Goal: Task Accomplishment & Management: Manage account settings

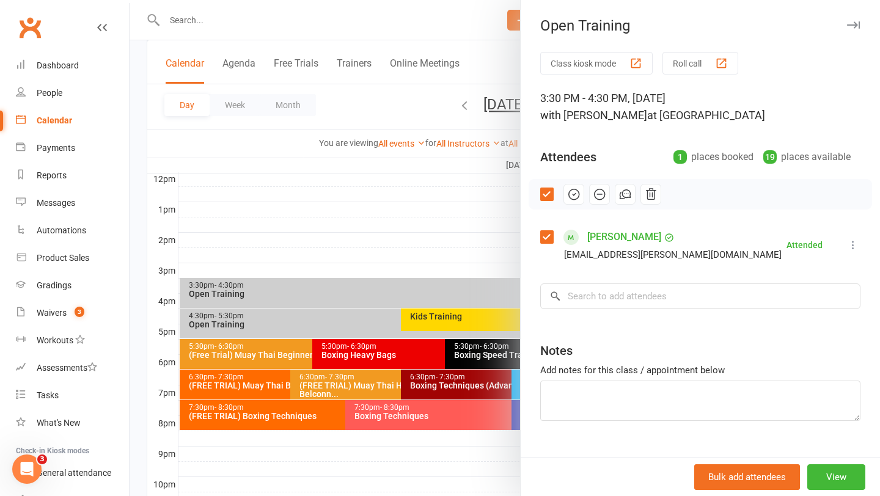
scroll to position [444, 0]
click at [376, 175] on div at bounding box center [505, 248] width 751 height 496
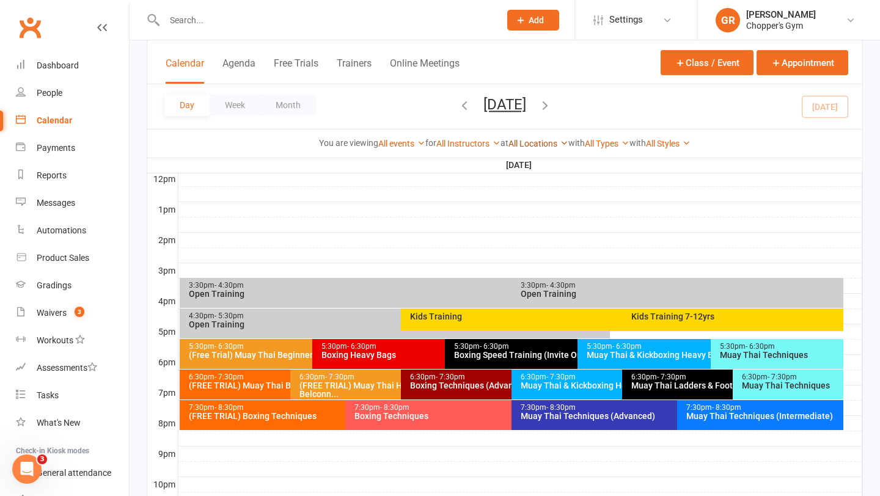
click at [550, 141] on link "All Locations" at bounding box center [539, 144] width 60 height 10
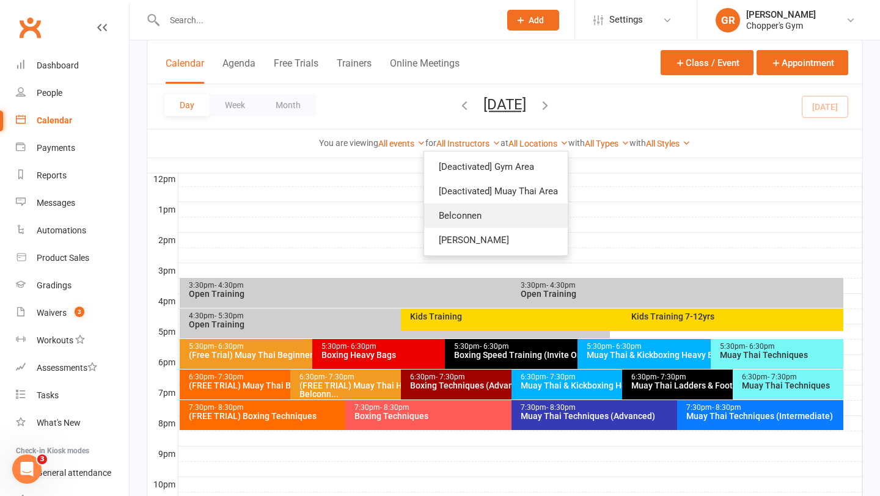
click at [487, 212] on link "Belconnen" at bounding box center [496, 216] width 144 height 24
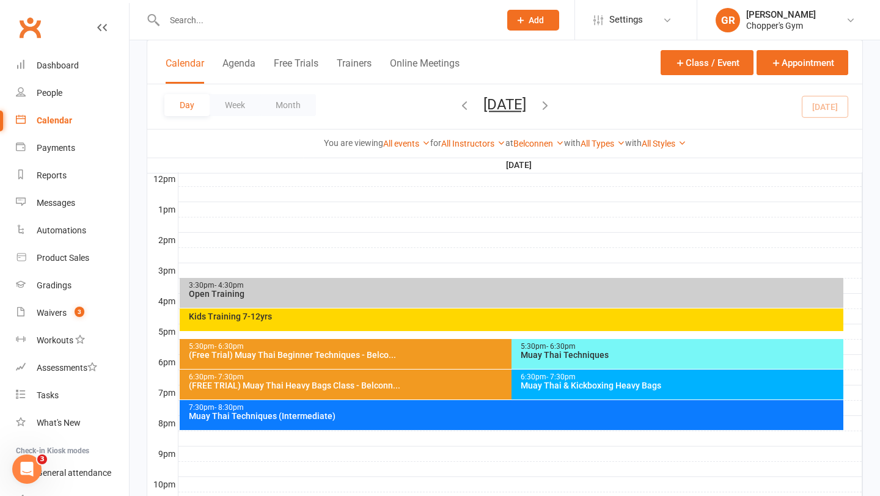
click at [545, 151] on div "You are viewing All events All events Empty events Full events Non-empty events…" at bounding box center [504, 143] width 715 height 28
click at [545, 140] on link "Belconnen" at bounding box center [538, 144] width 51 height 10
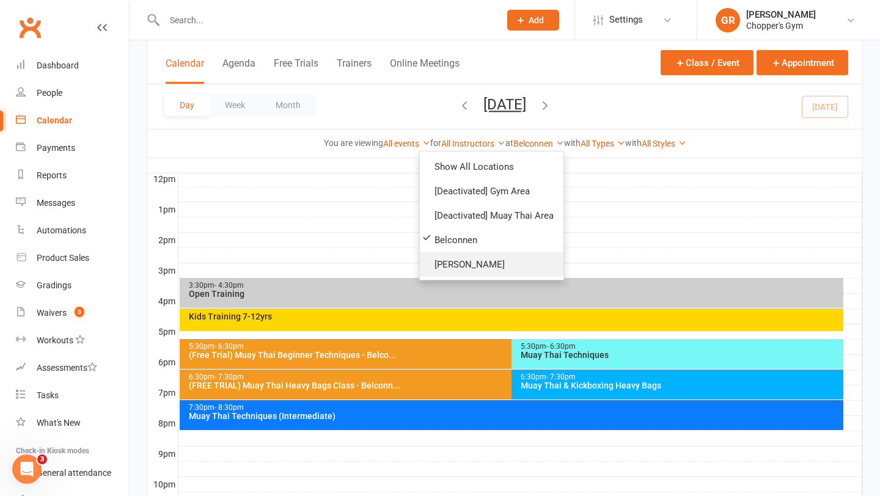
click at [474, 258] on link "[PERSON_NAME]" at bounding box center [492, 264] width 144 height 24
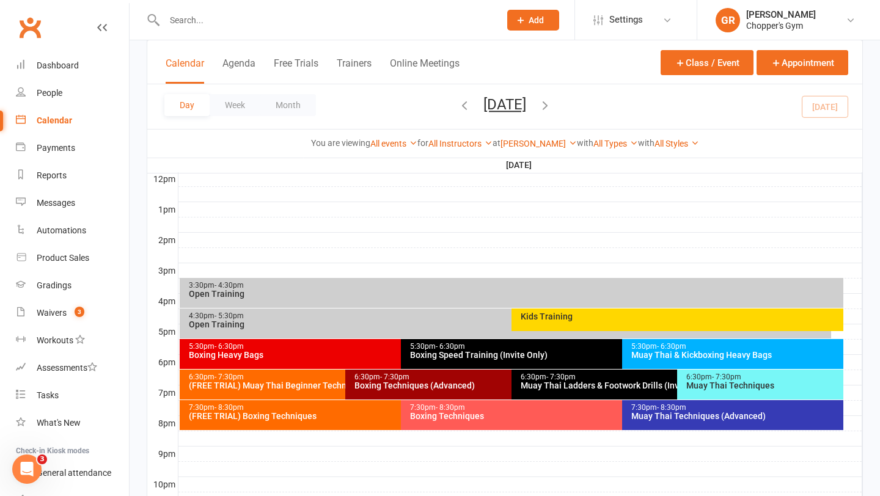
click at [573, 317] on div "Kids Training" at bounding box center [680, 316] width 321 height 9
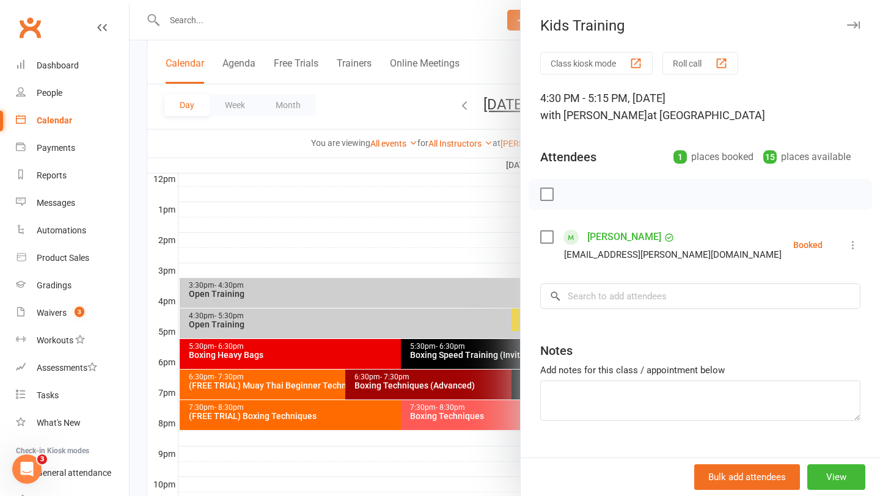
click at [413, 222] on div at bounding box center [505, 248] width 751 height 496
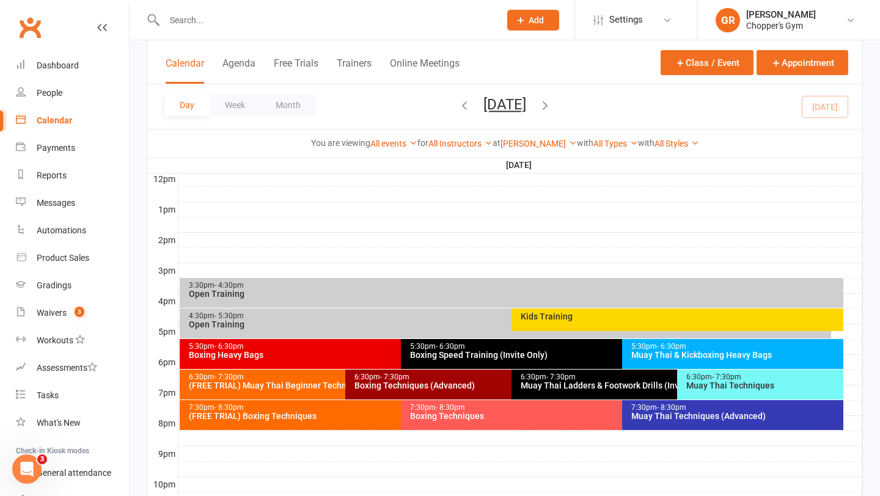
click at [374, 297] on div "Open Training" at bounding box center [514, 294] width 653 height 9
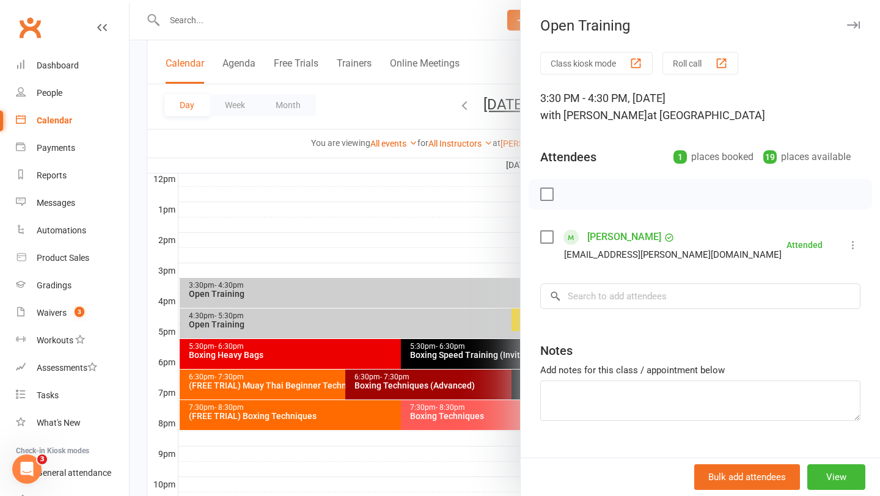
click at [363, 223] on div at bounding box center [505, 248] width 751 height 496
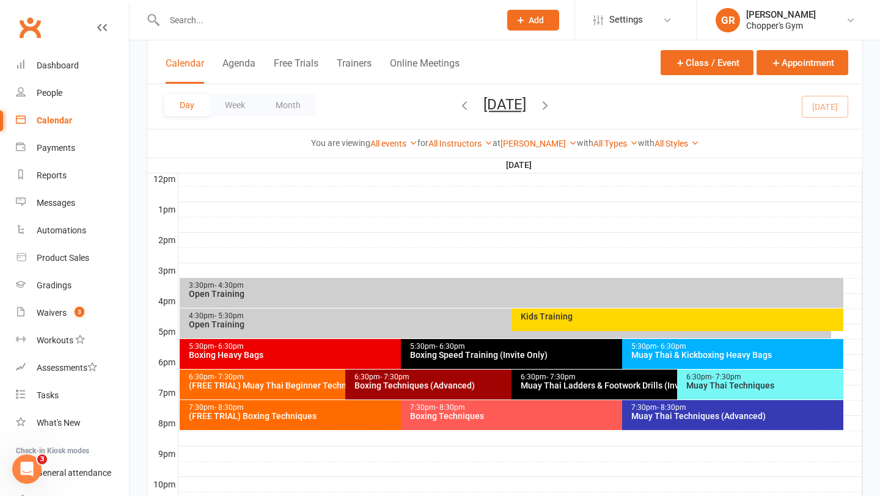
click at [287, 281] on div "3:30pm - 4:30pm Open Training" at bounding box center [512, 293] width 664 height 30
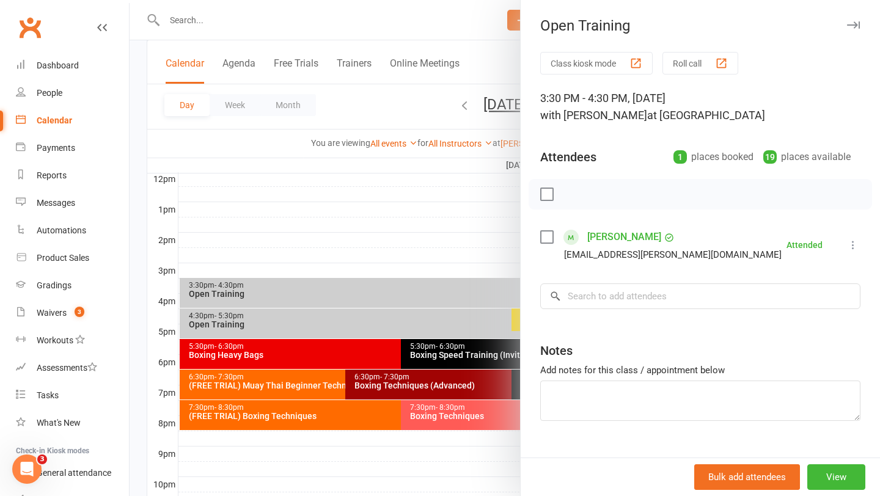
click at [314, 321] on div at bounding box center [505, 248] width 751 height 496
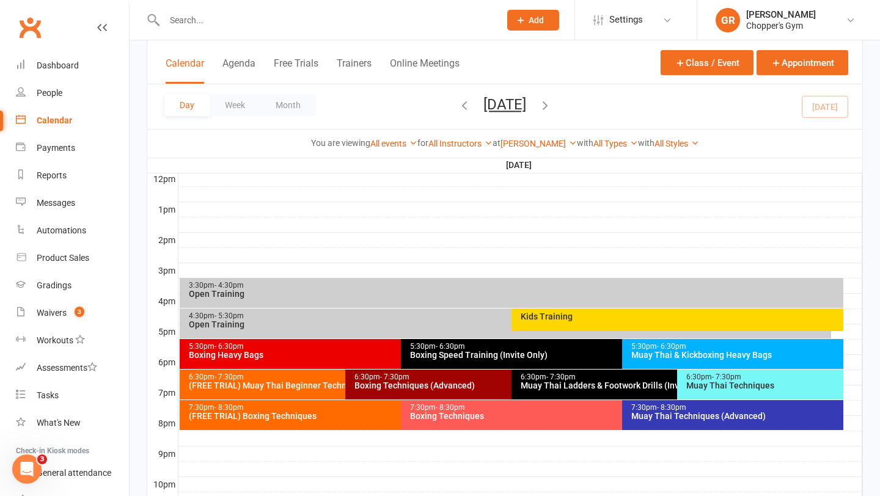
click at [314, 321] on div "Open Training" at bounding box center [508, 324] width 641 height 9
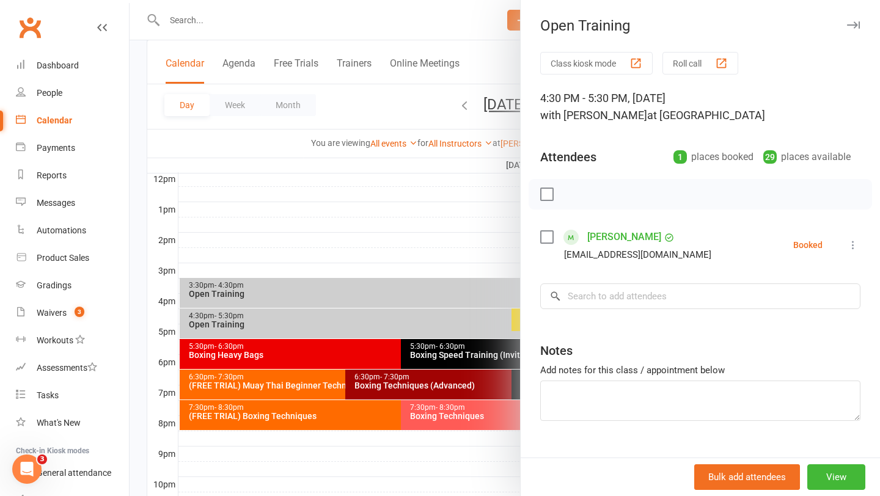
click at [314, 321] on div at bounding box center [505, 248] width 751 height 496
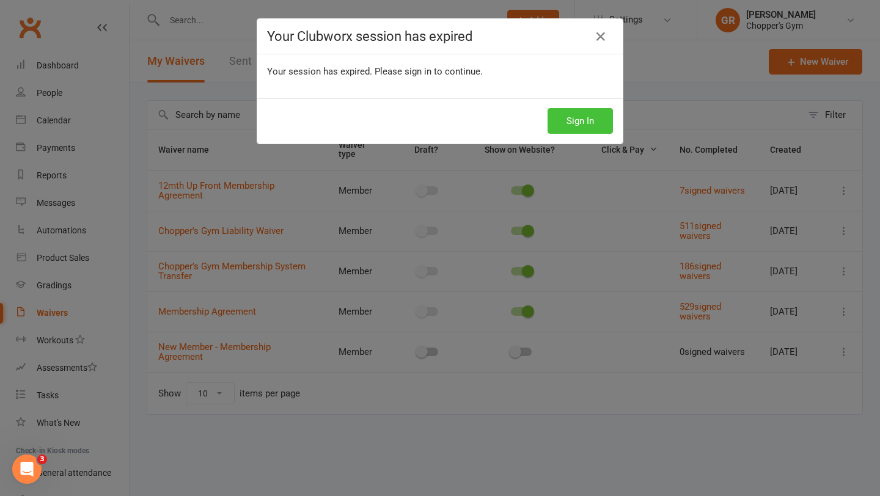
click at [583, 133] on button "Sign In" at bounding box center [580, 121] width 65 height 26
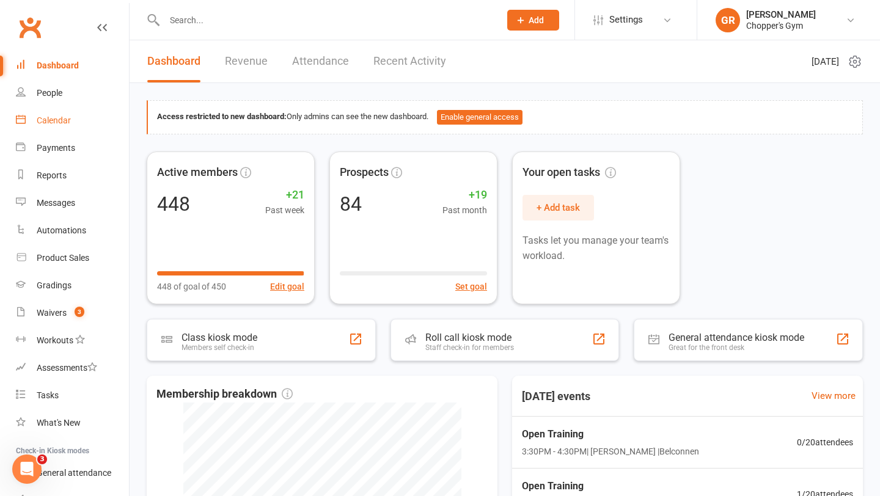
click at [53, 125] on div "Calendar" at bounding box center [54, 121] width 34 height 10
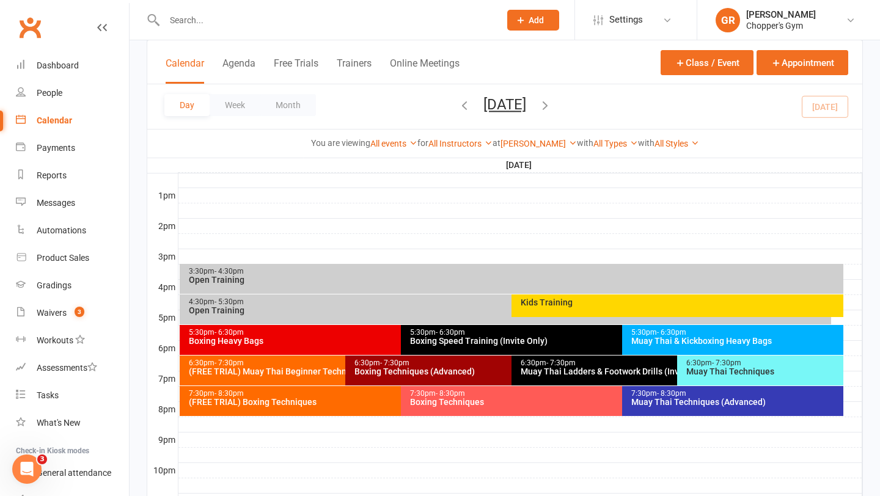
scroll to position [472, 0]
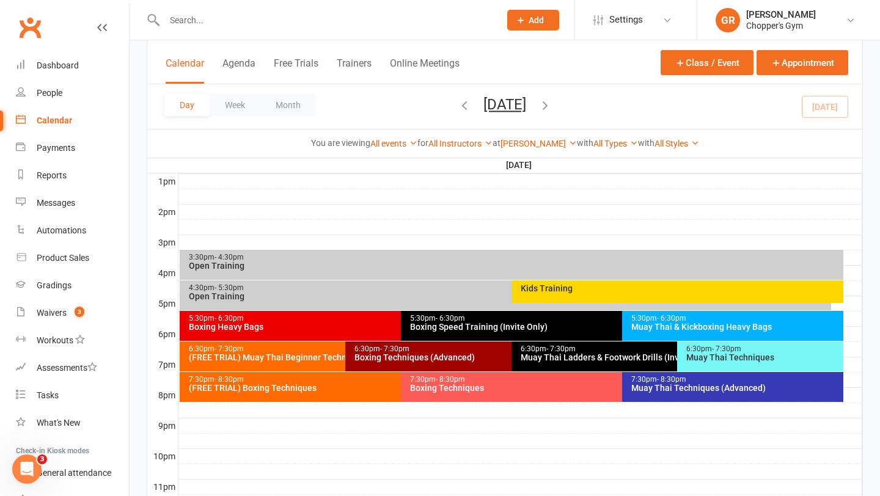
click at [595, 295] on div "Kids Training" at bounding box center [678, 292] width 332 height 23
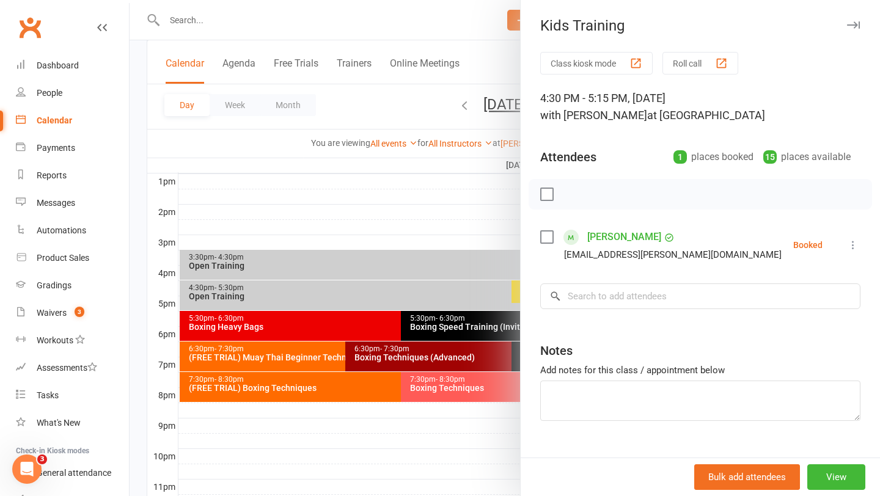
click at [412, 240] on div at bounding box center [505, 248] width 751 height 496
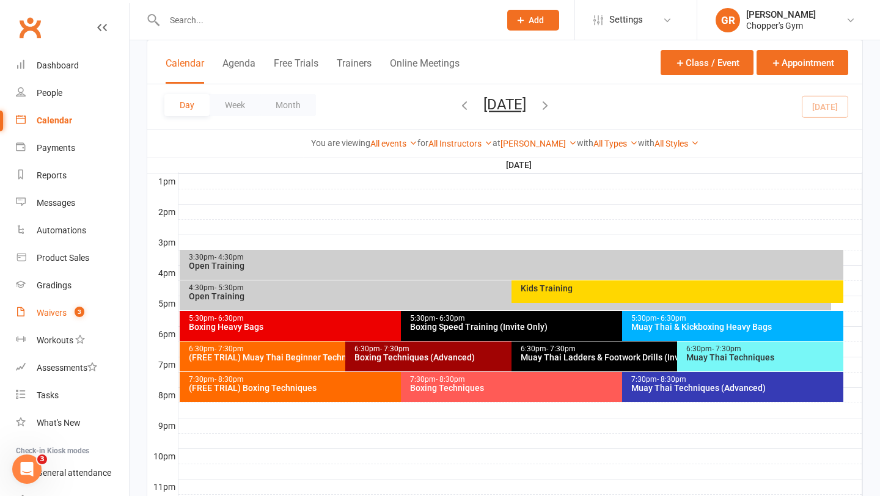
click at [43, 317] on div "Waivers" at bounding box center [52, 313] width 30 height 10
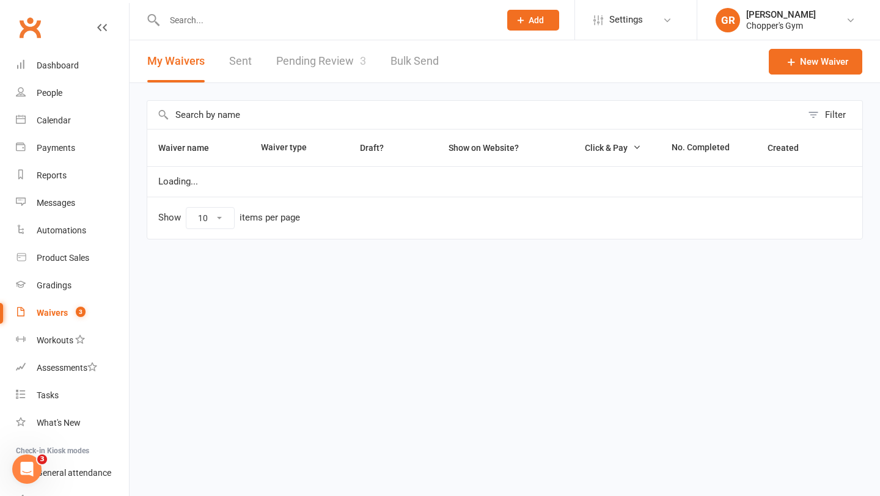
click at [343, 63] on link "Pending Review 3" at bounding box center [321, 61] width 90 height 42
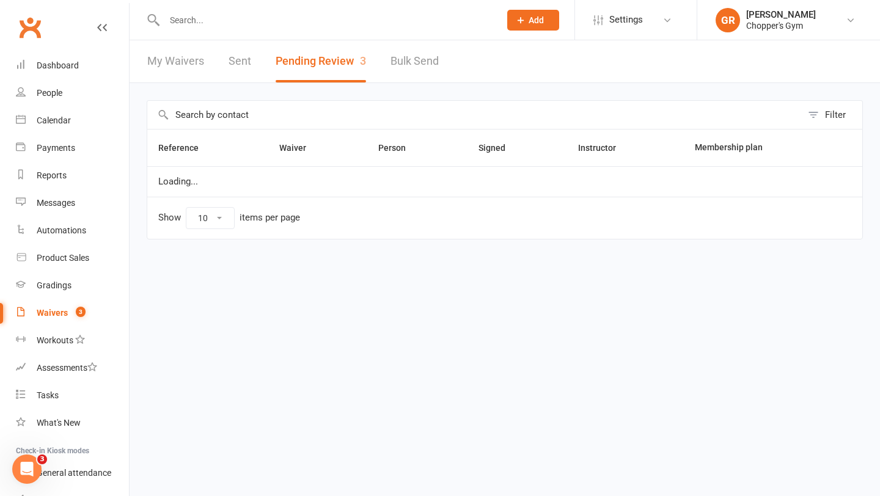
select select "50"
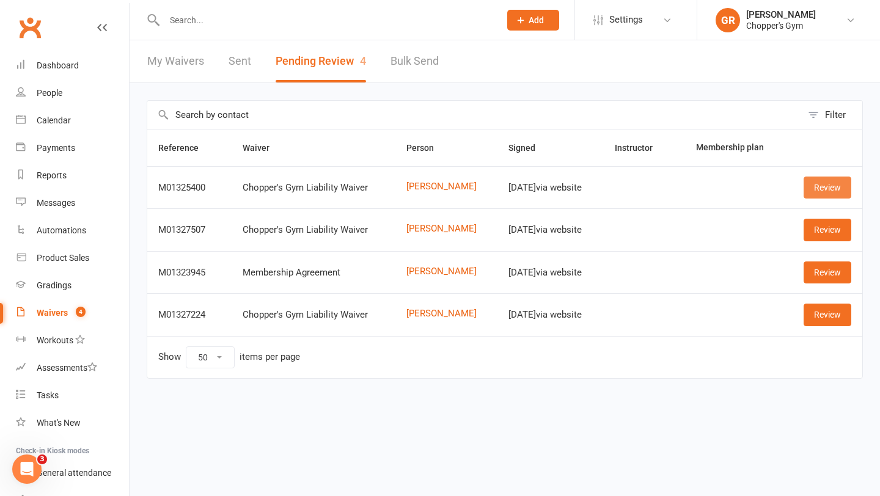
click at [828, 191] on link "Review" at bounding box center [828, 188] width 48 height 22
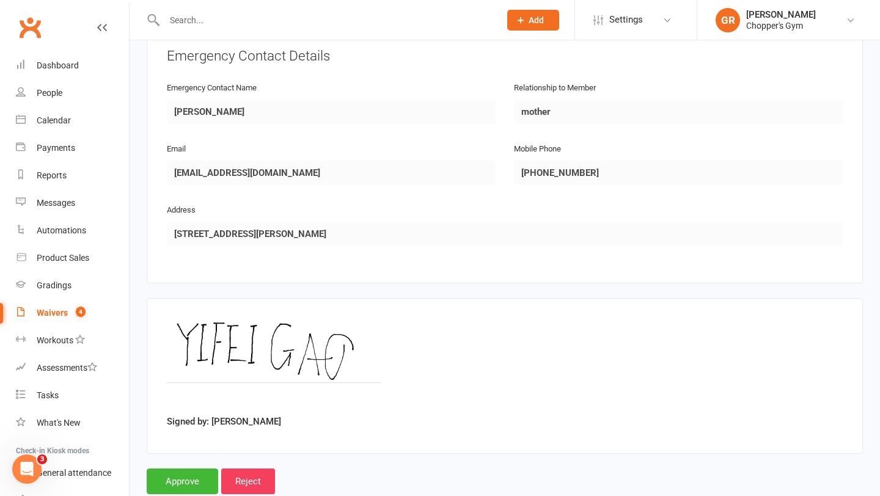
scroll to position [592, 0]
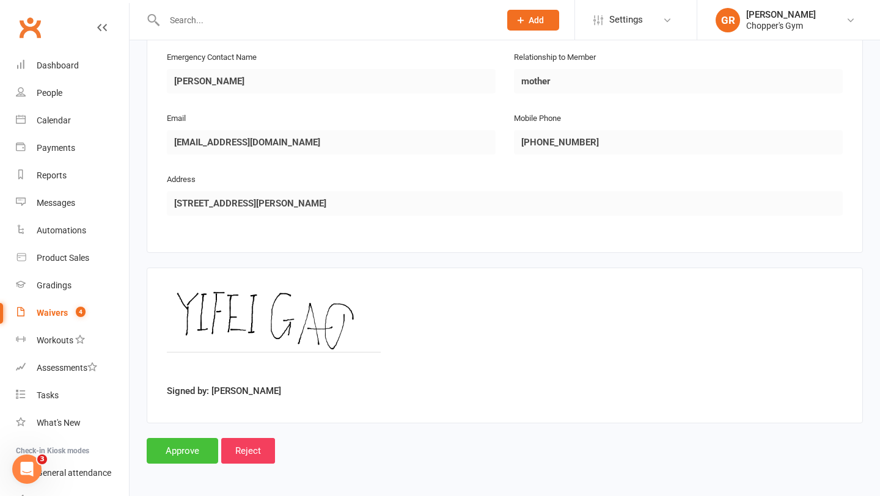
click at [192, 457] on input "Approve" at bounding box center [183, 451] width 72 height 26
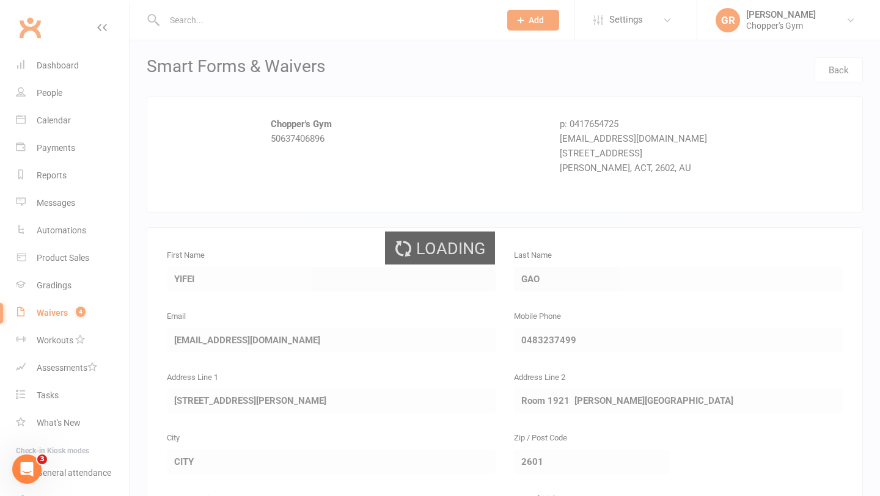
select select "50"
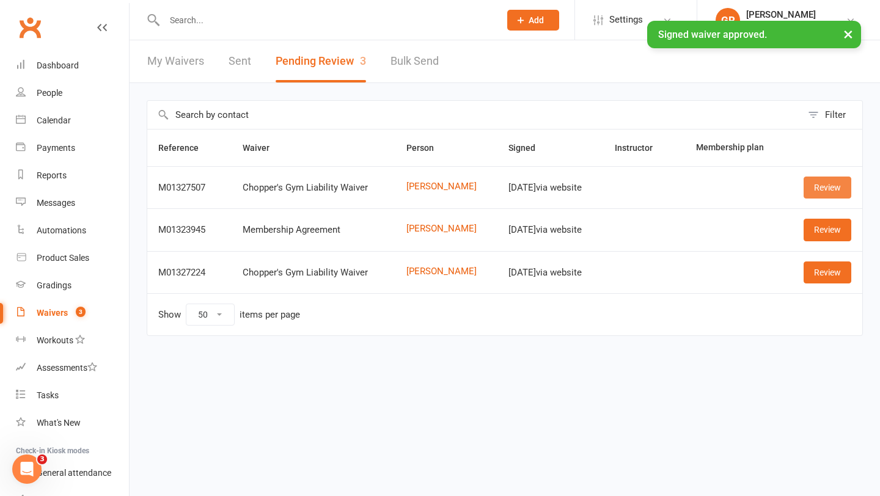
click at [823, 189] on link "Review" at bounding box center [828, 188] width 48 height 22
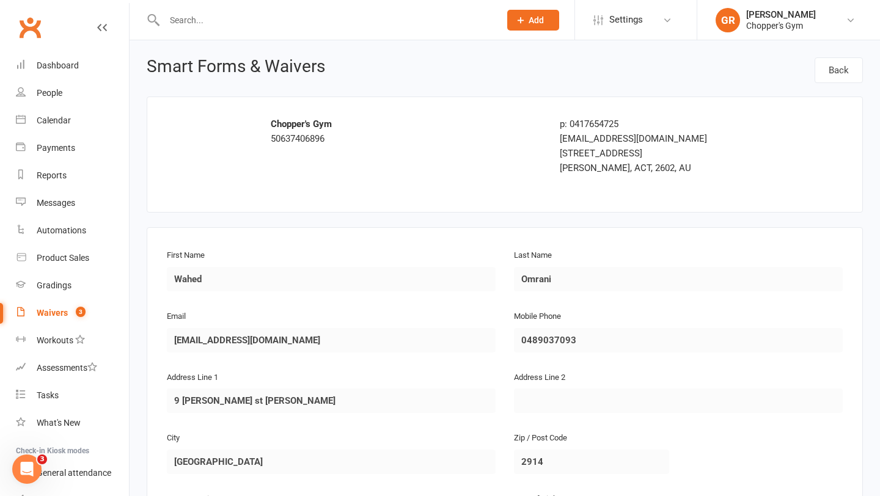
click at [54, 303] on link "Waivers 3" at bounding box center [72, 313] width 113 height 28
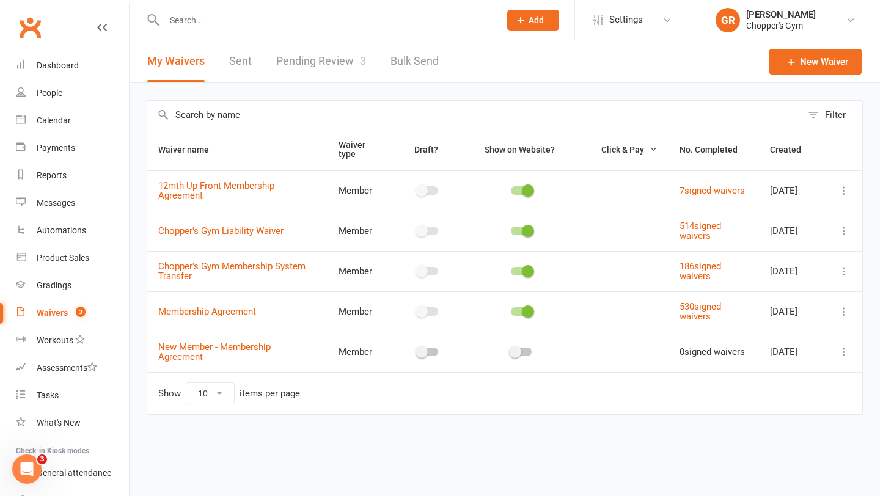
click at [339, 62] on link "Pending Review 3" at bounding box center [321, 61] width 90 height 42
select select "50"
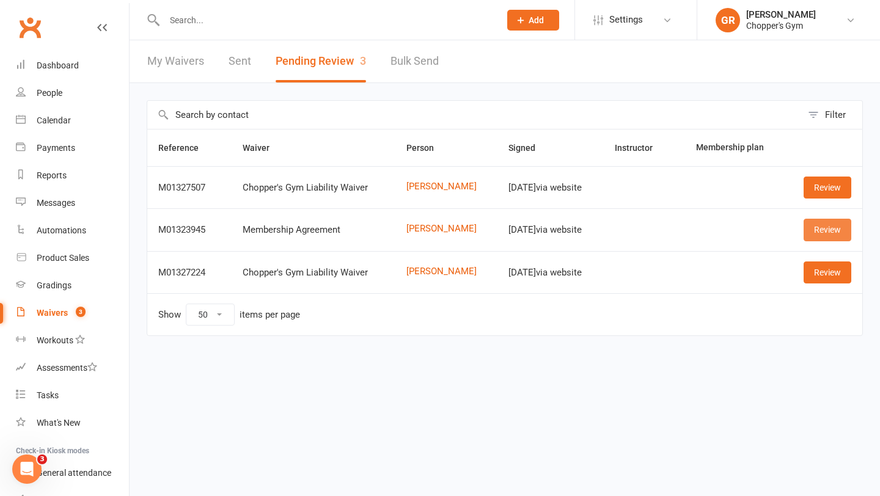
click at [823, 229] on link "Review" at bounding box center [828, 230] width 48 height 22
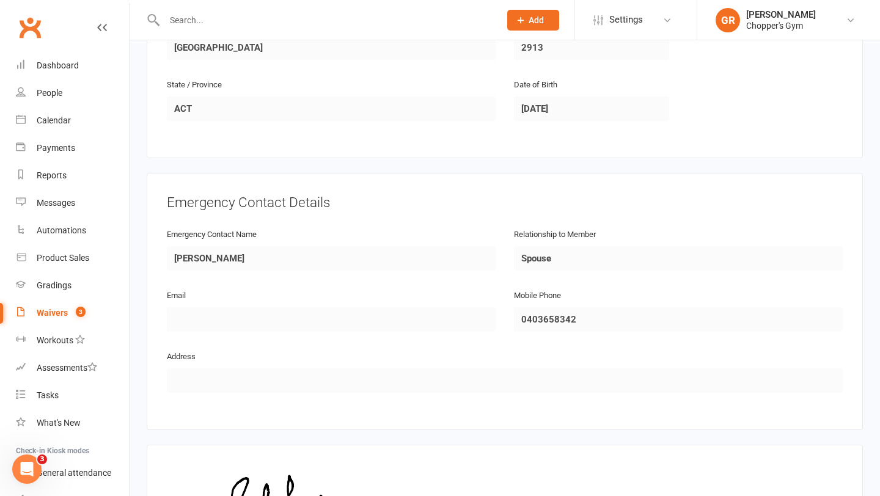
scroll to position [549, 0]
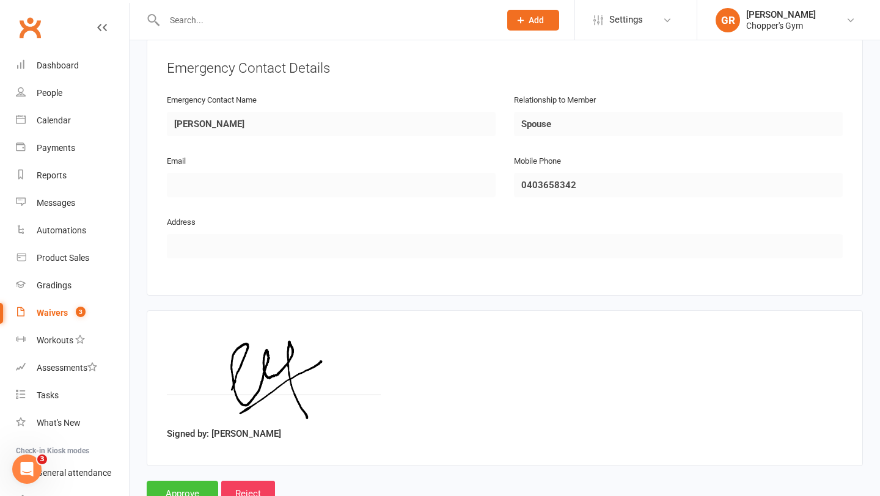
click at [197, 486] on input "Approve" at bounding box center [183, 494] width 72 height 26
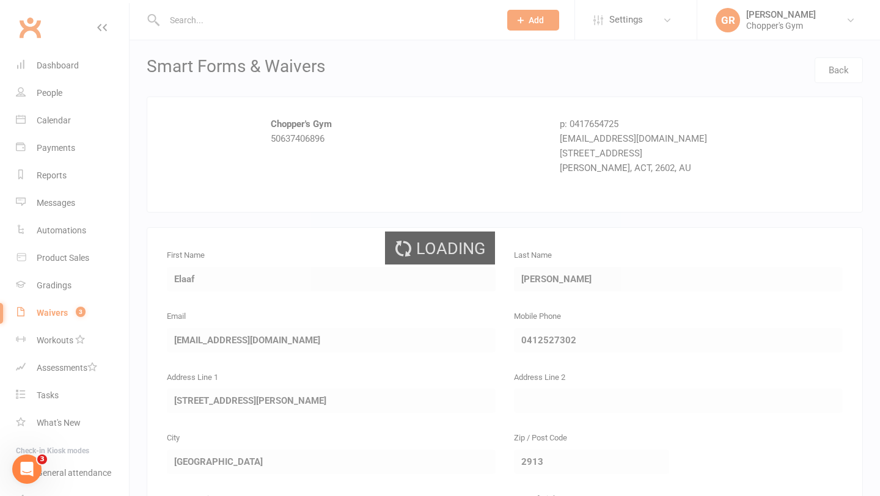
select select "50"
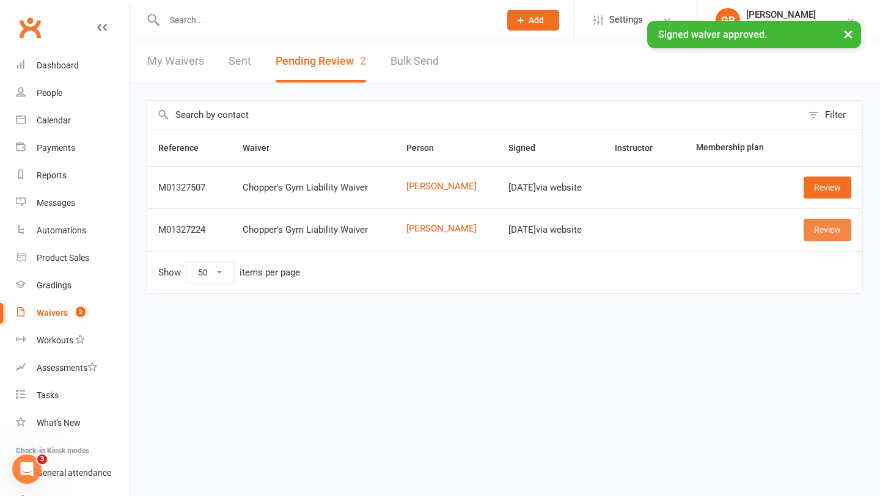
click at [829, 229] on link "Review" at bounding box center [828, 230] width 48 height 22
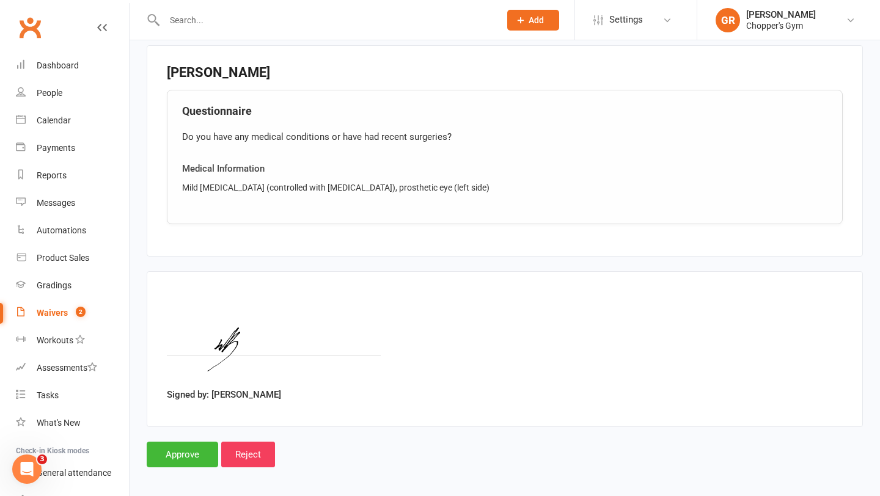
scroll to position [818, 0]
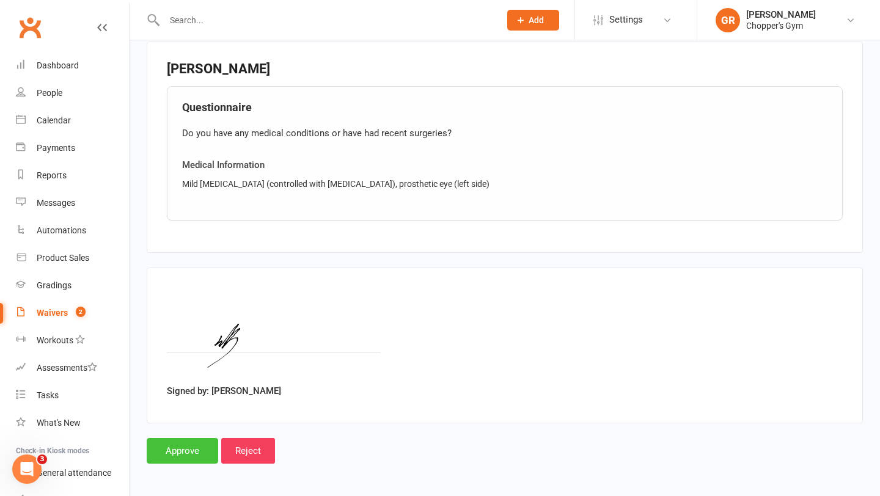
click at [173, 455] on input "Approve" at bounding box center [183, 451] width 72 height 26
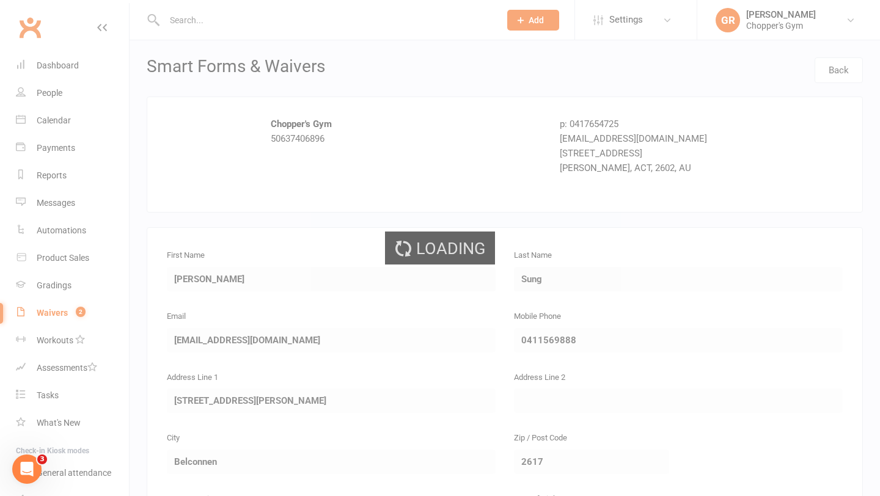
select select "50"
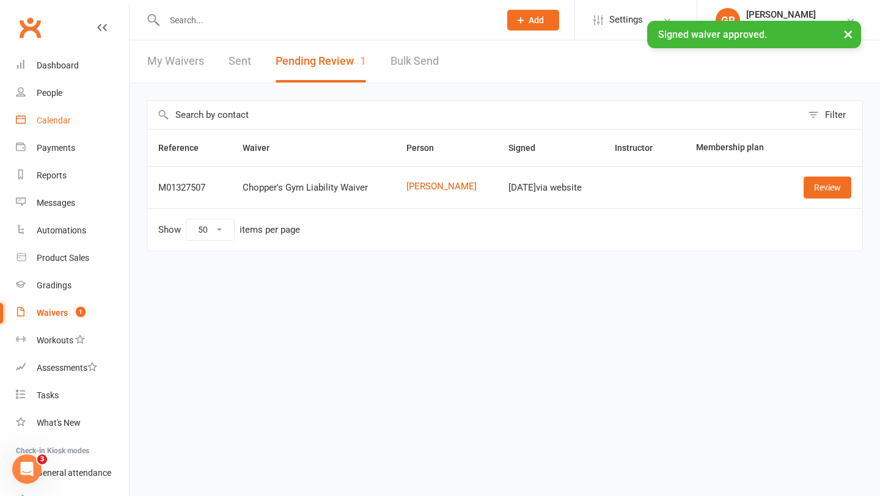
click at [60, 130] on link "Calendar" at bounding box center [72, 121] width 113 height 28
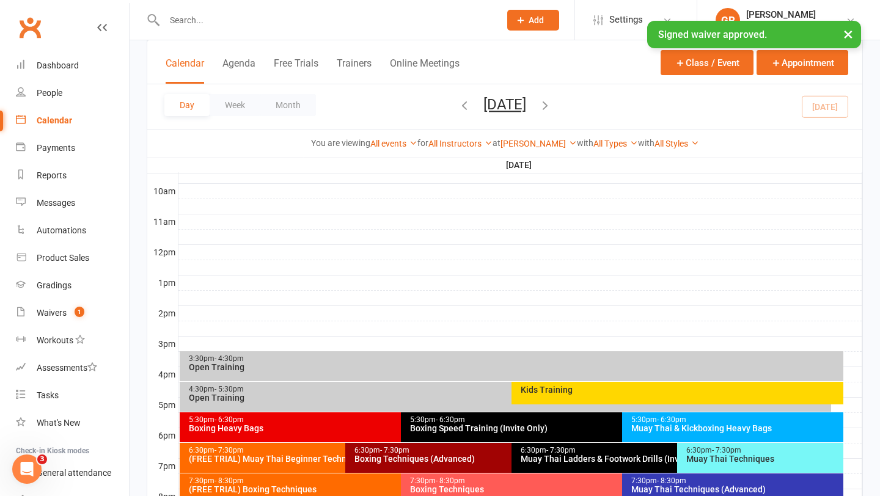
scroll to position [428, 0]
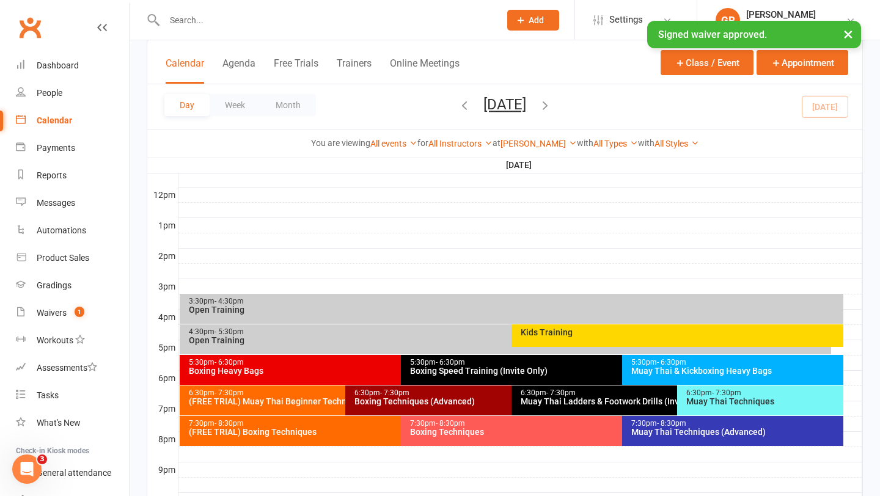
click at [685, 367] on div "Muay Thai & Kickboxing Heavy Bags" at bounding box center [736, 371] width 210 height 9
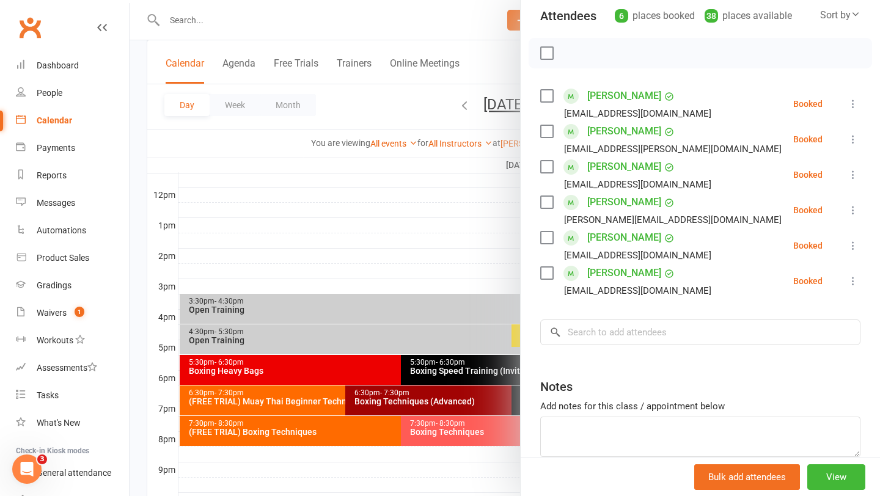
scroll to position [155, 0]
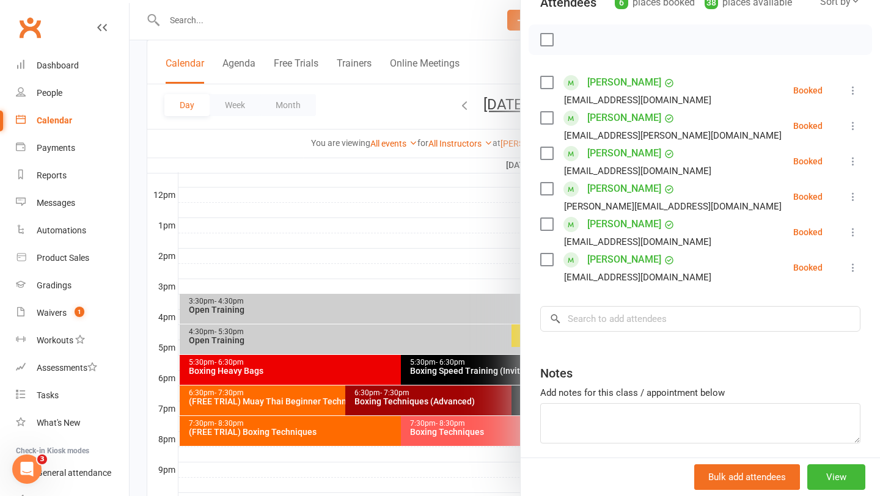
click at [463, 236] on div at bounding box center [505, 248] width 751 height 496
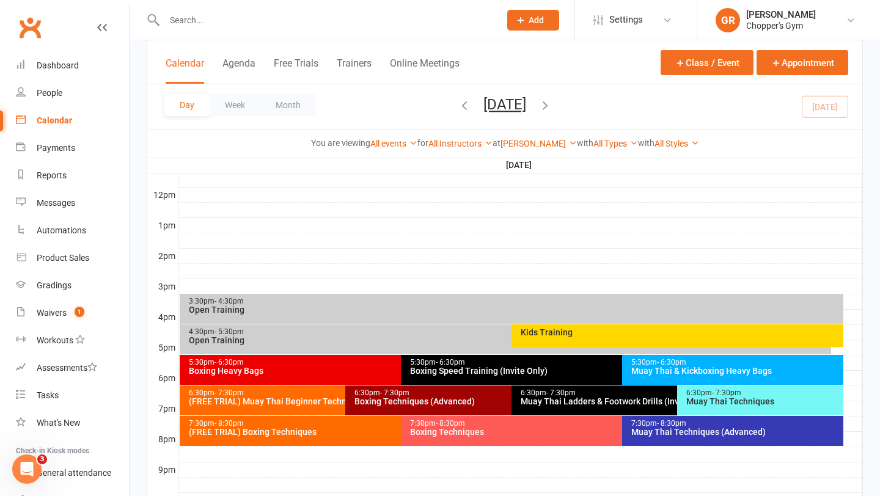
click at [728, 399] on div "Muay Thai Techniques" at bounding box center [763, 401] width 155 height 9
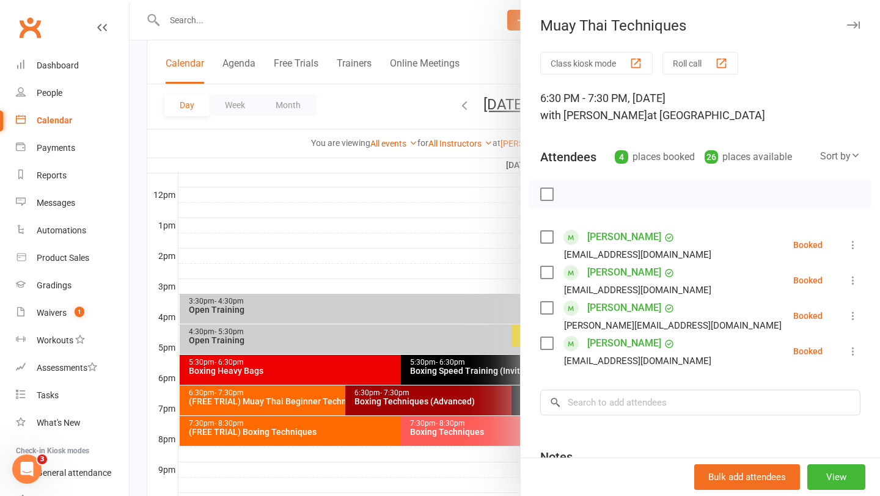
scroll to position [17, 0]
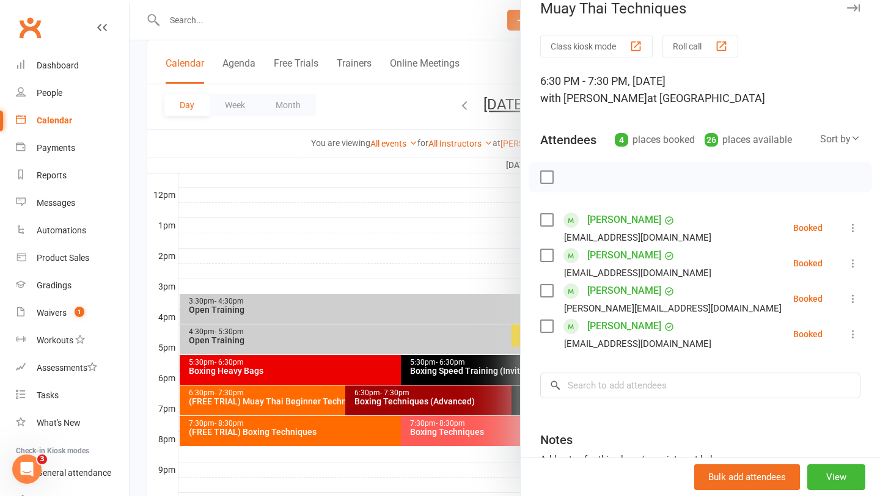
click at [468, 238] on div at bounding box center [505, 248] width 751 height 496
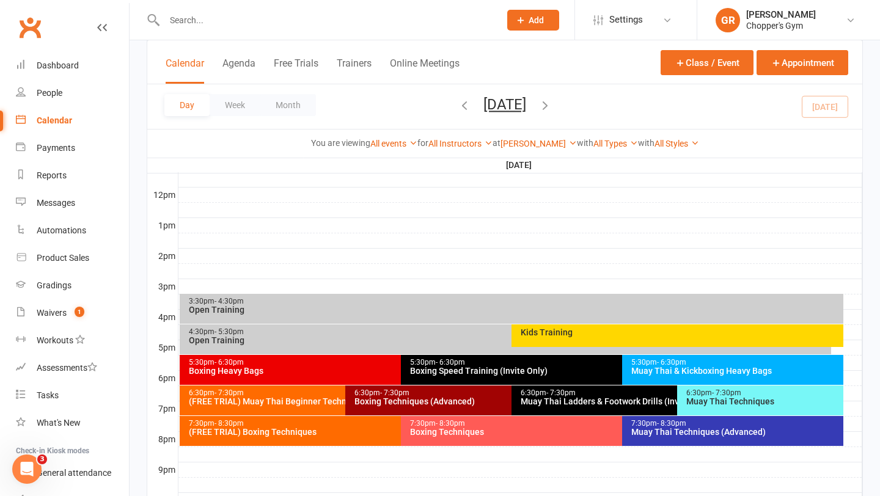
click at [701, 433] on div "Muay Thai Techniques (Advanced)" at bounding box center [736, 432] width 210 height 9
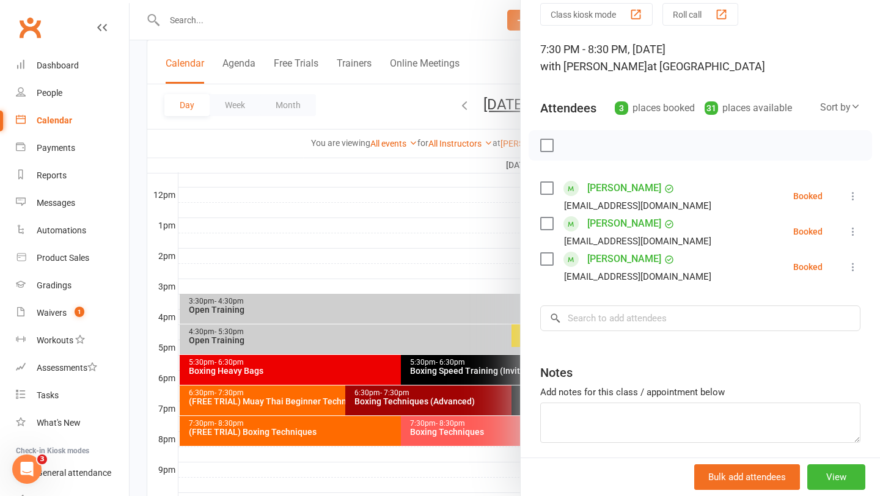
scroll to position [53, 0]
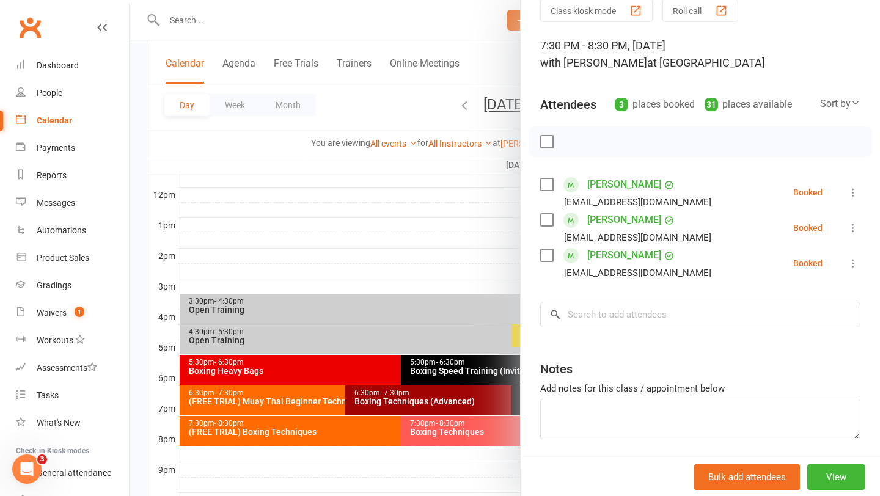
click at [461, 225] on div at bounding box center [505, 248] width 751 height 496
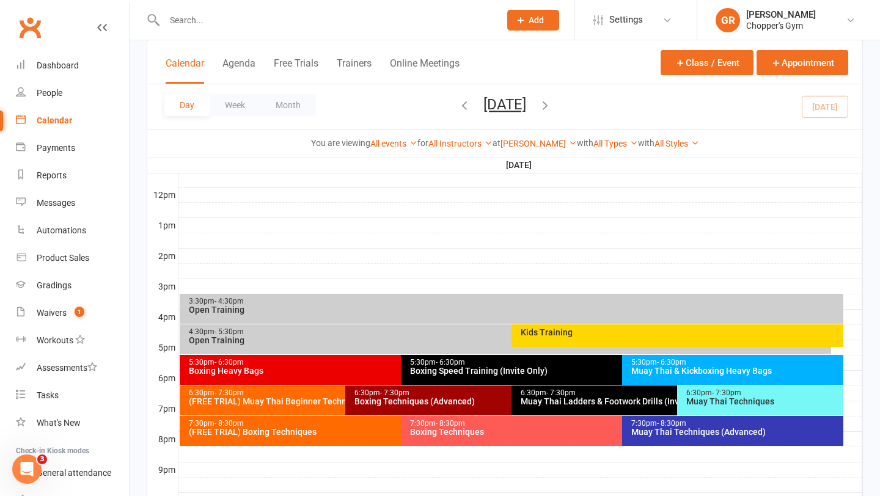
click at [537, 367] on div "Boxing Speed Training (Invite Only)" at bounding box center [618, 371] width 419 height 9
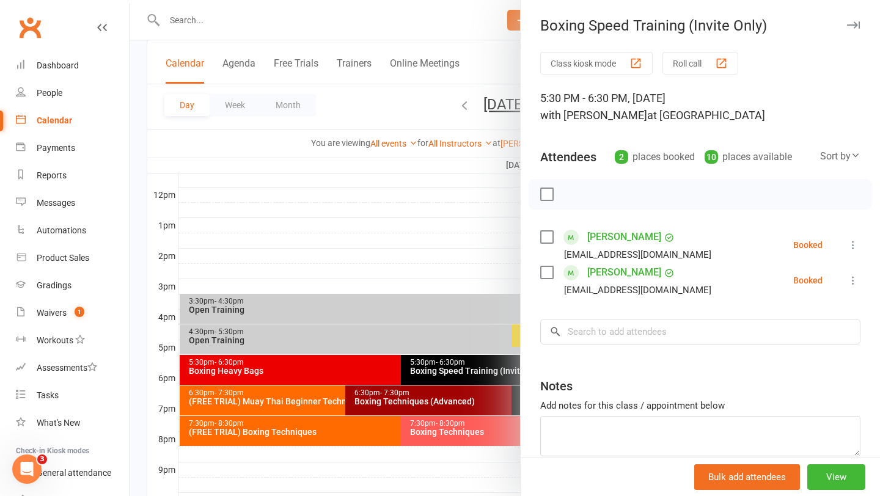
click at [466, 265] on div at bounding box center [505, 248] width 751 height 496
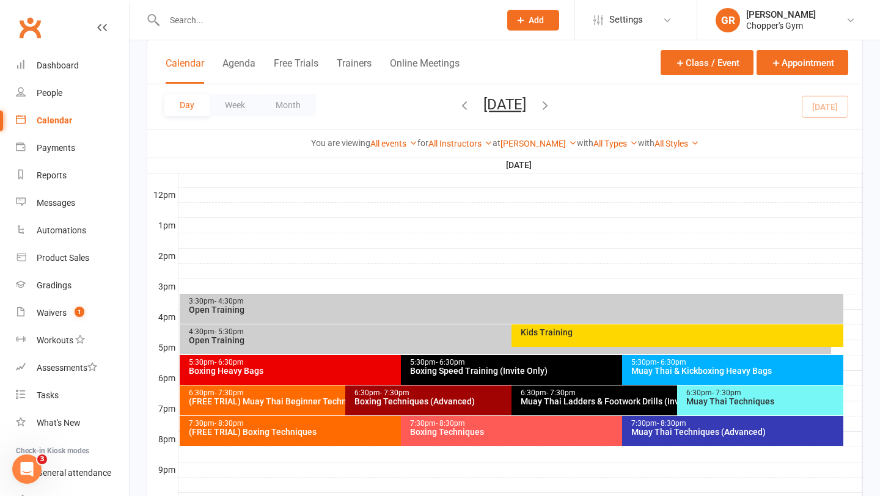
click at [578, 392] on div "6:30pm - 7:30pm" at bounding box center [674, 393] width 309 height 8
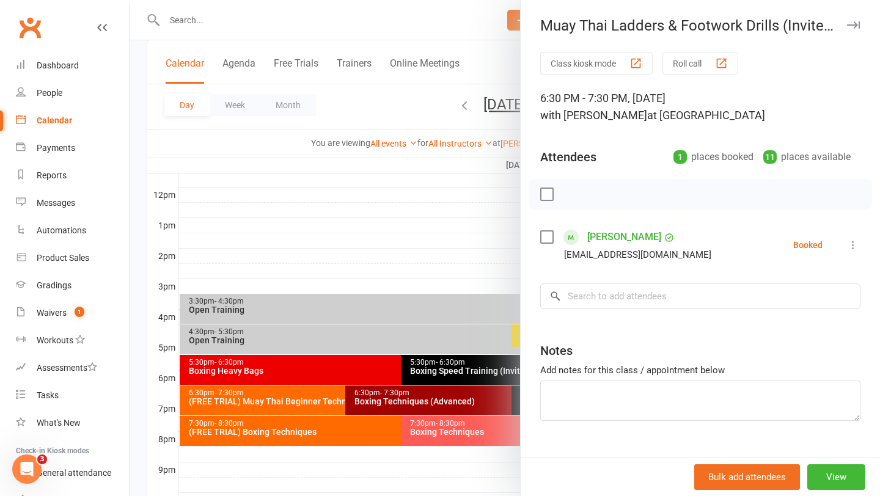
scroll to position [1, 0]
click at [464, 238] on div at bounding box center [505, 248] width 751 height 496
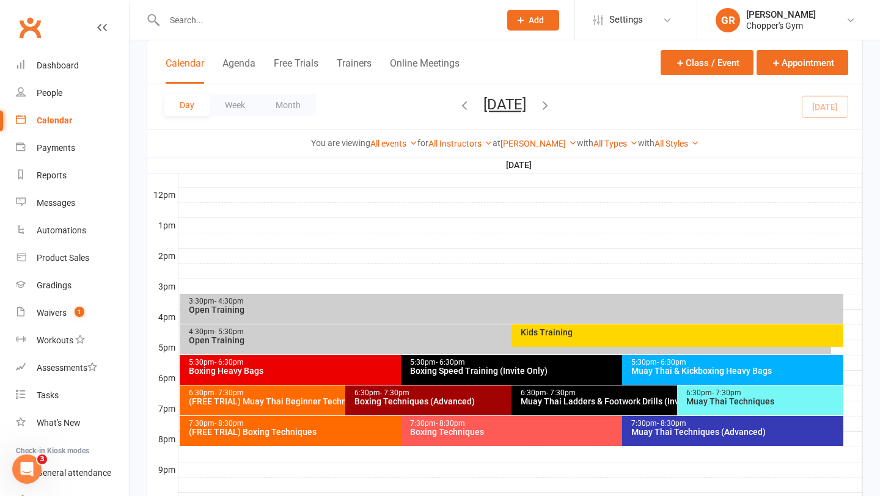
click div "Boxing Techniques (Advanced)"
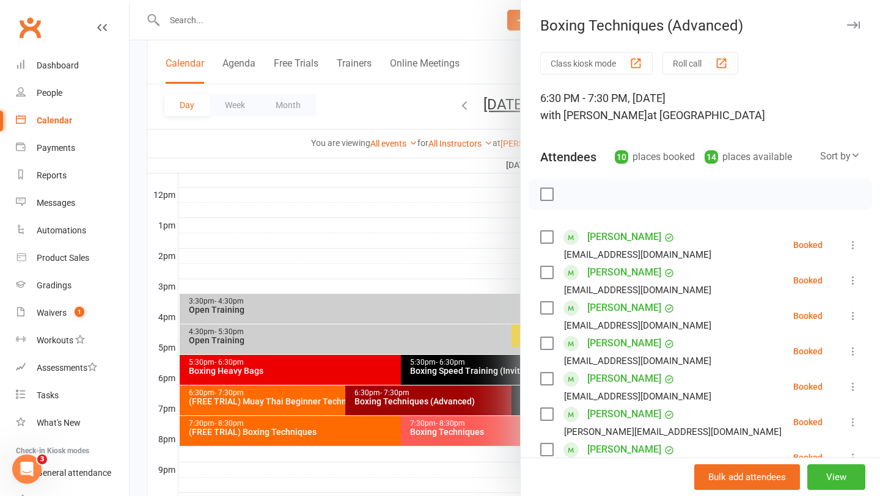
click div
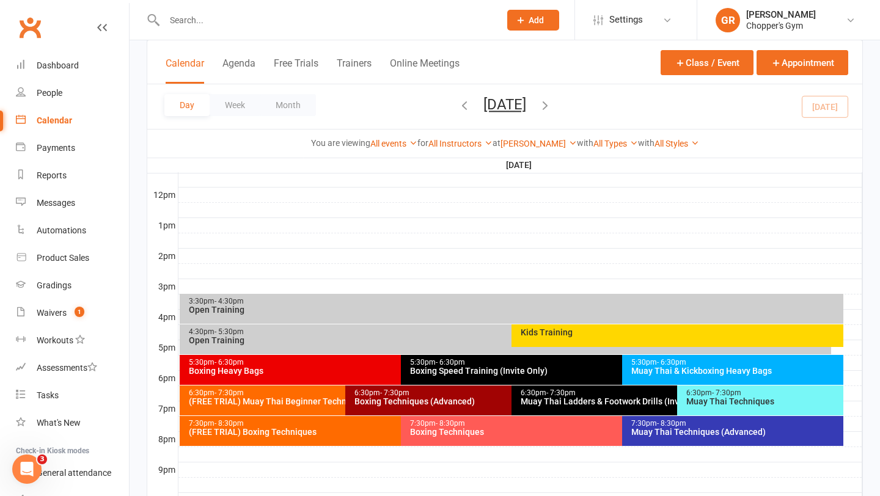
click div "Boxing Heavy Bags"
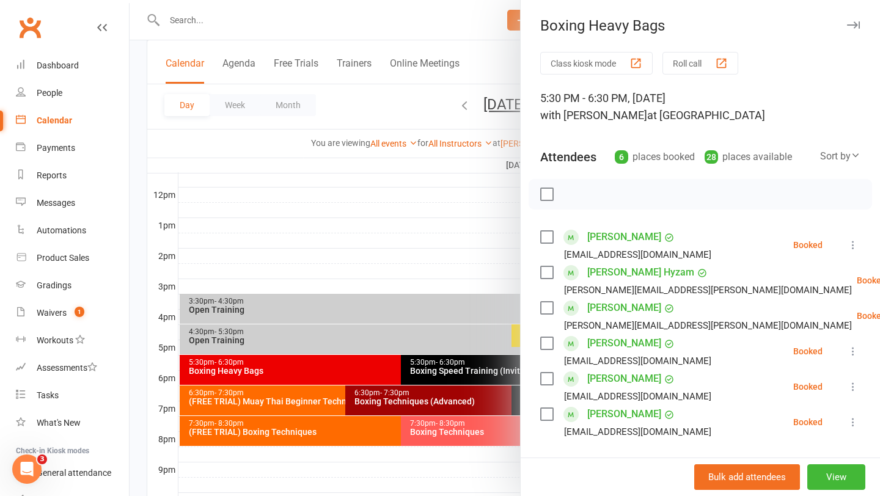
click div
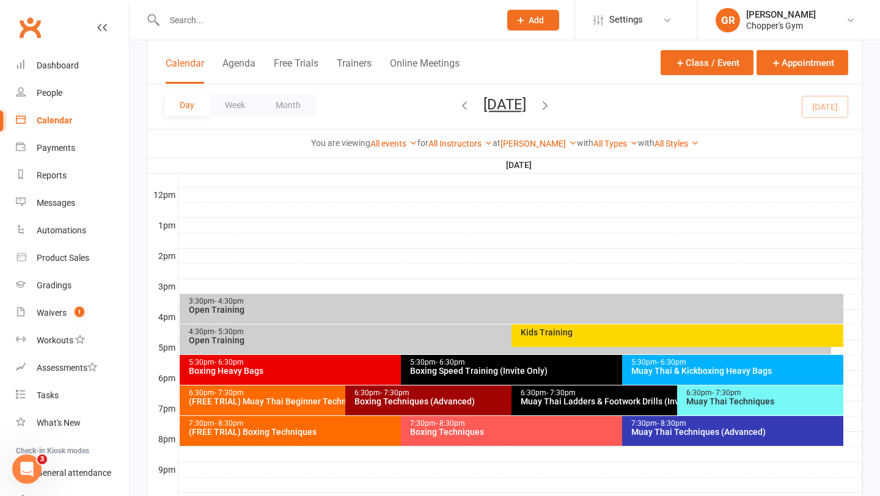
click div "Boxing Heavy Bags"
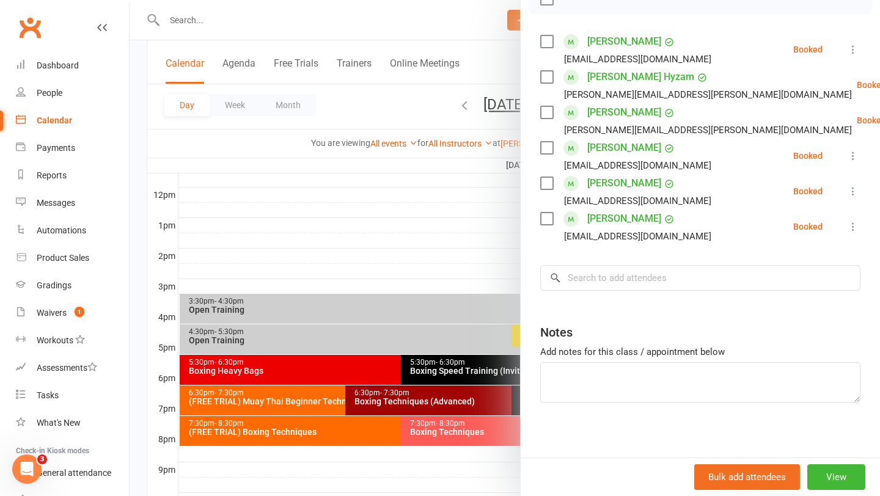
scroll to position [189, 0]
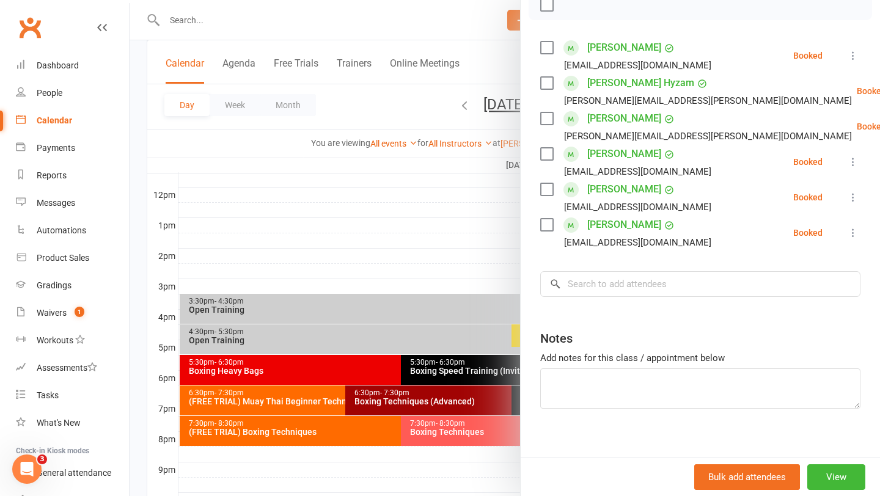
click div
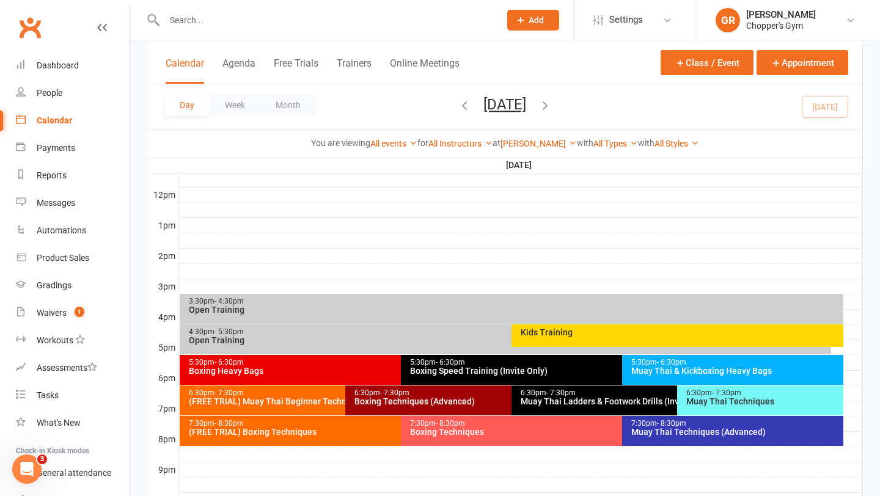
click div "Open Training"
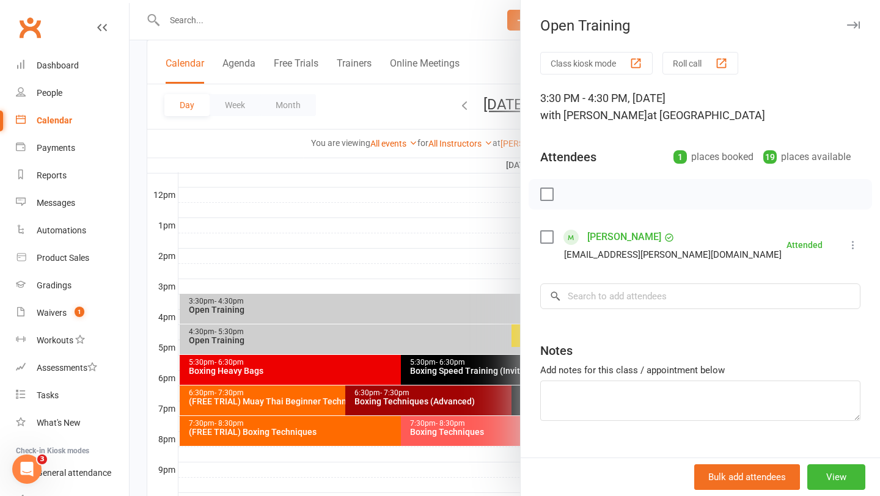
click div
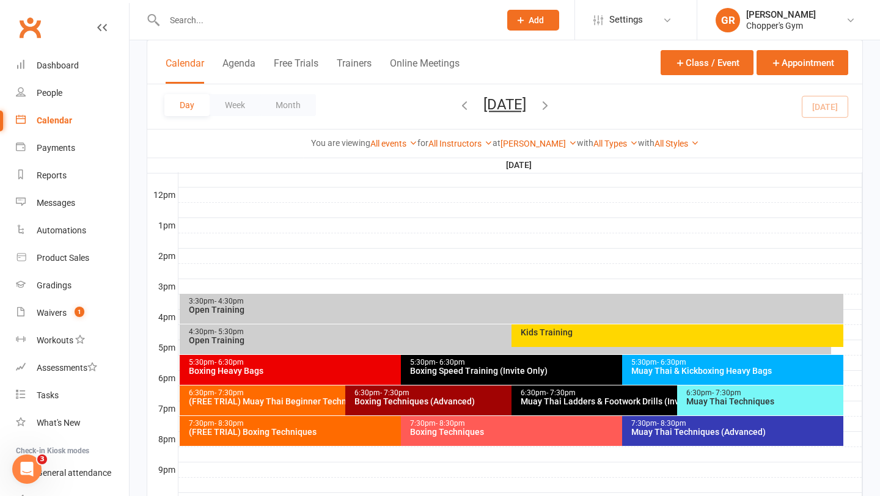
click div "6:30pm - 7:30pm"
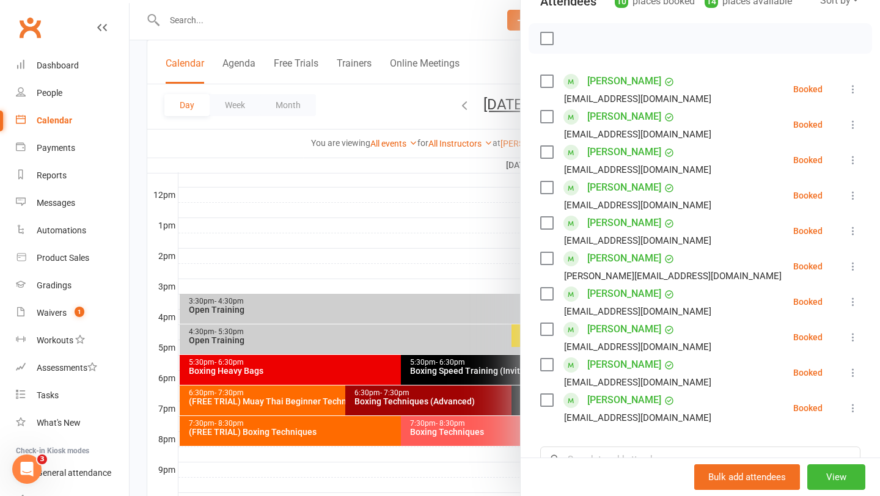
scroll to position [213, 0]
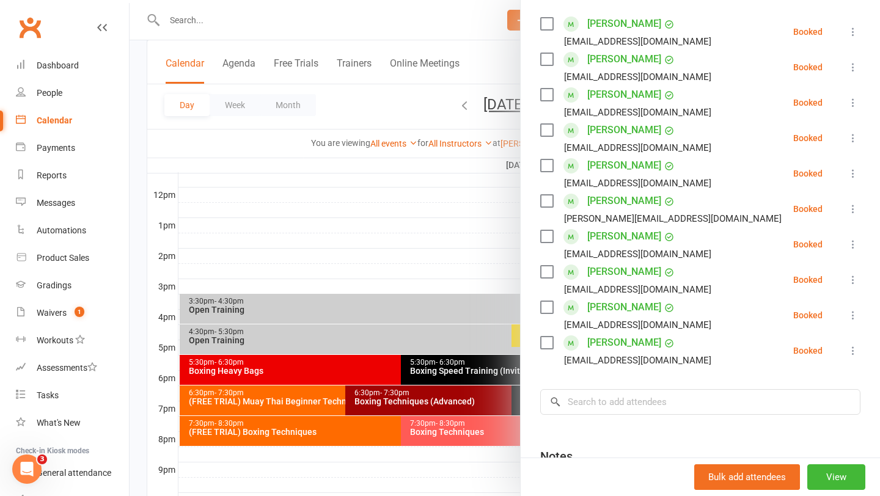
click div
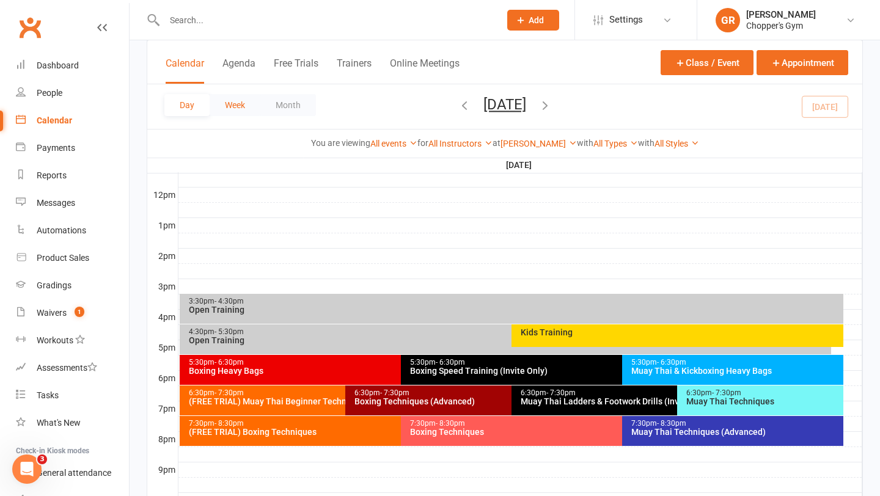
click button "Week"
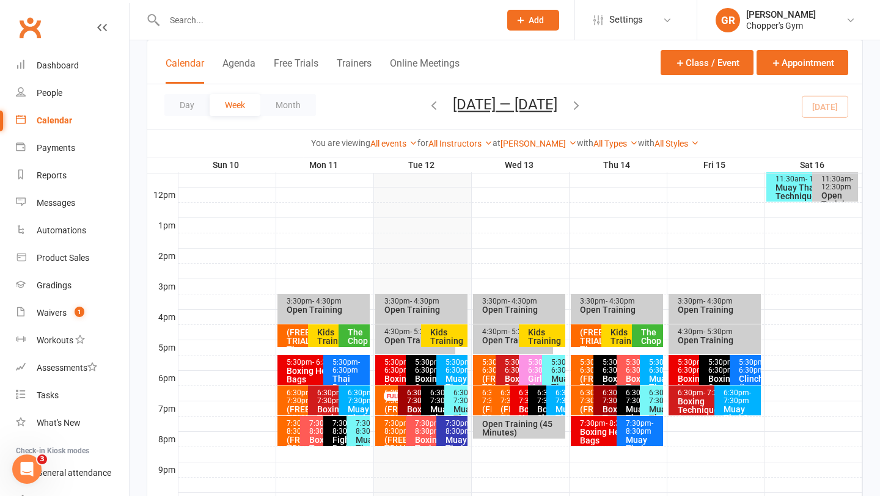
click icon "button"
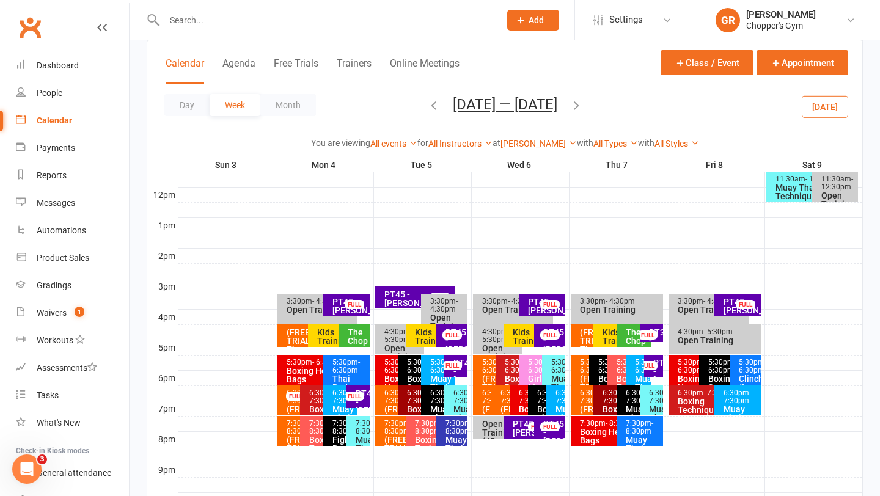
click div "PT45 - [PERSON_NAME]"
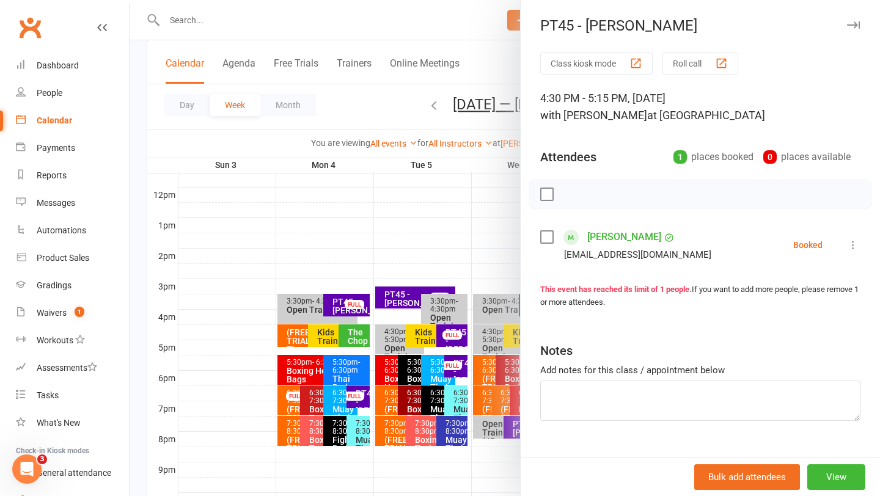
click div
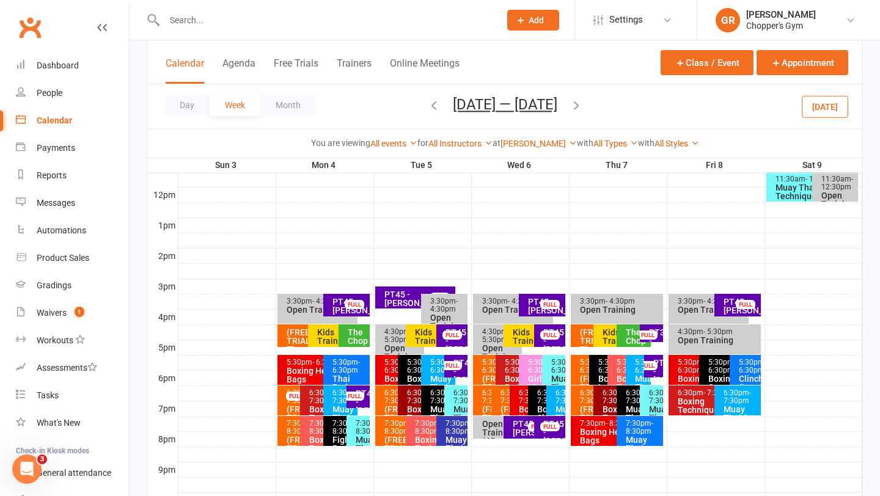
click div "FULL"
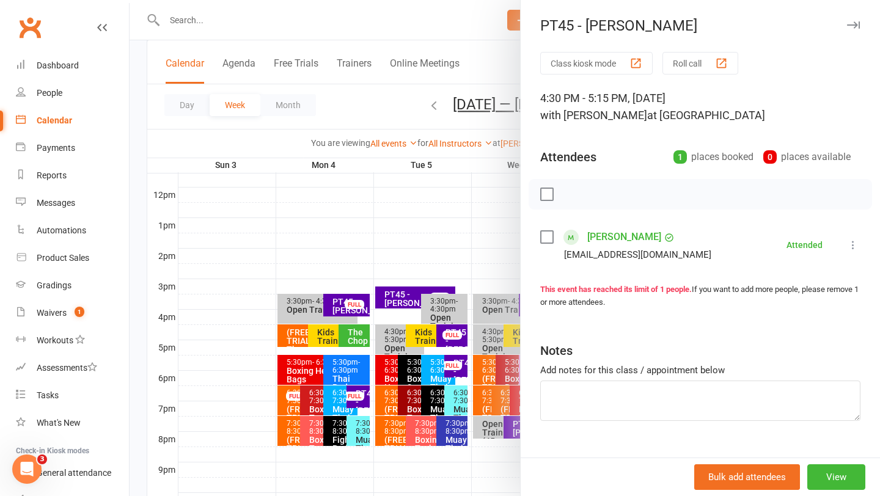
click div
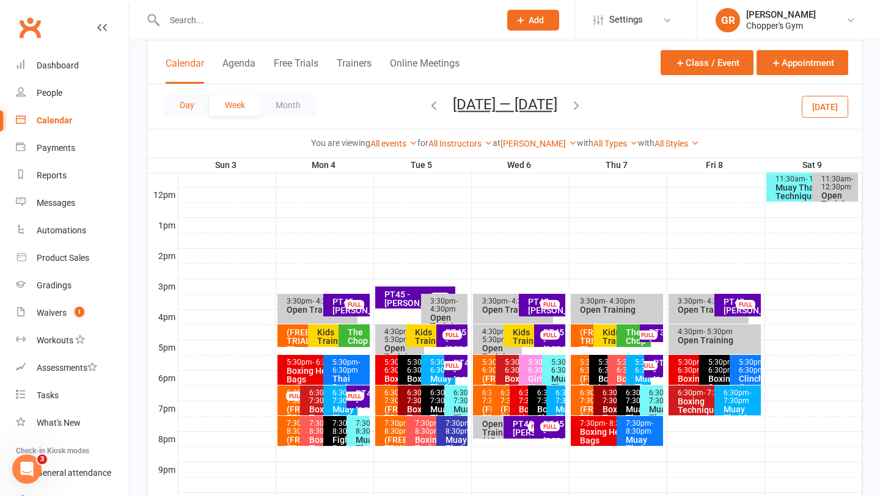
click button "Day"
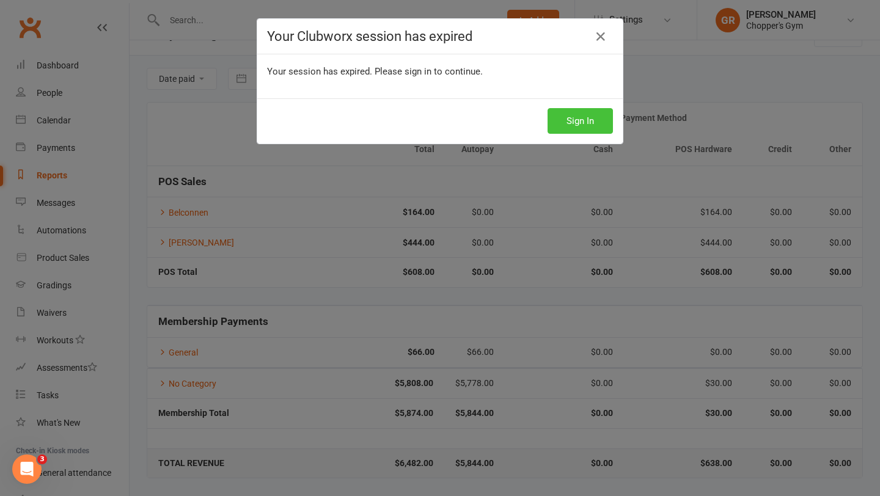
click at [574, 124] on button "Sign In" at bounding box center [580, 121] width 65 height 26
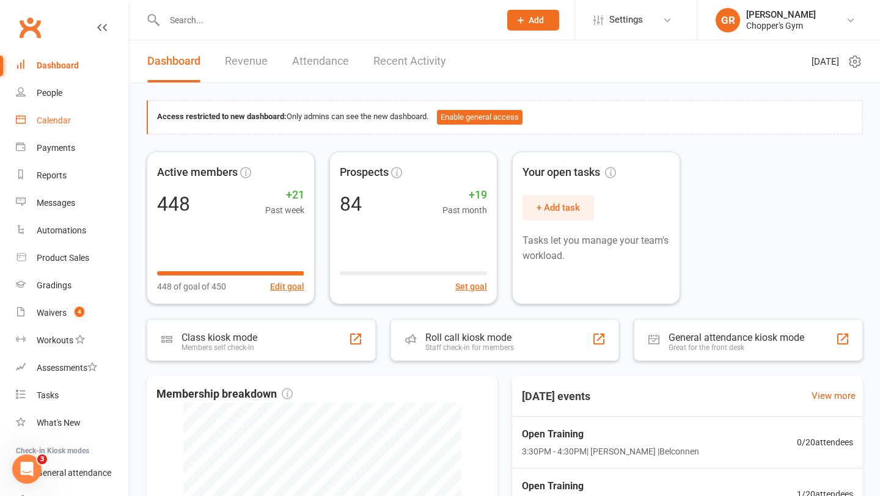
click at [51, 119] on div "Calendar" at bounding box center [54, 121] width 34 height 10
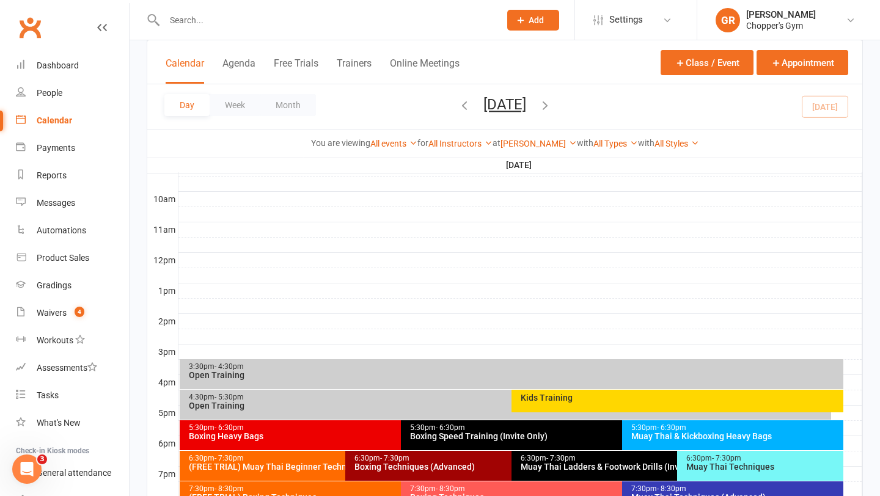
scroll to position [367, 0]
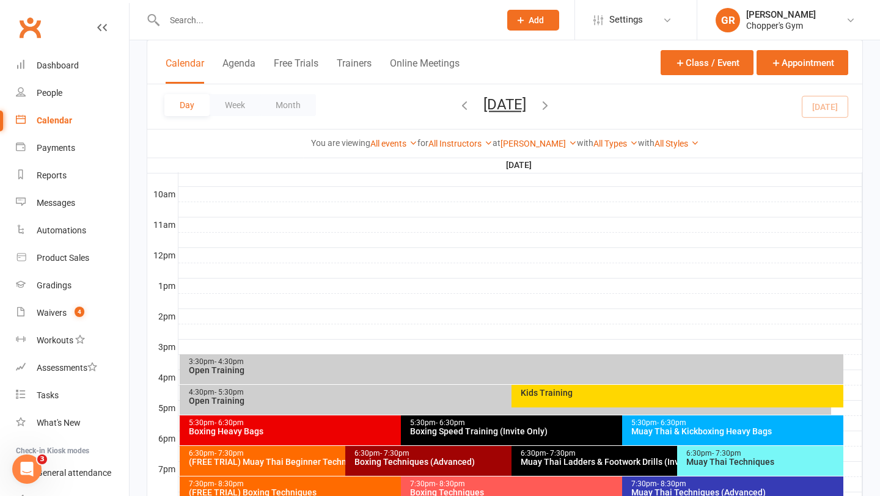
click at [540, 397] on div "Kids Training" at bounding box center [680, 393] width 321 height 9
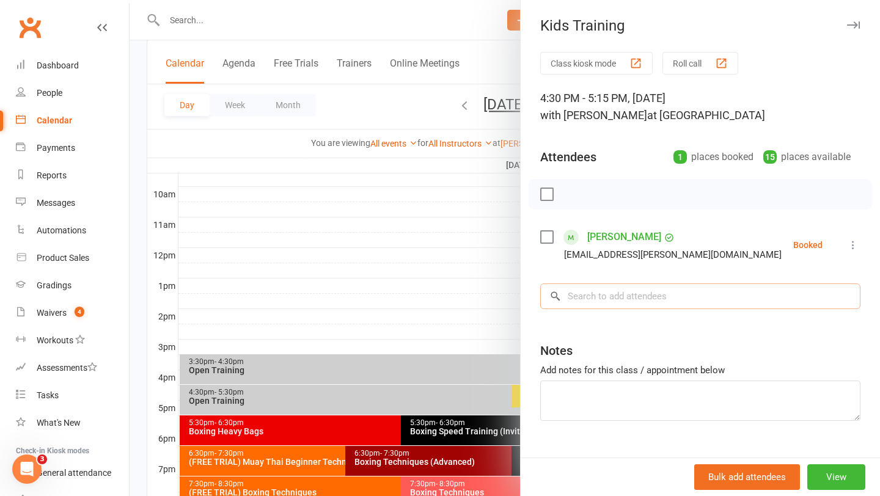
click at [617, 303] on input "search" at bounding box center [700, 297] width 320 height 26
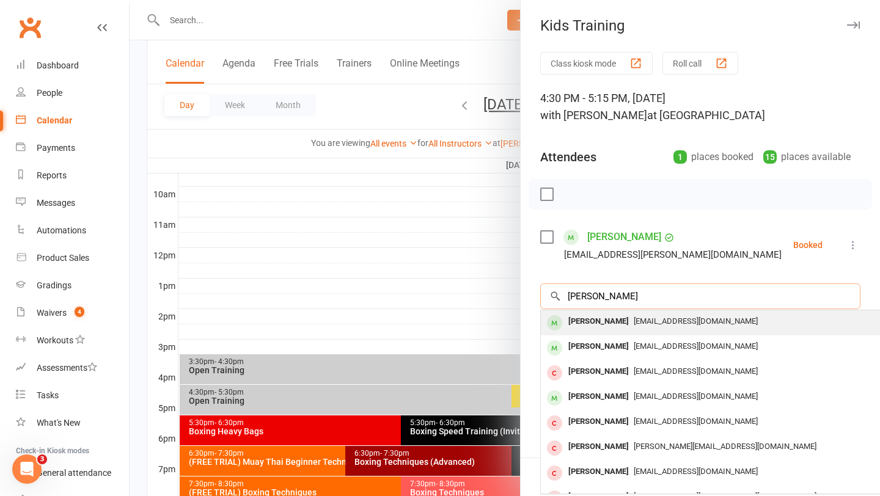
type input "joe zhe"
click at [634, 322] on span "nano322@sina.com" at bounding box center [696, 321] width 124 height 9
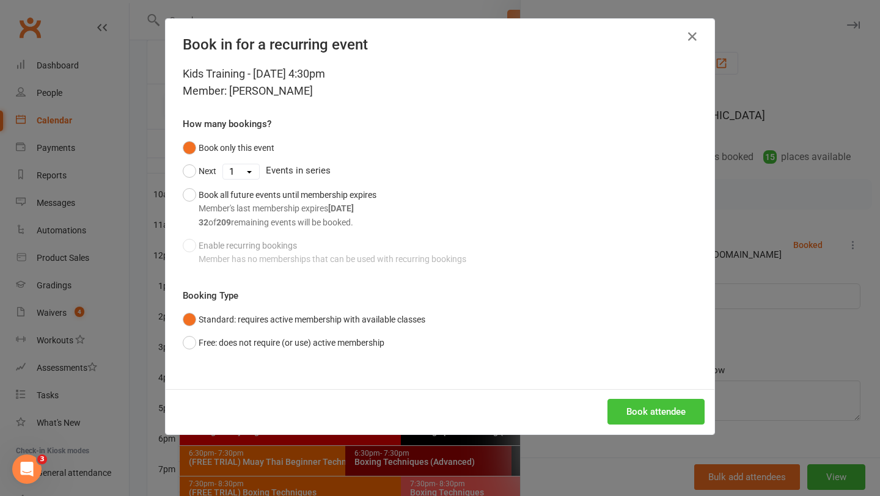
click at [645, 420] on button "Book attendee" at bounding box center [656, 412] width 97 height 26
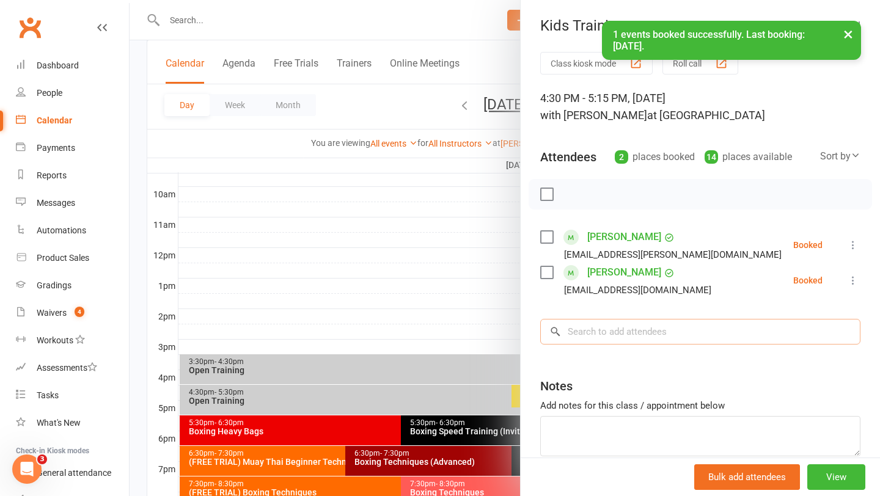
click at [614, 334] on input "search" at bounding box center [700, 332] width 320 height 26
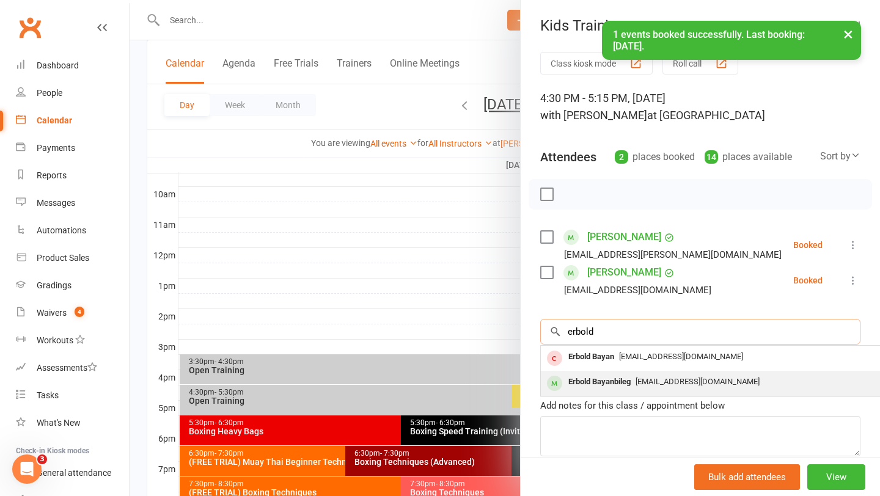
type input "erbold"
click at [609, 383] on div "Erbold Bayanbileg" at bounding box center [600, 382] width 72 height 18
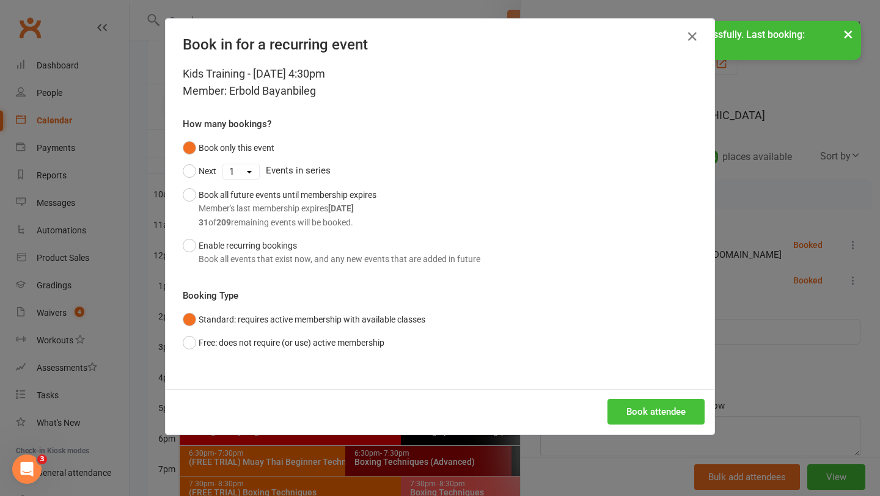
click at [643, 407] on button "Book attendee" at bounding box center [656, 412] width 97 height 26
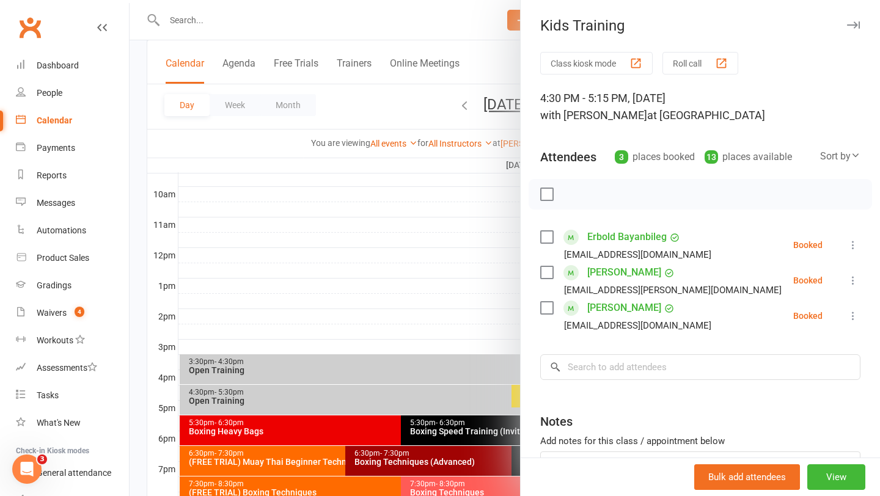
click at [403, 229] on div at bounding box center [505, 248] width 751 height 496
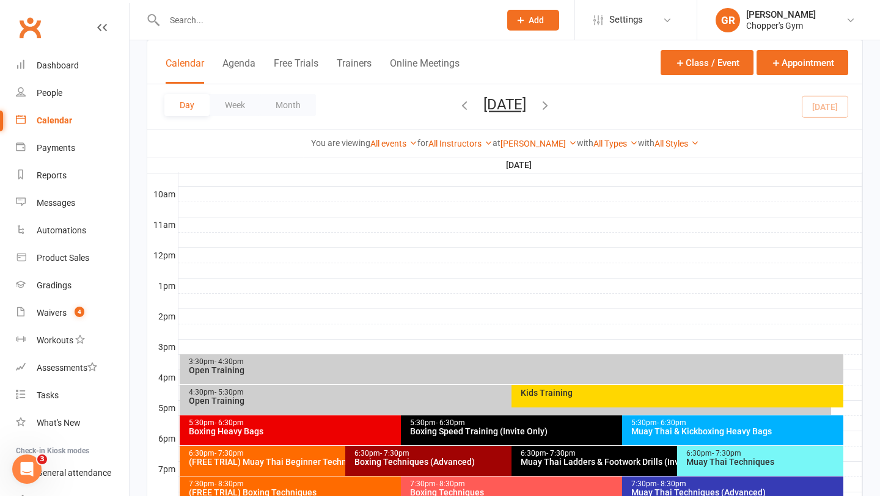
click at [554, 396] on div "Kids Training" at bounding box center [680, 393] width 321 height 9
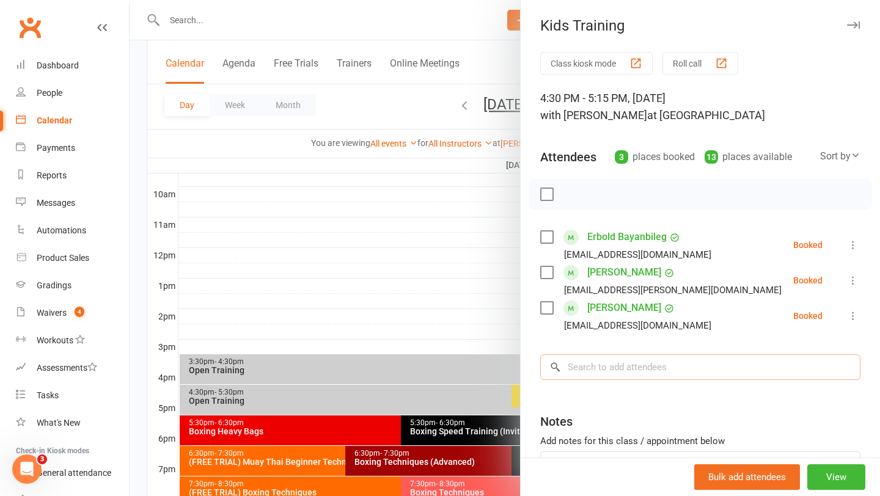
click at [613, 362] on input "search" at bounding box center [700, 367] width 320 height 26
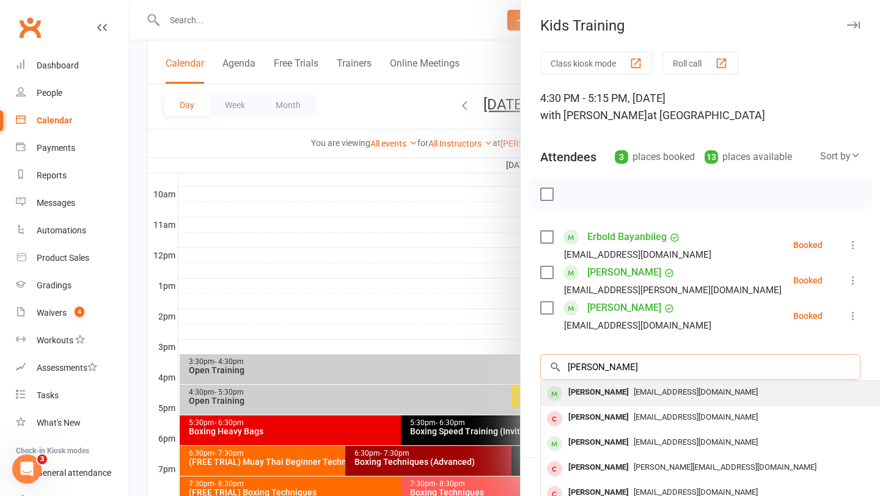
type input "jack wright"
click at [600, 389] on div "[PERSON_NAME]" at bounding box center [599, 393] width 70 height 18
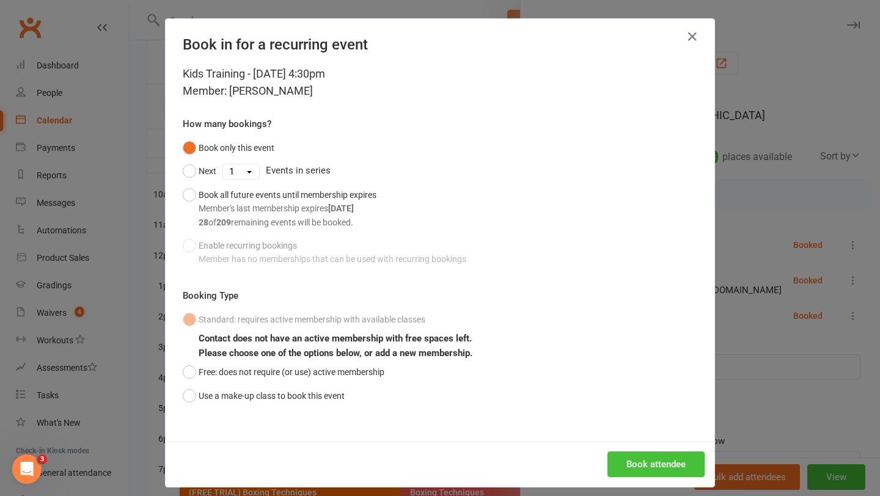
click at [644, 464] on button "Book attendee" at bounding box center [656, 465] width 97 height 26
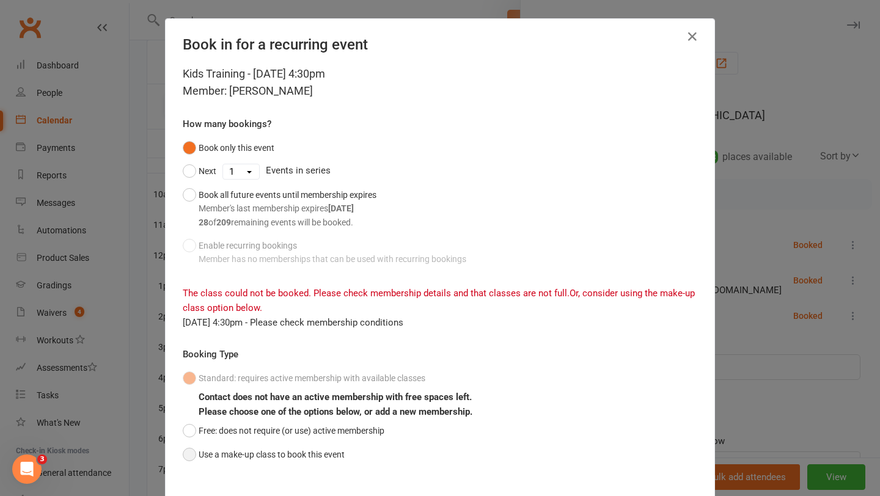
click at [189, 453] on button "Use a make-up class to book this event" at bounding box center [264, 454] width 162 height 23
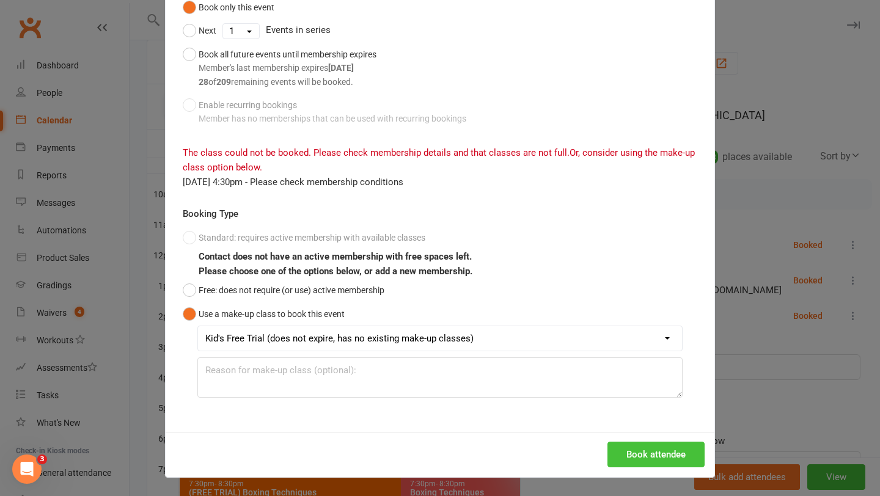
click at [655, 466] on button "Book attendee" at bounding box center [656, 455] width 97 height 26
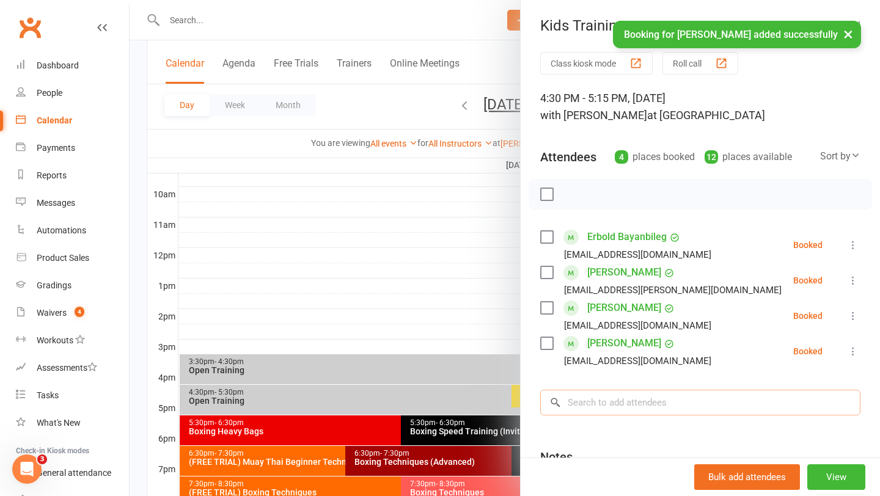
click at [658, 407] on input "search" at bounding box center [700, 403] width 320 height 26
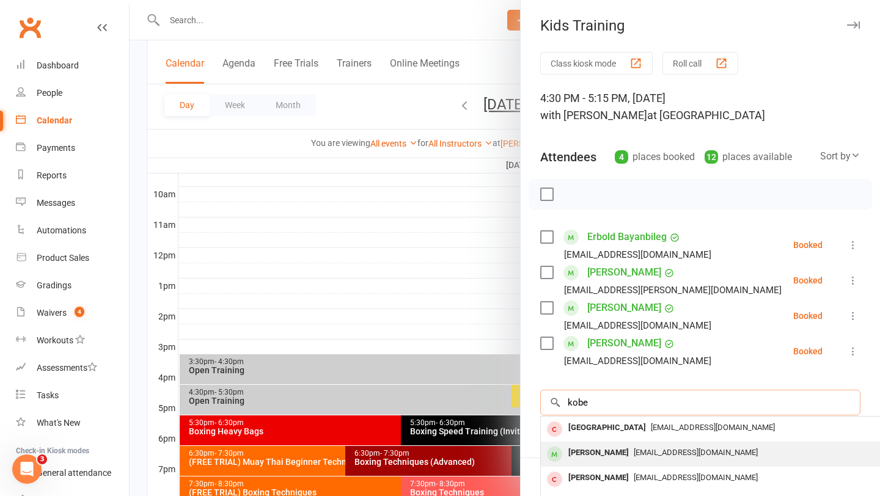
type input "kobe"
click at [634, 450] on span "thomascullen372@gmail.com" at bounding box center [696, 452] width 124 height 9
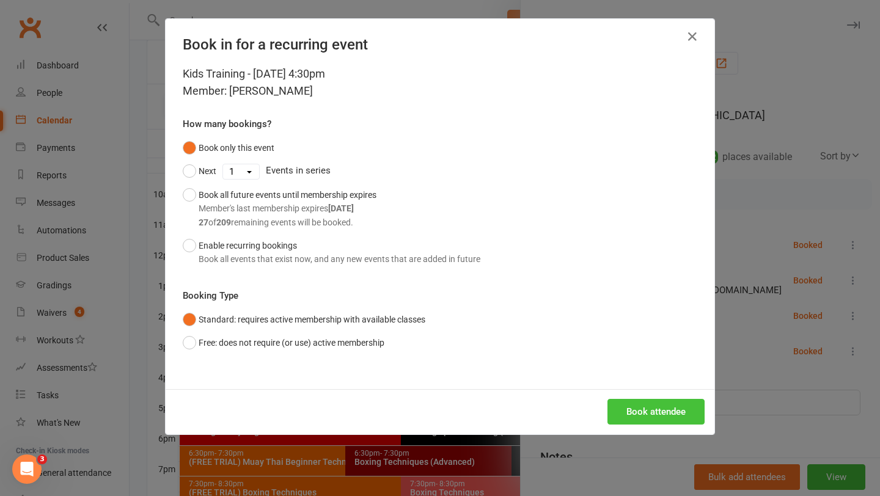
click at [650, 411] on button "Book attendee" at bounding box center [656, 412] width 97 height 26
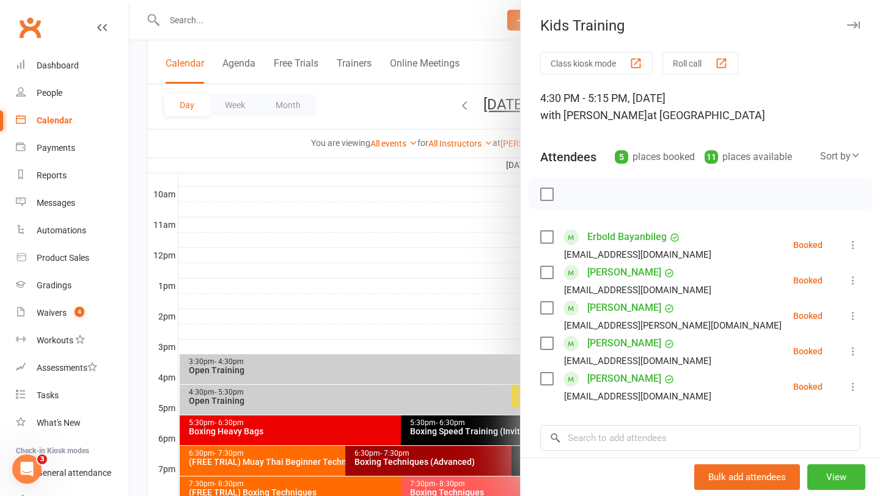
click at [365, 388] on div at bounding box center [505, 248] width 751 height 496
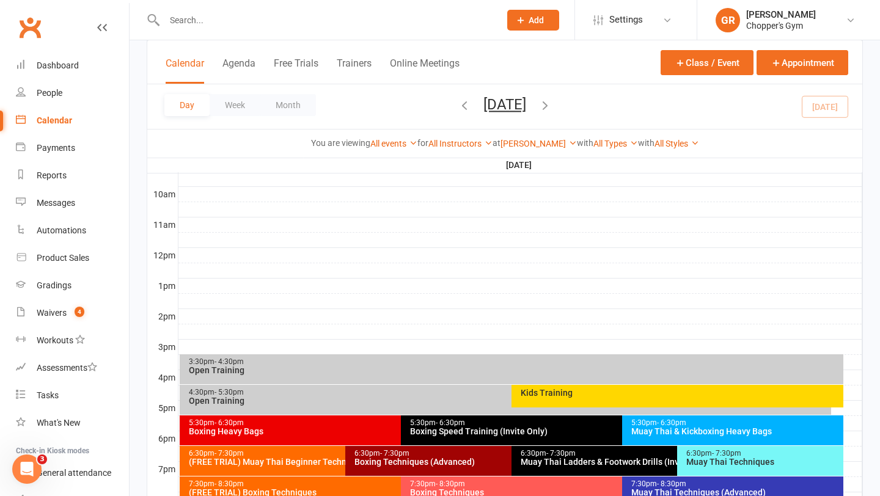
click at [356, 395] on div "4:30pm - 5:30pm" at bounding box center [508, 393] width 641 height 8
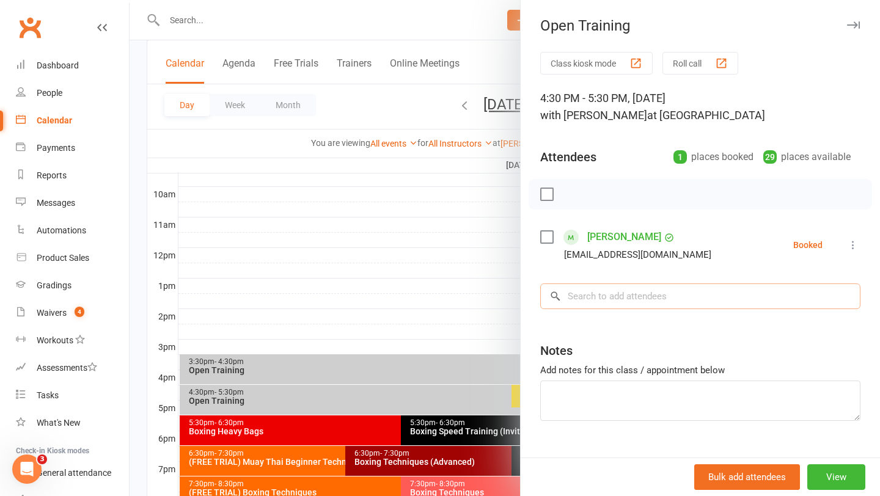
click at [598, 295] on input "search" at bounding box center [700, 297] width 320 height 26
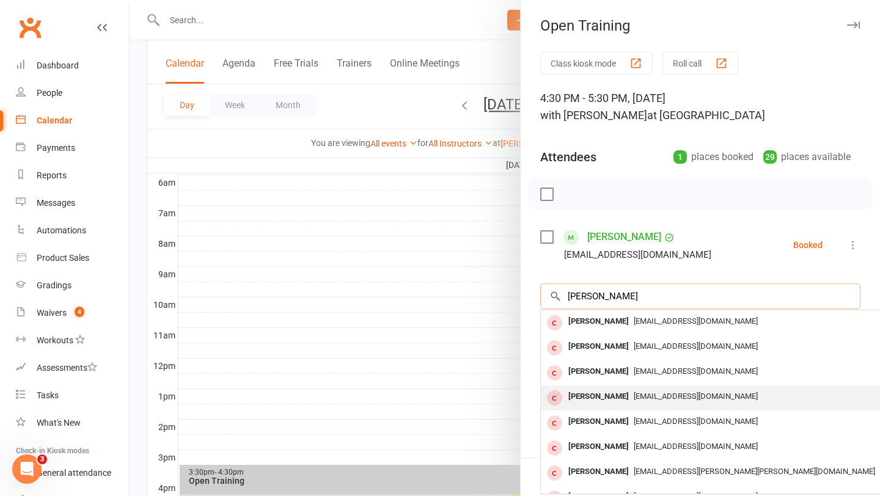
scroll to position [255, 0]
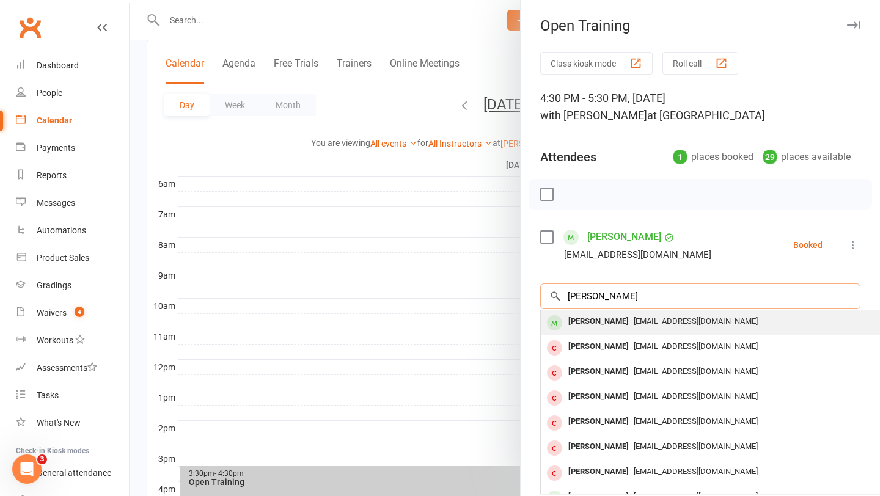
type input "luke grie"
click at [612, 330] on div "Luke Grieves" at bounding box center [599, 322] width 70 height 18
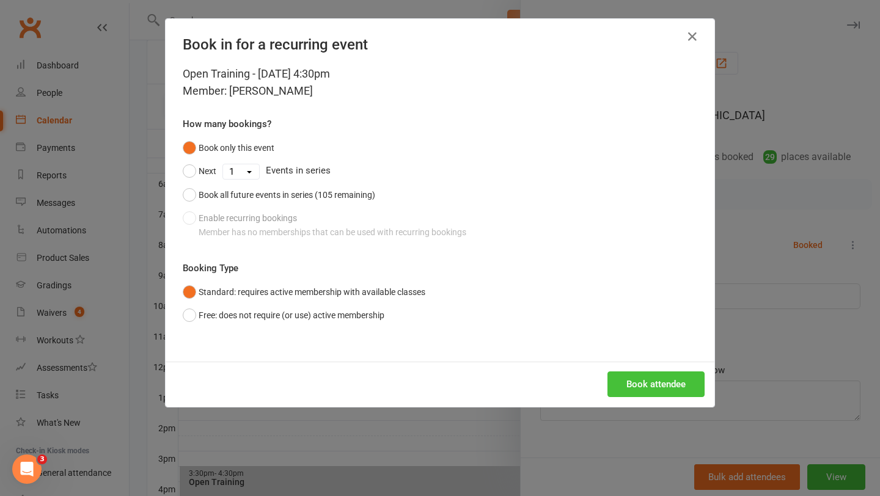
click at [642, 391] on button "Book attendee" at bounding box center [656, 385] width 97 height 26
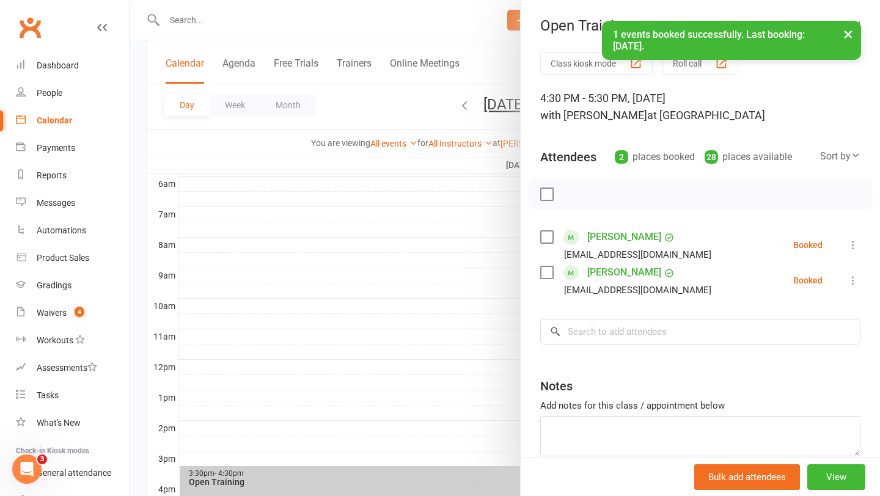
click at [460, 248] on div at bounding box center [505, 248] width 751 height 496
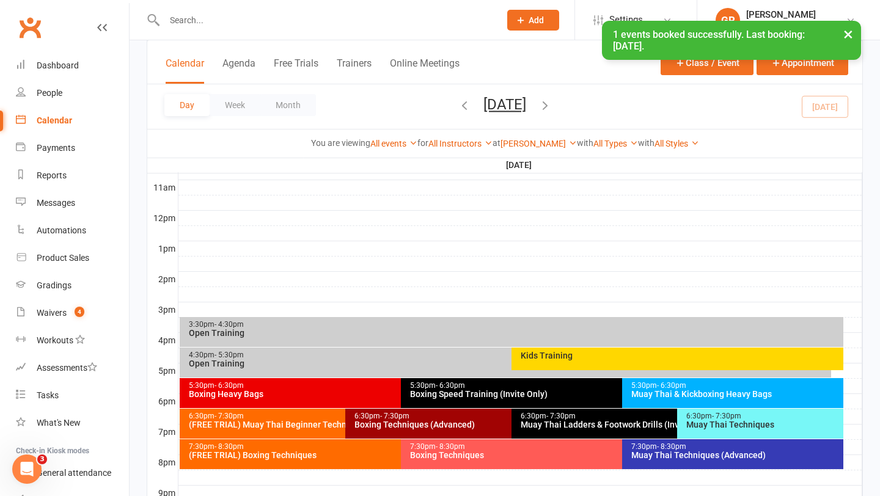
scroll to position [420, 0]
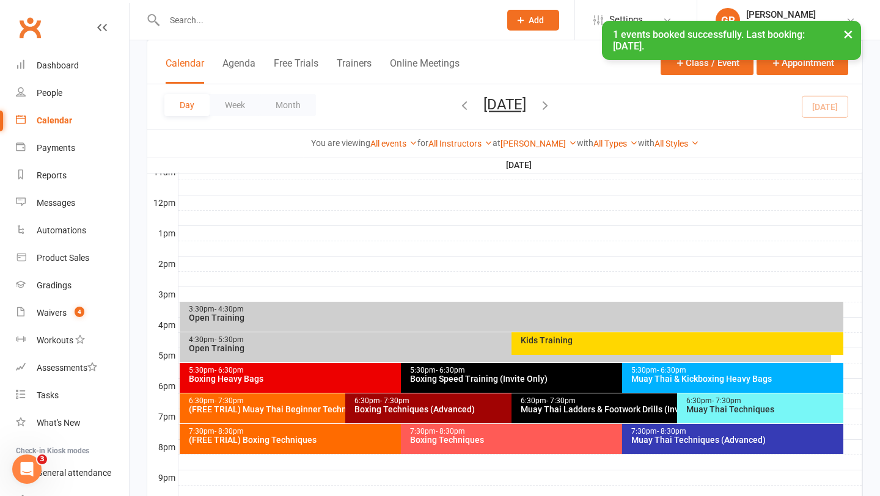
click at [578, 340] on div "Kids Training" at bounding box center [680, 340] width 321 height 9
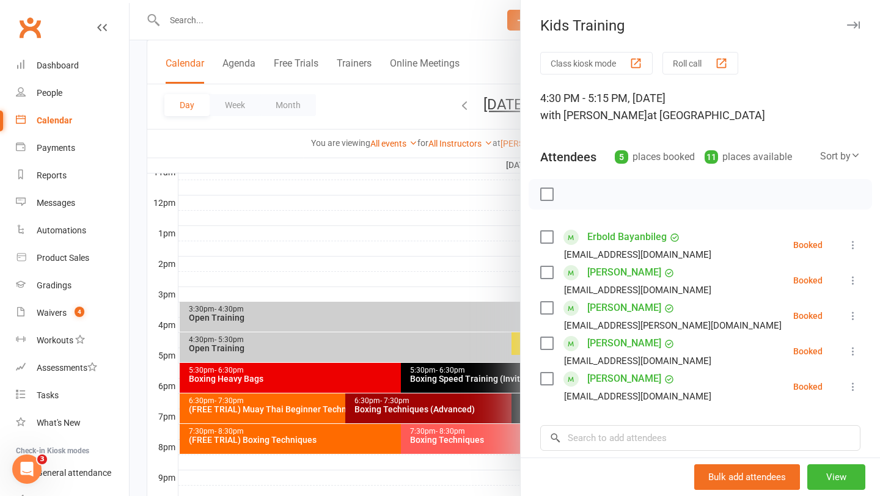
click at [338, 337] on div at bounding box center [505, 248] width 751 height 496
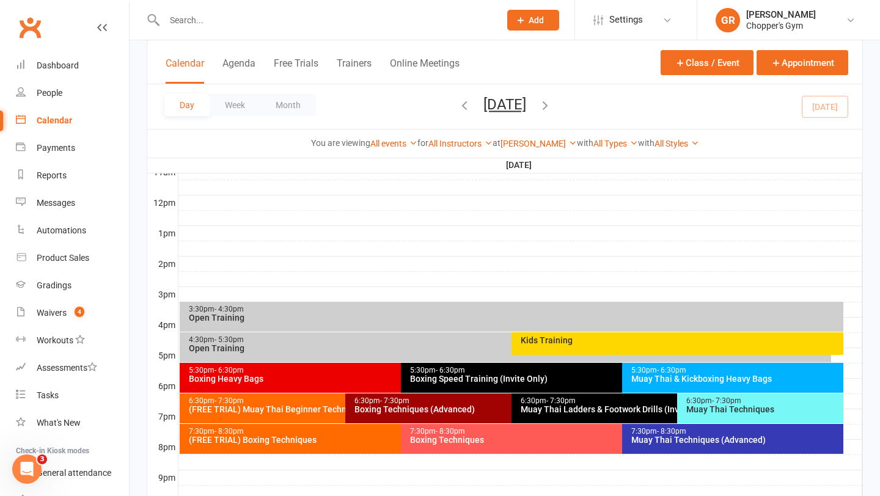
click at [329, 347] on div "Open Training" at bounding box center [508, 348] width 641 height 9
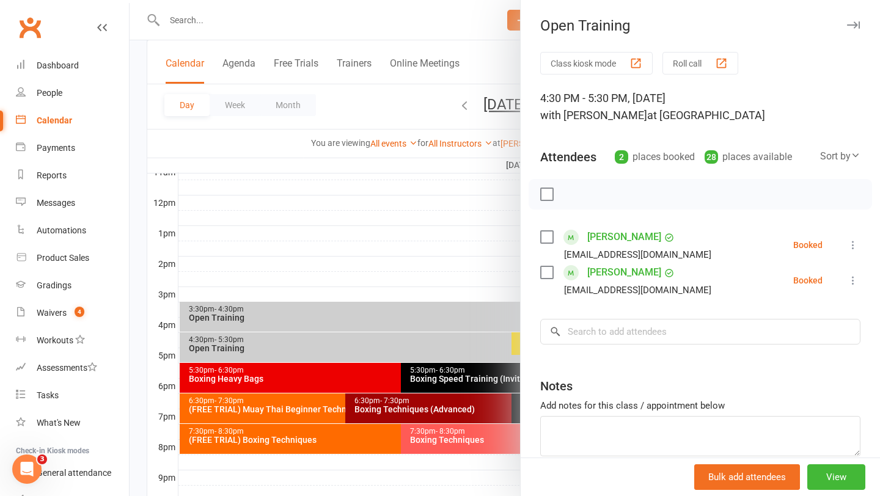
click at [614, 233] on link "Luke Grieves" at bounding box center [624, 237] width 74 height 20
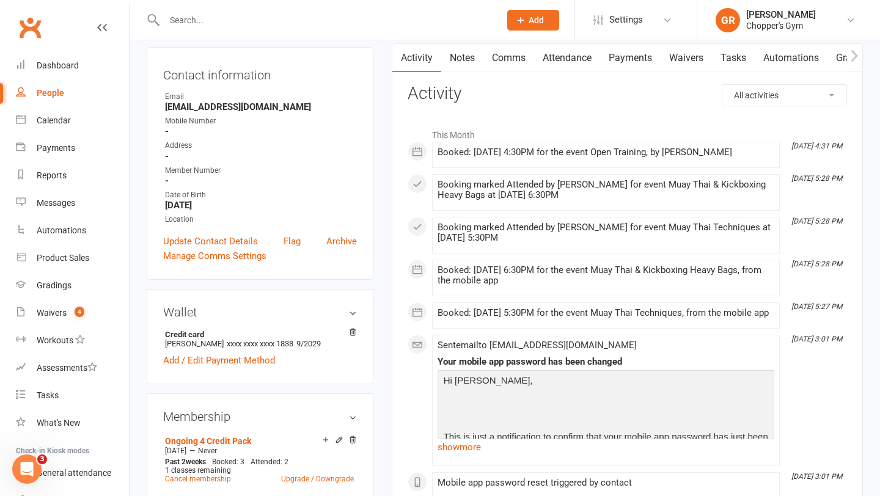
scroll to position [50, 0]
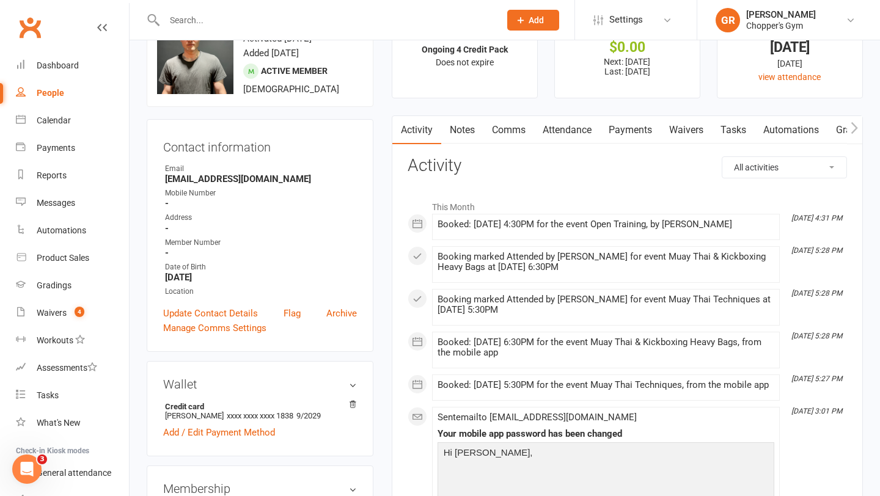
click at [624, 133] on link "Payments" at bounding box center [630, 130] width 61 height 28
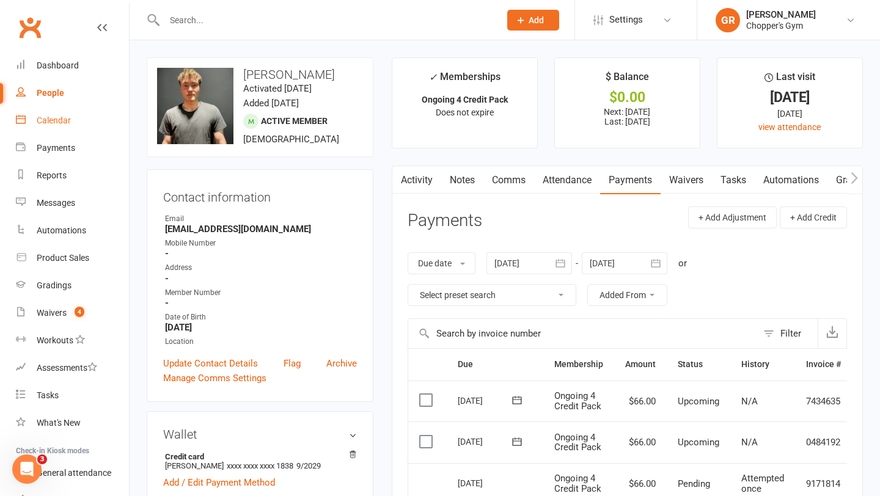
click at [51, 123] on div "Calendar" at bounding box center [54, 121] width 34 height 10
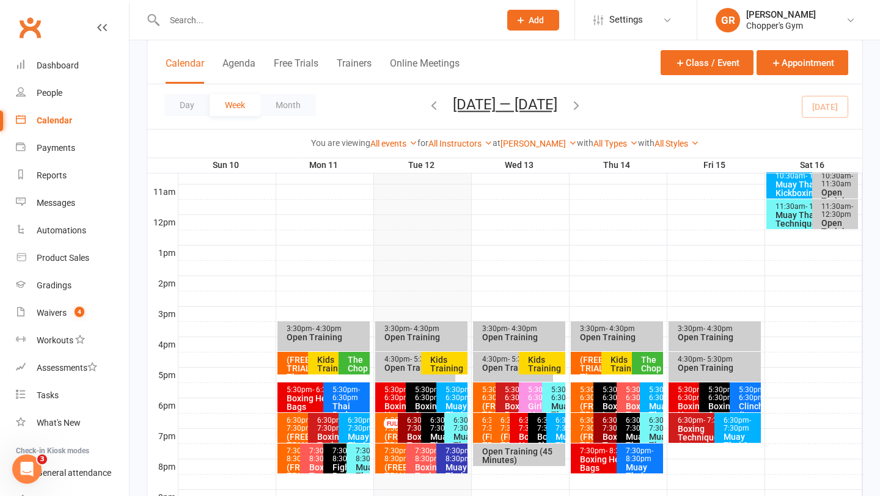
scroll to position [439, 0]
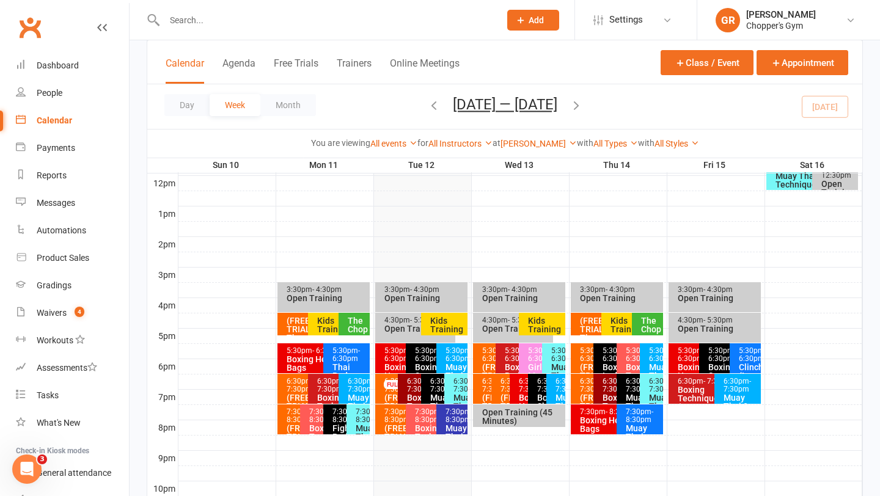
click at [327, 324] on div "Kids Training" at bounding box center [336, 325] width 39 height 17
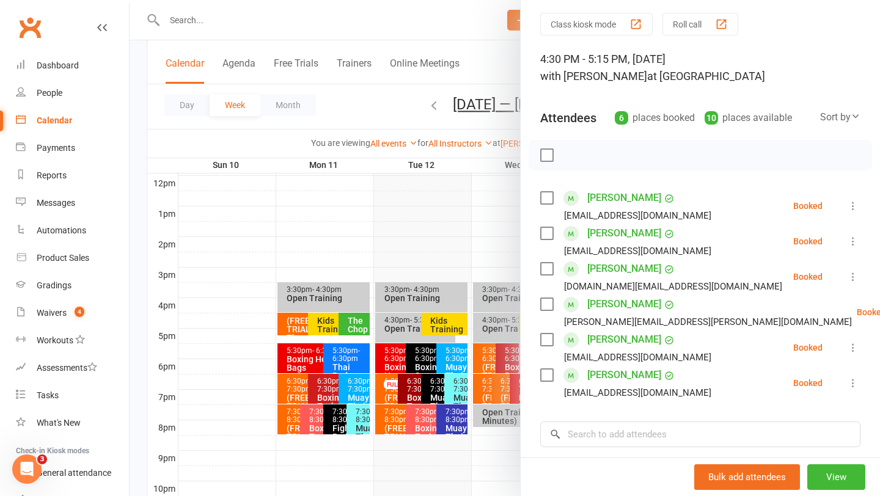
scroll to position [109, 0]
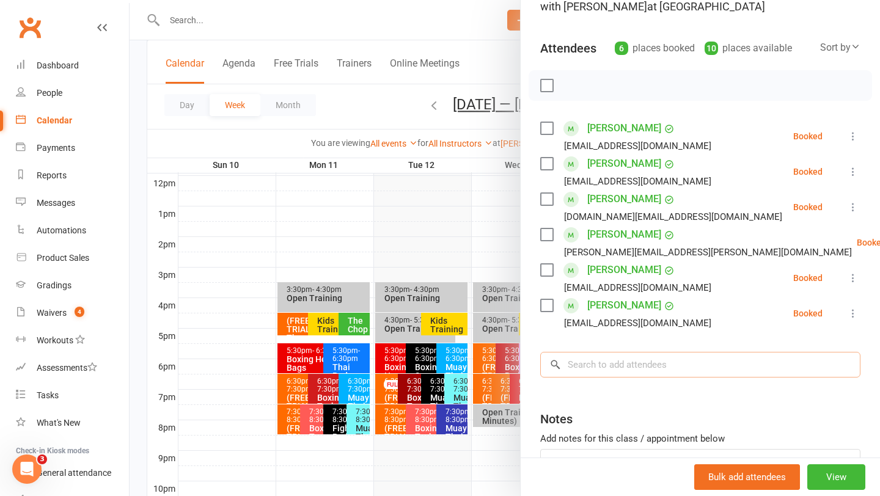
click at [743, 369] on input "search" at bounding box center [700, 365] width 320 height 26
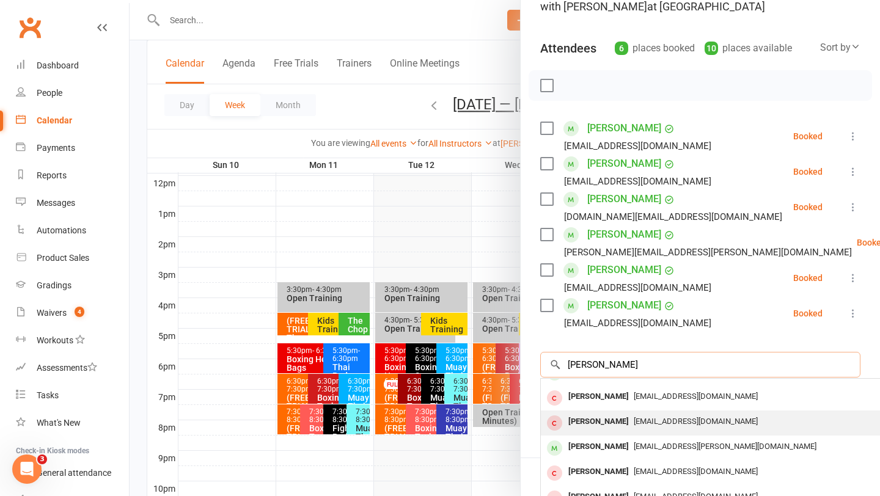
scroll to position [0, 0]
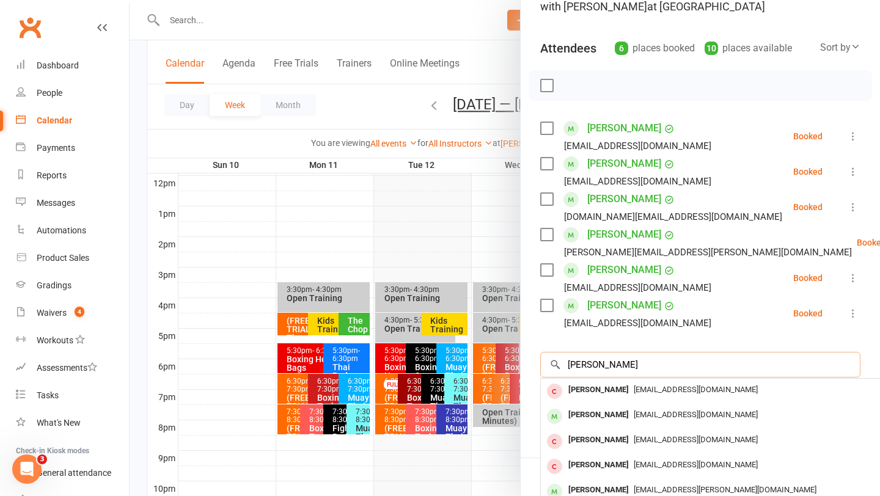
click at [593, 364] on input "jack greav" at bounding box center [700, 365] width 320 height 26
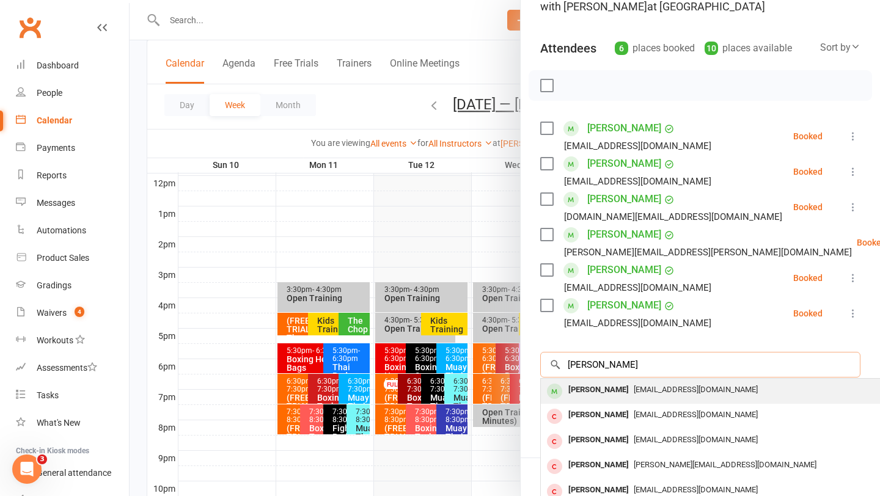
type input "jack burges"
click at [581, 387] on div "Jack Burgess" at bounding box center [599, 390] width 70 height 18
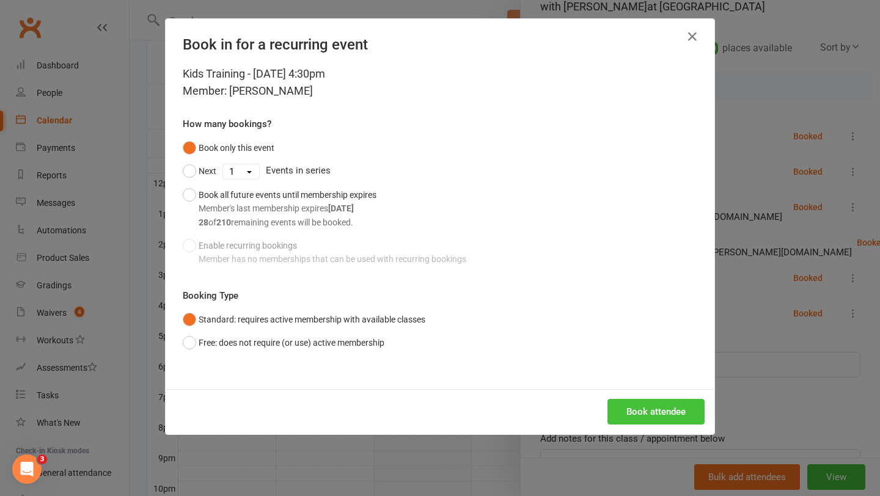
click at [648, 411] on button "Book attendee" at bounding box center [656, 412] width 97 height 26
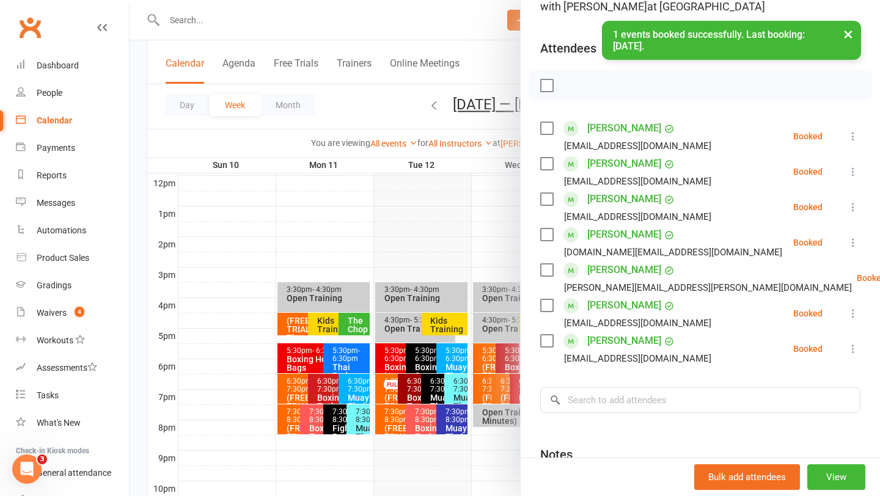
click at [847, 351] on icon at bounding box center [853, 349] width 12 height 12
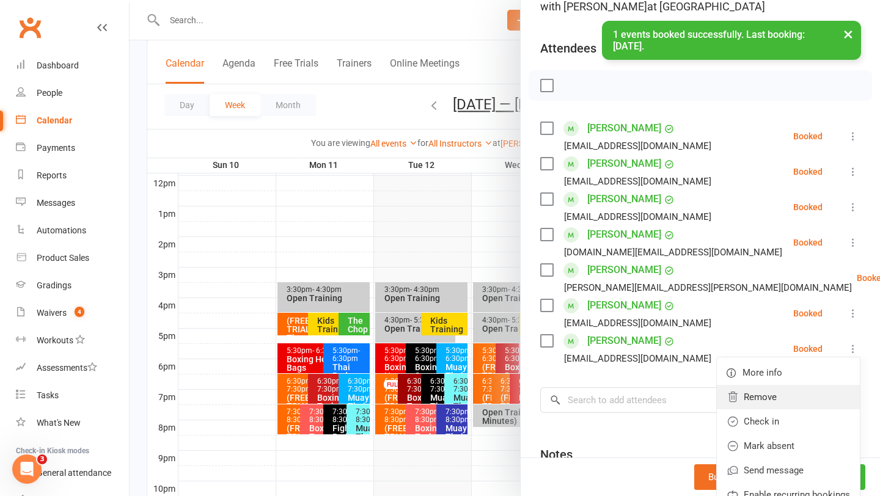
click at [791, 397] on link "Remove" at bounding box center [788, 397] width 143 height 24
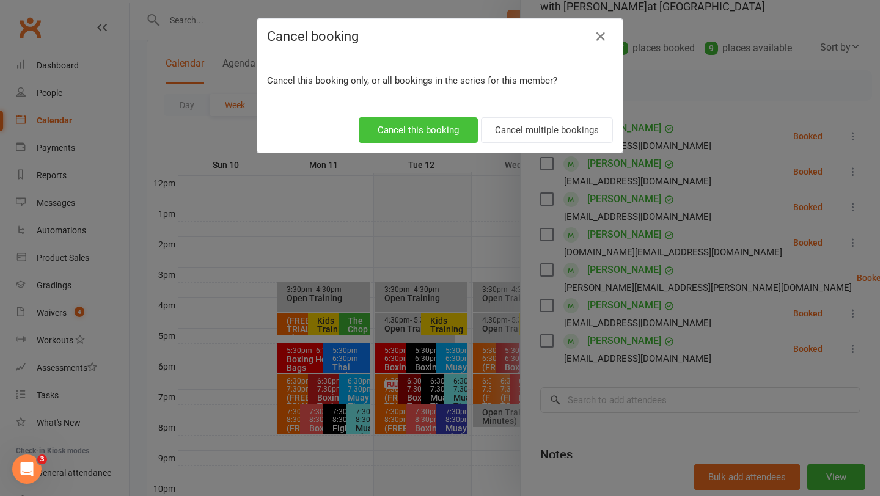
click at [440, 131] on button "Cancel this booking" at bounding box center [418, 130] width 119 height 26
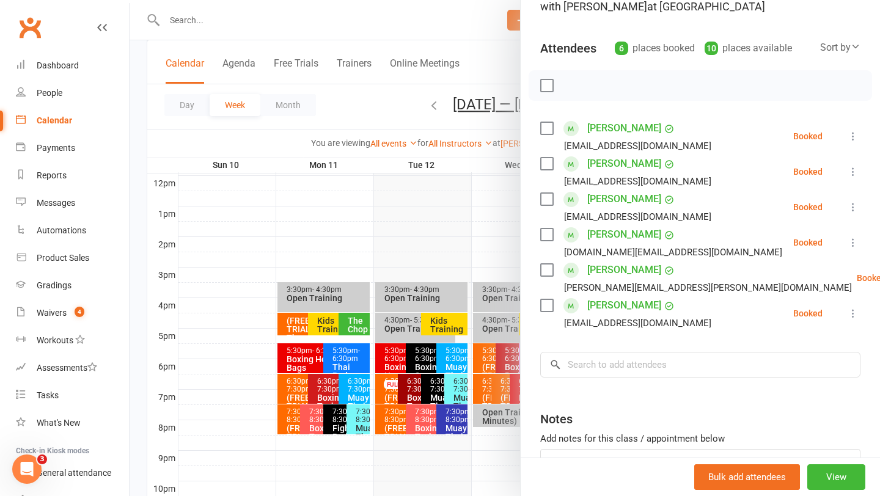
click at [356, 222] on div at bounding box center [505, 248] width 751 height 496
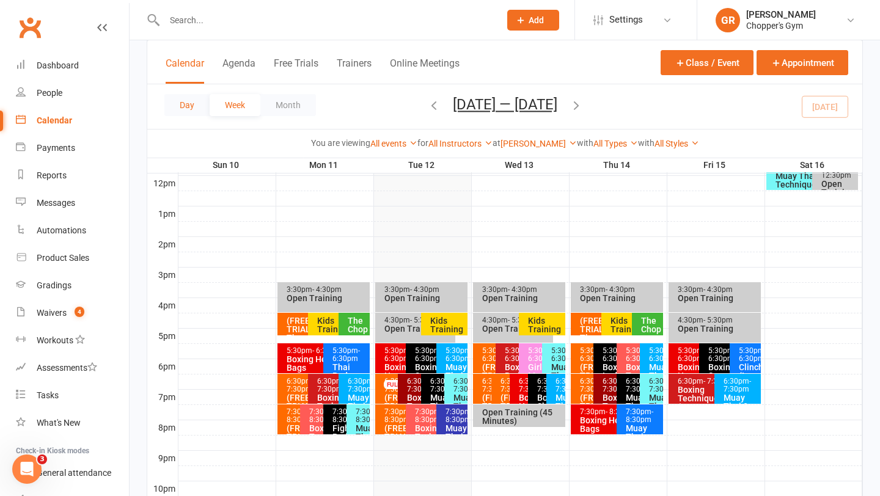
click at [191, 105] on button "Day" at bounding box center [186, 105] width 45 height 22
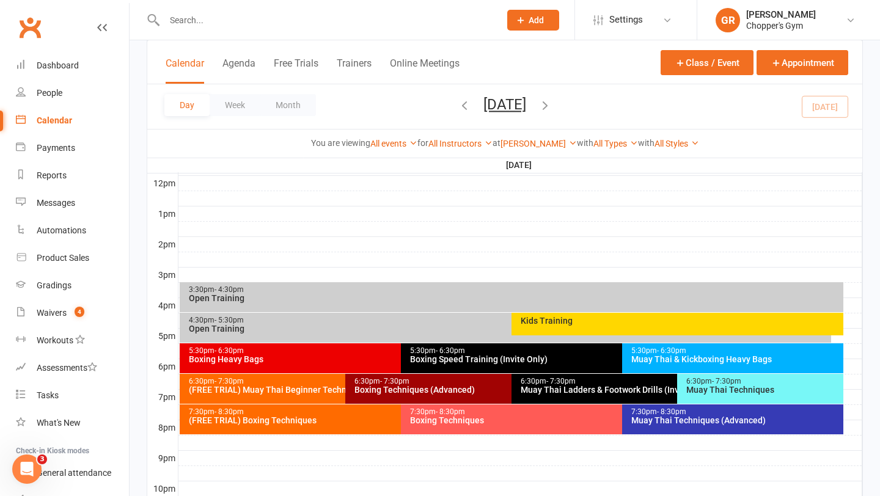
click at [709, 138] on div "You are viewing All events All events Empty events Full events Non-empty events…" at bounding box center [505, 143] width 702 height 14
click at [806, 56] on button "Appointment" at bounding box center [803, 62] width 92 height 25
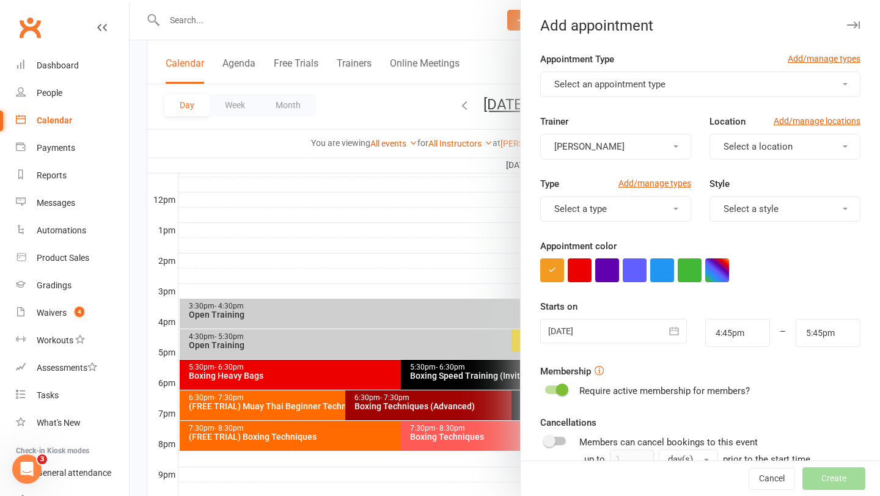
scroll to position [417, 0]
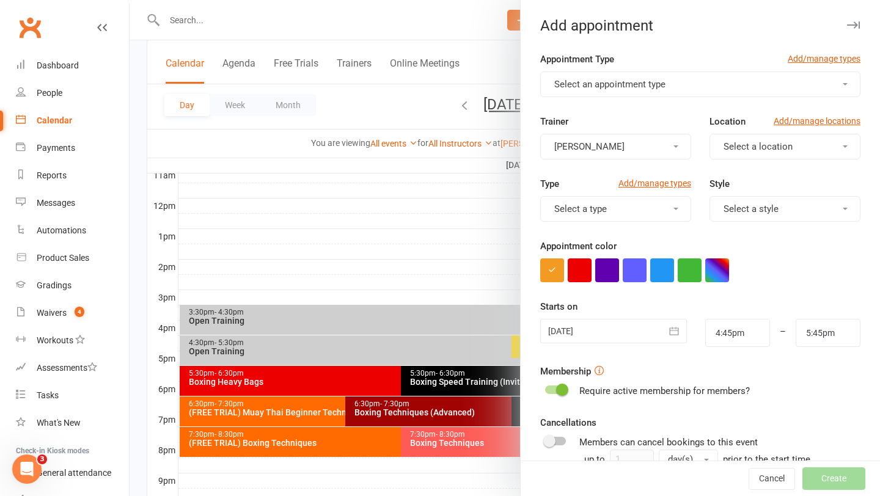
click at [615, 106] on form "Appointment Type Add/manage types Select an appointment type Trainer Gareth Ree…" at bounding box center [700, 317] width 320 height 531
click at [639, 85] on span "Select an appointment type" at bounding box center [609, 84] width 111 height 11
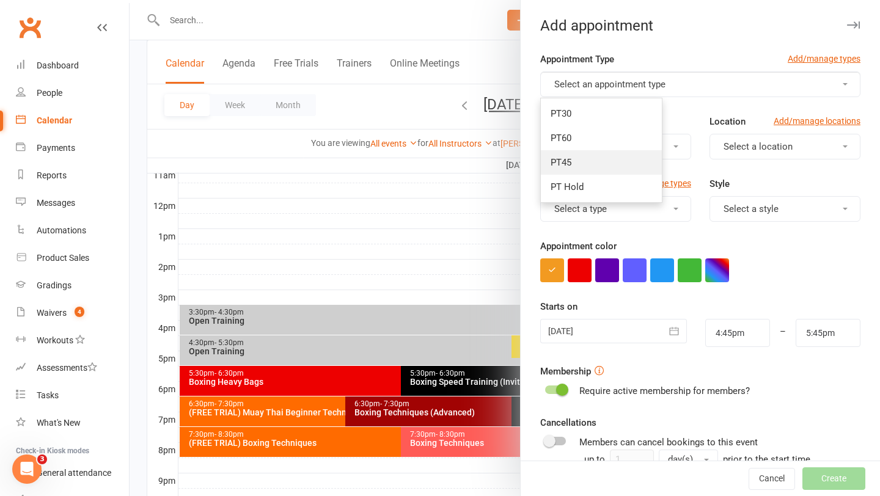
click at [573, 157] on link "PT45" at bounding box center [601, 162] width 121 height 24
type input "5:30pm"
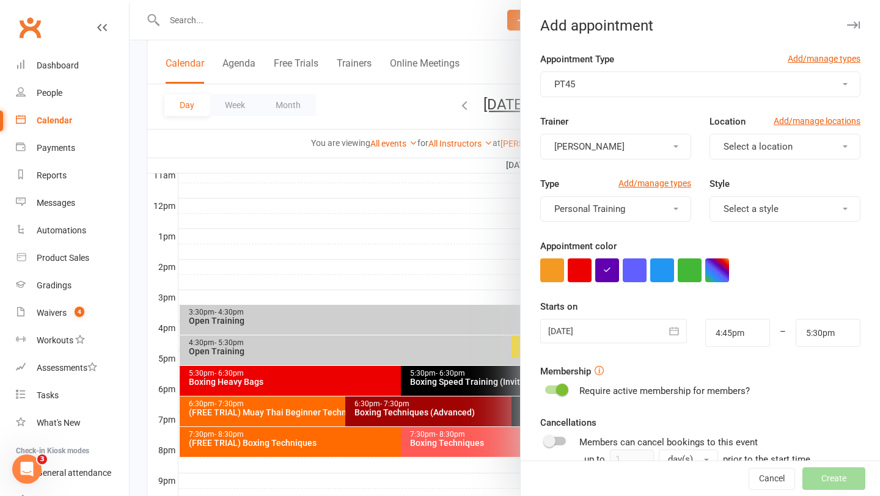
click at [773, 145] on span "Select a location" at bounding box center [758, 146] width 69 height 11
click at [737, 205] on span "Dickson" at bounding box center [755, 200] width 70 height 11
click at [674, 218] on button "Personal Training" at bounding box center [615, 209] width 151 height 26
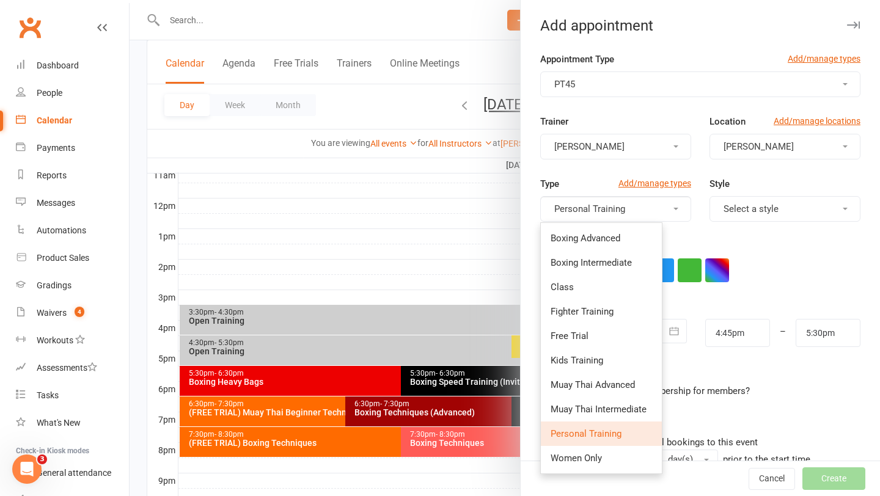
click at [674, 218] on button "Personal Training" at bounding box center [615, 209] width 151 height 26
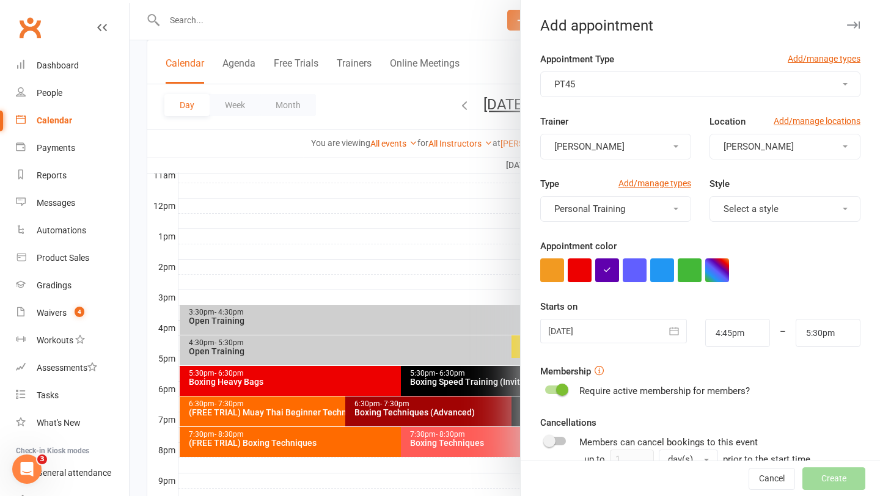
click at [673, 155] on button "[PERSON_NAME]" at bounding box center [615, 147] width 151 height 26
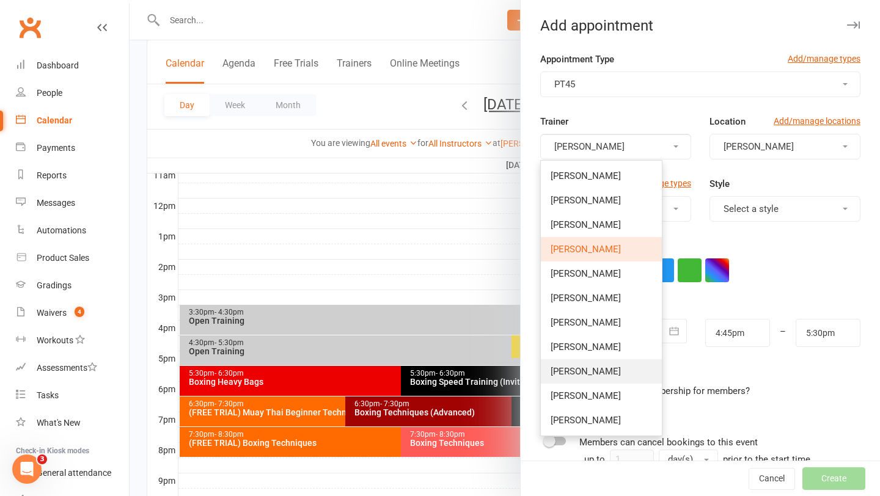
click at [582, 366] on span "[PERSON_NAME]" at bounding box center [586, 371] width 70 height 11
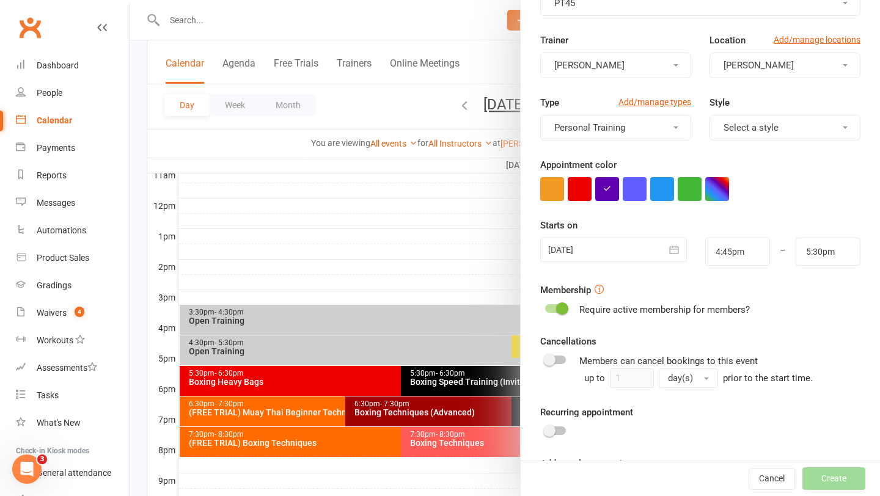
scroll to position [139, 0]
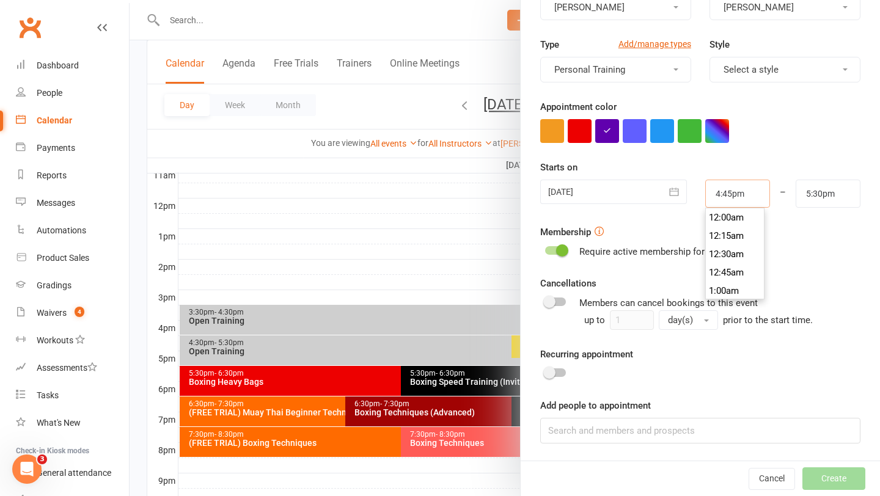
click at [731, 197] on input "4:45pm" at bounding box center [737, 194] width 65 height 28
type input "4:30pm"
click at [732, 237] on li "4:30pm" at bounding box center [735, 233] width 59 height 18
click at [814, 194] on input "5:30pm" at bounding box center [828, 194] width 65 height 28
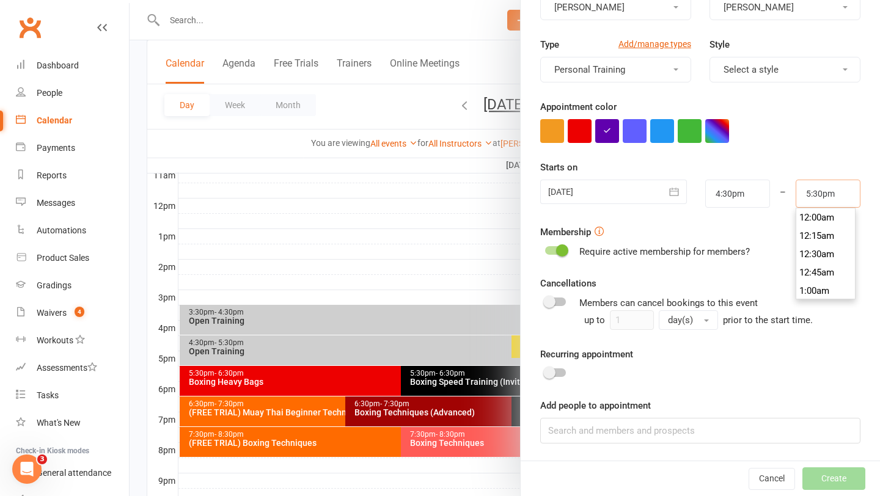
scroll to position [1265, 0]
type input "5:15pm"
click at [810, 221] on li "5:15pm" at bounding box center [825, 217] width 59 height 18
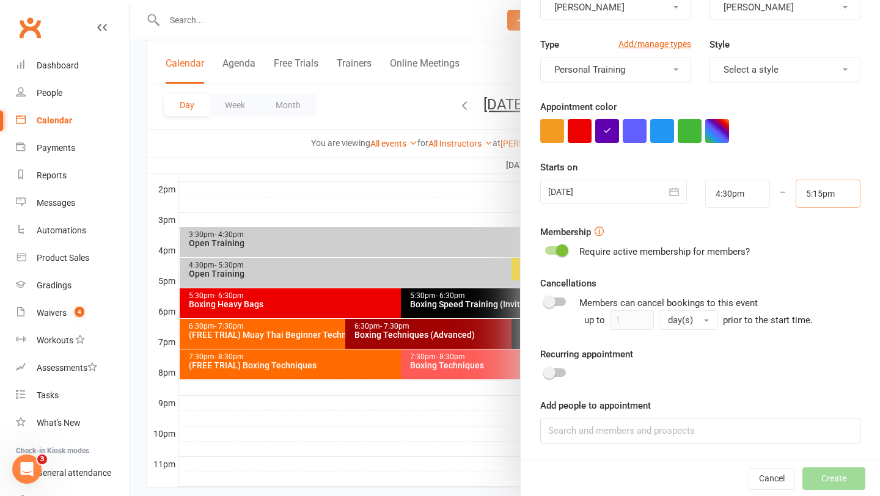
scroll to position [496, 0]
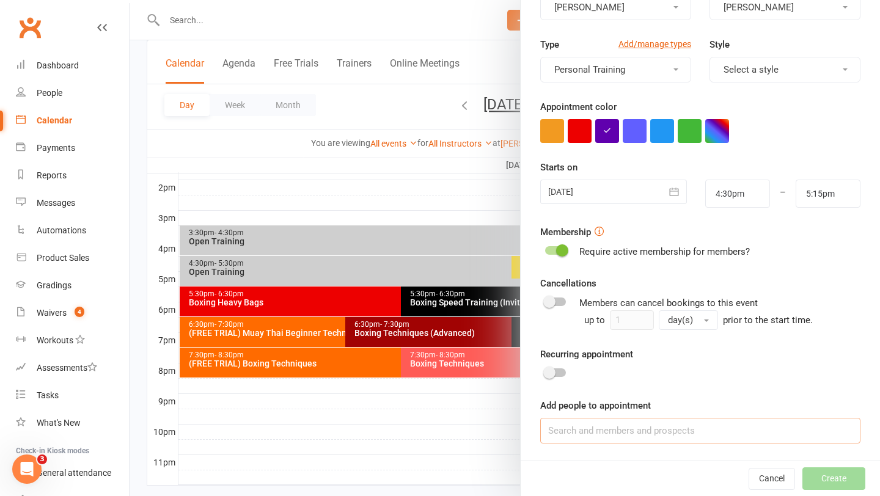
click at [655, 425] on input at bounding box center [700, 431] width 320 height 26
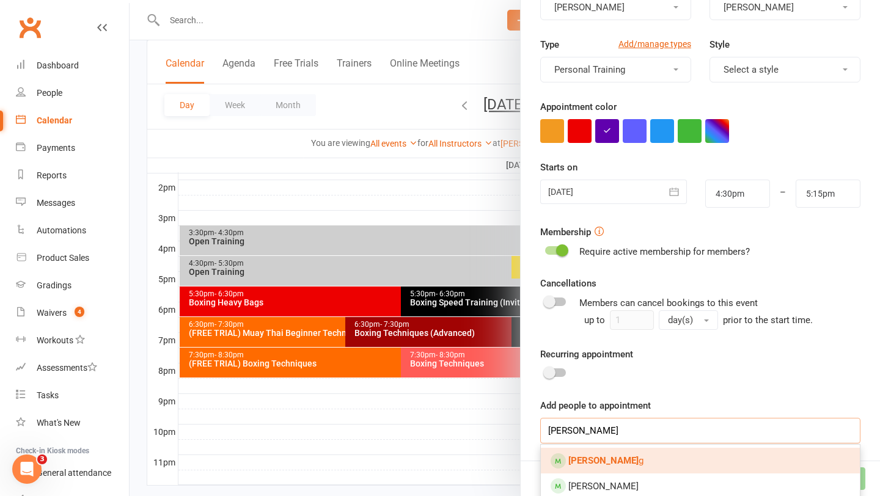
type input "Tayla Manwarrin"
click at [643, 460] on link "Tayla Manwarrin g" at bounding box center [700, 461] width 319 height 26
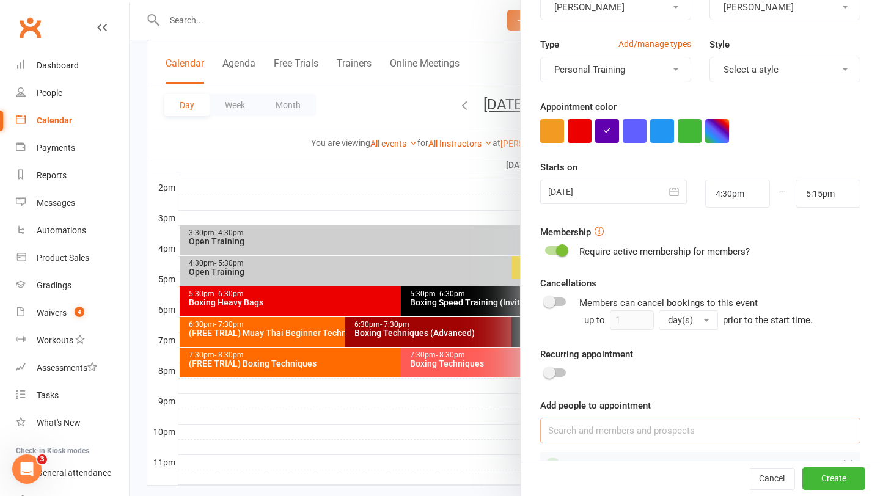
scroll to position [174, 0]
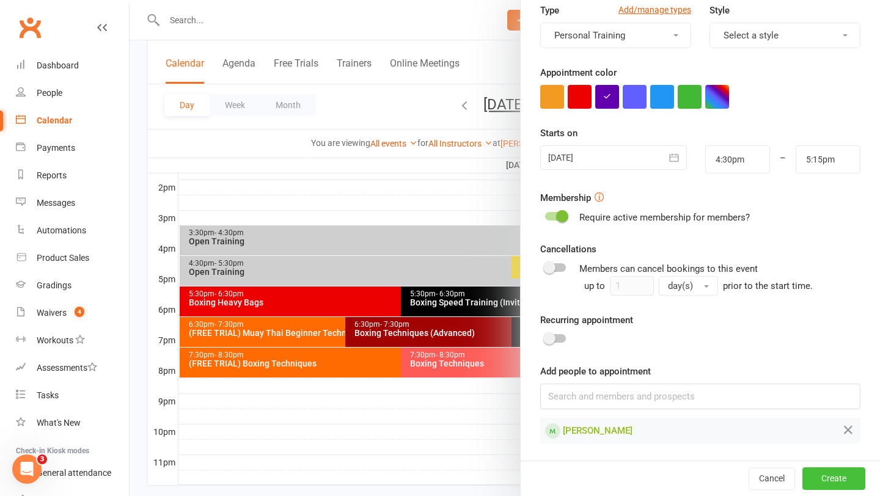
click at [828, 483] on button "Create" at bounding box center [833, 479] width 63 height 22
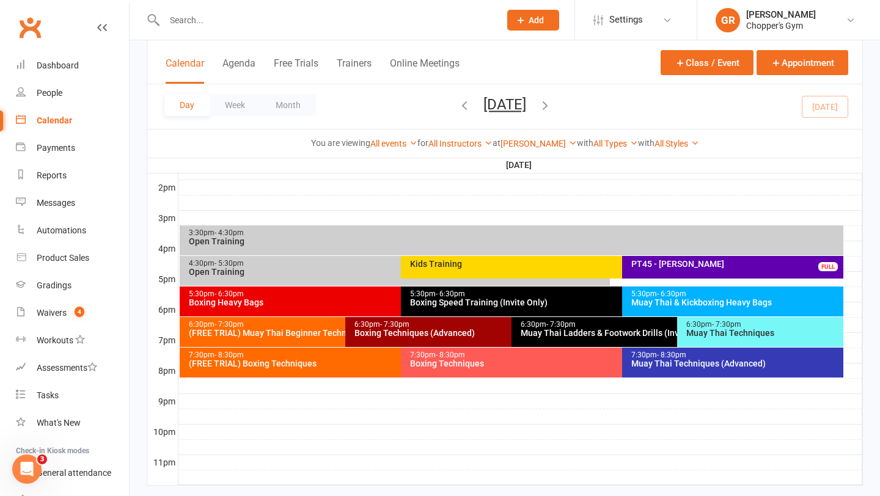
click at [680, 265] on div "PT45 - [PERSON_NAME]" at bounding box center [736, 264] width 210 height 9
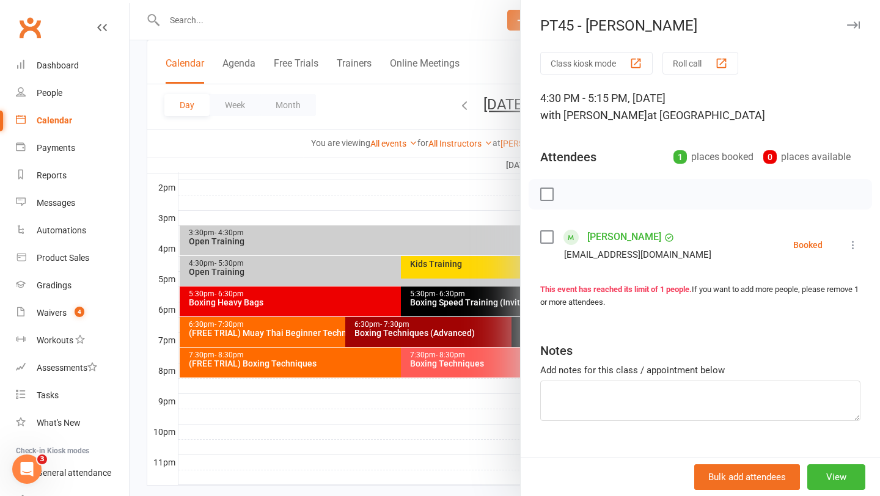
click at [622, 234] on link "Tayla Manwarring" at bounding box center [624, 237] width 74 height 20
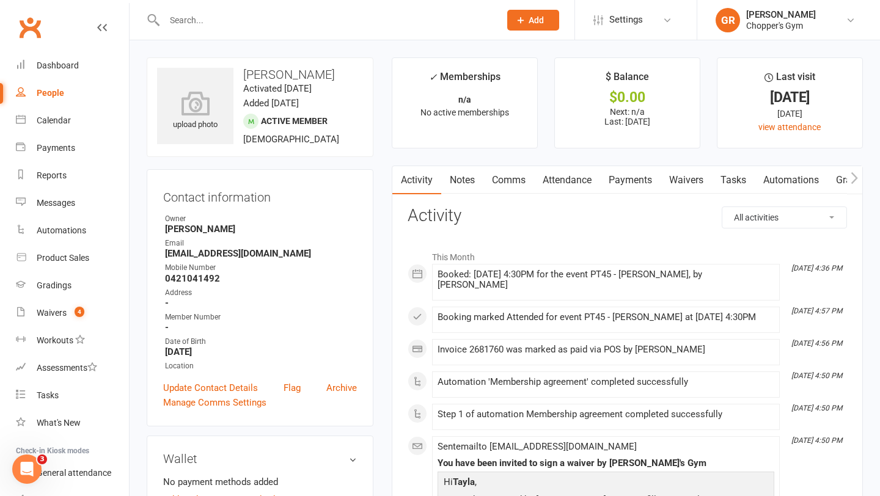
click at [631, 185] on link "Payments" at bounding box center [630, 180] width 61 height 28
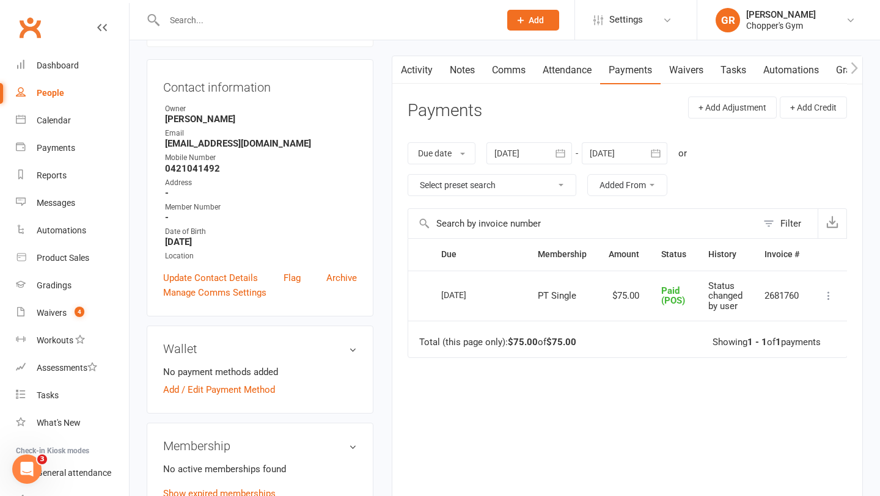
scroll to position [112, 0]
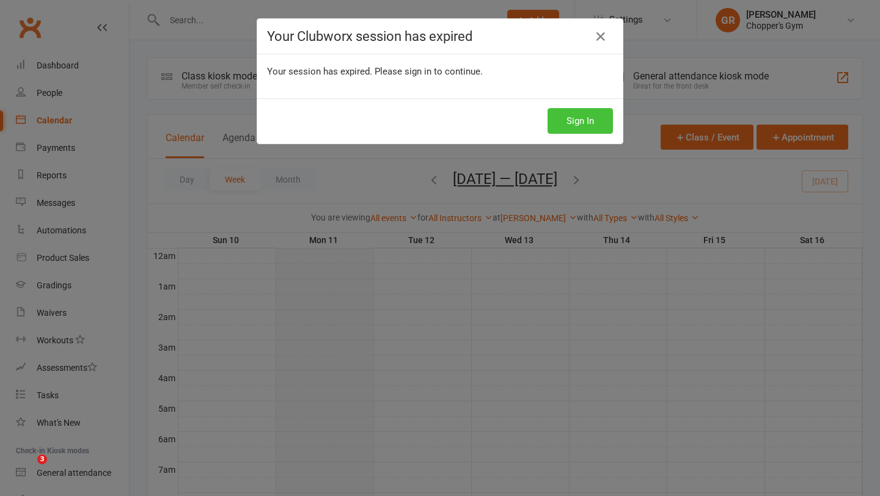
scroll to position [428, 0]
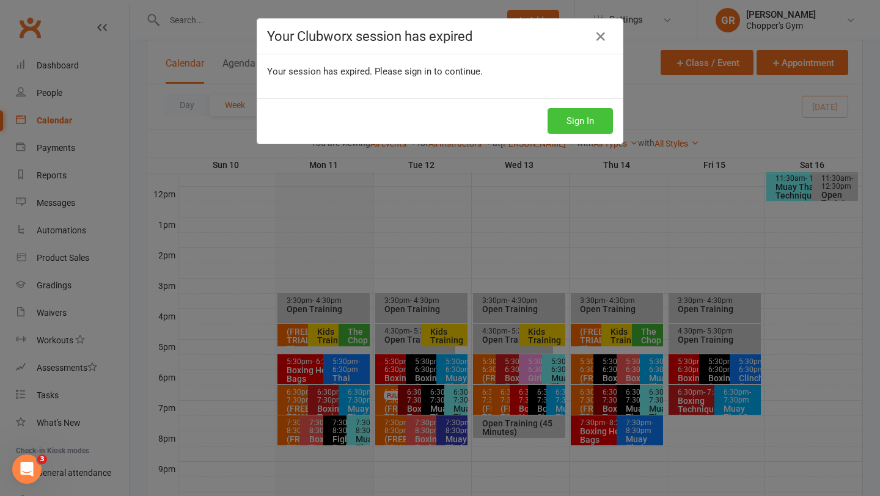
click at [571, 126] on button "Sign In" at bounding box center [580, 121] width 65 height 26
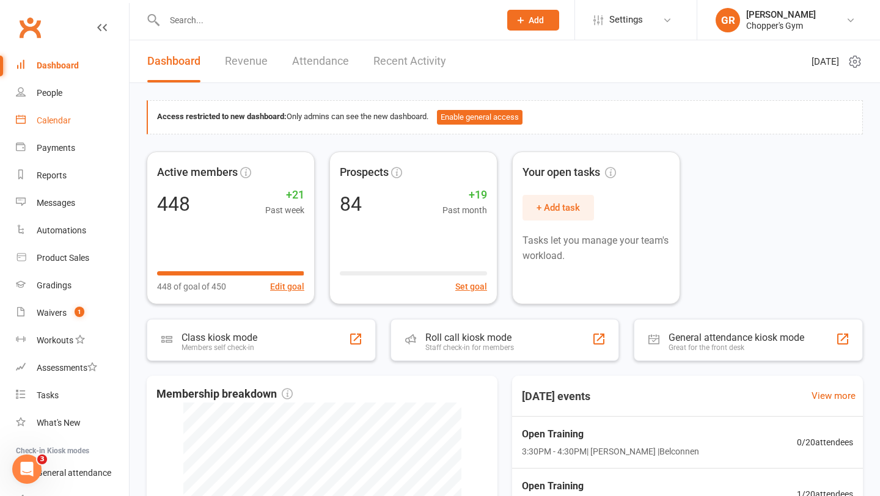
click at [55, 121] on div "Calendar" at bounding box center [54, 121] width 34 height 10
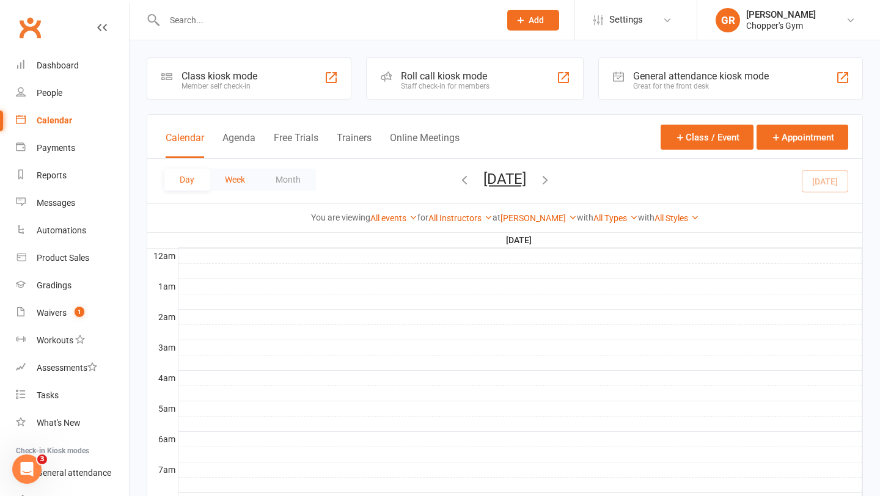
click at [236, 177] on button "Week" at bounding box center [235, 180] width 51 height 22
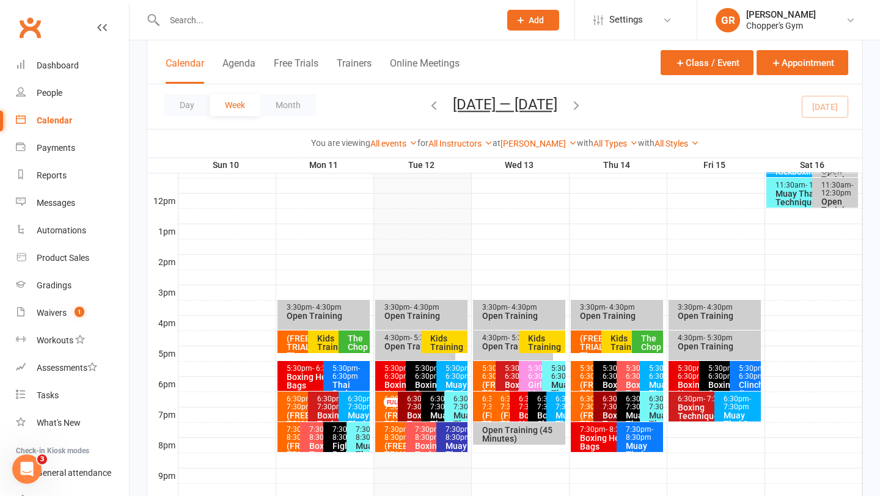
scroll to position [422, 0]
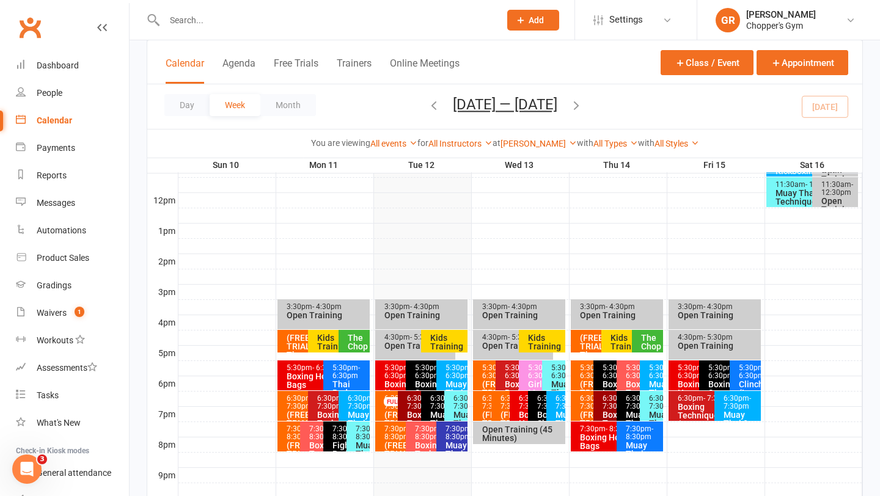
click at [431, 103] on icon "button" at bounding box center [433, 104] width 13 height 13
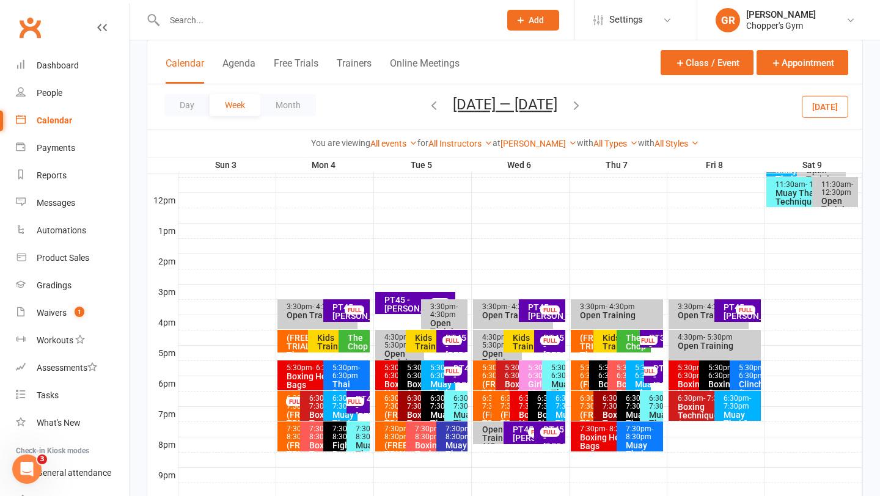
click at [420, 343] on div "Kids Training" at bounding box center [433, 342] width 39 height 17
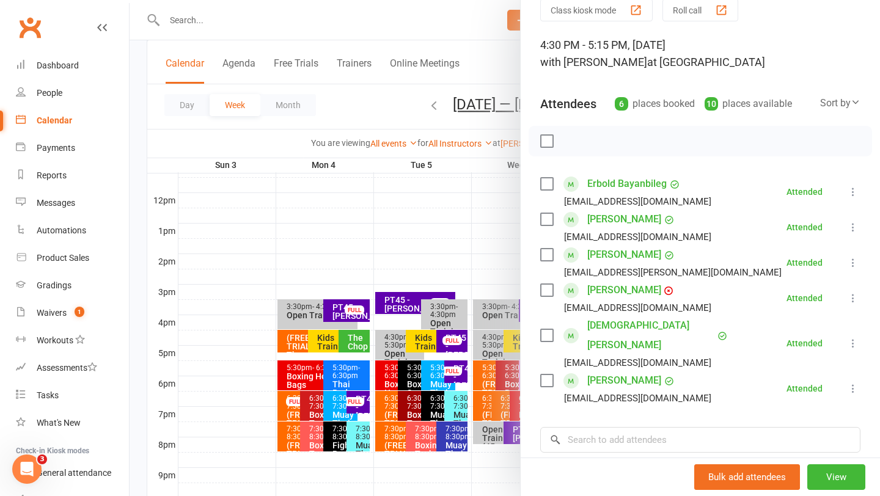
scroll to position [54, 0]
click at [626, 370] on link "[PERSON_NAME]" at bounding box center [624, 380] width 74 height 20
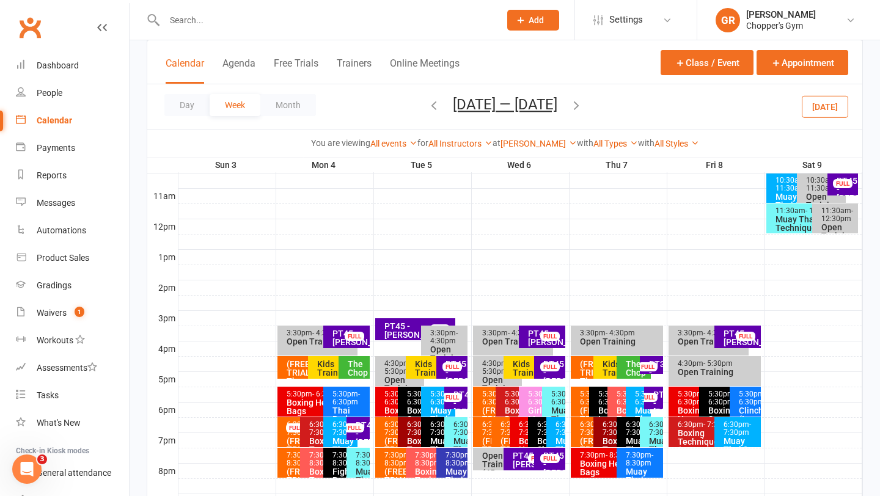
scroll to position [411, 0]
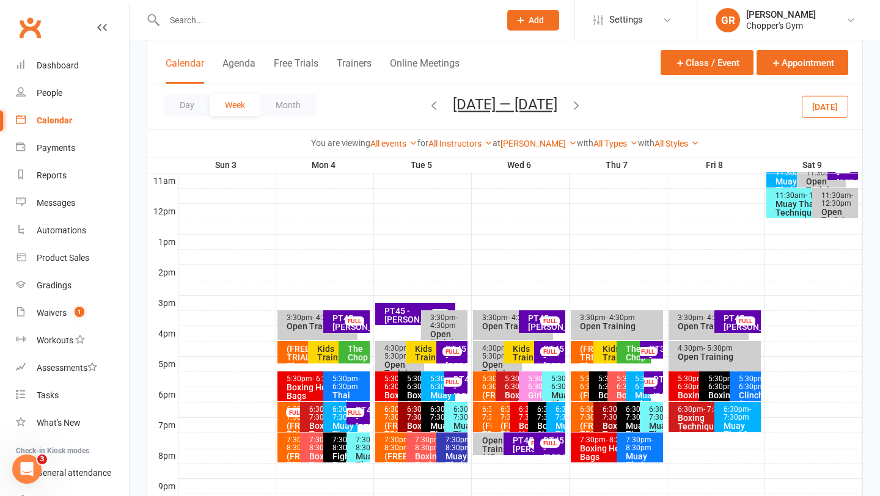
click at [259, 22] on input "text" at bounding box center [326, 20] width 331 height 17
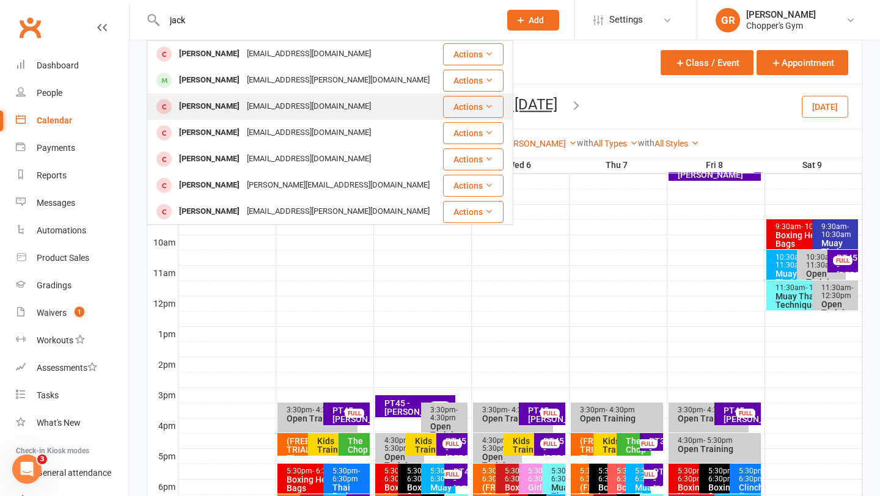
scroll to position [317, 0]
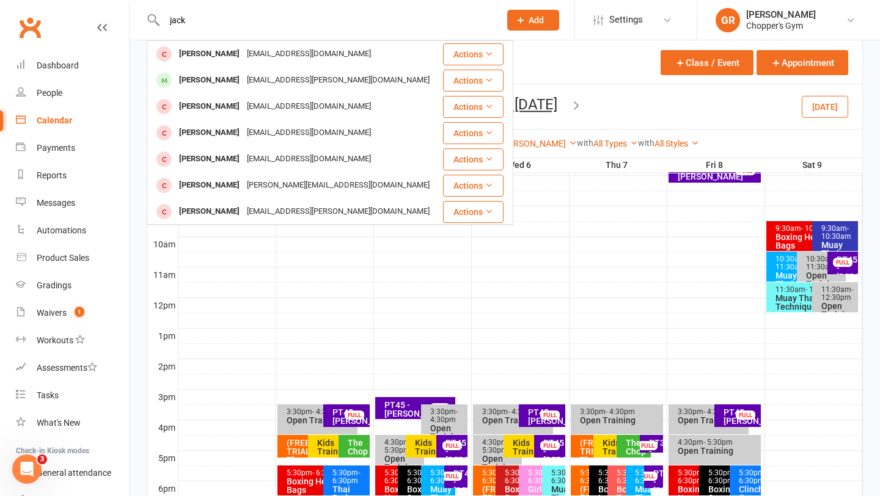
type input "jack"
click at [305, 367] on div at bounding box center [520, 366] width 684 height 15
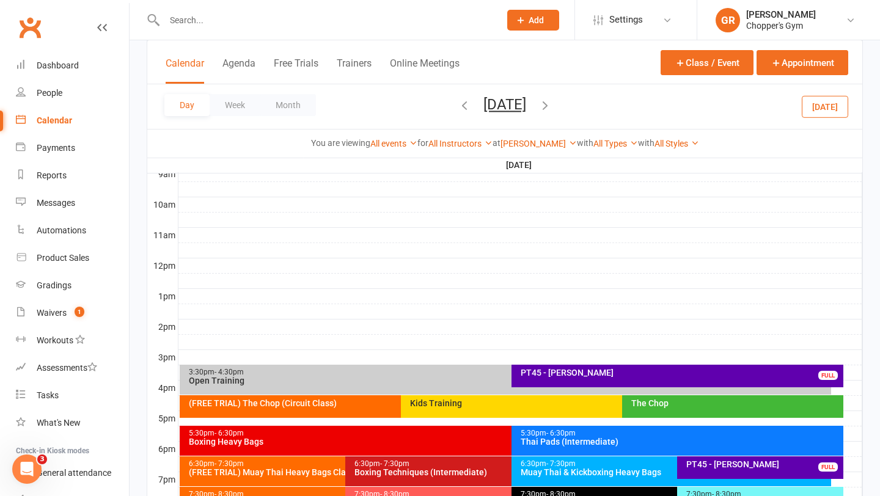
scroll to position [370, 0]
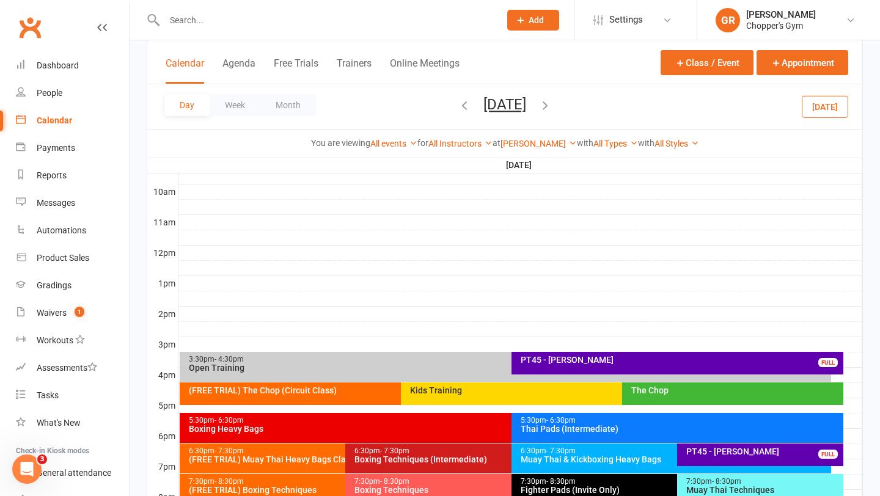
click at [497, 386] on div "Kids Training" at bounding box center [618, 390] width 419 height 9
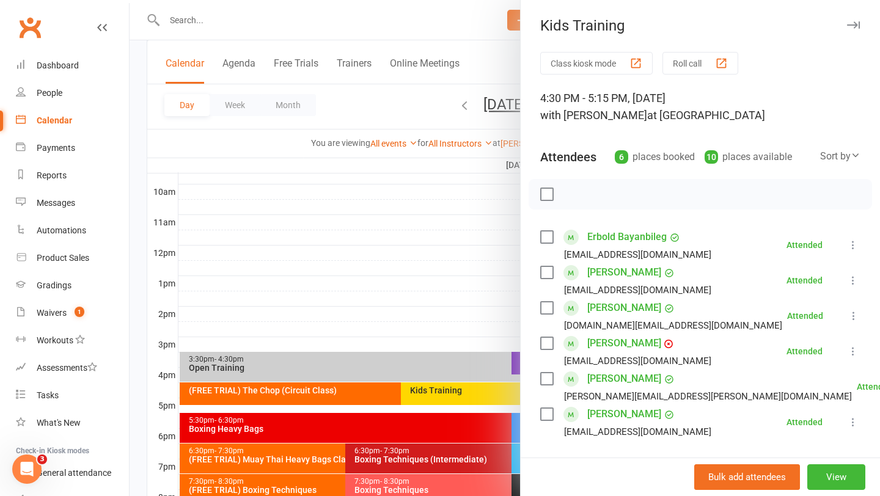
click at [400, 270] on div at bounding box center [505, 248] width 751 height 496
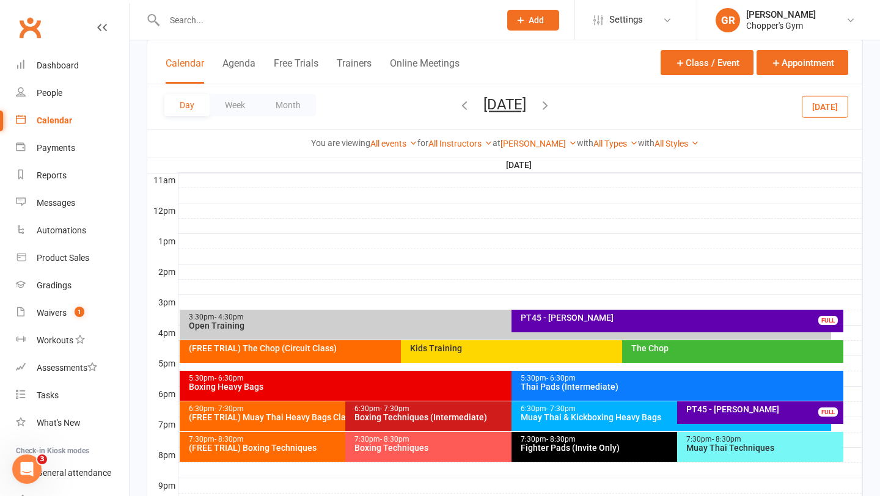
scroll to position [419, 0]
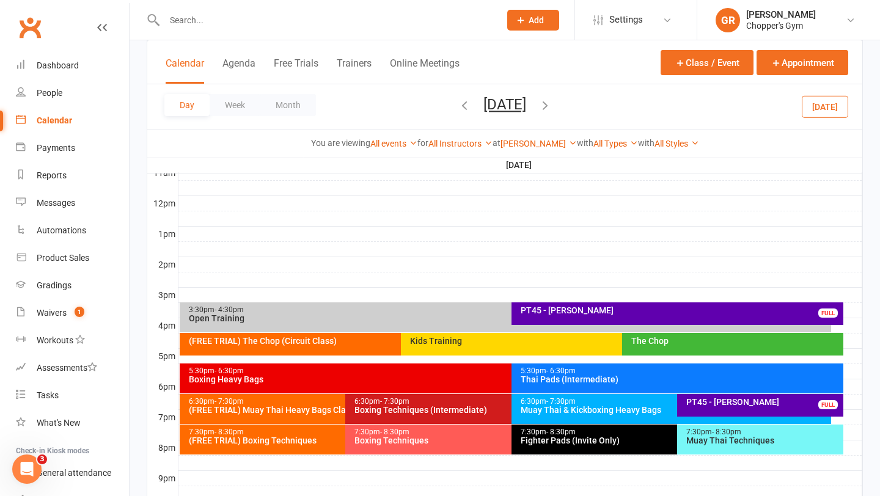
click at [824, 111] on button "[DATE]" at bounding box center [825, 106] width 46 height 22
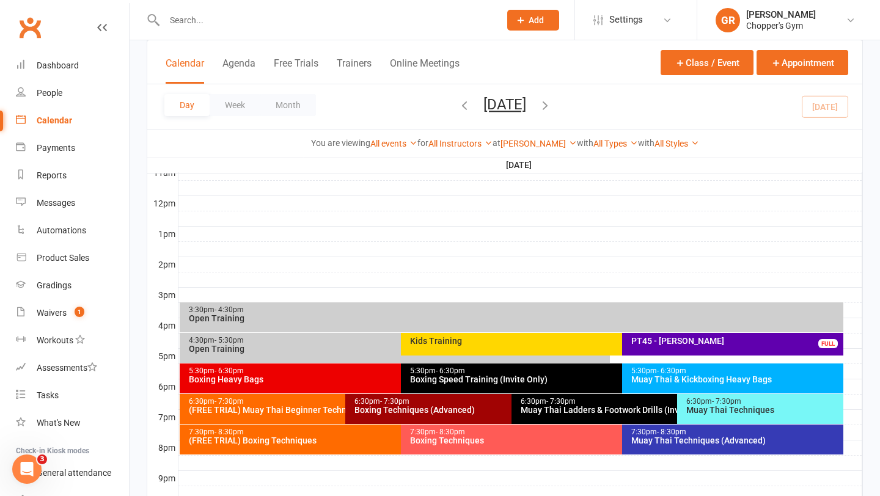
click at [283, 23] on input "text" at bounding box center [326, 20] width 331 height 17
click at [711, 383] on div "Muay Thai & Kickboxing Heavy Bags" at bounding box center [736, 379] width 210 height 9
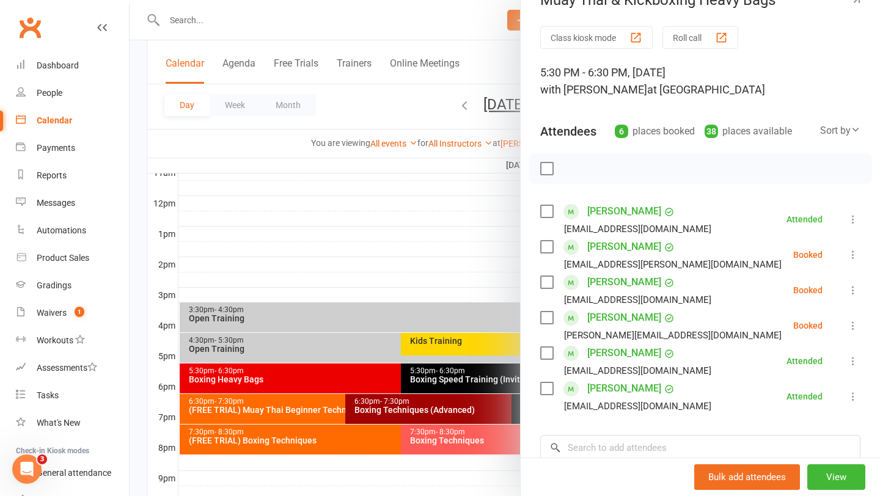
scroll to position [26, 0]
click at [381, 290] on div at bounding box center [505, 248] width 751 height 496
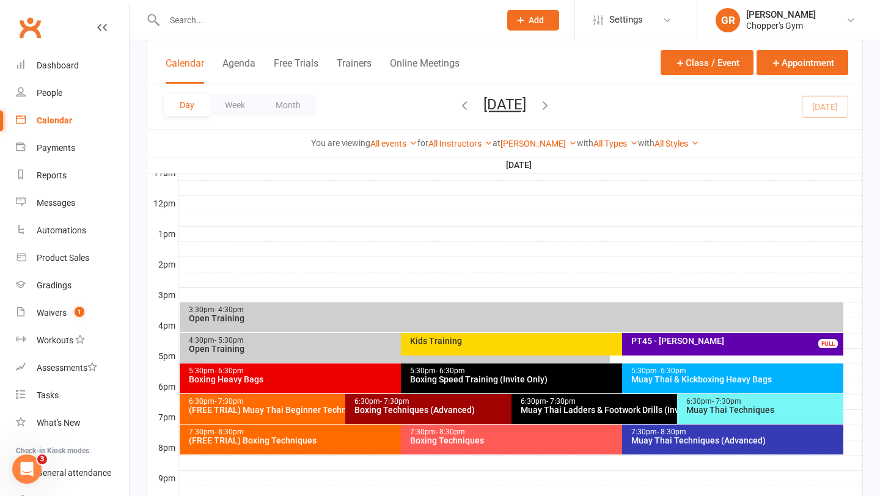
click at [712, 409] on div "Muay Thai Techniques" at bounding box center [763, 410] width 155 height 9
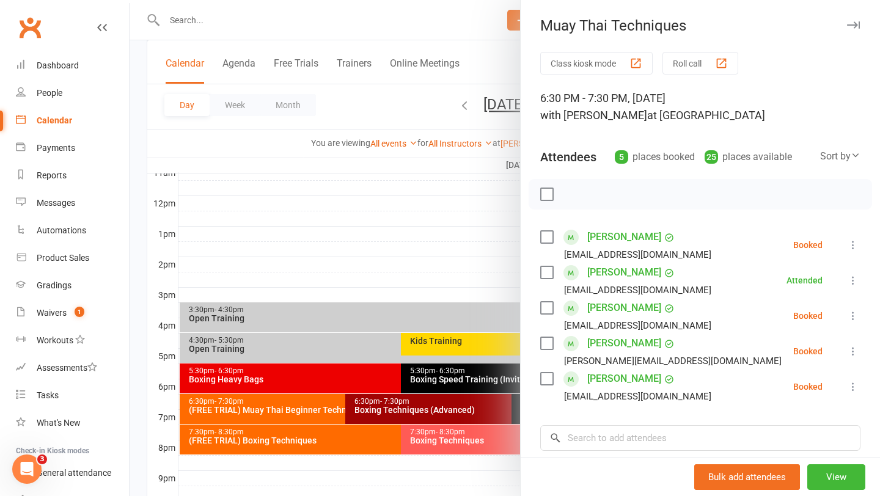
click at [450, 229] on div at bounding box center [505, 248] width 751 height 496
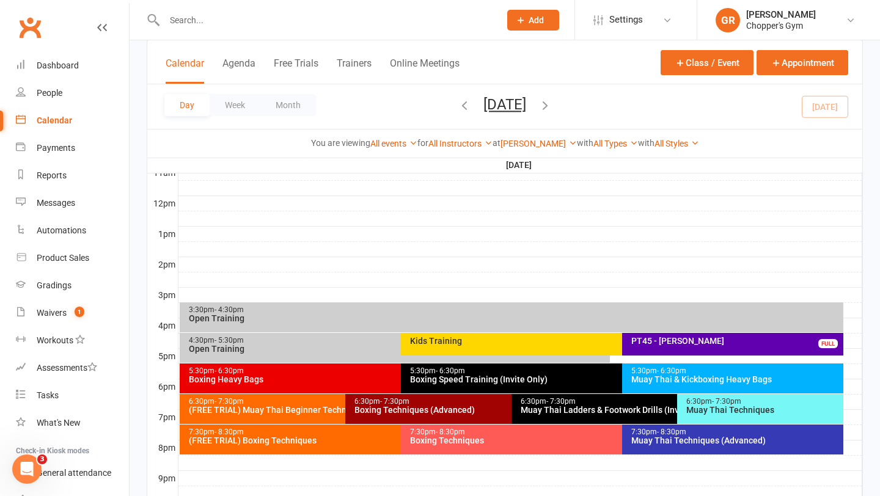
click at [710, 411] on div "Muay Thai Techniques" at bounding box center [763, 410] width 155 height 9
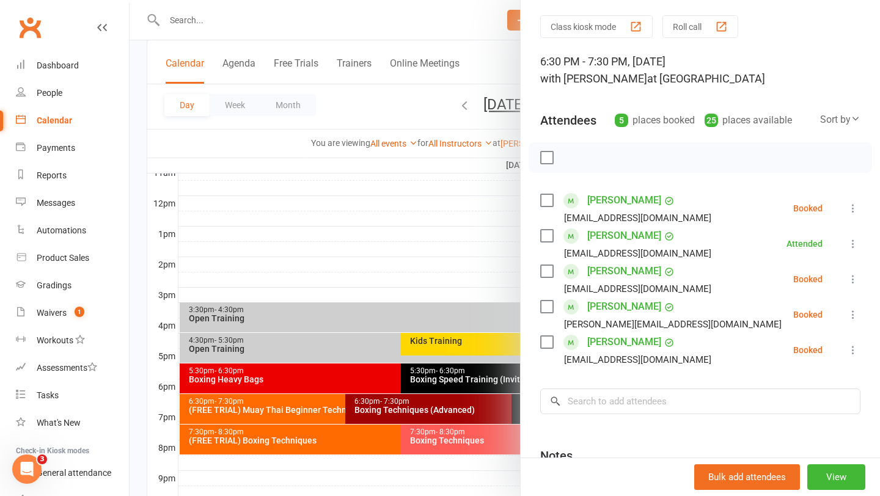
scroll to position [39, 0]
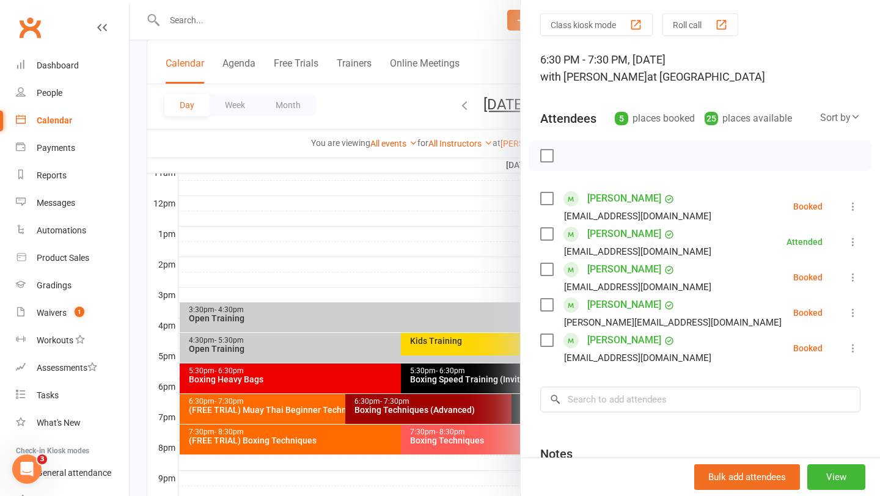
click at [431, 237] on div at bounding box center [505, 248] width 751 height 496
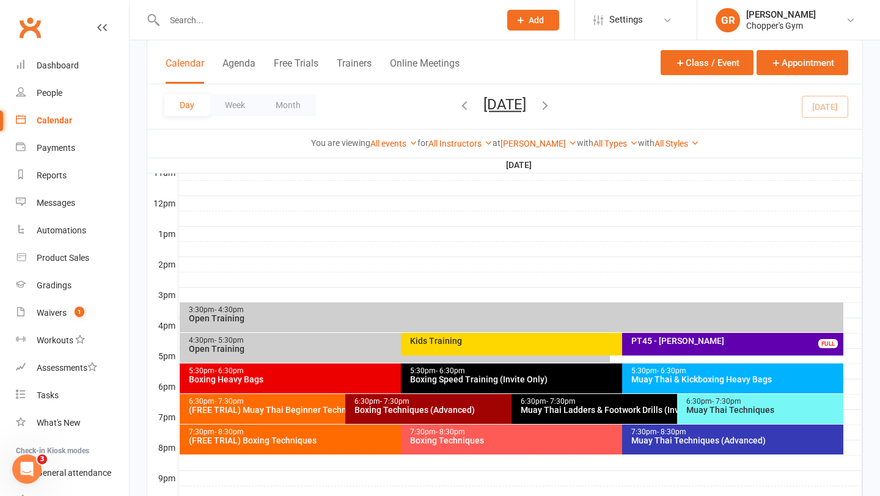
click at [710, 382] on div "Muay Thai & Kickboxing Heavy Bags" at bounding box center [736, 379] width 210 height 9
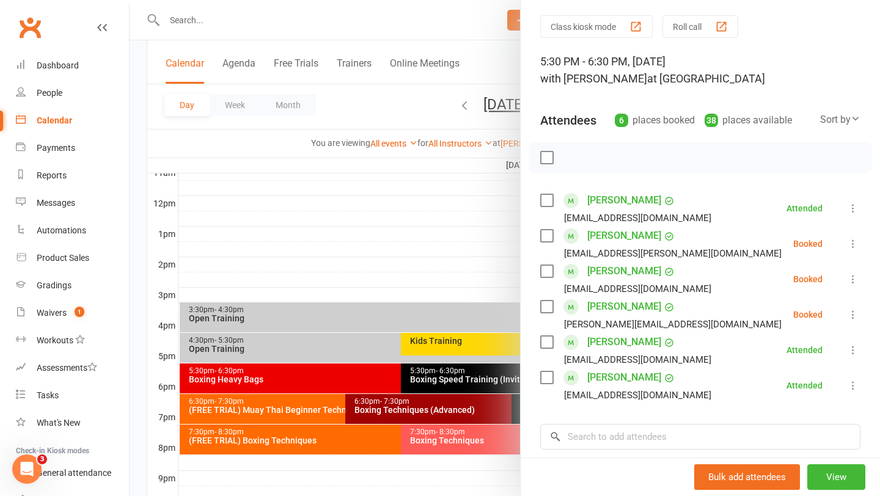
scroll to position [40, 0]
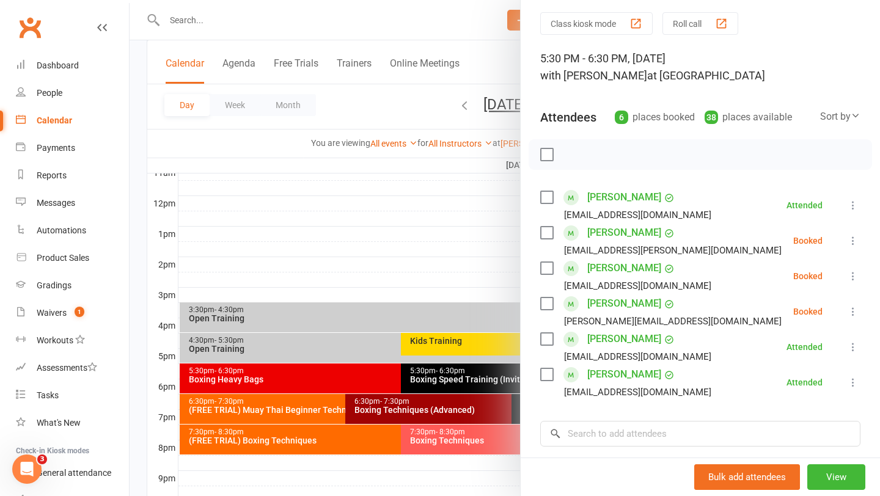
click at [264, 244] on div at bounding box center [505, 248] width 751 height 496
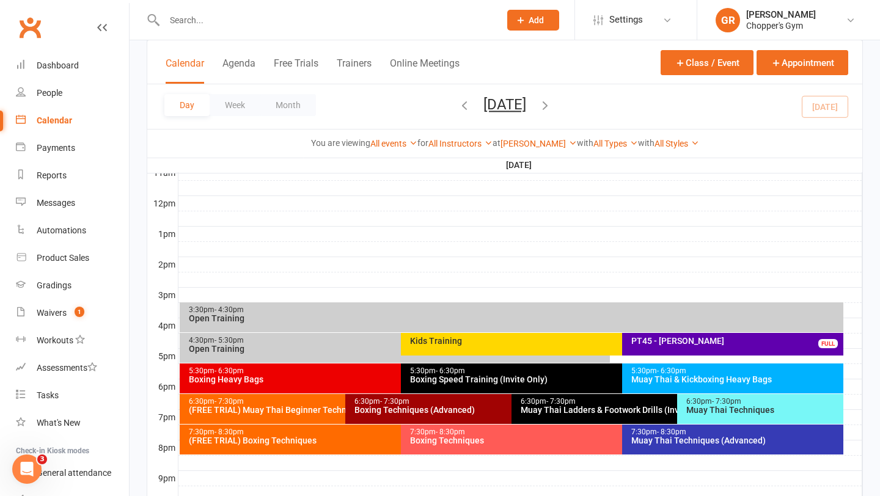
click at [334, 377] on div "Boxing Heavy Bags" at bounding box center [397, 379] width 419 height 9
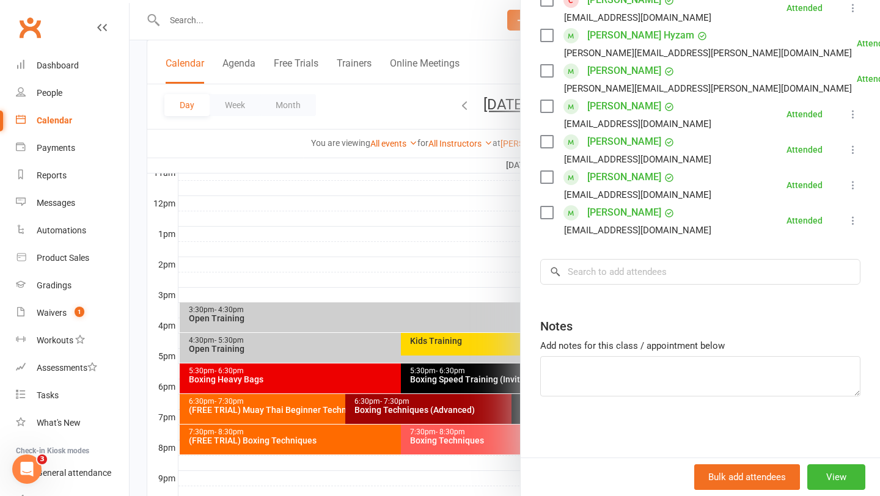
scroll to position [340, 0]
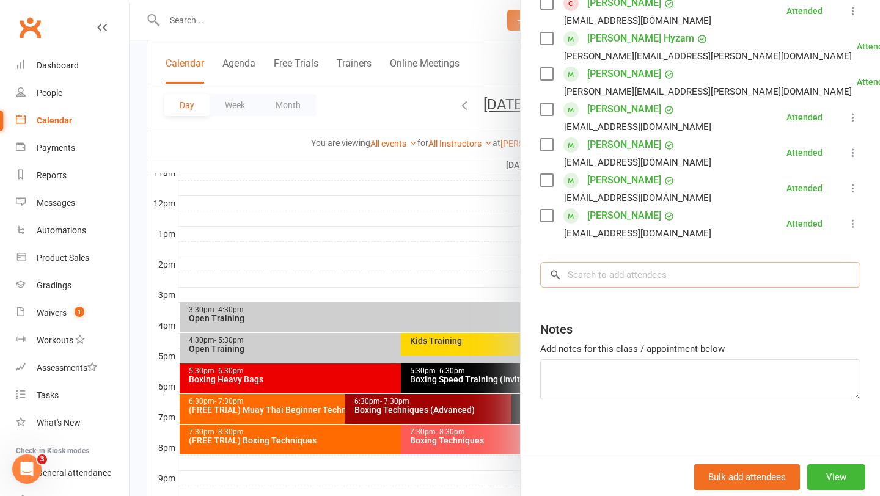
click at [603, 276] on input "search" at bounding box center [700, 275] width 320 height 26
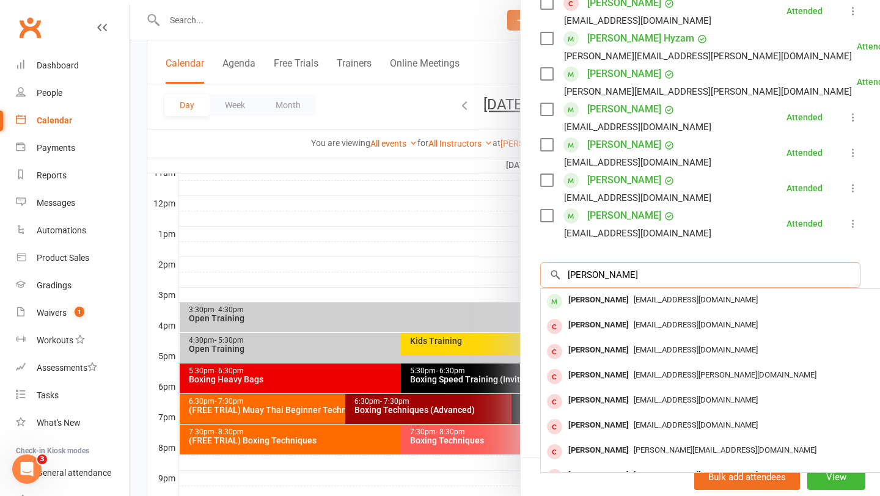
type input "tracis willis"
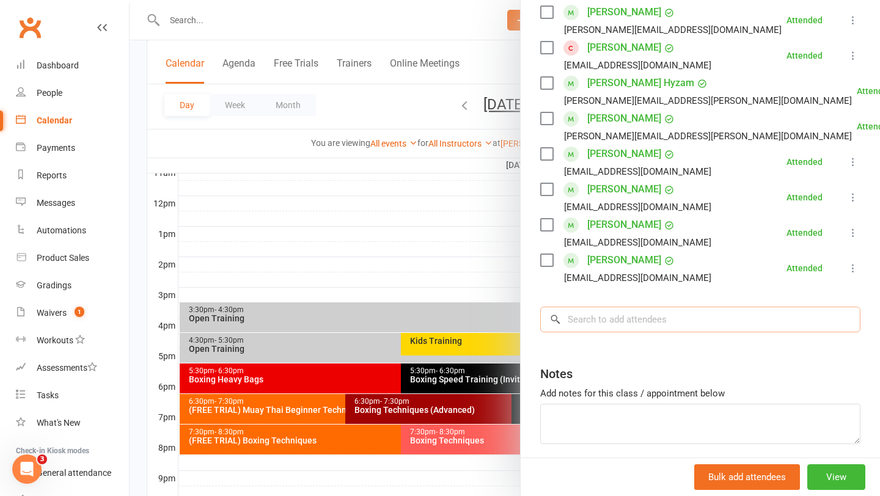
scroll to position [225, 0]
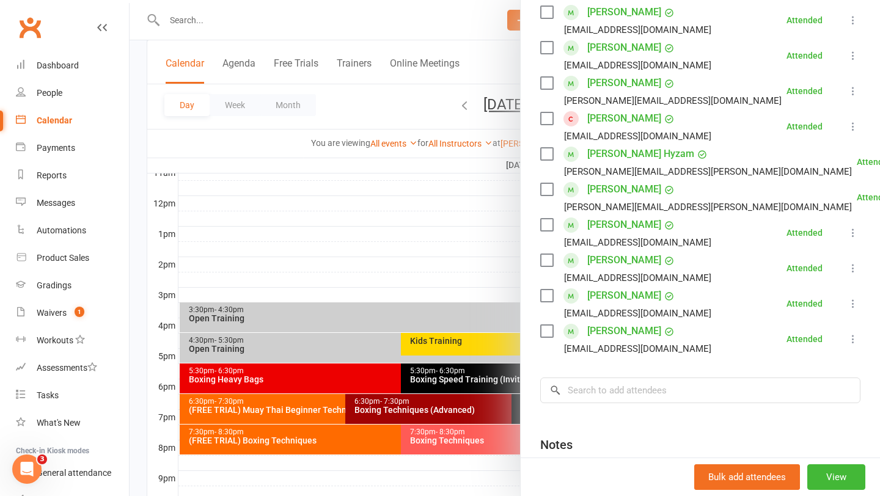
click at [394, 295] on div at bounding box center [505, 248] width 751 height 496
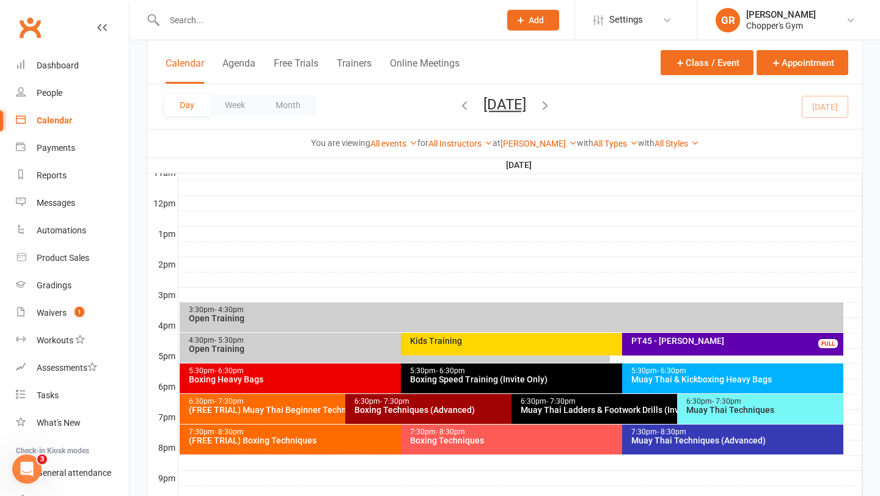
click at [329, 375] on div "Boxing Heavy Bags" at bounding box center [397, 379] width 419 height 9
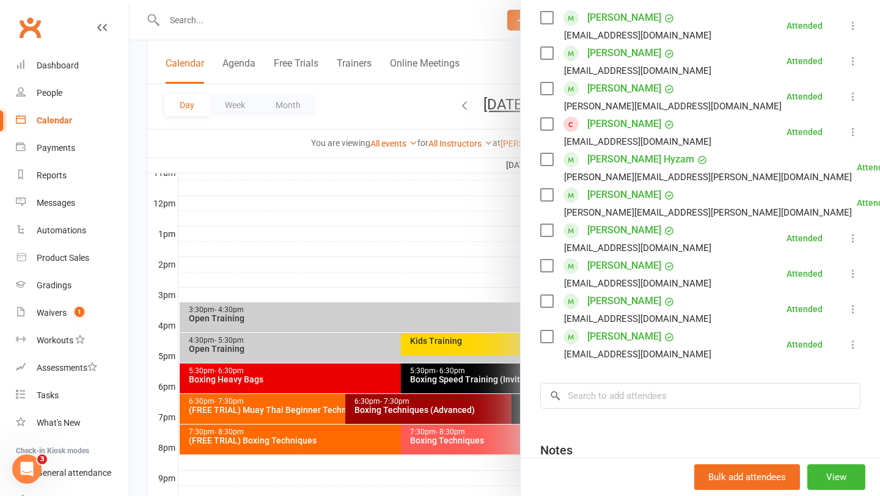
scroll to position [222, 0]
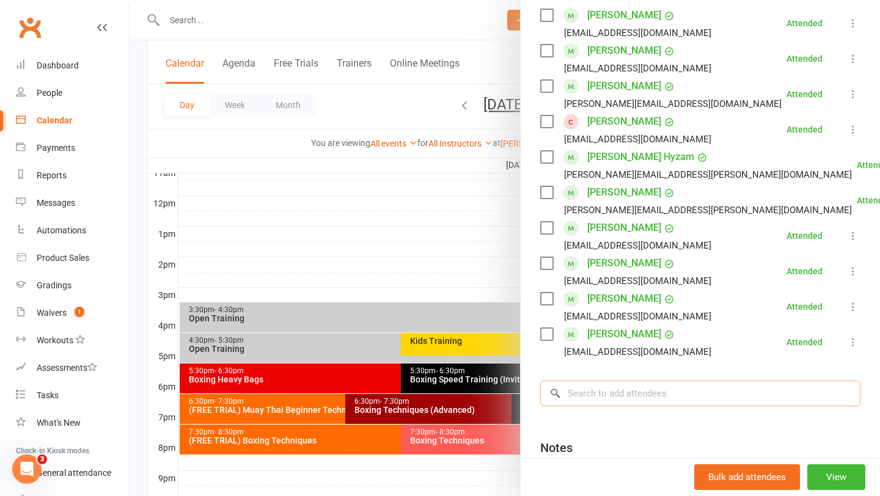
click at [628, 395] on input "search" at bounding box center [700, 394] width 320 height 26
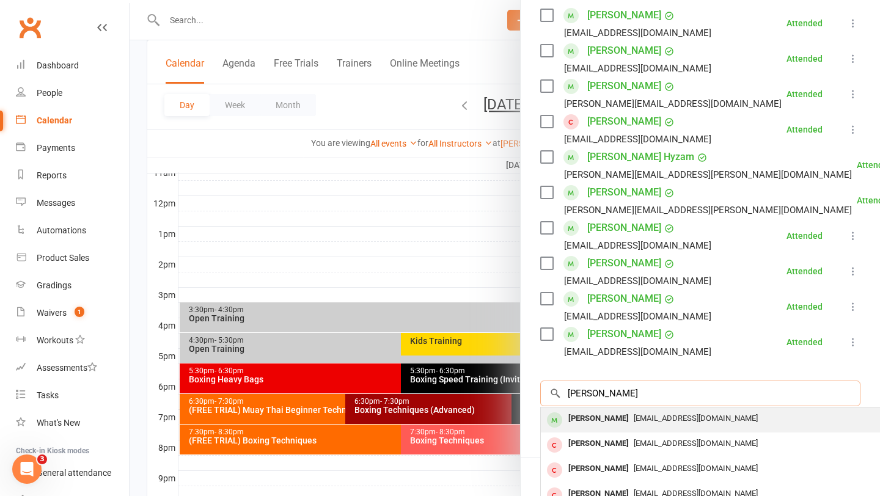
type input "travis willis"
click at [634, 417] on span "traviswillisx@gmail.com" at bounding box center [696, 418] width 124 height 9
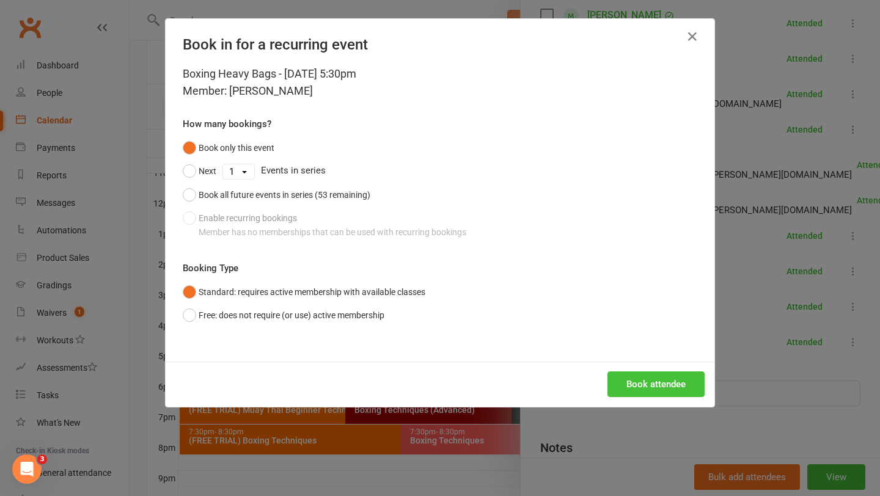
click at [633, 389] on button "Book attendee" at bounding box center [656, 385] width 97 height 26
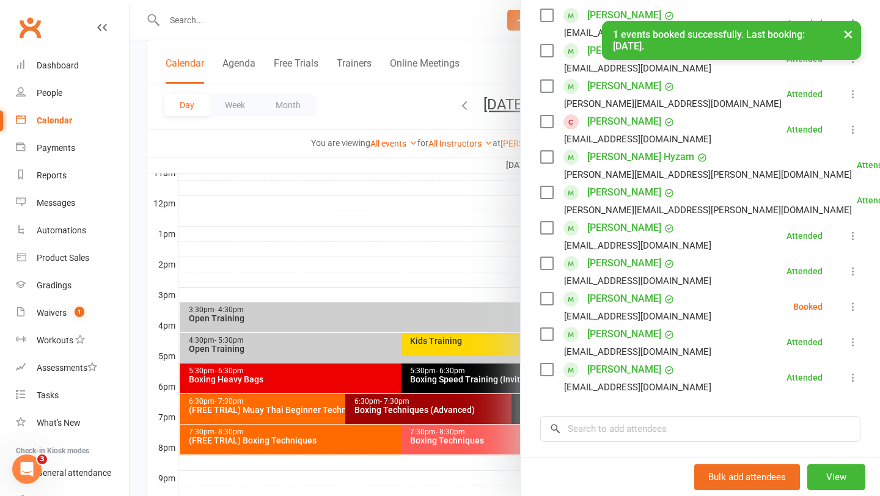
scroll to position [221, 0]
click at [551, 301] on label at bounding box center [546, 299] width 12 height 12
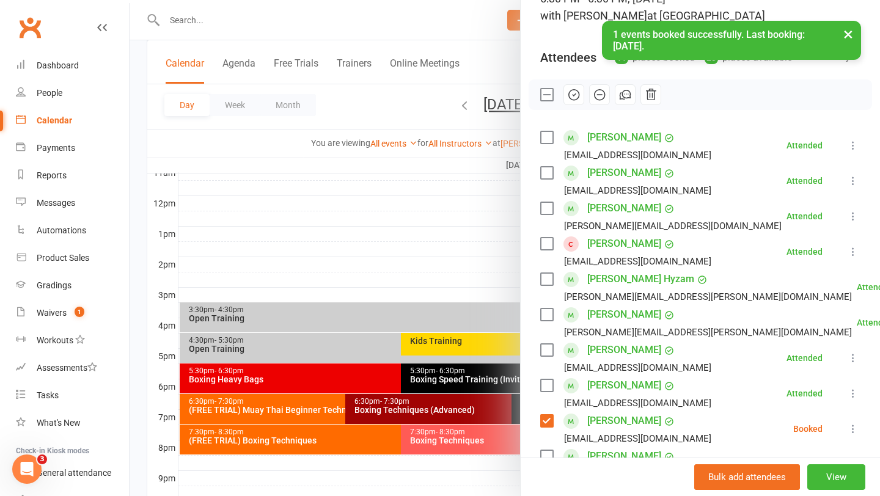
scroll to position [0, 0]
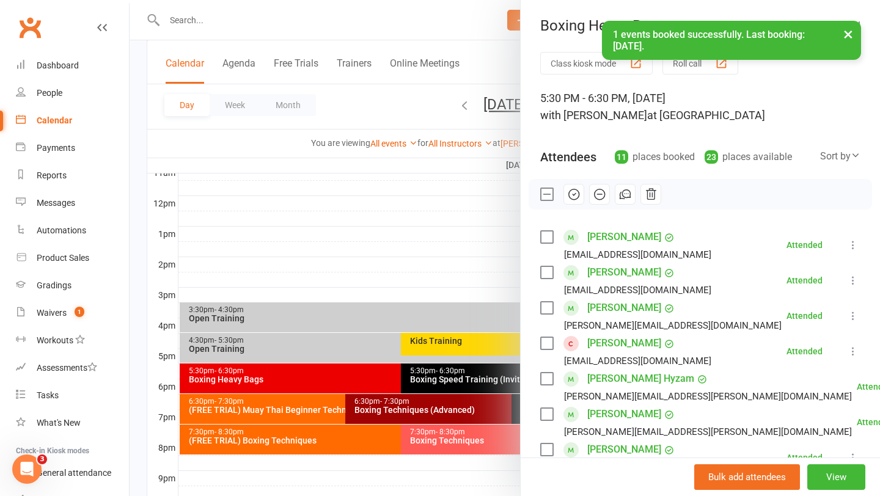
click at [573, 196] on icon "button" at bounding box center [573, 194] width 13 height 13
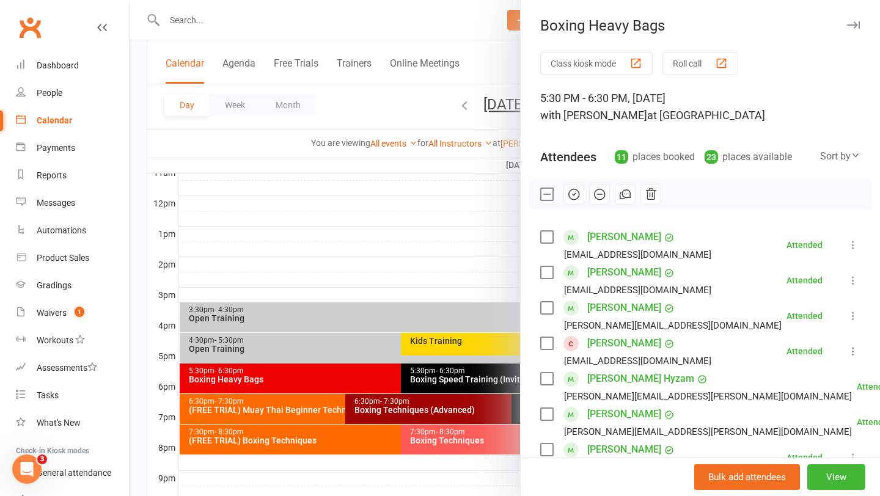
click at [285, 409] on div at bounding box center [505, 248] width 751 height 496
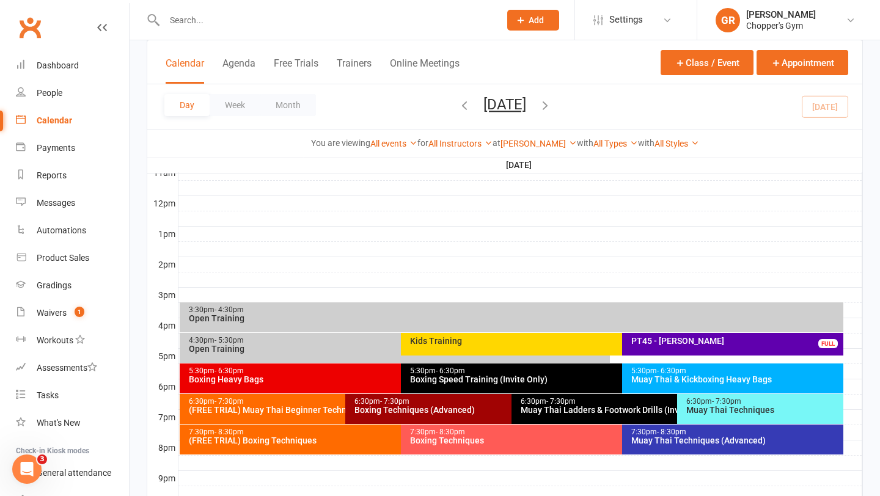
click at [282, 409] on div "(FREE TRIAL) Muay Thai Beginner Technique" at bounding box center [342, 410] width 309 height 9
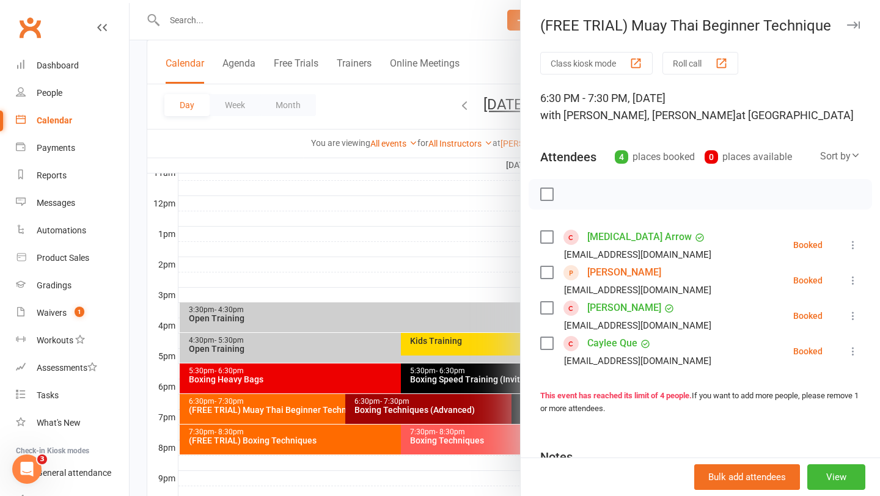
click at [404, 247] on div at bounding box center [505, 248] width 751 height 496
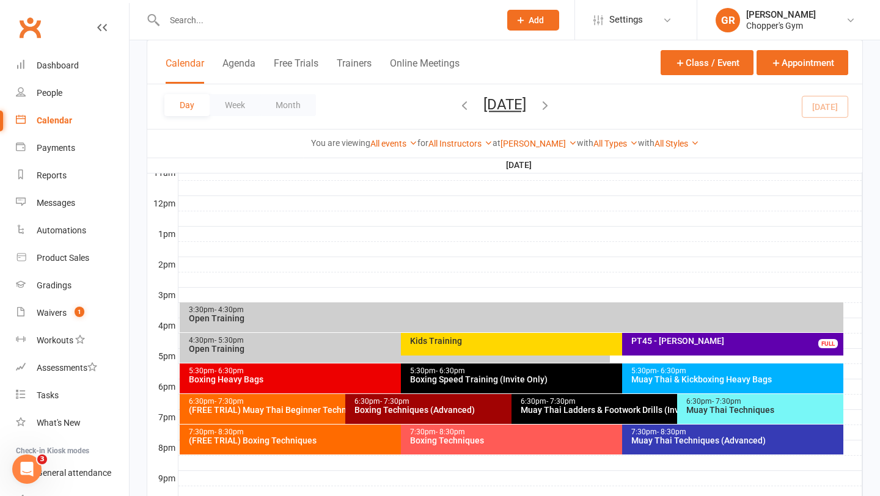
click at [183, 16] on input "text" at bounding box center [326, 20] width 331 height 17
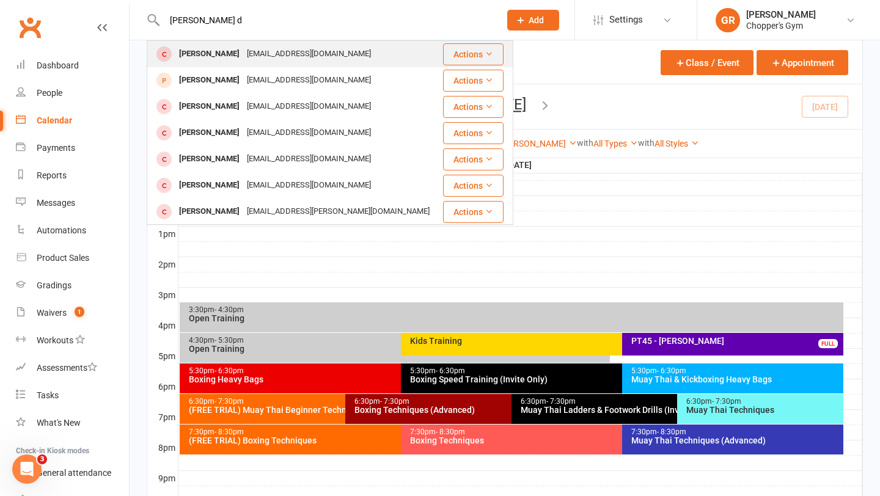
type input "jensen d"
click at [211, 51] on div "Jensen Durbidge" at bounding box center [209, 54] width 68 height 18
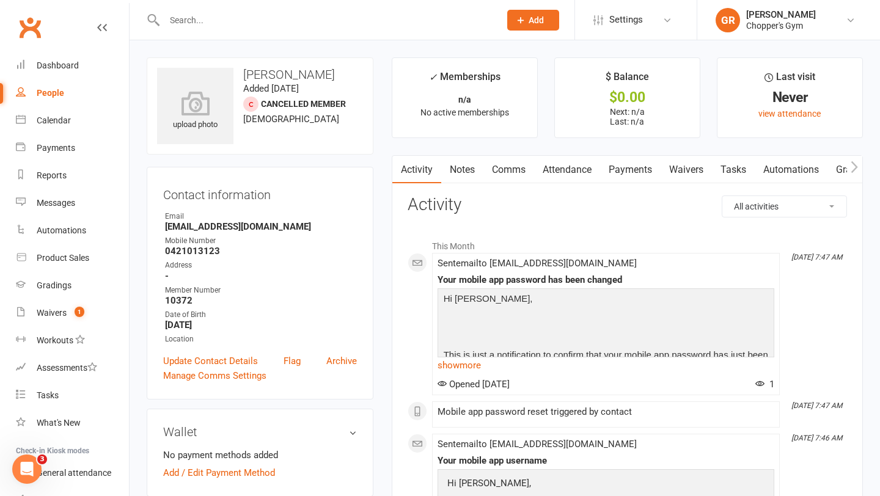
click at [684, 179] on link "Waivers" at bounding box center [686, 170] width 51 height 28
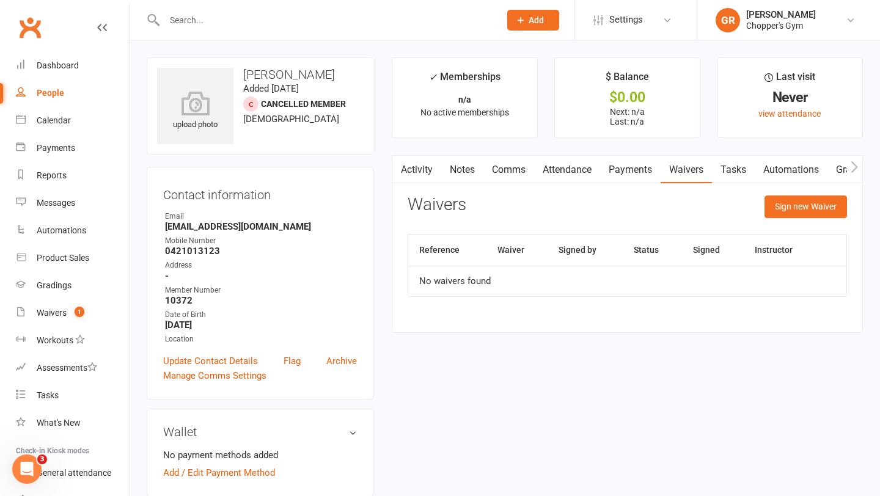
click at [576, 171] on link "Attendance" at bounding box center [567, 170] width 66 height 28
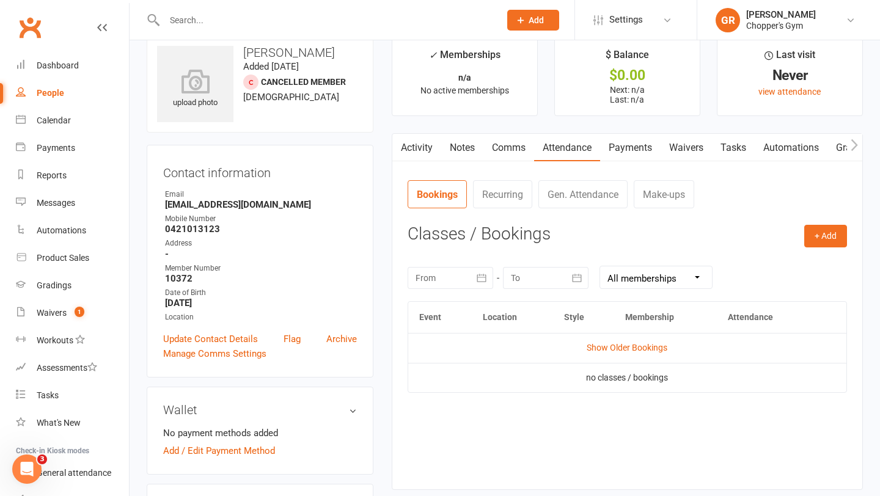
scroll to position [27, 0]
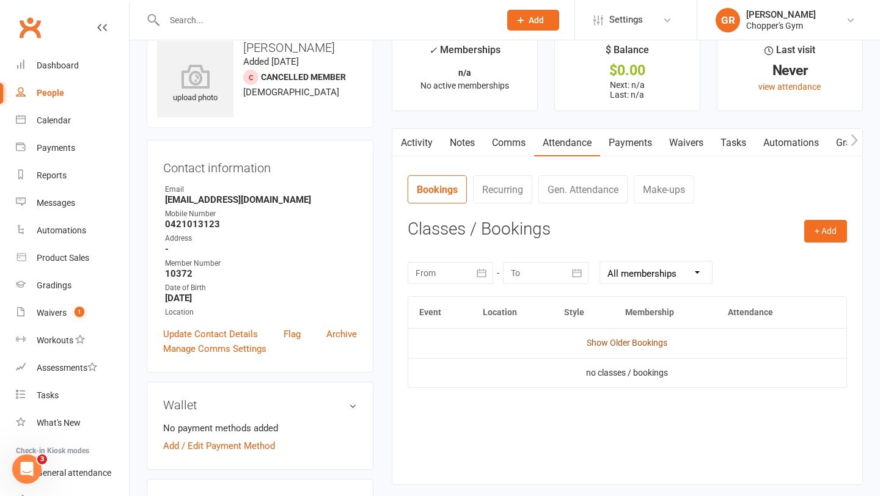
click at [611, 342] on link "Show Older Bookings" at bounding box center [627, 343] width 81 height 10
click at [613, 347] on link "Hide Older Bookings" at bounding box center [627, 343] width 76 height 10
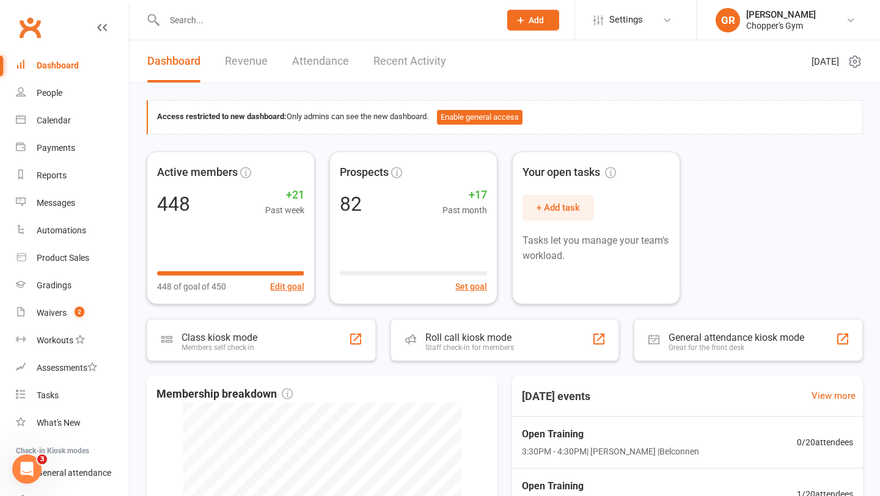
click at [203, 23] on input "text" at bounding box center [326, 20] width 331 height 17
click at [224, 18] on input "text" at bounding box center [326, 20] width 331 height 17
click at [72, 256] on div "Product Sales" at bounding box center [63, 258] width 53 height 10
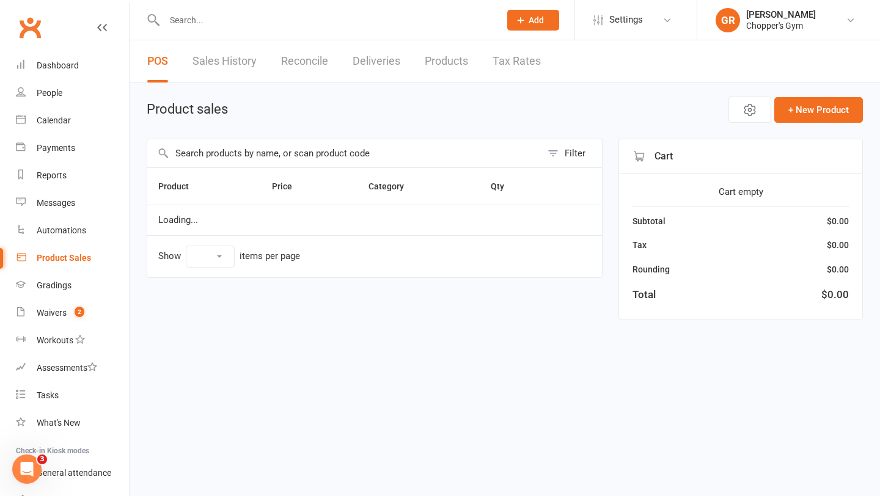
select select "100"
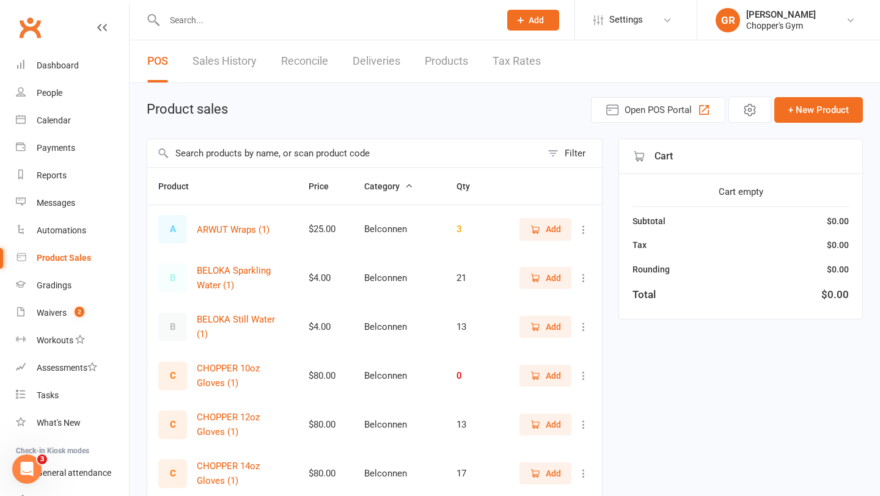
click at [213, 154] on input "text" at bounding box center [344, 153] width 394 height 28
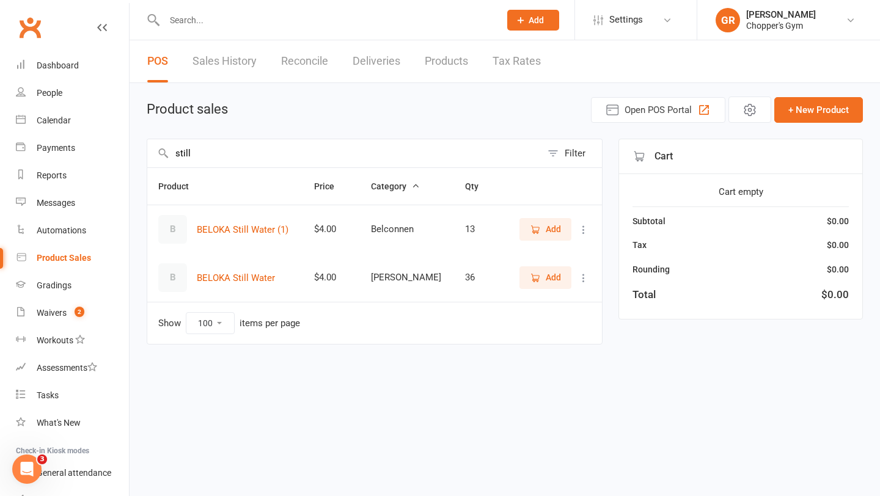
type input "still"
click at [556, 282] on span "Add" at bounding box center [553, 277] width 15 height 13
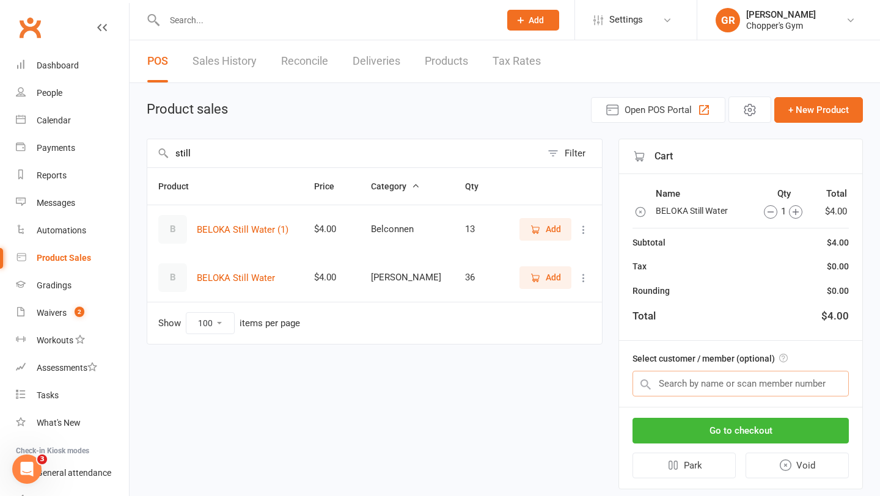
click at [733, 384] on input "text" at bounding box center [741, 384] width 216 height 26
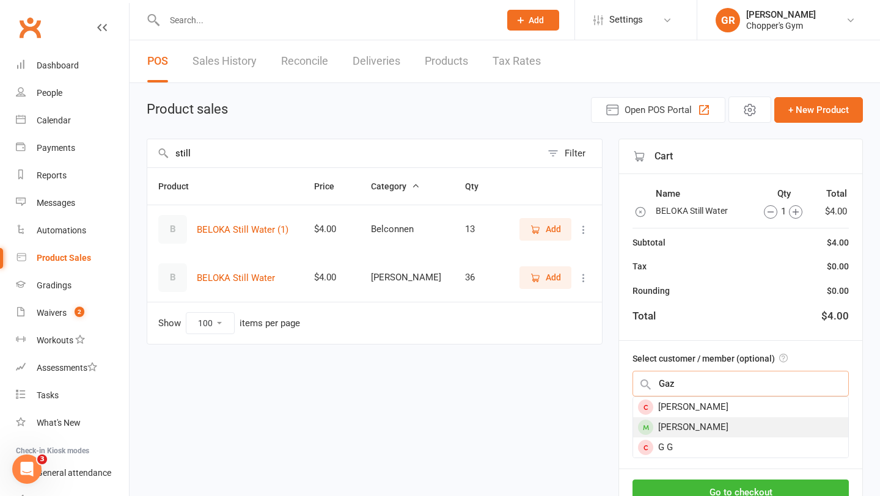
type input "Gaz"
click at [708, 425] on div "[PERSON_NAME]" at bounding box center [740, 427] width 215 height 20
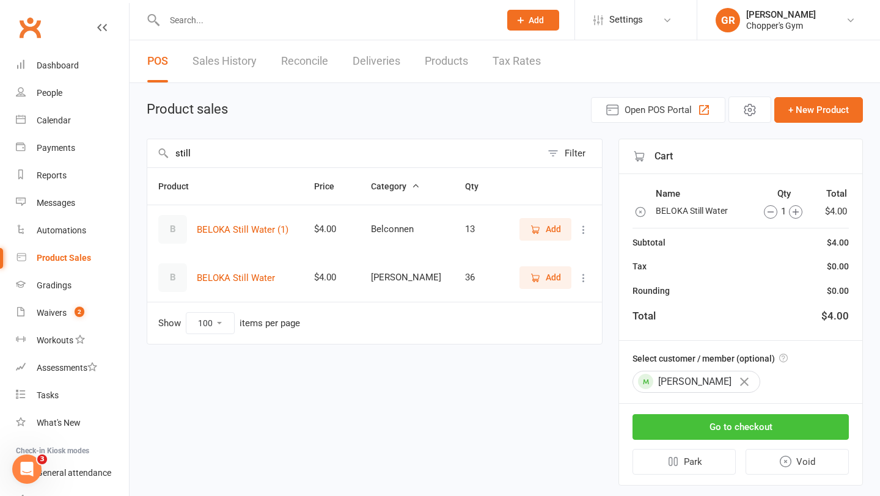
click at [716, 428] on button "Go to checkout" at bounding box center [741, 427] width 216 height 26
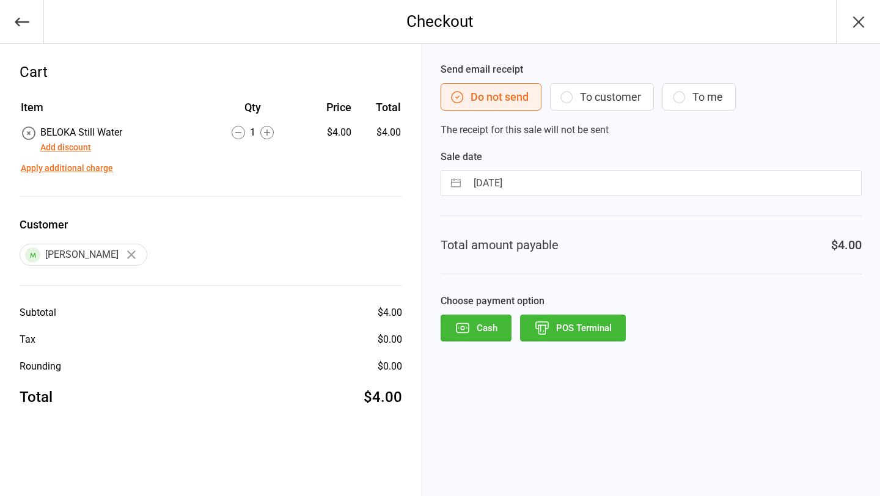
click at [70, 150] on button "Add discount" at bounding box center [65, 147] width 51 height 13
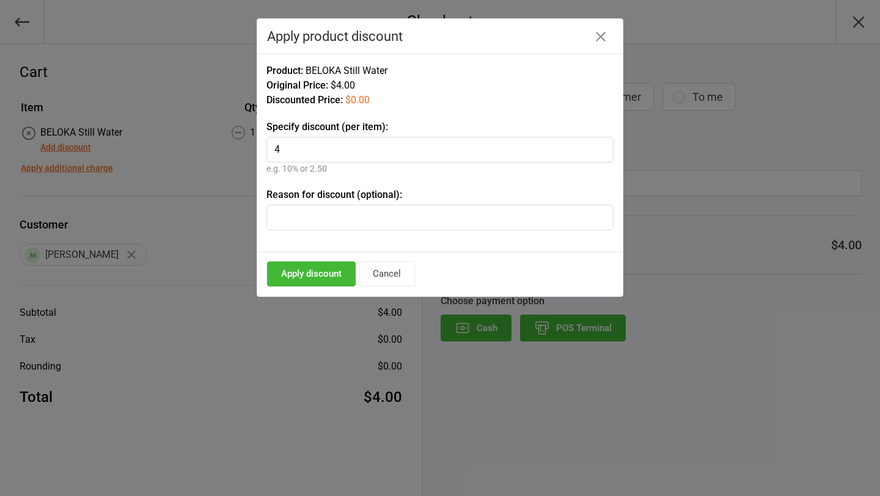
type input "4"
click at [313, 276] on button "Apply discount" at bounding box center [311, 274] width 89 height 25
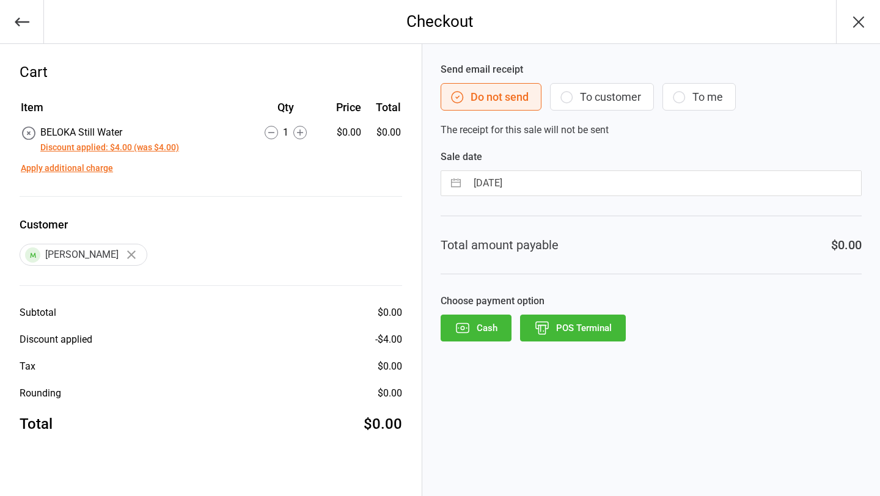
click at [590, 322] on button "POS Terminal" at bounding box center [573, 328] width 106 height 27
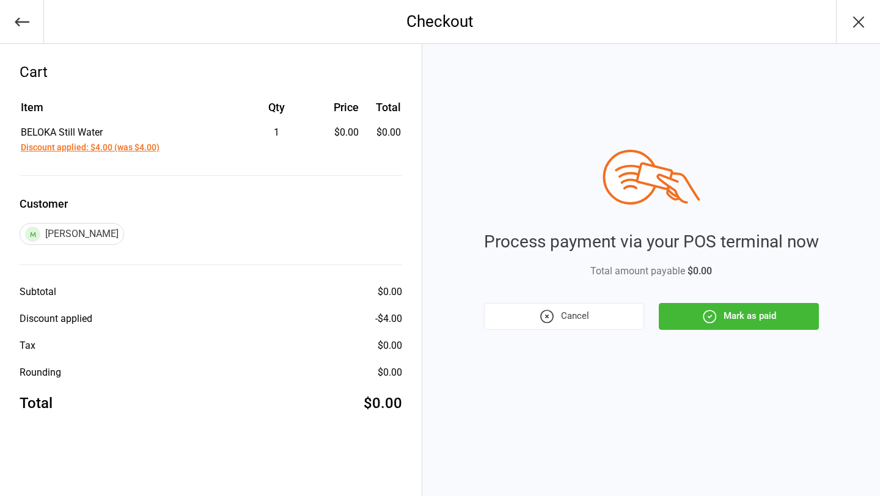
click at [725, 326] on button "Mark as paid" at bounding box center [739, 316] width 160 height 27
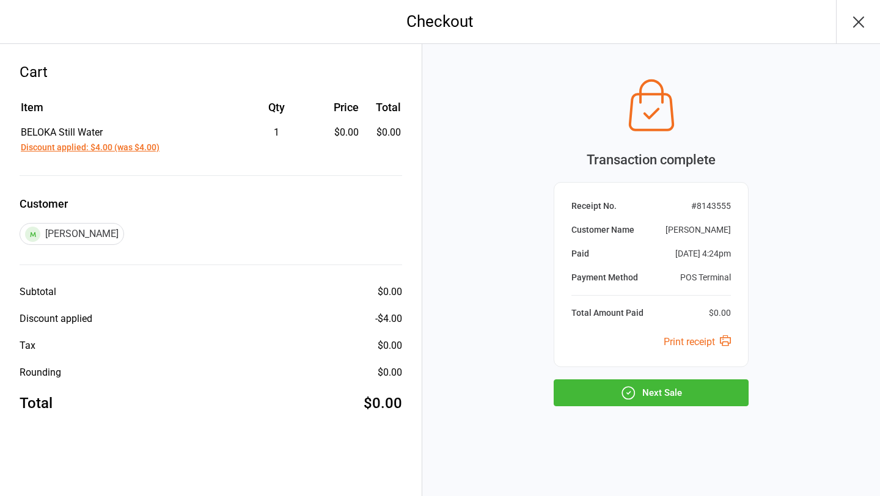
click at [672, 392] on button "Next Sale" at bounding box center [651, 393] width 195 height 27
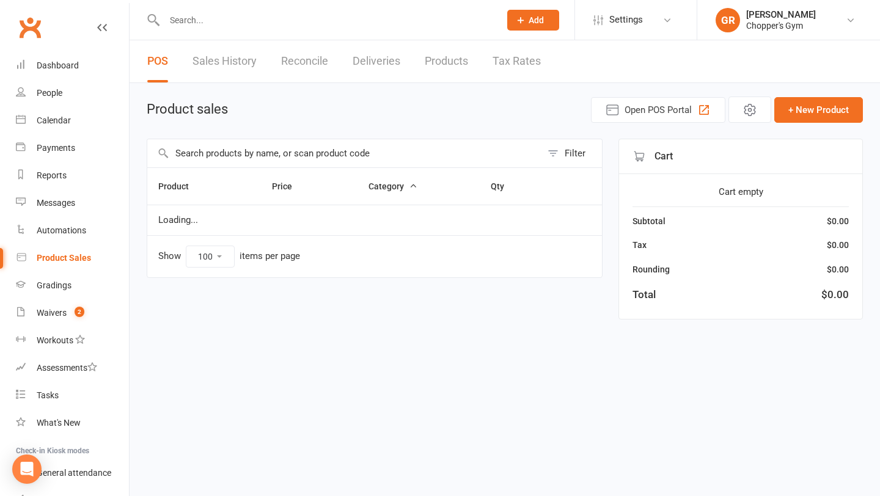
select select "100"
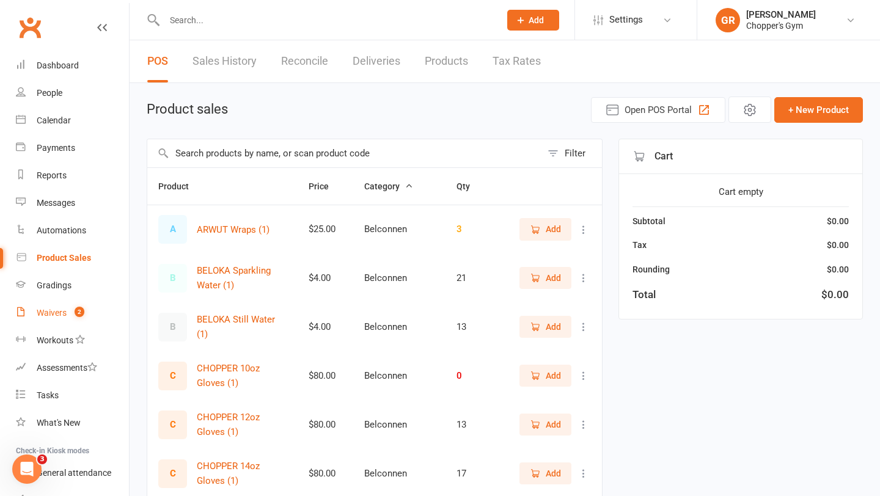
click at [59, 315] on div "Waivers" at bounding box center [52, 313] width 30 height 10
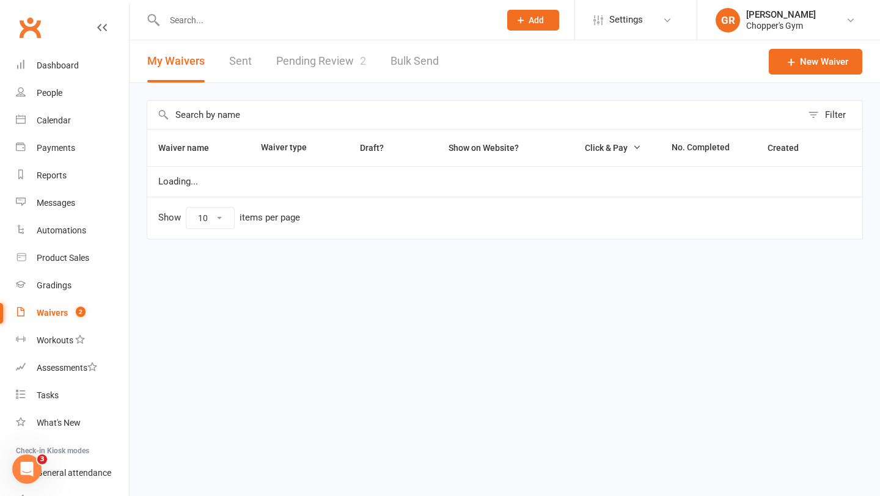
click at [324, 65] on link "Pending Review 2" at bounding box center [321, 61] width 90 height 42
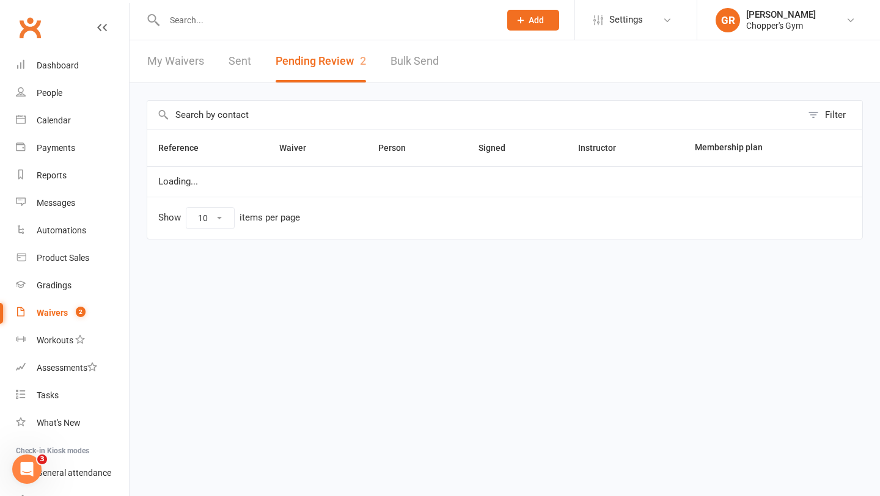
select select "50"
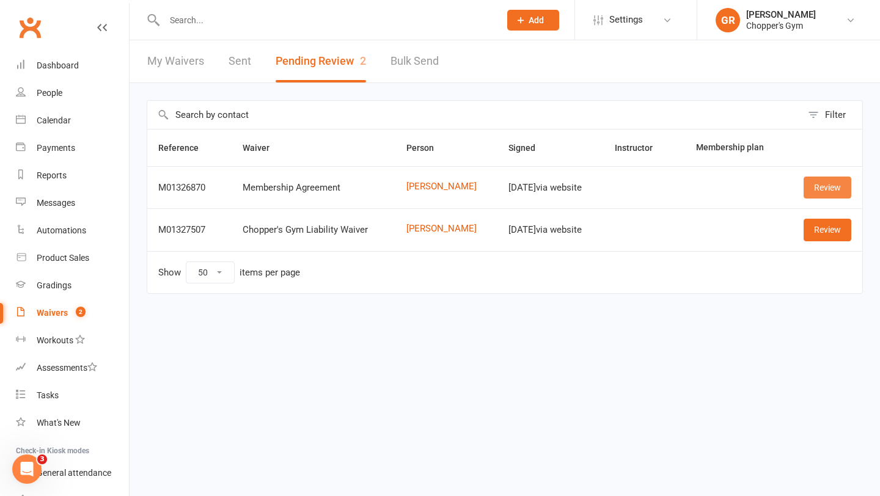
click at [826, 194] on link "Review" at bounding box center [828, 188] width 48 height 22
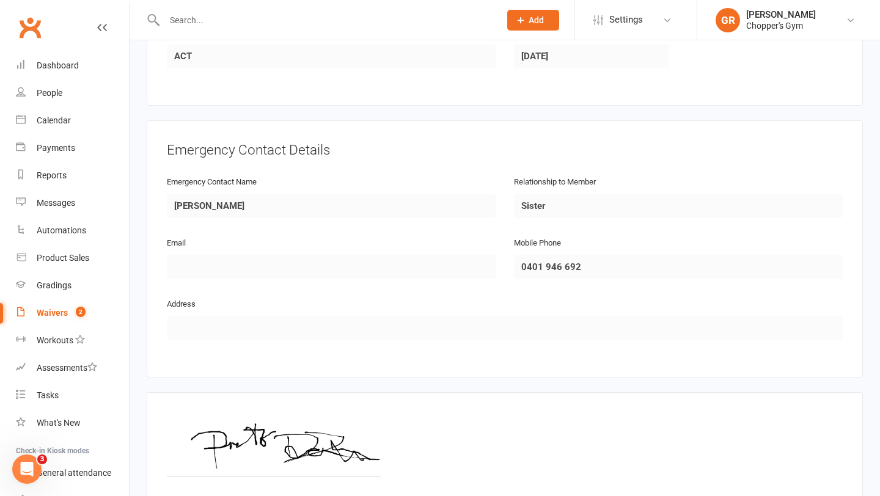
scroll to position [592, 0]
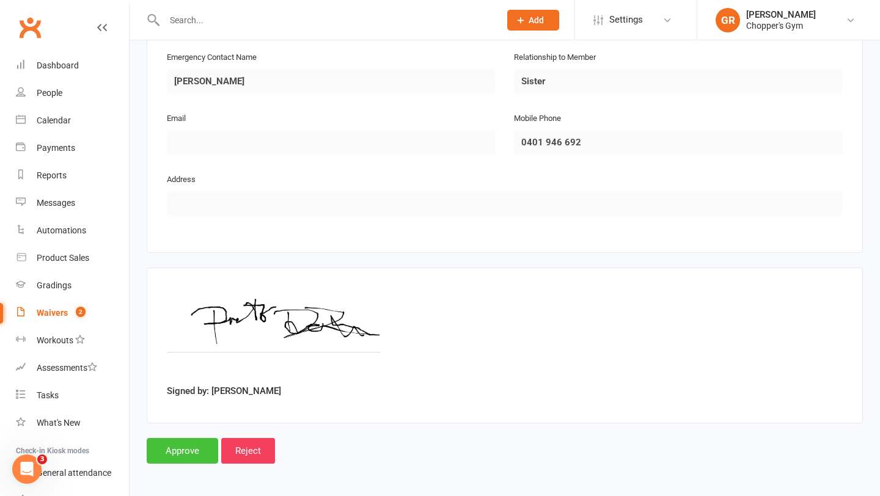
click at [158, 454] on input "Approve" at bounding box center [183, 451] width 72 height 26
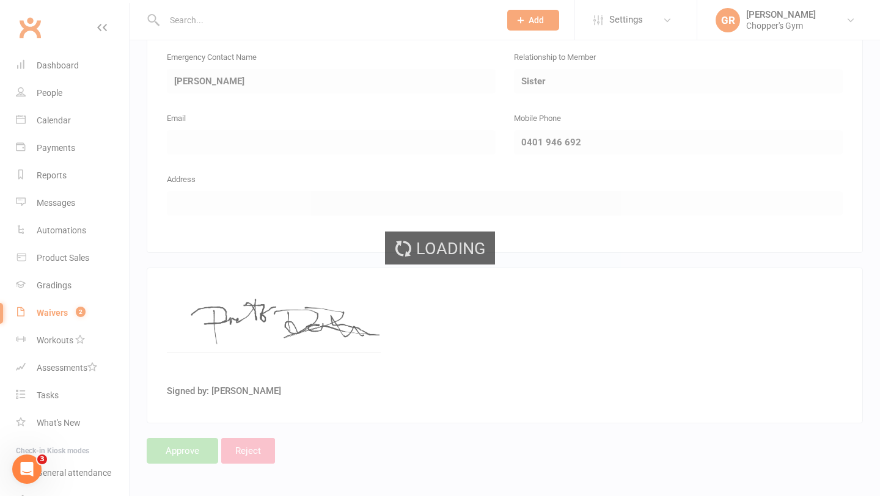
select select "50"
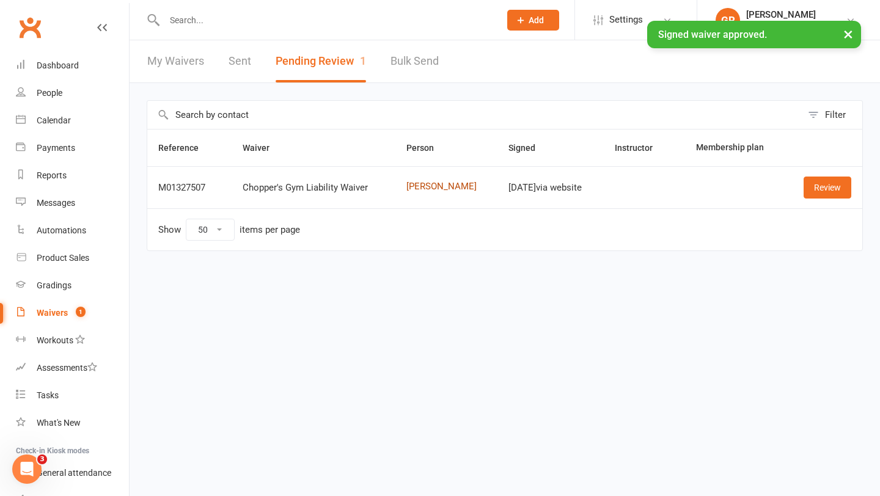
click at [419, 186] on link "[PERSON_NAME]" at bounding box center [446, 187] width 81 height 10
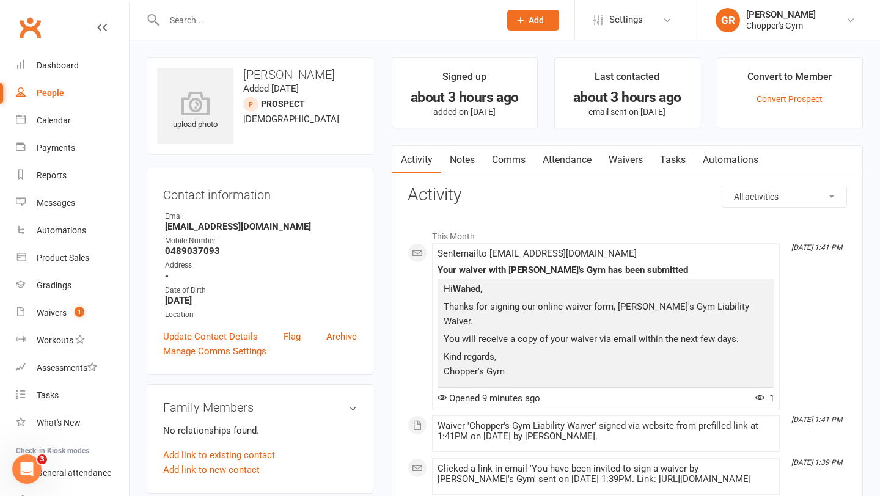
click at [571, 162] on link "Attendance" at bounding box center [567, 160] width 66 height 28
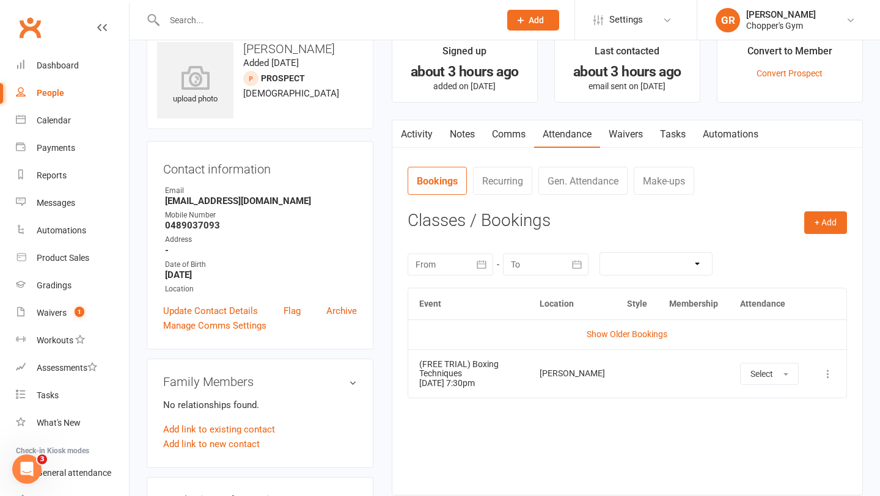
scroll to position [28, 0]
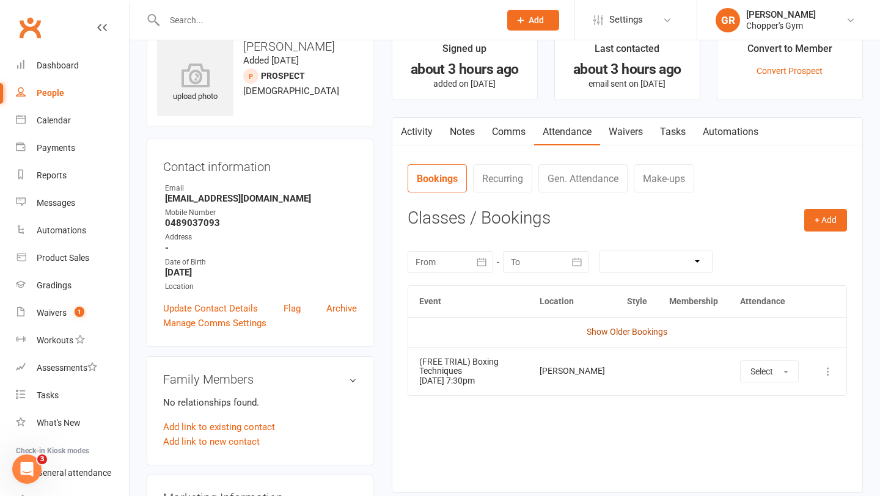
click at [624, 332] on link "Show Older Bookings" at bounding box center [627, 332] width 81 height 10
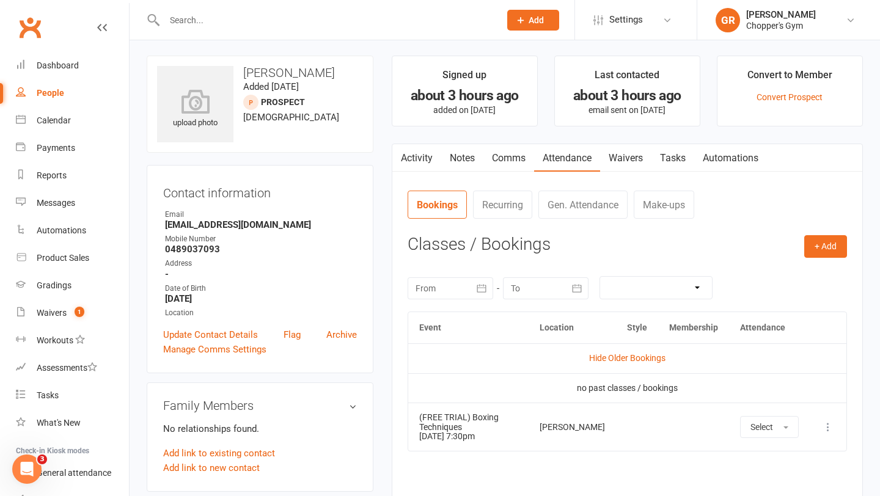
scroll to position [0, 0]
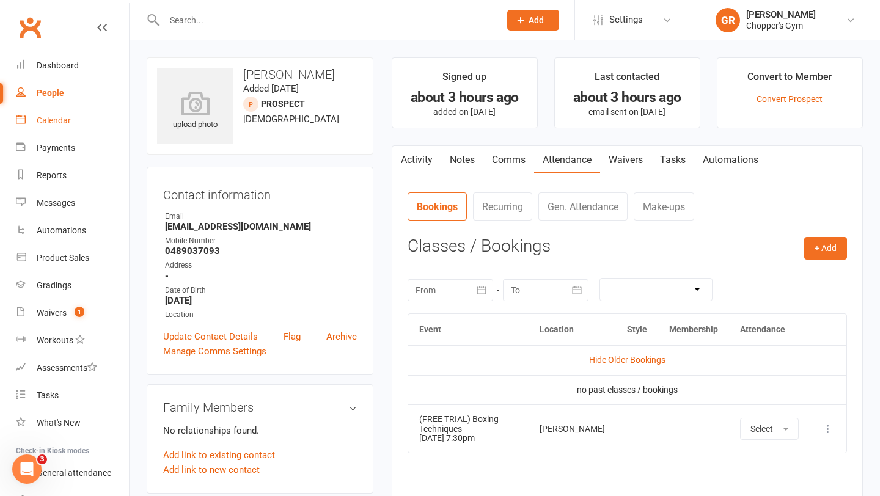
click at [64, 111] on link "Calendar" at bounding box center [72, 121] width 113 height 28
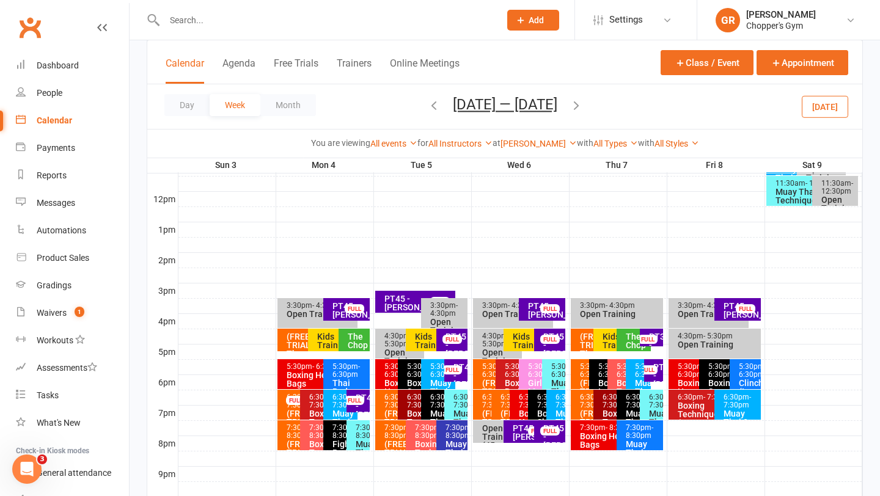
scroll to position [441, 0]
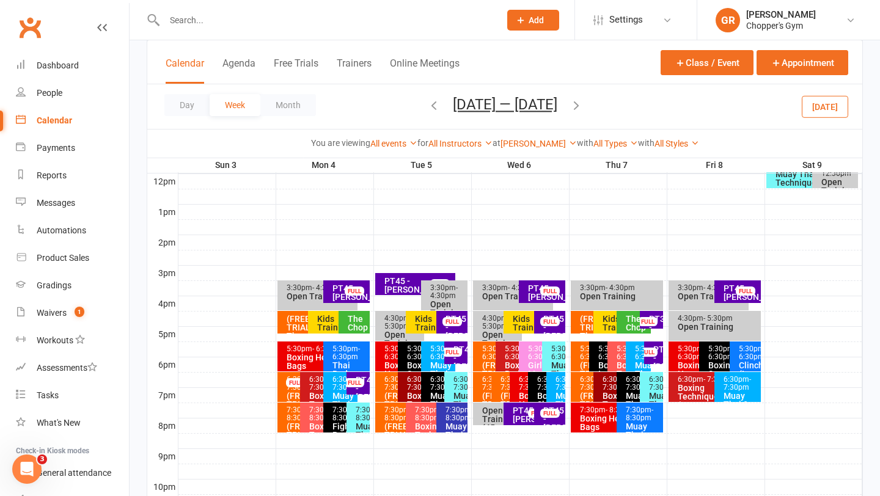
click at [320, 328] on div "Kids Training" at bounding box center [336, 323] width 39 height 17
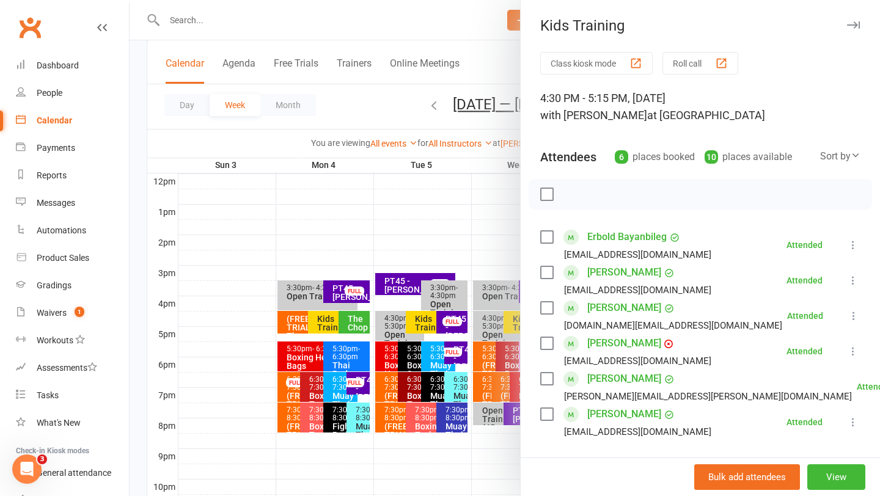
click at [427, 229] on div at bounding box center [505, 248] width 751 height 496
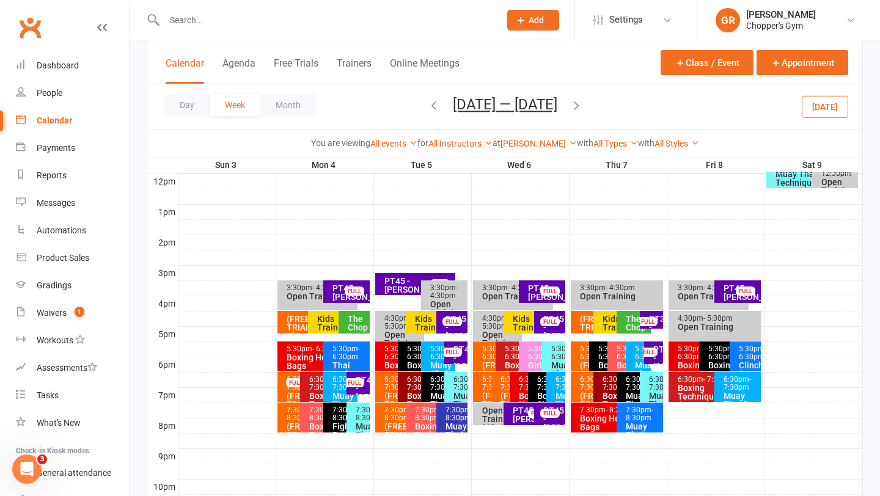
click at [828, 102] on button "[DATE]" at bounding box center [825, 106] width 46 height 22
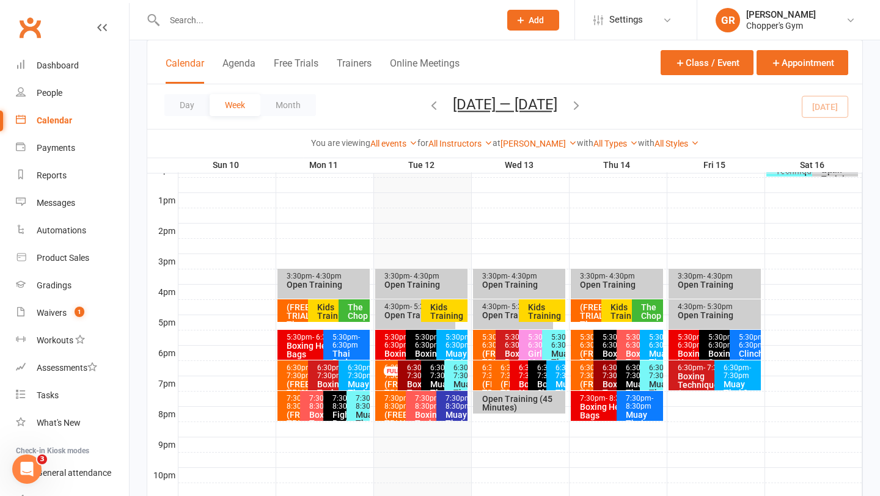
scroll to position [453, 0]
click at [326, 310] on div "Kids Training" at bounding box center [336, 311] width 39 height 17
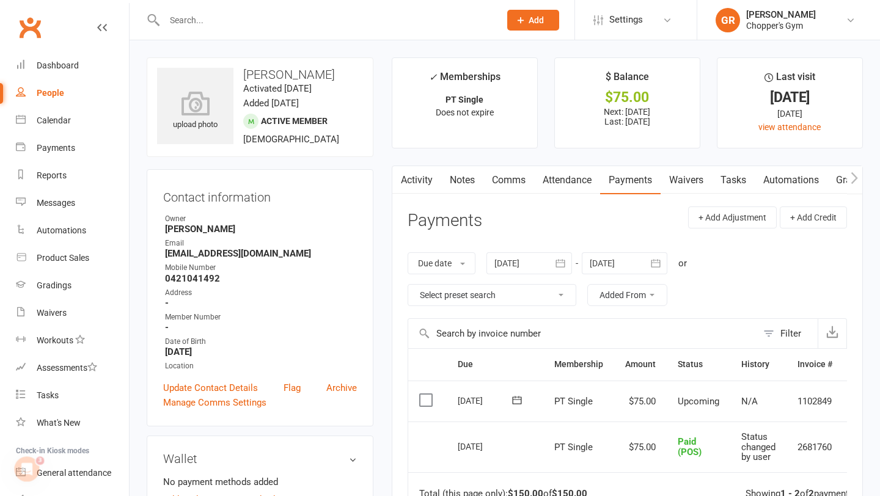
click at [420, 402] on label at bounding box center [427, 400] width 17 height 12
click at [420, 394] on input "checkbox" at bounding box center [423, 394] width 8 height 0
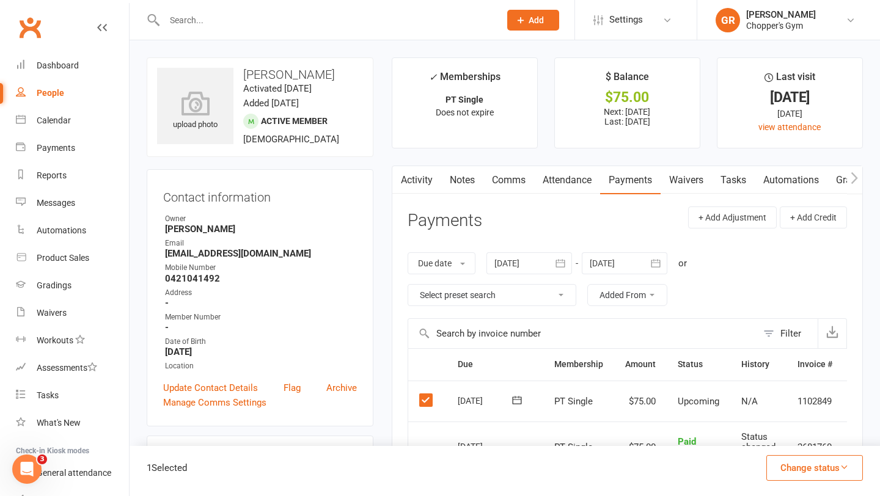
click at [801, 456] on button "Change status" at bounding box center [814, 468] width 97 height 26
click at [788, 389] on link "Paid (POS)" at bounding box center [801, 386] width 121 height 24
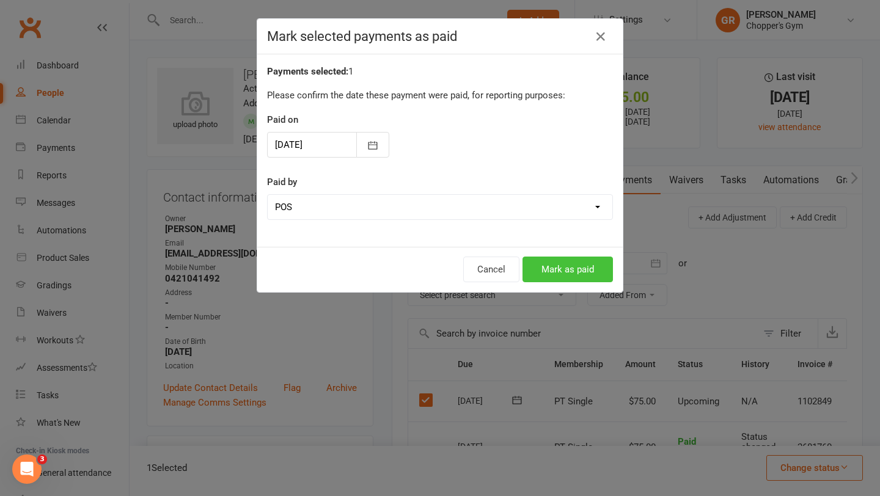
click at [559, 262] on button "Mark as paid" at bounding box center [568, 270] width 90 height 26
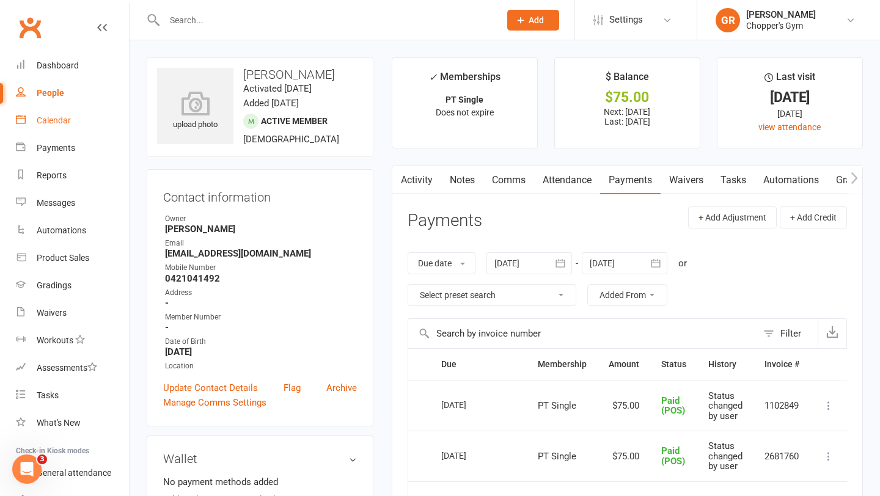
click at [53, 117] on div "Calendar" at bounding box center [54, 121] width 34 height 10
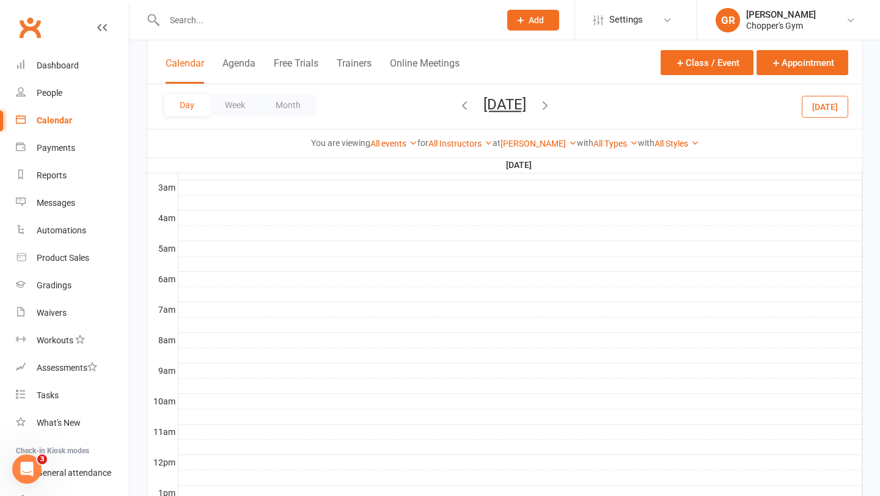
scroll to position [158, 0]
click at [818, 103] on button "[DATE]" at bounding box center [825, 106] width 46 height 22
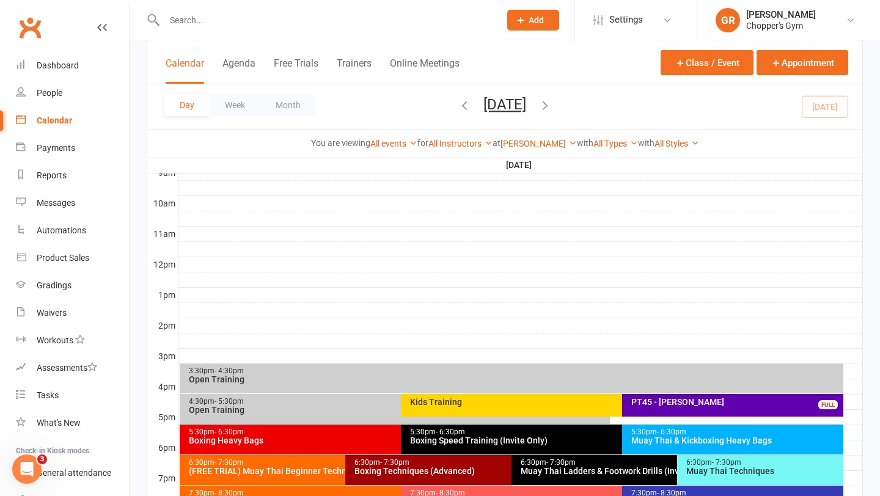
scroll to position [521, 0]
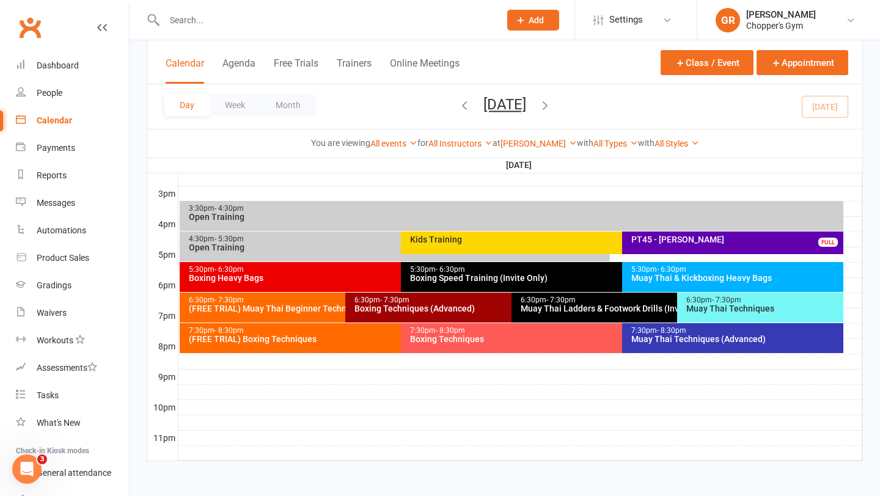
click at [516, 244] on div "Kids Training" at bounding box center [616, 243] width 430 height 23
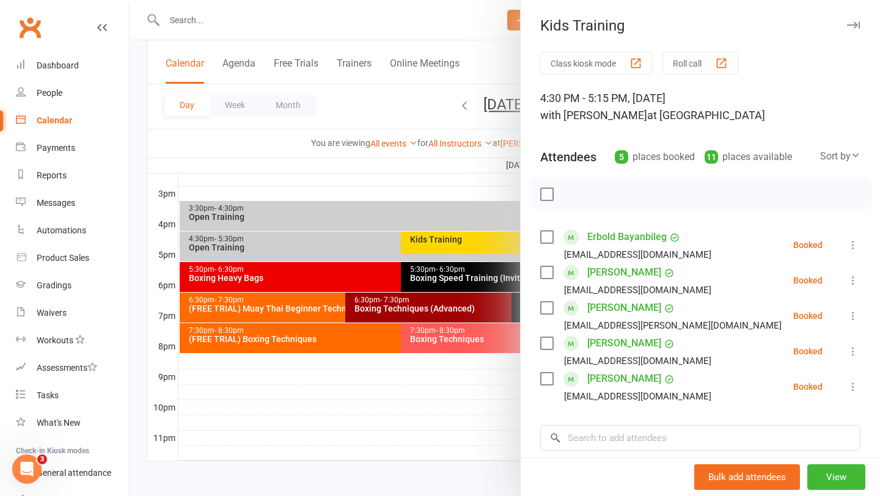
click at [545, 191] on label at bounding box center [546, 194] width 12 height 12
click at [578, 201] on button "button" at bounding box center [574, 194] width 21 height 21
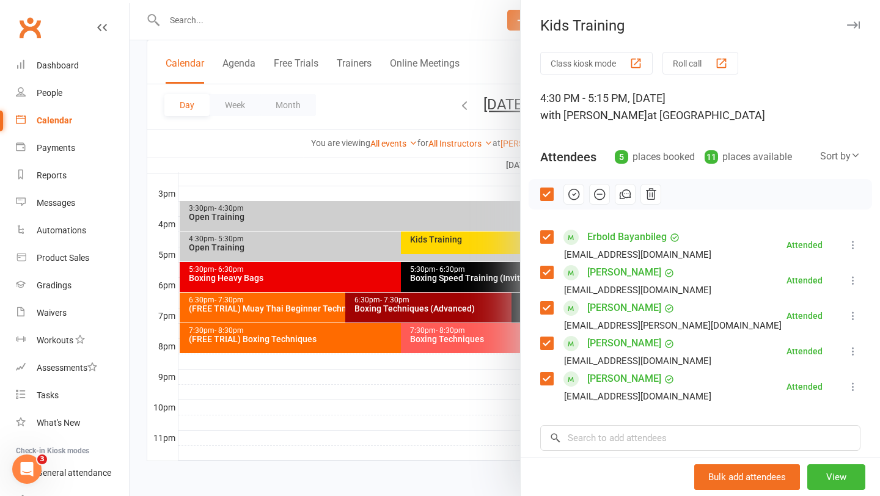
click at [459, 244] on div at bounding box center [505, 248] width 751 height 496
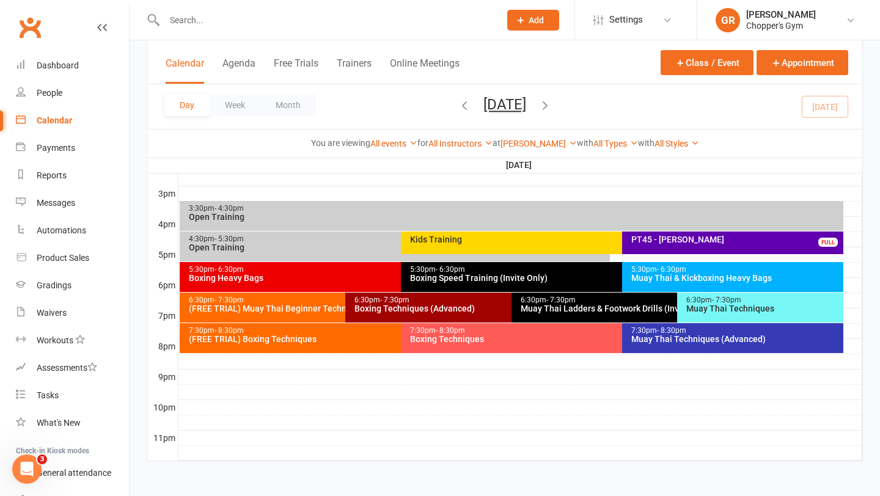
click at [459, 244] on div "Kids Training" at bounding box center [618, 239] width 419 height 9
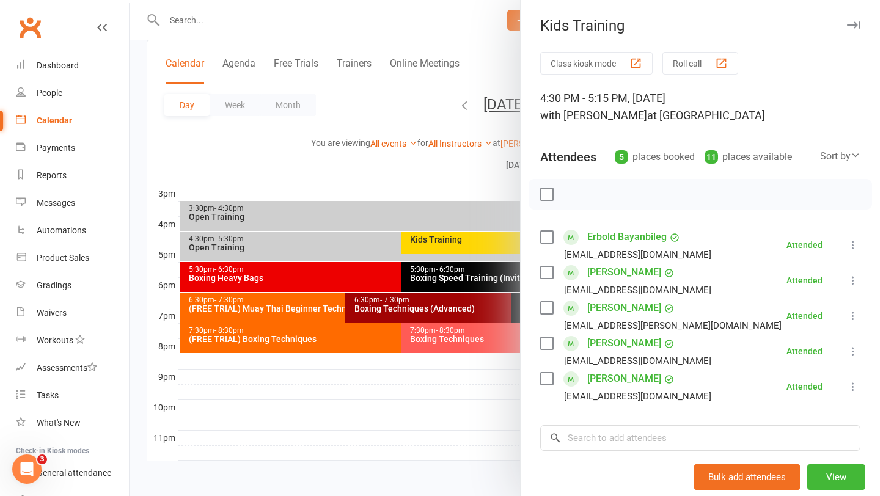
click at [288, 248] on div at bounding box center [505, 248] width 751 height 496
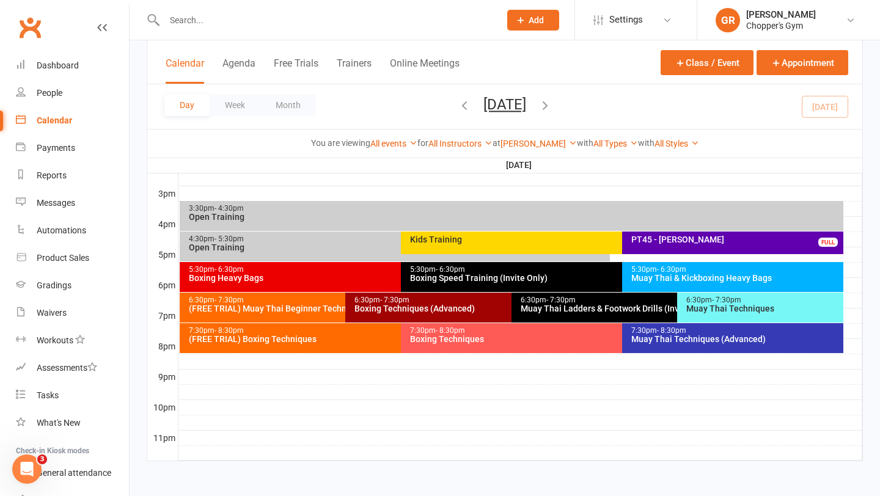
click at [309, 249] on div "Open Training" at bounding box center [397, 247] width 419 height 9
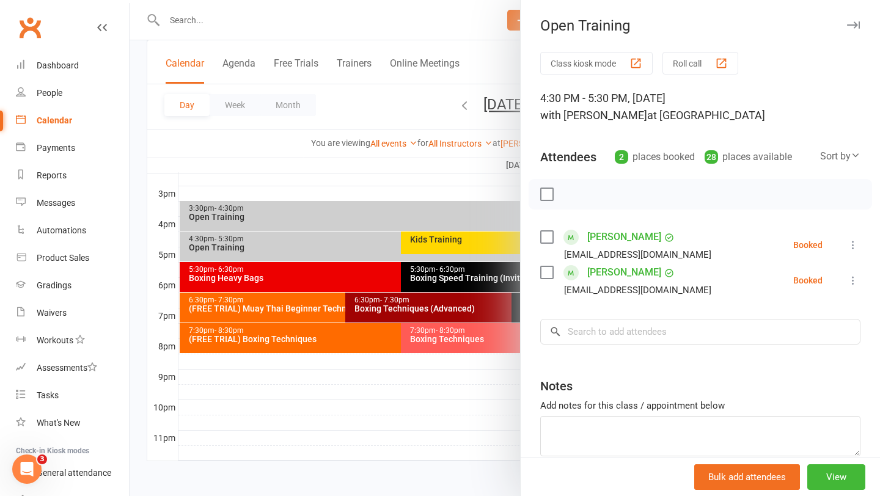
click at [548, 240] on label at bounding box center [546, 237] width 12 height 12
click at [582, 194] on button "button" at bounding box center [574, 194] width 21 height 21
click at [351, 178] on div at bounding box center [505, 248] width 751 height 496
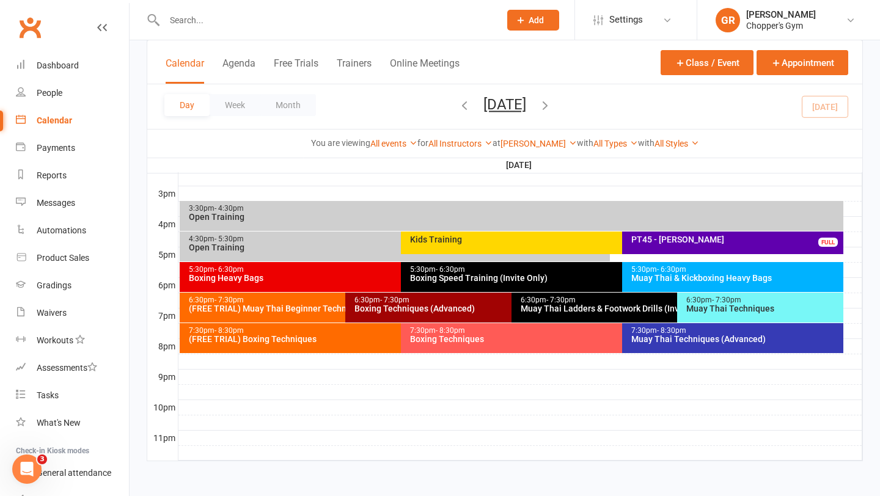
click at [639, 278] on div "Muay Thai & Kickboxing Heavy Bags" at bounding box center [736, 278] width 210 height 9
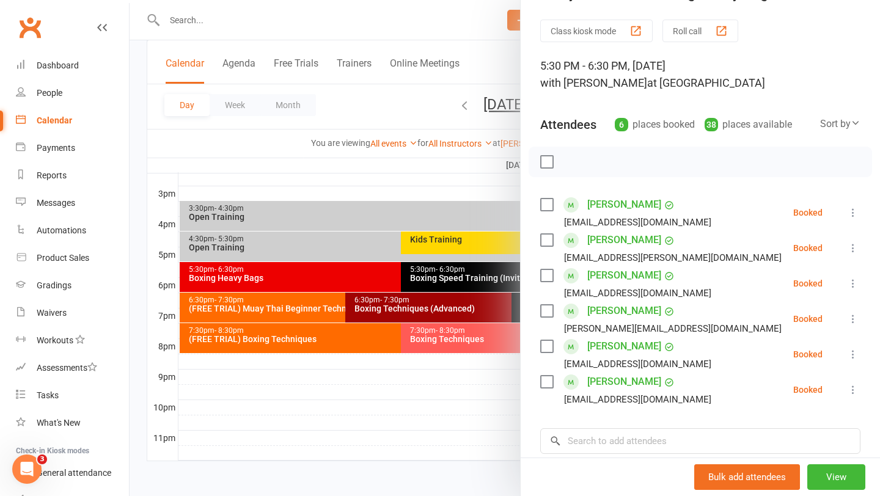
scroll to position [33, 0]
click at [548, 348] on label at bounding box center [546, 346] width 12 height 12
click at [571, 166] on icon "button" at bounding box center [573, 161] width 13 height 13
click at [293, 189] on div at bounding box center [505, 248] width 751 height 496
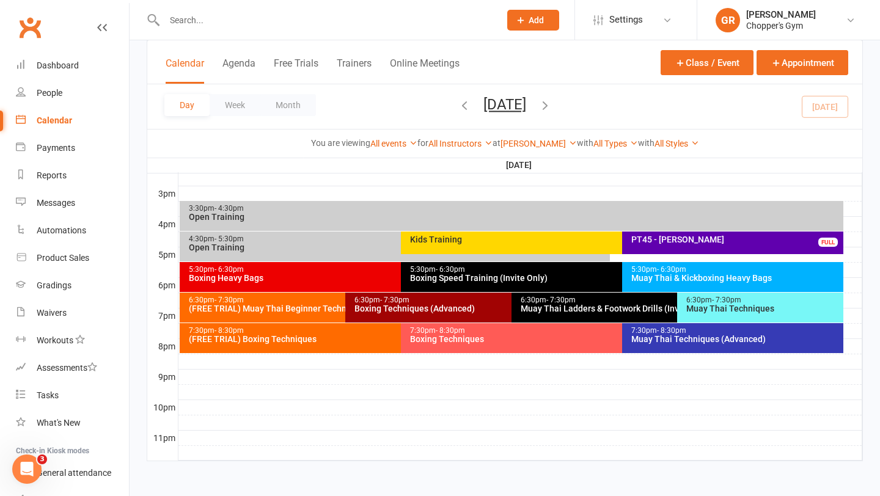
click at [207, 18] on input "text" at bounding box center [326, 20] width 331 height 17
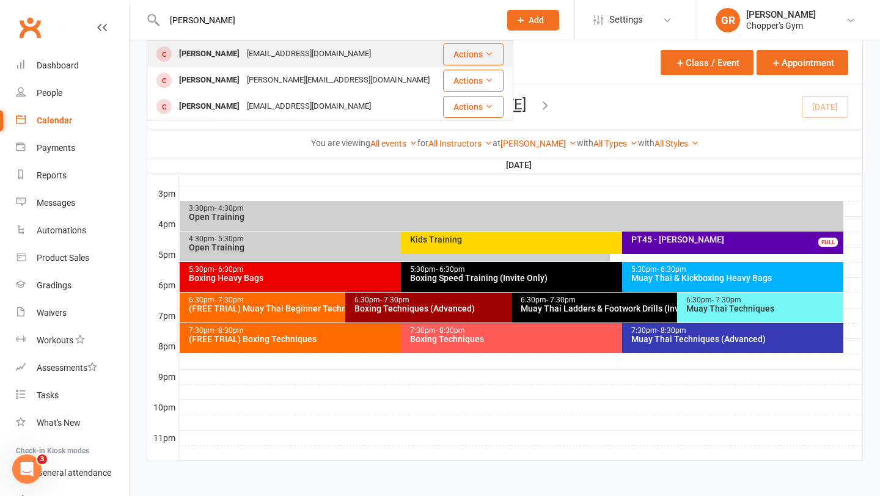
type input "irfan"
click at [196, 54] on div "Irfan Ahmed" at bounding box center [209, 54] width 68 height 18
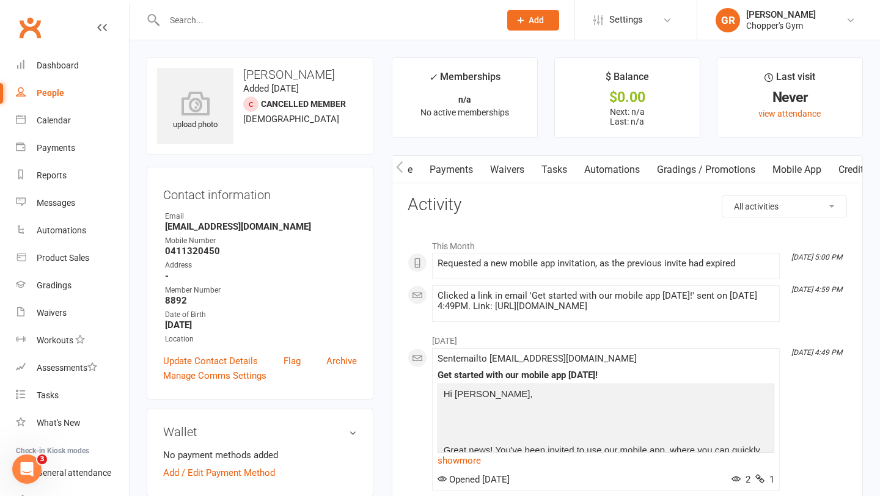
scroll to position [0, 230]
click at [756, 171] on link "Mobile App" at bounding box center [751, 170] width 66 height 28
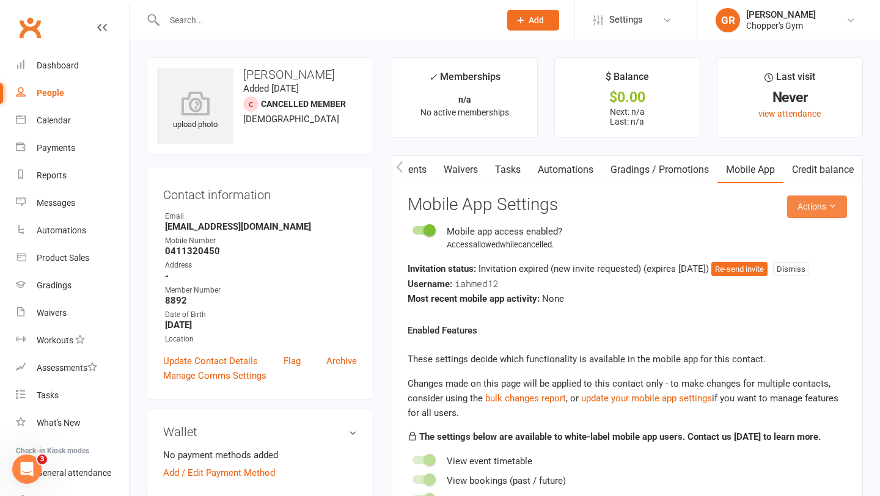
click at [795, 213] on button "Actions" at bounding box center [817, 207] width 60 height 22
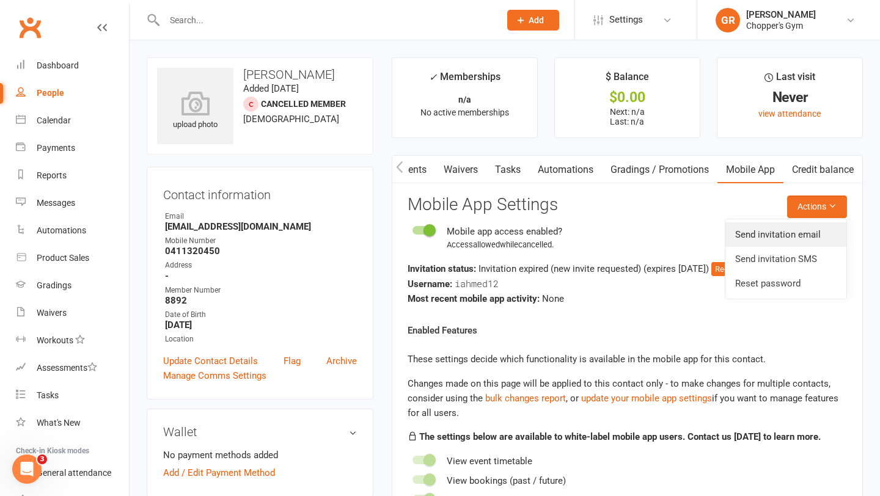
click at [761, 236] on link "Send invitation email" at bounding box center [785, 234] width 121 height 24
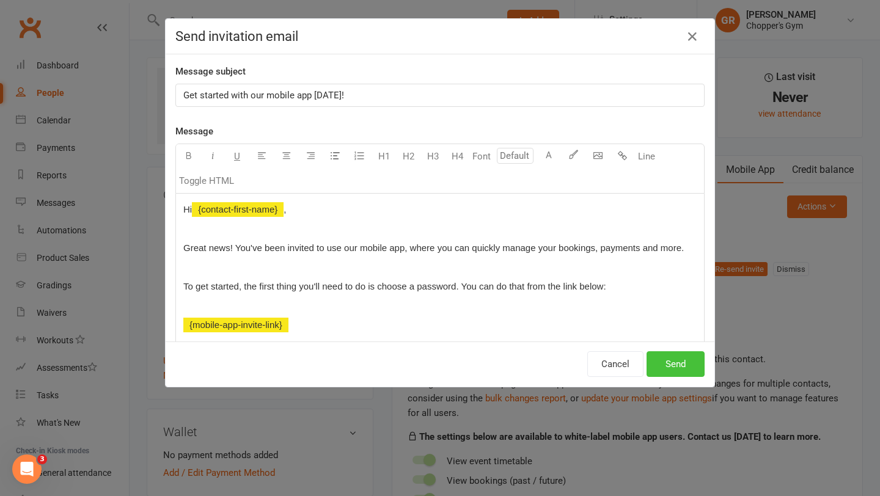
click at [674, 364] on button "Send" at bounding box center [676, 364] width 58 height 26
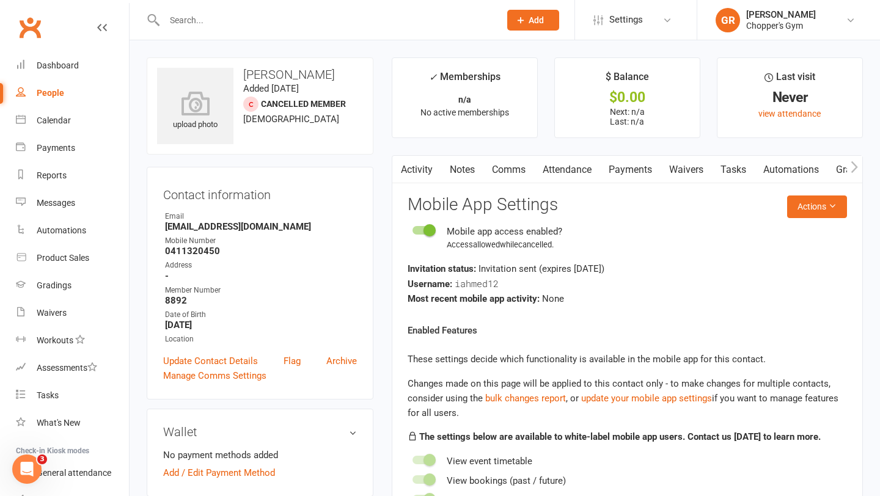
click at [639, 176] on link "Payments" at bounding box center [630, 170] width 61 height 28
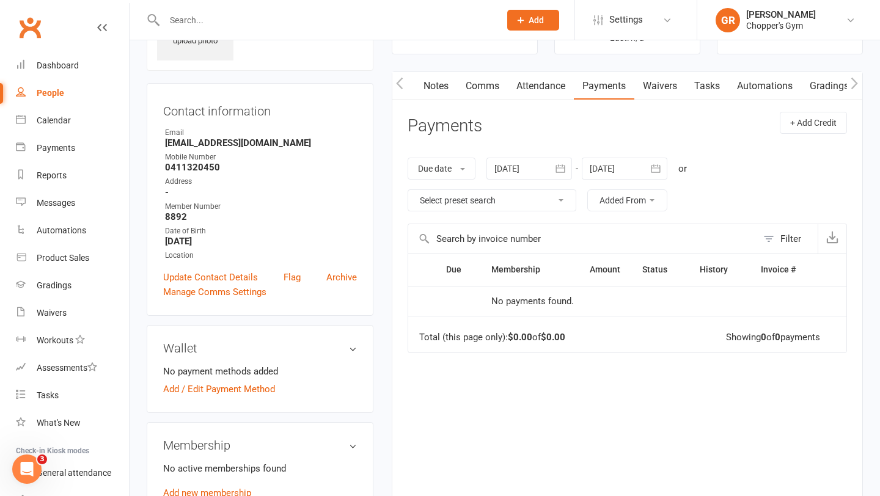
scroll to position [91, 0]
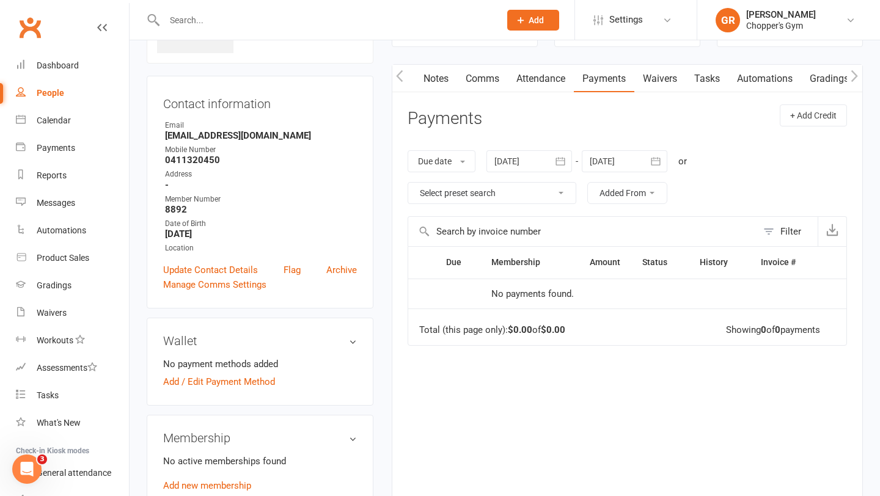
click at [433, 74] on link "Notes" at bounding box center [436, 79] width 42 height 28
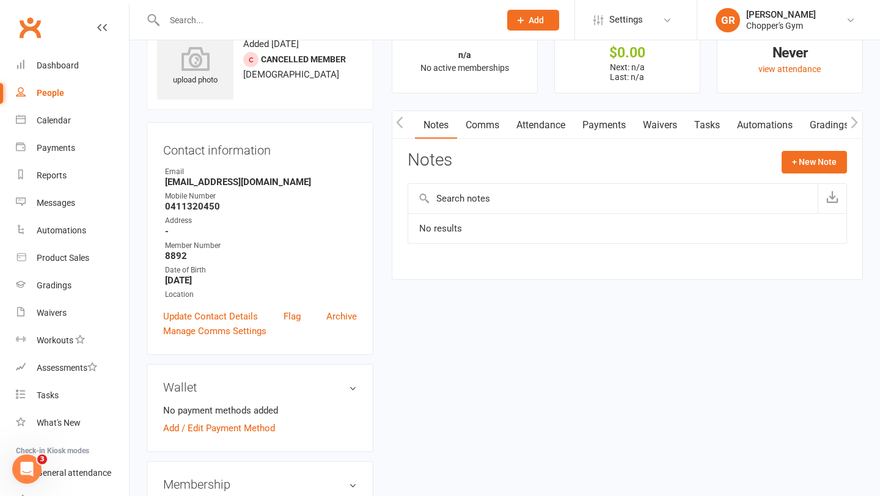
scroll to position [10, 0]
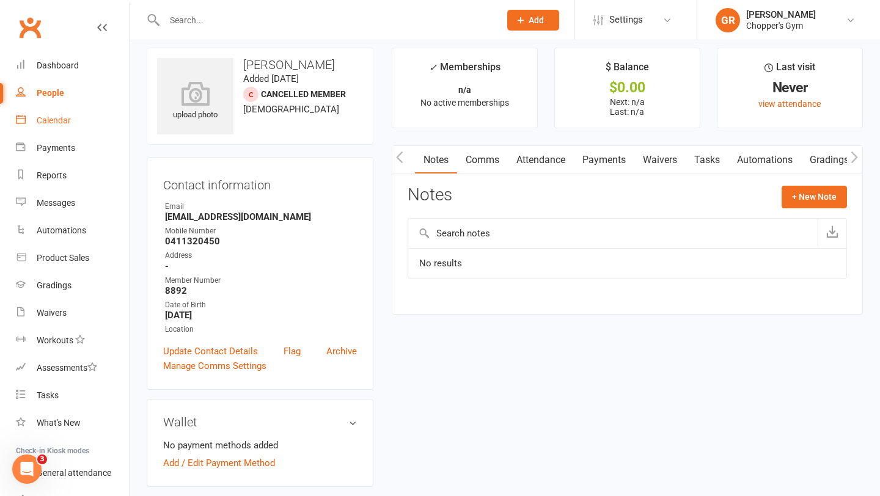
click at [57, 108] on link "Calendar" at bounding box center [72, 121] width 113 height 28
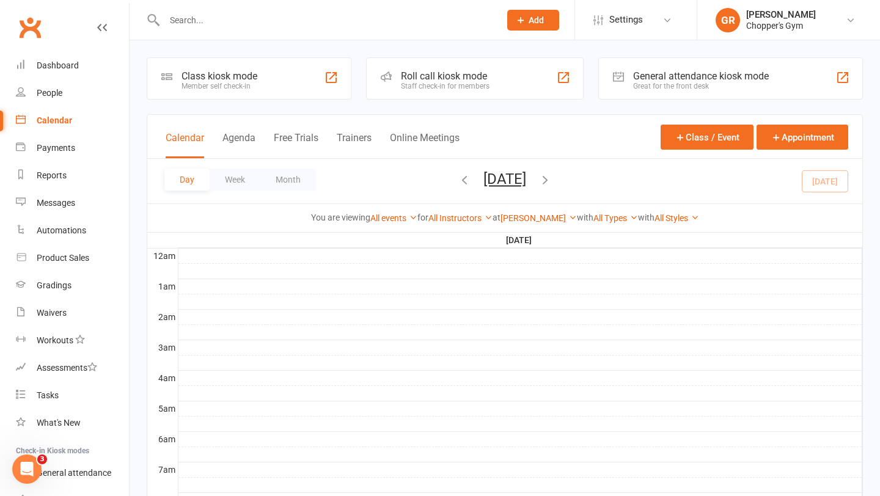
click at [281, 18] on input "text" at bounding box center [326, 20] width 331 height 17
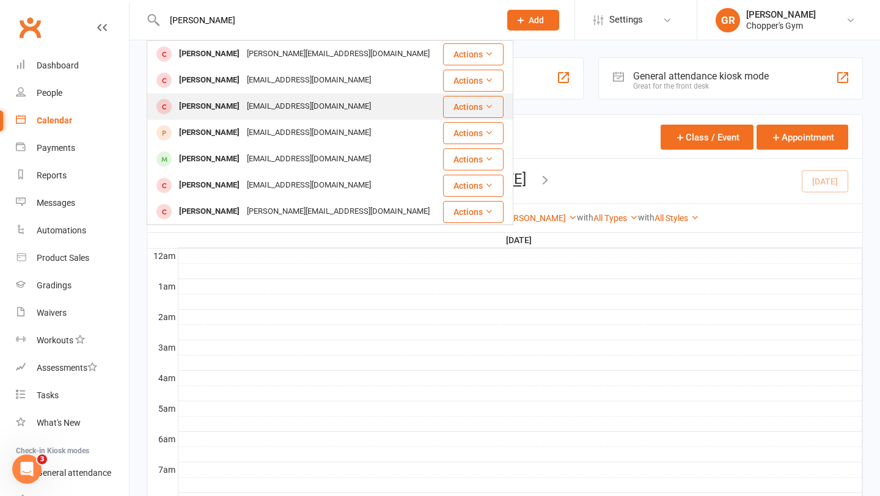
scroll to position [18, 0]
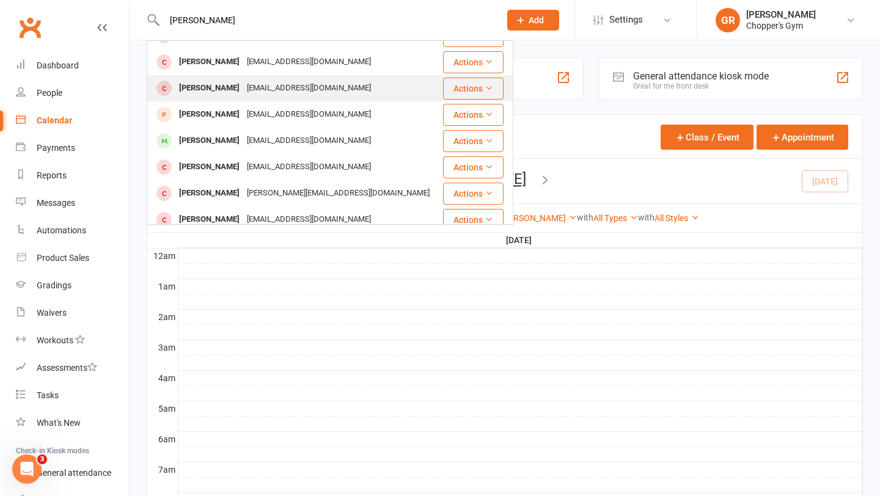
type input "shane todd"
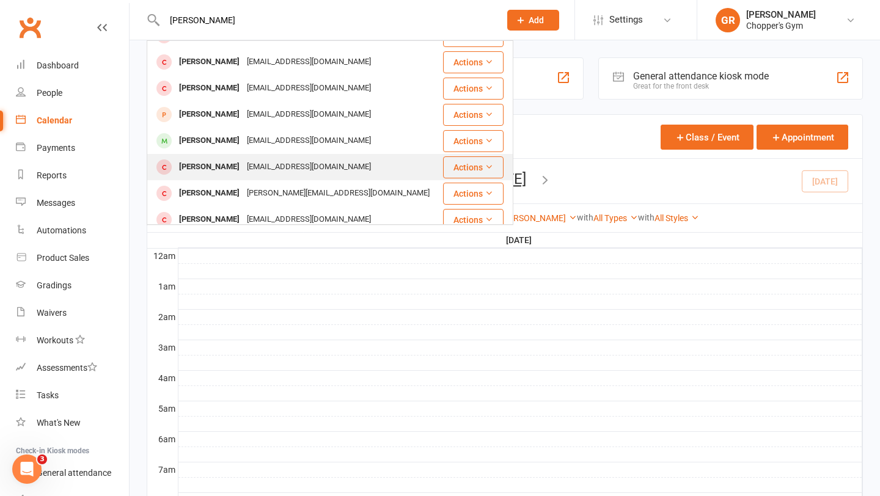
scroll to position [0, 0]
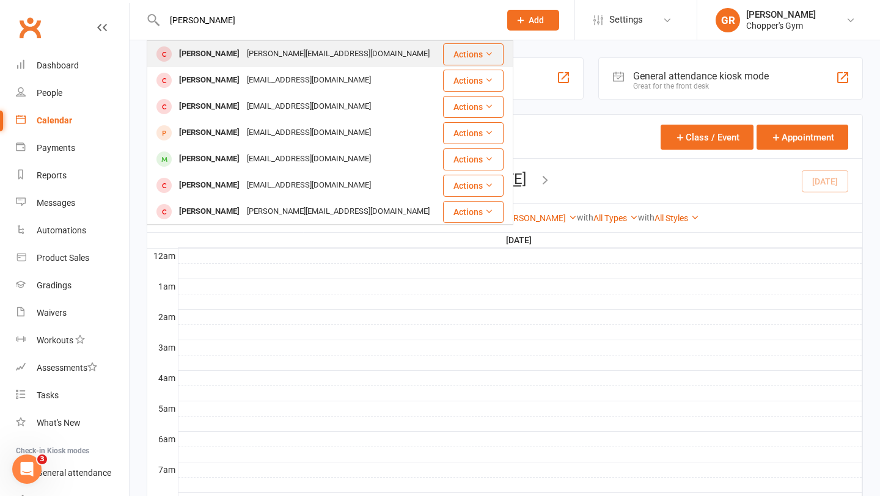
click at [312, 53] on div "shane@srgeisler.com" at bounding box center [338, 54] width 190 height 18
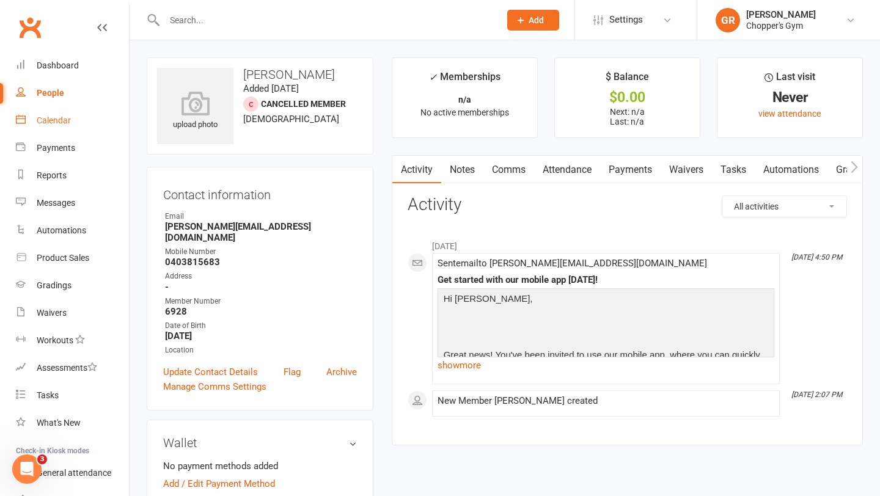
click at [49, 111] on link "Calendar" at bounding box center [72, 121] width 113 height 28
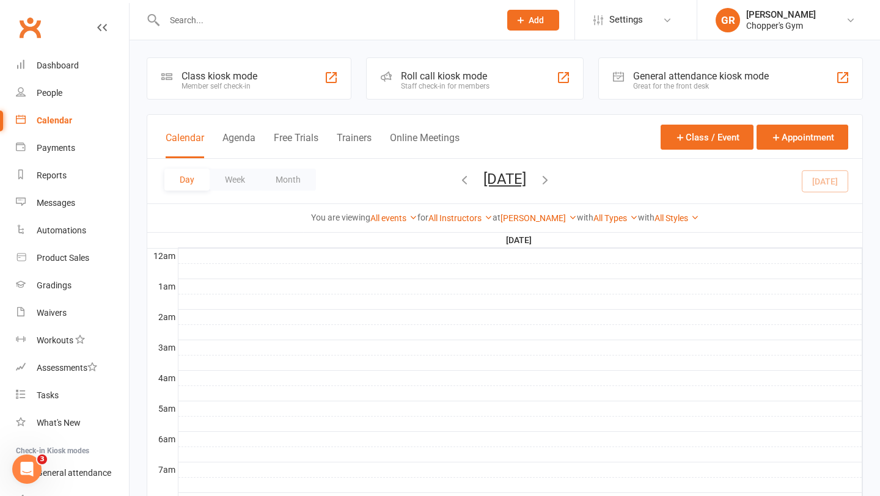
click at [276, 10] on div at bounding box center [319, 20] width 345 height 40
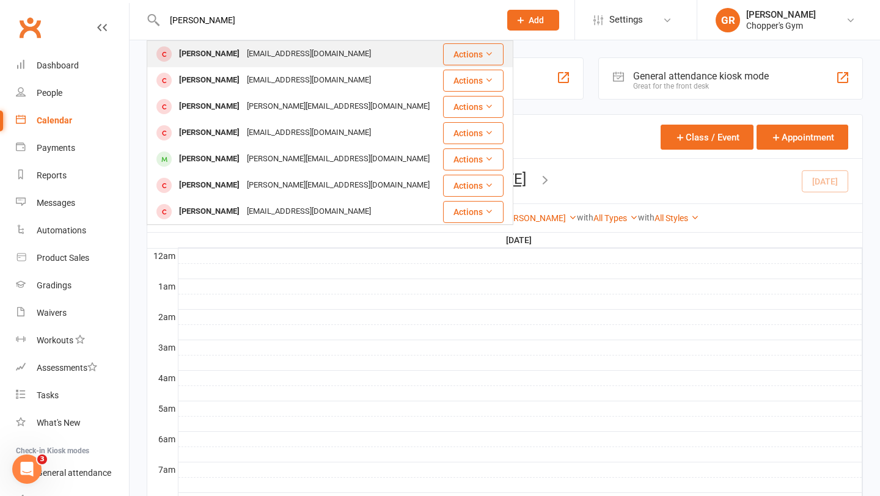
type input "kyle cromb"
click at [258, 49] on div "kylecrombie21@gmail.com" at bounding box center [308, 54] width 131 height 18
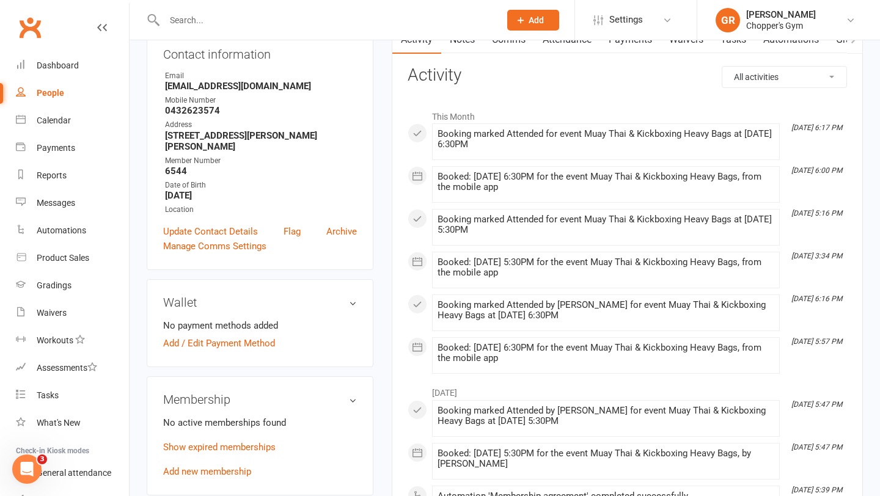
scroll to position [189, 0]
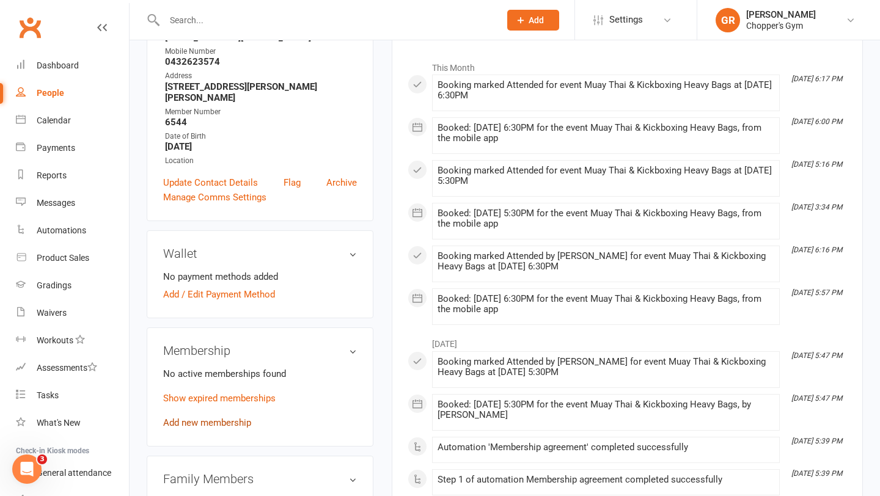
click at [221, 421] on link "Add new membership" at bounding box center [207, 422] width 88 height 11
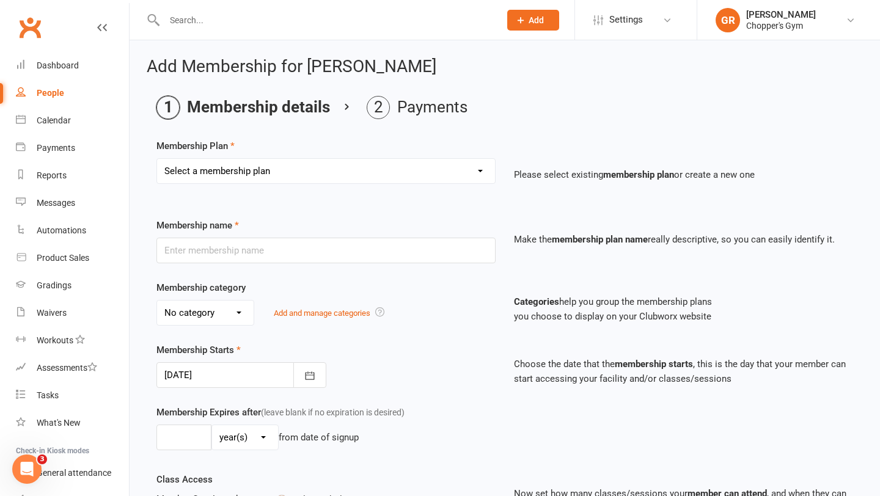
click at [475, 167] on select "Select a membership plan Create new Membership Plan Staff Membership Ongoing Un…" at bounding box center [326, 171] width 338 height 24
select select "4"
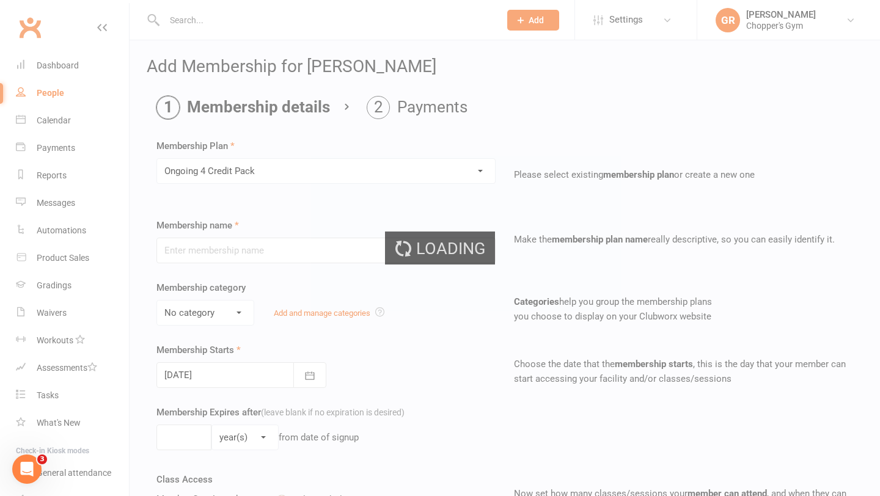
type input "Ongoing 4 Credit Pack"
type input "0"
type input "4"
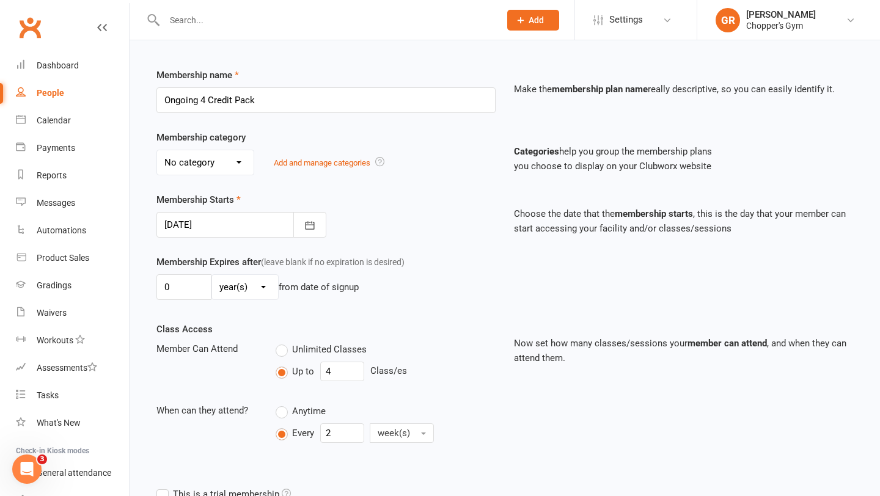
scroll to position [190, 0]
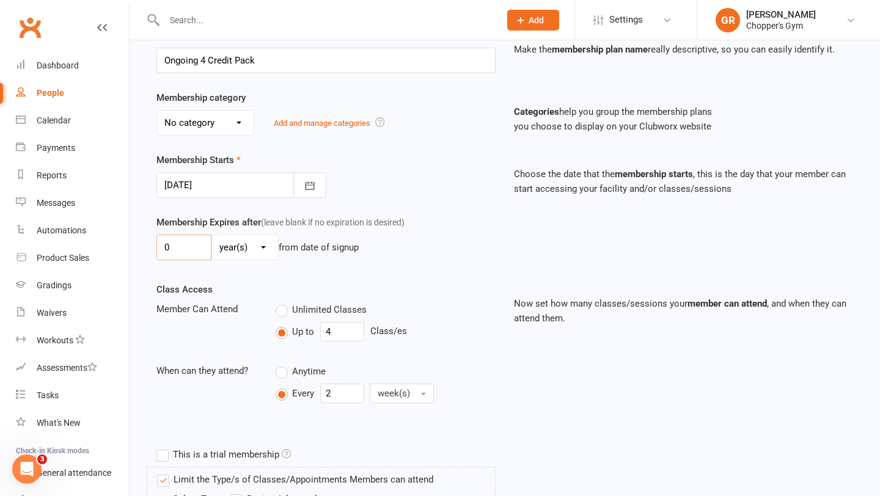
click at [186, 252] on input "0" at bounding box center [183, 248] width 55 height 26
type input "2"
click at [247, 252] on select "day(s) week(s) month(s) year(s)" at bounding box center [245, 247] width 66 height 24
select select "1"
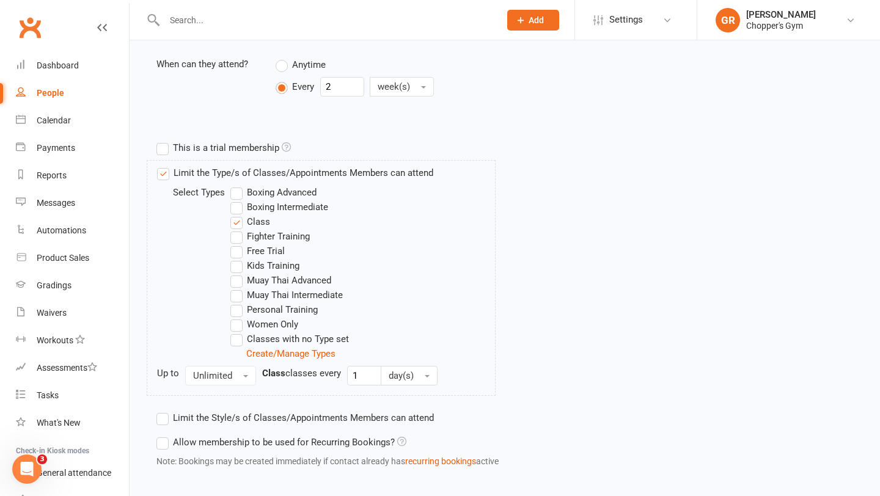
scroll to position [559, 0]
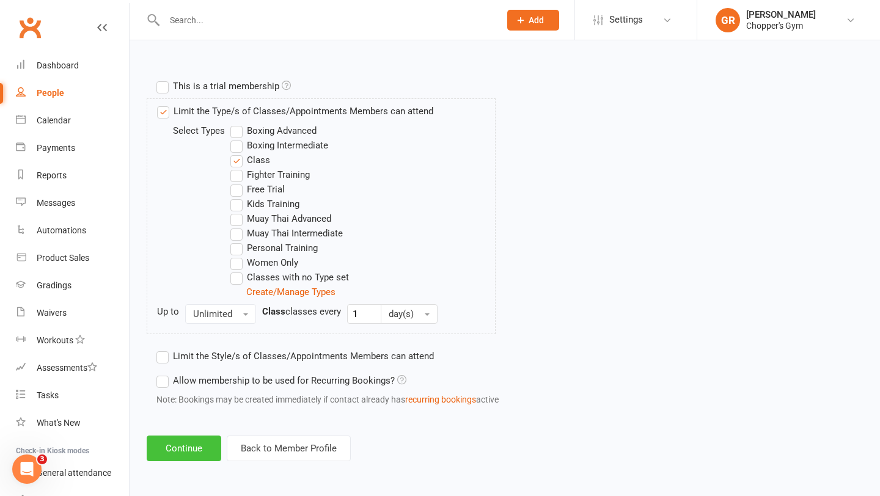
click at [202, 445] on button "Continue" at bounding box center [184, 449] width 75 height 26
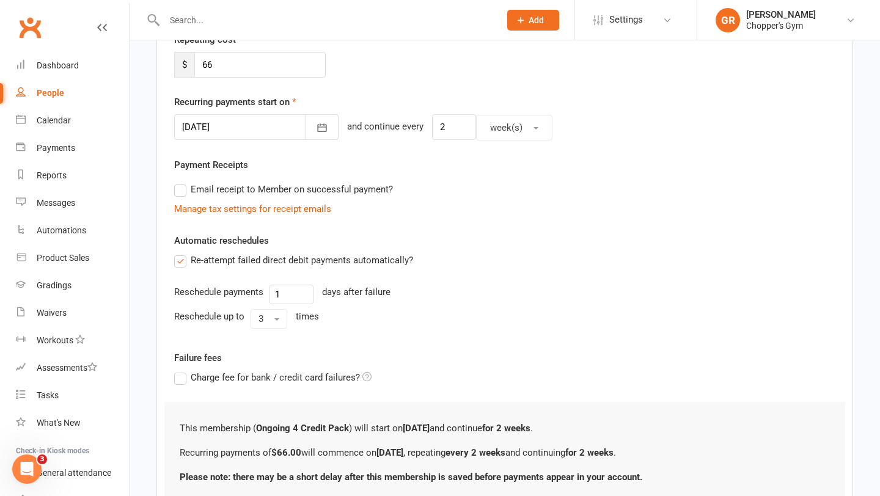
scroll to position [343, 0]
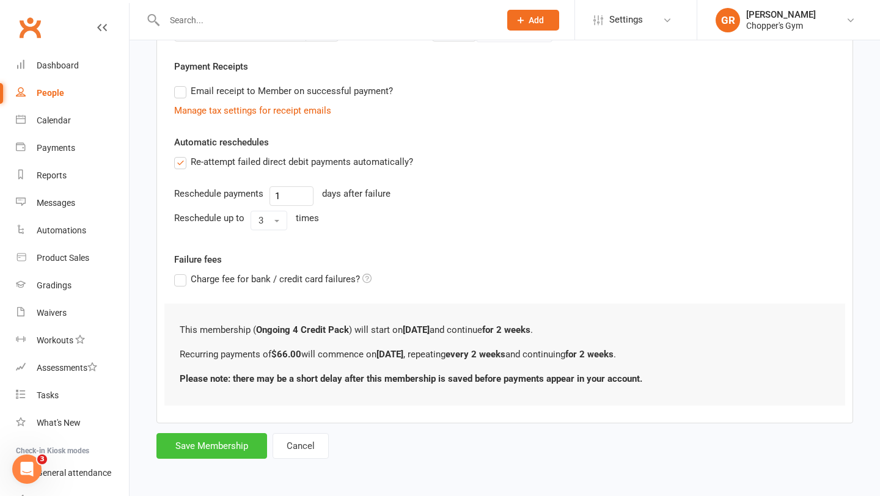
click at [180, 447] on button "Save Membership" at bounding box center [211, 446] width 111 height 26
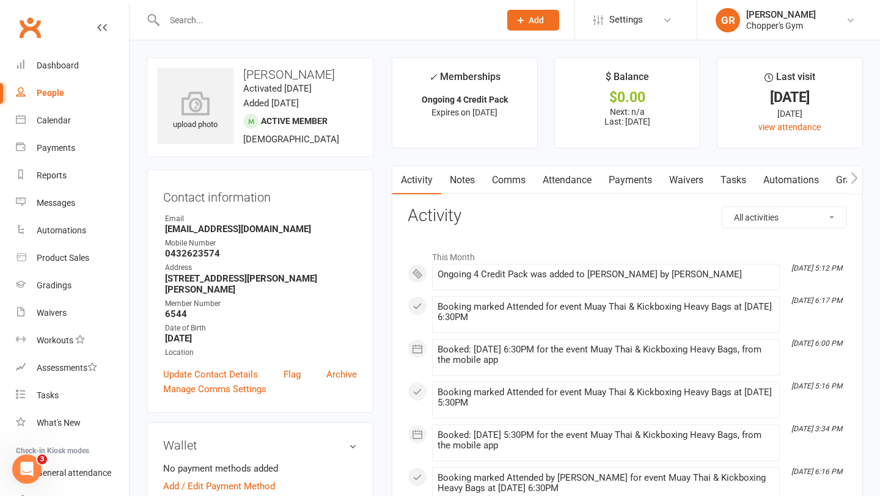
click at [578, 179] on link "Attendance" at bounding box center [567, 180] width 66 height 28
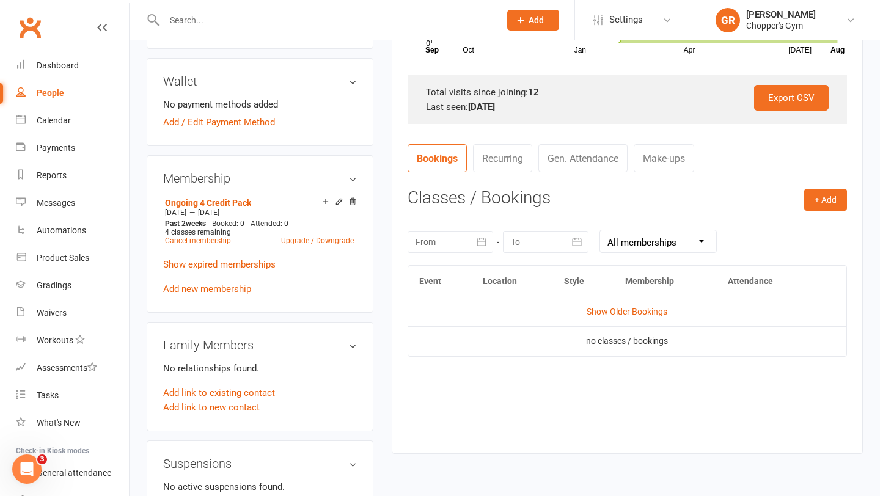
scroll to position [65, 0]
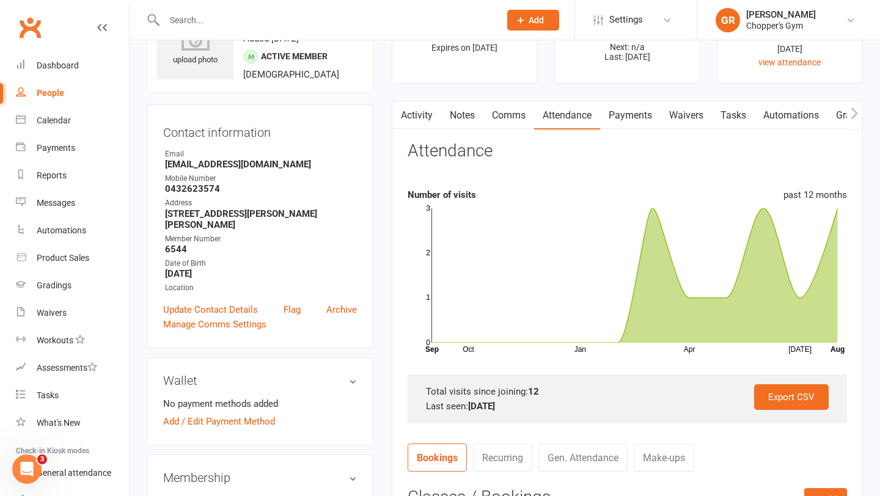
click at [621, 112] on link "Payments" at bounding box center [630, 115] width 61 height 28
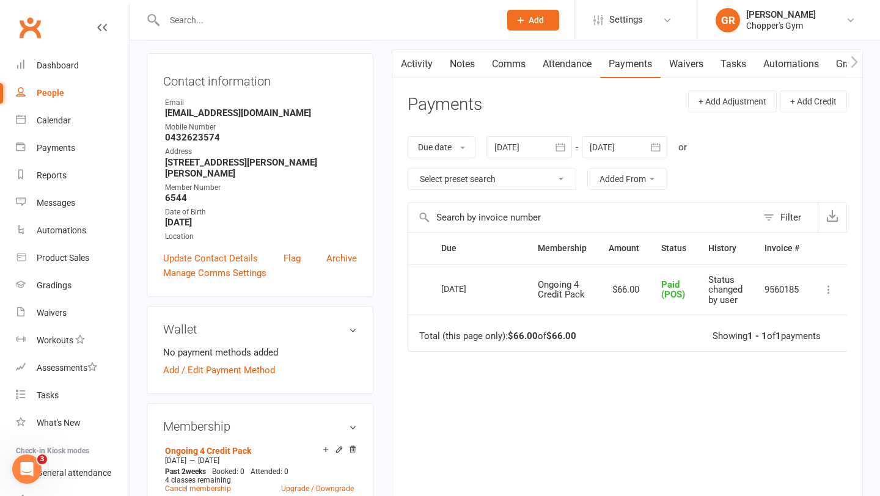
scroll to position [124, 0]
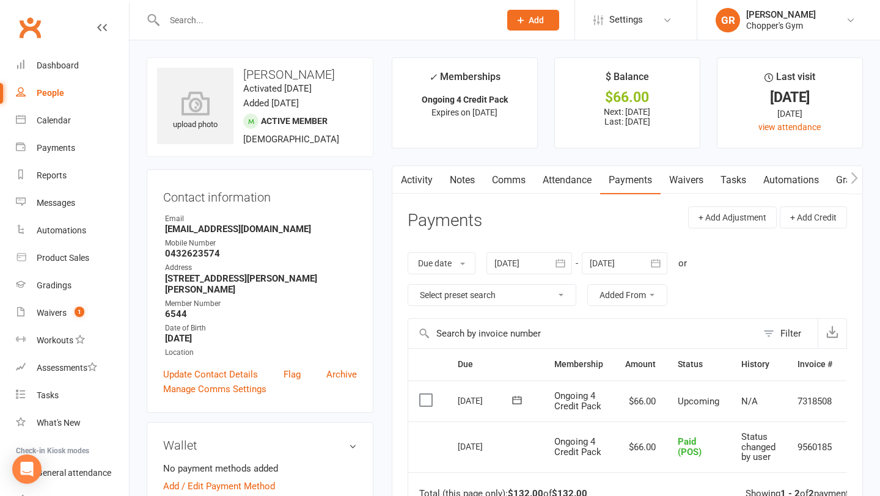
click at [426, 395] on label at bounding box center [427, 400] width 17 height 12
click at [426, 394] on input "checkbox" at bounding box center [423, 394] width 8 height 0
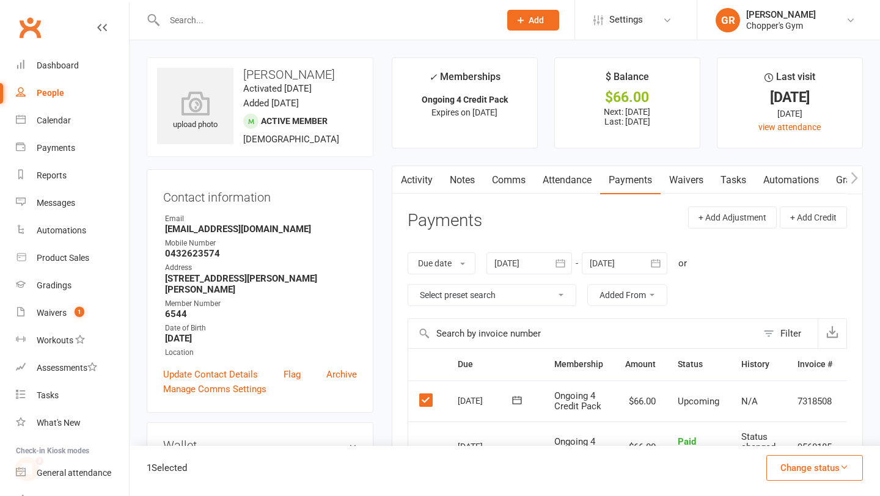
click at [798, 469] on button "Change status" at bounding box center [814, 468] width 97 height 26
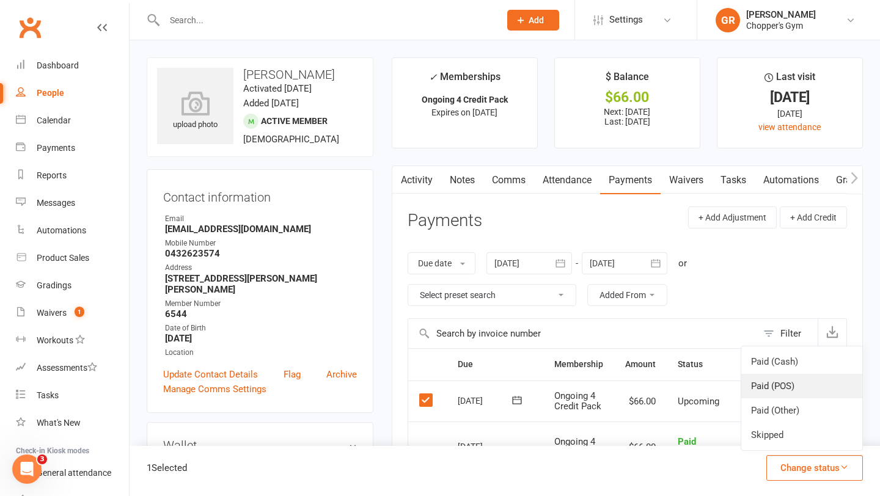
click at [785, 394] on link "Paid (POS)" at bounding box center [801, 386] width 121 height 24
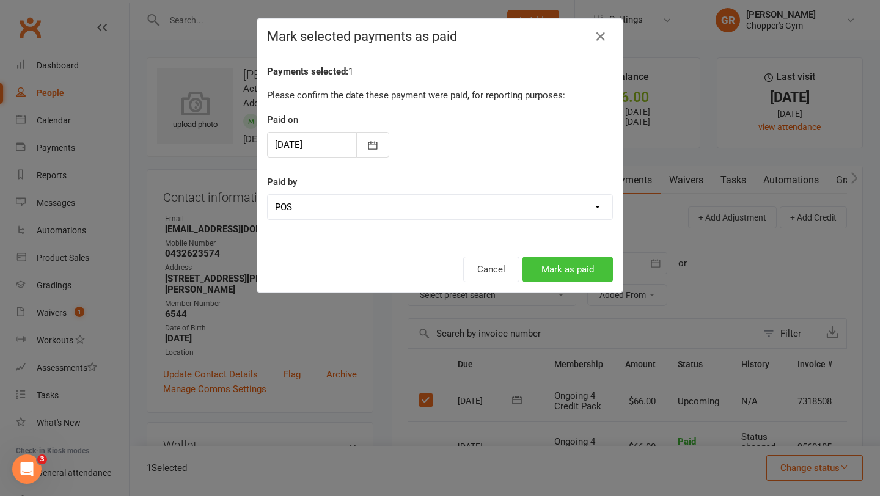
click at [589, 267] on button "Mark as paid" at bounding box center [568, 270] width 90 height 26
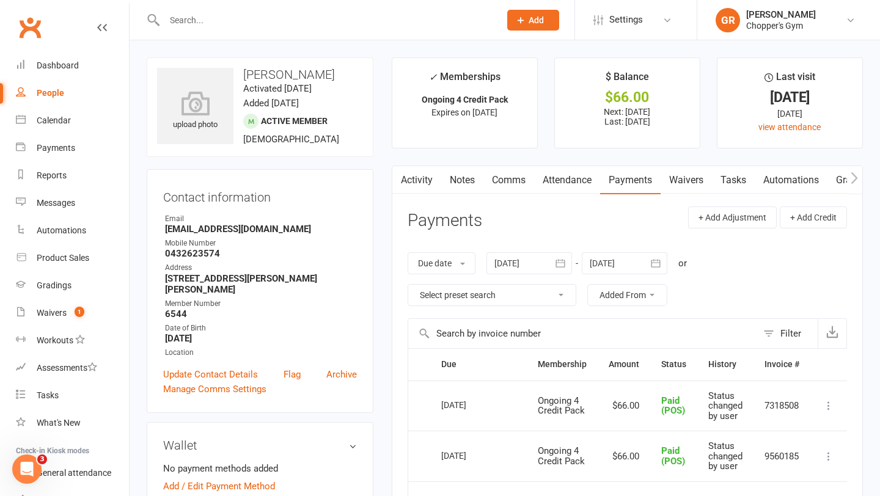
click at [319, 19] on input "text" at bounding box center [326, 20] width 331 height 17
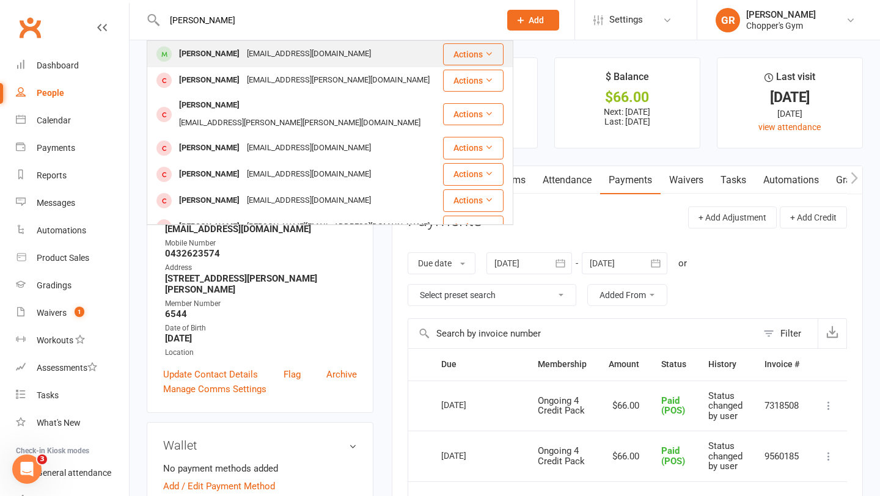
type input "oscar torres"
click at [243, 58] on div "oscar.l.t@hotmail.com" at bounding box center [308, 54] width 131 height 18
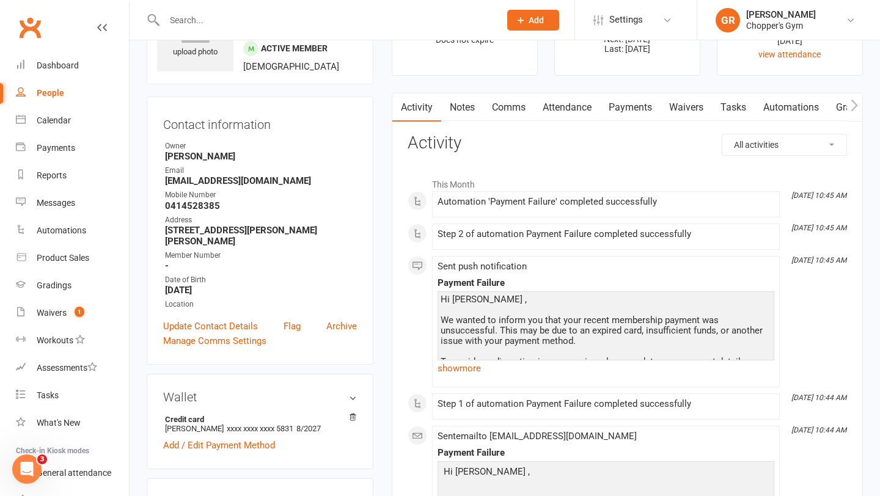
scroll to position [24, 0]
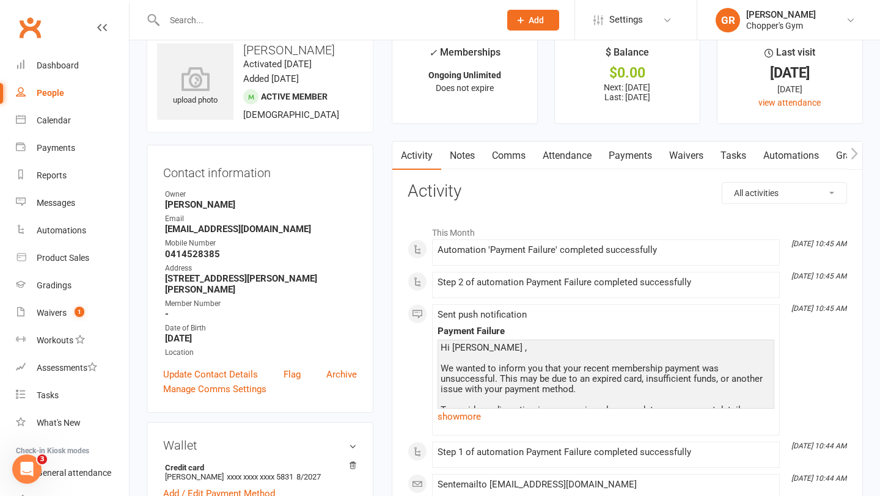
click at [622, 158] on link "Payments" at bounding box center [630, 156] width 61 height 28
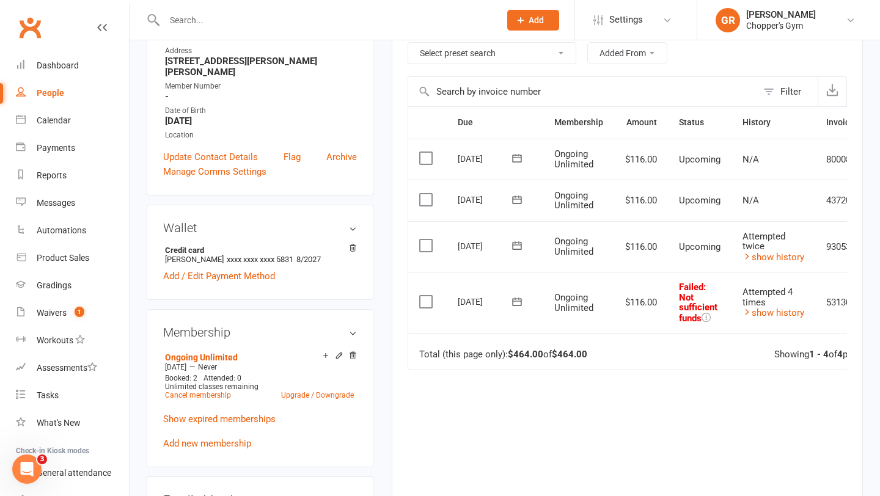
scroll to position [246, 0]
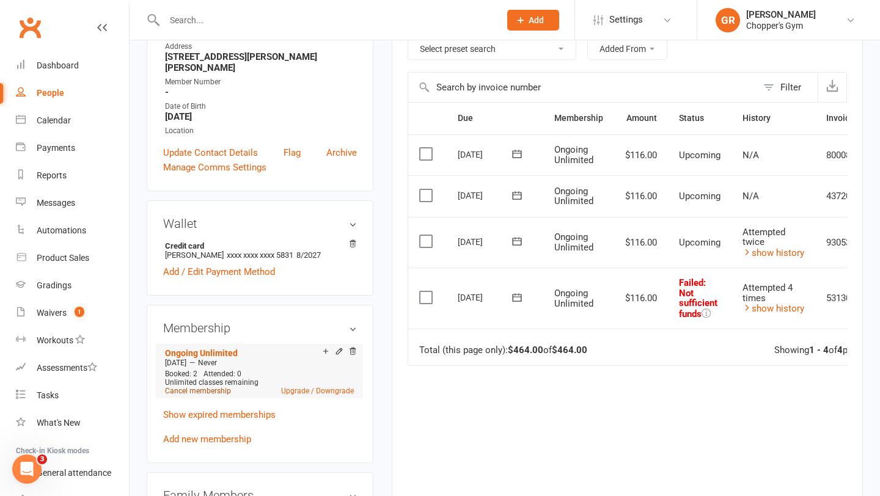
click at [209, 387] on link "Cancel membership" at bounding box center [198, 391] width 66 height 9
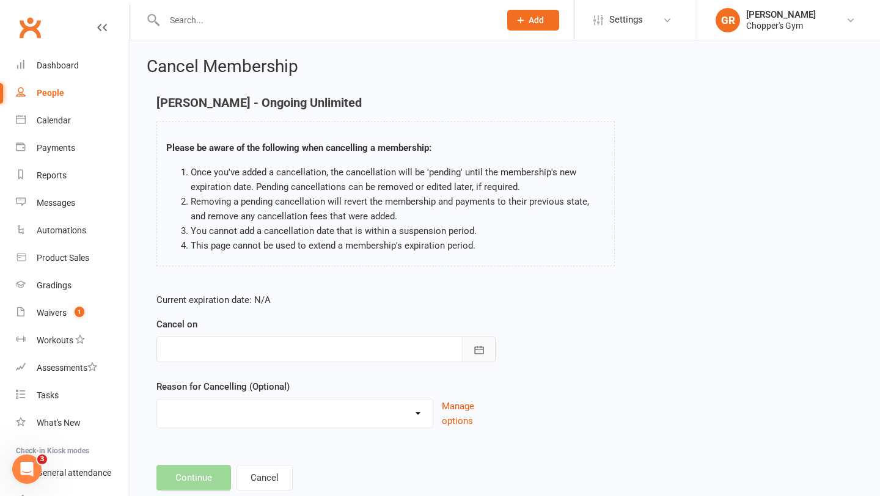
click at [477, 340] on button "button" at bounding box center [479, 350] width 33 height 26
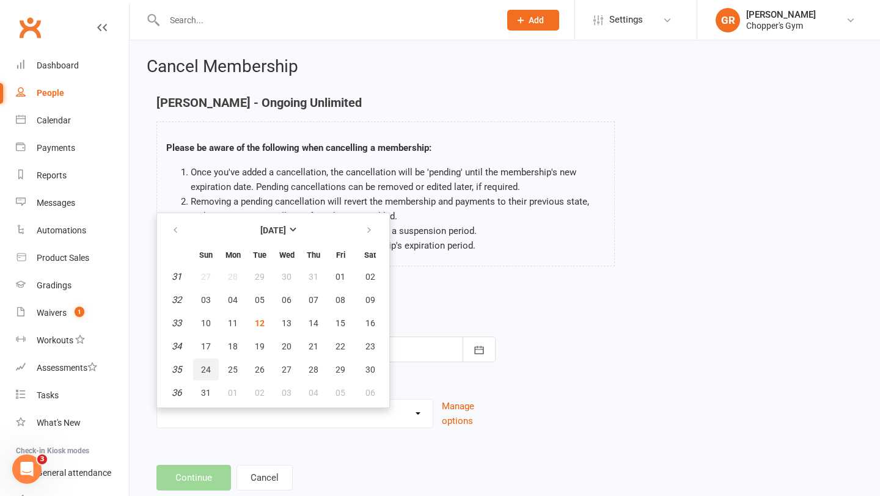
click at [206, 375] on button "24" at bounding box center [206, 370] width 26 height 22
type input "24 Aug 2025"
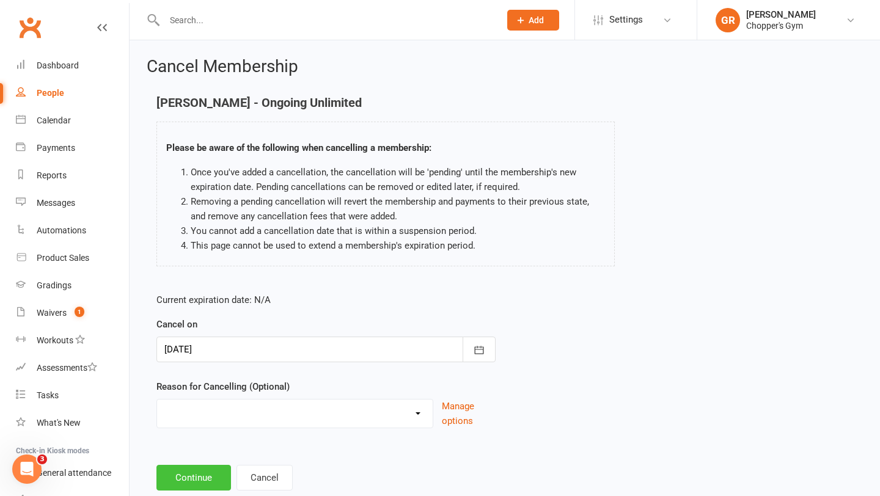
click at [189, 474] on button "Continue" at bounding box center [193, 478] width 75 height 26
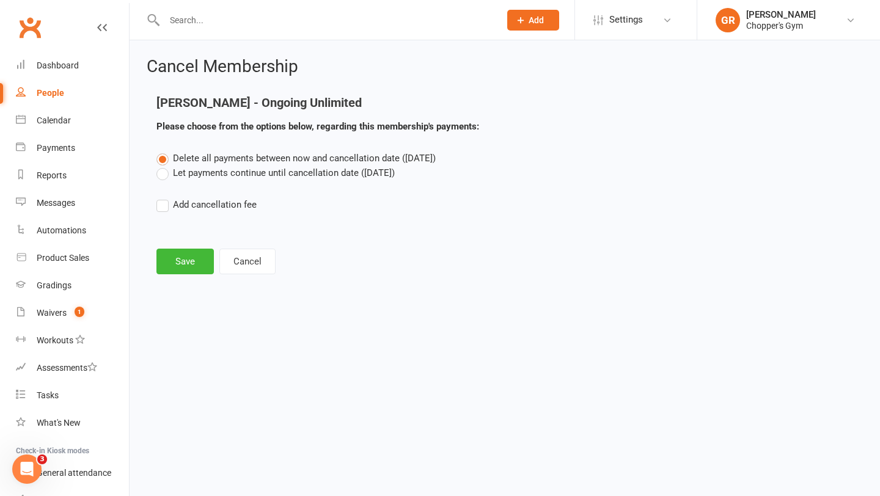
click at [167, 174] on label "Let payments continue until cancellation date (Aug 24, 2025)" at bounding box center [275, 173] width 238 height 15
click at [164, 166] on input "Let payments continue until cancellation date (Aug 24, 2025)" at bounding box center [160, 166] width 8 height 0
click at [178, 260] on button "Save" at bounding box center [184, 262] width 57 height 26
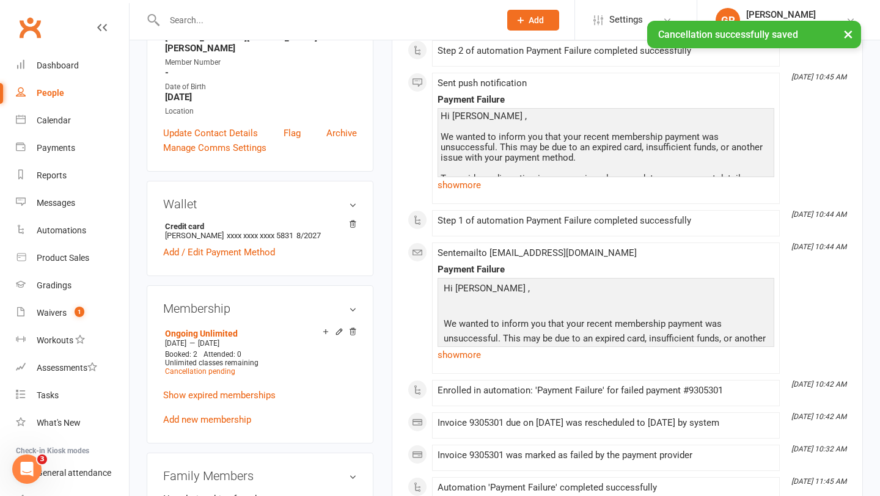
scroll to position [307, 0]
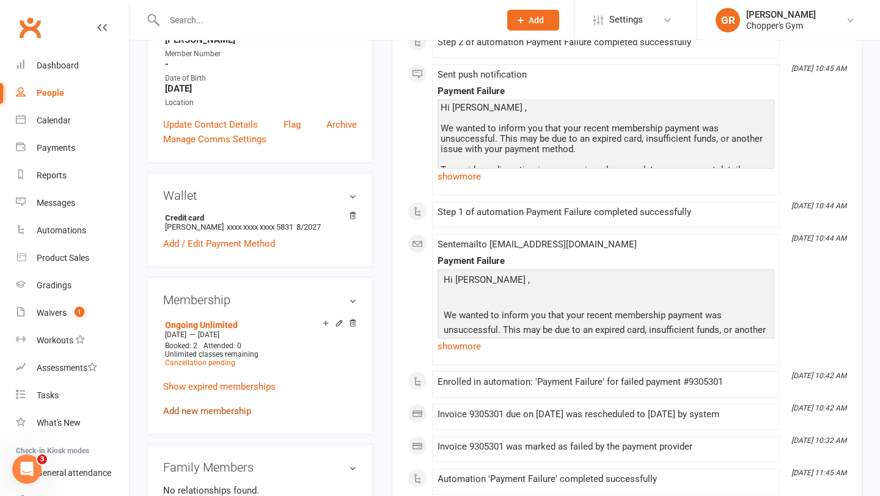
click at [216, 406] on link "Add new membership" at bounding box center [207, 411] width 88 height 11
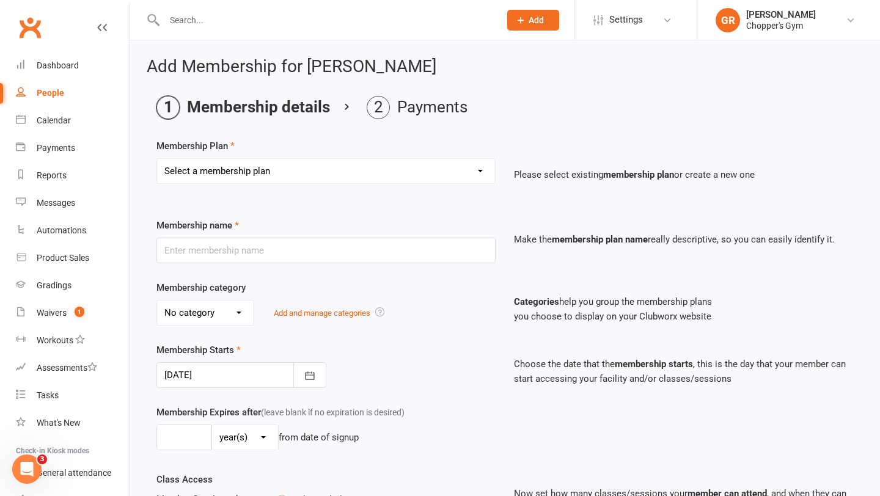
click at [467, 174] on select "Select a membership plan Create new Membership Plan Staff Membership Ongoing Un…" at bounding box center [326, 171] width 338 height 24
select select "4"
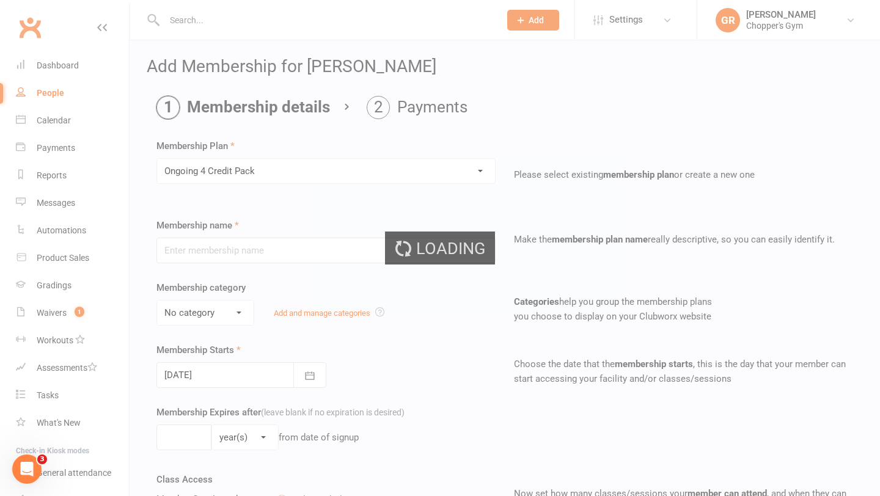
type input "Ongoing 4 Credit Pack"
type input "0"
type input "4"
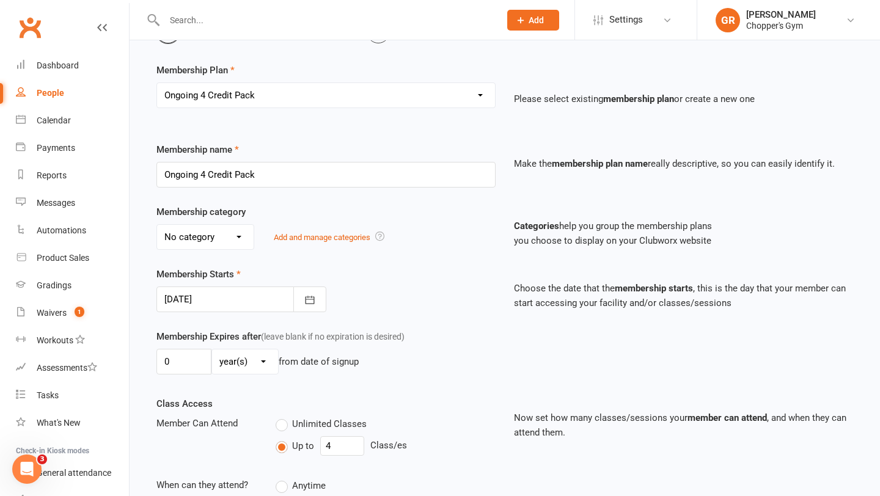
scroll to position [108, 0]
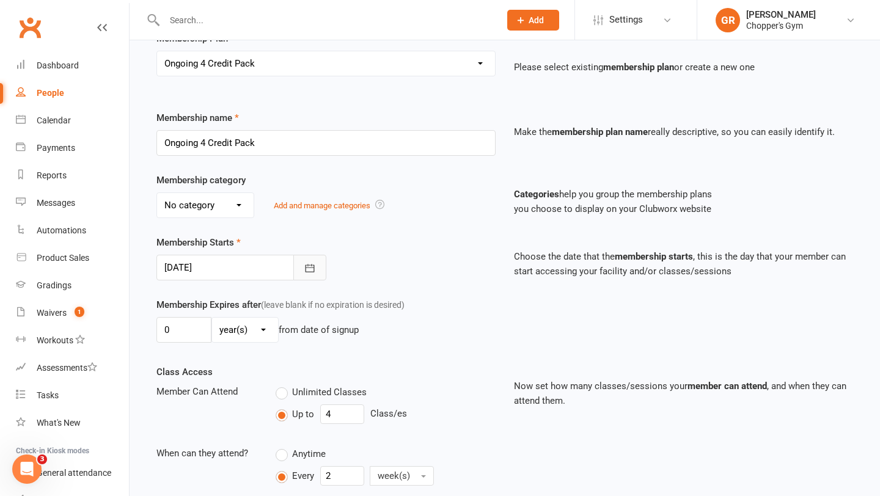
click at [304, 271] on icon "button" at bounding box center [310, 268] width 12 height 12
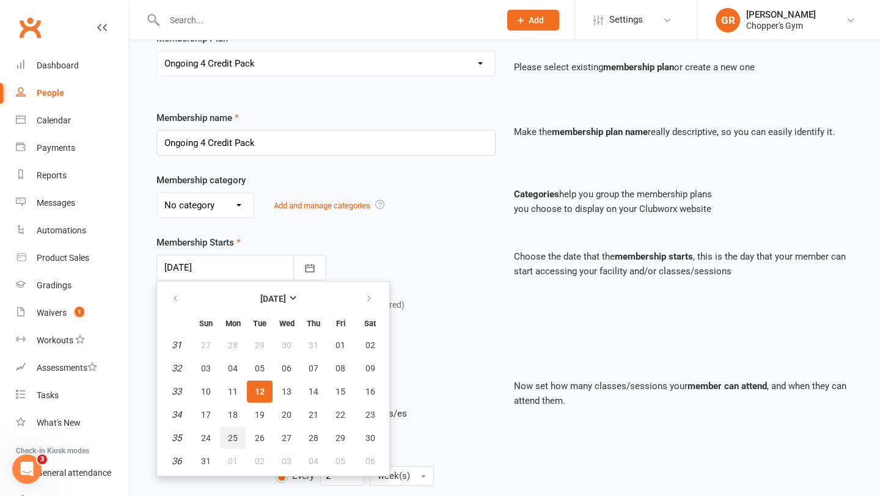
click at [243, 438] on button "25" at bounding box center [233, 438] width 26 height 22
type input "25 Aug 2025"
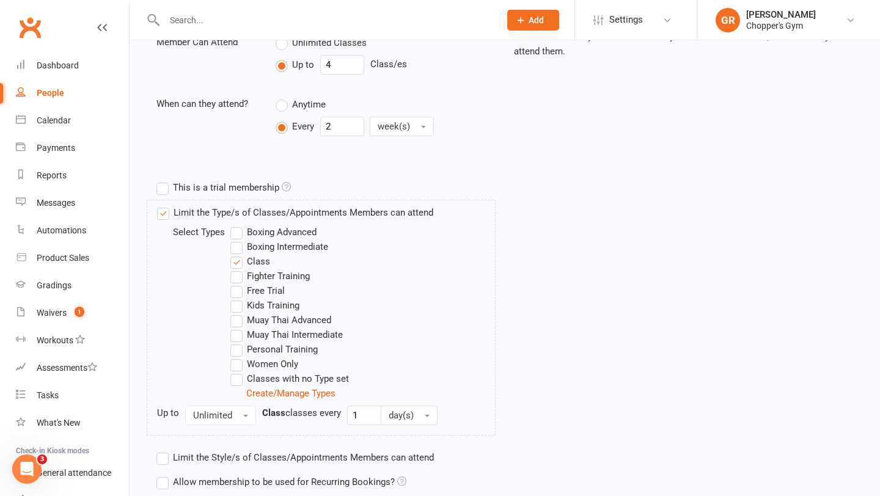
scroll to position [559, 0]
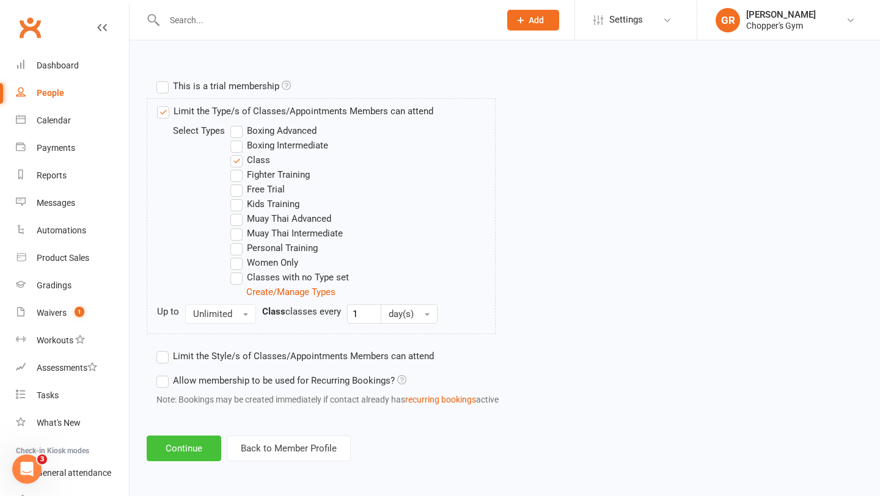
click at [186, 441] on button "Continue" at bounding box center [184, 449] width 75 height 26
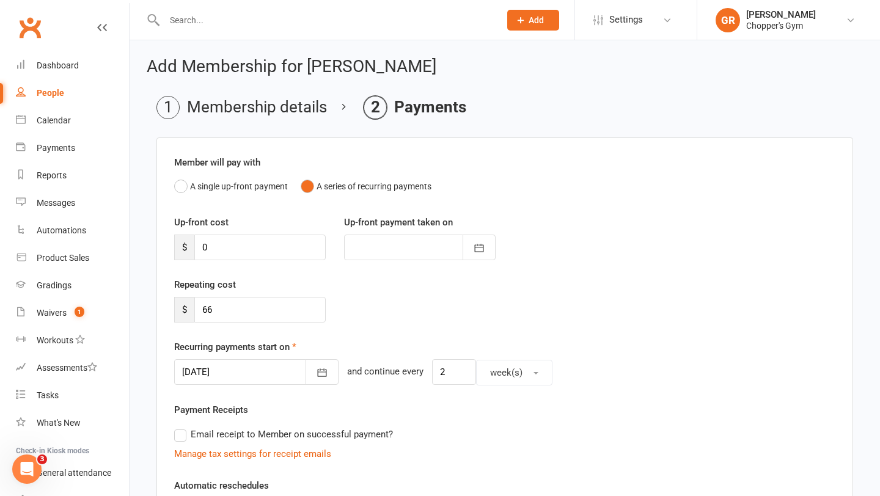
scroll to position [343, 0]
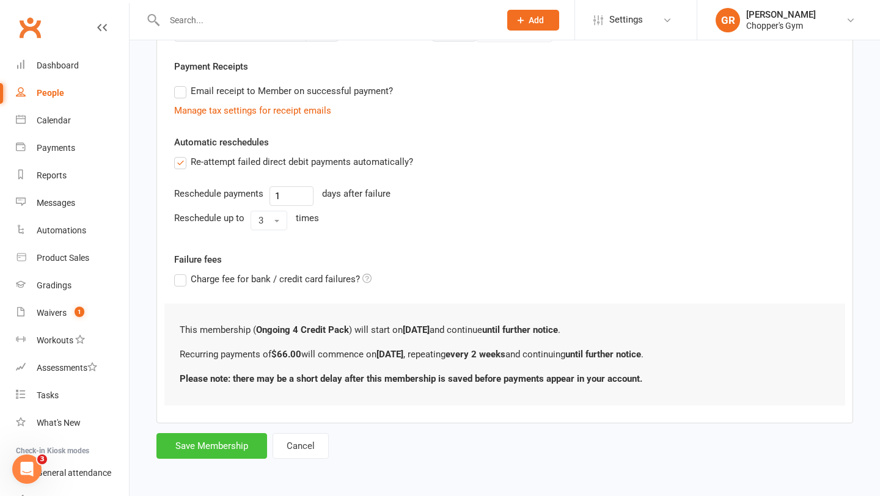
click at [210, 449] on button "Save Membership" at bounding box center [211, 446] width 111 height 26
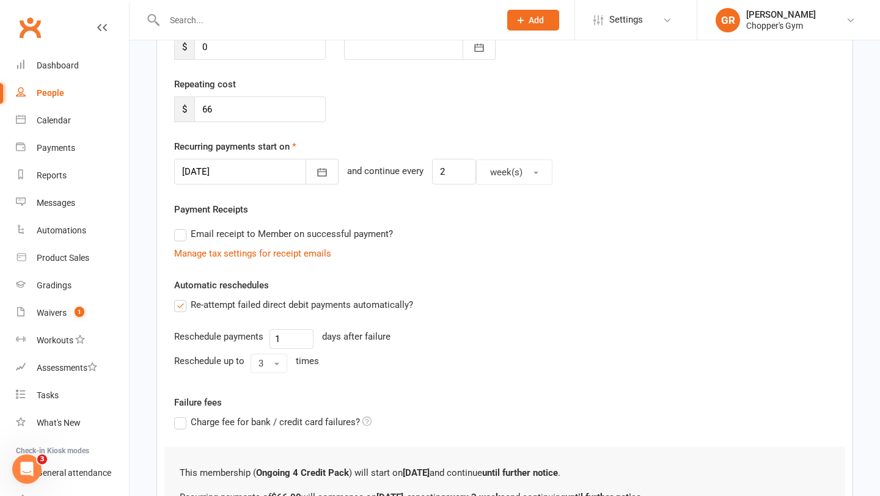
scroll to position [0, 0]
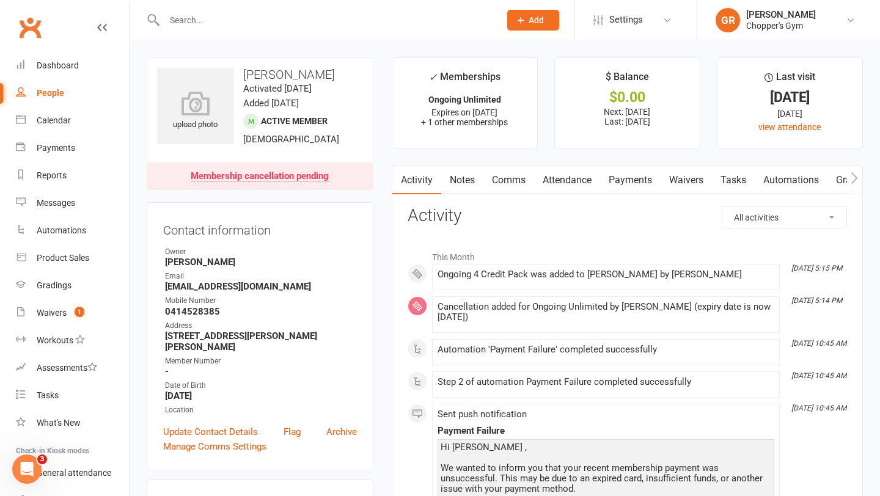
click at [189, 24] on input "text" at bounding box center [326, 20] width 331 height 17
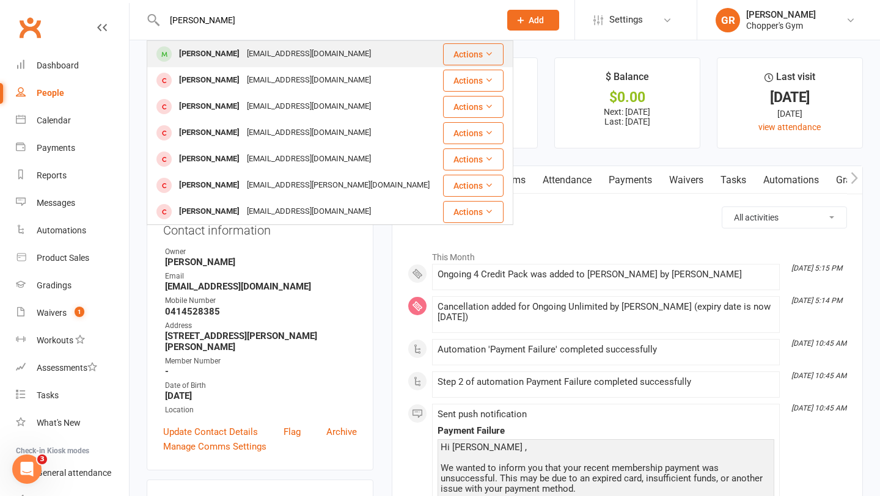
type input "travis willis"
click at [194, 50] on div "Travis Willis" at bounding box center [209, 54] width 68 height 18
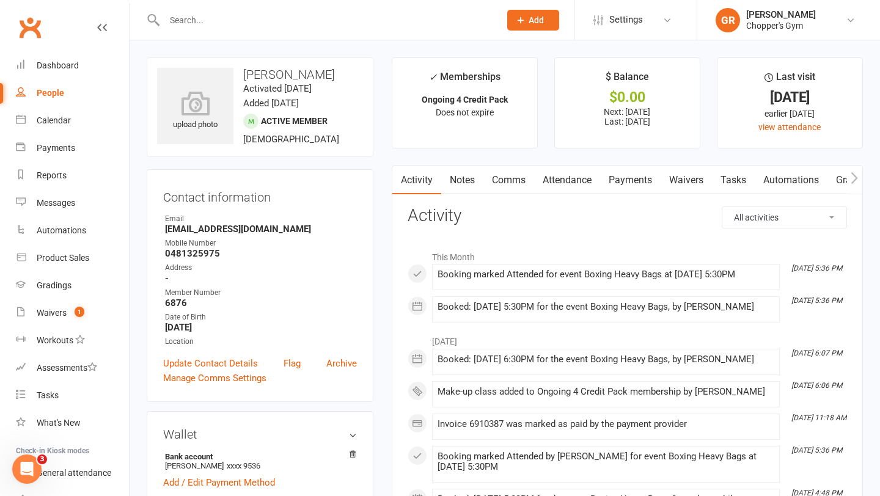
click at [625, 177] on link "Payments" at bounding box center [630, 180] width 61 height 28
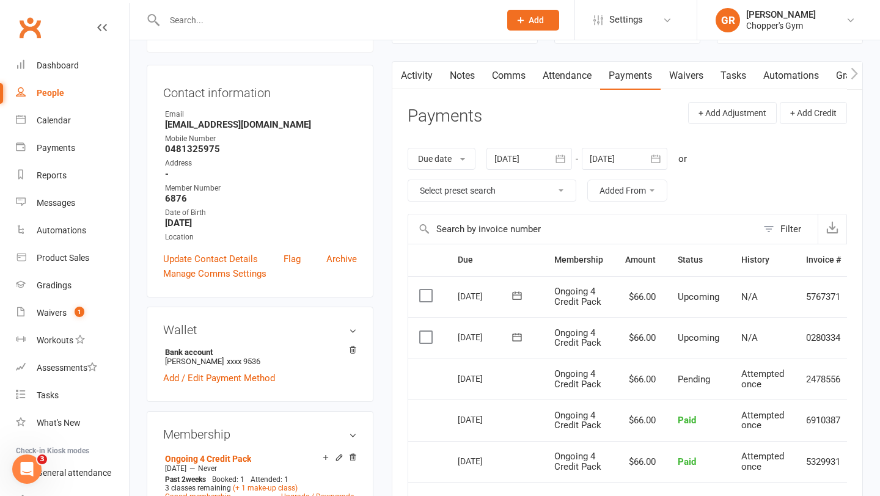
scroll to position [125, 0]
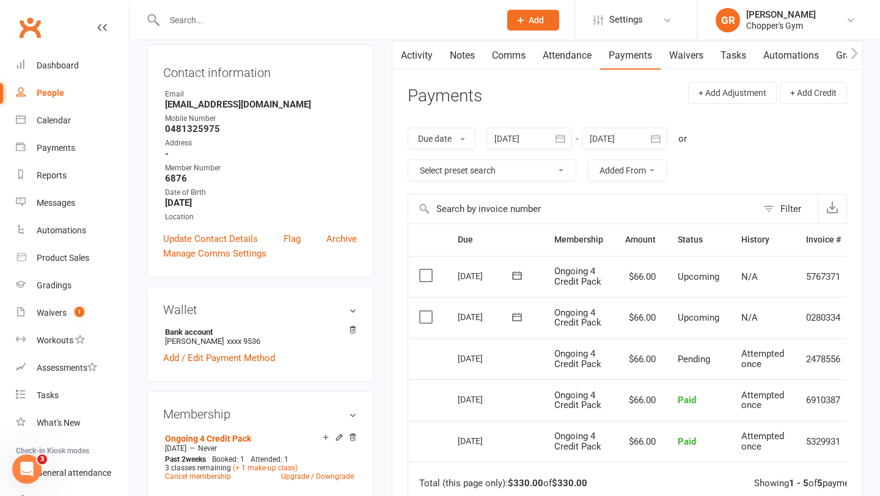
click at [267, 14] on input "text" at bounding box center [326, 20] width 331 height 17
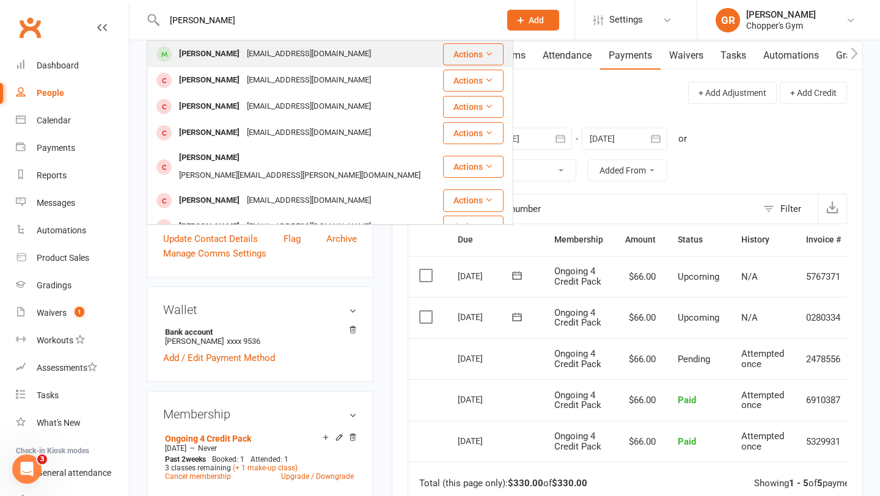
type input "matt shent"
click at [220, 52] on div "Matt Shenton" at bounding box center [209, 54] width 68 height 18
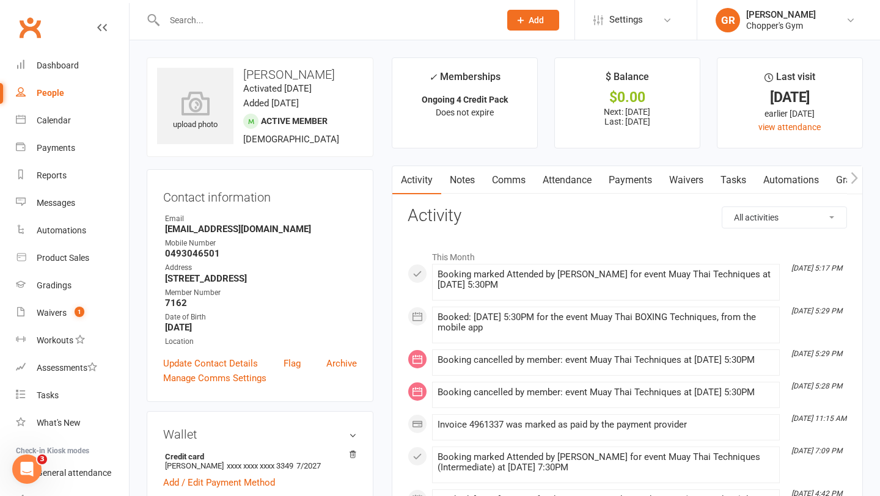
click at [624, 187] on link "Payments" at bounding box center [630, 180] width 61 height 28
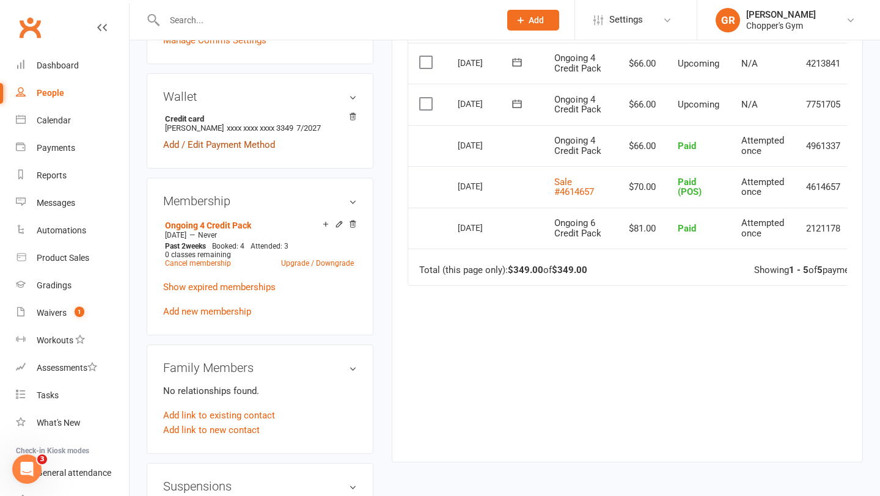
scroll to position [360, 0]
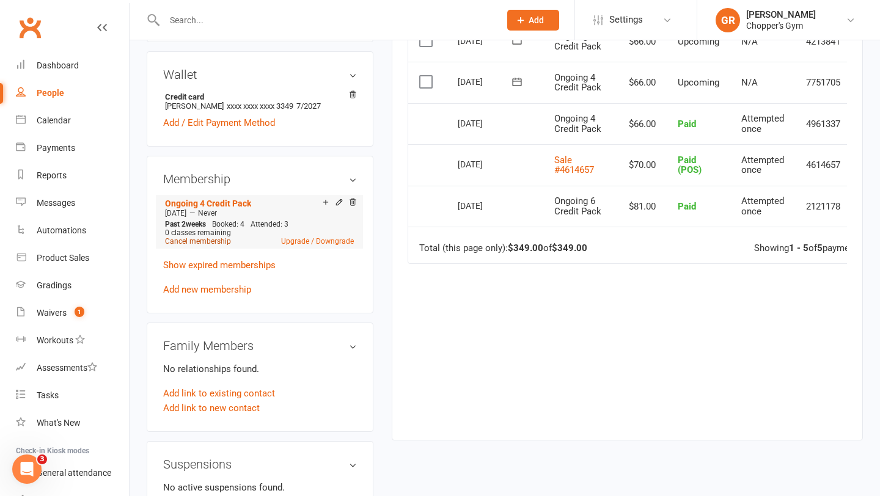
click at [207, 241] on link "Cancel membership" at bounding box center [198, 241] width 66 height 9
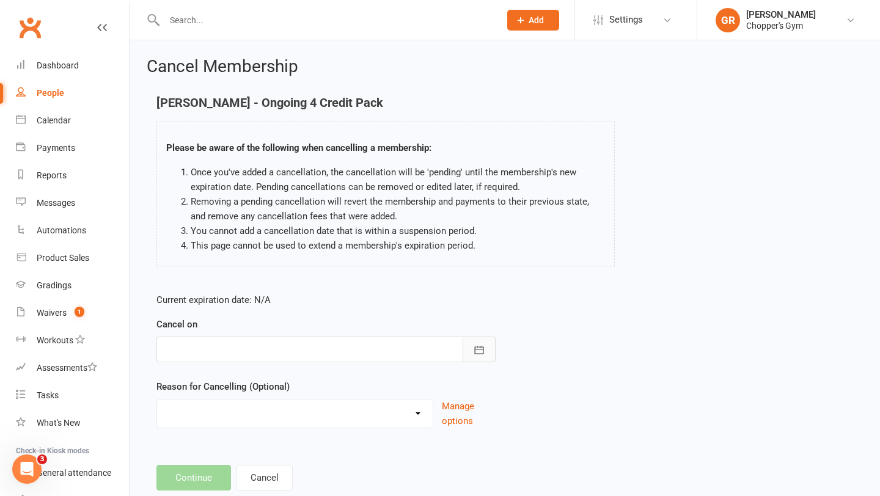
click at [484, 357] on button "button" at bounding box center [479, 350] width 33 height 26
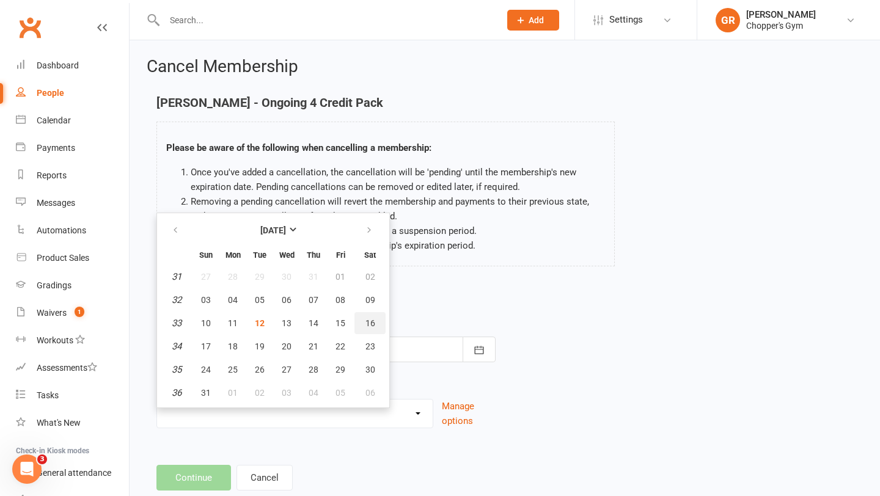
click at [367, 323] on span "16" at bounding box center [370, 323] width 10 height 10
type input "16 Aug 2025"
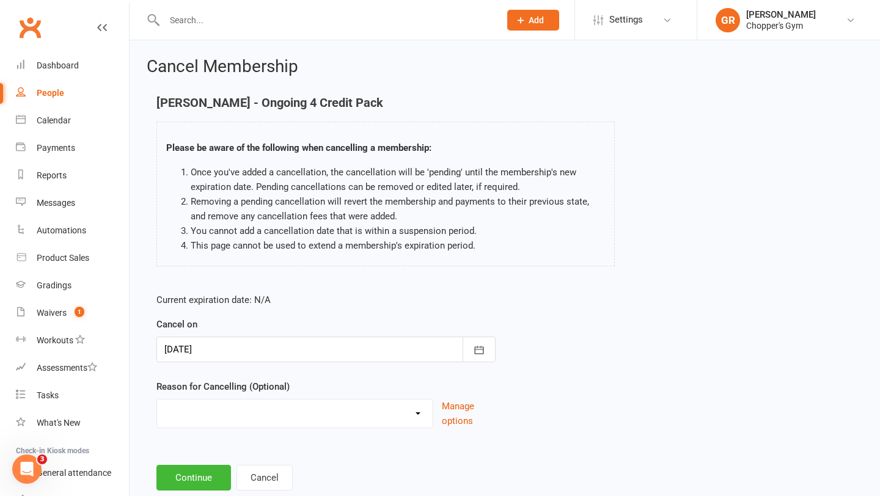
scroll to position [32, 0]
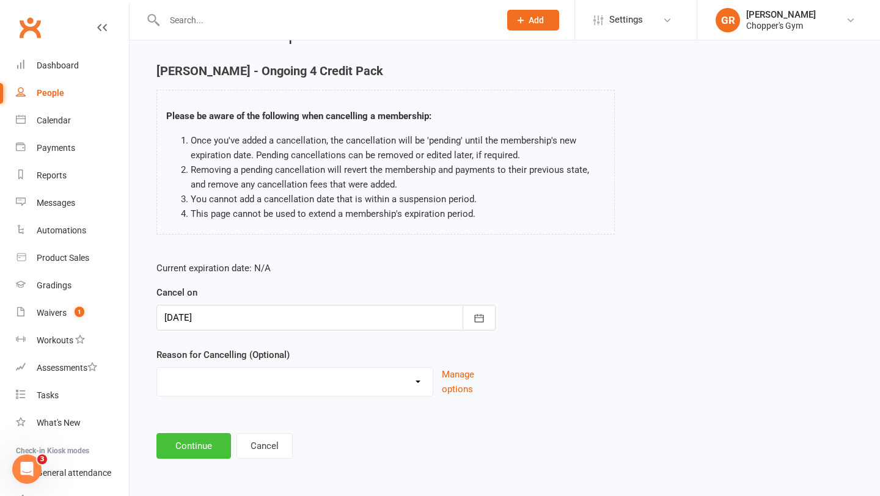
click at [216, 439] on button "Continue" at bounding box center [193, 446] width 75 height 26
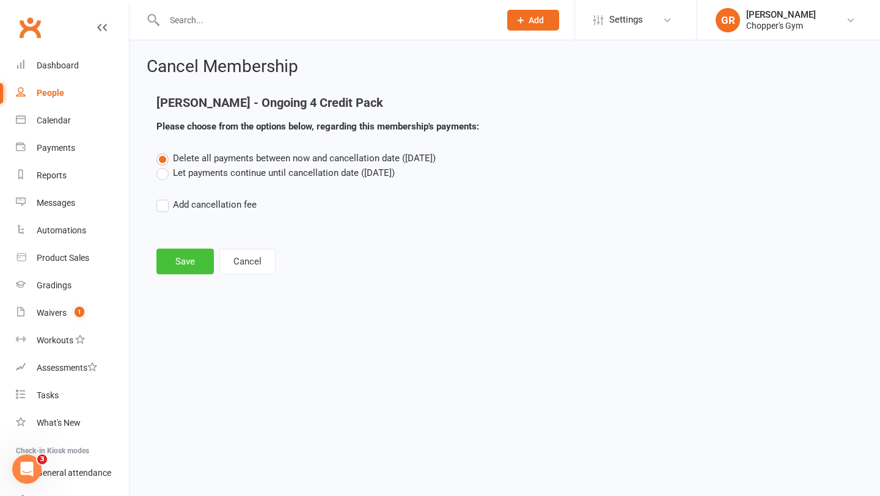
click at [185, 260] on button "Save" at bounding box center [184, 262] width 57 height 26
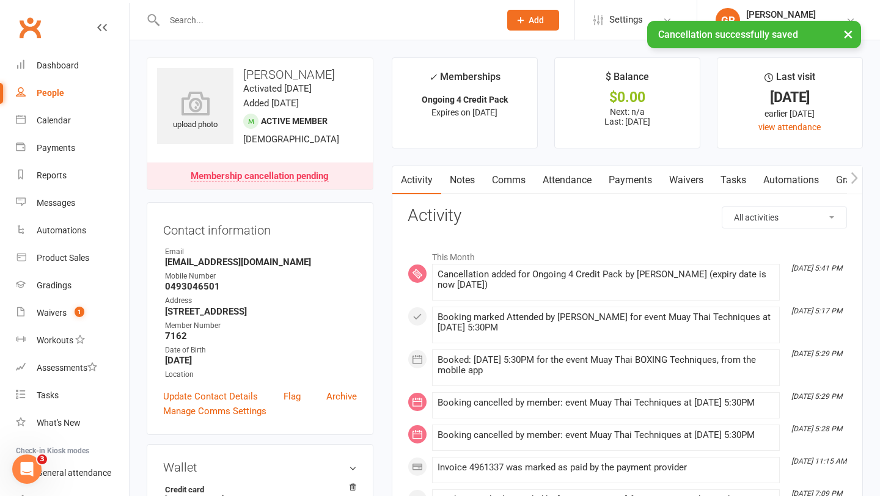
click at [641, 179] on link "Payments" at bounding box center [630, 180] width 61 height 28
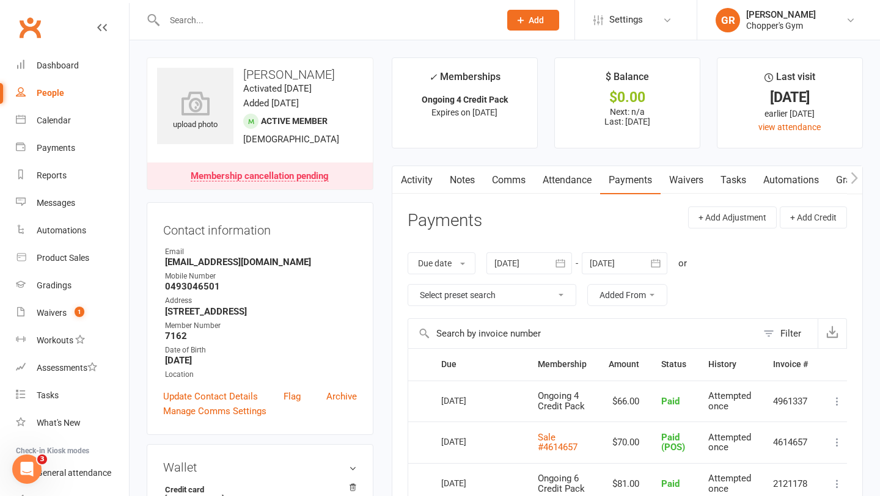
click at [307, 19] on input "text" at bounding box center [326, 20] width 331 height 17
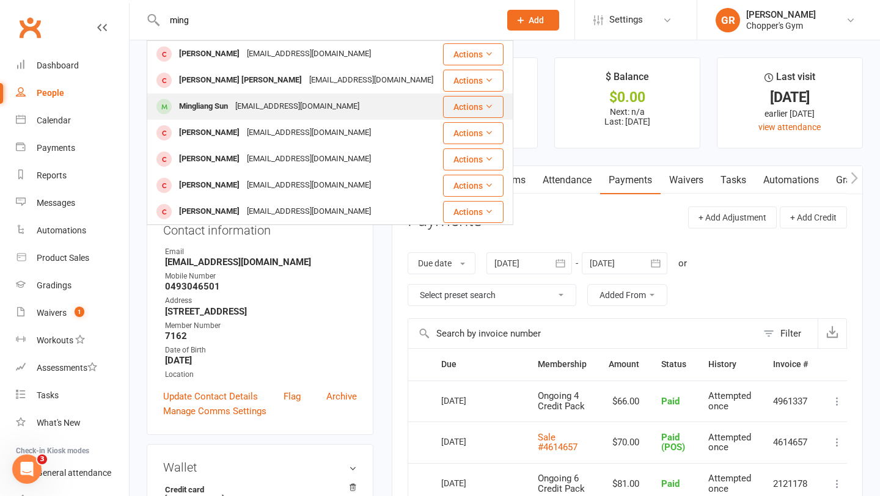
type input "ming"
click at [222, 107] on div "Mingliang Sun" at bounding box center [203, 107] width 56 height 18
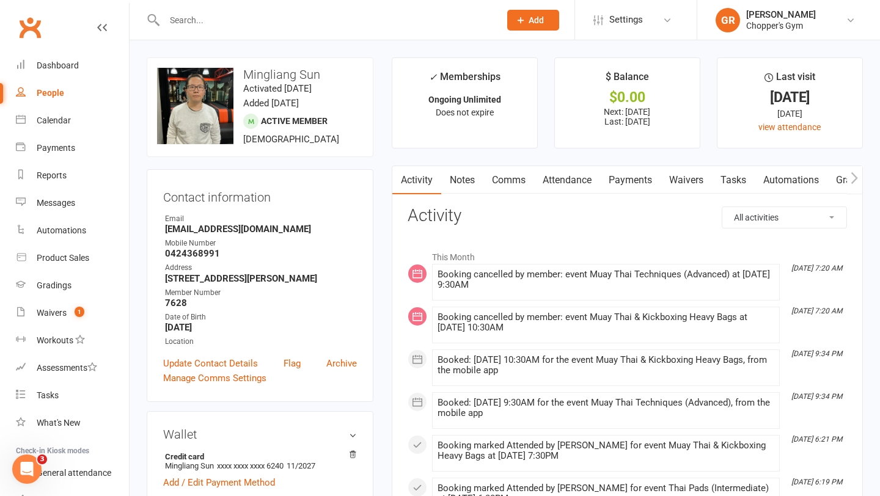
click at [637, 175] on link "Payments" at bounding box center [630, 180] width 61 height 28
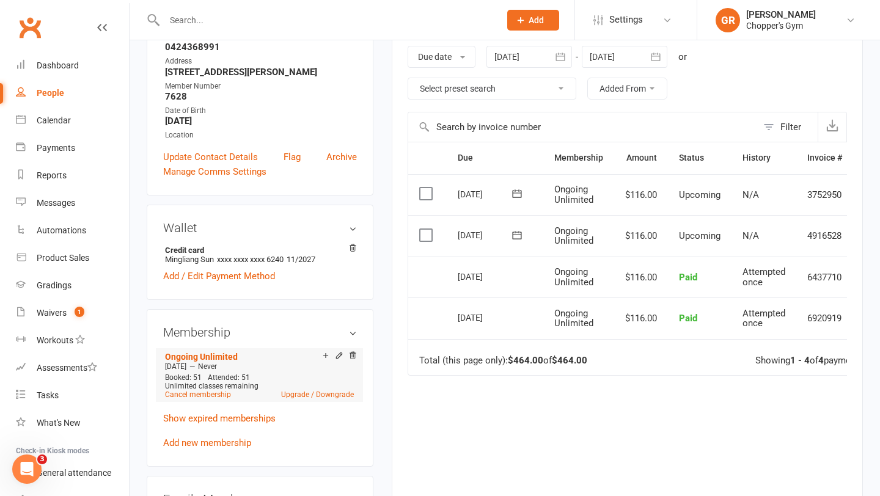
scroll to position [222, 0]
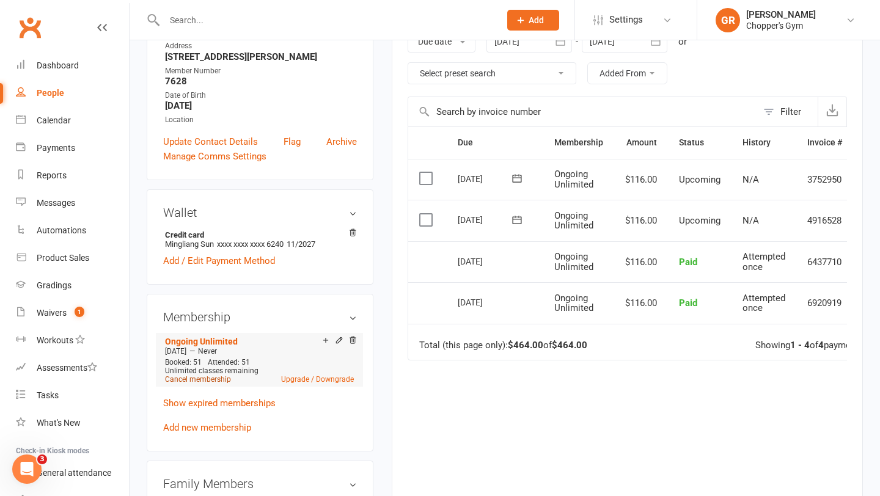
click at [207, 381] on link "Cancel membership" at bounding box center [198, 379] width 66 height 9
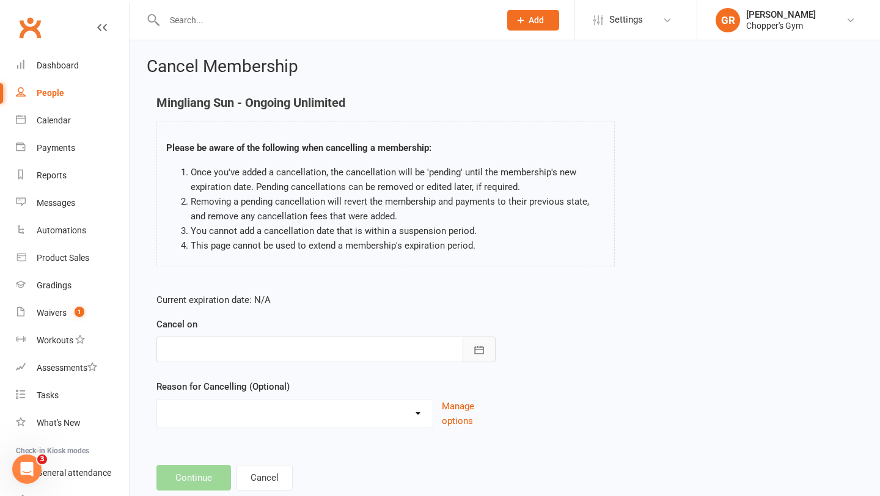
click at [483, 353] on icon "button" at bounding box center [479, 350] width 12 height 12
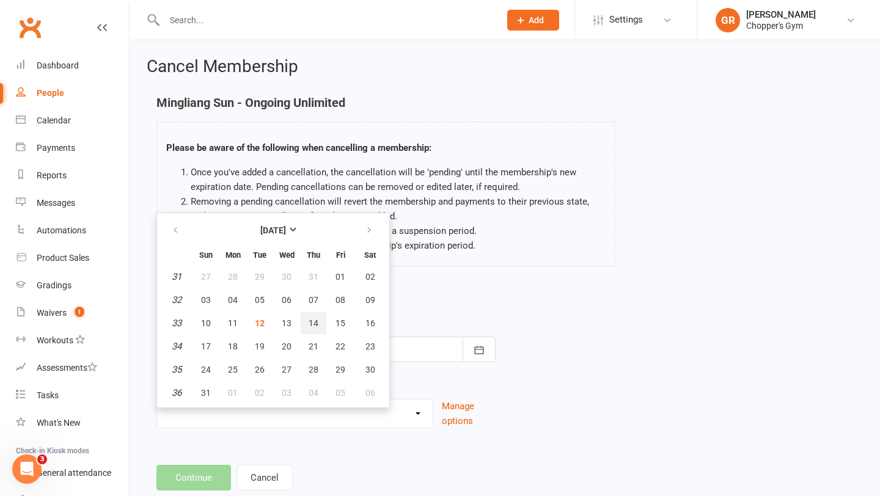
click at [313, 321] on span "14" at bounding box center [314, 323] width 10 height 10
type input "14 Aug 2025"
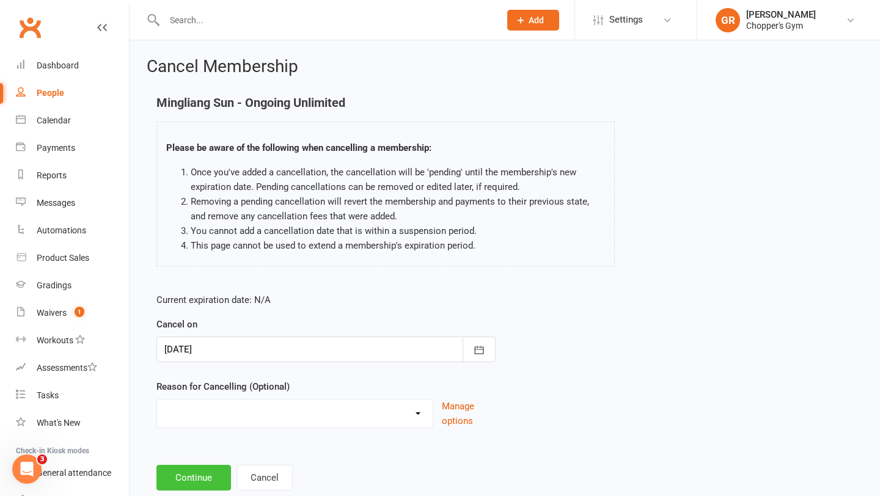
click at [197, 475] on button "Continue" at bounding box center [193, 478] width 75 height 26
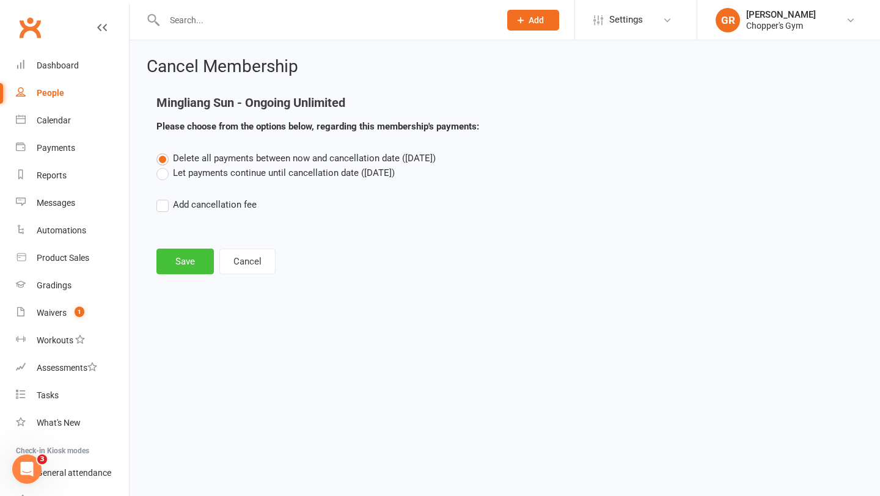
click at [178, 259] on button "Save" at bounding box center [184, 262] width 57 height 26
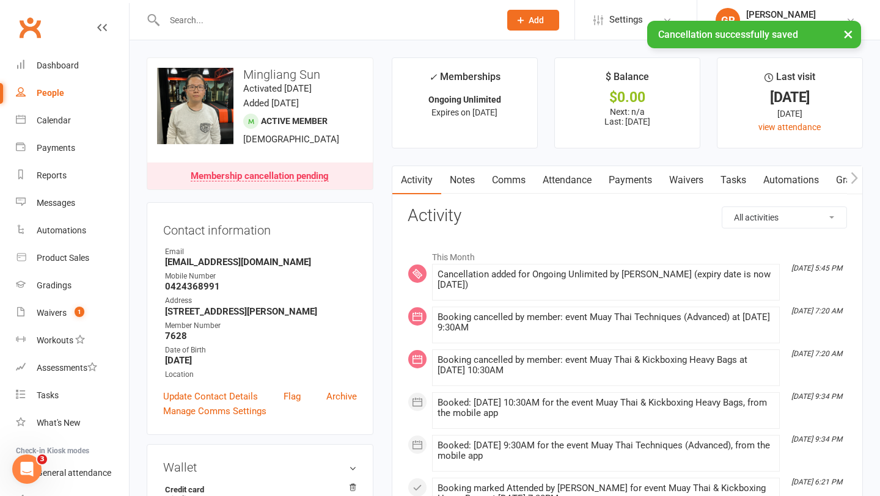
click at [636, 181] on link "Payments" at bounding box center [630, 180] width 61 height 28
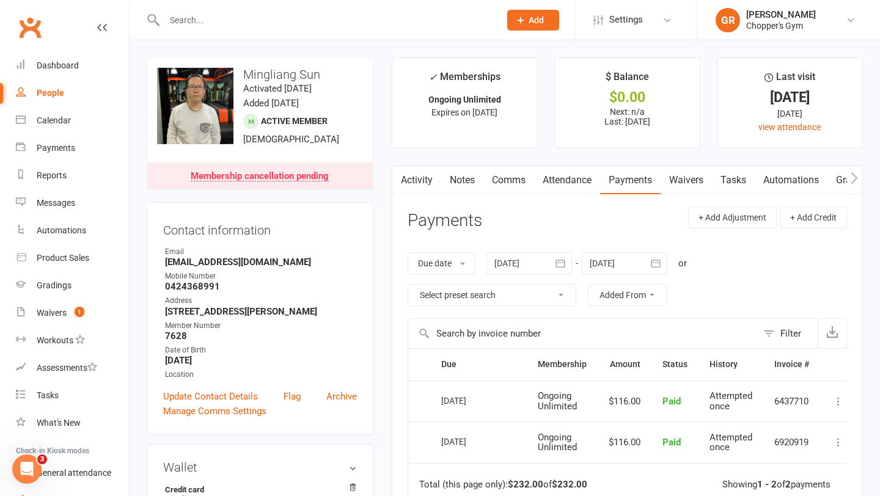
click at [190, 22] on input "text" at bounding box center [326, 20] width 331 height 17
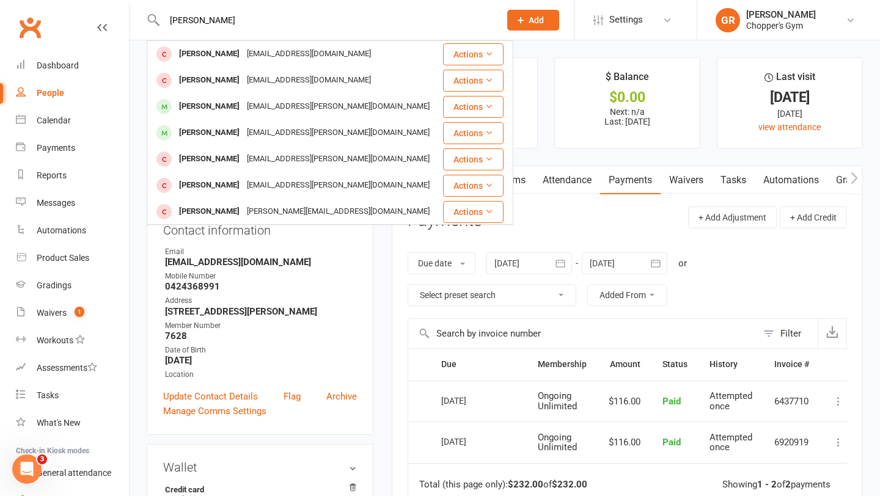
click at [230, 26] on input "angus mckinnon" at bounding box center [326, 20] width 331 height 17
type input "a"
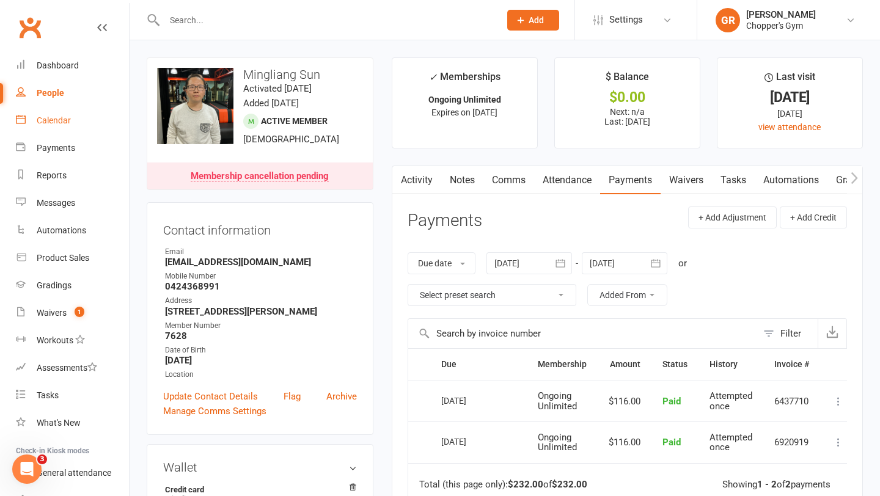
click at [82, 121] on link "Calendar" at bounding box center [72, 121] width 113 height 28
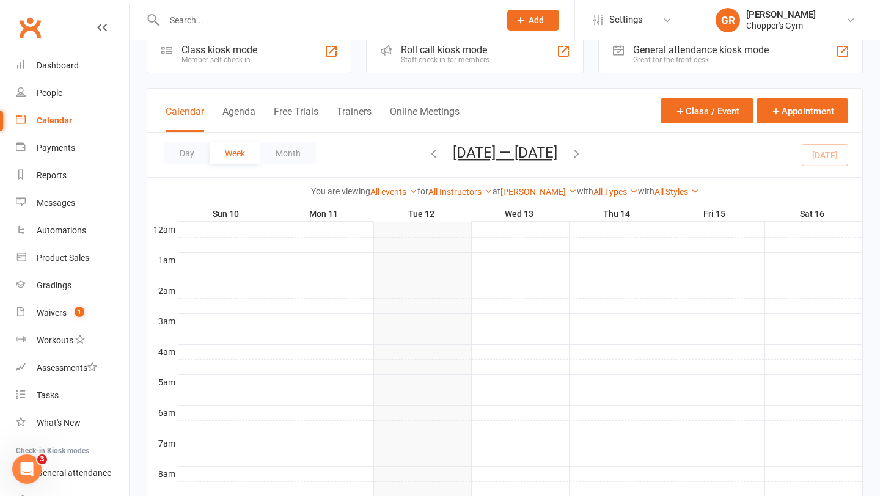
scroll to position [31, 0]
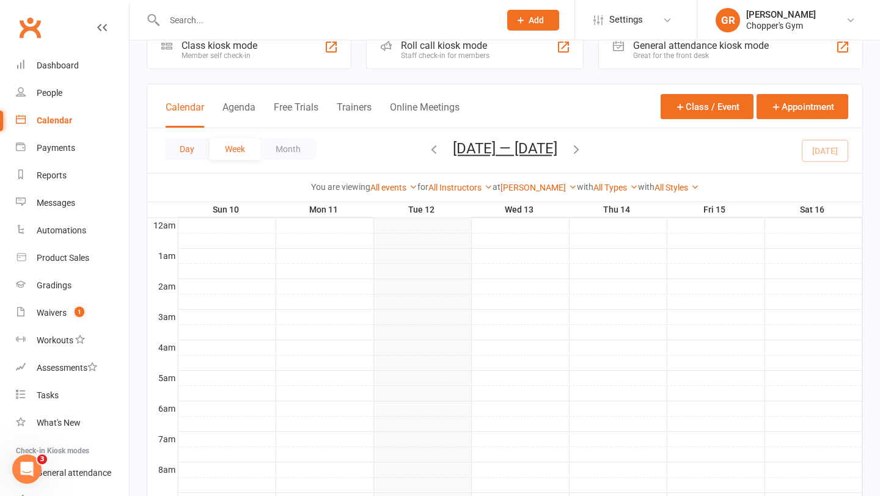
click at [185, 151] on button "Day" at bounding box center [186, 149] width 45 height 22
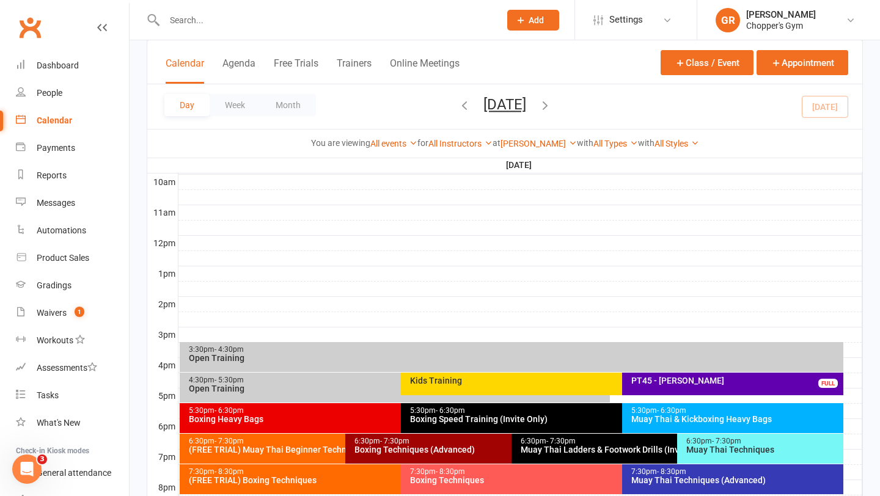
scroll to position [397, 0]
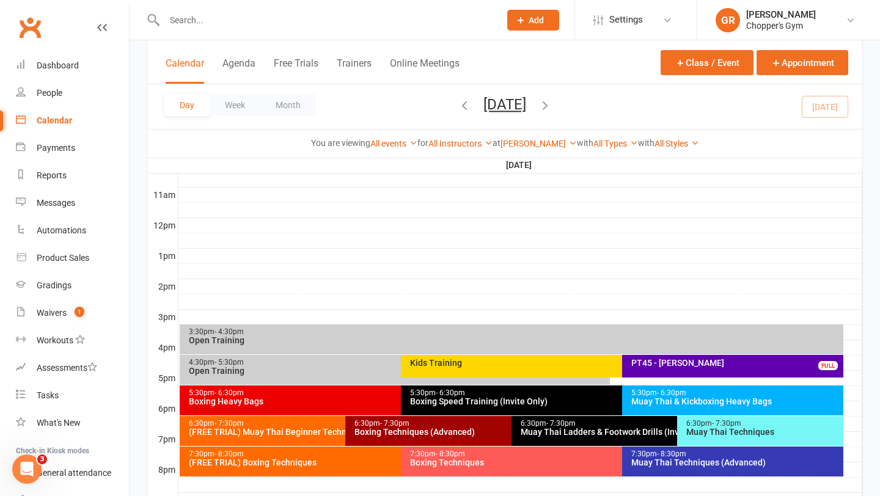
click at [323, 428] on div "(FREE TRIAL) Muay Thai Beginner Technique" at bounding box center [342, 432] width 309 height 9
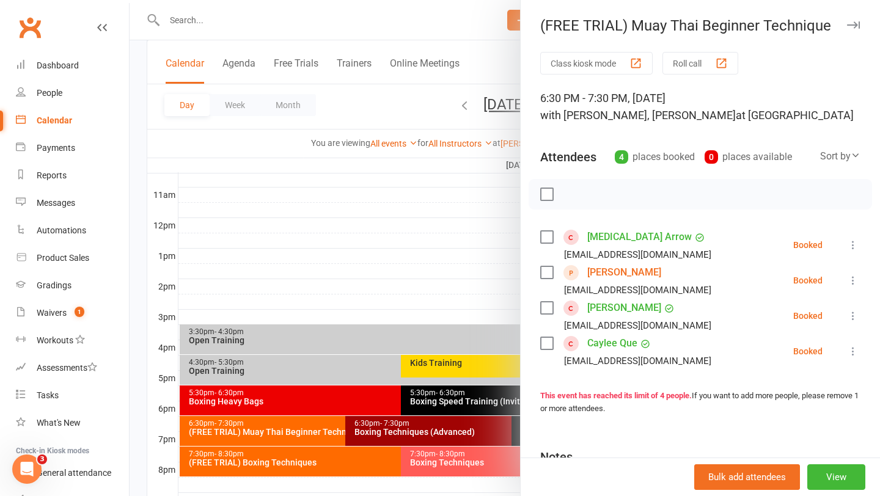
click at [626, 273] on link "[PERSON_NAME]" at bounding box center [624, 273] width 74 height 20
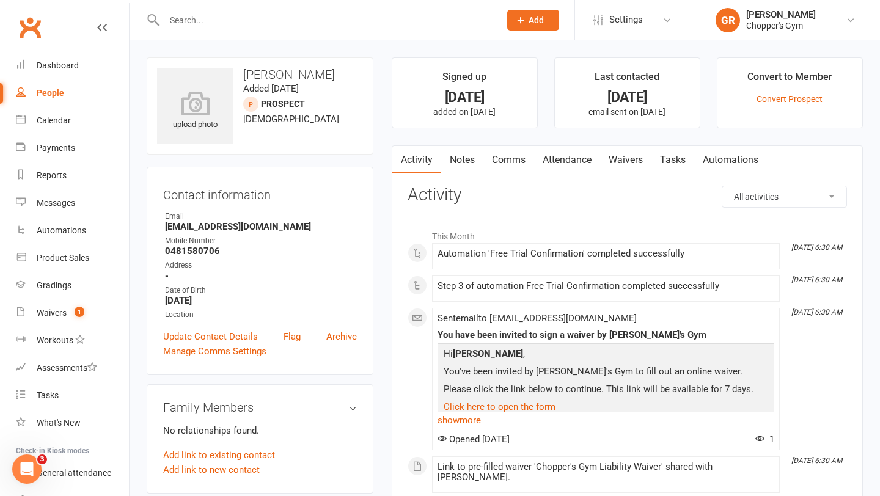
click at [631, 158] on link "Waivers" at bounding box center [625, 160] width 51 height 28
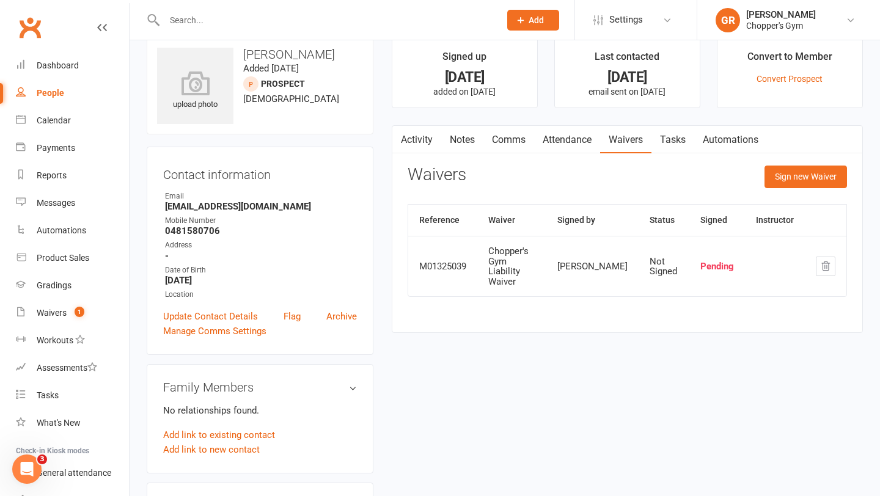
scroll to position [24, 0]
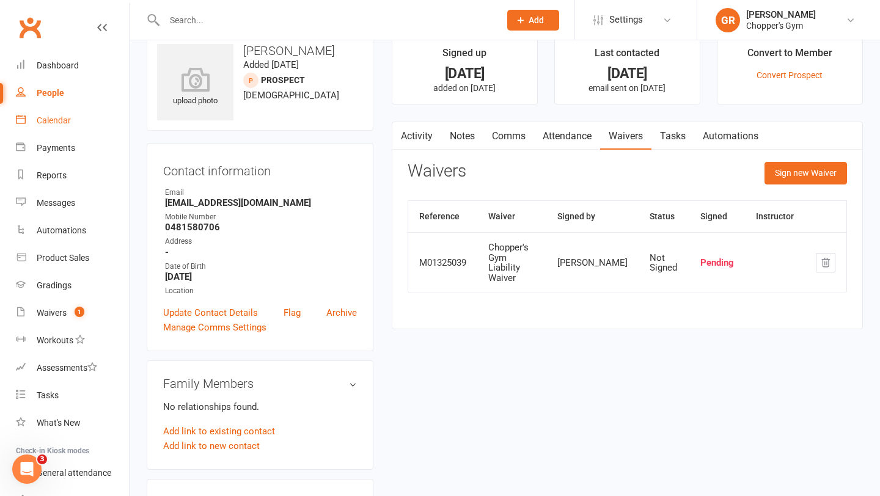
click at [54, 128] on link "Calendar" at bounding box center [72, 121] width 113 height 28
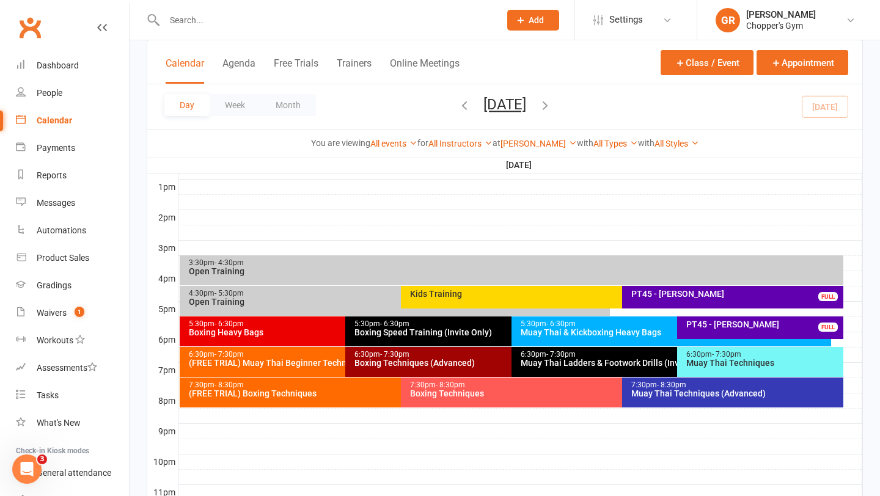
scroll to position [474, 0]
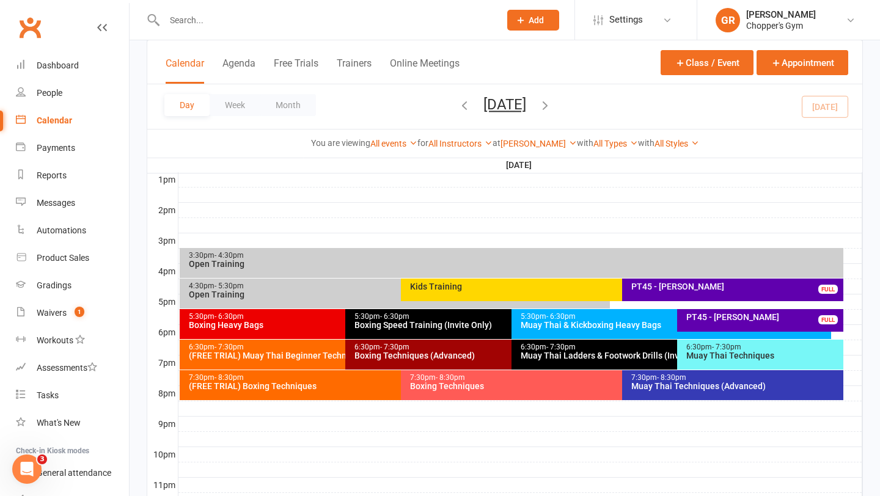
click at [303, 356] on div "(FREE TRIAL) Muay Thai Beginner Technique" at bounding box center [342, 355] width 309 height 9
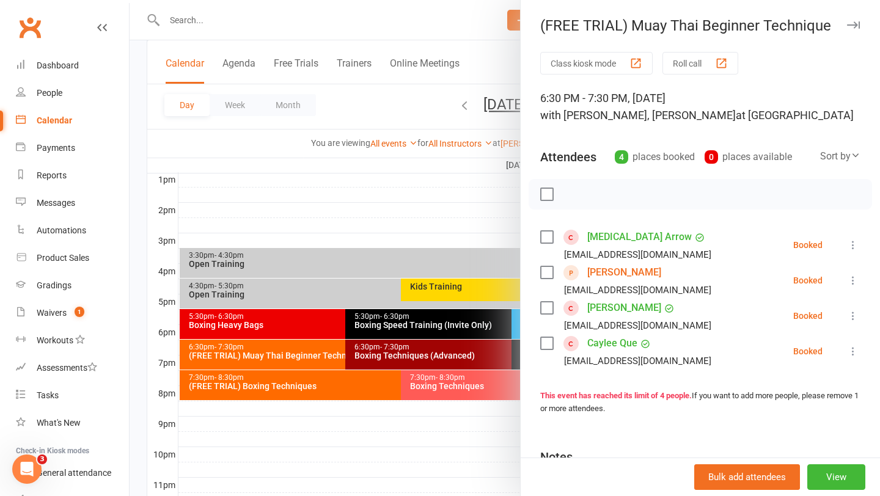
click at [390, 348] on div at bounding box center [505, 248] width 751 height 496
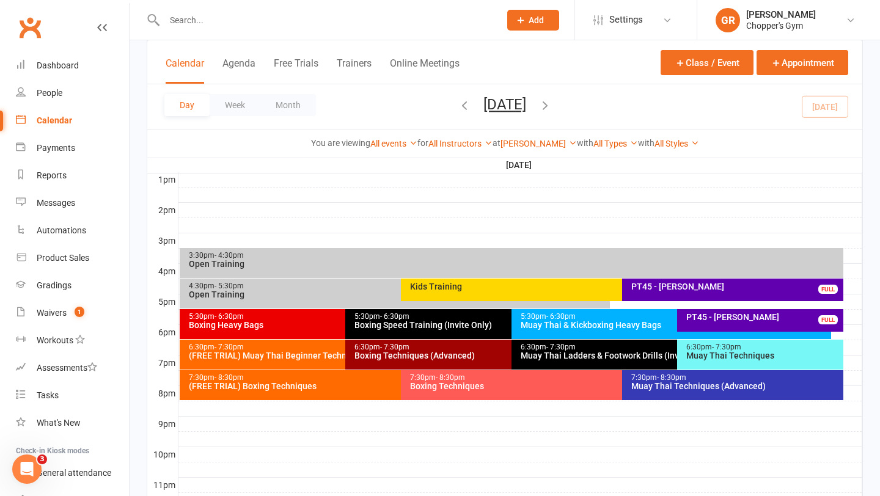
click at [381, 353] on div "Boxing Techniques (Advanced)" at bounding box center [508, 355] width 309 height 9
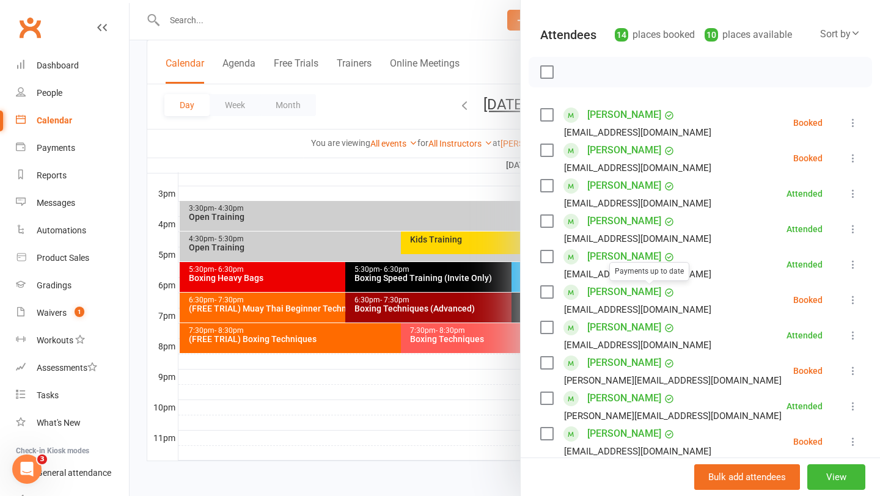
scroll to position [137, 0]
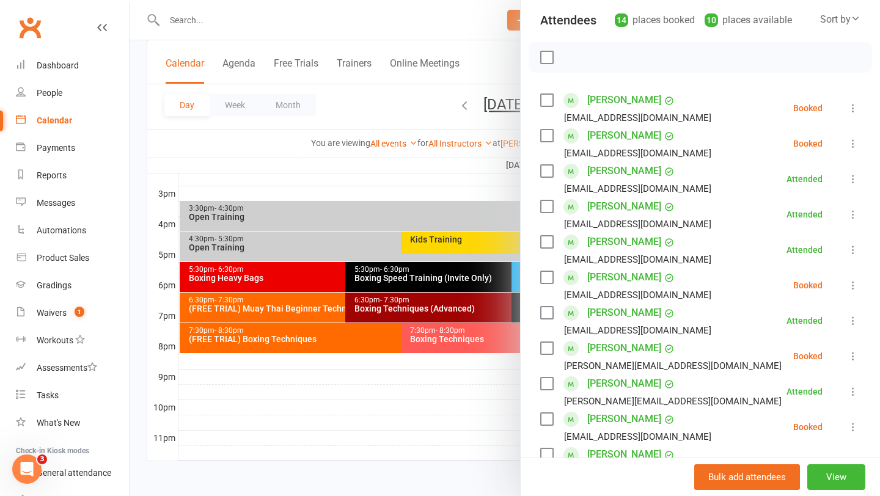
click at [245, 333] on div at bounding box center [505, 248] width 751 height 496
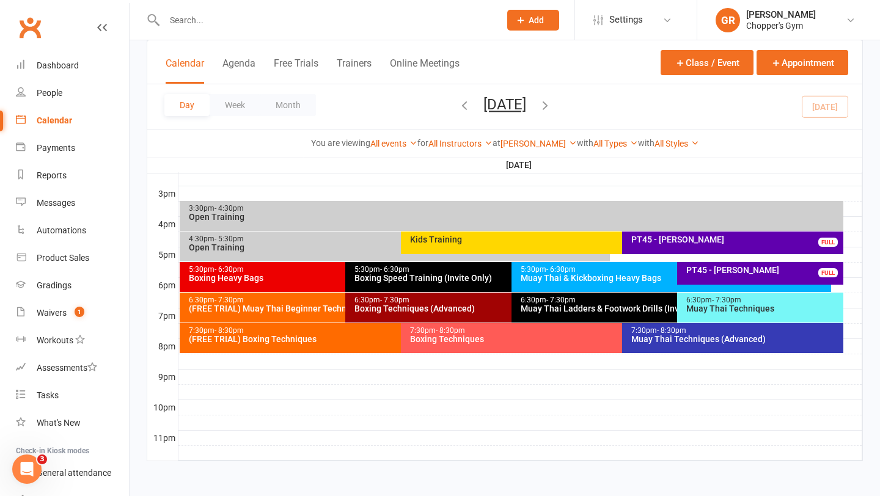
click at [245, 335] on div "(FREE TRIAL) Boxing Techniques" at bounding box center [397, 339] width 419 height 9
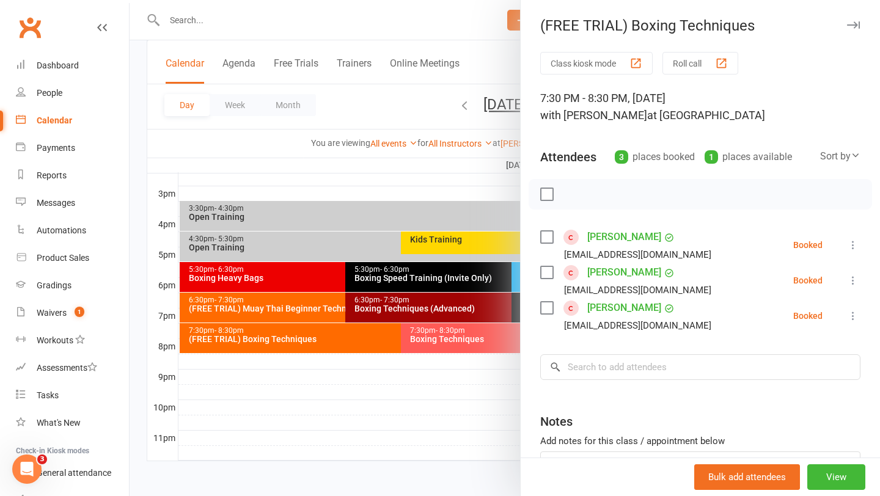
click at [623, 237] on link "Sushmitha Kasturi" at bounding box center [624, 237] width 74 height 20
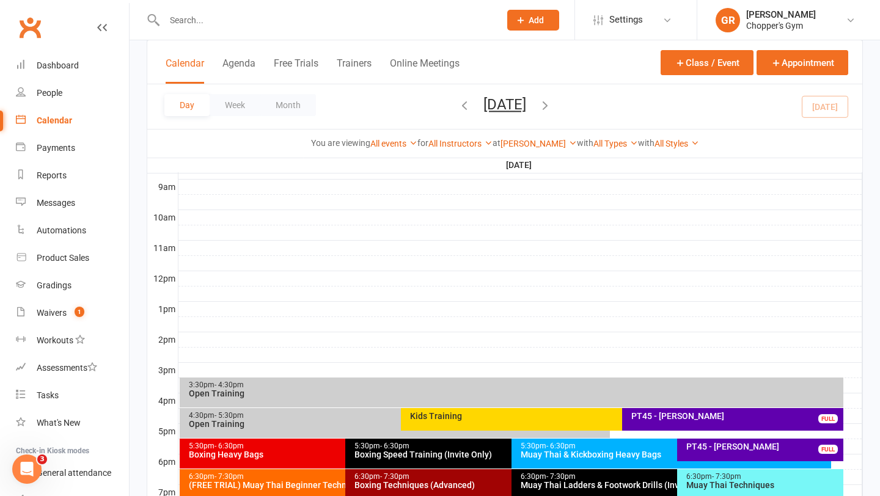
scroll to position [407, 0]
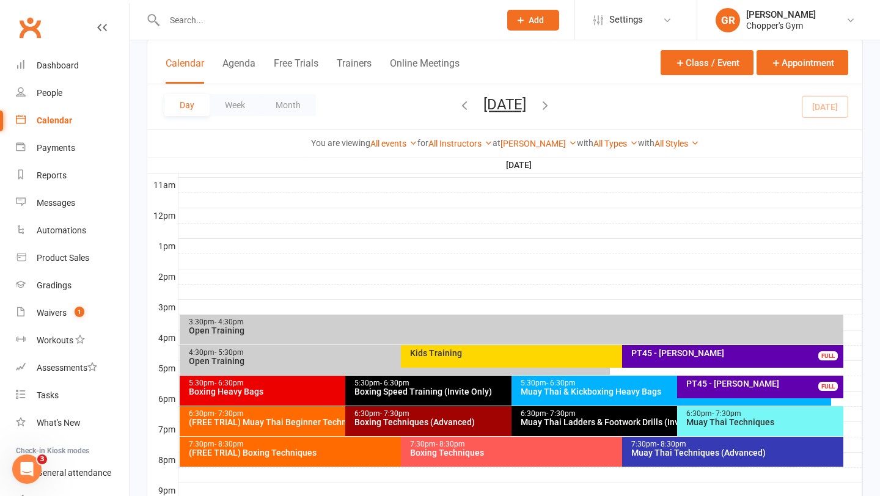
click at [289, 462] on div "7:30pm - 8:30pm (FREE TRIAL) Boxing Techniques" at bounding box center [395, 452] width 430 height 30
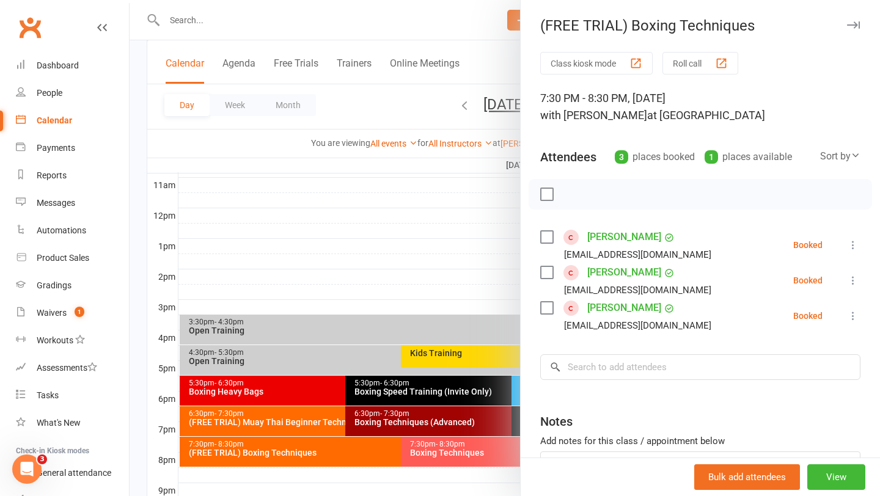
click at [600, 309] on link "Wahed Omrani" at bounding box center [624, 308] width 74 height 20
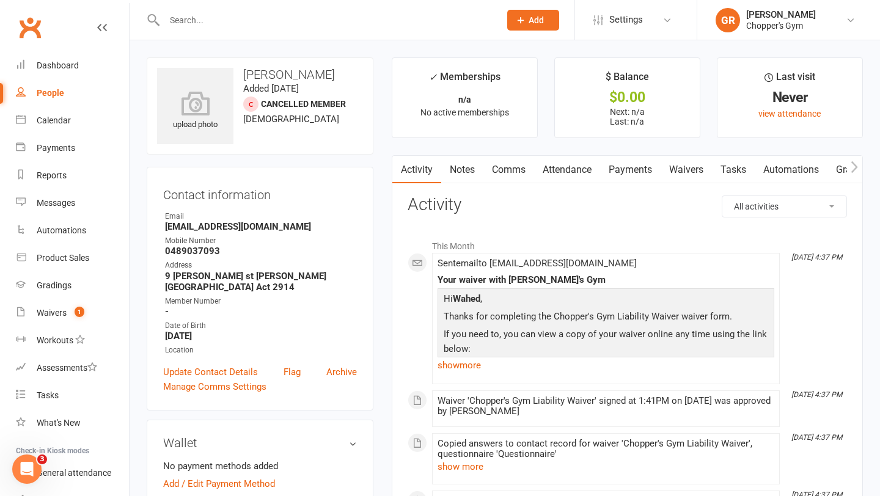
click at [691, 171] on link "Waivers" at bounding box center [686, 170] width 51 height 28
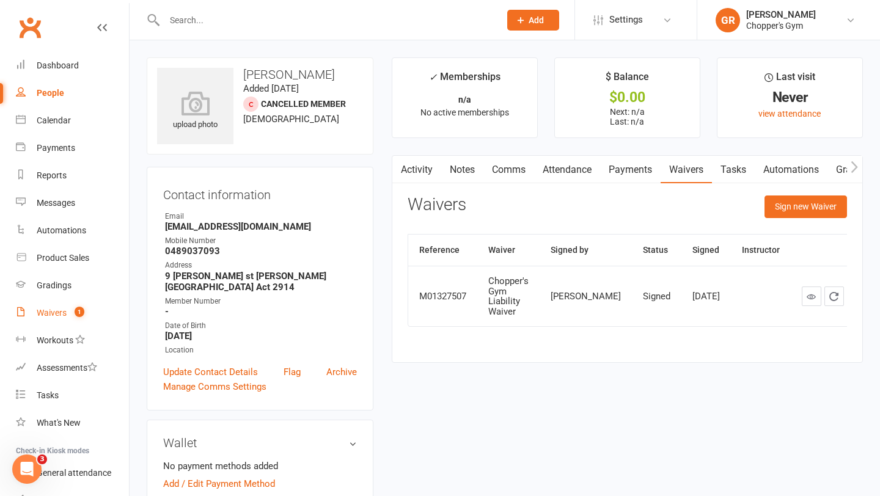
click at [51, 309] on div "Waivers" at bounding box center [52, 313] width 30 height 10
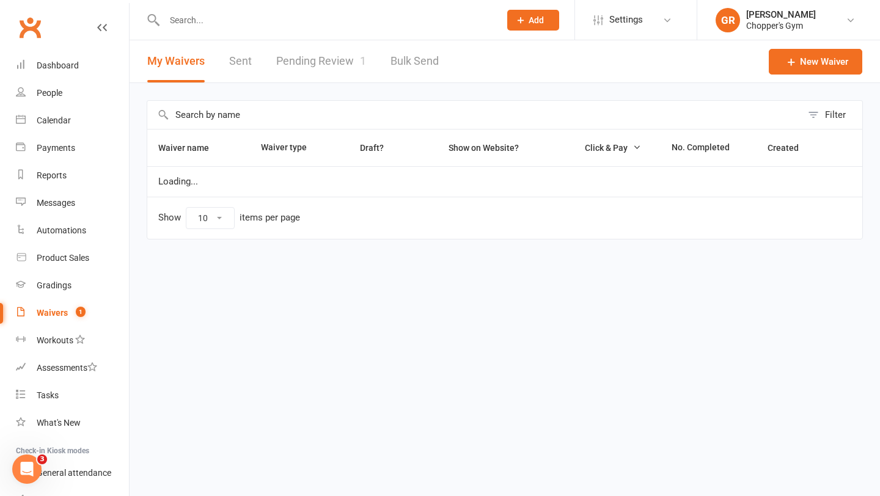
click at [325, 61] on link "Pending Review 1" at bounding box center [321, 61] width 90 height 42
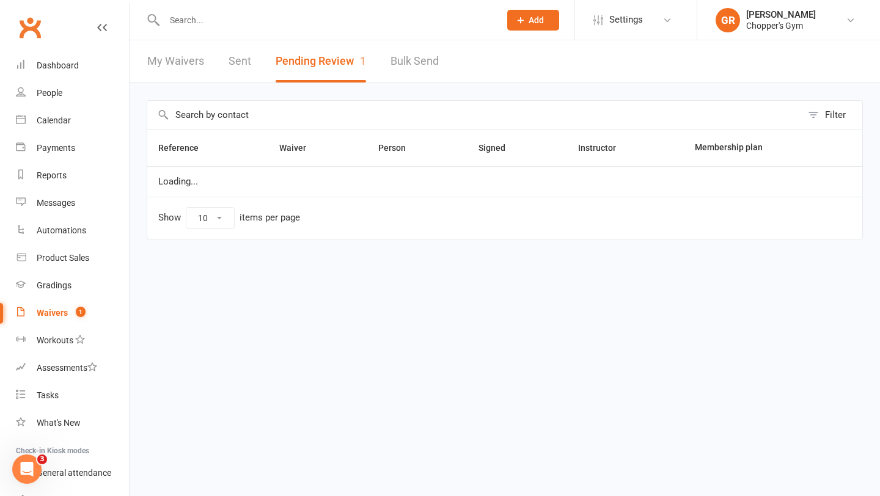
select select "50"
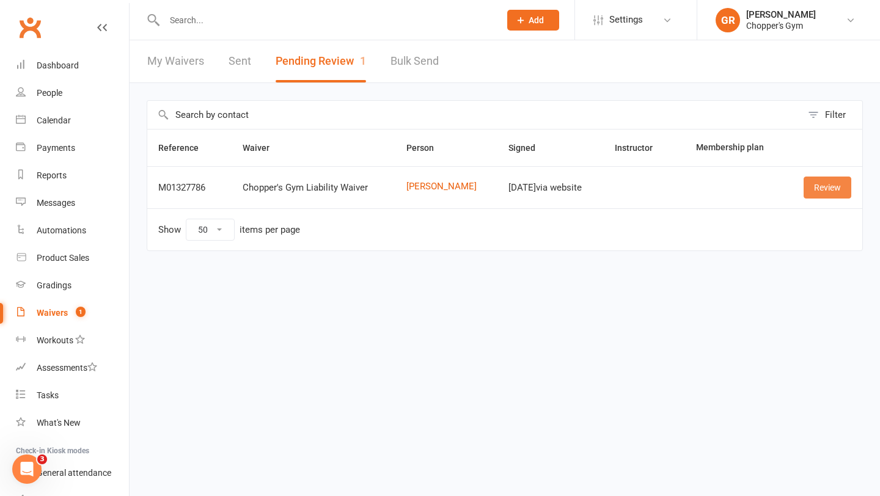
click at [823, 190] on link "Review" at bounding box center [828, 188] width 48 height 22
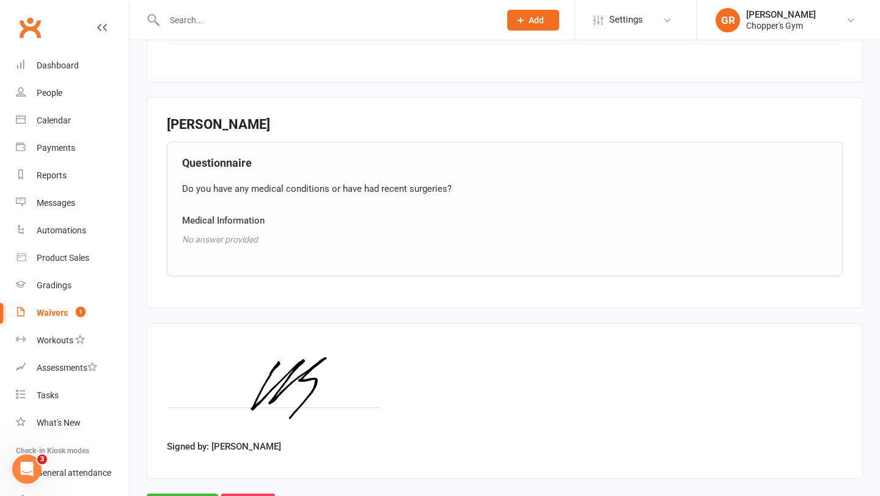
scroll to position [818, 0]
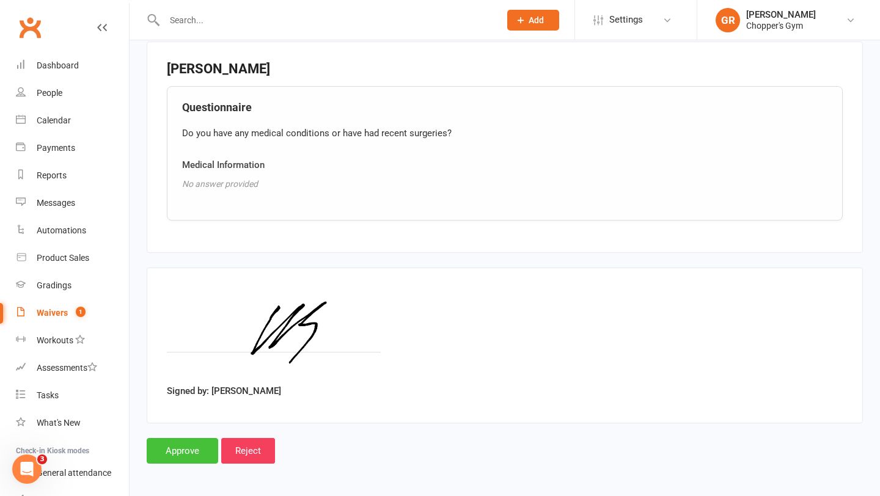
click at [177, 442] on input "Approve" at bounding box center [183, 451] width 72 height 26
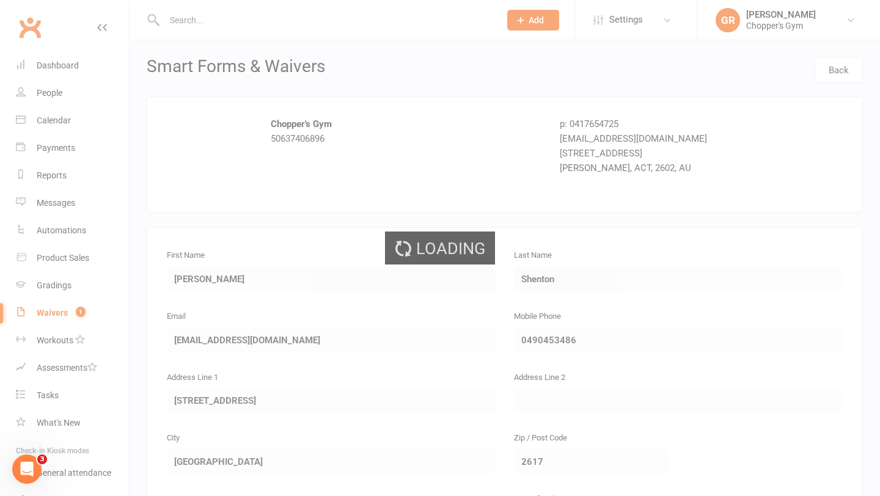
select select "50"
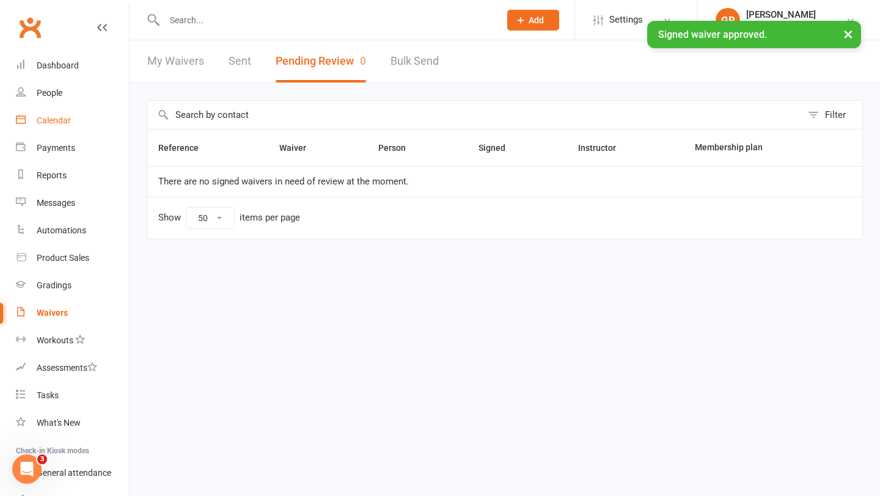
click at [56, 117] on div "Calendar" at bounding box center [54, 121] width 34 height 10
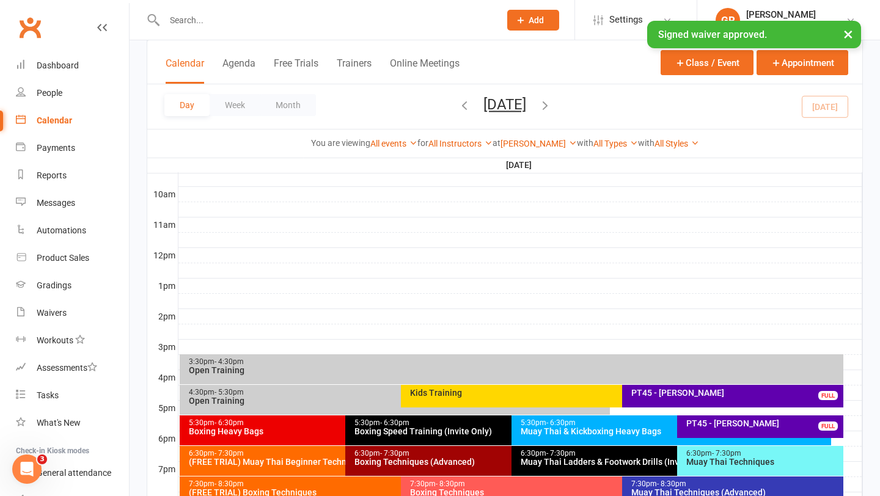
scroll to position [398, 0]
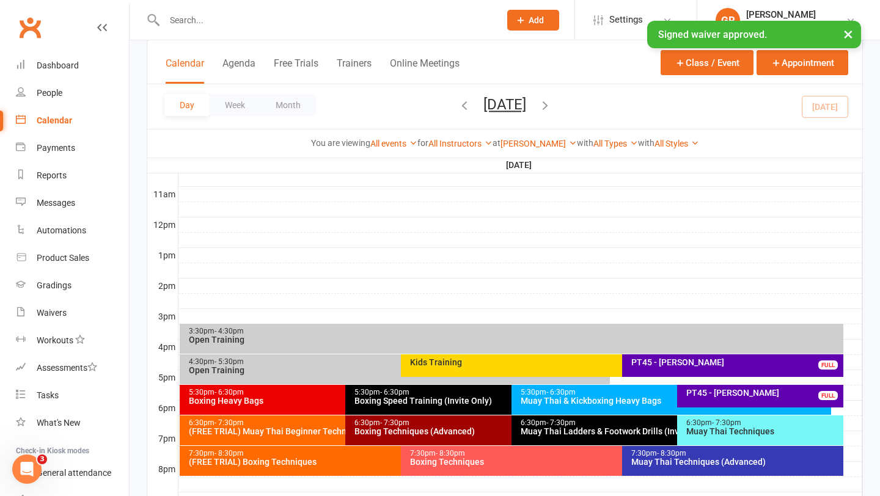
click at [297, 460] on div "(FREE TRIAL) Boxing Techniques" at bounding box center [397, 462] width 419 height 9
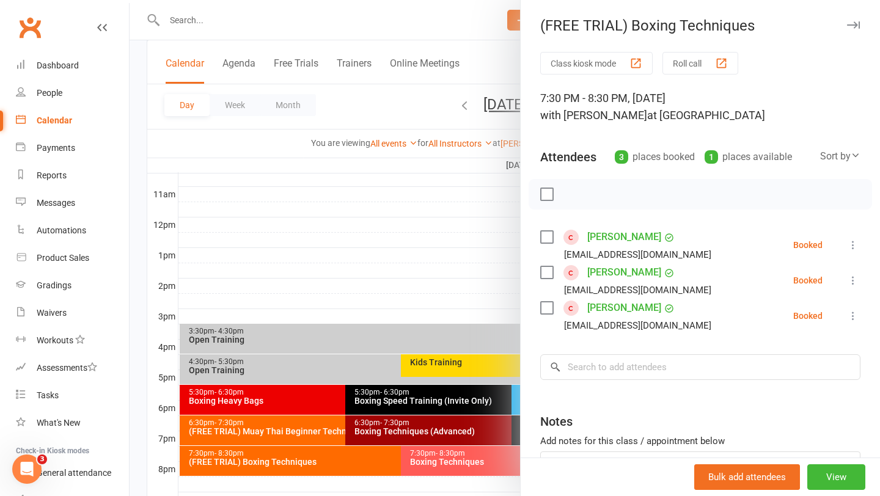
click at [268, 427] on div at bounding box center [505, 248] width 751 height 496
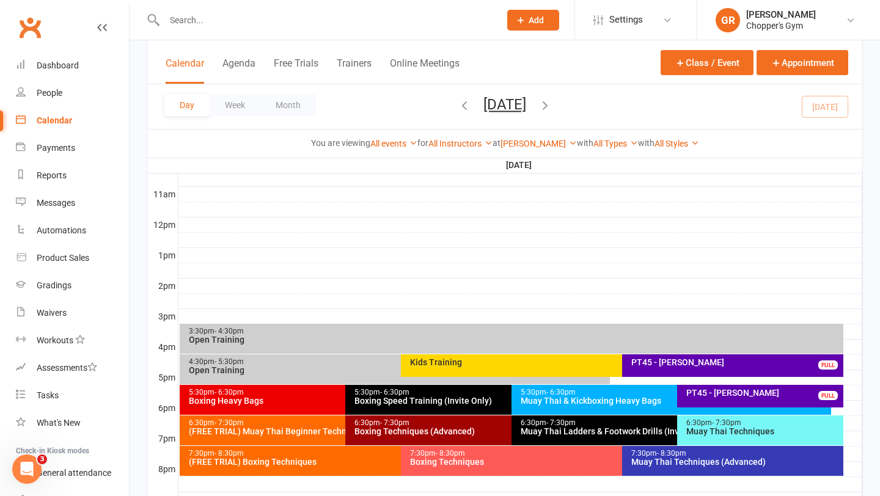
click at [254, 432] on div "(FREE TRIAL) Muay Thai Beginner Technique" at bounding box center [342, 431] width 309 height 9
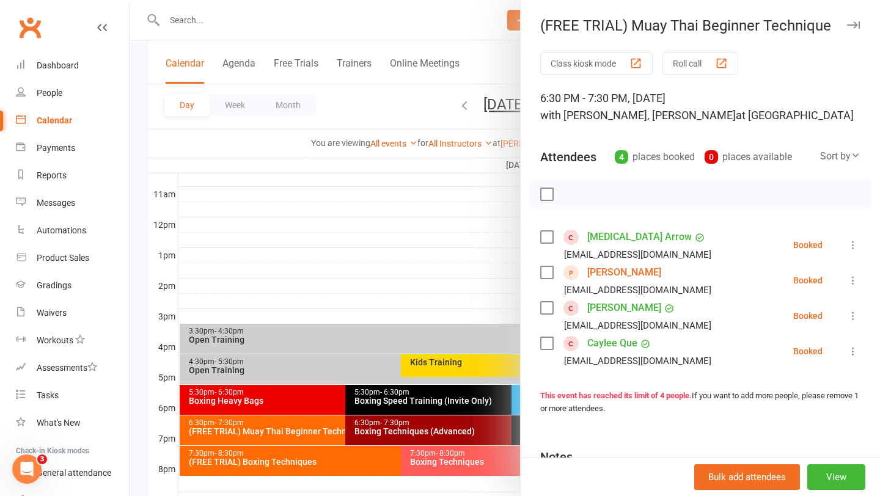
click at [297, 27] on div at bounding box center [505, 248] width 751 height 496
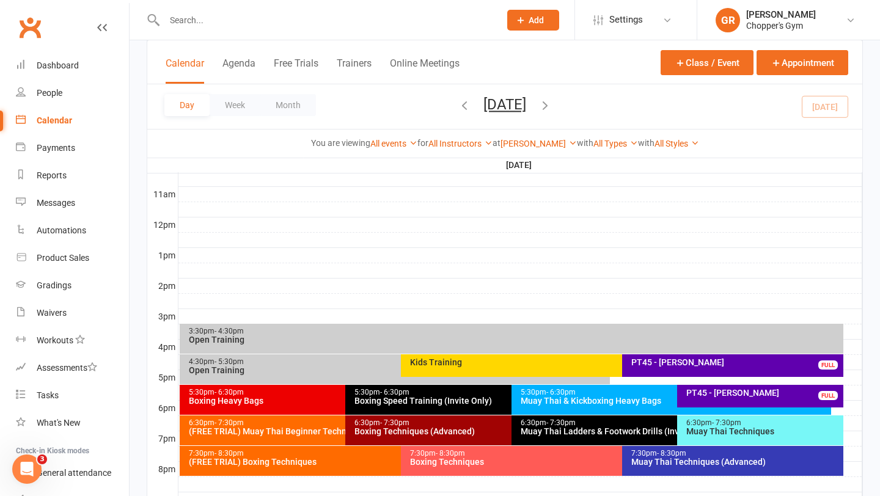
click at [287, 21] on input "text" at bounding box center [326, 20] width 331 height 17
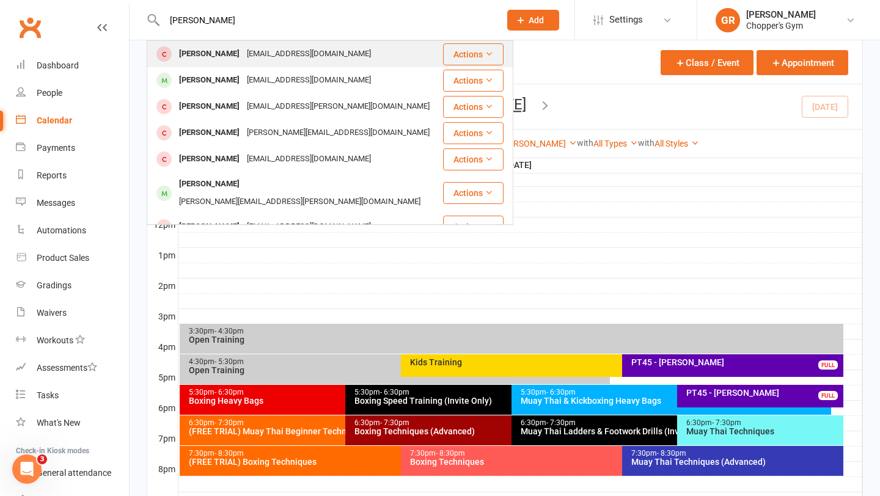
type input "andrew byrn"
click at [245, 59] on div "[EMAIL_ADDRESS][DOMAIN_NAME]" at bounding box center [308, 54] width 131 height 18
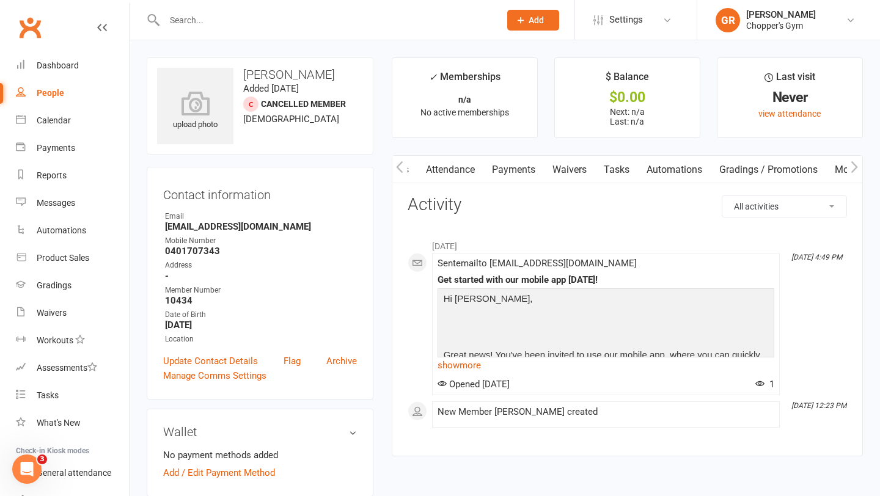
scroll to position [0, 230]
click at [758, 170] on link "Mobile App" at bounding box center [751, 170] width 66 height 28
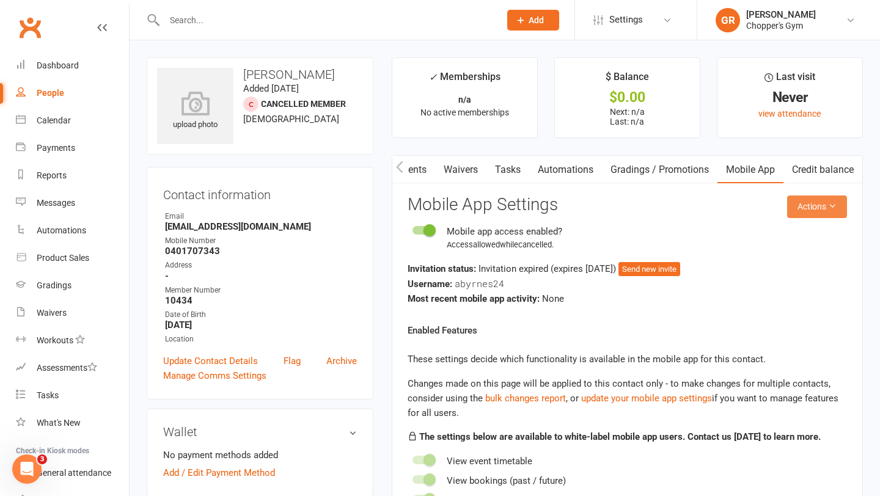
click at [820, 204] on button "Actions" at bounding box center [817, 207] width 60 height 22
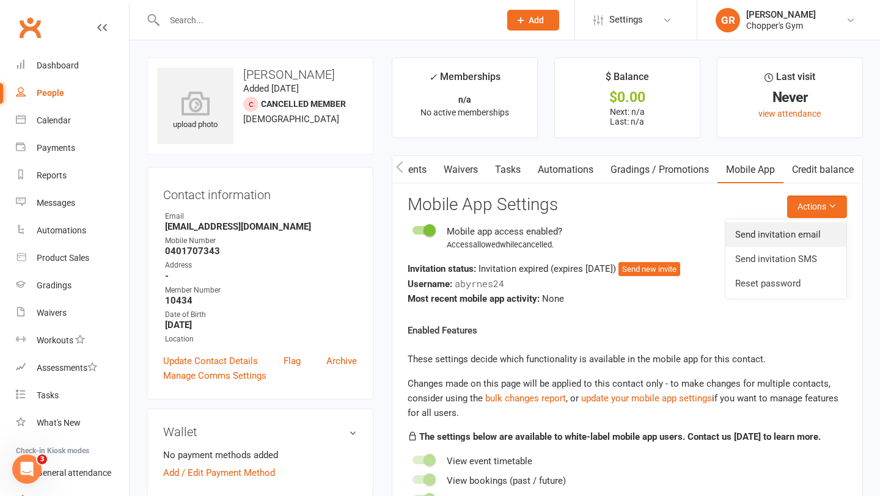
click at [785, 237] on link "Send invitation email" at bounding box center [785, 234] width 121 height 24
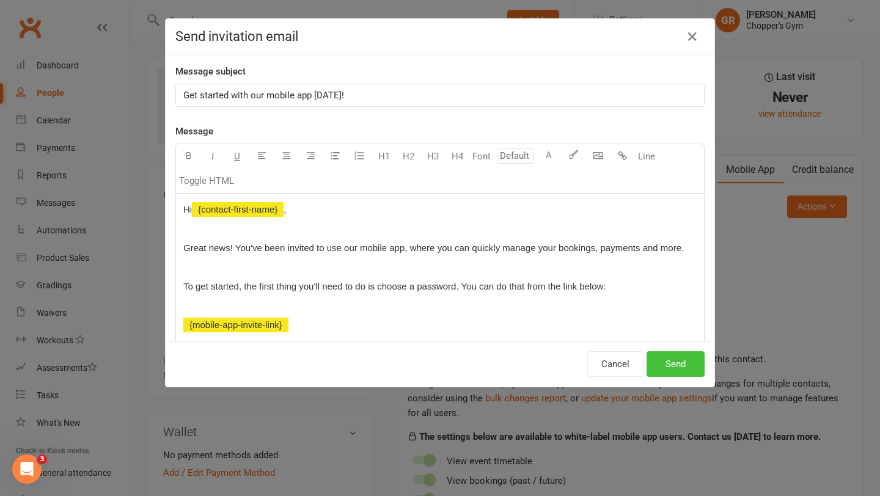
click at [677, 363] on button "Send" at bounding box center [676, 364] width 58 height 26
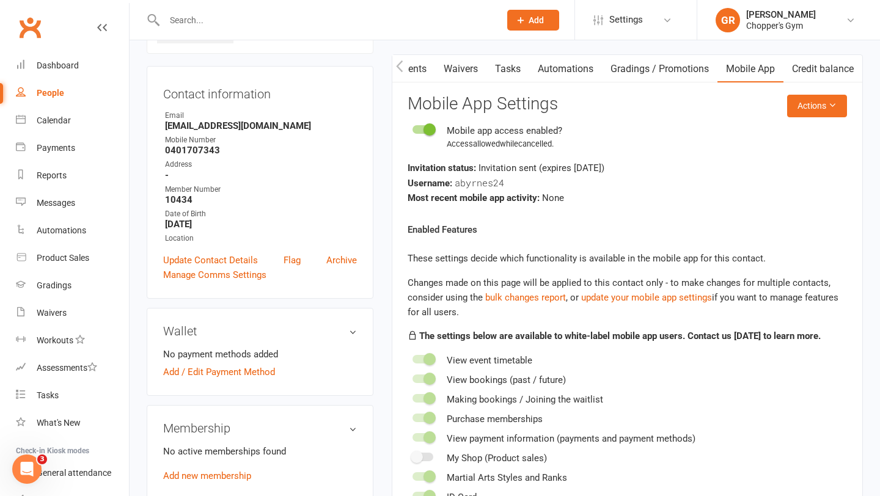
scroll to position [107, 0]
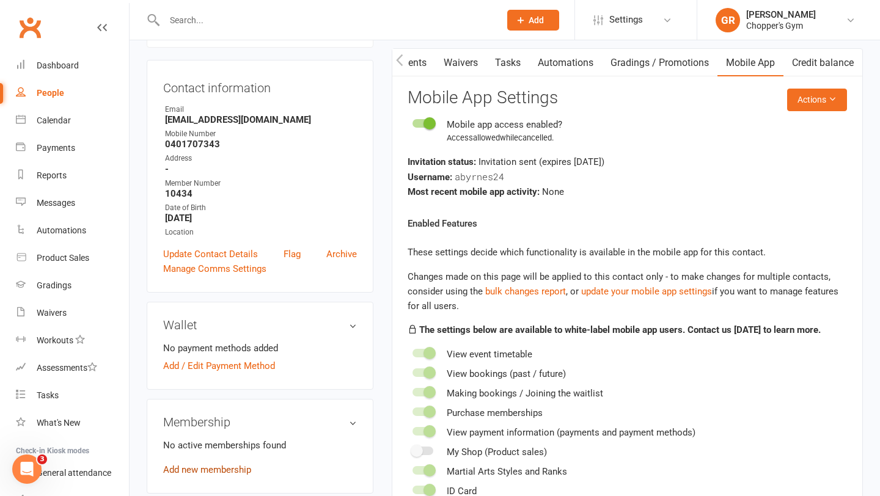
click at [226, 465] on link "Add new membership" at bounding box center [207, 469] width 88 height 11
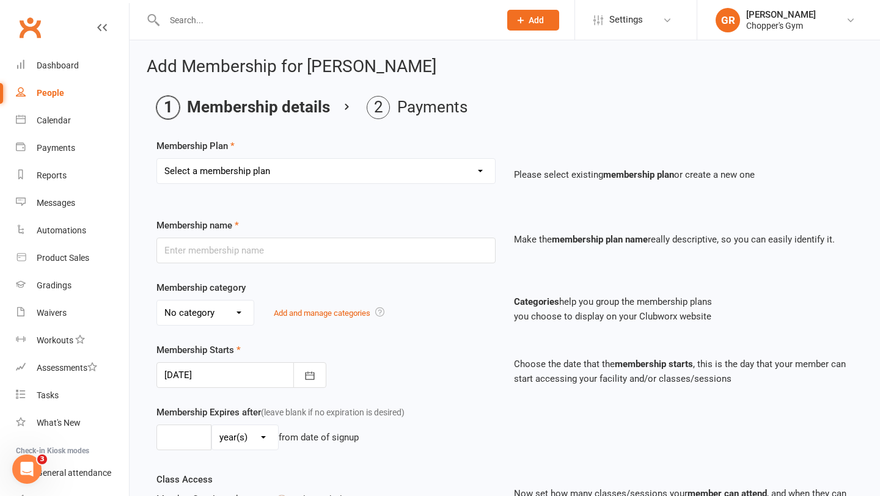
click at [474, 172] on select "Select a membership plan Create new Membership Plan Staff Membership Ongoing Un…" at bounding box center [326, 171] width 338 height 24
select select "4"
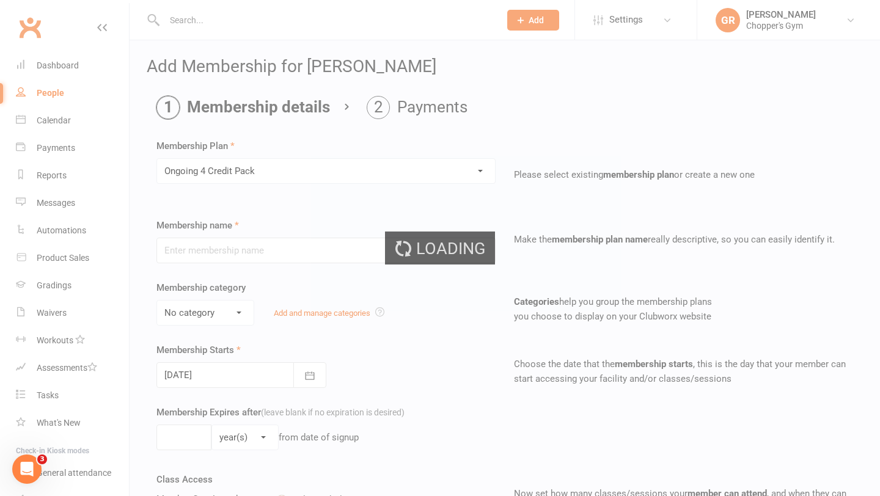
type input "Ongoing 4 Credit Pack"
type input "0"
type input "4"
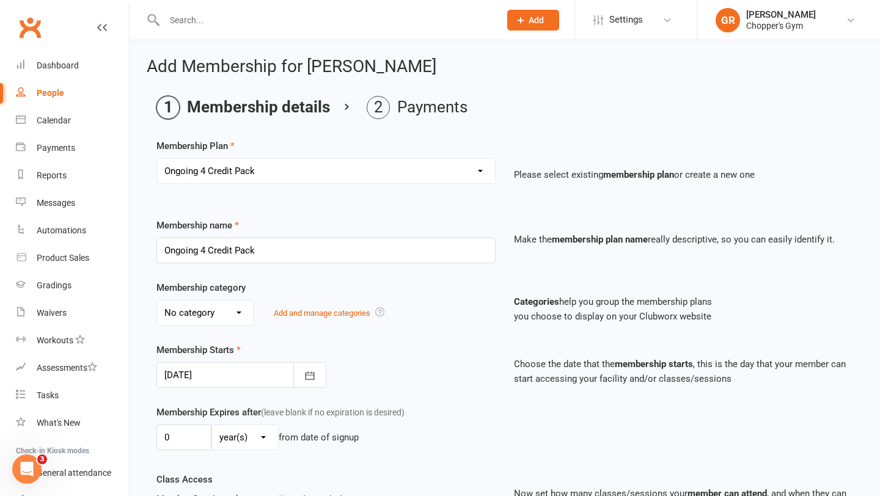
click at [476, 176] on select "Select a membership plan Create new Membership Plan Staff Membership Ongoing Un…" at bounding box center [326, 171] width 338 height 24
select select "5"
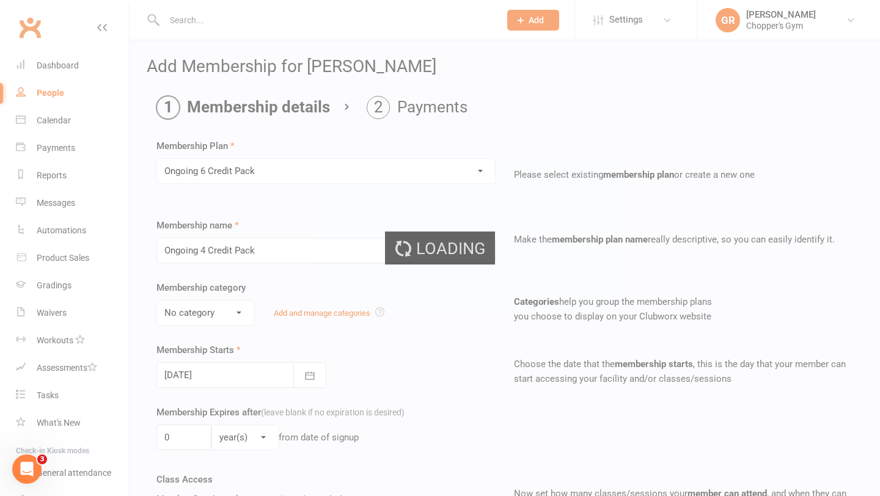
type input "Ongoing 6 Credit Pack"
type input "6"
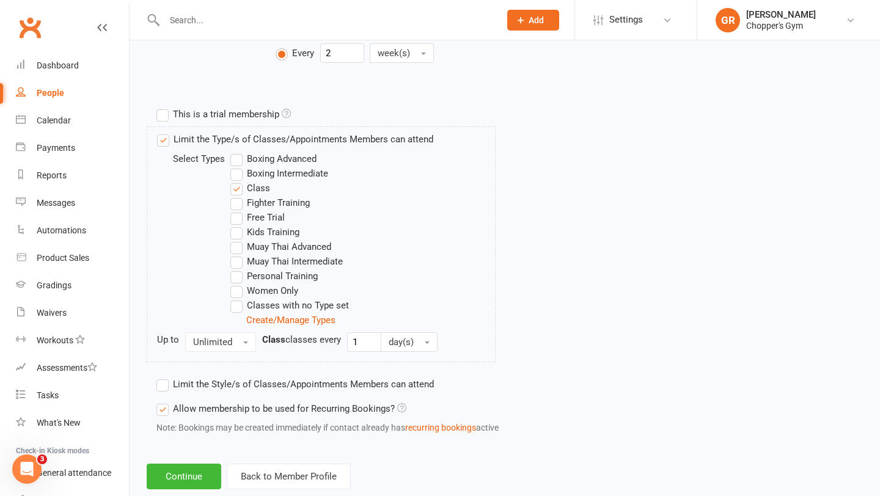
scroll to position [559, 0]
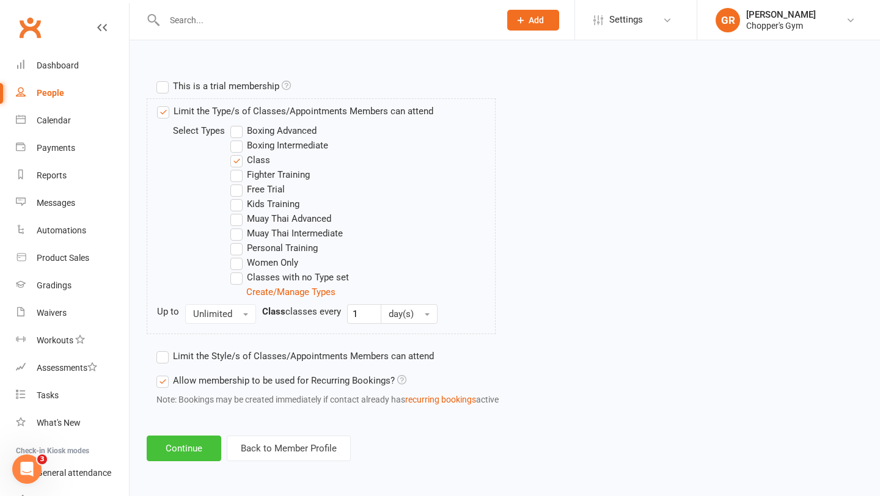
click at [175, 447] on button "Continue" at bounding box center [184, 449] width 75 height 26
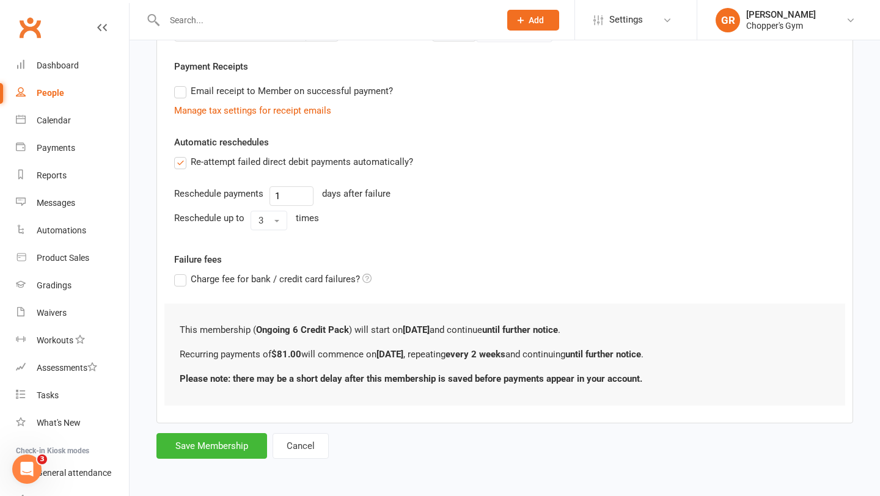
scroll to position [0, 0]
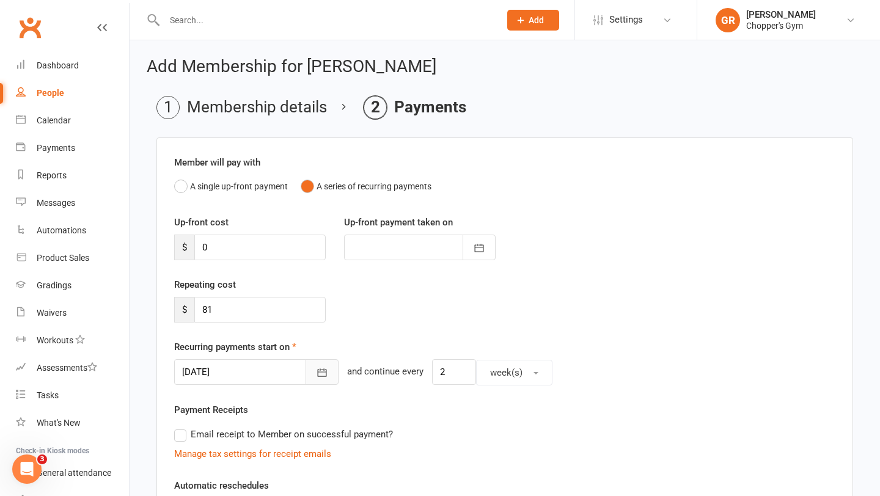
click at [318, 372] on icon "button" at bounding box center [322, 373] width 9 height 8
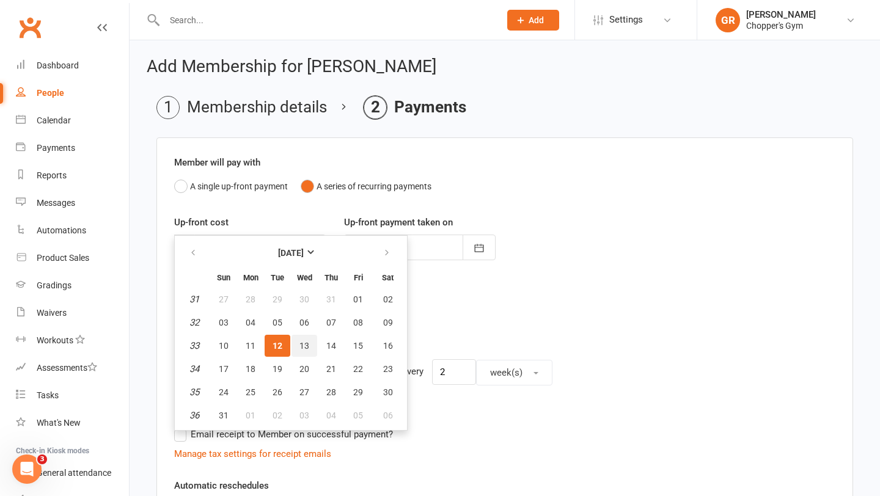
click at [303, 345] on span "13" at bounding box center [304, 346] width 10 height 10
type input "13 Aug 2025"
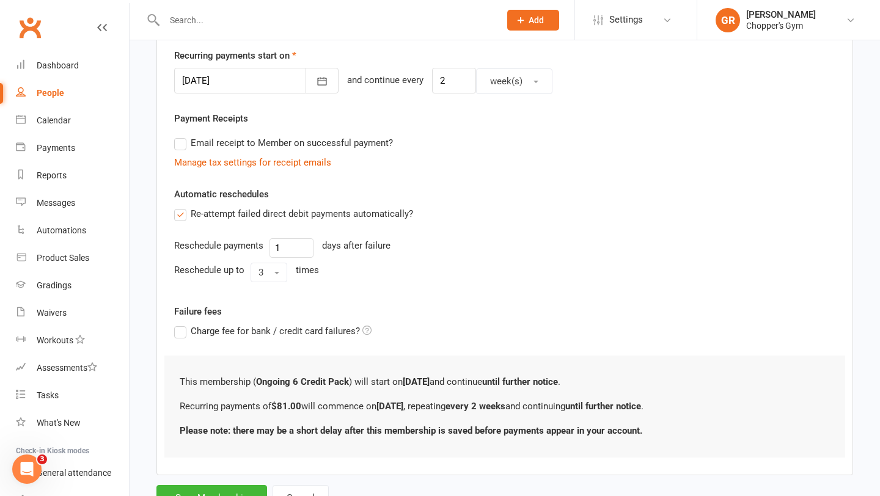
scroll to position [343, 0]
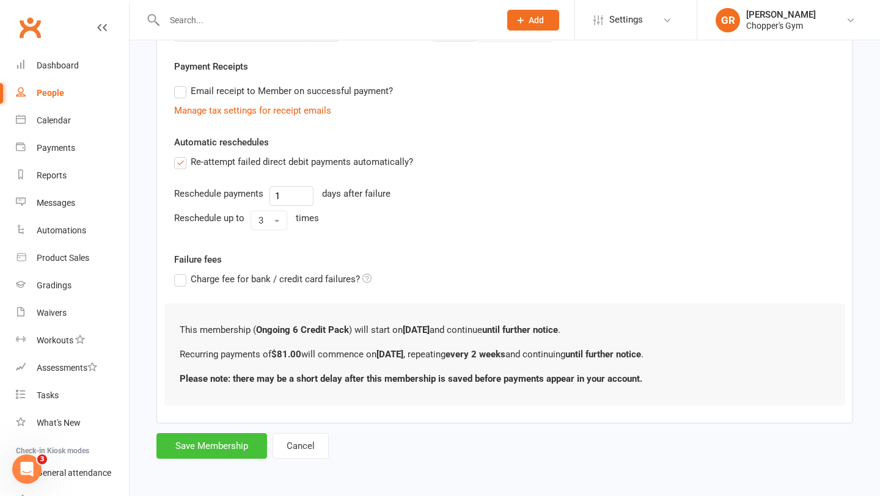
click at [243, 442] on button "Save Membership" at bounding box center [211, 446] width 111 height 26
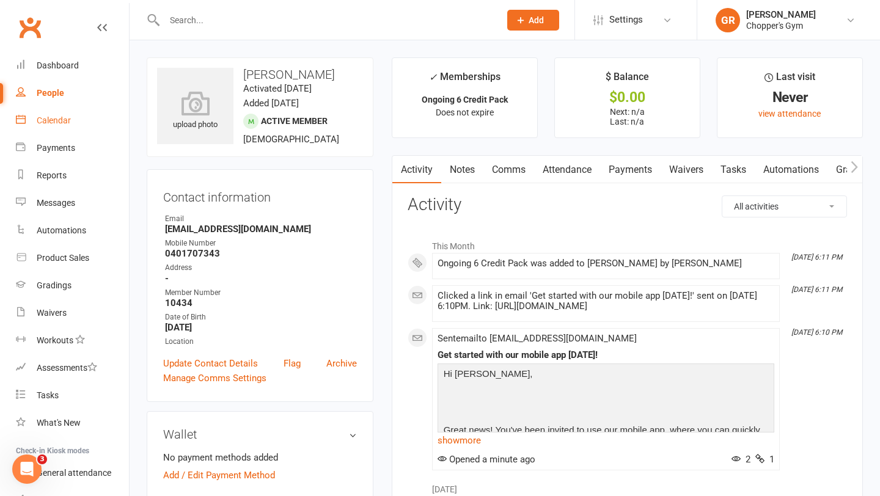
click at [47, 127] on link "Calendar" at bounding box center [72, 121] width 113 height 28
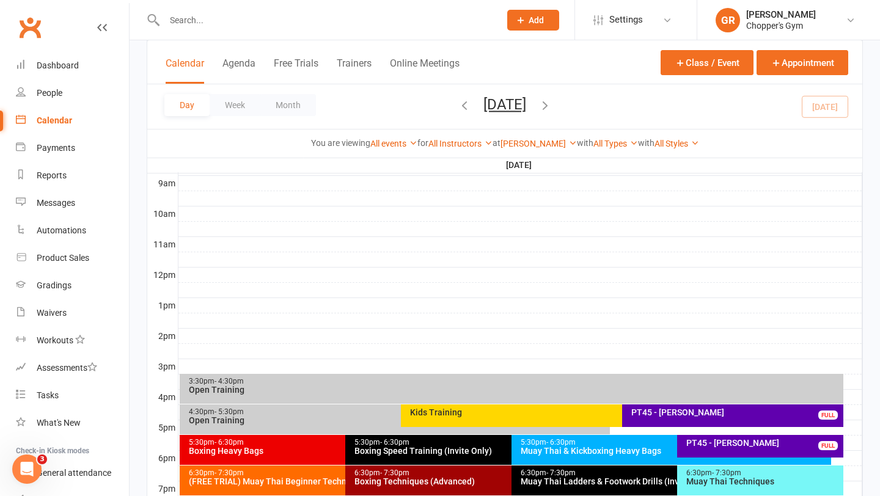
scroll to position [391, 0]
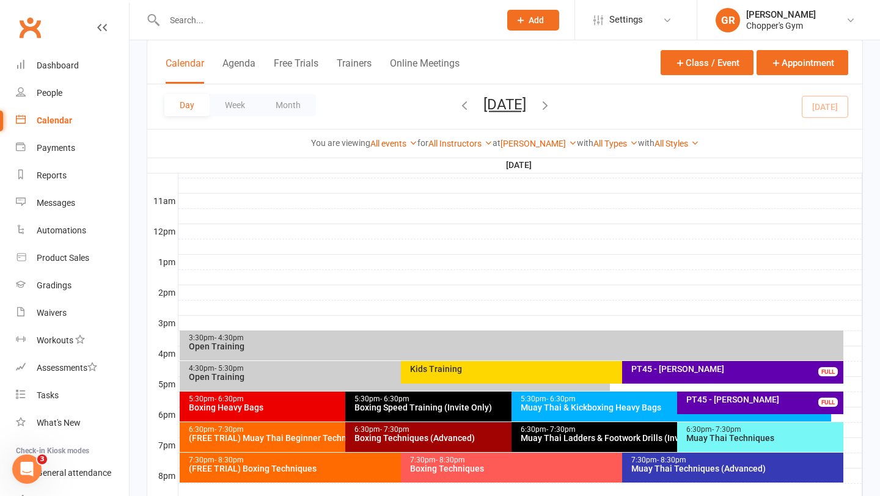
click at [710, 434] on div "Muay Thai Techniques" at bounding box center [763, 438] width 155 height 9
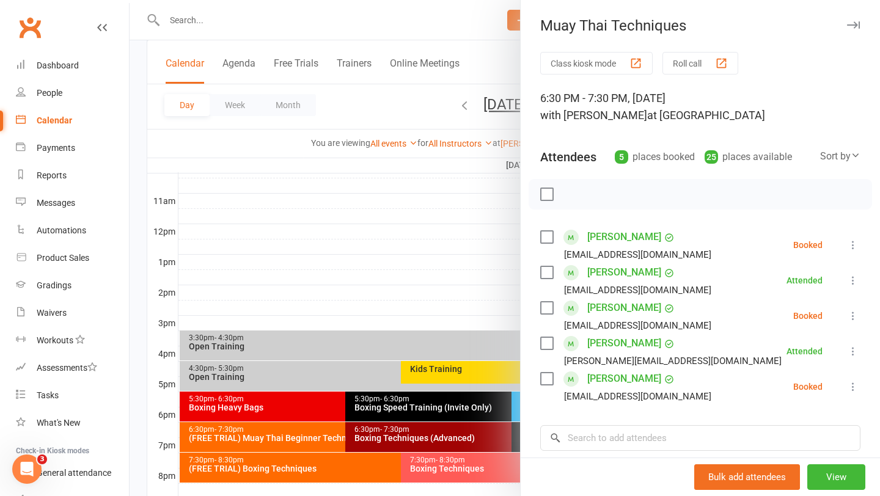
click at [433, 289] on div at bounding box center [505, 248] width 751 height 496
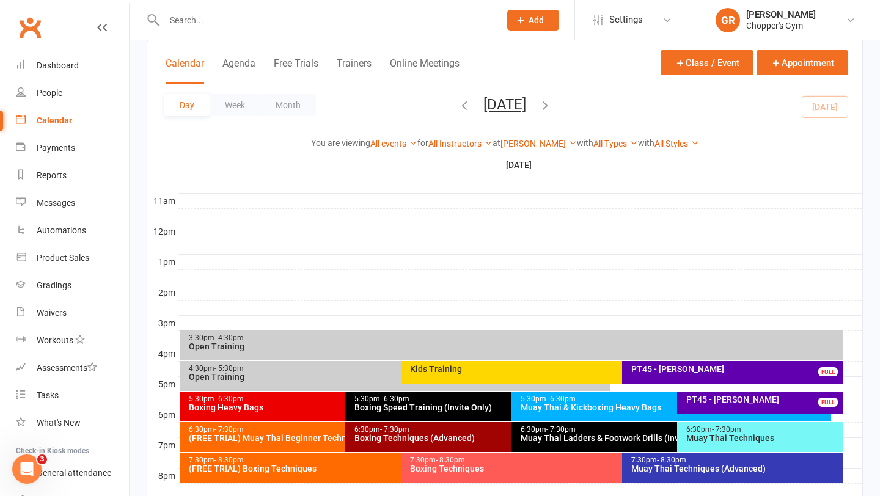
click at [736, 439] on div "Muay Thai Techniques" at bounding box center [763, 438] width 155 height 9
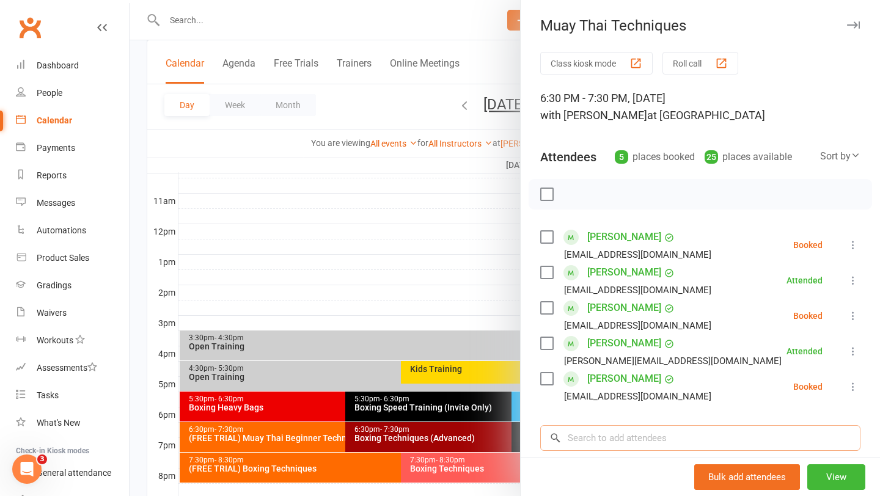
click at [627, 436] on input "search" at bounding box center [700, 438] width 320 height 26
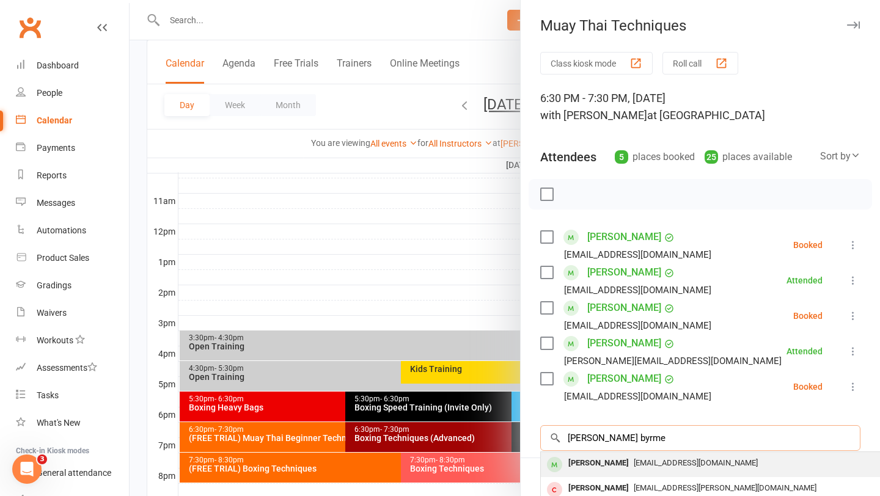
type input "andrew byrme"
click at [609, 458] on div "[PERSON_NAME]" at bounding box center [599, 464] width 70 height 18
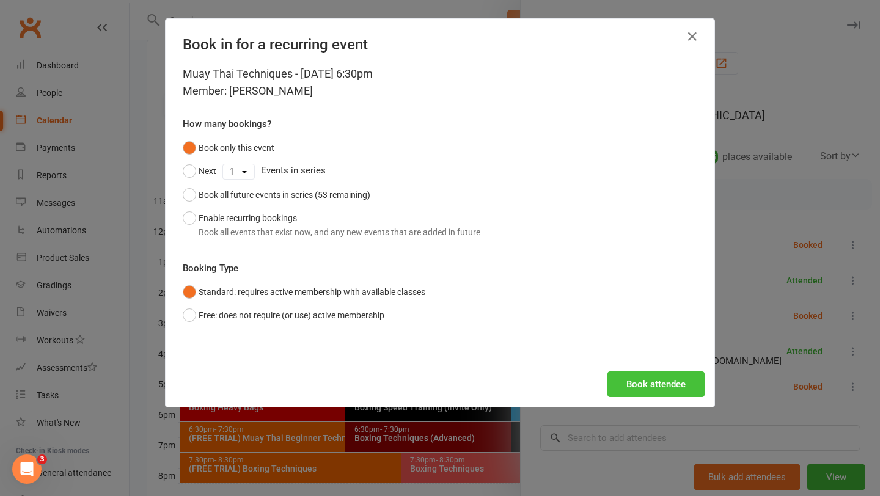
click at [643, 390] on button "Book attendee" at bounding box center [656, 385] width 97 height 26
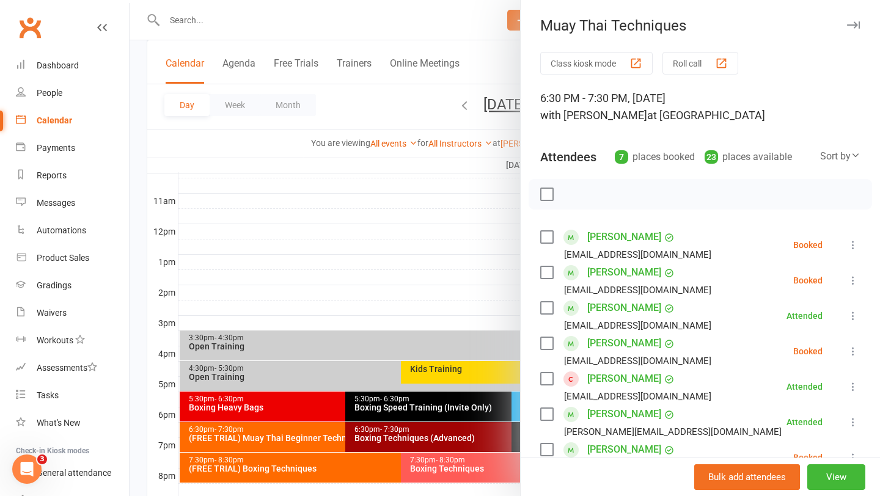
click at [365, 267] on div at bounding box center [505, 248] width 751 height 496
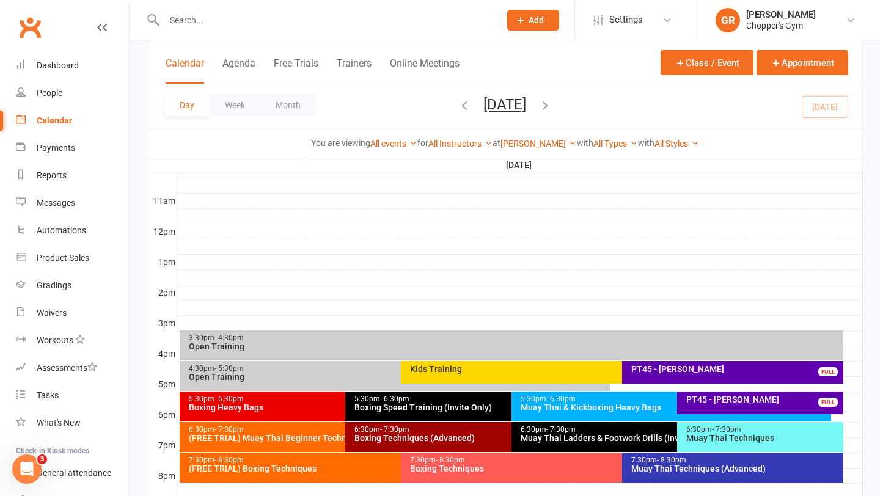
click at [746, 441] on div "Muay Thai Techniques" at bounding box center [763, 438] width 155 height 9
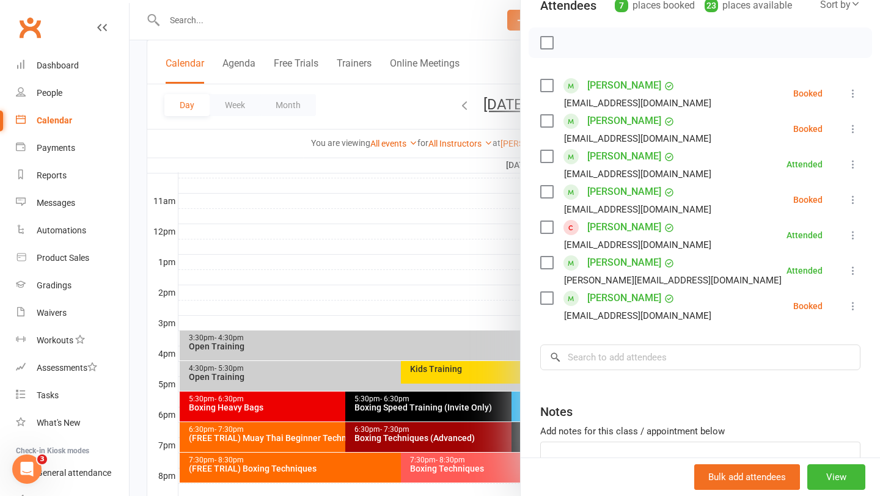
scroll to position [173, 0]
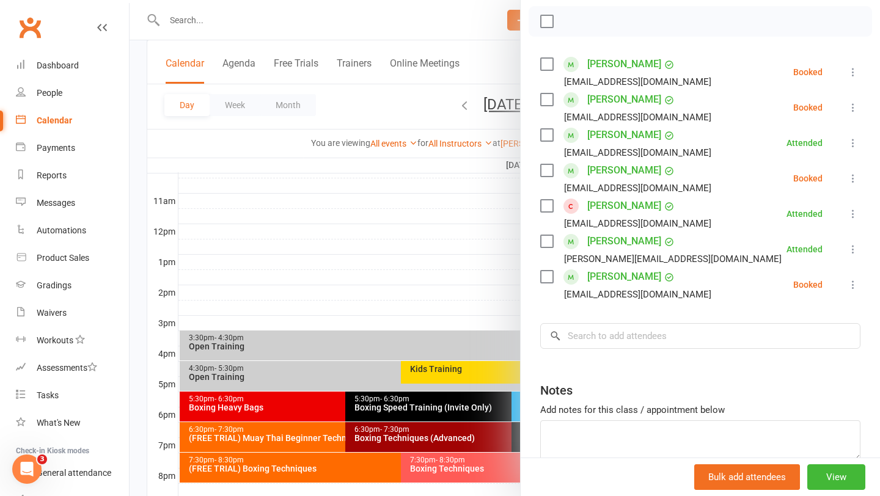
click at [549, 100] on label at bounding box center [546, 100] width 12 height 12
click at [573, 27] on icon "button" at bounding box center [573, 22] width 10 height 10
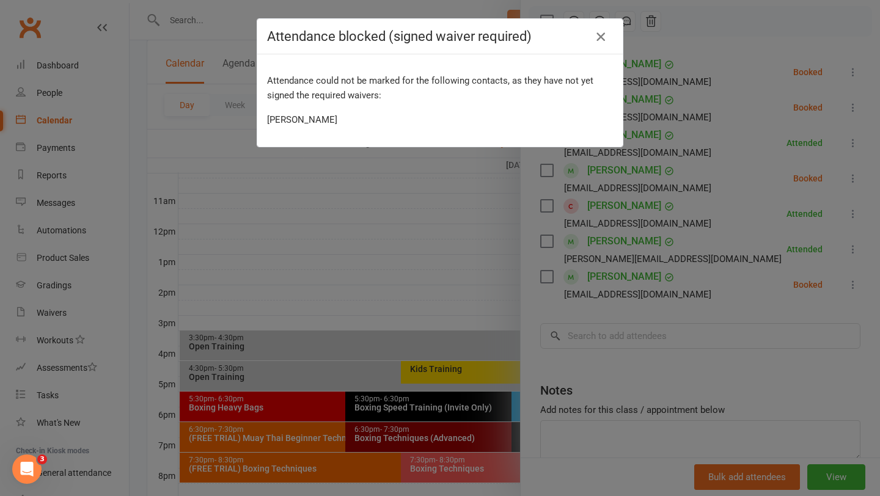
click at [598, 39] on icon "button" at bounding box center [600, 36] width 15 height 15
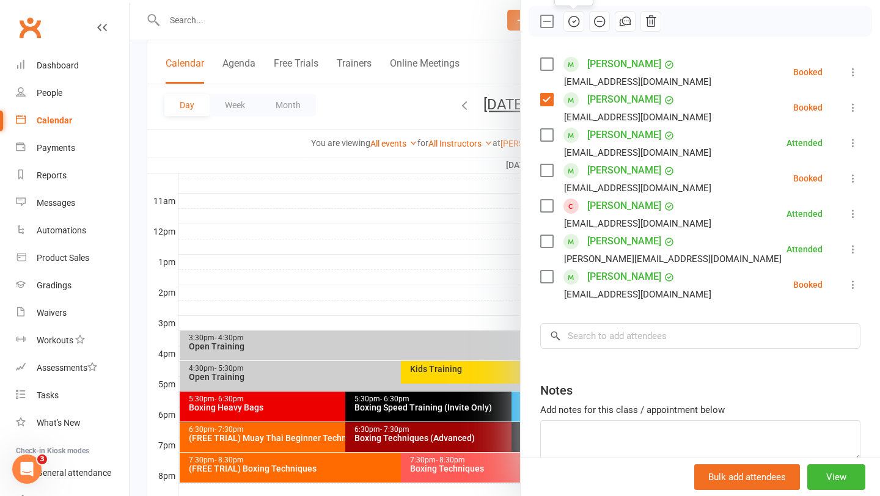
click at [576, 17] on icon "button" at bounding box center [573, 22] width 10 height 10
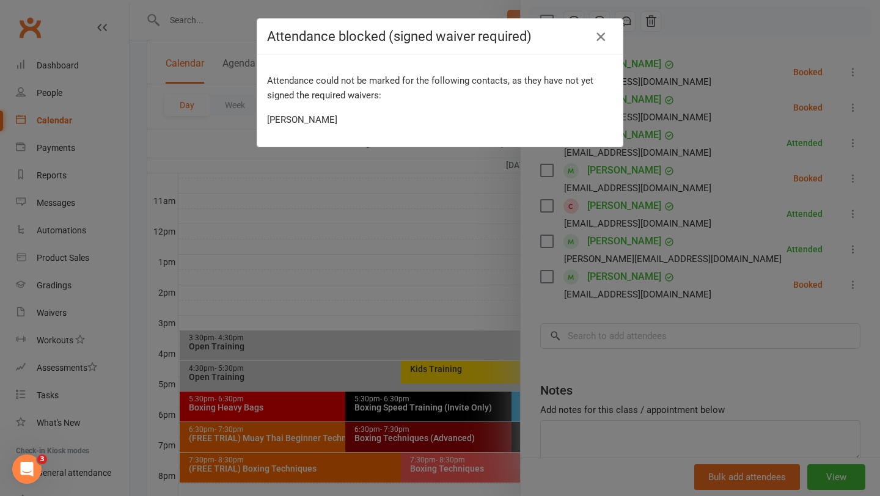
click at [602, 34] on icon "button" at bounding box center [600, 36] width 15 height 15
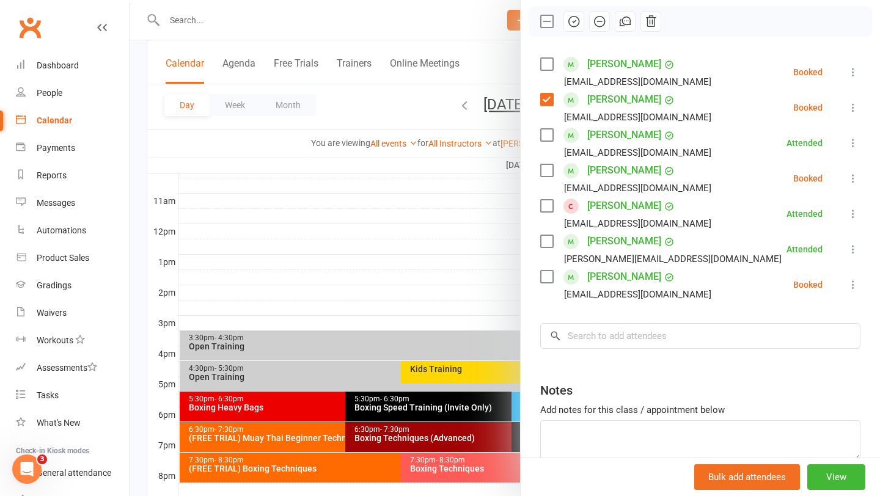
click at [571, 28] on icon "button" at bounding box center [573, 21] width 13 height 13
click at [599, 277] on link "[PERSON_NAME]" at bounding box center [624, 277] width 74 height 20
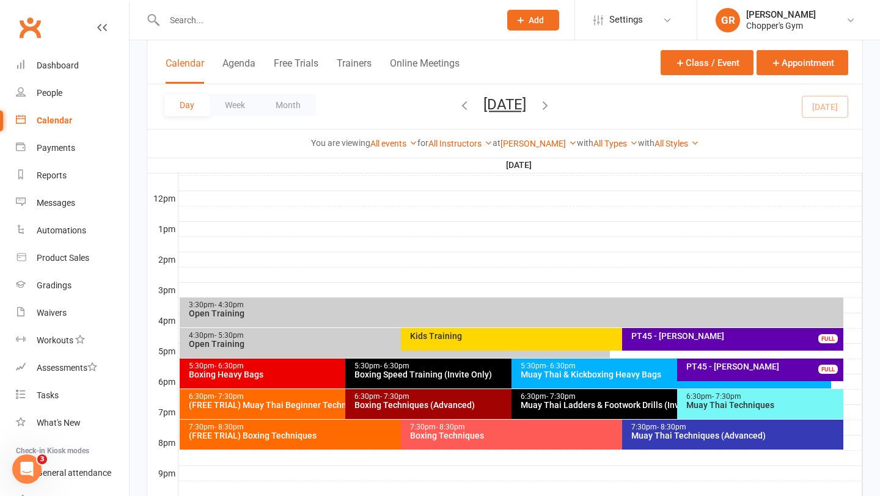
scroll to position [427, 0]
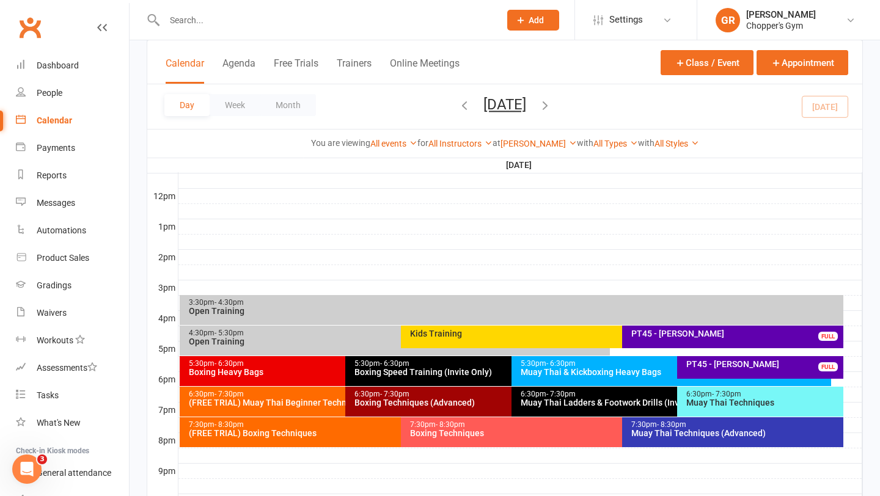
click at [417, 406] on div "Boxing Techniques (Advanced)" at bounding box center [508, 402] width 309 height 9
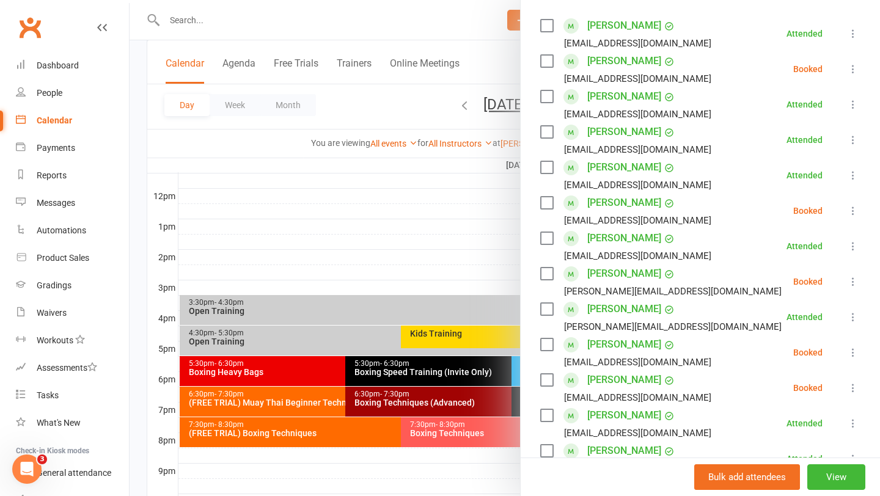
scroll to position [206, 0]
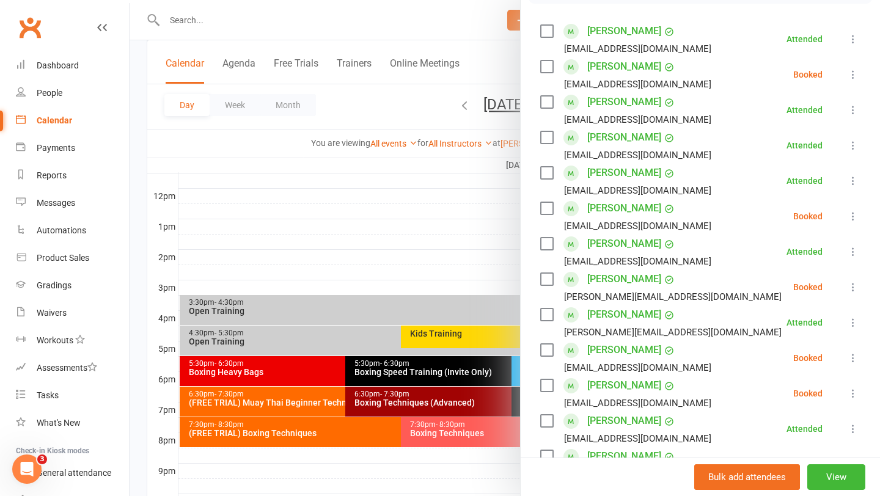
click at [449, 251] on div at bounding box center [505, 248] width 751 height 496
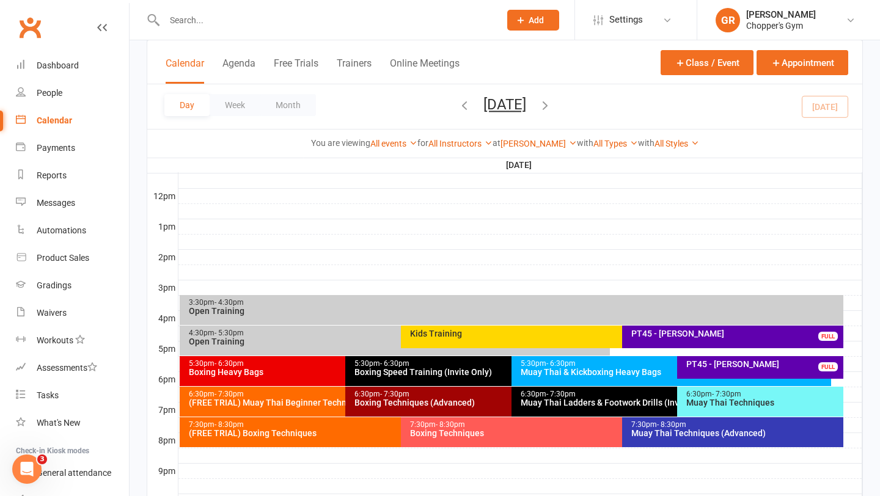
click at [286, 398] on div "(FREE TRIAL) Muay Thai Beginner Technique" at bounding box center [342, 402] width 309 height 9
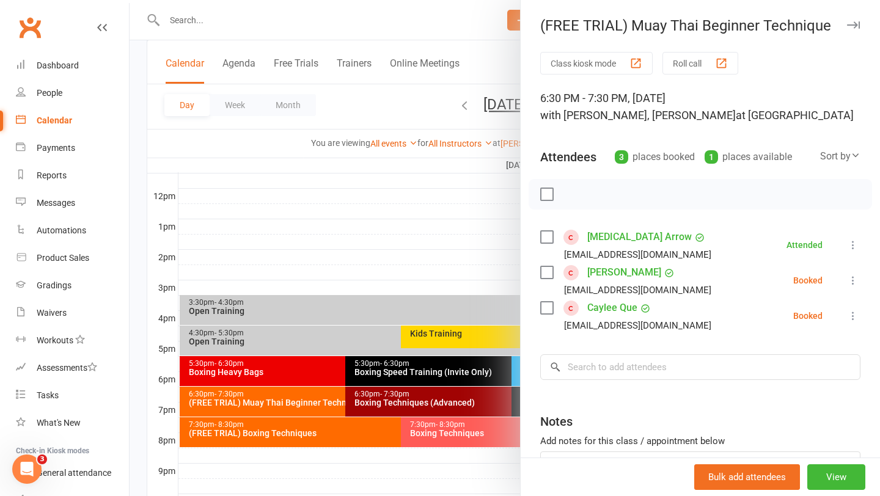
click at [615, 309] on link "Caylee Que" at bounding box center [612, 308] width 50 height 20
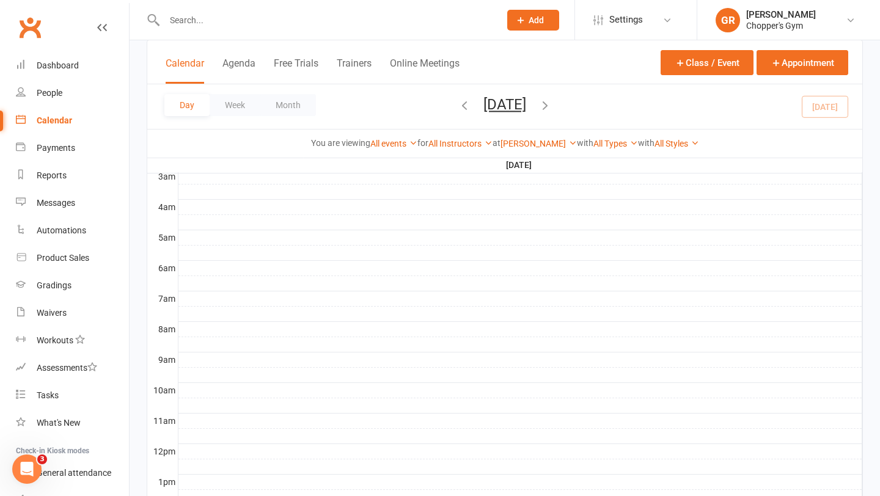
scroll to position [418, 0]
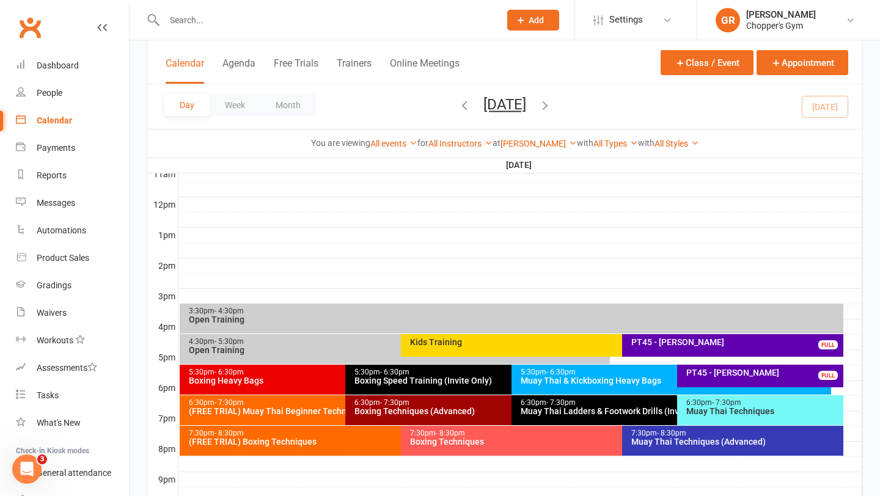
click at [323, 432] on div "7:30pm - 8:30pm" at bounding box center [397, 434] width 419 height 8
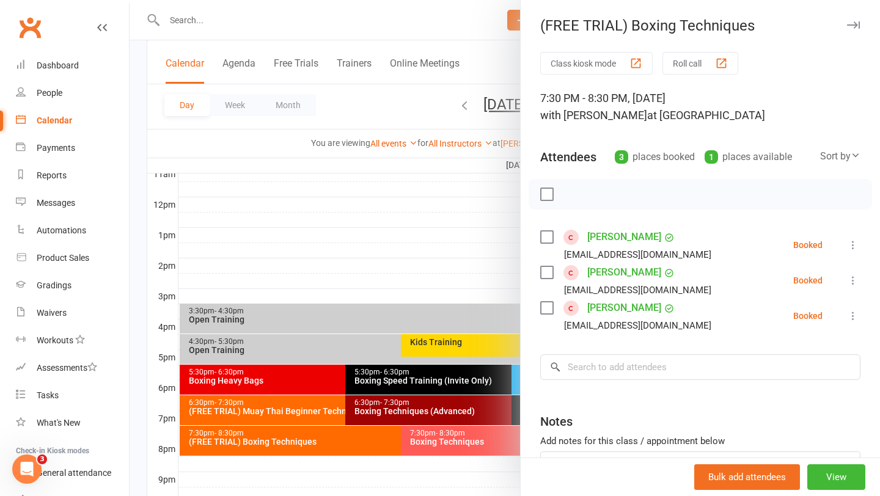
click at [598, 274] on link "Jess Lakin" at bounding box center [624, 273] width 74 height 20
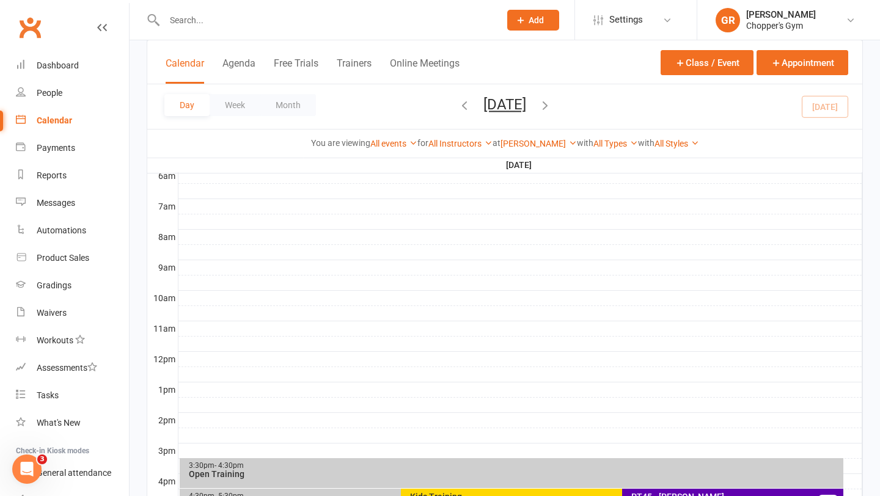
scroll to position [400, 0]
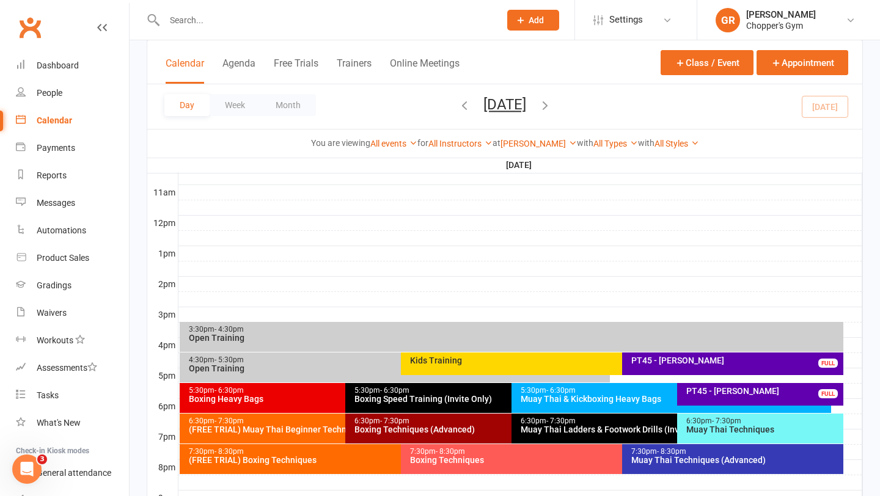
click at [262, 427] on div "(FREE TRIAL) Muay Thai Beginner Technique" at bounding box center [342, 429] width 309 height 9
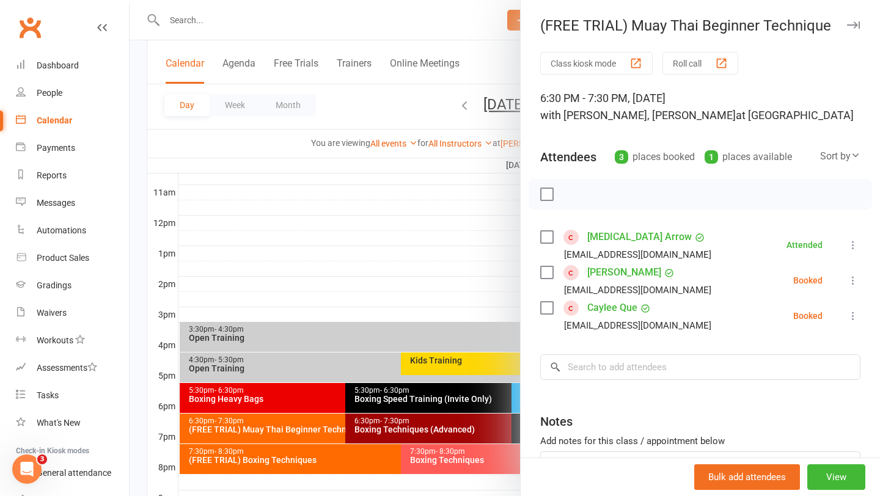
click at [475, 263] on div at bounding box center [505, 248] width 751 height 496
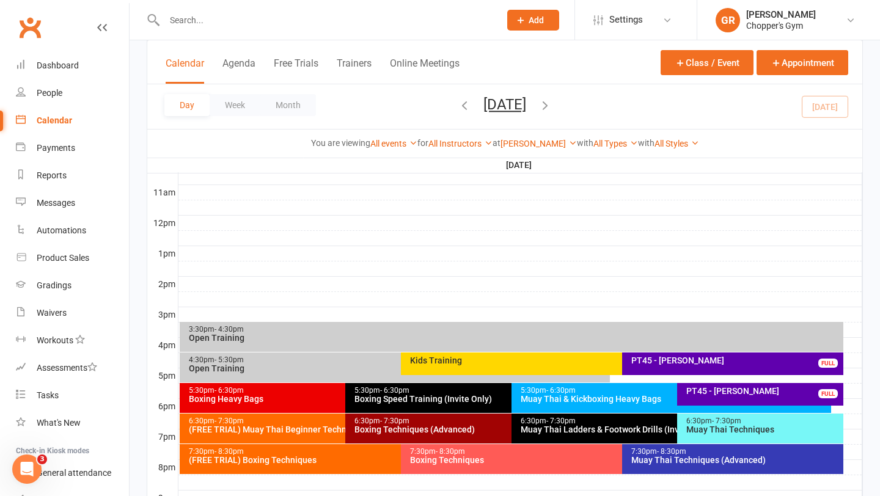
click at [716, 425] on div "Muay Thai Techniques" at bounding box center [763, 429] width 155 height 9
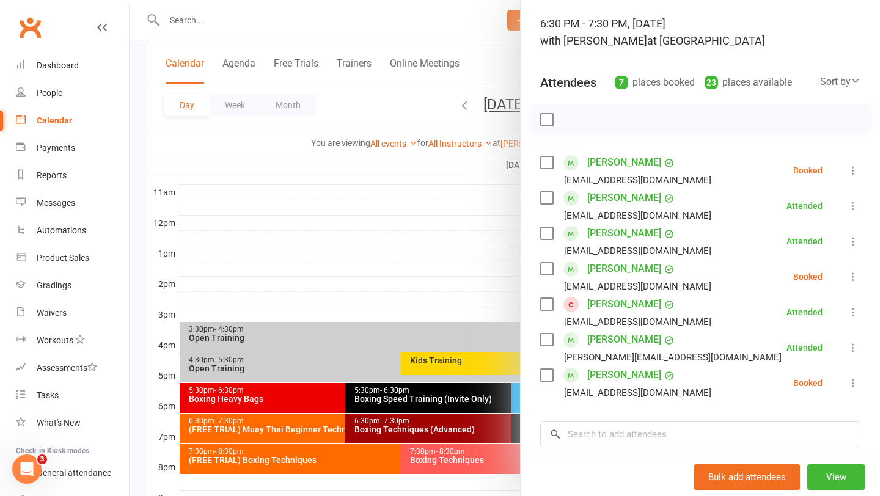
scroll to position [73, 0]
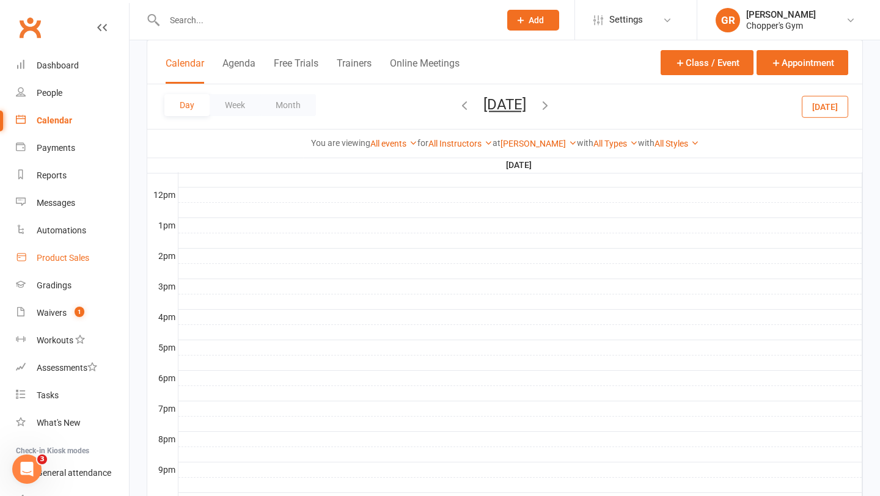
scroll to position [428, 0]
click at [57, 263] on link "Product Sales" at bounding box center [72, 258] width 113 height 28
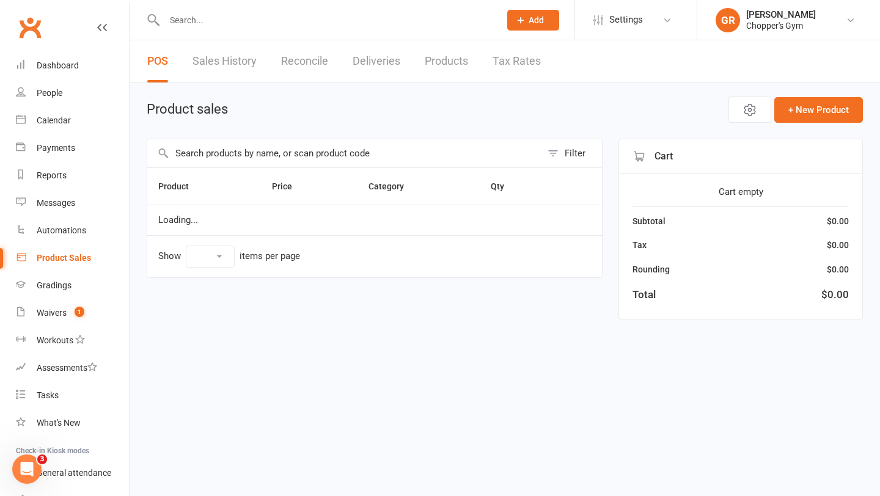
select select "100"
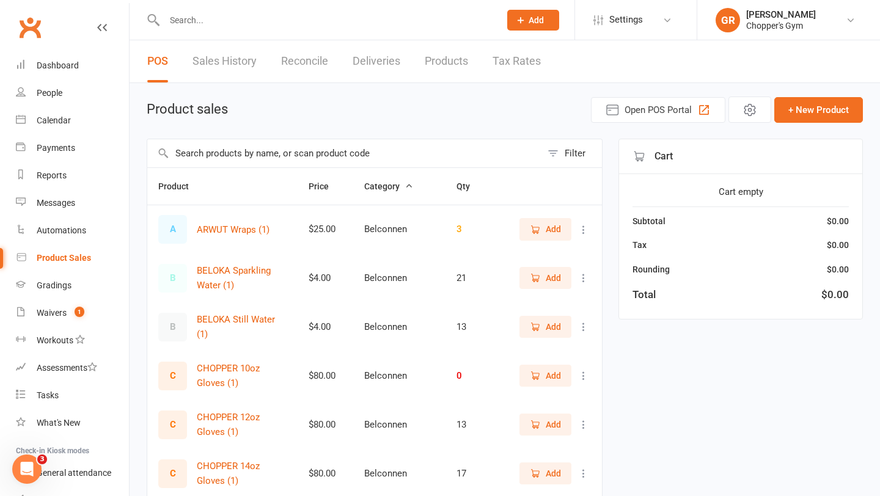
click at [218, 157] on input "text" at bounding box center [344, 153] width 394 height 28
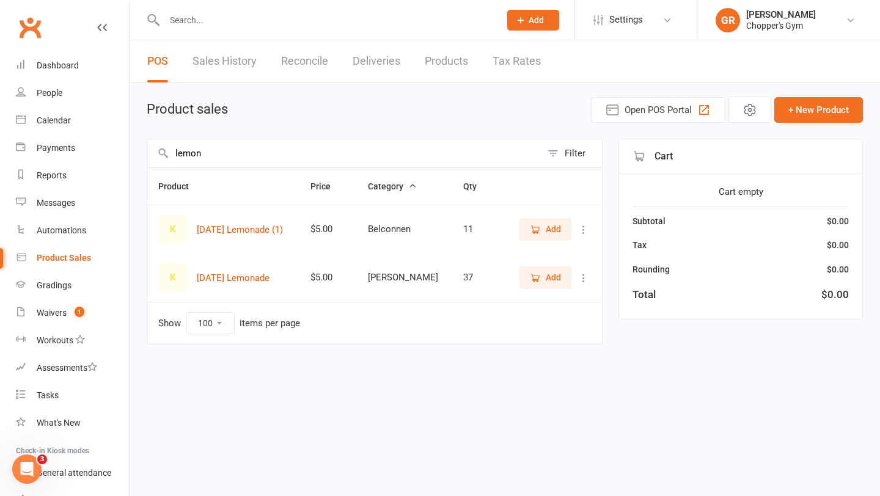
type input "lemon"
click at [547, 273] on span "Add" at bounding box center [553, 277] width 15 height 13
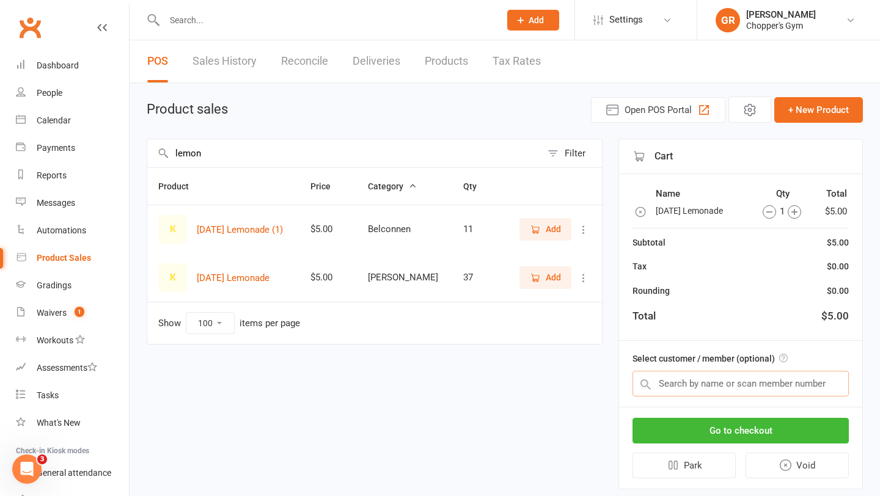
click at [727, 382] on input "text" at bounding box center [741, 384] width 216 height 26
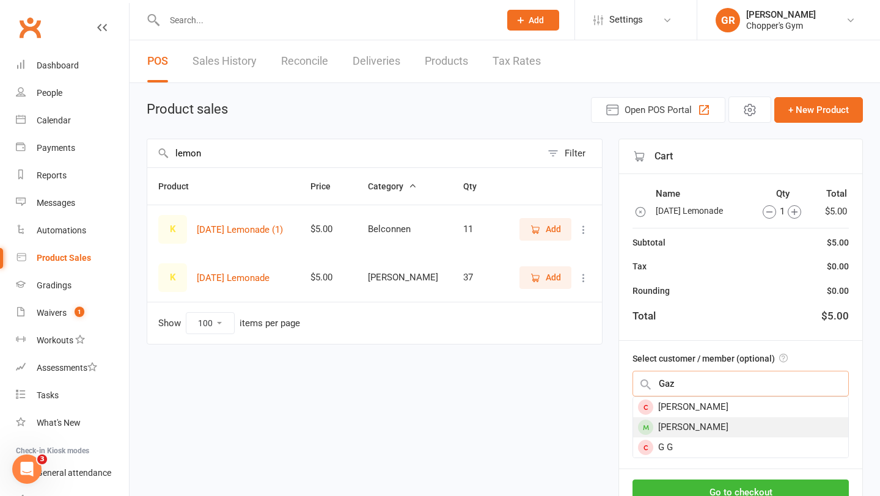
type input "Gaz"
click at [705, 422] on div "[PERSON_NAME]" at bounding box center [740, 427] width 215 height 20
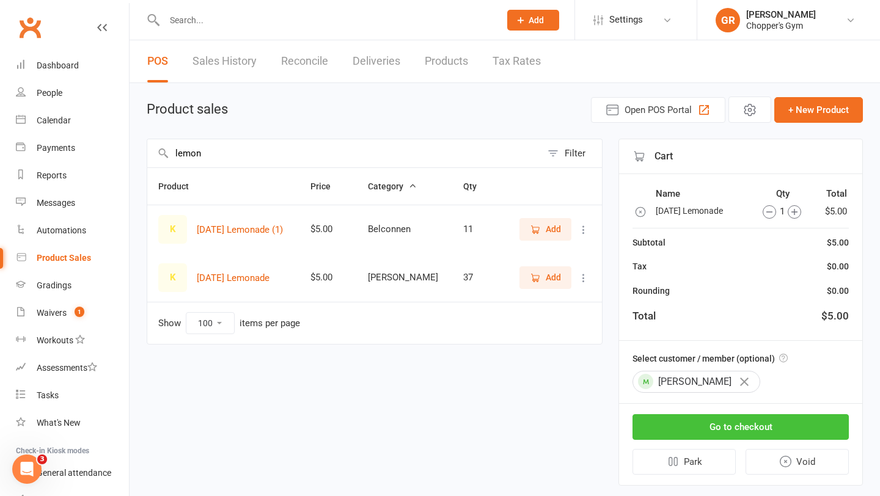
click at [705, 429] on button "Go to checkout" at bounding box center [741, 427] width 216 height 26
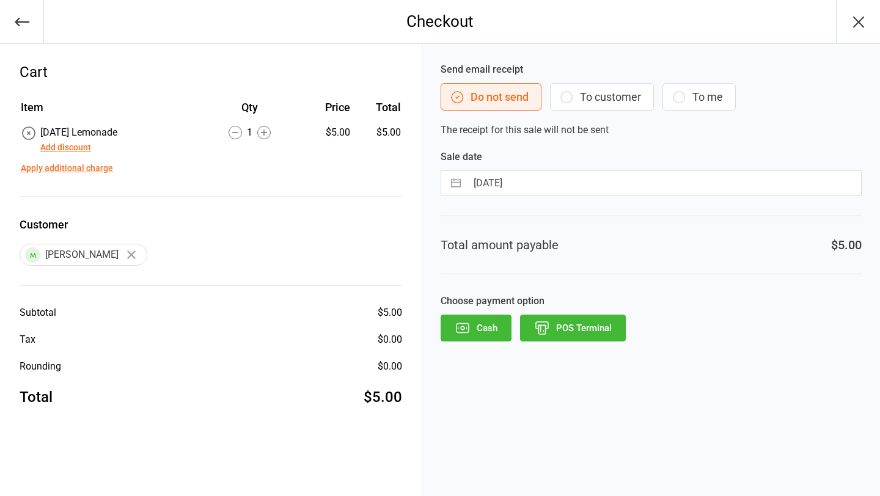
click at [78, 148] on button "Add discount" at bounding box center [65, 147] width 51 height 13
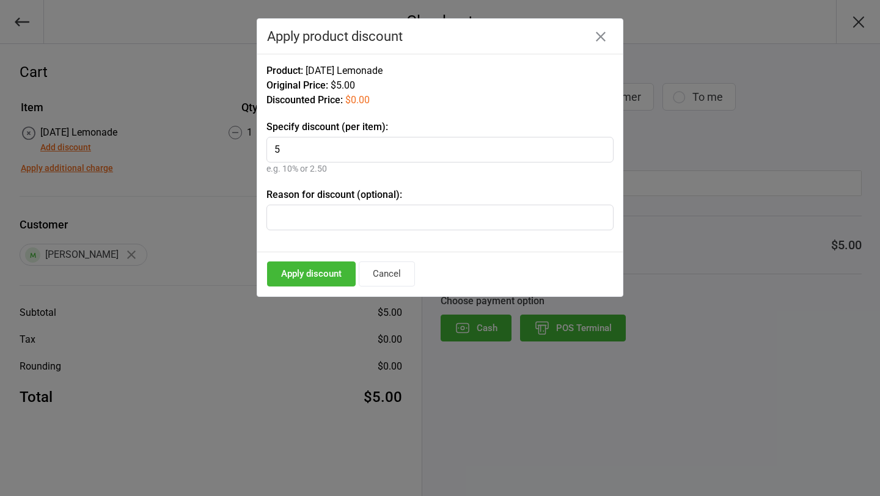
type input "5"
click at [299, 270] on button "Apply discount" at bounding box center [311, 274] width 89 height 25
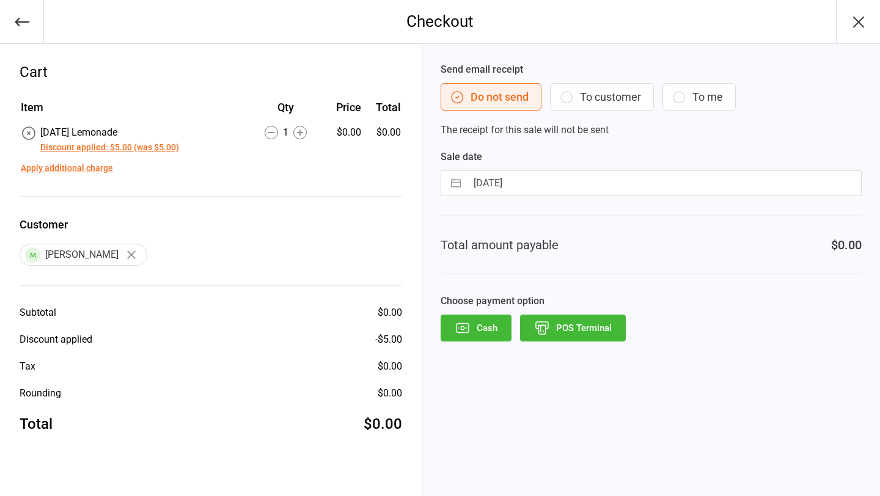
click at [571, 326] on button "POS Terminal" at bounding box center [573, 328] width 106 height 27
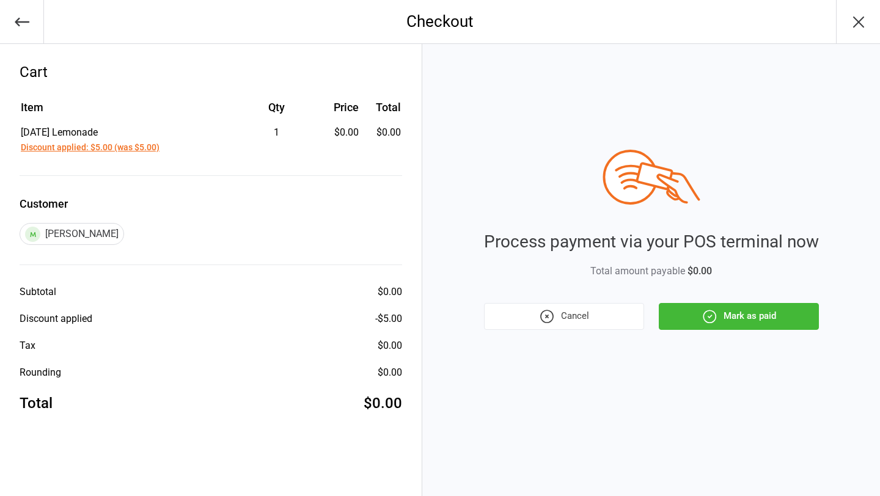
click at [740, 321] on button "Mark as paid" at bounding box center [739, 316] width 160 height 27
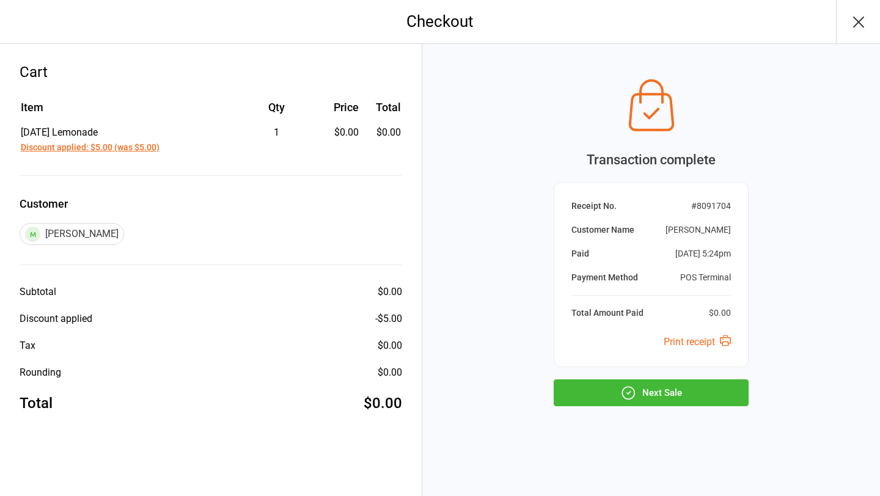
click at [666, 384] on button "Next Sale" at bounding box center [651, 393] width 195 height 27
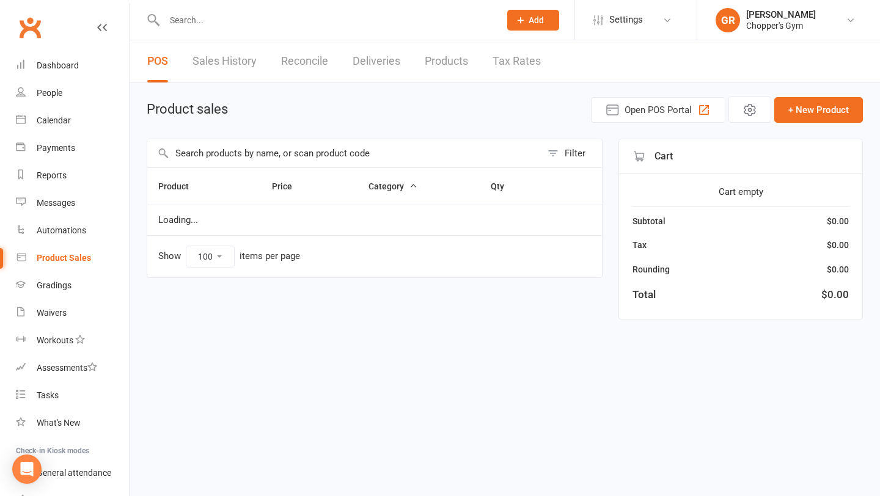
select select "100"
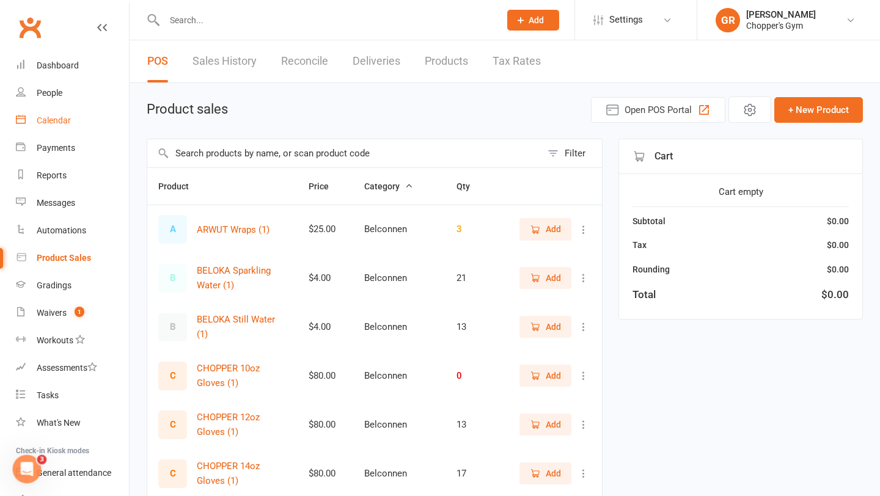
click at [46, 119] on div "Calendar" at bounding box center [54, 121] width 34 height 10
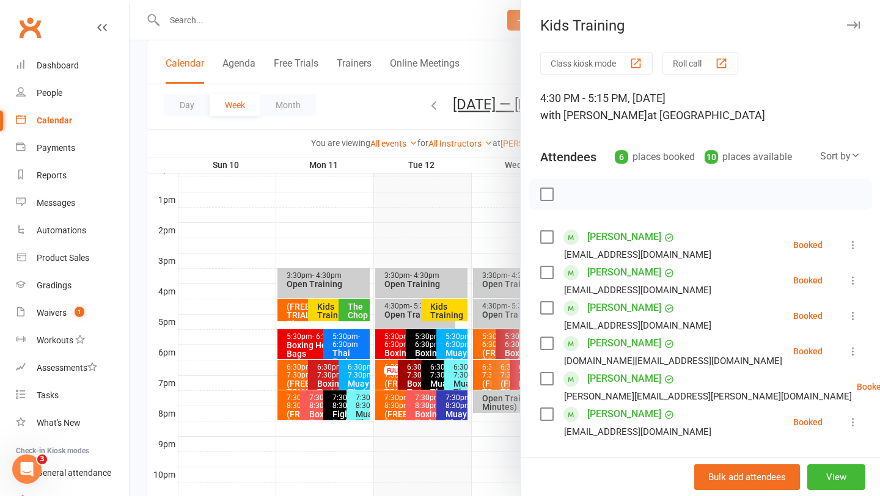
click at [197, 391] on div at bounding box center [505, 248] width 751 height 496
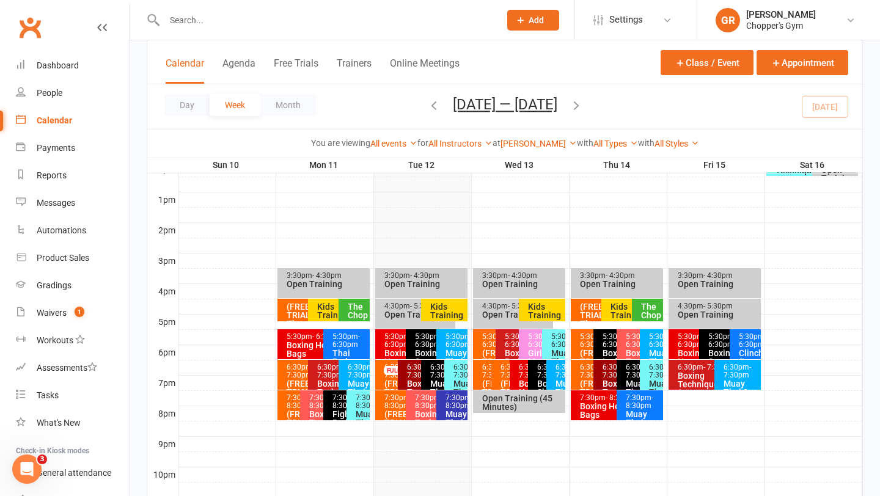
click at [455, 399] on div "7:30pm - 8:30pm" at bounding box center [455, 402] width 20 height 16
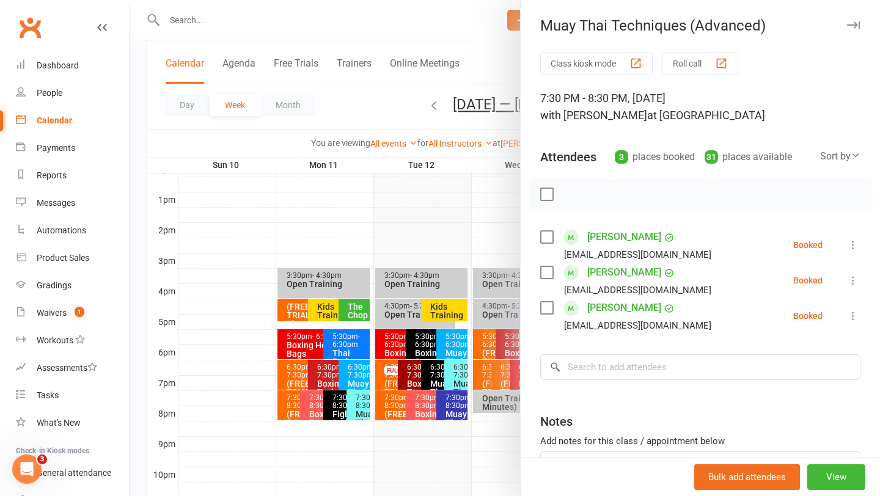
click at [263, 234] on div at bounding box center [505, 248] width 751 height 496
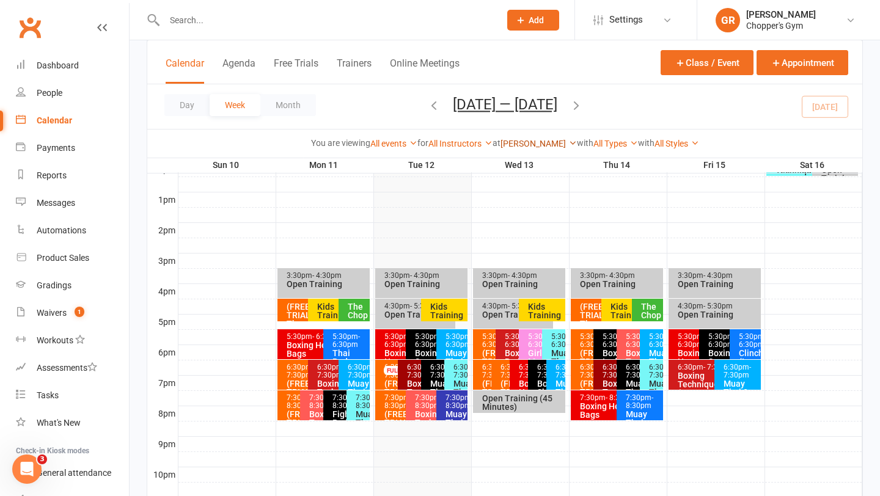
click at [542, 145] on link "[PERSON_NAME]" at bounding box center [539, 144] width 76 height 10
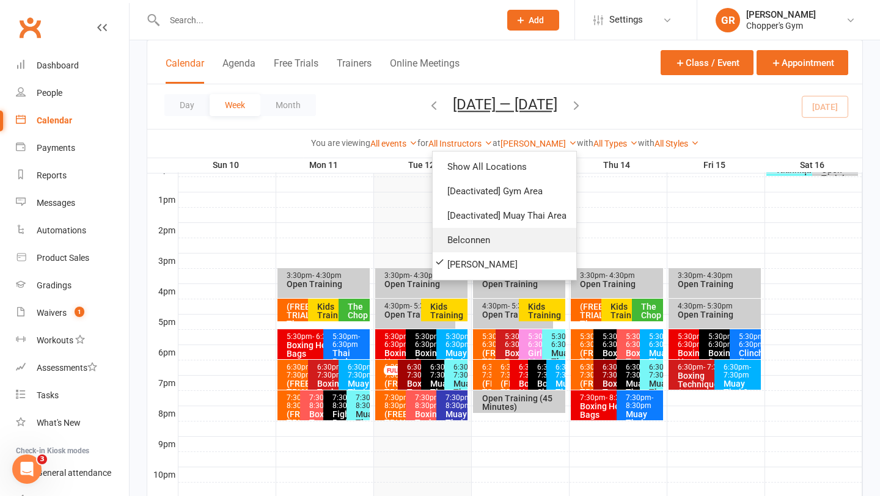
click at [465, 235] on link "Belconnen" at bounding box center [505, 240] width 144 height 24
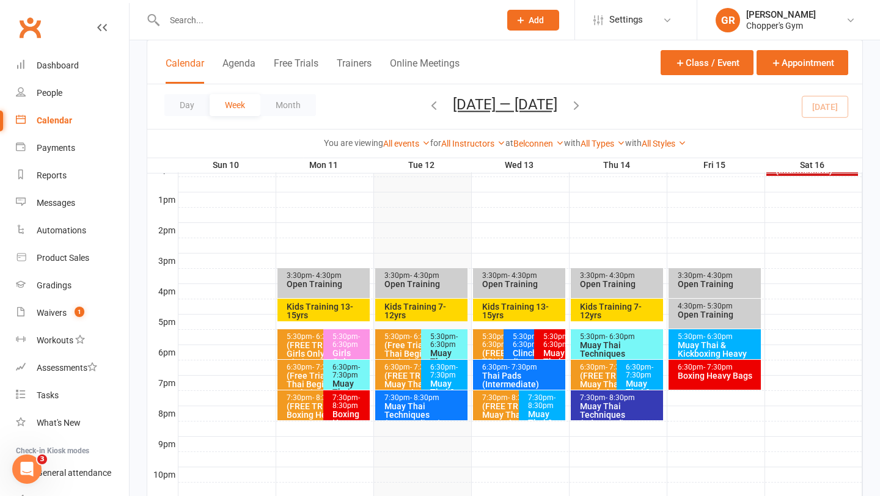
click at [430, 400] on span "- 8:30pm" at bounding box center [424, 398] width 29 height 9
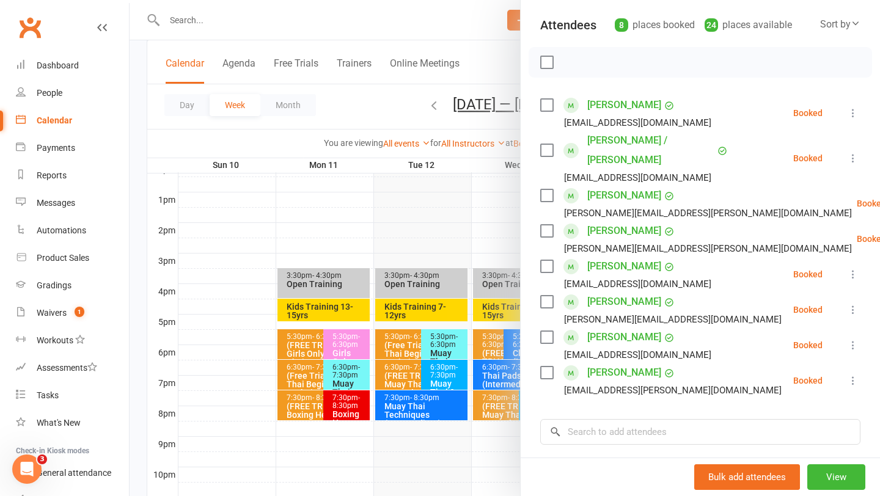
scroll to position [153, 0]
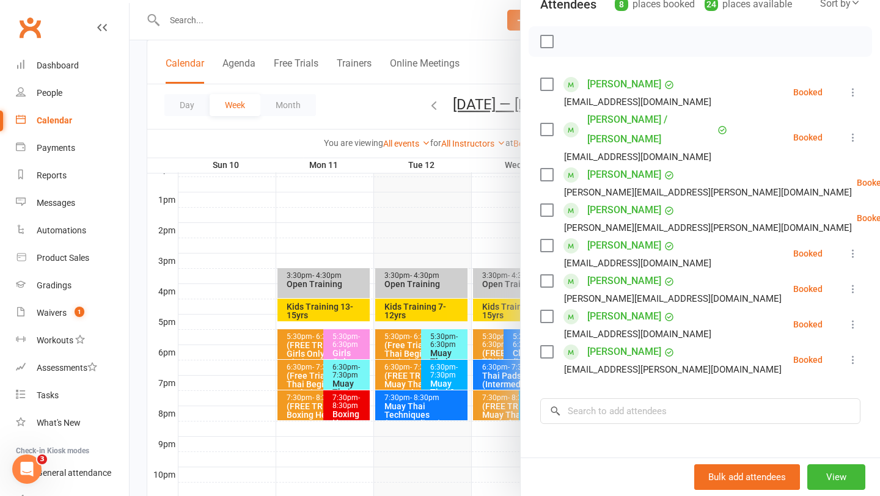
click at [447, 372] on div at bounding box center [505, 248] width 751 height 496
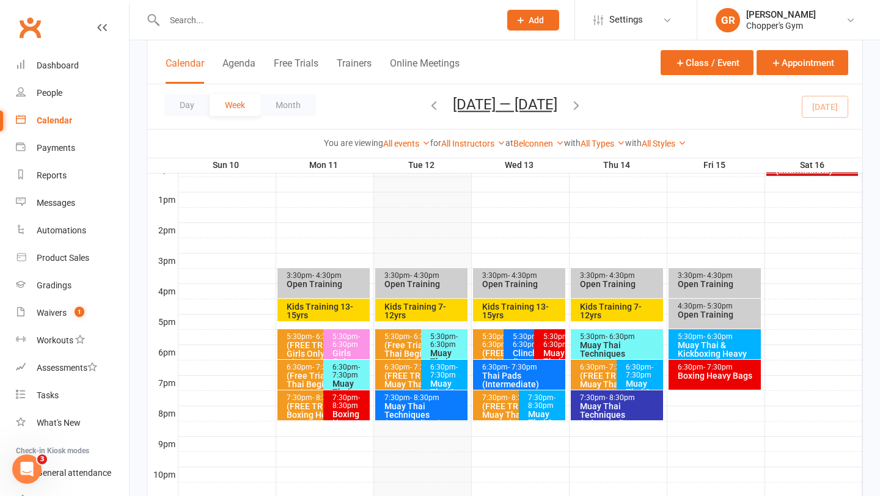
click at [446, 372] on span "- 7:30pm" at bounding box center [444, 371] width 28 height 17
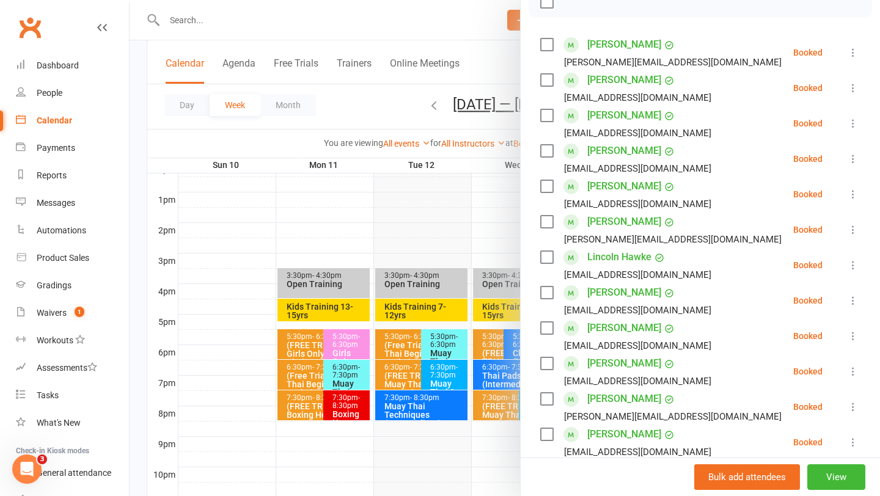
scroll to position [194, 0]
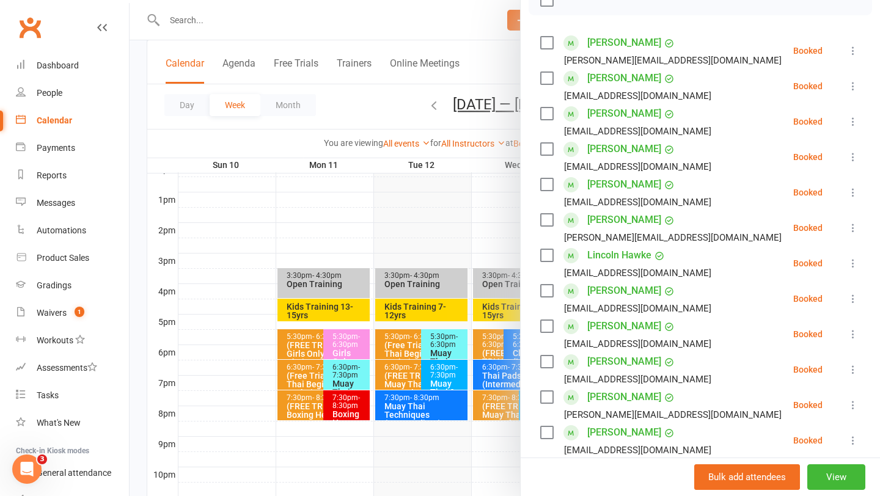
click at [452, 338] on div at bounding box center [505, 248] width 751 height 496
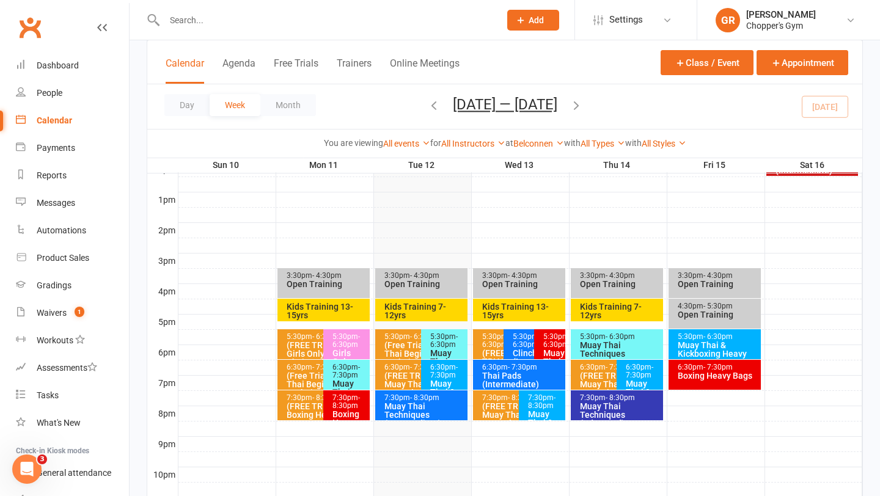
click at [448, 340] on span "- 6:30pm" at bounding box center [444, 340] width 28 height 17
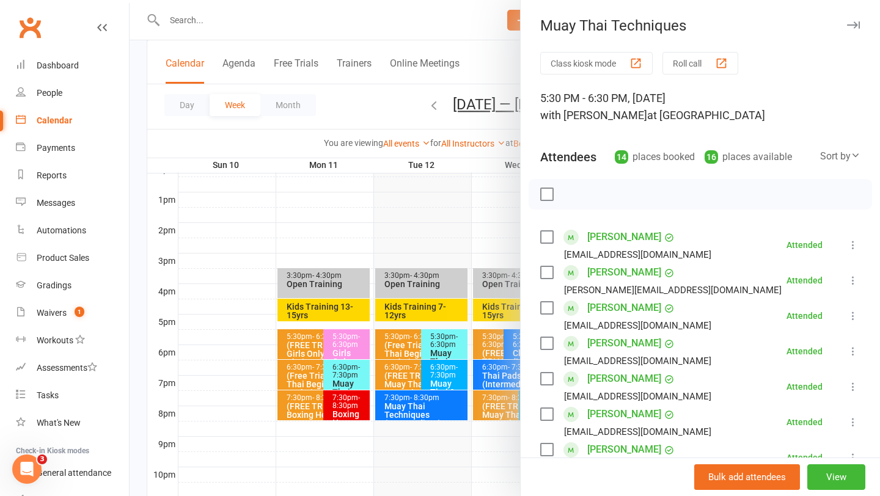
click at [375, 226] on div at bounding box center [505, 248] width 751 height 496
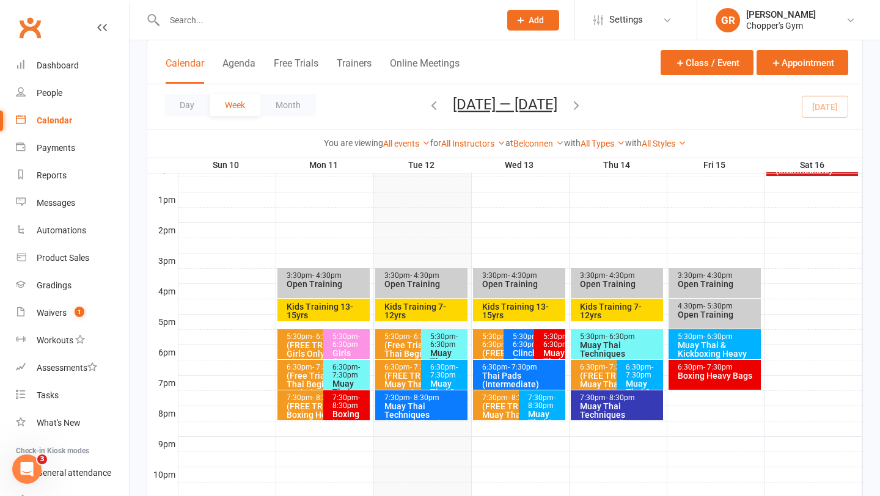
click at [447, 349] on div "Muay Thai Techniques" at bounding box center [447, 362] width 35 height 26
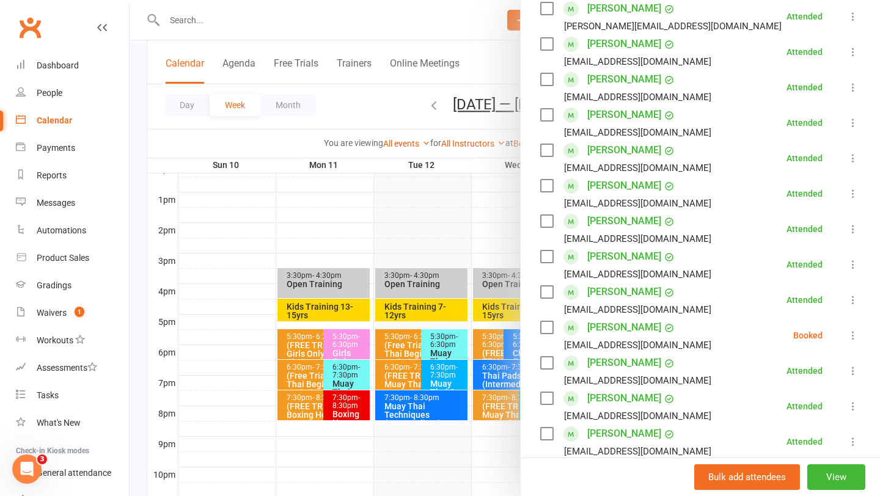
scroll to position [285, 0]
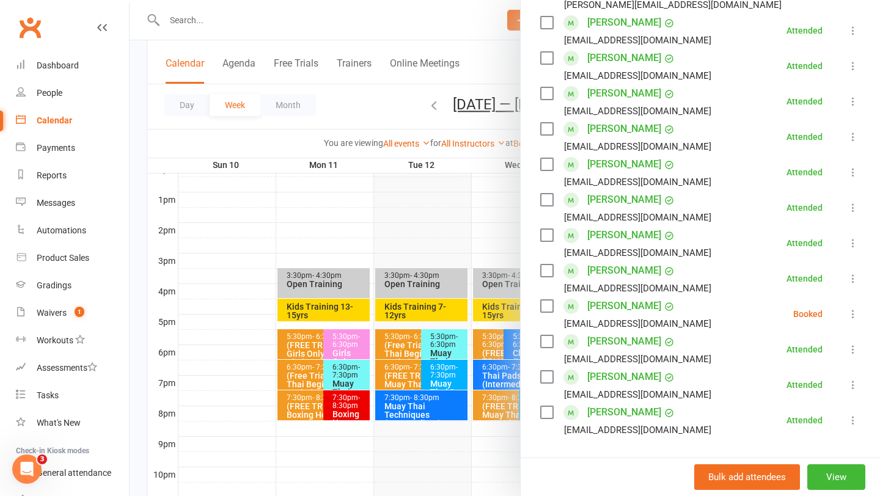
click at [444, 377] on div at bounding box center [505, 248] width 751 height 496
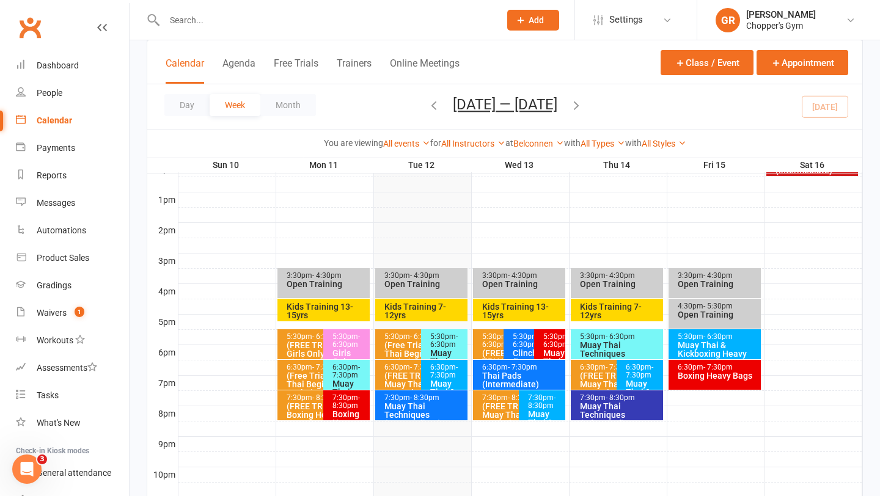
click at [444, 377] on span "- 7:30pm" at bounding box center [444, 371] width 28 height 17
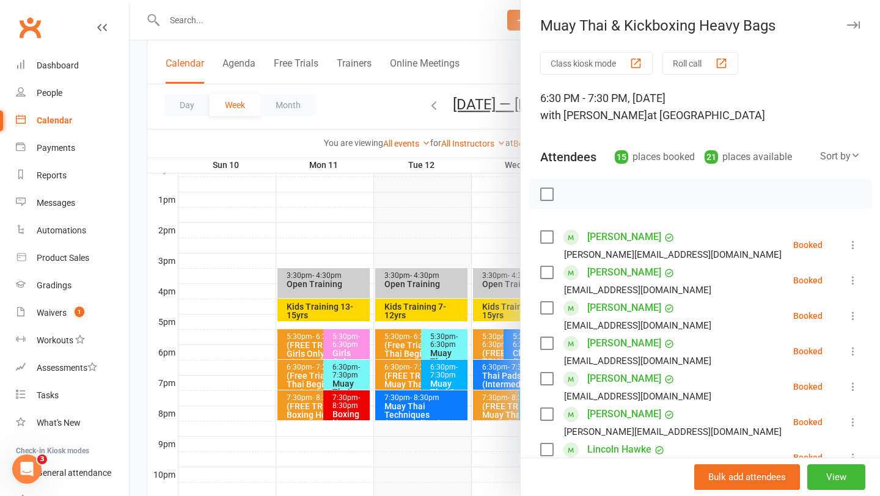
click at [408, 409] on div at bounding box center [505, 248] width 751 height 496
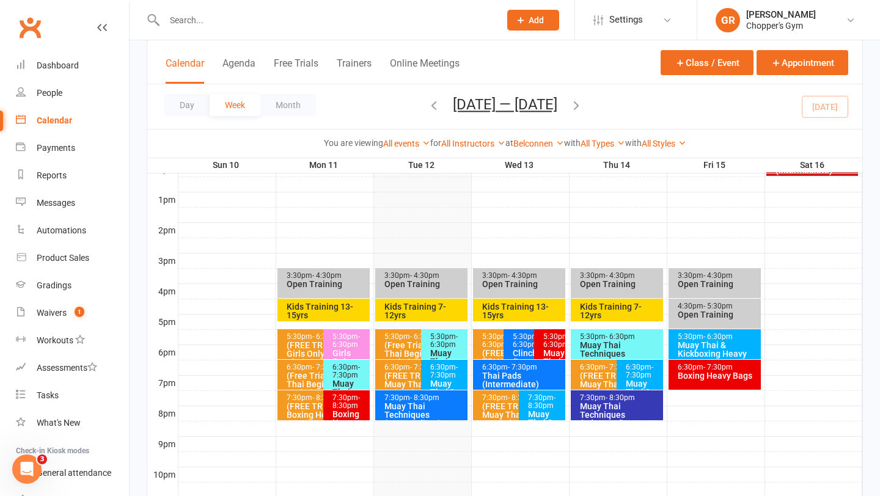
click at [408, 409] on div "Muay Thai Techniques (Intermediate)" at bounding box center [424, 415] width 81 height 26
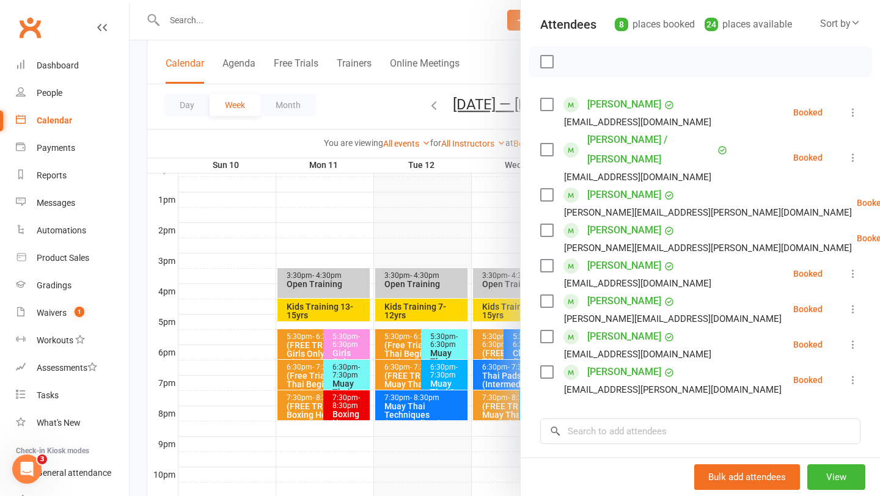
scroll to position [112, 0]
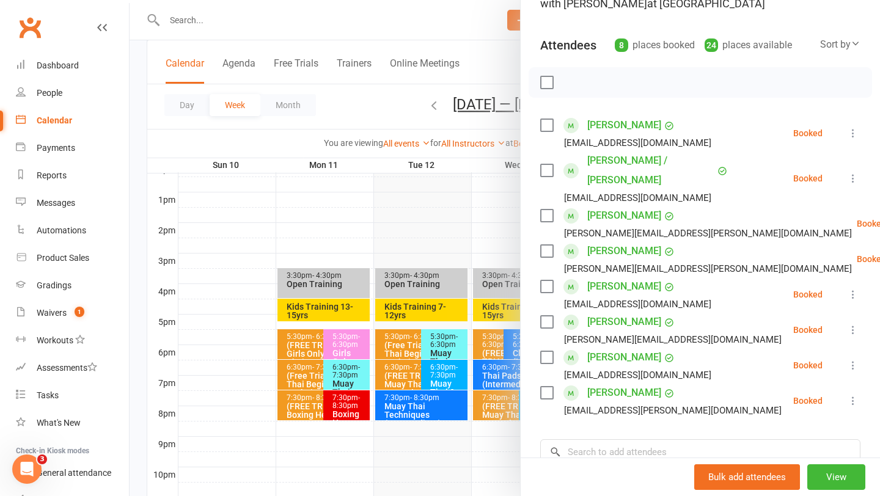
click at [326, 224] on div at bounding box center [505, 248] width 751 height 496
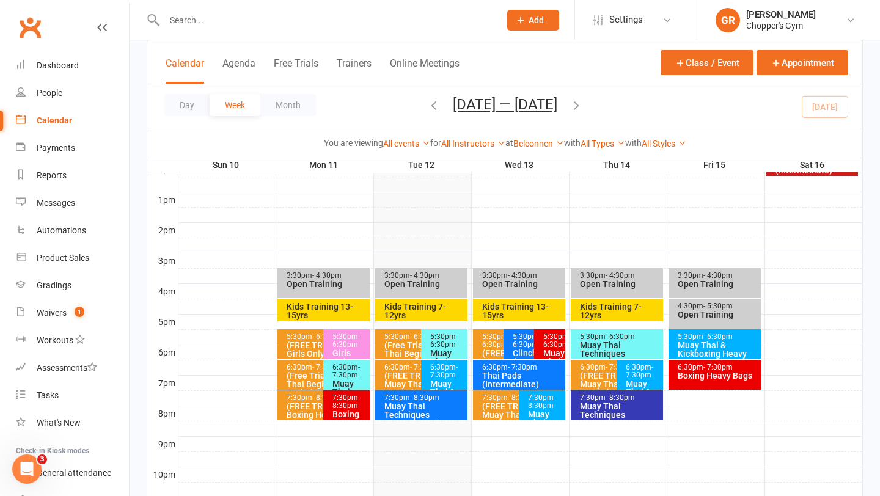
click at [451, 356] on div "Muay Thai Techniques" at bounding box center [447, 362] width 35 height 26
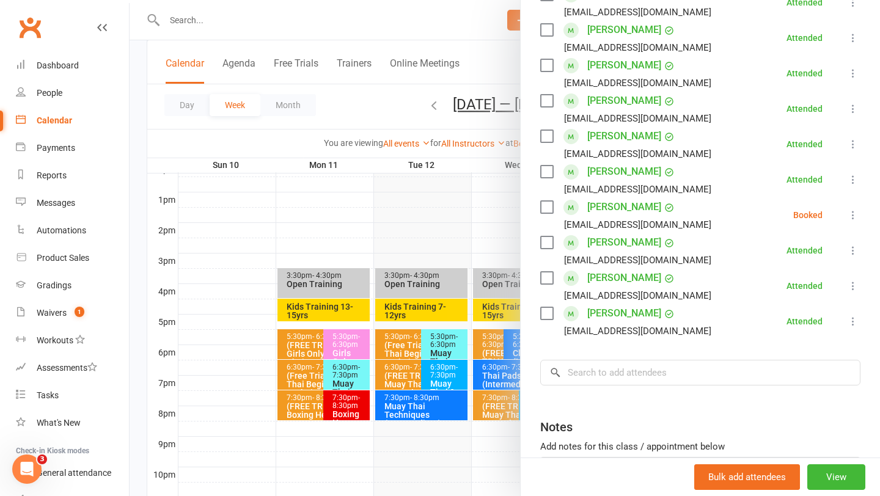
scroll to position [386, 0]
click at [454, 373] on div at bounding box center [505, 248] width 751 height 496
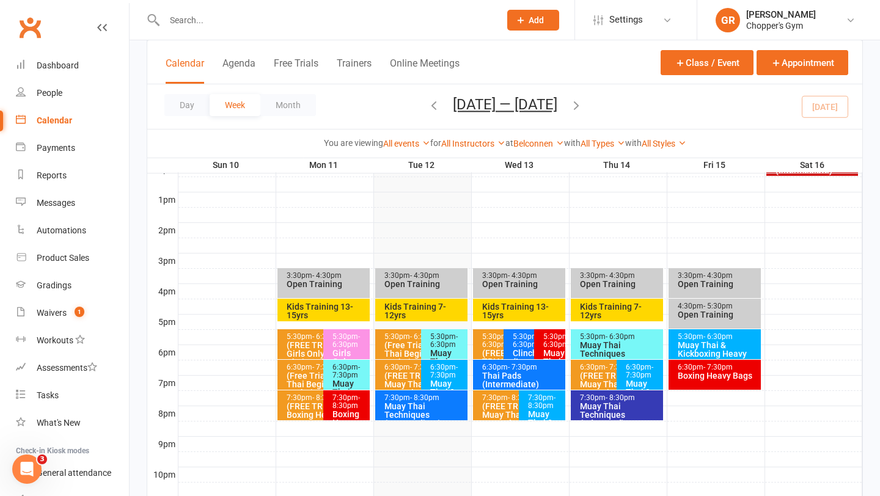
click at [444, 373] on span "- 7:30pm" at bounding box center [444, 371] width 28 height 17
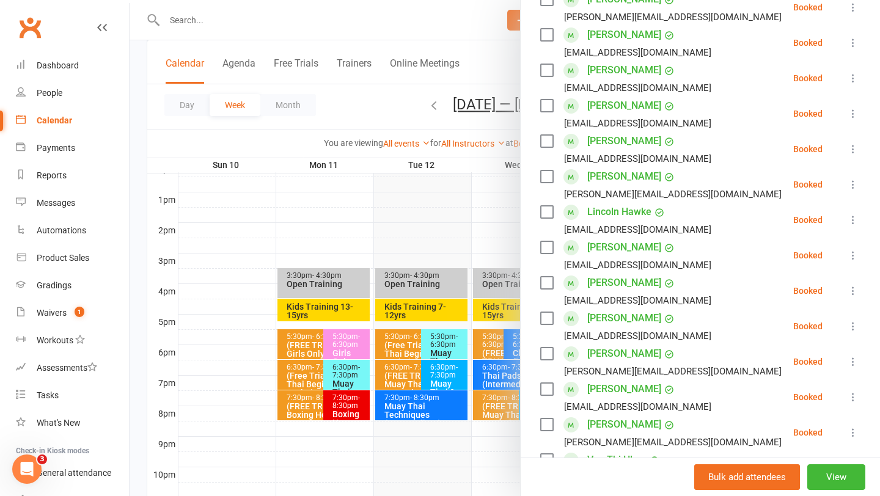
scroll to position [241, 0]
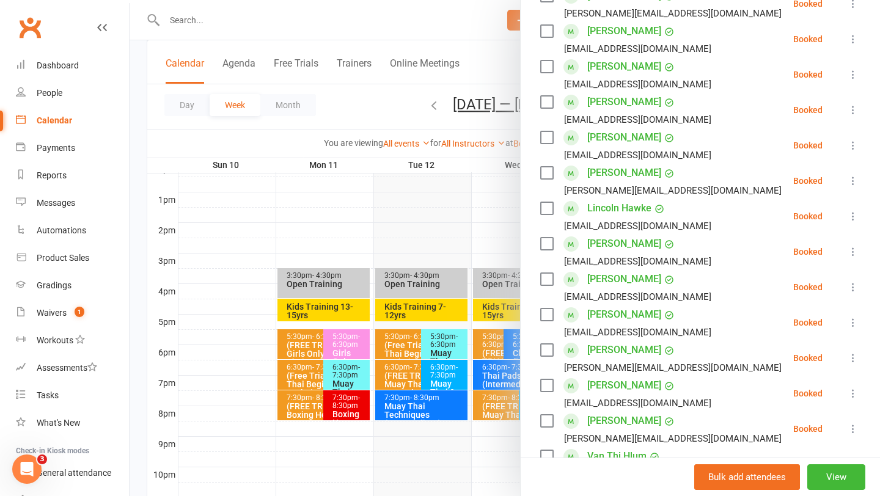
click at [383, 230] on div at bounding box center [505, 248] width 751 height 496
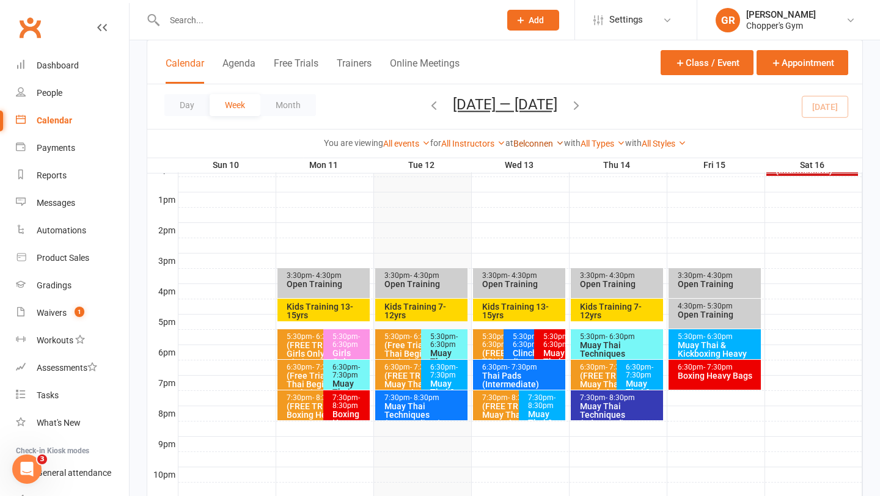
click at [537, 142] on link "Belconnen" at bounding box center [538, 144] width 51 height 10
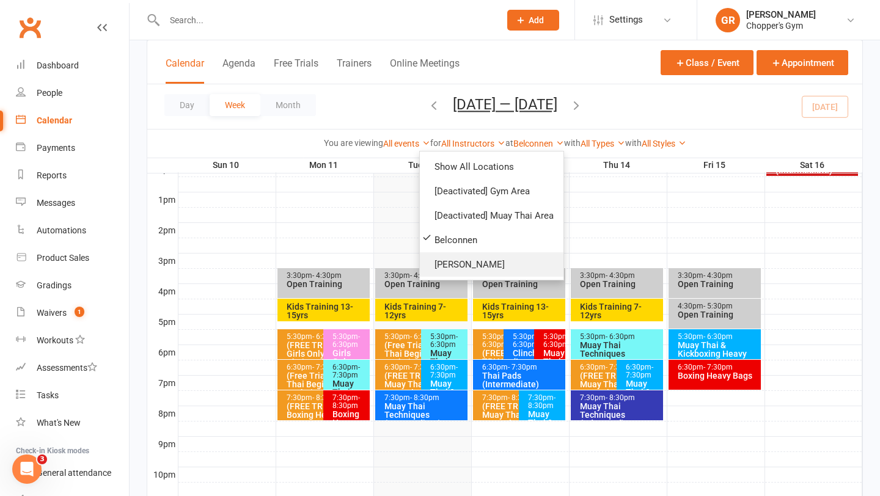
click at [458, 259] on link "[PERSON_NAME]" at bounding box center [492, 264] width 144 height 24
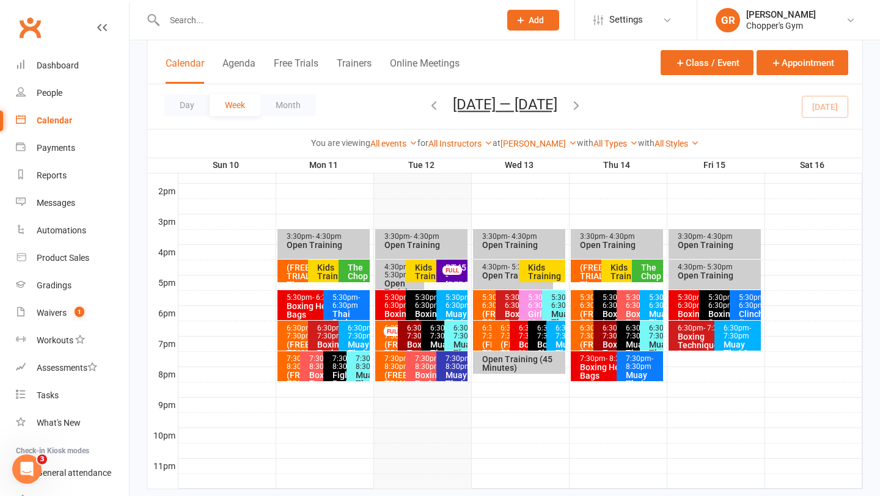
scroll to position [493, 0]
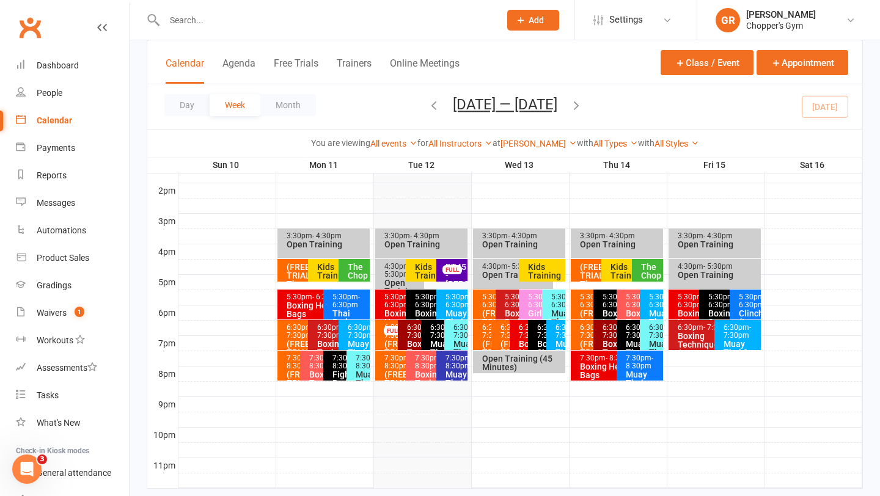
click at [218, 21] on input "text" at bounding box center [326, 20] width 331 height 17
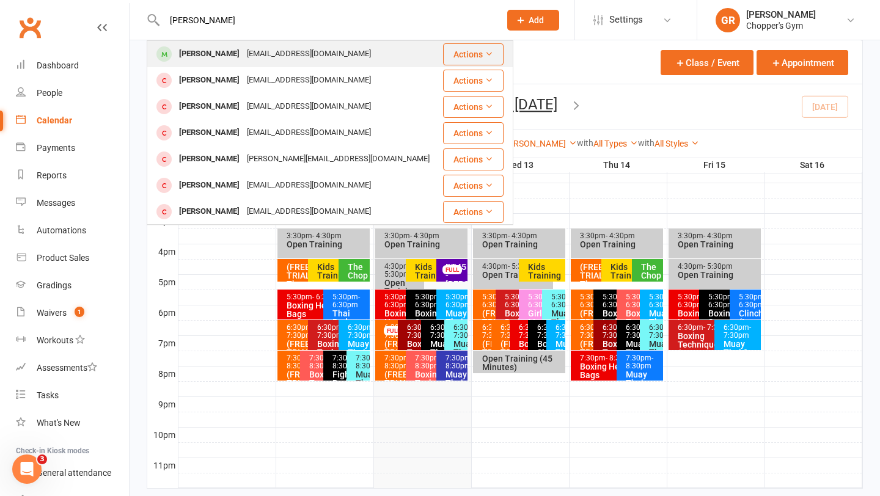
type input "travis lewi"
click at [219, 57] on div "Travis Willis" at bounding box center [209, 54] width 68 height 18
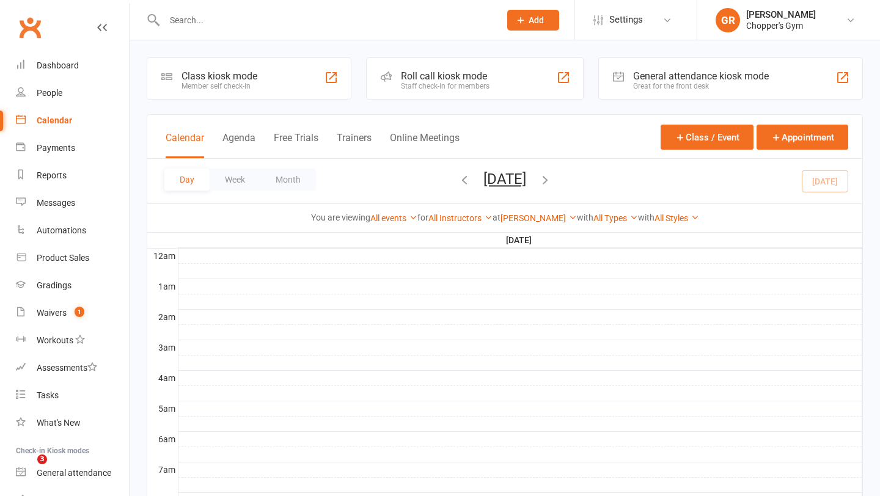
click at [261, 20] on input "text" at bounding box center [326, 20] width 331 height 17
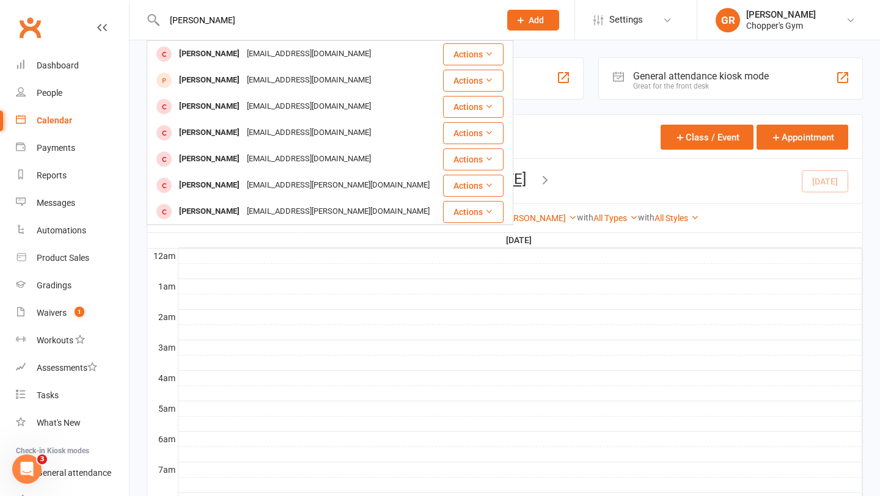
type input "[PERSON_NAME]"
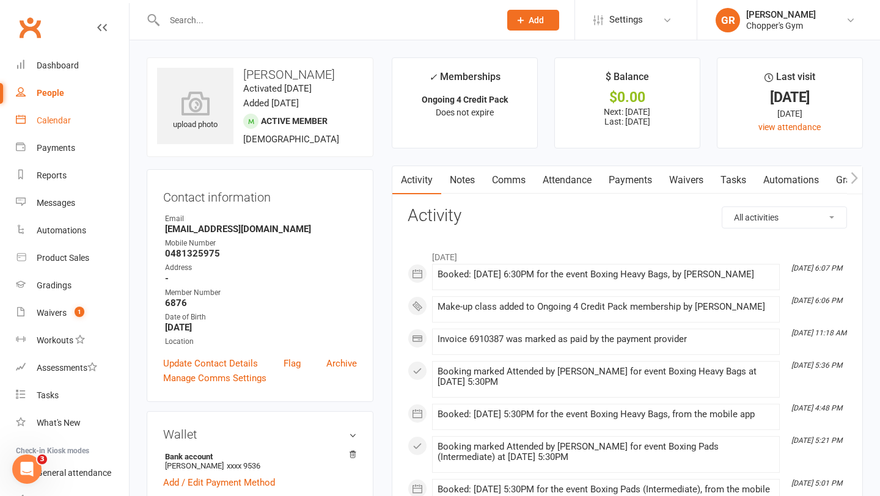
click at [52, 122] on div "Calendar" at bounding box center [54, 121] width 34 height 10
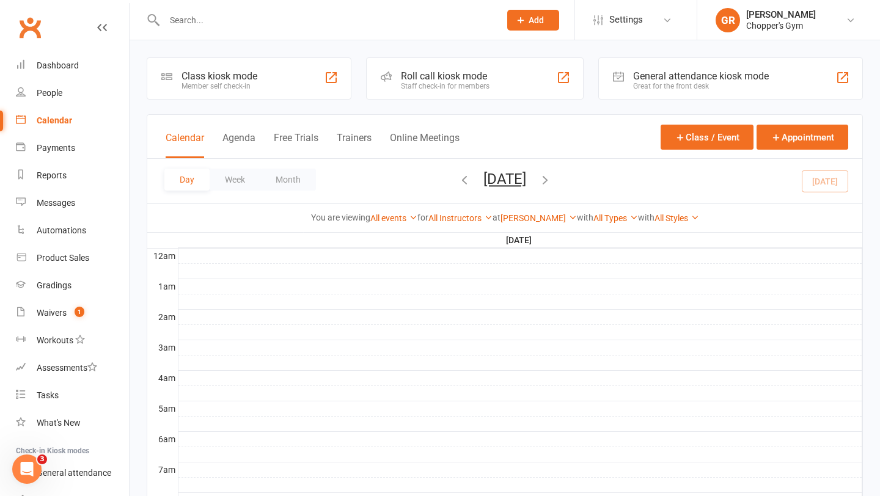
click at [202, 15] on input "text" at bounding box center [326, 20] width 331 height 17
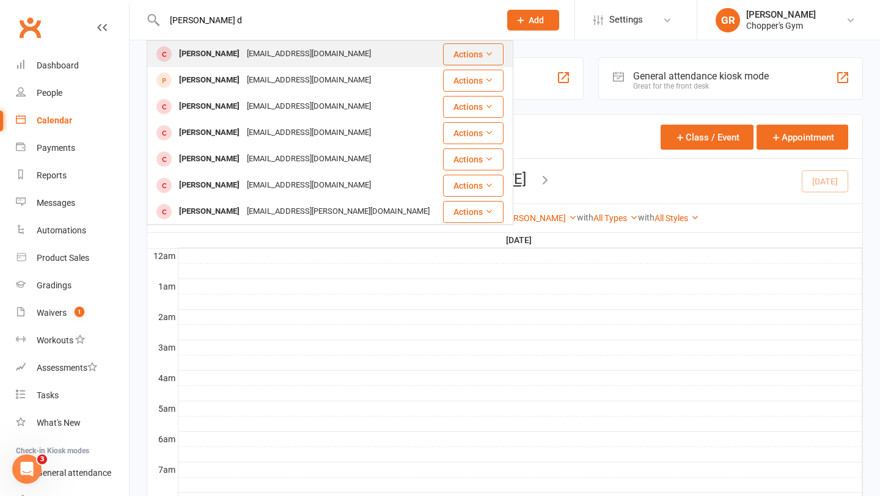
type input "[PERSON_NAME] d"
click at [218, 56] on div "[PERSON_NAME]" at bounding box center [209, 54] width 68 height 18
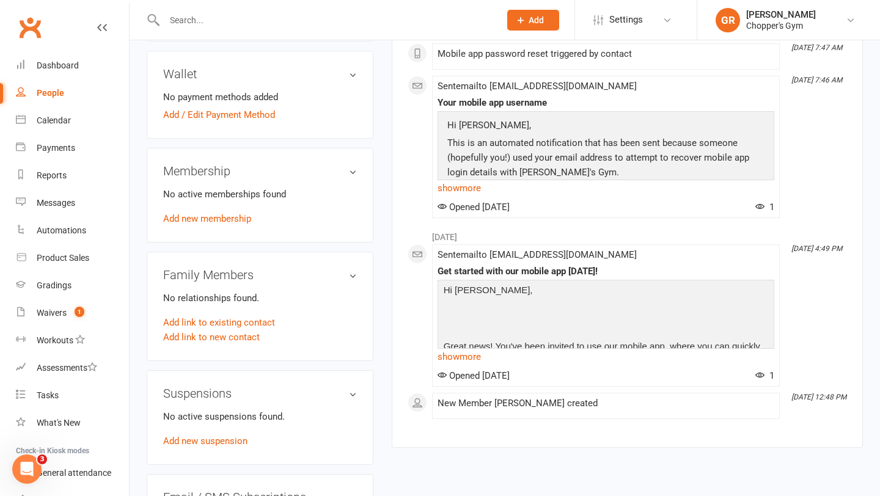
scroll to position [359, 0]
click at [217, 18] on input "text" at bounding box center [326, 20] width 331 height 17
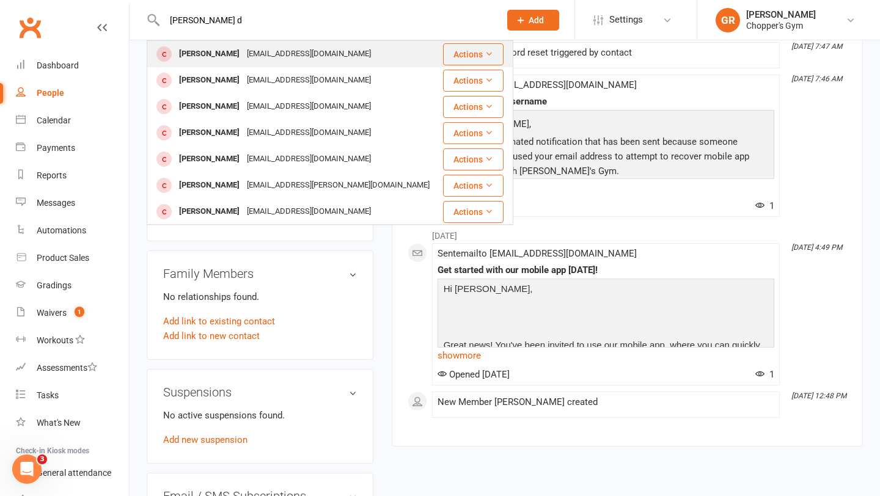
type input "[PERSON_NAME] d"
click at [227, 61] on div "[PERSON_NAME]" at bounding box center [209, 54] width 68 height 18
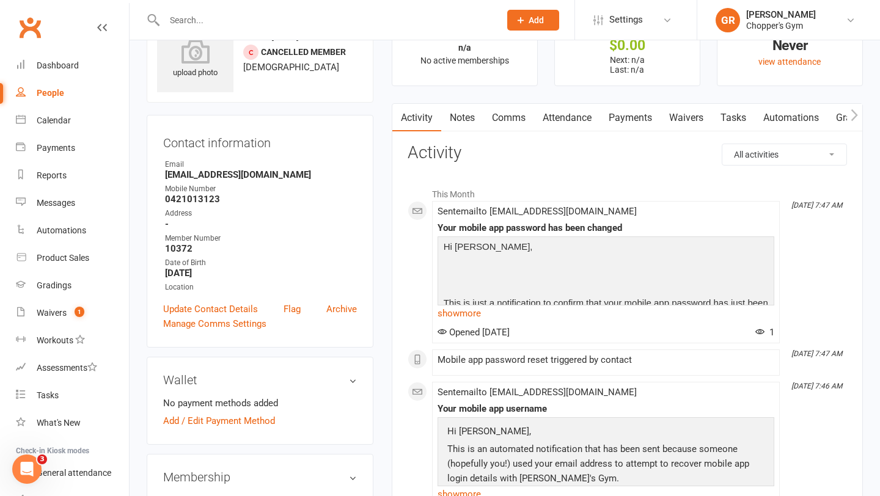
scroll to position [77, 0]
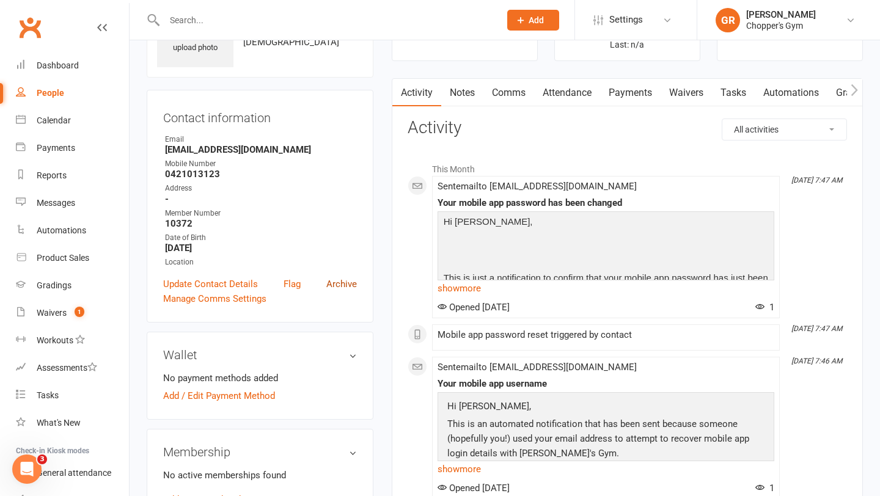
click at [339, 286] on link "Archive" at bounding box center [341, 284] width 31 height 15
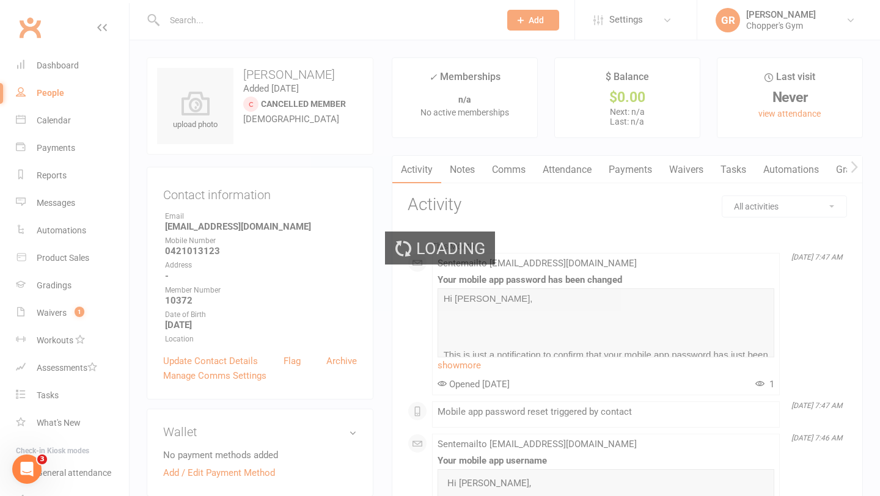
select select "100"
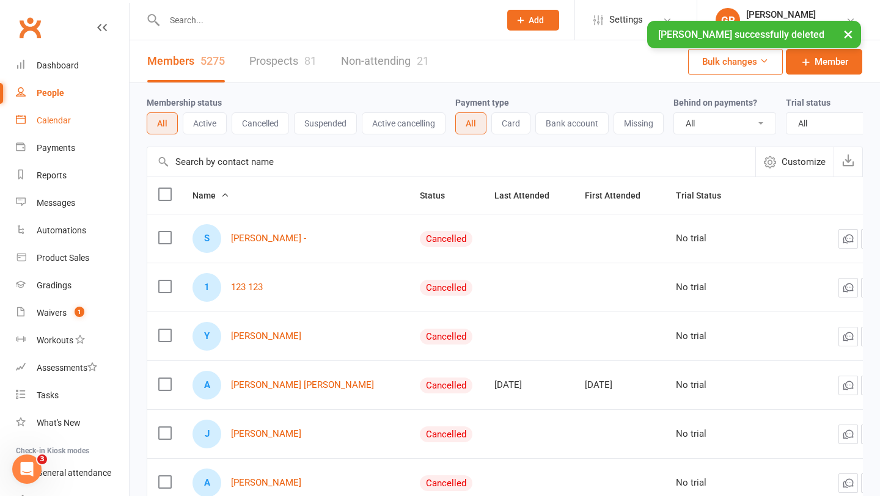
click at [76, 121] on link "Calendar" at bounding box center [72, 121] width 113 height 28
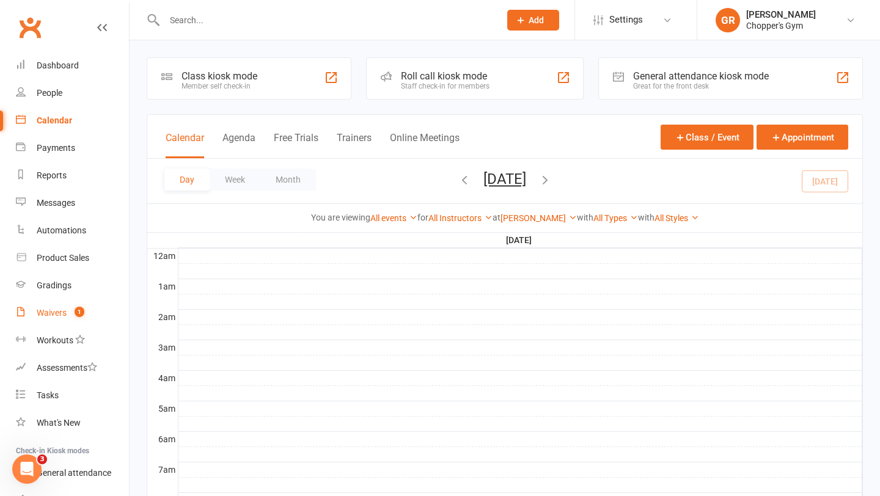
click at [48, 314] on div "Waivers" at bounding box center [52, 313] width 30 height 10
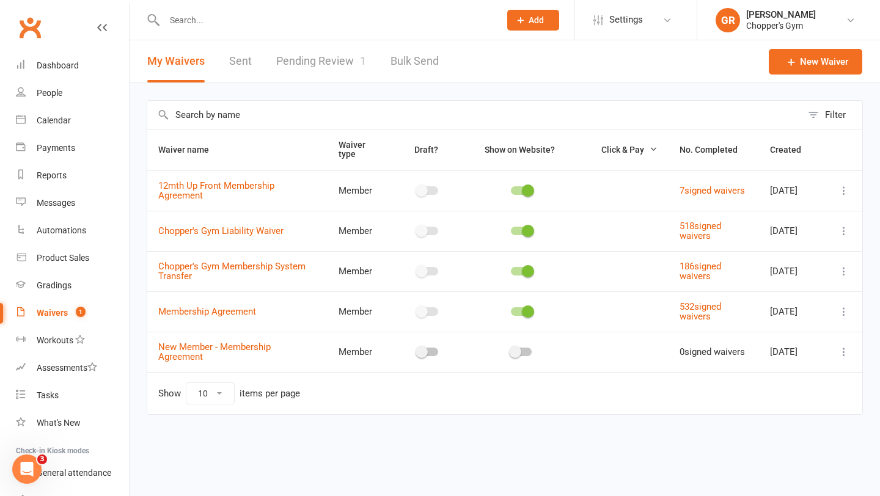
click at [312, 59] on link "Pending Review 1" at bounding box center [321, 61] width 90 height 42
select select "50"
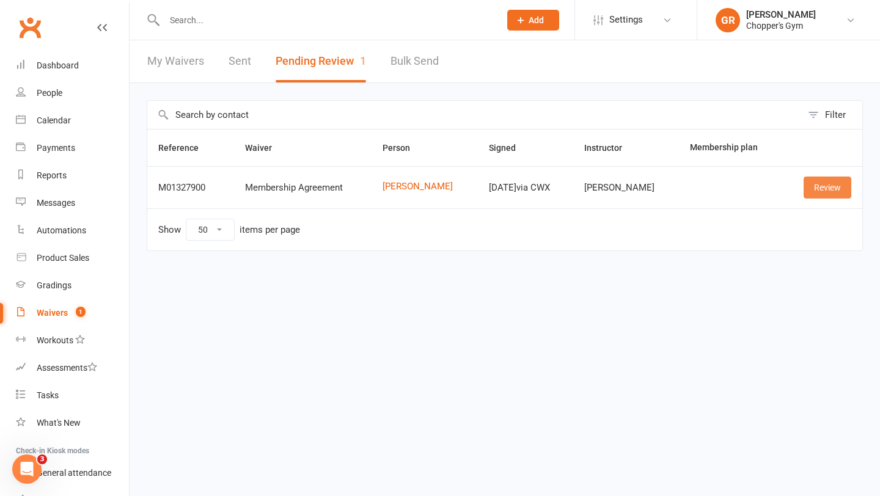
click at [818, 184] on link "Review" at bounding box center [828, 188] width 48 height 22
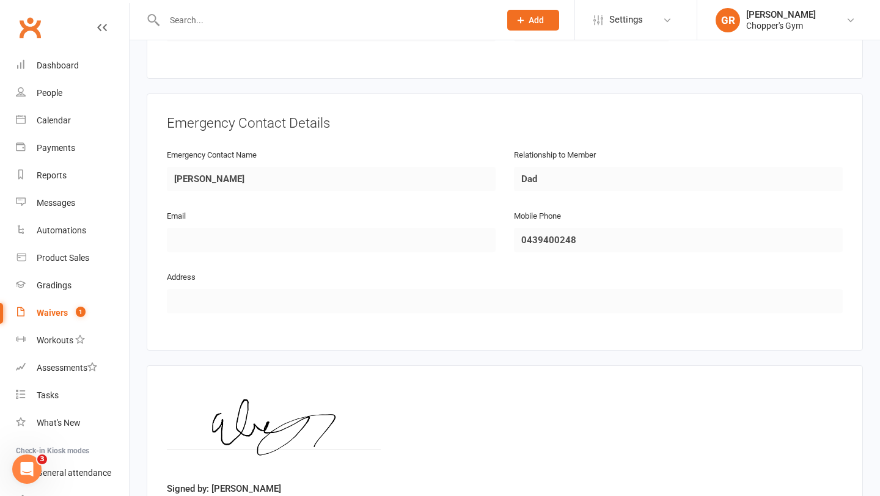
scroll to position [592, 0]
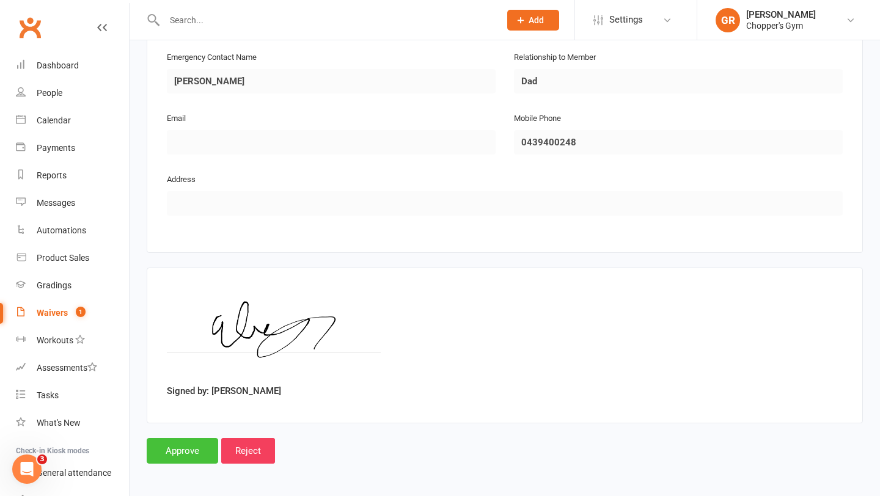
click at [173, 441] on input "Approve" at bounding box center [183, 451] width 72 height 26
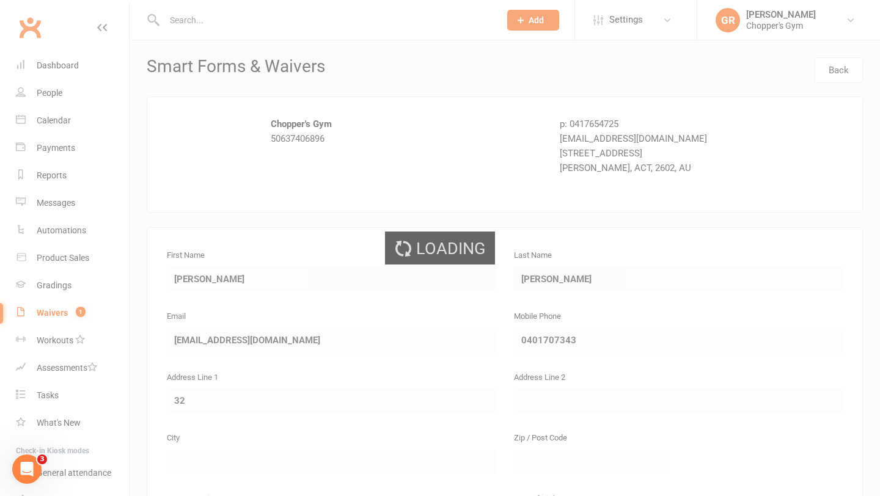
select select "50"
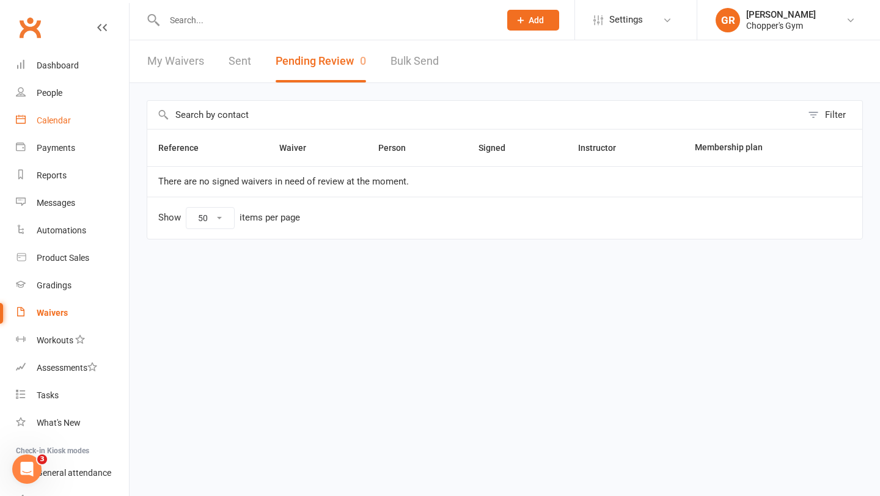
click at [61, 116] on div "Calendar" at bounding box center [54, 121] width 34 height 10
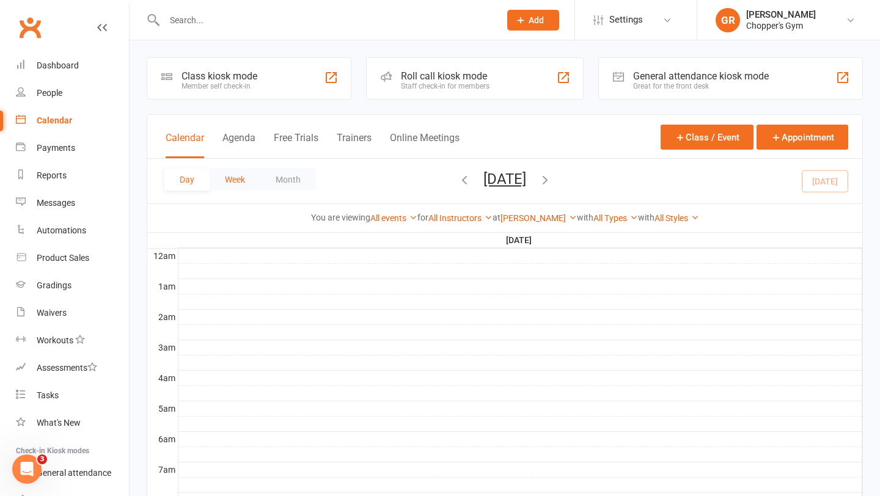
click at [241, 178] on button "Week" at bounding box center [235, 180] width 51 height 22
click at [430, 180] on icon "button" at bounding box center [433, 179] width 13 height 13
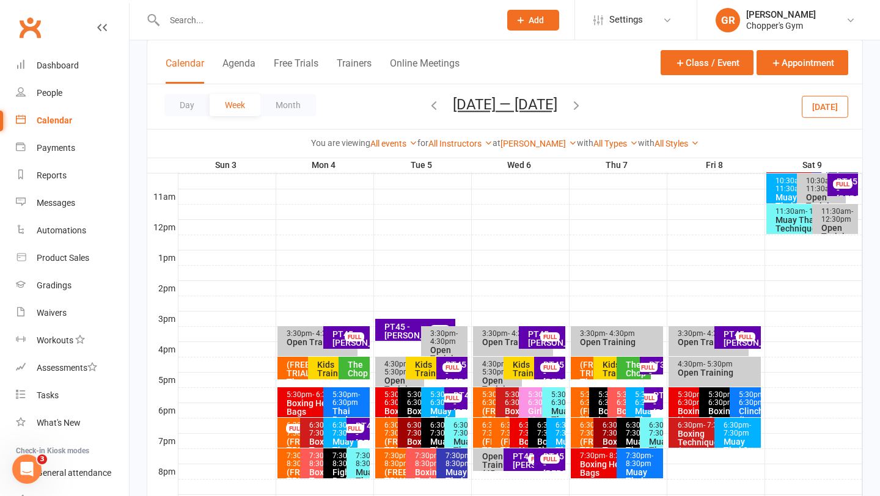
scroll to position [408, 0]
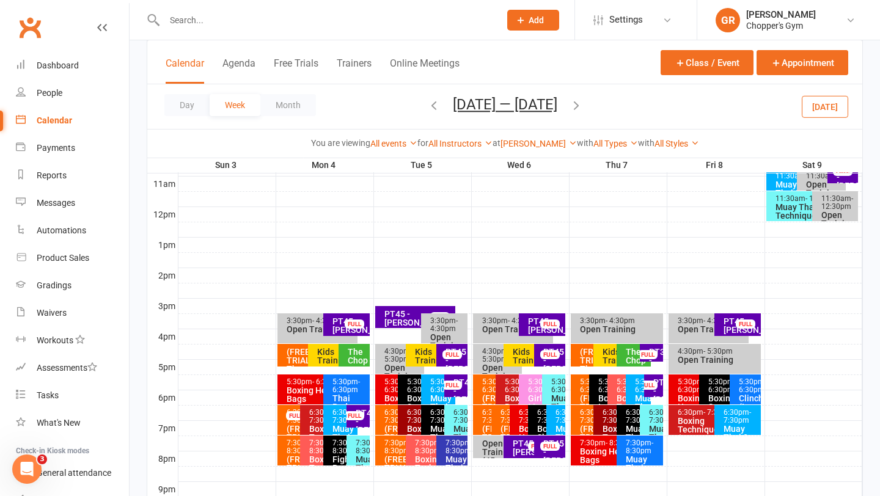
click at [460, 424] on span "- 7:30pm" at bounding box center [467, 416] width 28 height 17
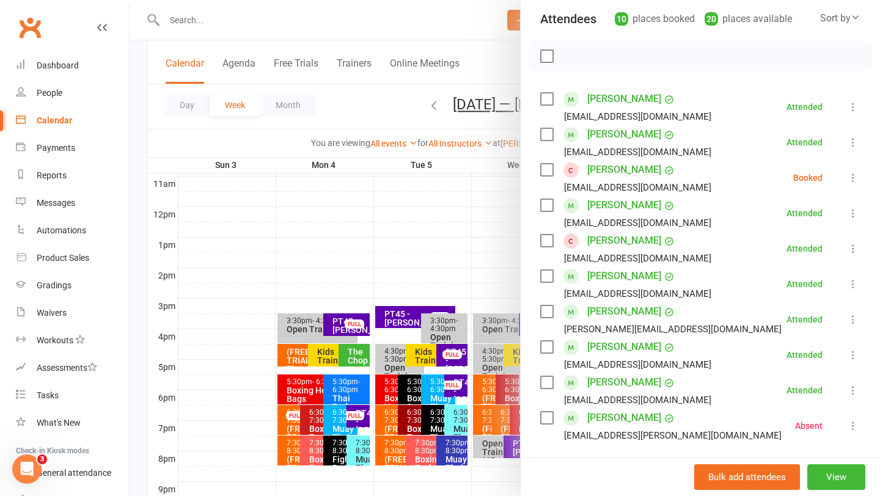
scroll to position [143, 0]
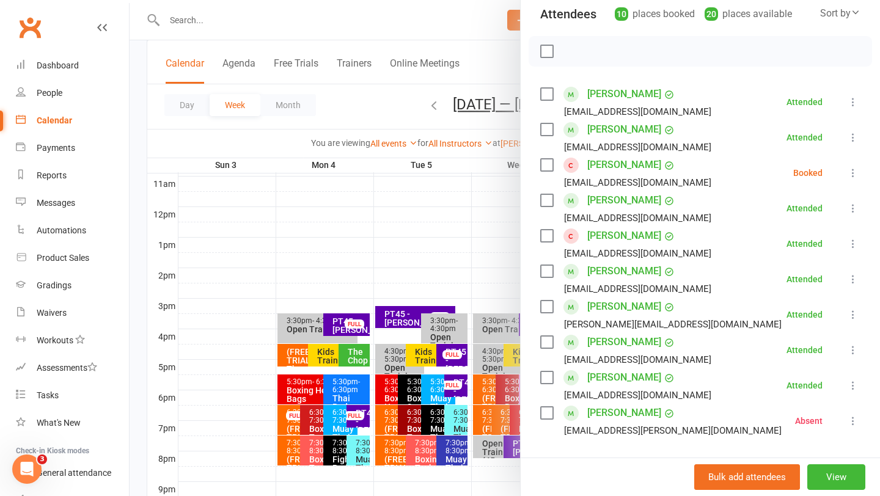
click at [611, 273] on link "Bailey McConaghy" at bounding box center [624, 272] width 74 height 20
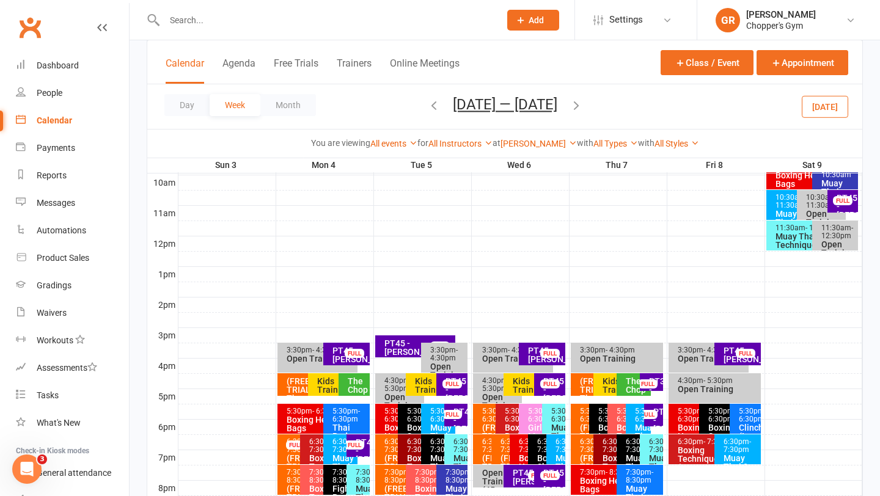
scroll to position [380, 0]
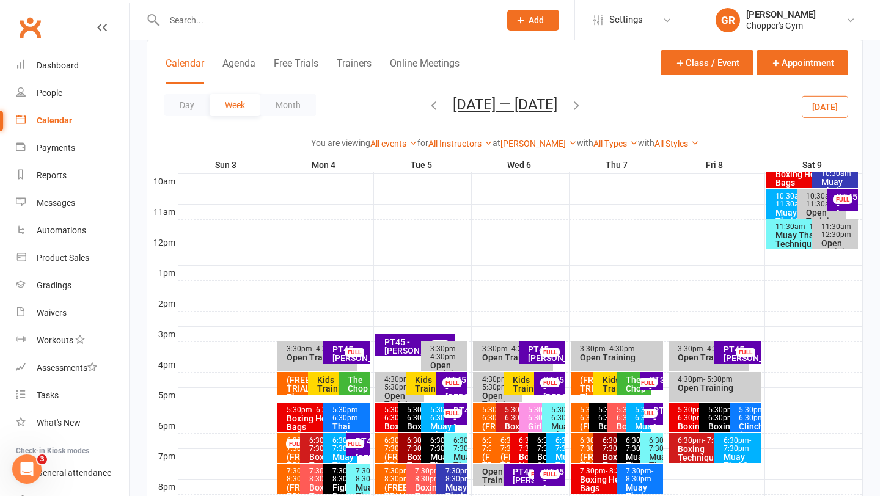
click at [806, 116] on button "[DATE]" at bounding box center [825, 106] width 46 height 22
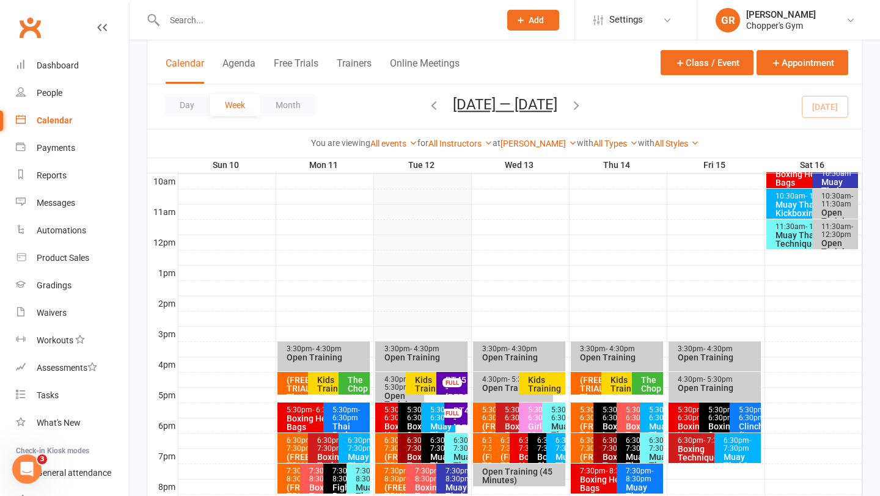
click at [457, 453] on span "- 7:30pm" at bounding box center [467, 444] width 28 height 17
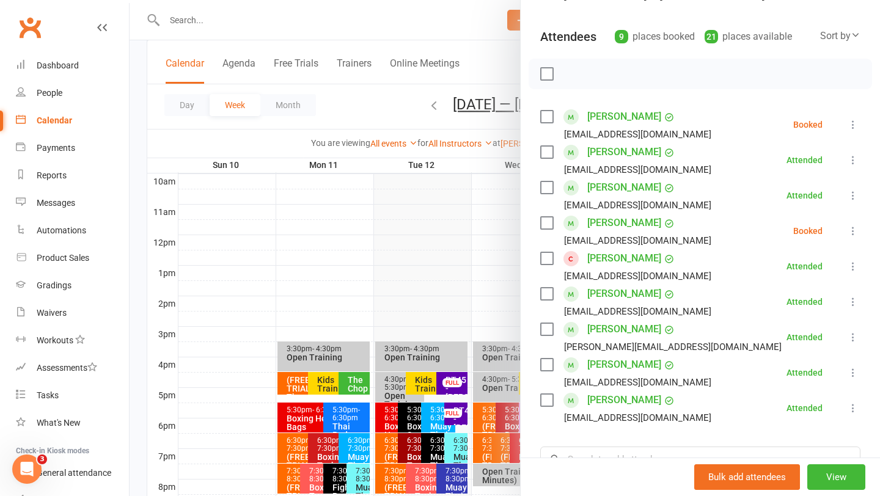
scroll to position [119, 0]
click at [461, 420] on div at bounding box center [505, 248] width 751 height 496
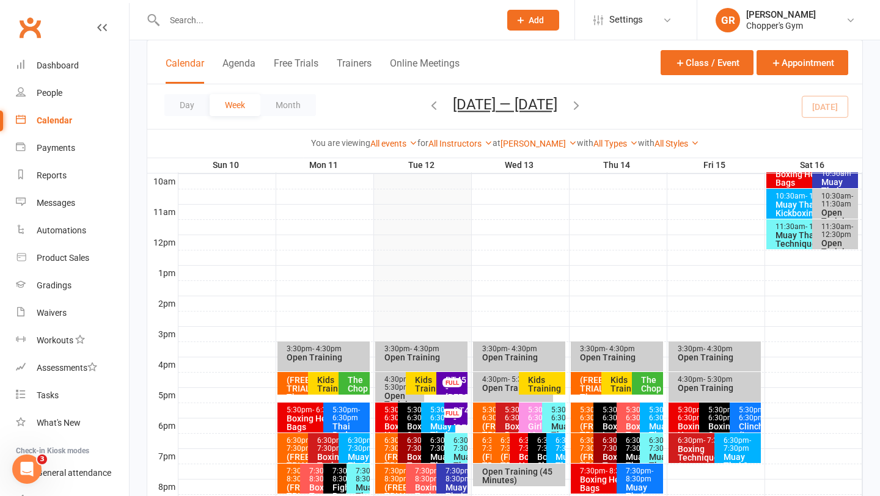
click at [462, 422] on div "PT45 - [PERSON_NAME]" at bounding box center [459, 419] width 12 height 26
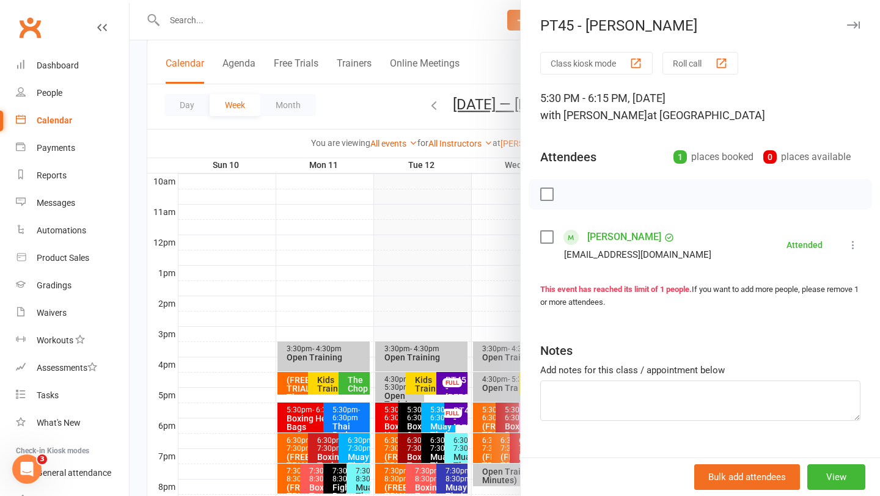
click at [345, 324] on div at bounding box center [505, 248] width 751 height 496
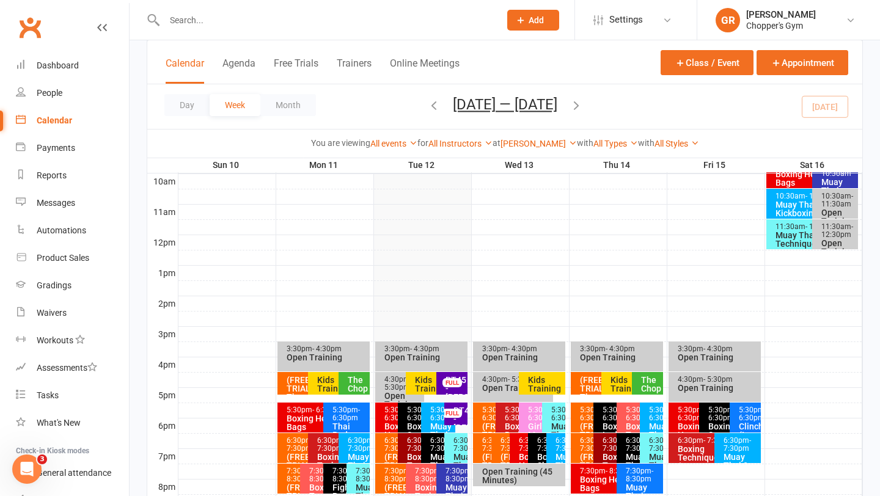
click at [241, 29] on div at bounding box center [319, 20] width 345 height 40
click at [230, 23] on input "text" at bounding box center [326, 20] width 331 height 17
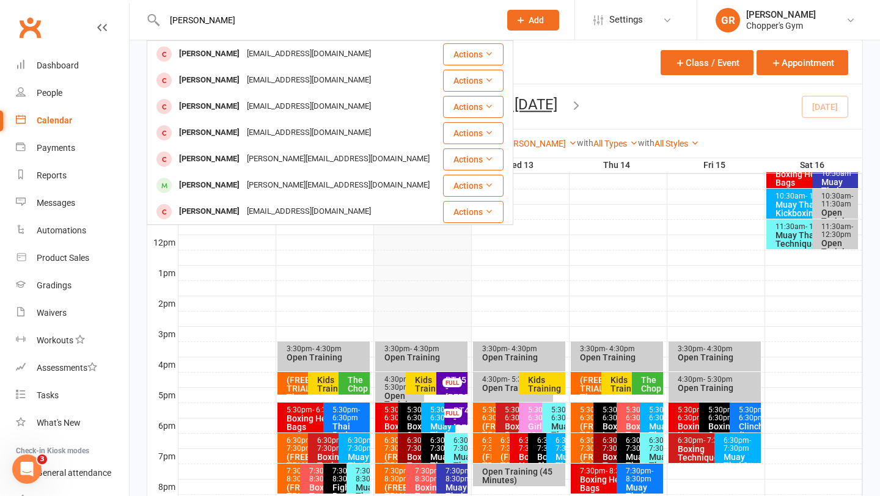
type input "patrick calla"
click at [260, 281] on div at bounding box center [520, 288] width 684 height 15
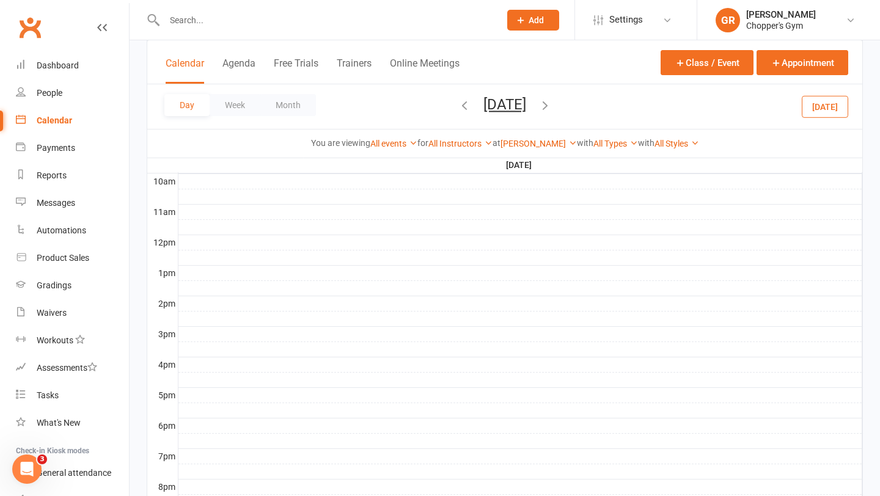
click at [811, 115] on button "[DATE]" at bounding box center [825, 106] width 46 height 22
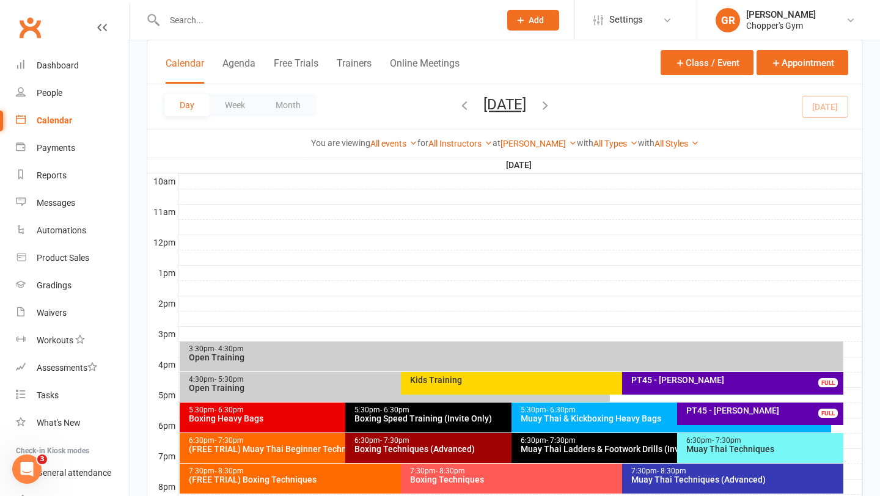
click at [733, 482] on div "Muay Thai Techniques (Advanced)" at bounding box center [736, 479] width 210 height 9
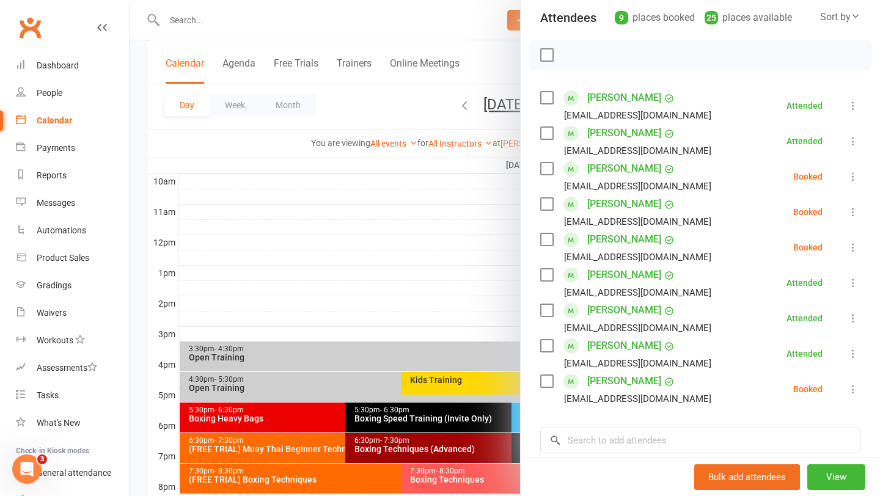
scroll to position [145, 0]
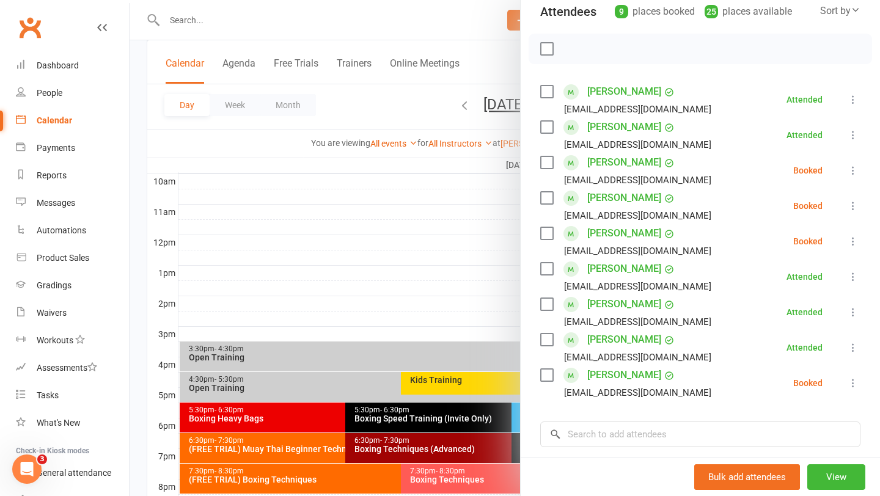
click at [444, 301] on div at bounding box center [505, 248] width 751 height 496
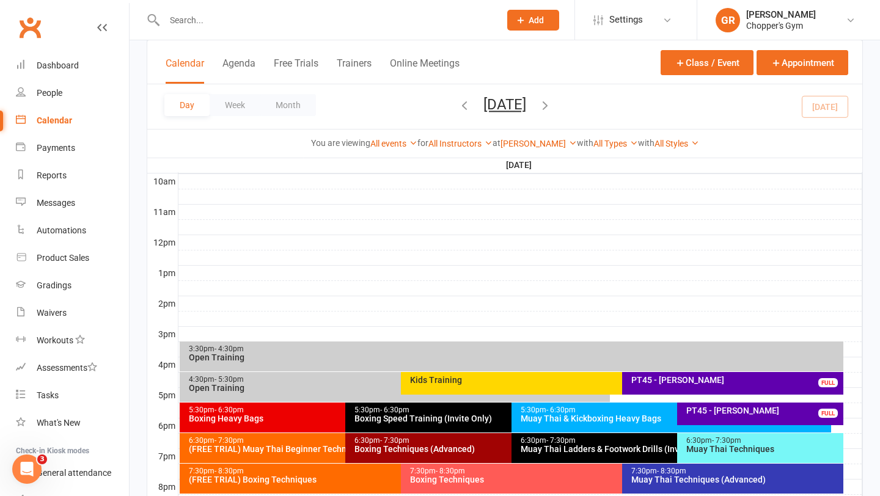
click at [702, 485] on div "7:30pm - 8:30pm Muay Thai Techniques (Advanced)" at bounding box center [732, 479] width 221 height 30
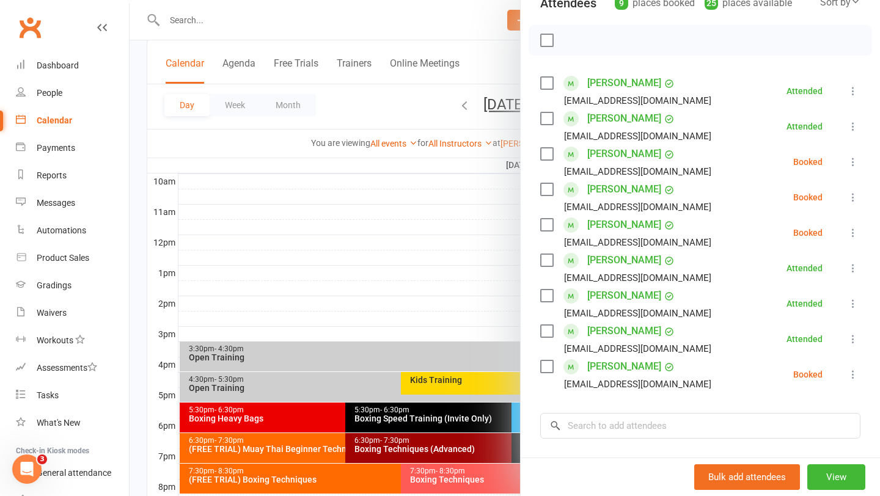
scroll to position [152, 0]
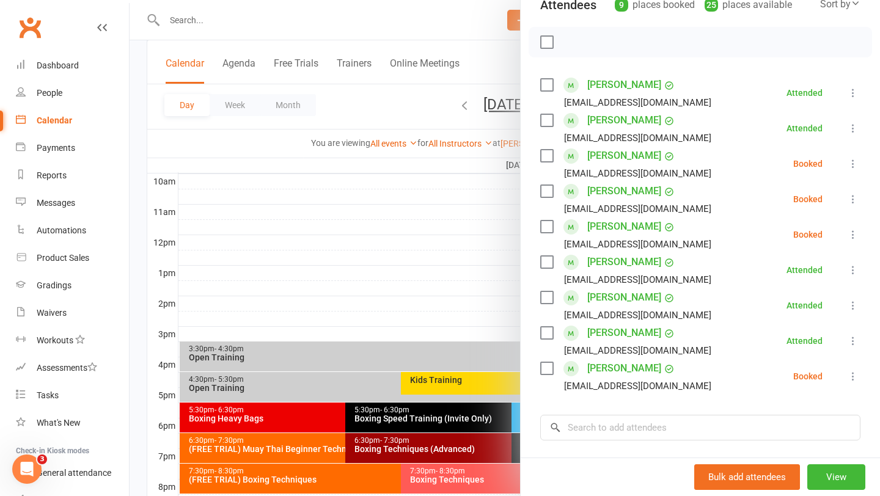
click at [259, 20] on div at bounding box center [505, 248] width 751 height 496
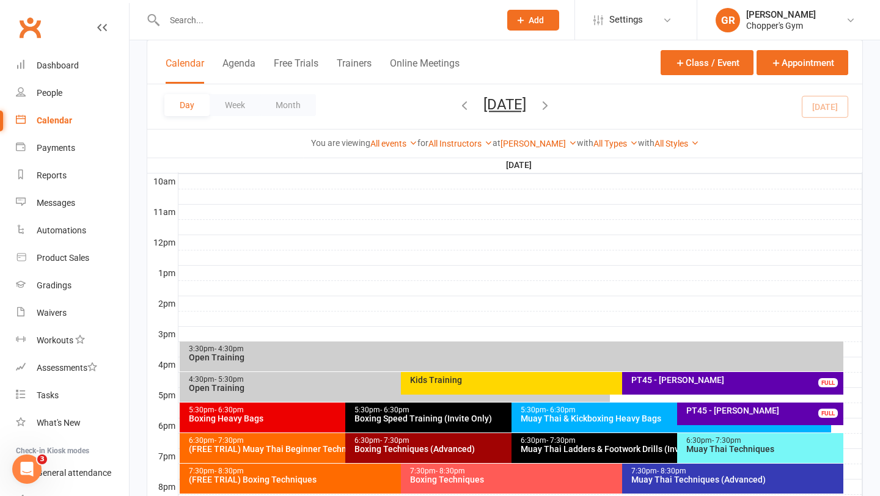
click at [323, 18] on input "text" at bounding box center [326, 20] width 331 height 17
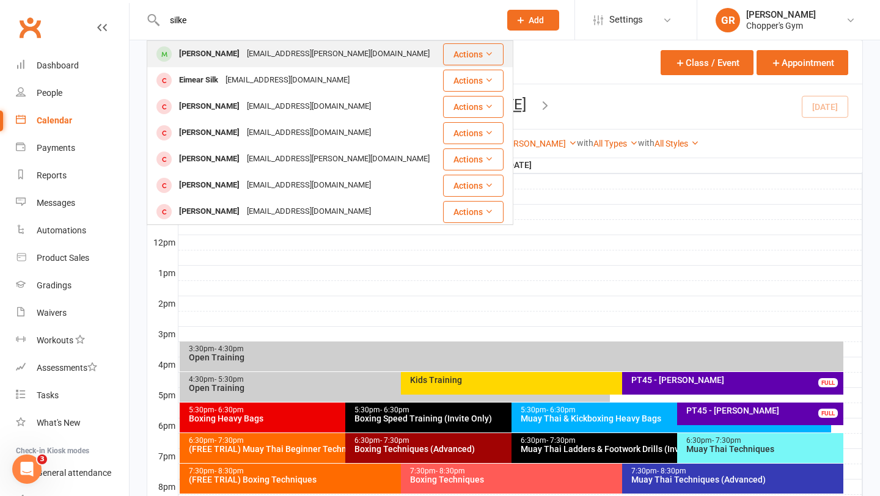
type input "silke"
click at [243, 53] on div "Silke.v.zwick@gmail.com" at bounding box center [338, 54] width 190 height 18
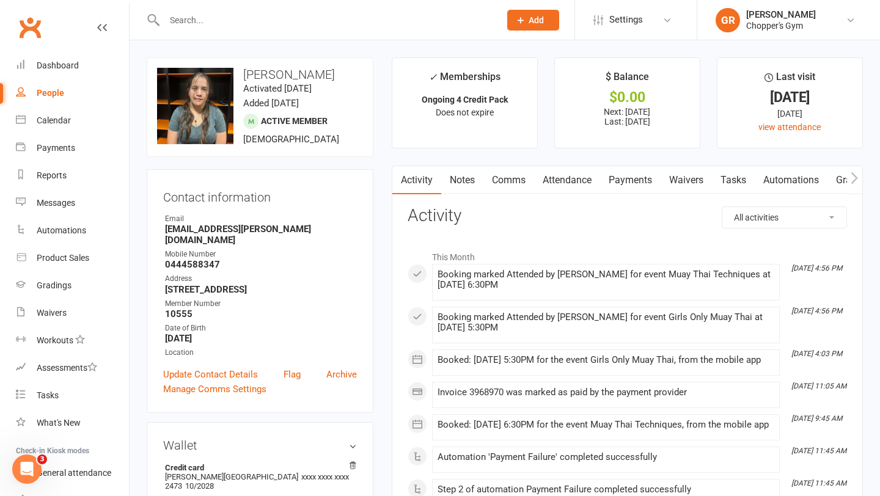
click at [632, 177] on link "Payments" at bounding box center [630, 180] width 61 height 28
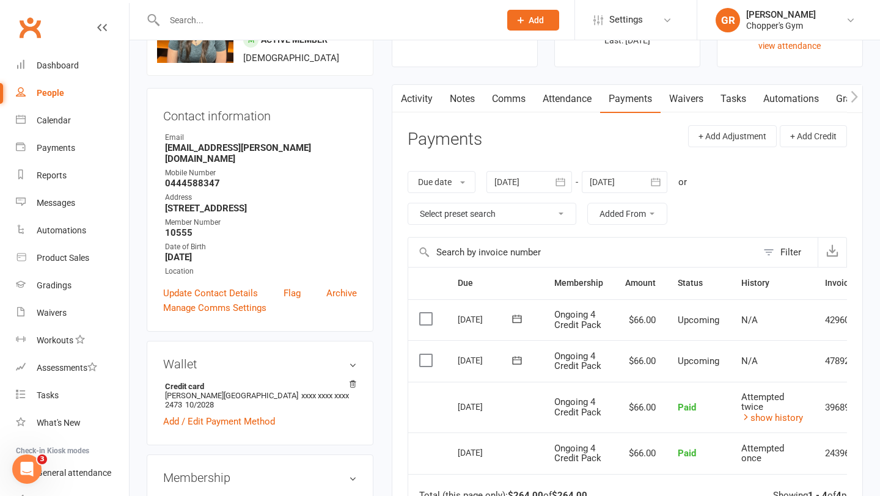
scroll to position [62, 0]
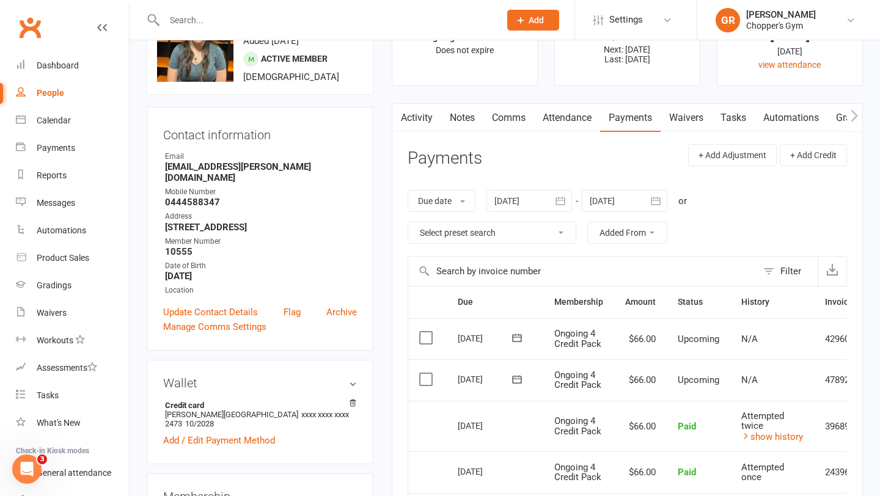
click at [559, 120] on link "Attendance" at bounding box center [567, 118] width 66 height 28
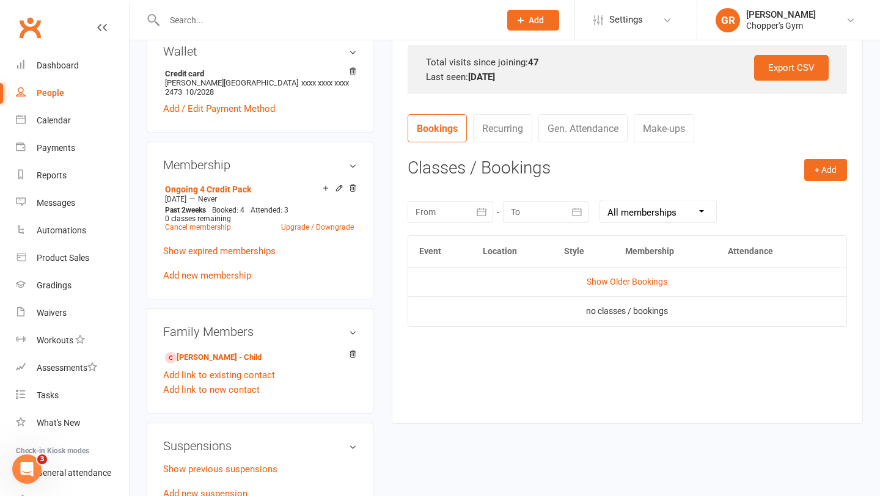
scroll to position [433, 0]
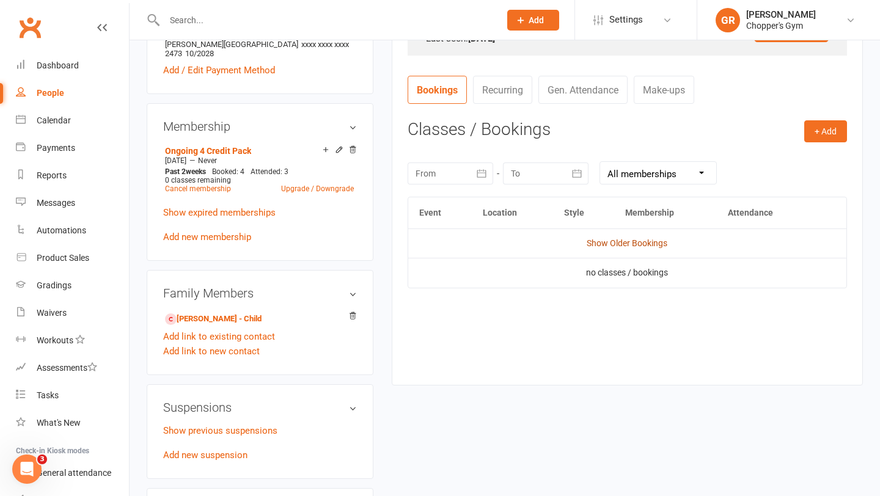
click at [630, 247] on link "Show Older Bookings" at bounding box center [627, 243] width 81 height 10
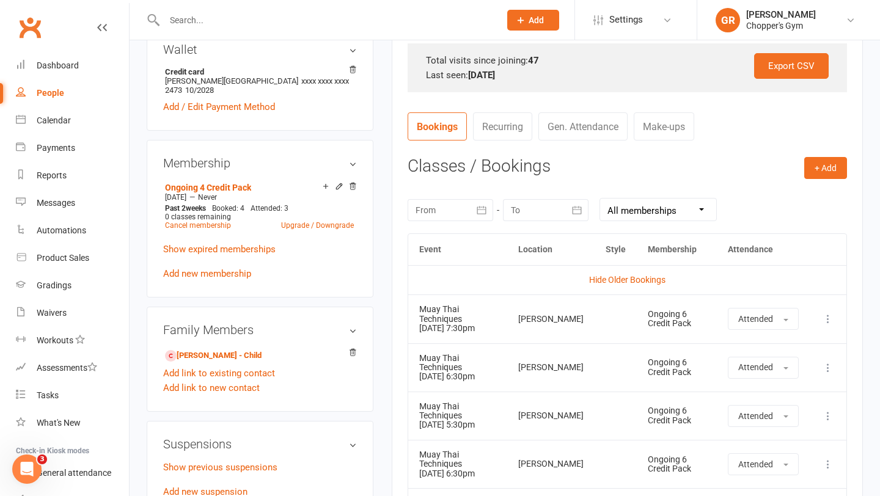
scroll to position [394, 0]
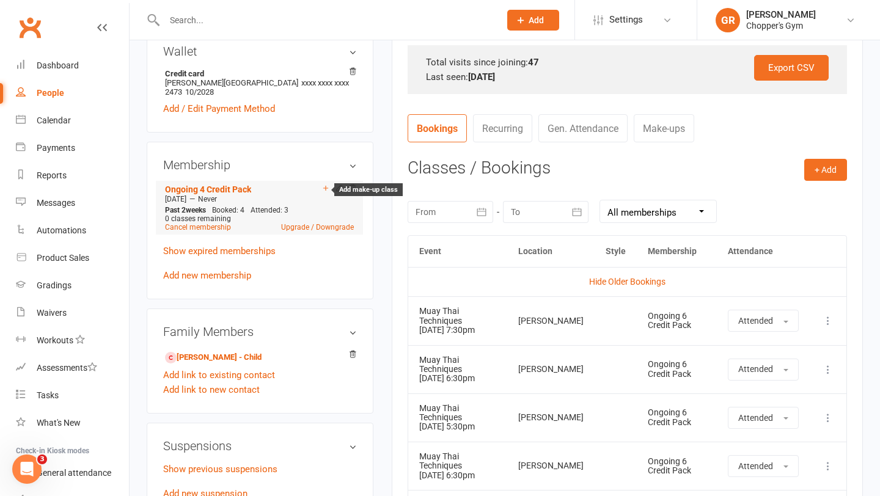
click at [323, 184] on icon at bounding box center [325, 188] width 9 height 9
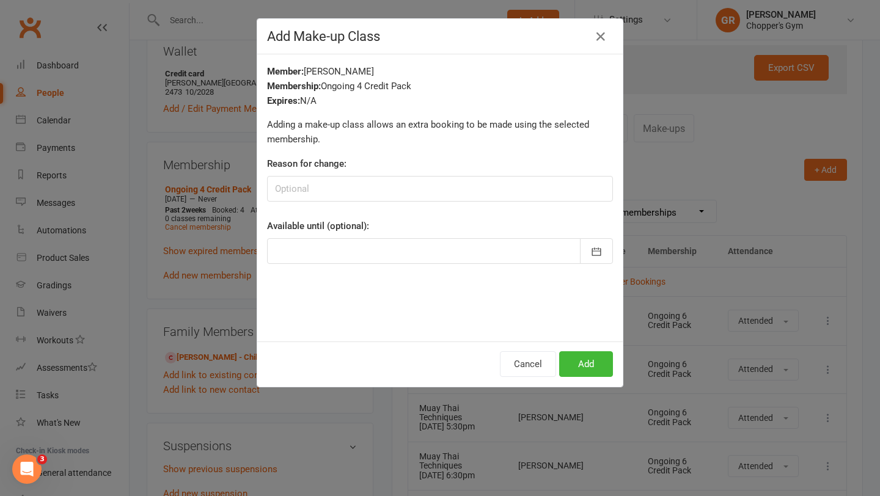
click at [171, 295] on div "Add Make-up Class Member: Silke Zwick Membership: Ongoing 4 Credit Pack Expires…" at bounding box center [440, 248] width 880 height 496
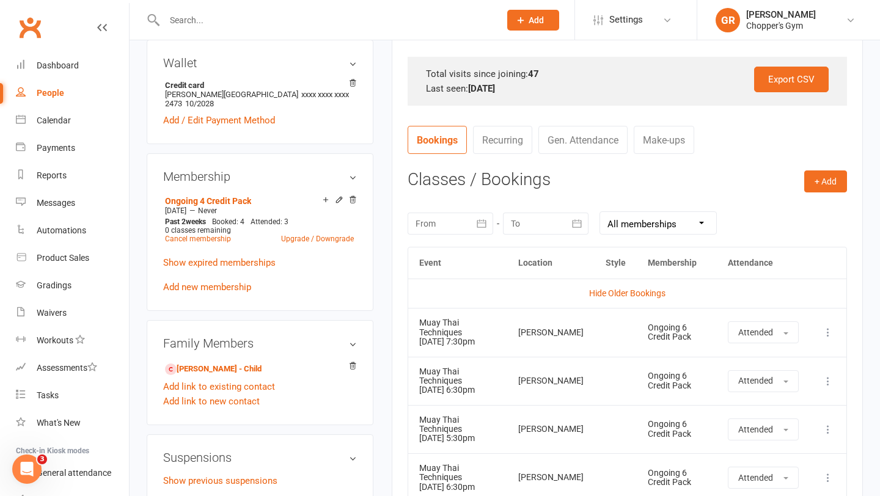
scroll to position [378, 0]
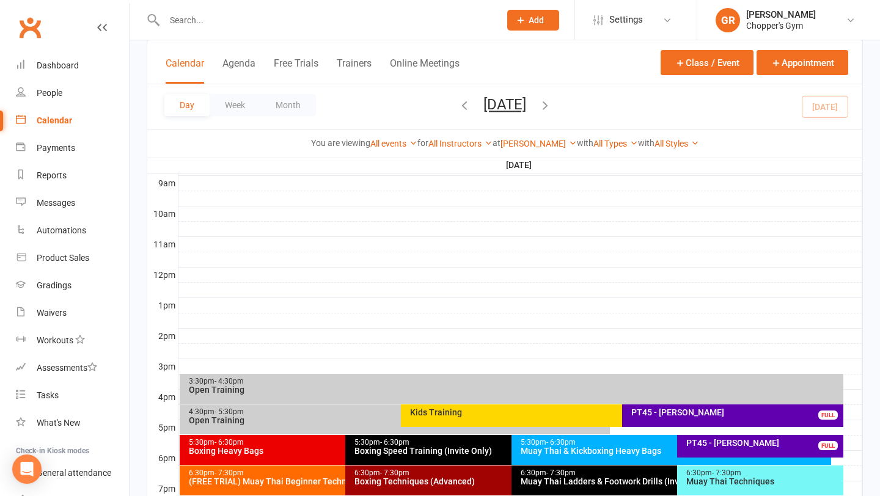
click at [737, 479] on div "Muay Thai Techniques" at bounding box center [763, 481] width 155 height 9
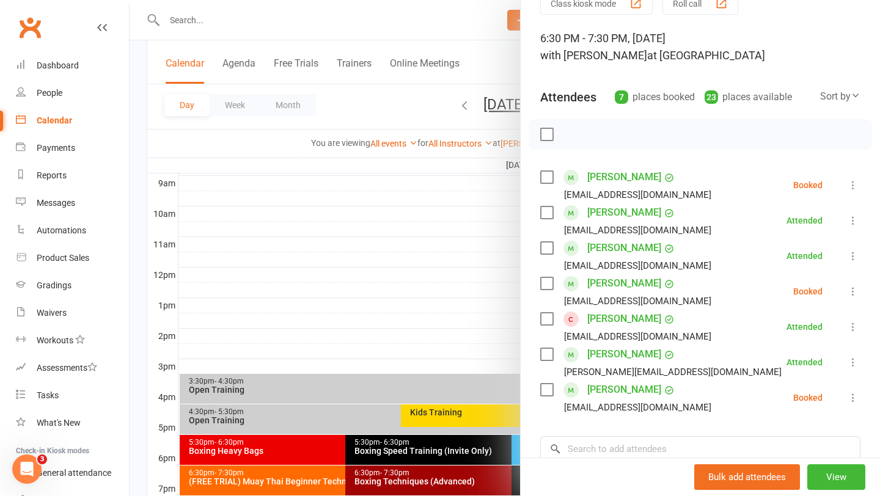
scroll to position [61, 0]
click at [626, 446] on input "search" at bounding box center [700, 448] width 320 height 26
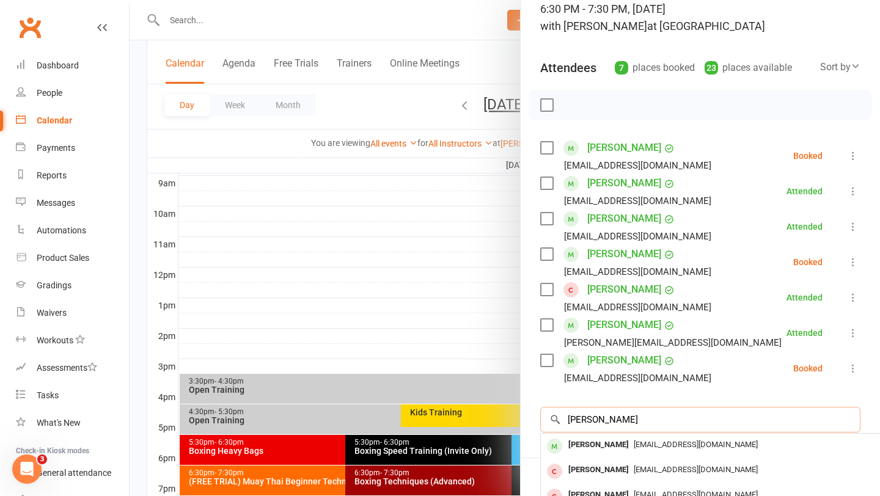
scroll to position [94, 0]
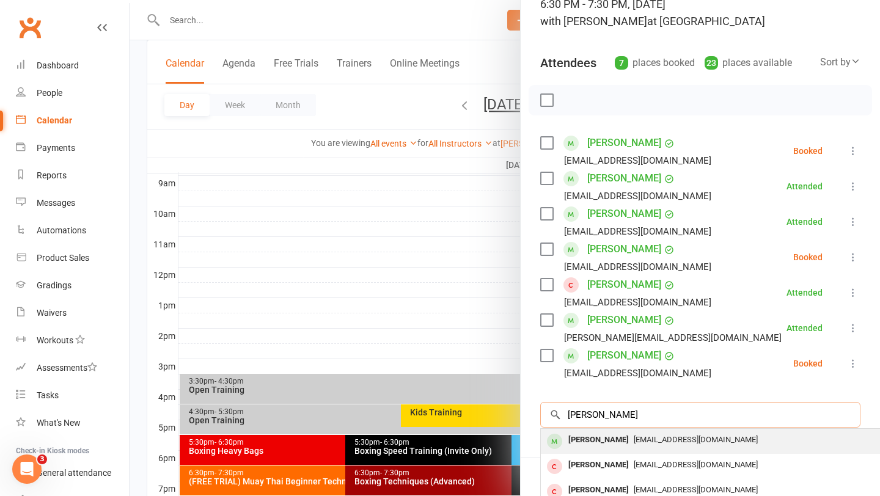
type input "caleb mariot"
click at [634, 444] on span "anna0374@gmail.com" at bounding box center [696, 439] width 124 height 9
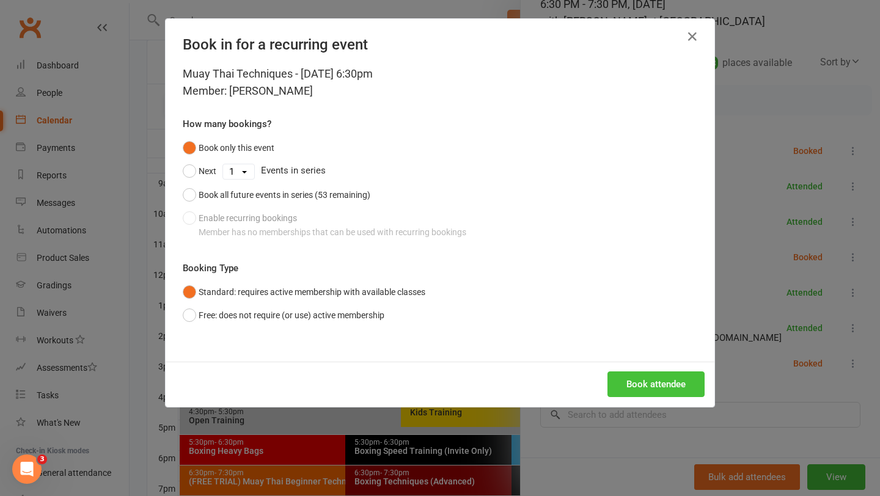
click at [655, 386] on button "Book attendee" at bounding box center [656, 385] width 97 height 26
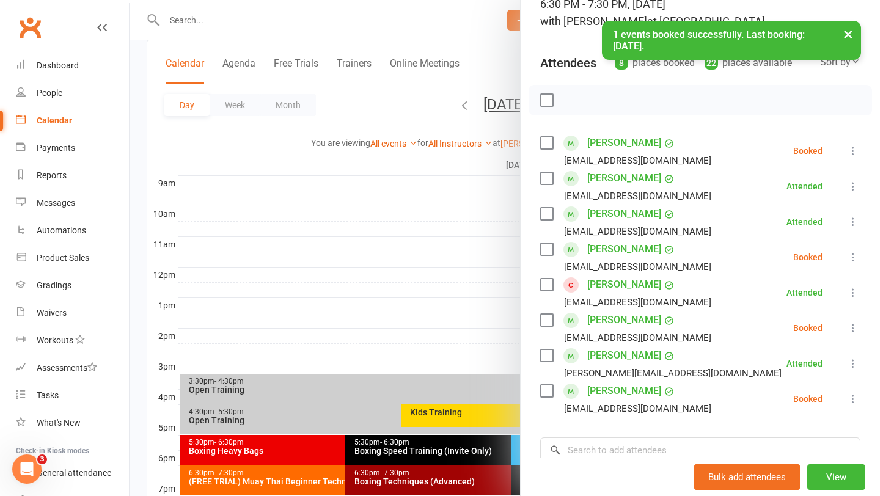
click at [617, 318] on link "[PERSON_NAME]" at bounding box center [624, 320] width 74 height 20
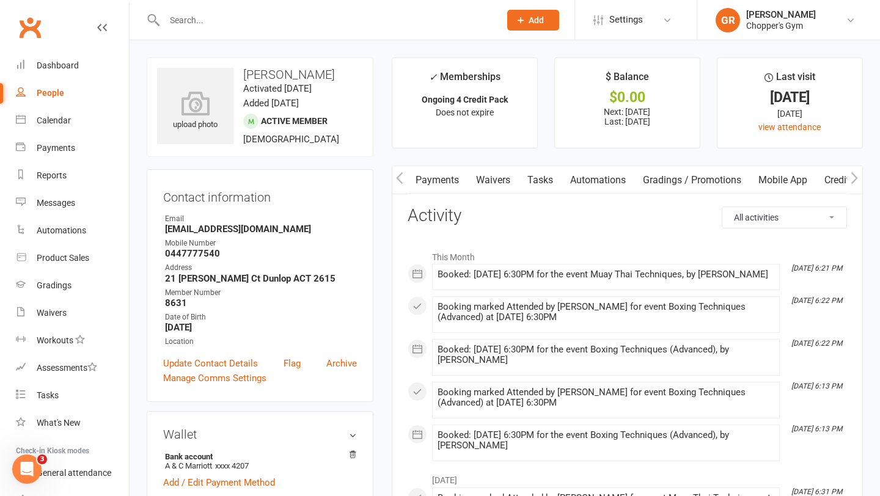
scroll to position [0, 221]
click at [763, 180] on link "Mobile App" at bounding box center [755, 180] width 66 height 28
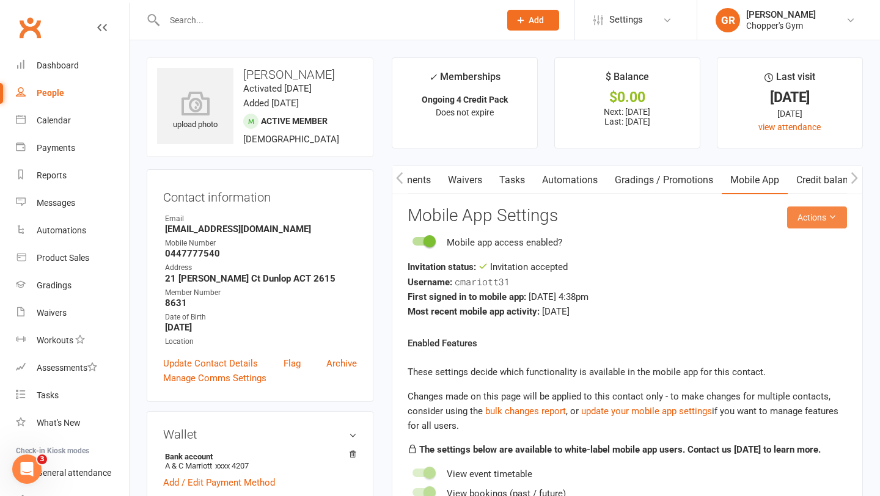
click at [828, 217] on icon at bounding box center [832, 217] width 9 height 9
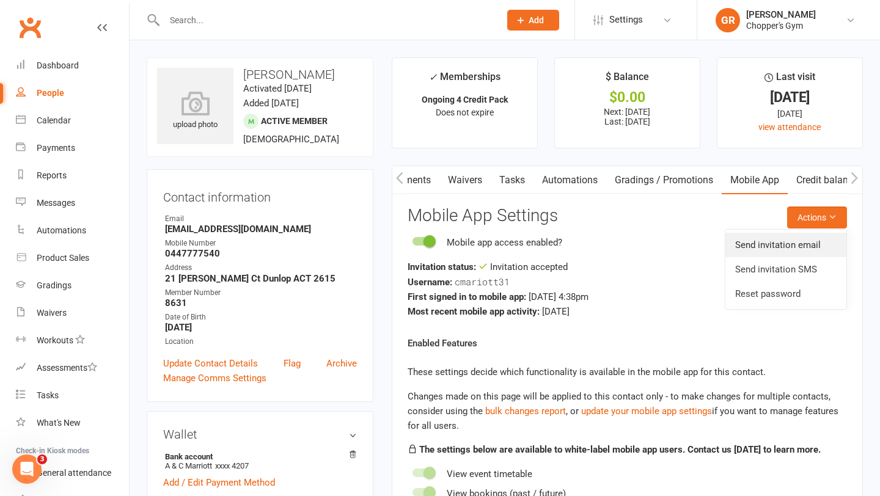
click at [760, 253] on link "Send invitation email" at bounding box center [785, 245] width 121 height 24
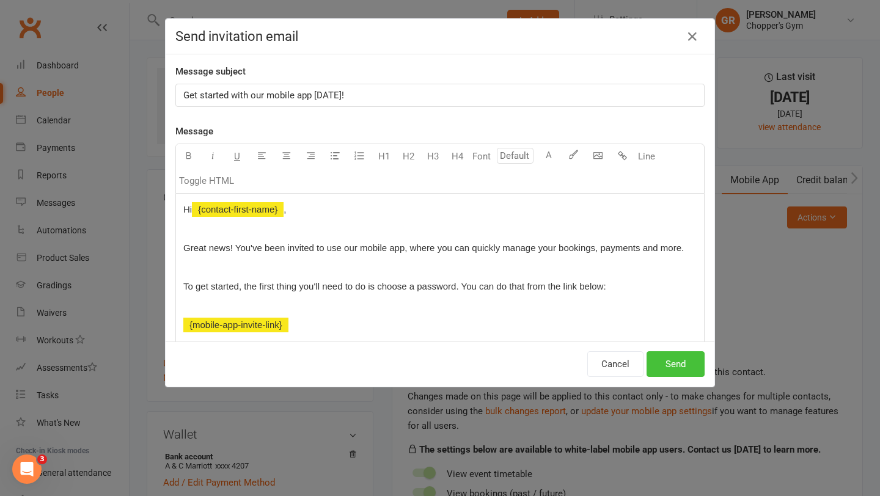
click at [689, 364] on button "Send" at bounding box center [676, 364] width 58 height 26
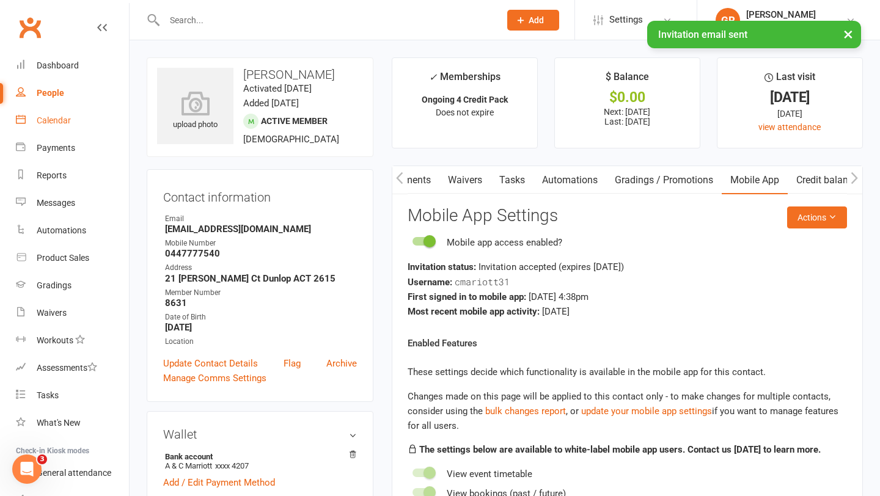
click at [52, 118] on div "Calendar" at bounding box center [54, 121] width 34 height 10
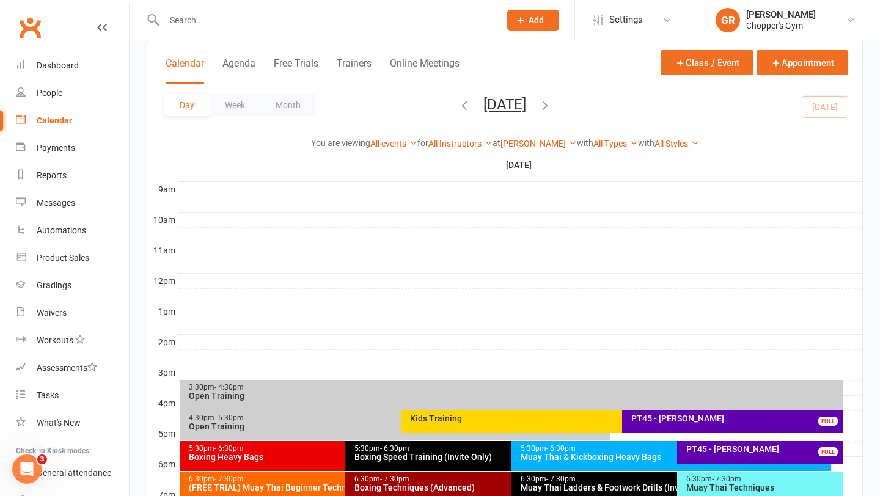
scroll to position [372, 0]
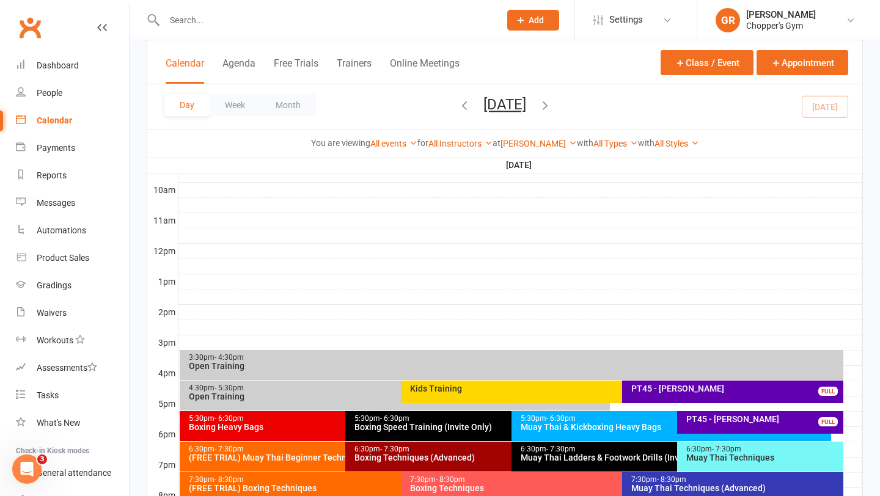
click at [398, 459] on div "Boxing Techniques (Advanced)" at bounding box center [508, 457] width 309 height 9
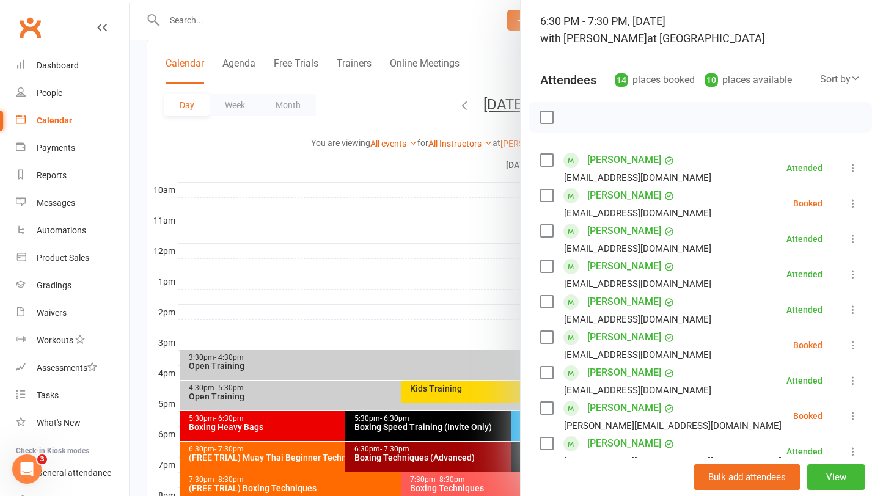
scroll to position [75, 0]
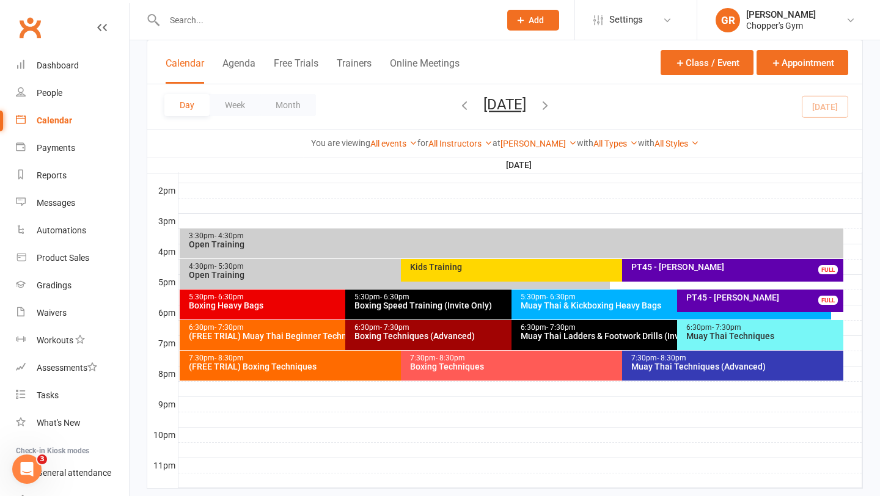
scroll to position [511, 0]
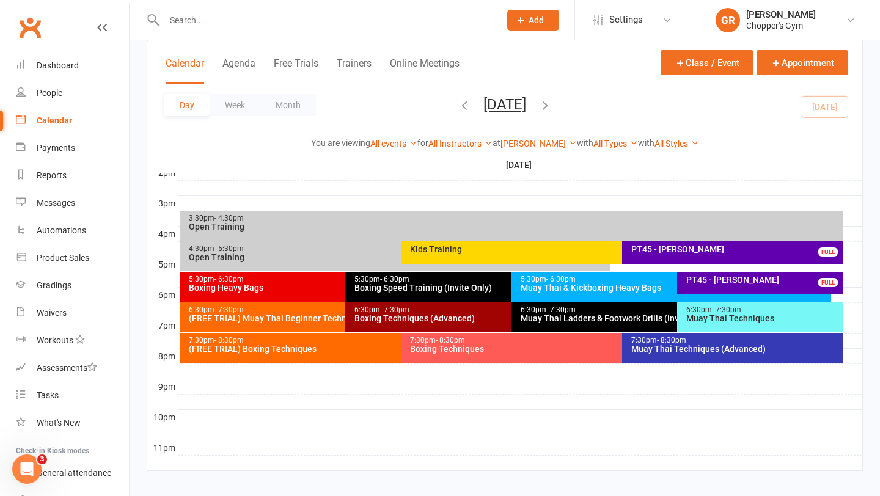
click at [408, 318] on div "Boxing Techniques (Advanced)" at bounding box center [508, 318] width 309 height 9
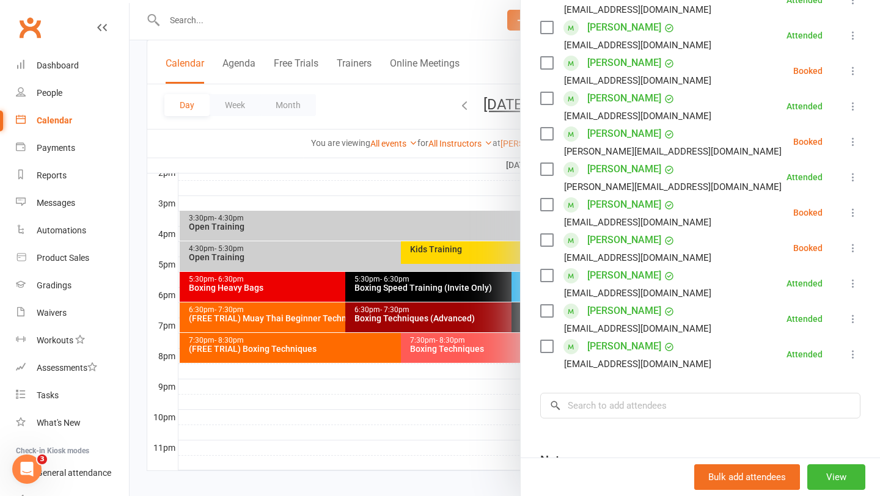
scroll to position [364, 0]
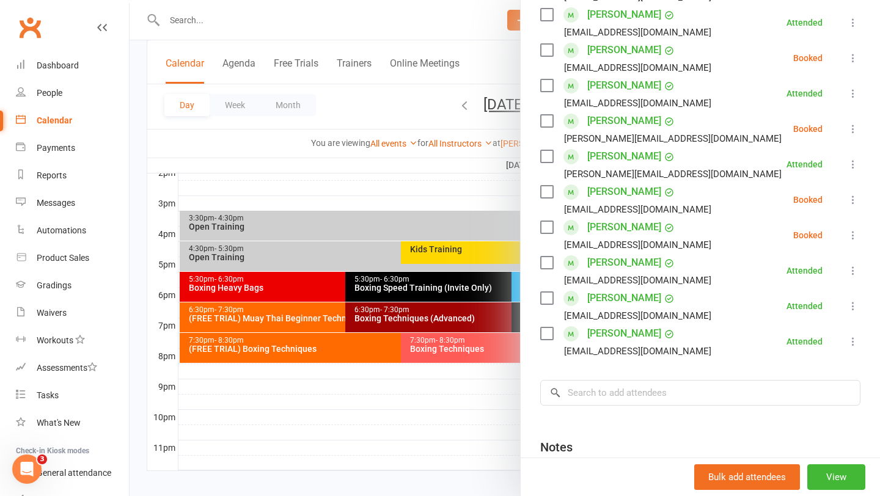
click at [479, 398] on div at bounding box center [505, 248] width 751 height 496
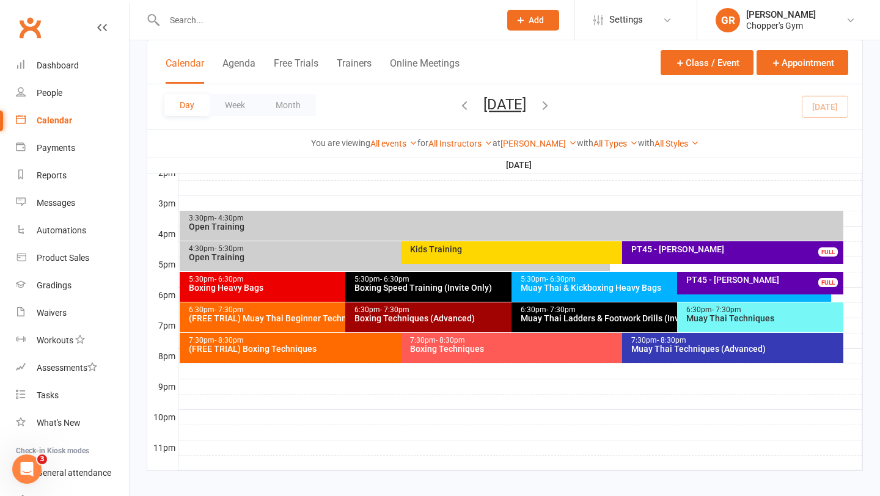
click at [287, 309] on div "6:30pm - 7:30pm" at bounding box center [342, 310] width 309 height 8
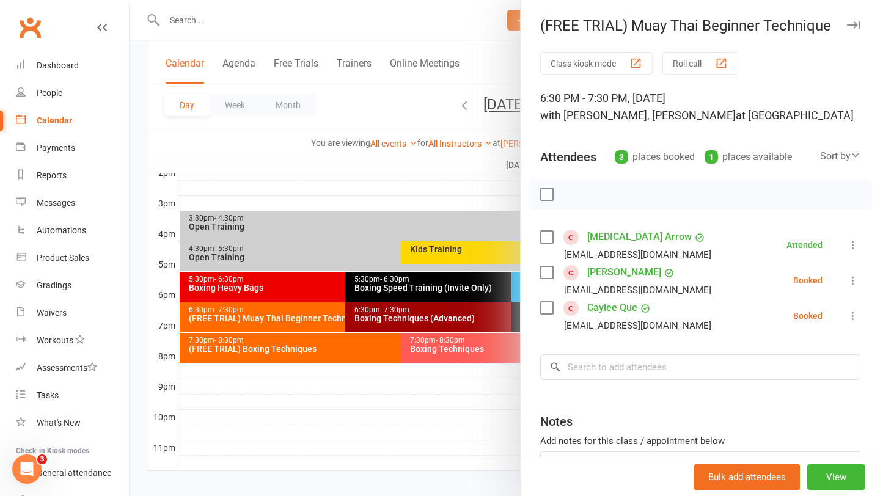
click at [273, 349] on div at bounding box center [505, 248] width 751 height 496
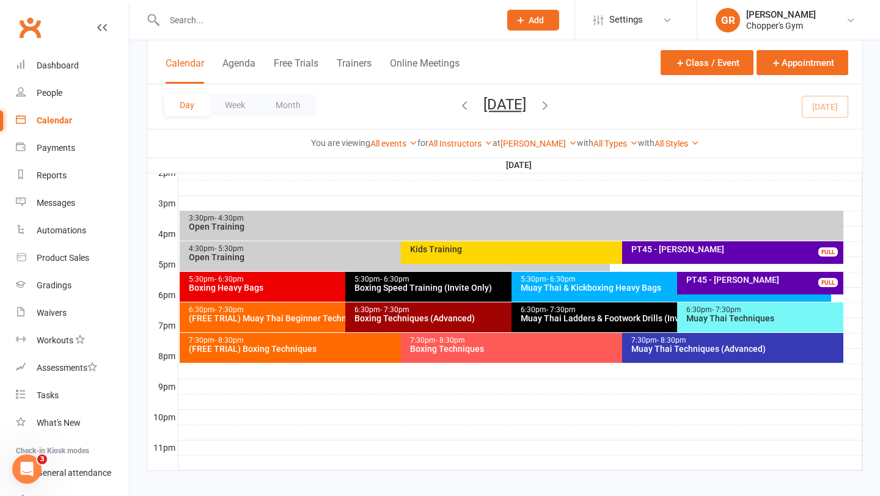
click at [709, 306] on div "6:30pm - 7:30pm" at bounding box center [763, 310] width 155 height 8
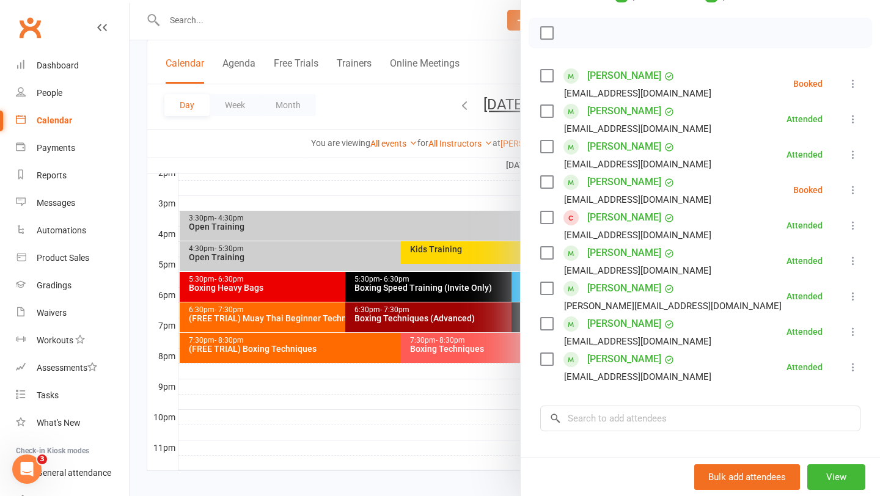
scroll to position [165, 0]
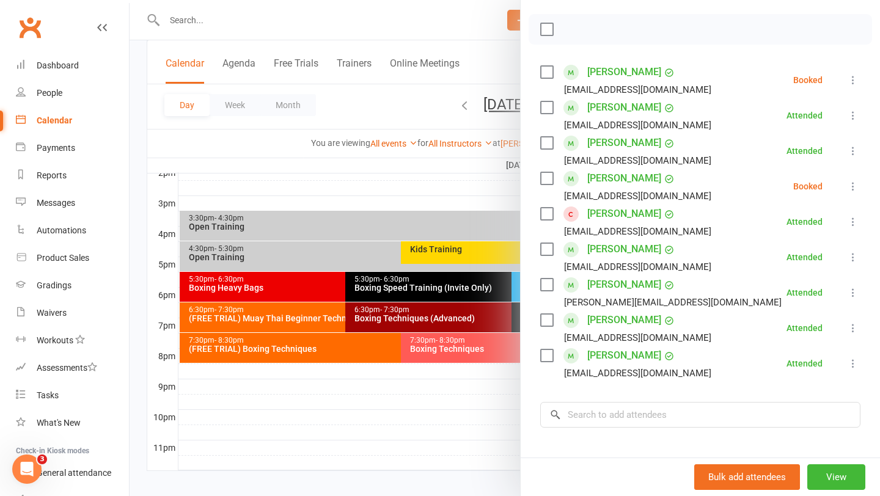
click at [440, 285] on div at bounding box center [505, 248] width 751 height 496
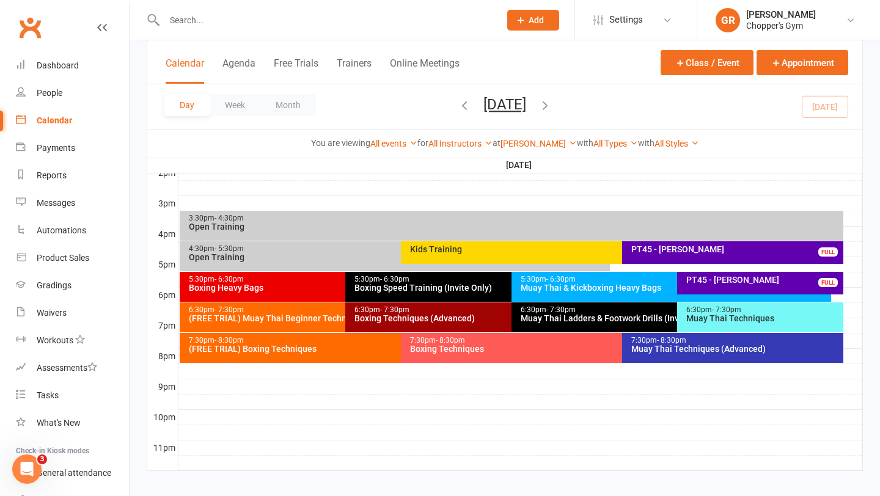
click at [546, 311] on span "- 7:30pm" at bounding box center [560, 310] width 29 height 9
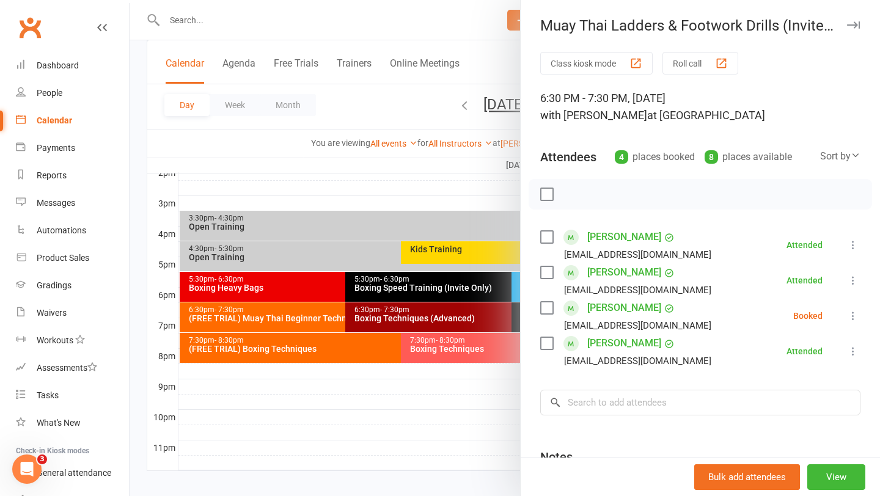
click at [479, 414] on div at bounding box center [505, 248] width 751 height 496
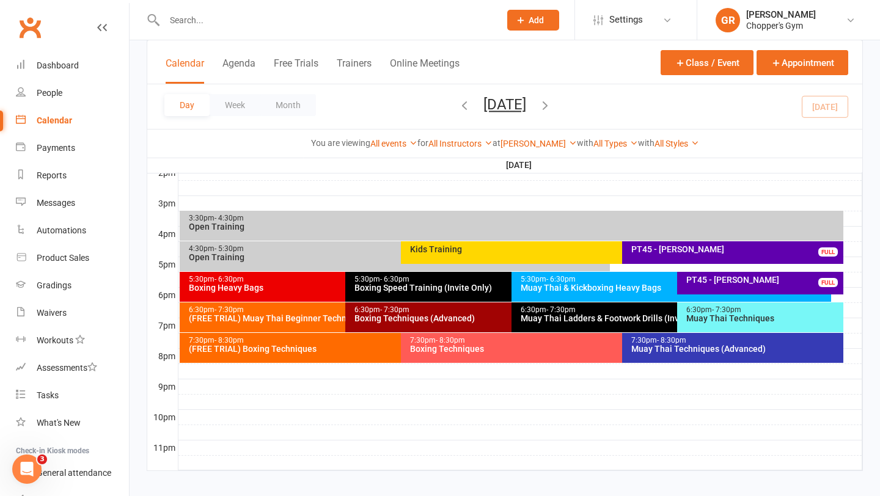
click at [719, 321] on div "Muay Thai Techniques" at bounding box center [763, 318] width 155 height 9
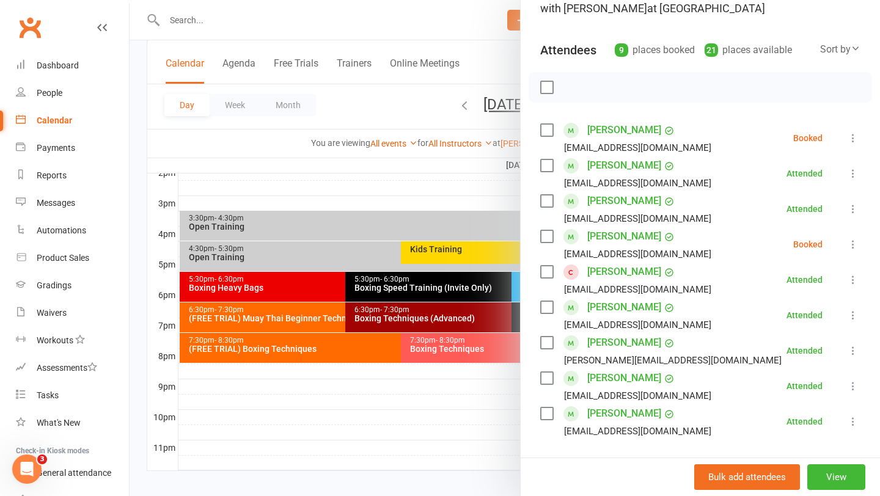
scroll to position [108, 0]
click at [238, 321] on div at bounding box center [505, 248] width 751 height 496
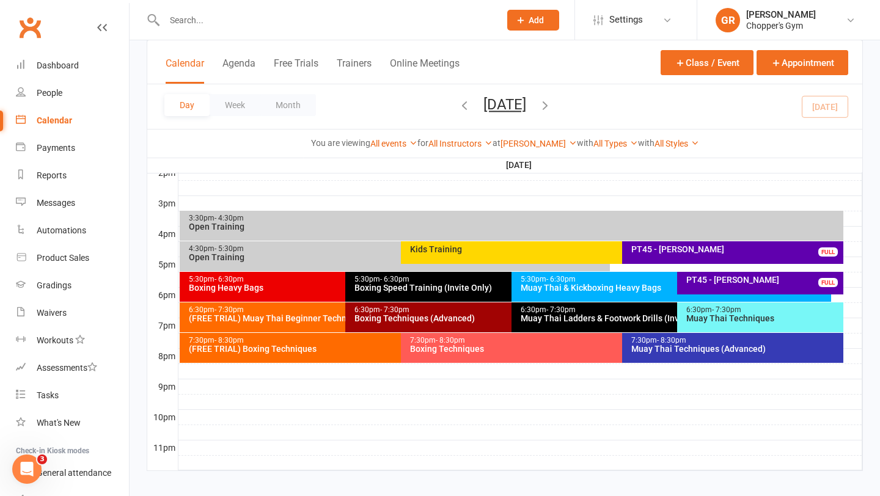
click at [280, 314] on div "(FREE TRIAL) Muay Thai Beginner Technique" at bounding box center [342, 318] width 309 height 9
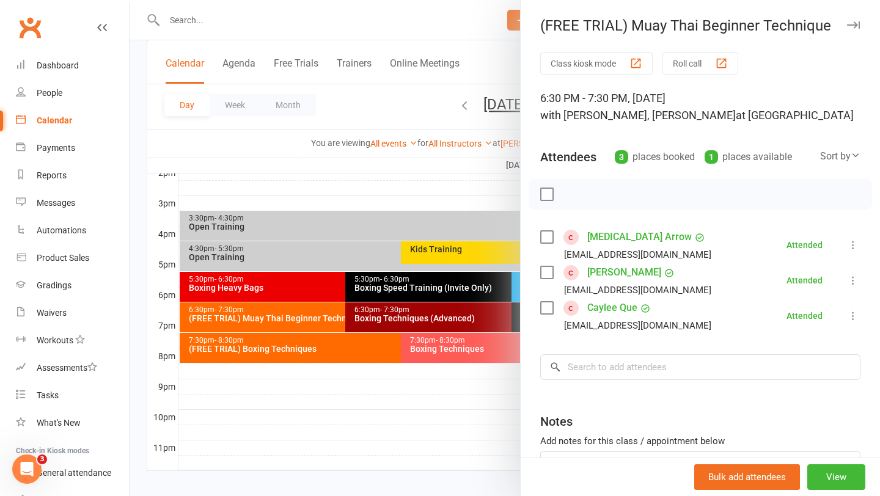
click at [356, 174] on div at bounding box center [505, 248] width 751 height 496
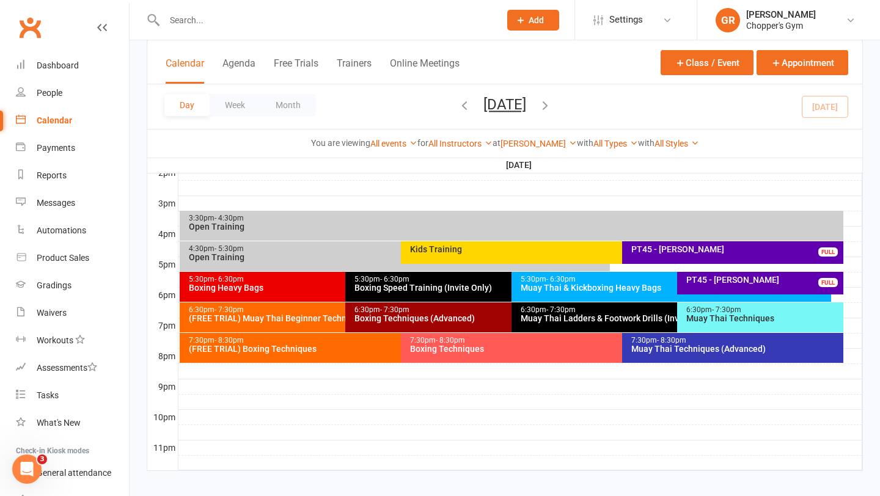
click at [430, 311] on div "6:30pm - 7:30pm" at bounding box center [508, 310] width 309 height 8
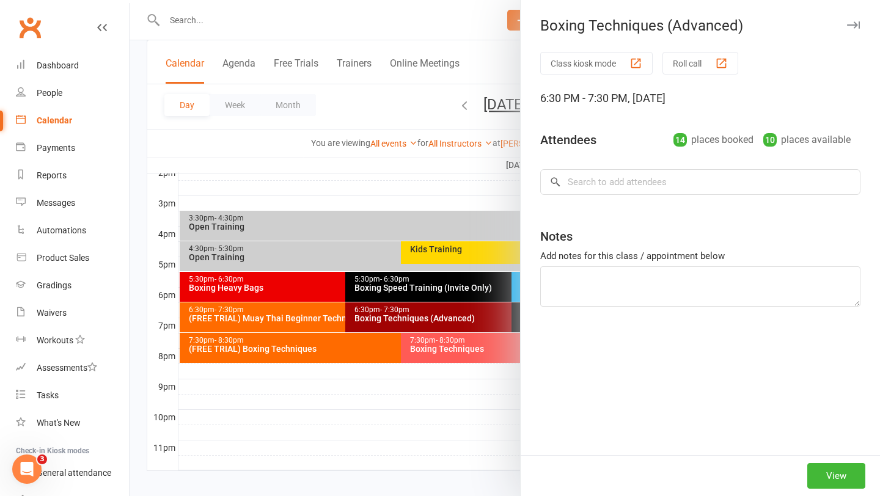
click at [407, 291] on div at bounding box center [505, 248] width 751 height 496
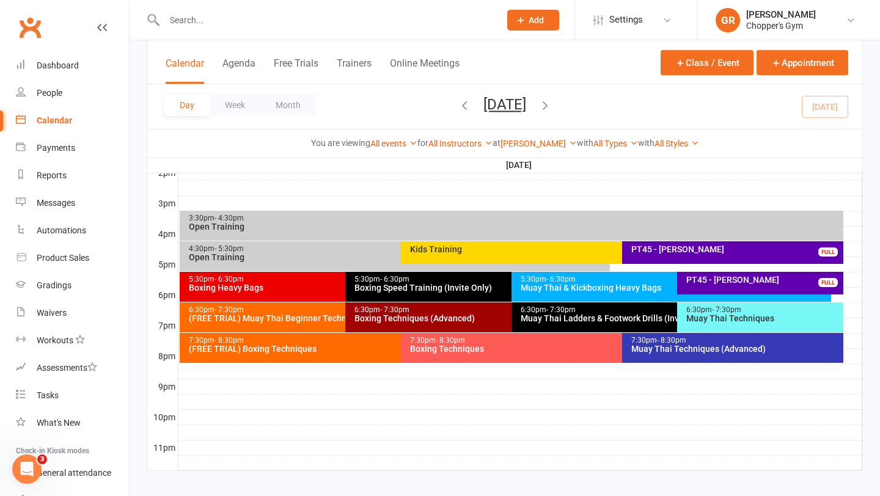
click at [289, 292] on div "5:30pm - 6:30pm Boxing Heavy Bags" at bounding box center [340, 287] width 320 height 30
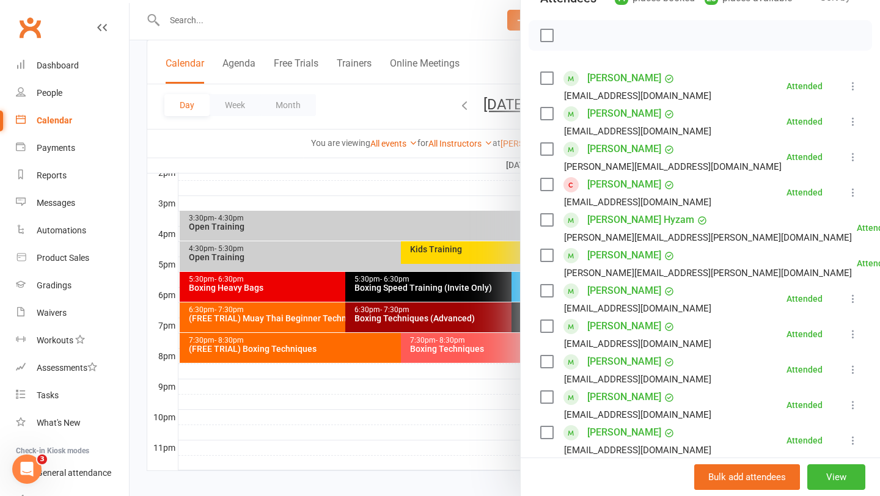
scroll to position [177, 0]
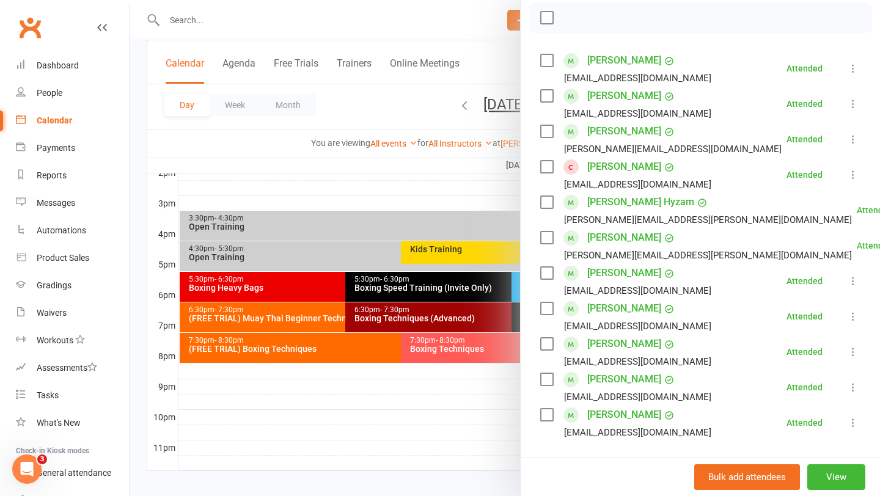
click at [329, 226] on div at bounding box center [505, 248] width 751 height 496
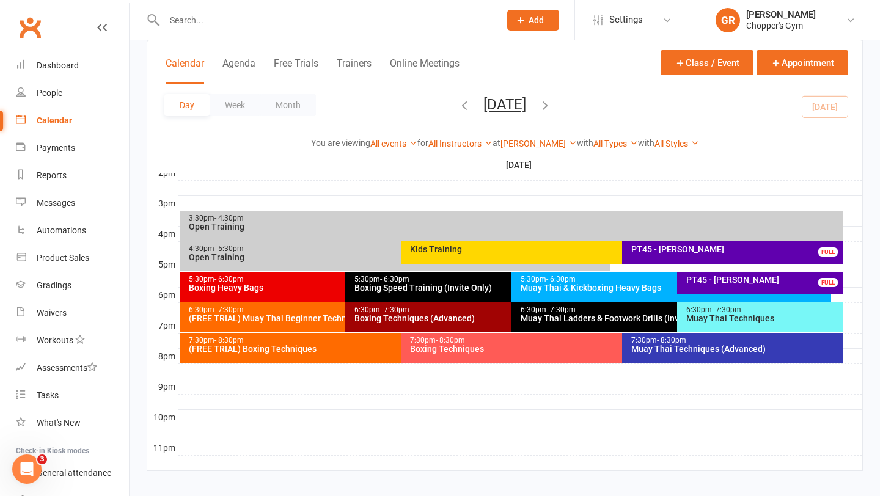
click at [272, 292] on div "5:30pm - 6:30pm Boxing Heavy Bags" at bounding box center [340, 287] width 320 height 30
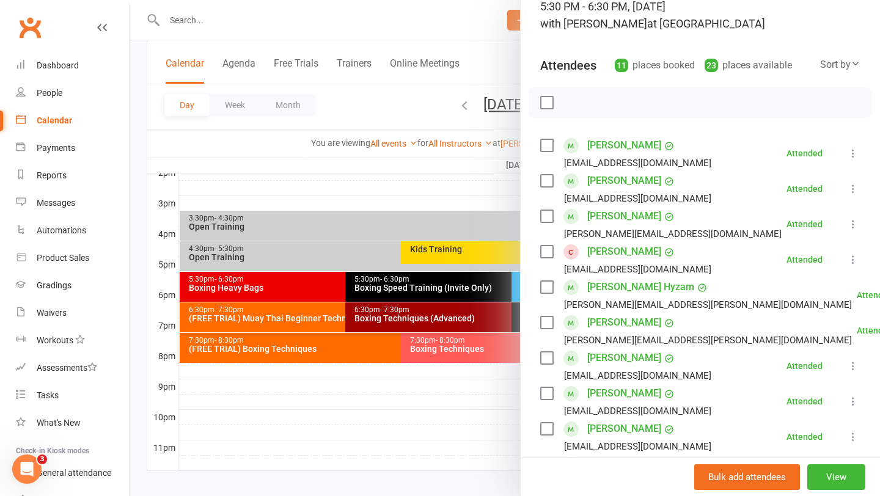
scroll to position [101, 0]
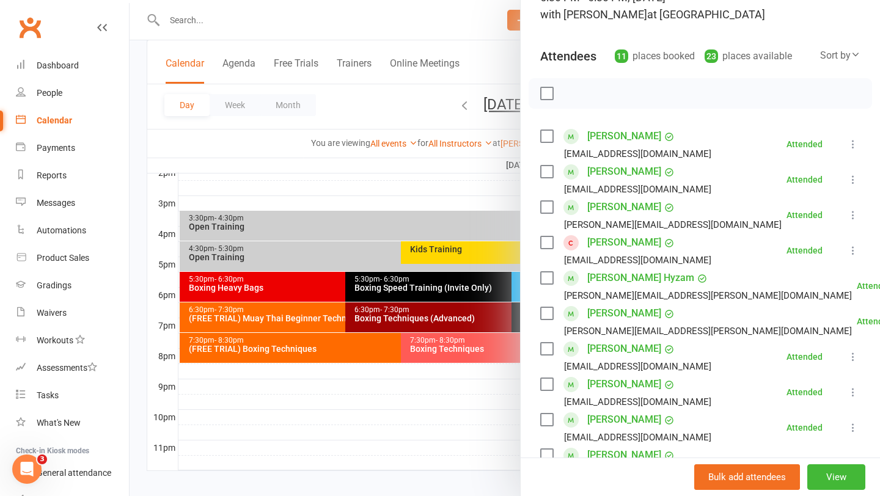
click at [606, 419] on link "[PERSON_NAME]" at bounding box center [624, 420] width 74 height 20
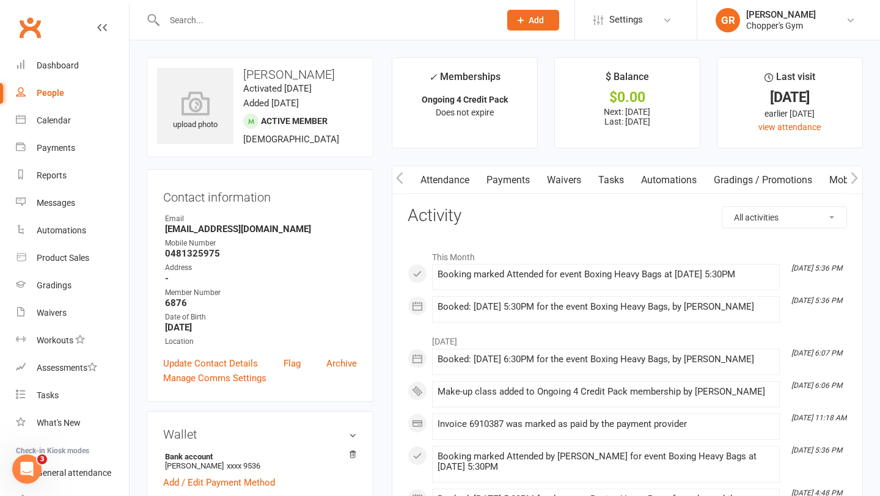
scroll to position [0, 230]
click at [752, 182] on link "Mobile App" at bounding box center [751, 180] width 66 height 28
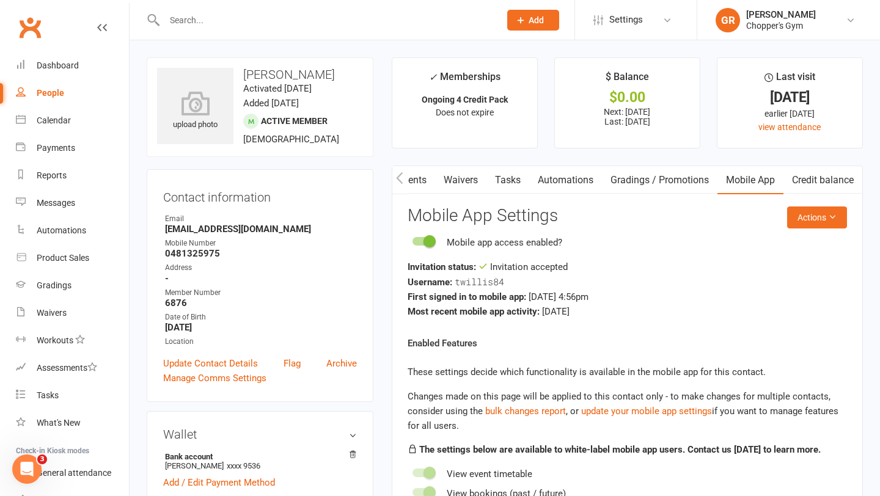
scroll to position [8, 0]
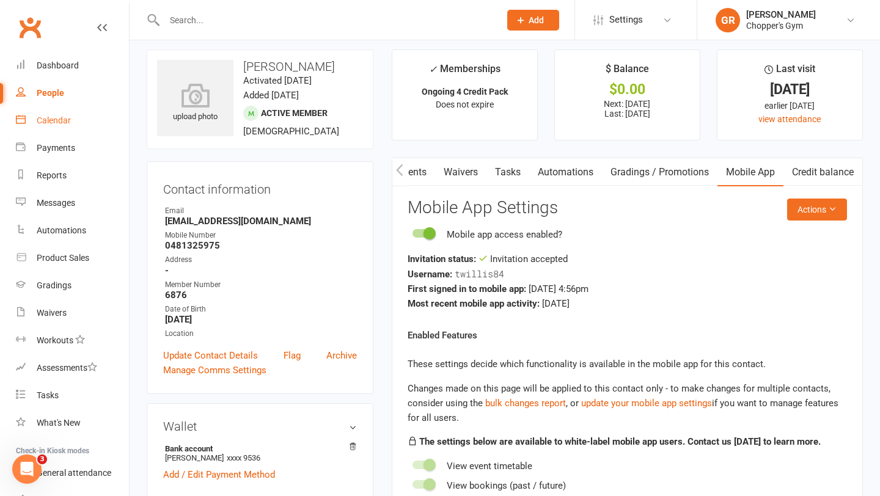
click at [48, 123] on div "Calendar" at bounding box center [54, 121] width 34 height 10
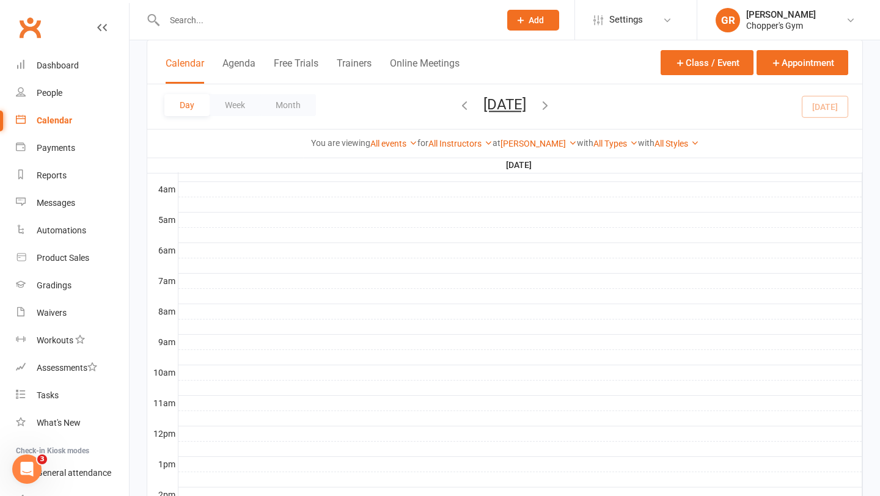
scroll to position [360, 0]
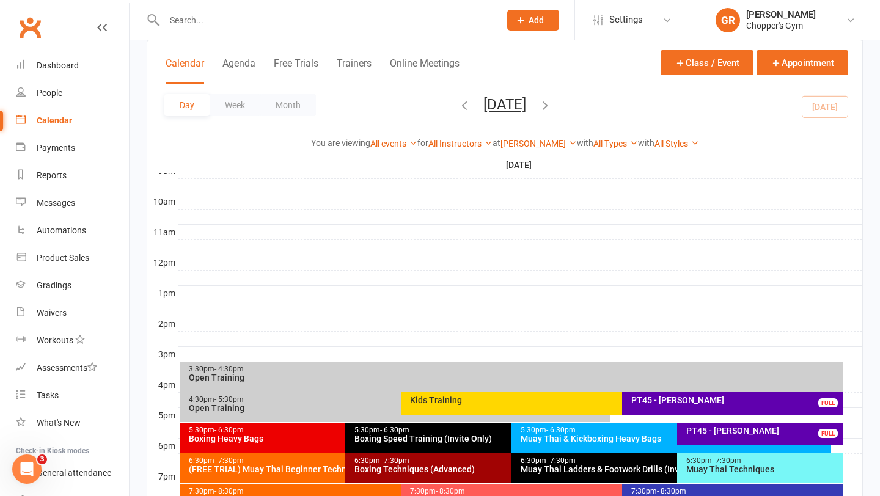
click at [293, 468] on div "(FREE TRIAL) Muay Thai Beginner Technique" at bounding box center [342, 469] width 309 height 9
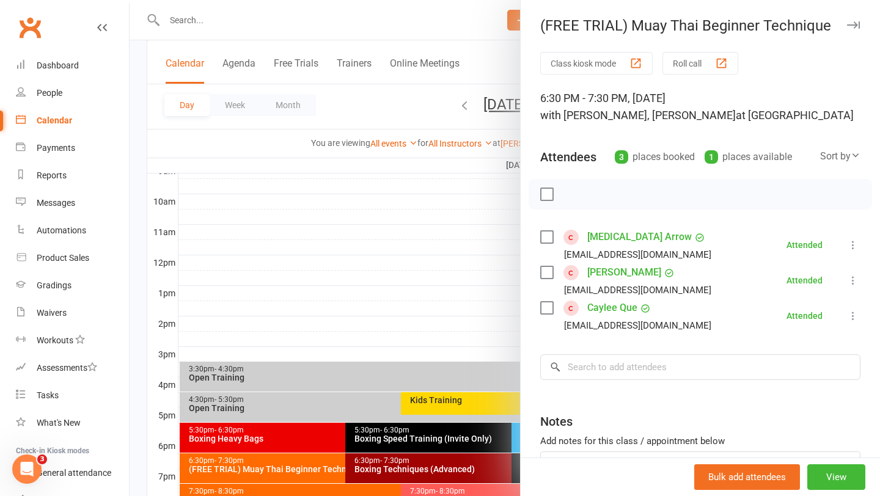
click at [417, 477] on div at bounding box center [505, 248] width 751 height 496
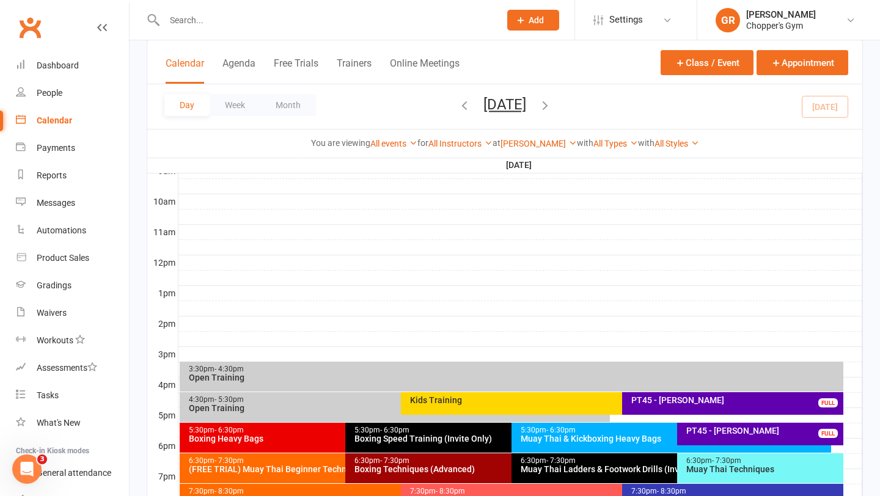
click at [436, 468] on div "Boxing Techniques (Advanced)" at bounding box center [508, 469] width 309 height 9
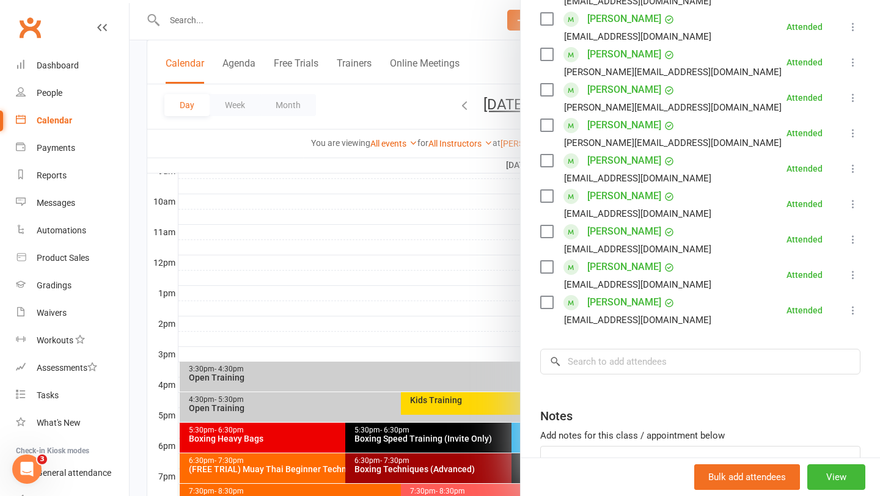
scroll to position [431, 0]
click at [443, 288] on div at bounding box center [505, 248] width 751 height 496
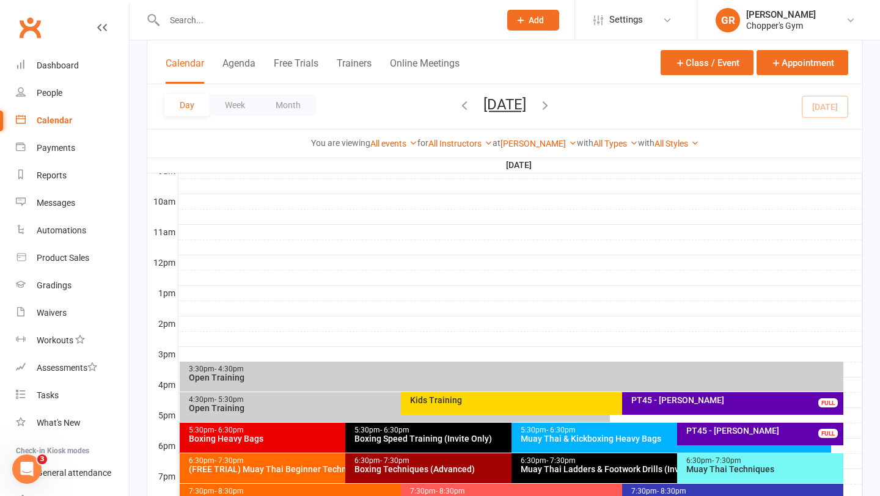
click at [577, 461] on div "6:30pm - 7:30pm" at bounding box center [674, 461] width 309 height 8
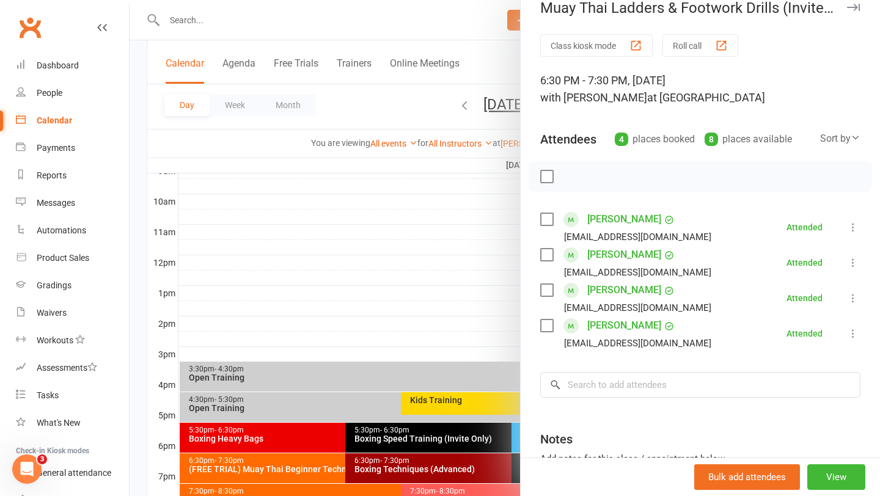
scroll to position [20, 0]
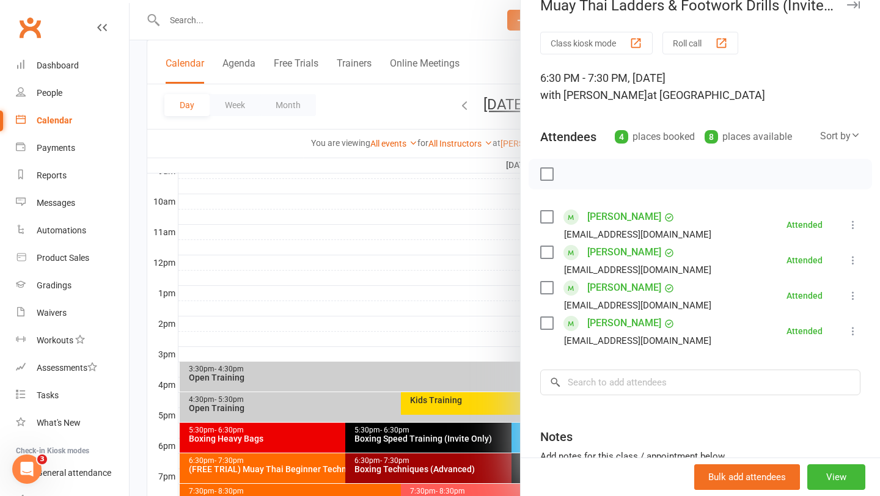
click at [389, 276] on div at bounding box center [505, 248] width 751 height 496
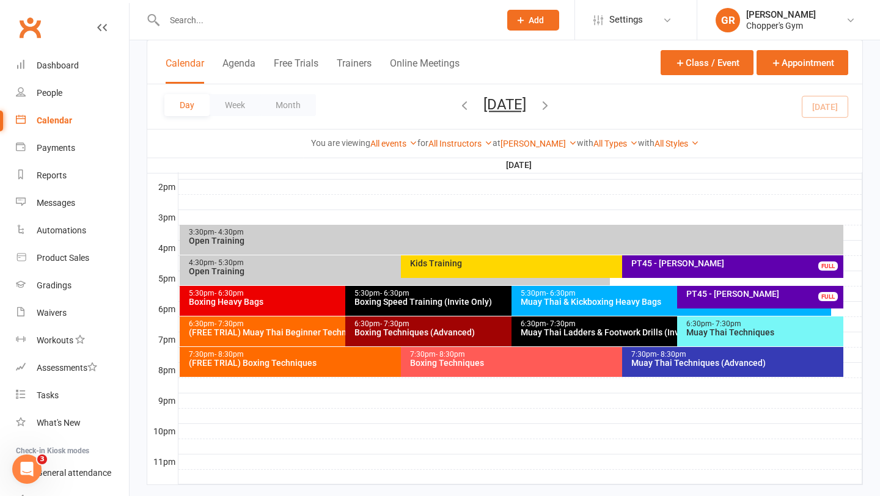
scroll to position [502, 0]
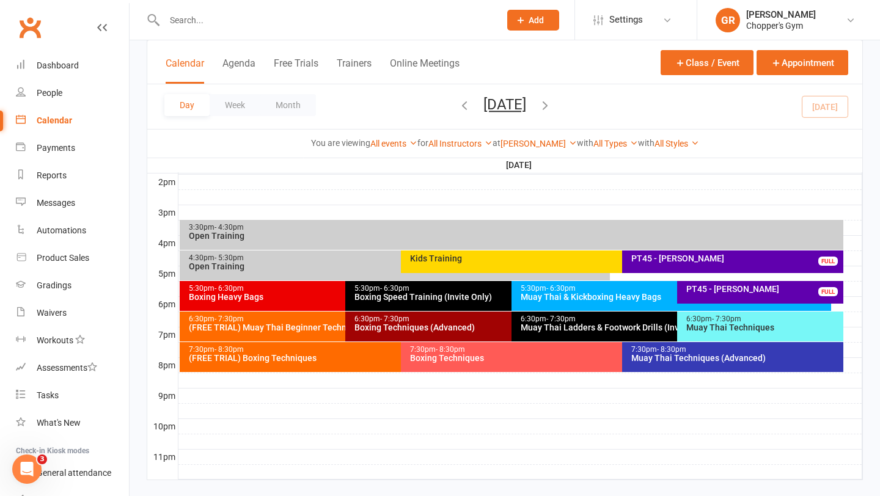
click at [298, 329] on div "(FREE TRIAL) Muay Thai Beginner Technique" at bounding box center [342, 327] width 309 height 9
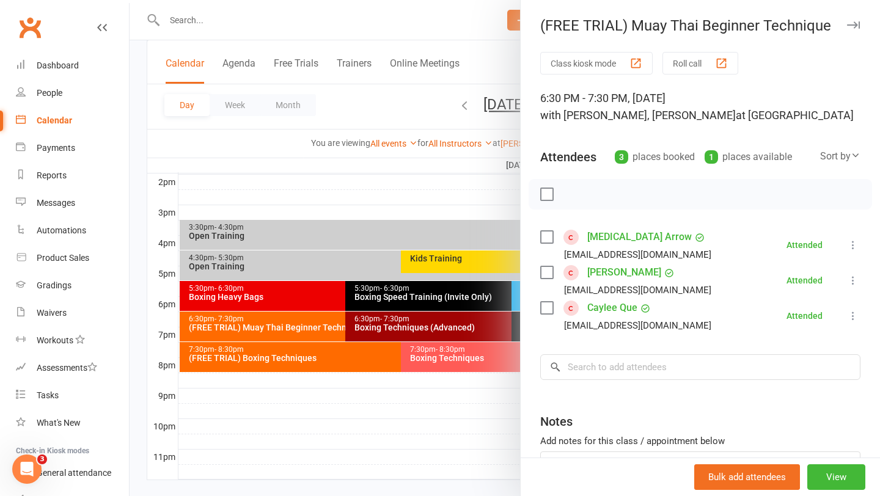
click at [417, 328] on div at bounding box center [505, 248] width 751 height 496
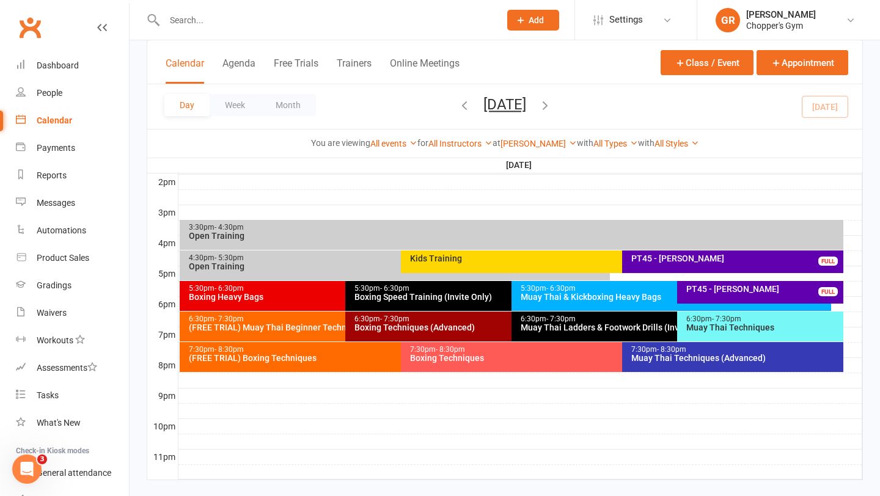
click at [430, 328] on div "Boxing Techniques (Advanced)" at bounding box center [508, 327] width 309 height 9
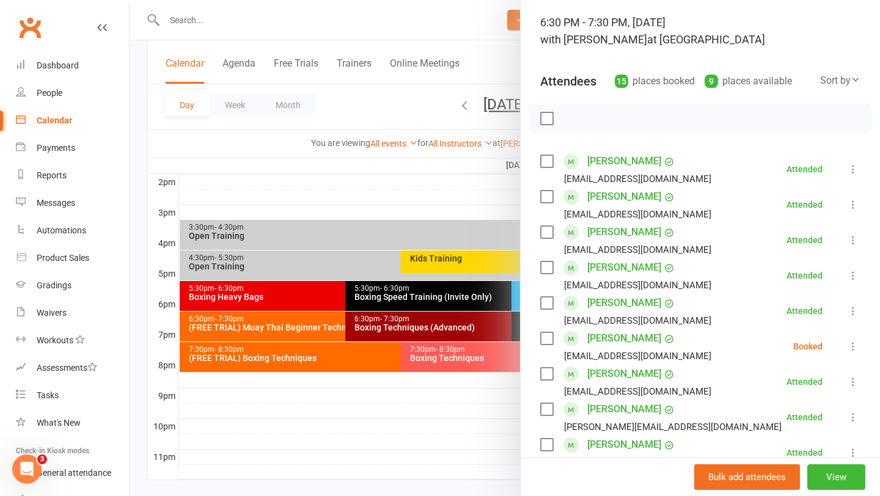
scroll to position [75, 0]
click at [472, 362] on div at bounding box center [505, 248] width 751 height 496
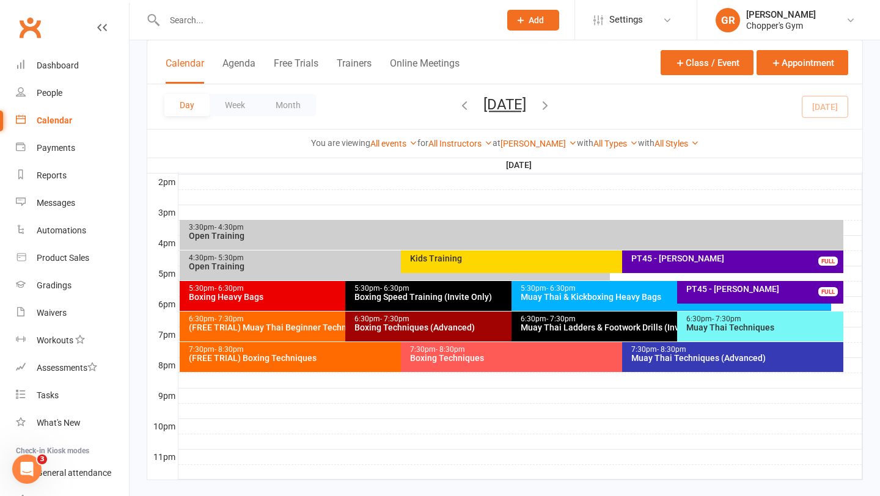
click at [457, 361] on div "Boxing Techniques" at bounding box center [618, 358] width 419 height 9
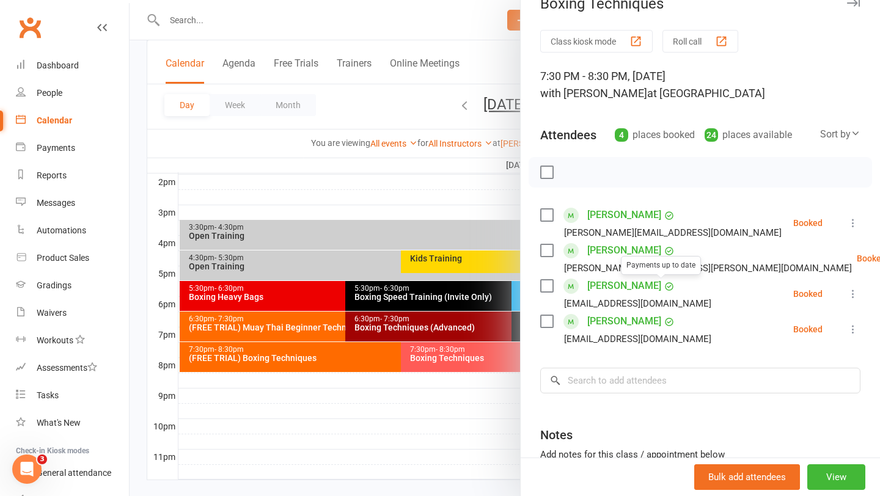
scroll to position [23, 0]
click at [496, 398] on div at bounding box center [505, 248] width 751 height 496
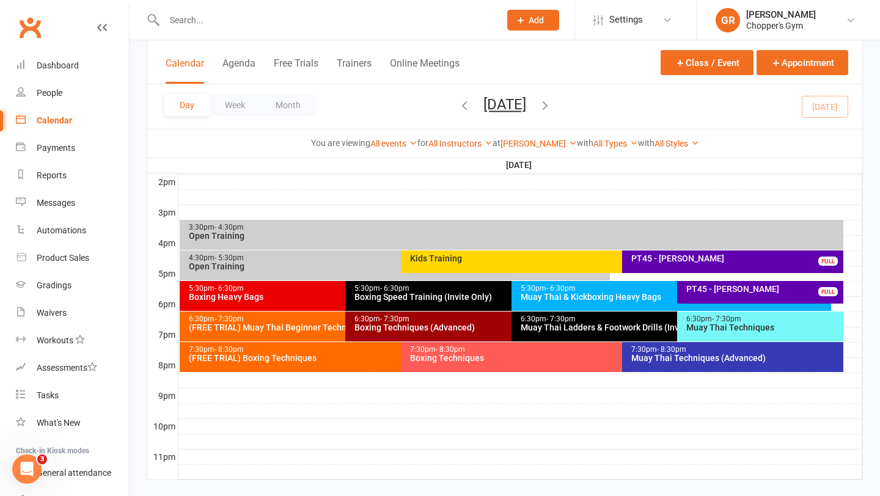
click at [699, 358] on div "Muay Thai Techniques (Advanced)" at bounding box center [736, 358] width 210 height 9
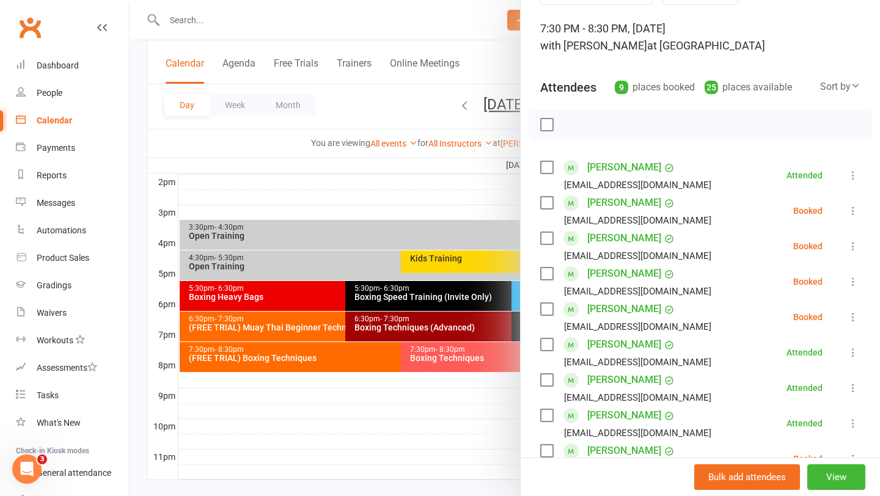
scroll to position [95, 0]
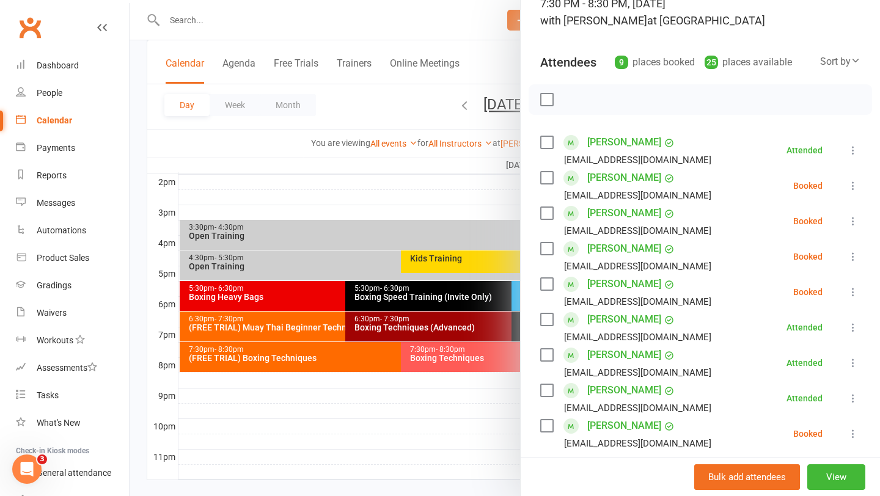
click at [332, 360] on div at bounding box center [505, 248] width 751 height 496
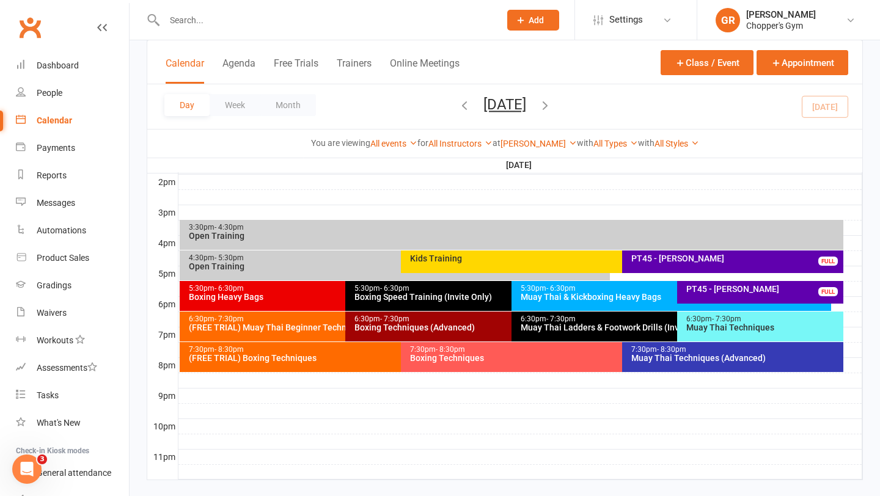
click at [322, 360] on div "(FREE TRIAL) Boxing Techniques" at bounding box center [397, 358] width 419 height 9
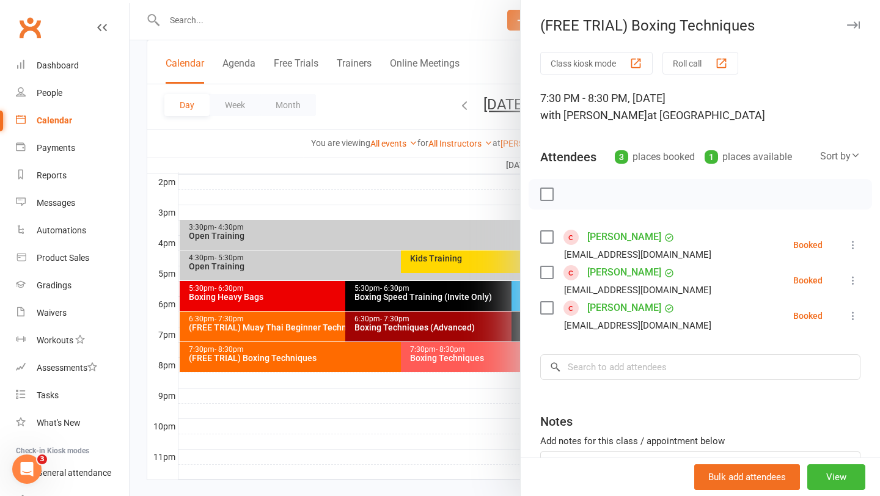
click at [457, 361] on div at bounding box center [505, 248] width 751 height 496
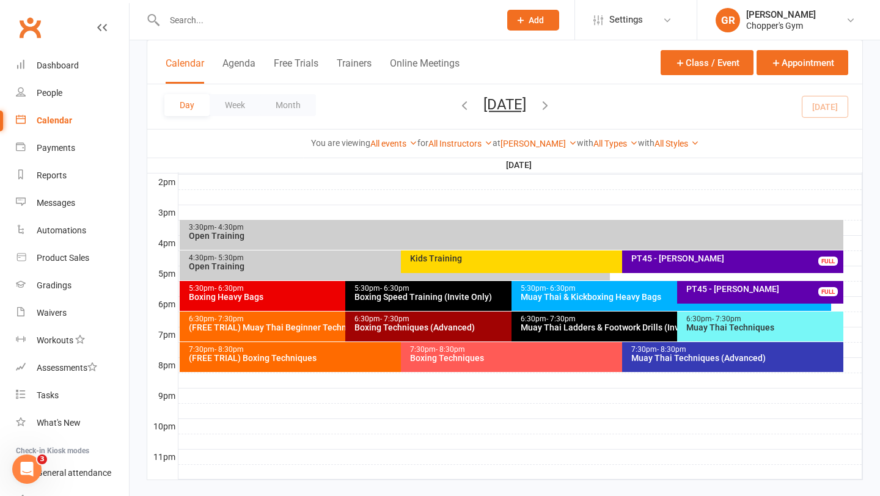
click at [436, 320] on div "6:30pm - 7:30pm" at bounding box center [508, 319] width 309 height 8
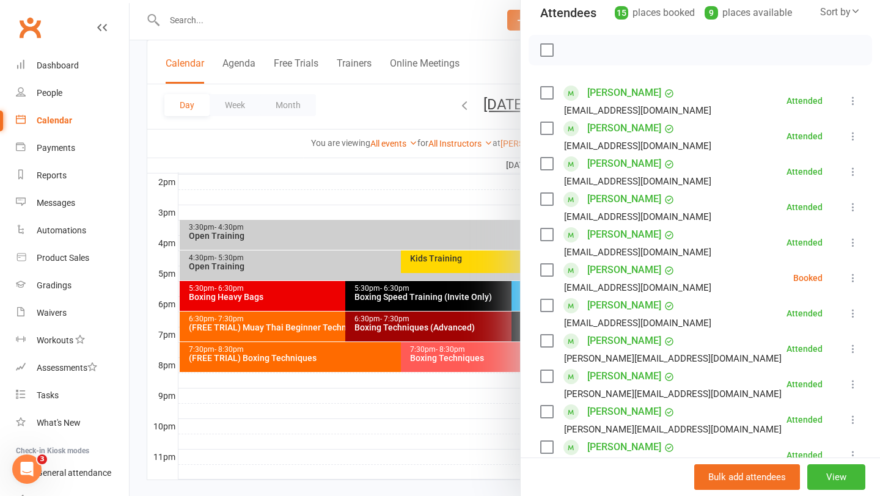
scroll to position [140, 0]
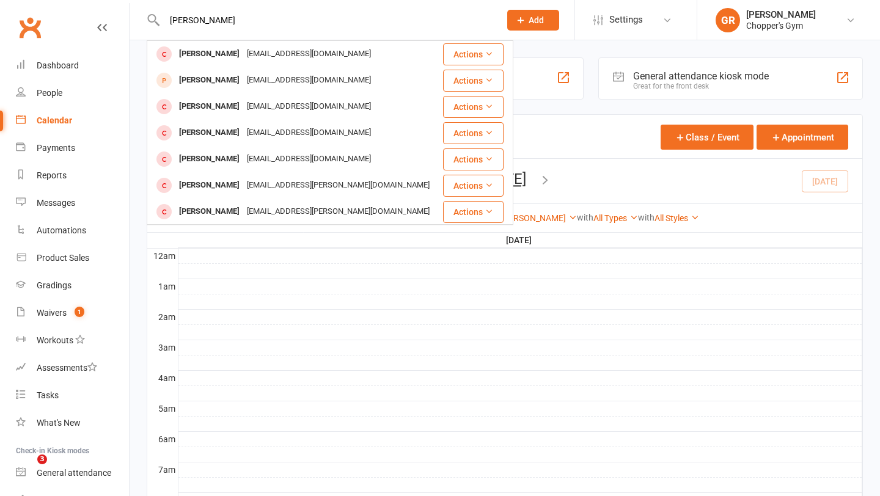
click at [316, 21] on input "[PERSON_NAME]" at bounding box center [326, 20] width 331 height 17
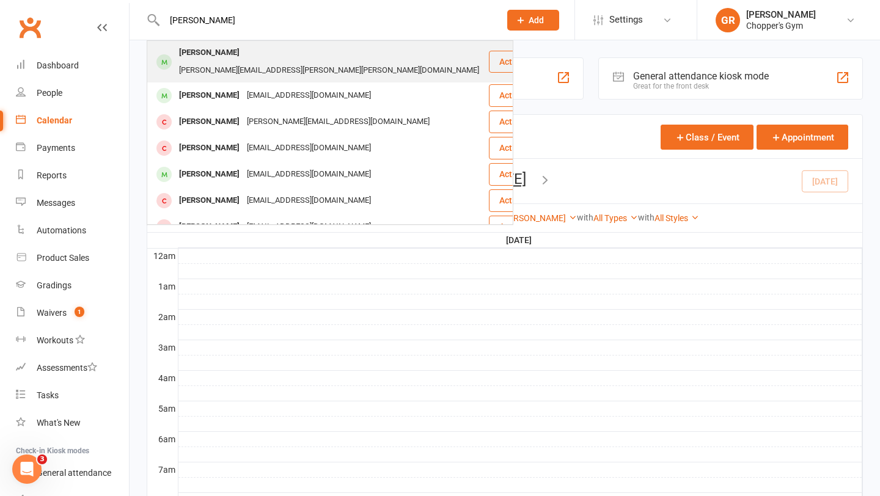
type input "[PERSON_NAME]"
click at [281, 62] on div "[PERSON_NAME][EMAIL_ADDRESS][PERSON_NAME][PERSON_NAME][DOMAIN_NAME]" at bounding box center [328, 71] width 307 height 18
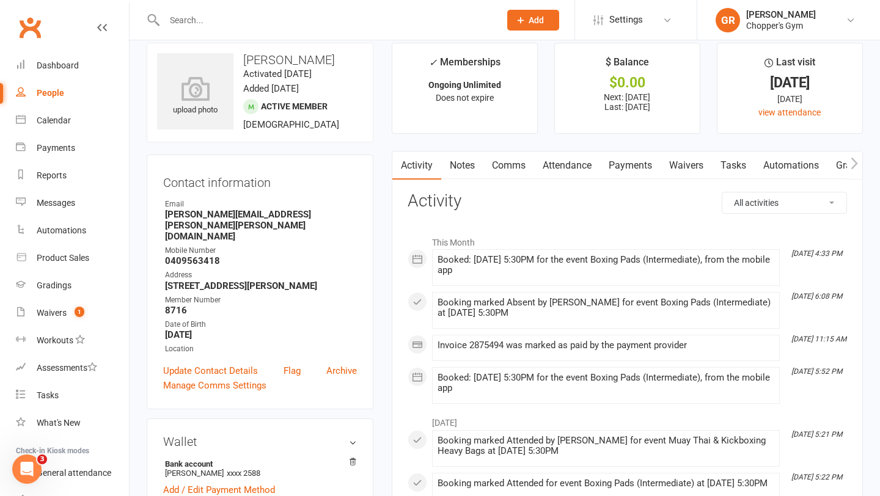
scroll to position [15, 0]
click at [639, 164] on link "Payments" at bounding box center [630, 165] width 61 height 28
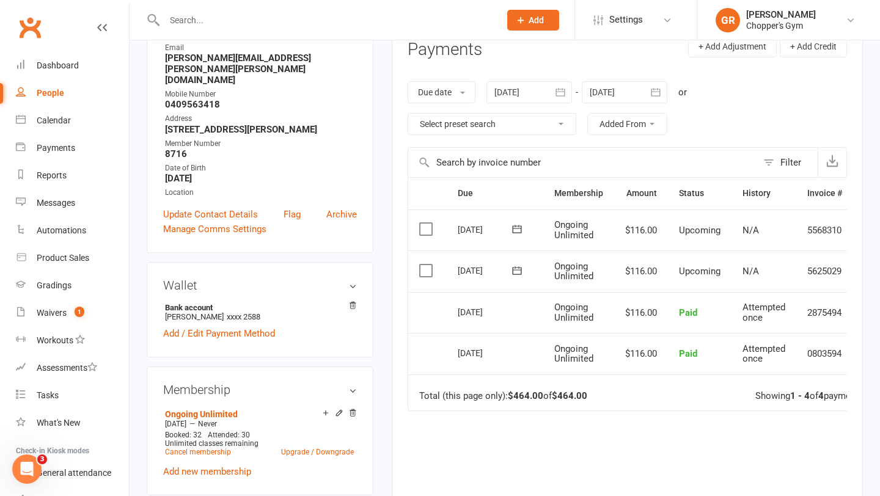
scroll to position [179, 0]
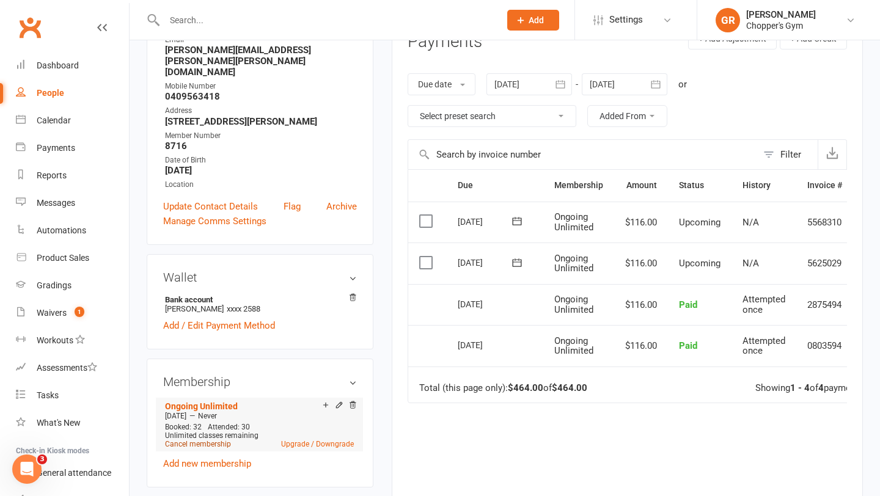
click at [196, 440] on link "Cancel membership" at bounding box center [198, 444] width 66 height 9
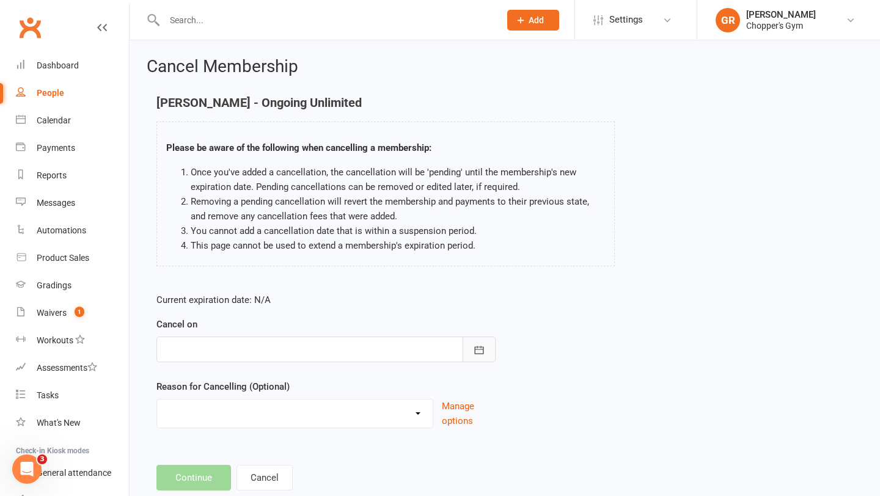
click at [475, 351] on icon "button" at bounding box center [479, 350] width 9 height 8
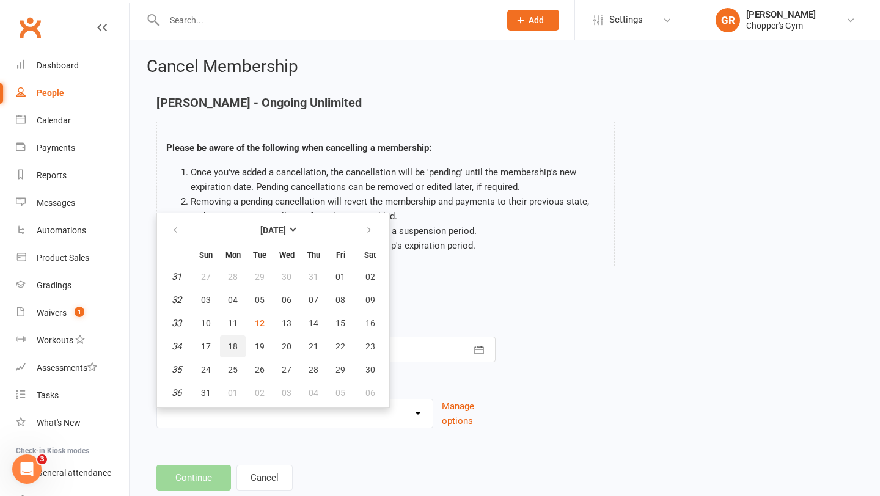
click at [224, 347] on button "18" at bounding box center [233, 347] width 26 height 22
type input "[DATE]"
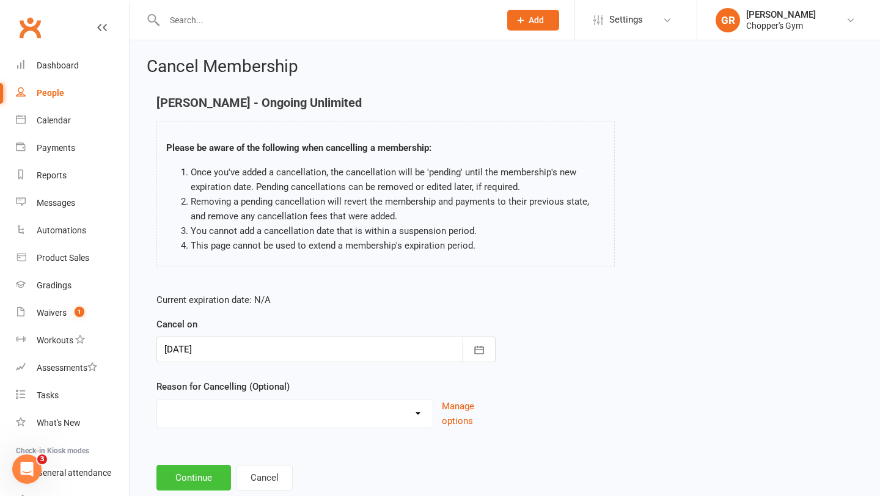
click at [202, 479] on button "Continue" at bounding box center [193, 478] width 75 height 26
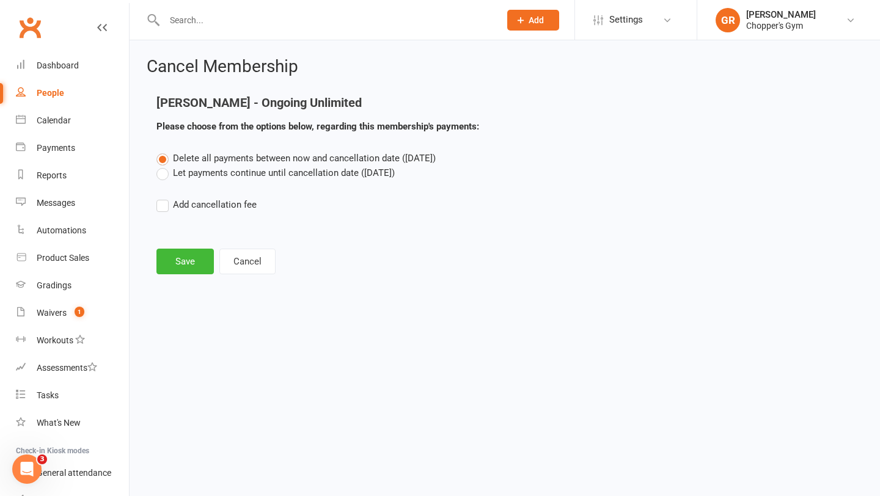
click at [163, 172] on label "Let payments continue until cancellation date ([DATE])" at bounding box center [275, 173] width 238 height 15
click at [163, 166] on input "Let payments continue until cancellation date ([DATE])" at bounding box center [160, 166] width 8 height 0
click at [184, 259] on button "Save" at bounding box center [184, 262] width 57 height 26
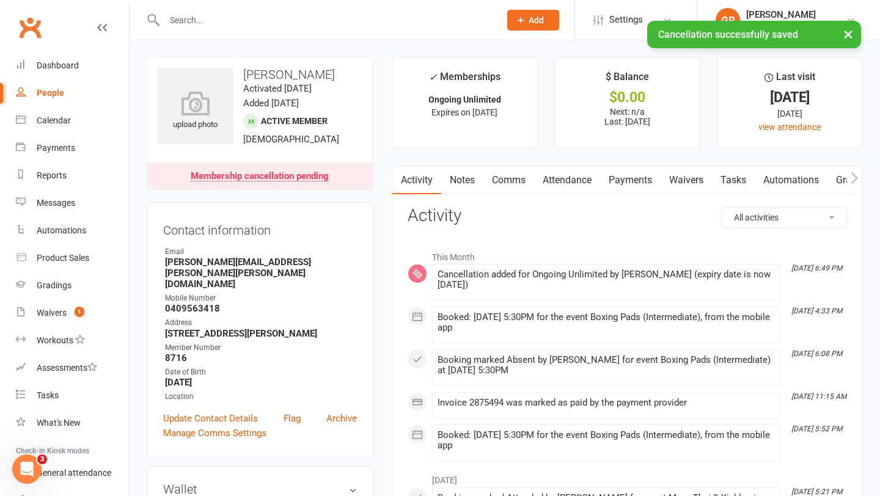
click at [655, 183] on link "Payments" at bounding box center [630, 180] width 61 height 28
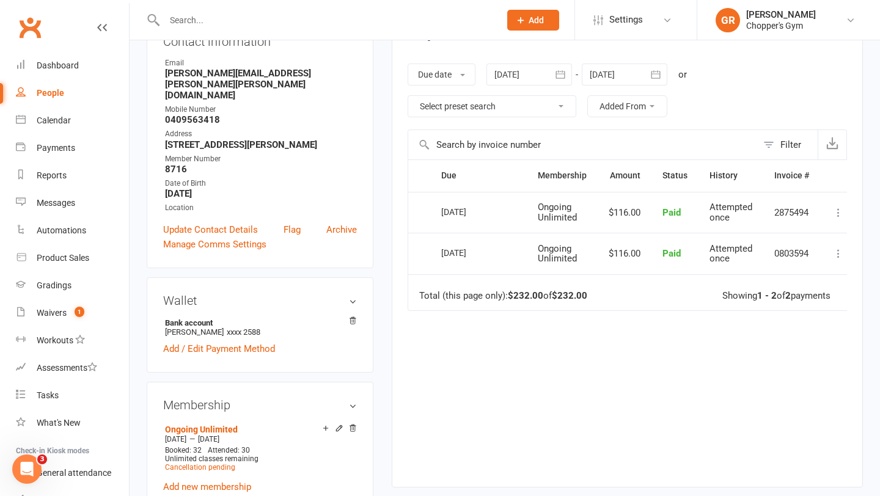
scroll to position [191, 0]
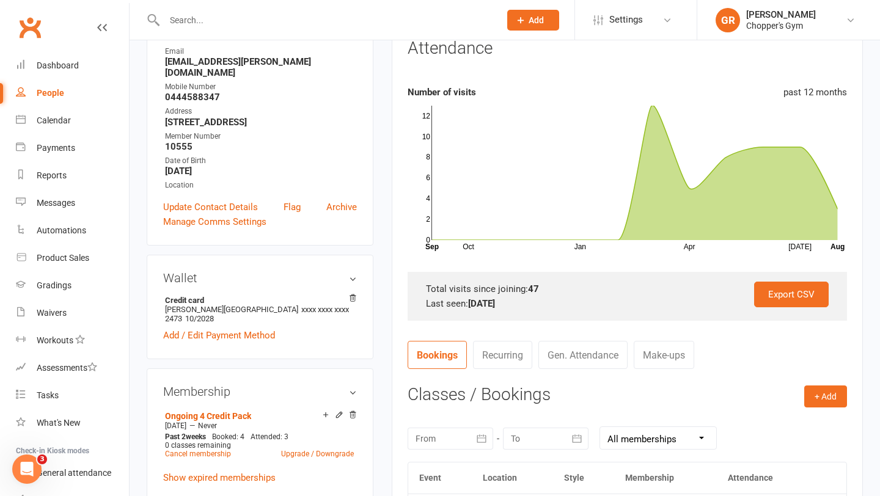
scroll to position [169, 0]
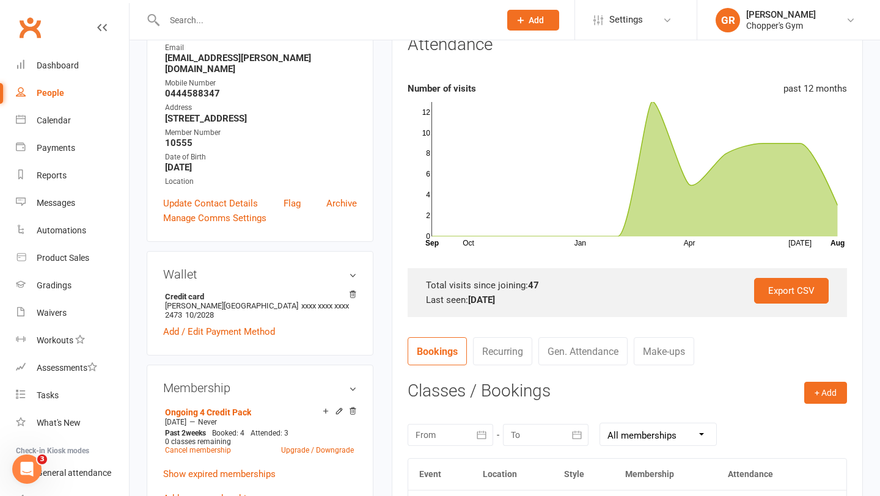
scroll to position [175, 0]
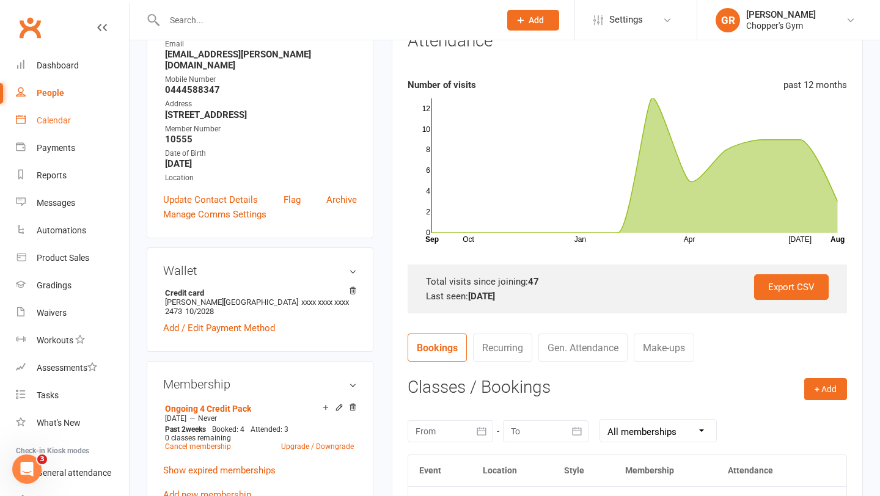
click at [53, 127] on link "Calendar" at bounding box center [72, 121] width 113 height 28
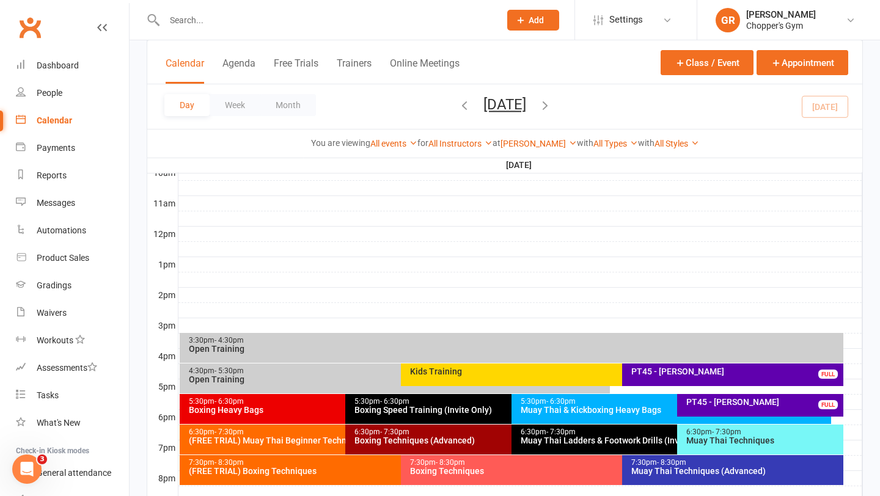
scroll to position [392, 0]
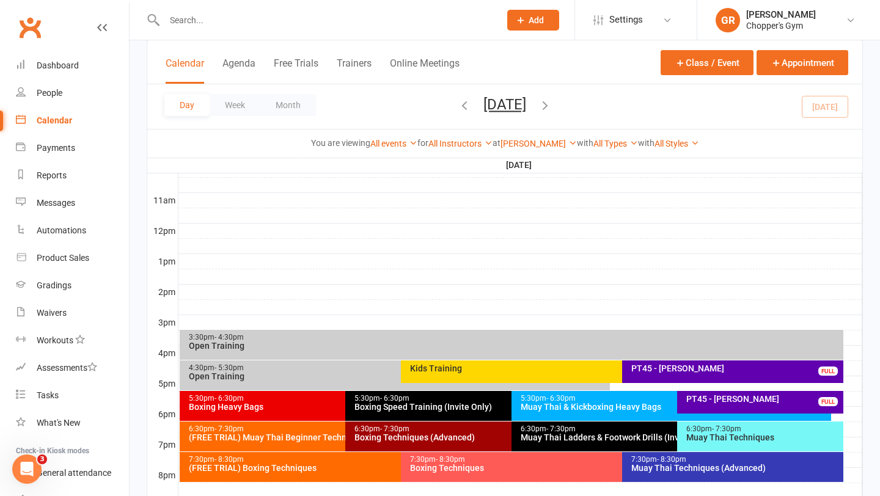
click at [295, 464] on div "(FREE TRIAL) Boxing Techniques" at bounding box center [397, 468] width 419 height 9
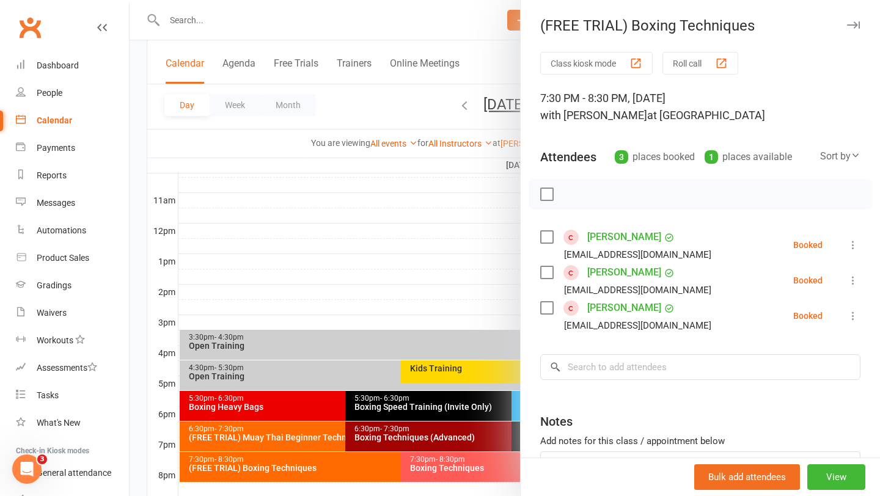
click at [540, 273] on label at bounding box center [546, 272] width 12 height 12
click at [408, 274] on div at bounding box center [505, 248] width 751 height 496
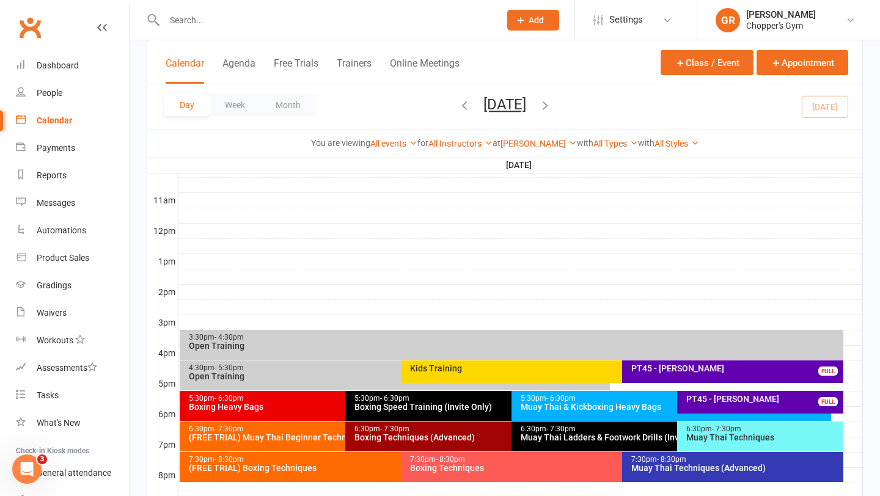
click at [727, 433] on div "Muay Thai Techniques" at bounding box center [763, 437] width 155 height 9
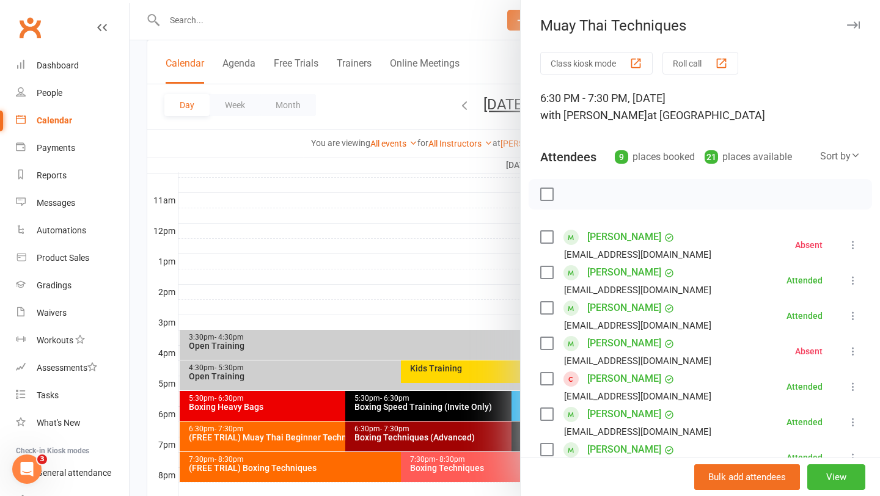
click at [601, 237] on link "[PERSON_NAME]" at bounding box center [624, 237] width 74 height 20
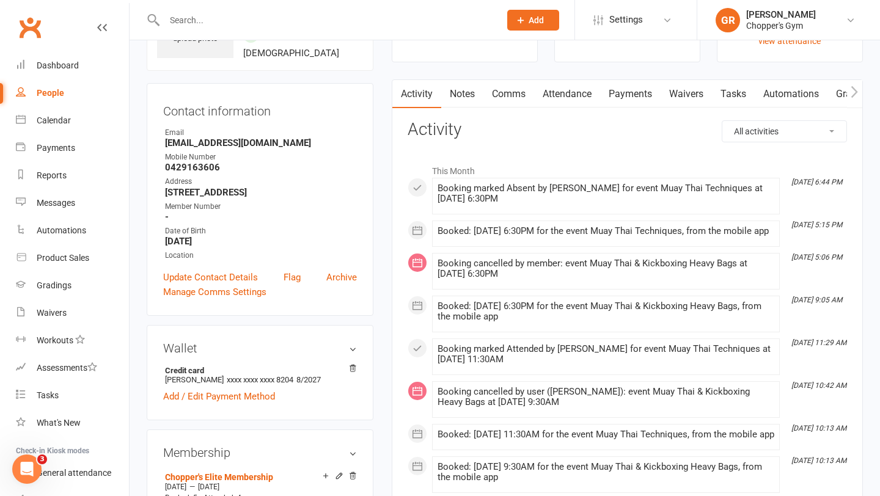
scroll to position [74, 0]
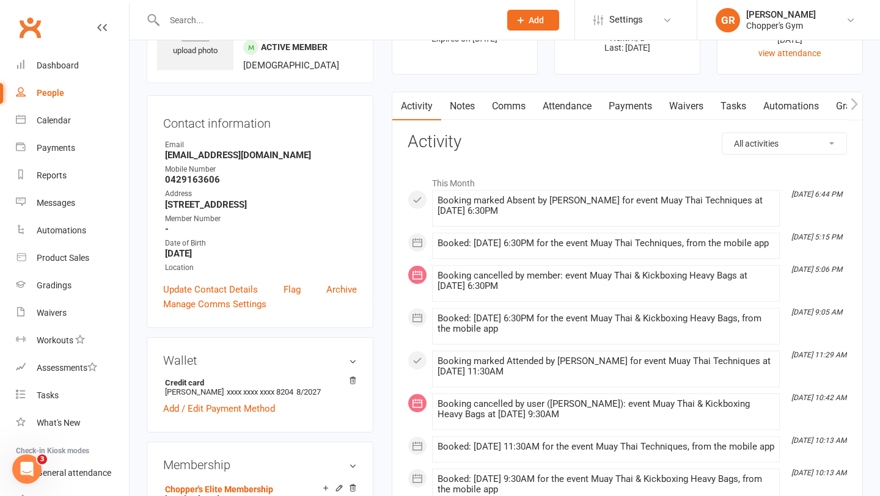
click at [463, 103] on link "Notes" at bounding box center [462, 106] width 42 height 28
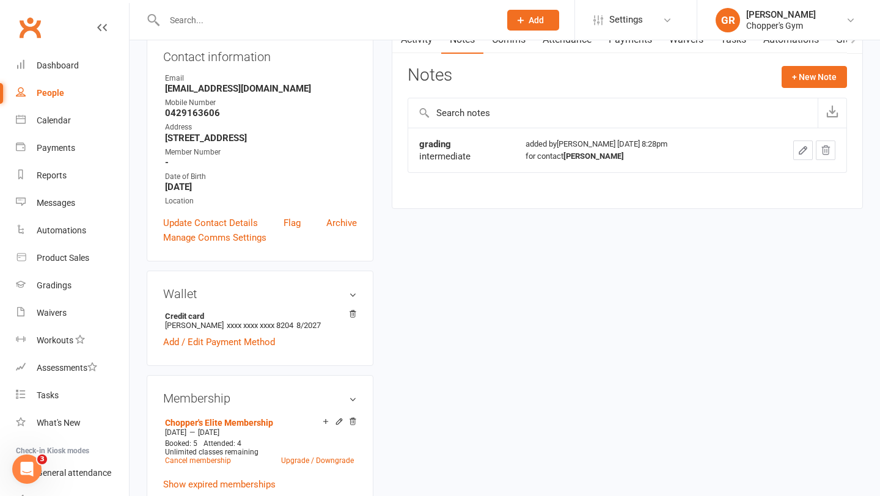
scroll to position [144, 0]
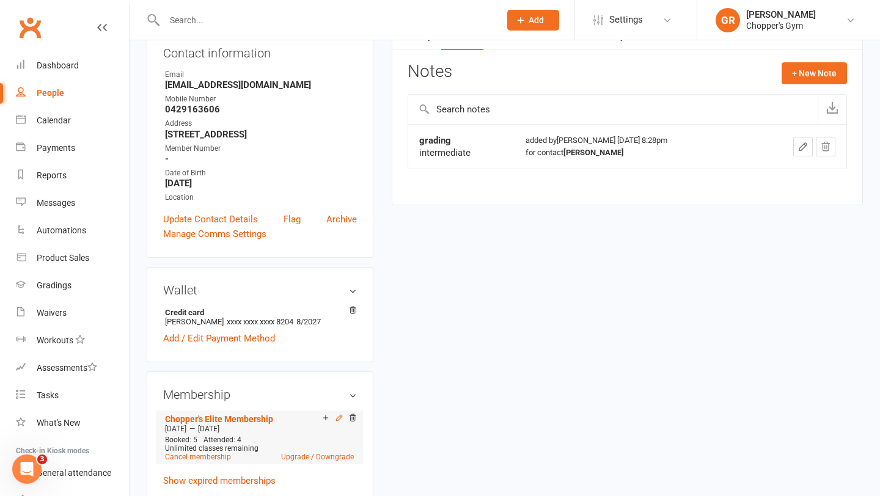
click at [341, 419] on icon at bounding box center [339, 418] width 9 height 9
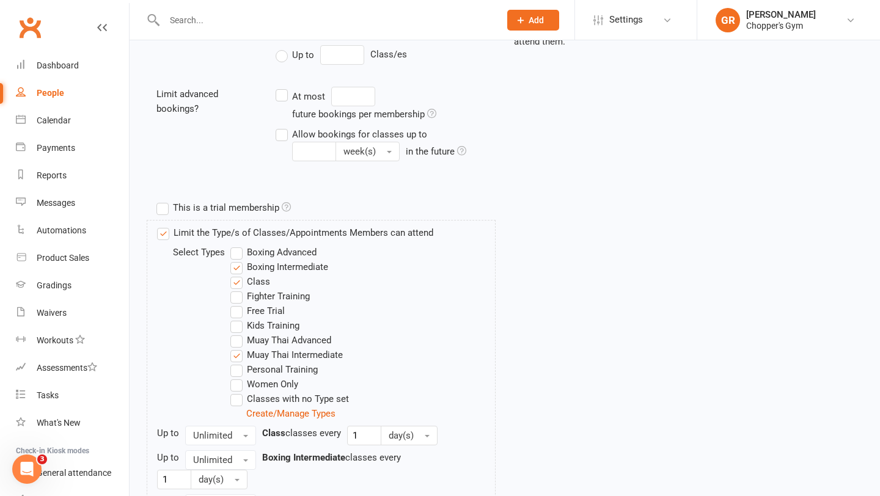
scroll to position [339, 0]
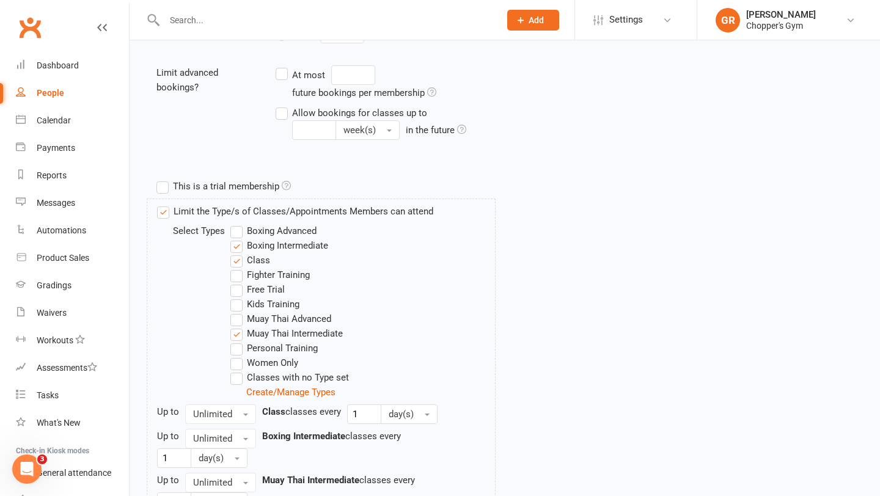
click at [235, 318] on label "Muay Thai Advanced" at bounding box center [280, 319] width 101 height 15
click at [235, 312] on input "Muay Thai Advanced" at bounding box center [234, 312] width 8 height 0
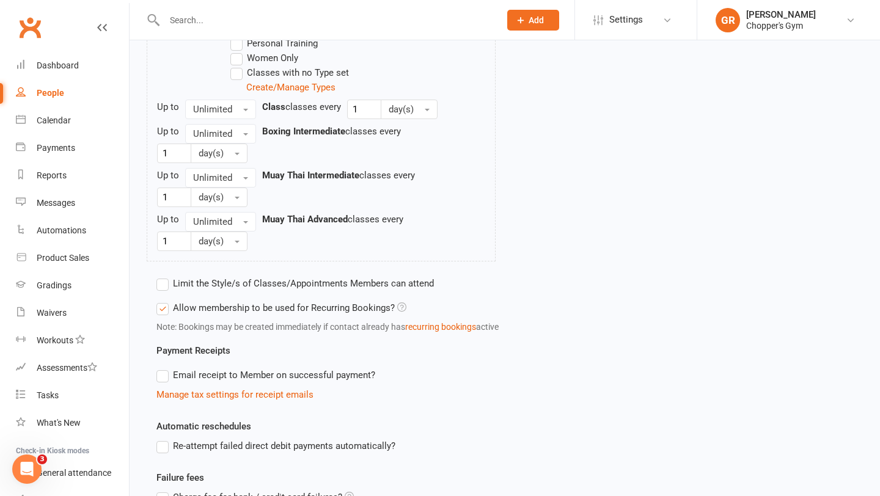
scroll to position [774, 0]
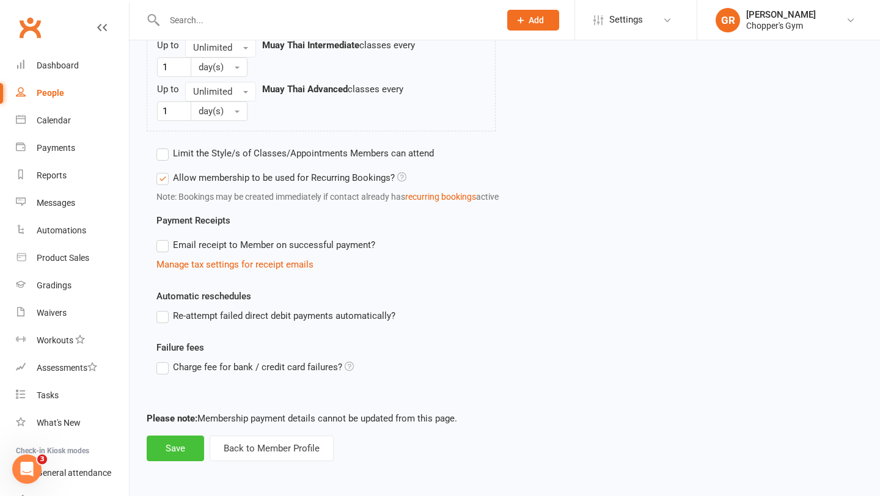
click at [191, 447] on button "Save" at bounding box center [175, 449] width 57 height 26
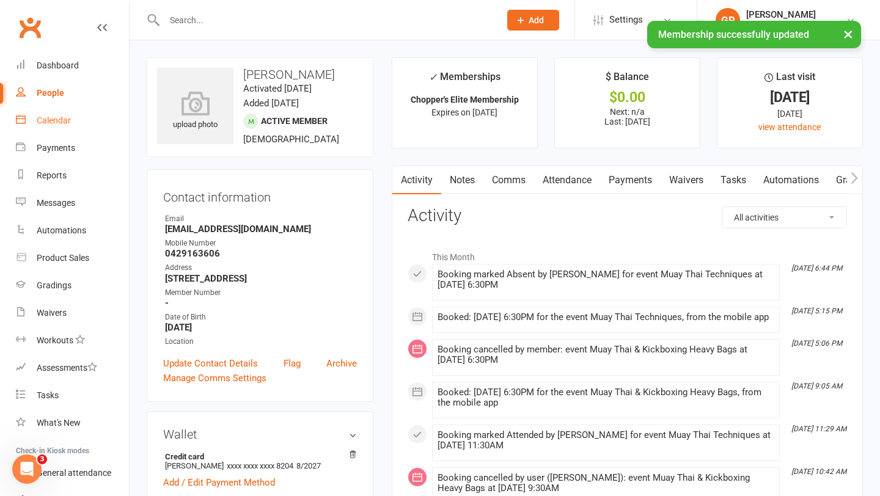
click at [53, 125] on div "Calendar" at bounding box center [54, 121] width 34 height 10
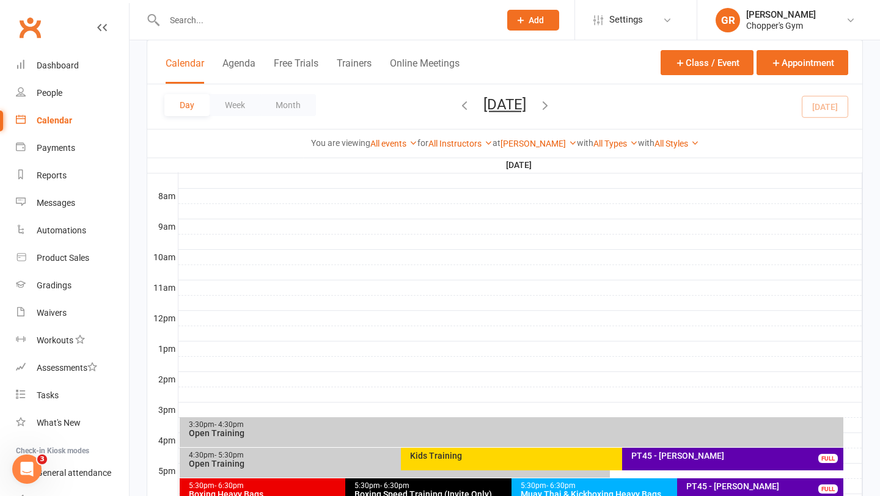
scroll to position [409, 0]
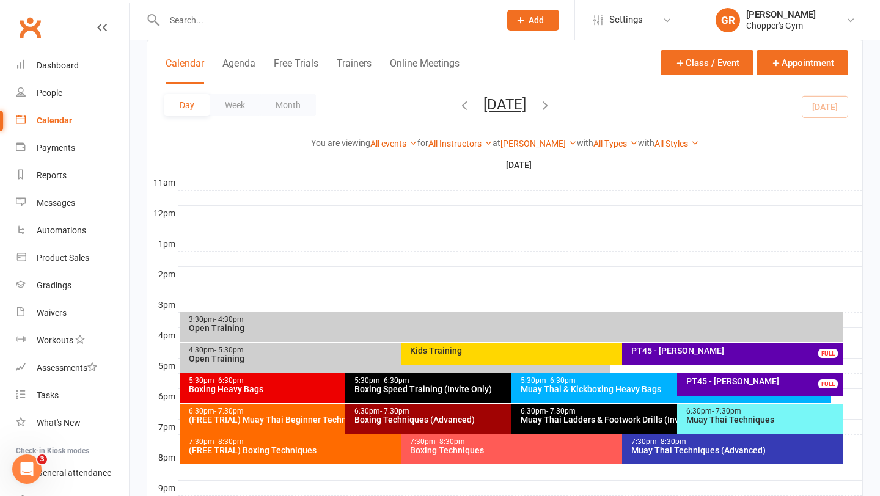
click at [710, 453] on div "Muay Thai Techniques (Advanced)" at bounding box center [736, 450] width 210 height 9
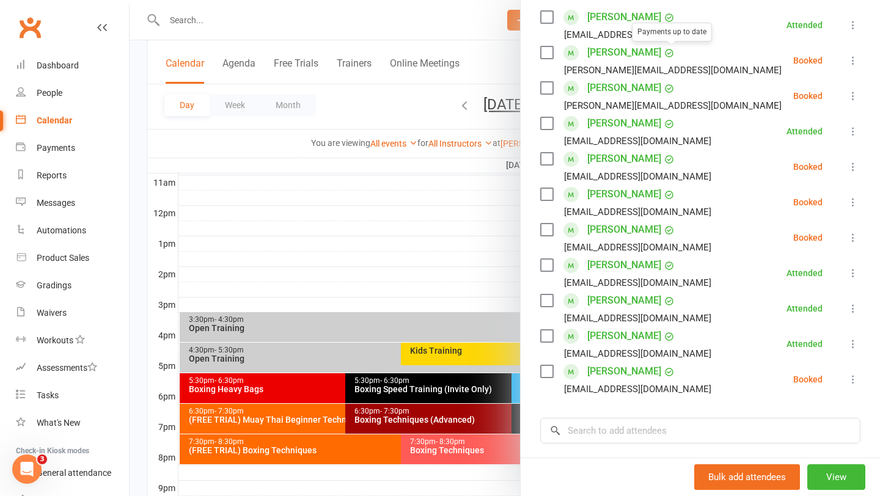
scroll to position [316, 0]
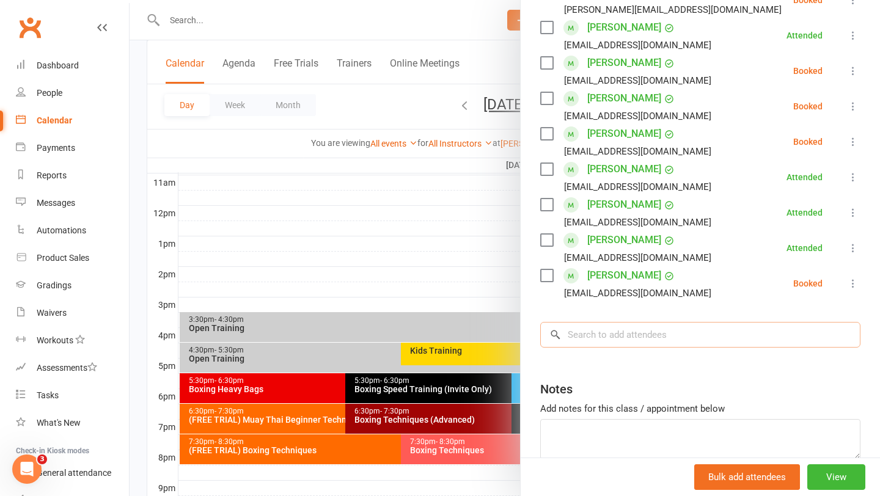
click at [636, 337] on input "search" at bounding box center [700, 335] width 320 height 26
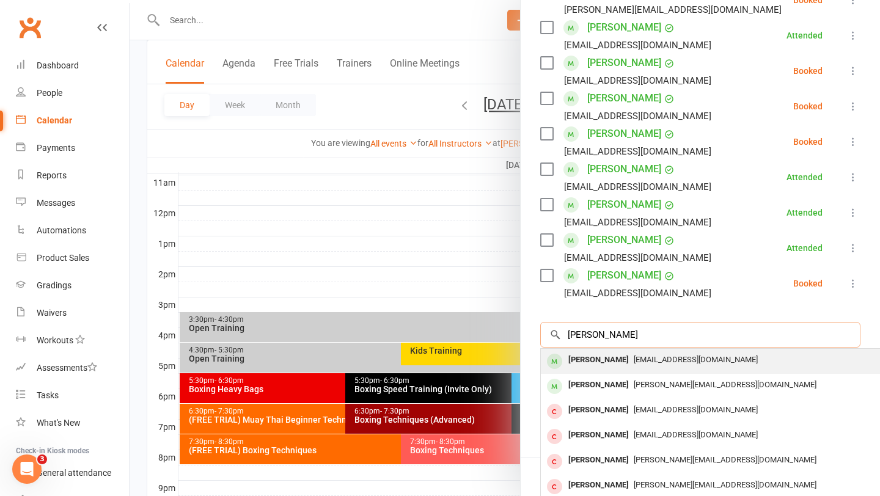
type input "mitch ber"
click at [634, 358] on span "[EMAIL_ADDRESS][DOMAIN_NAME]" at bounding box center [696, 359] width 124 height 9
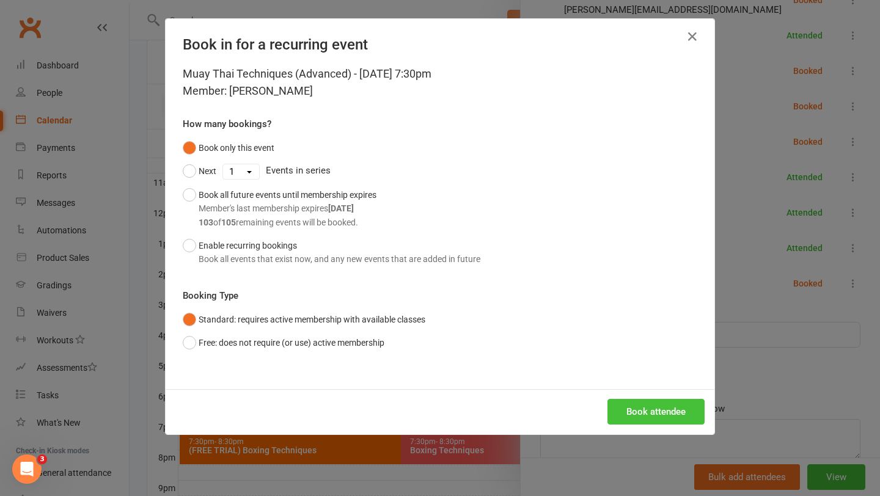
click at [644, 405] on button "Book attendee" at bounding box center [656, 412] width 97 height 26
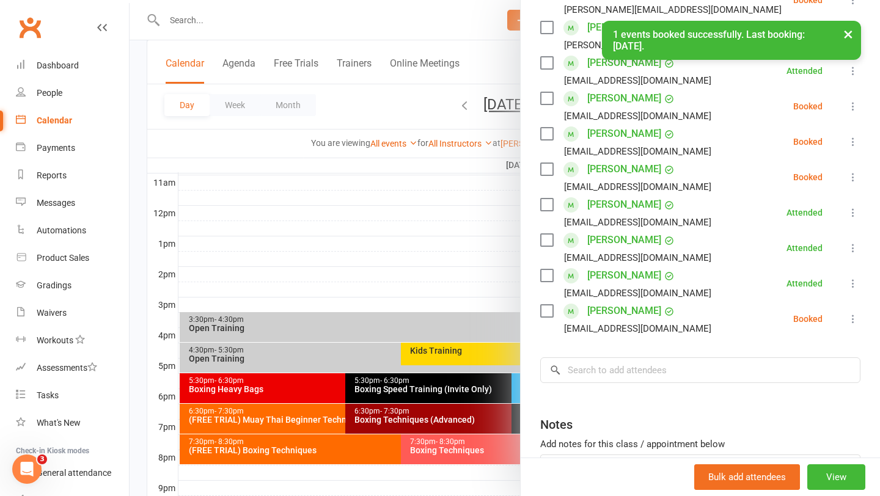
scroll to position [351, 0]
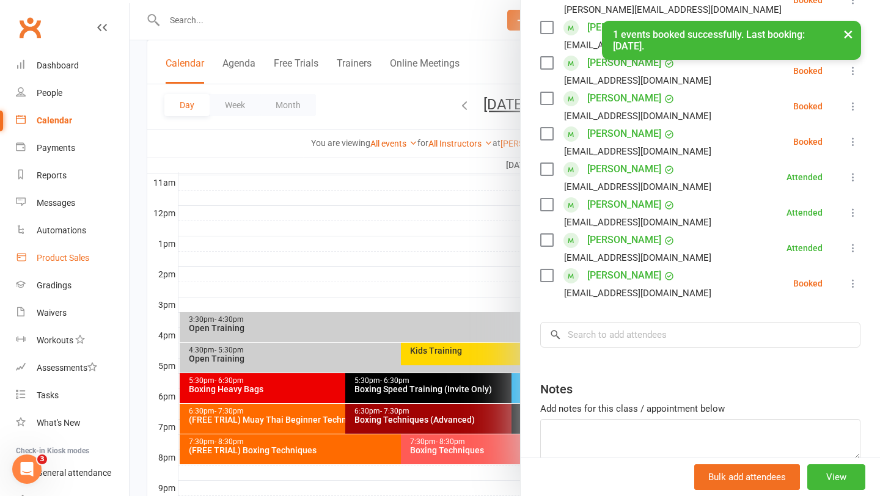
click at [59, 252] on link "Product Sales" at bounding box center [72, 258] width 113 height 28
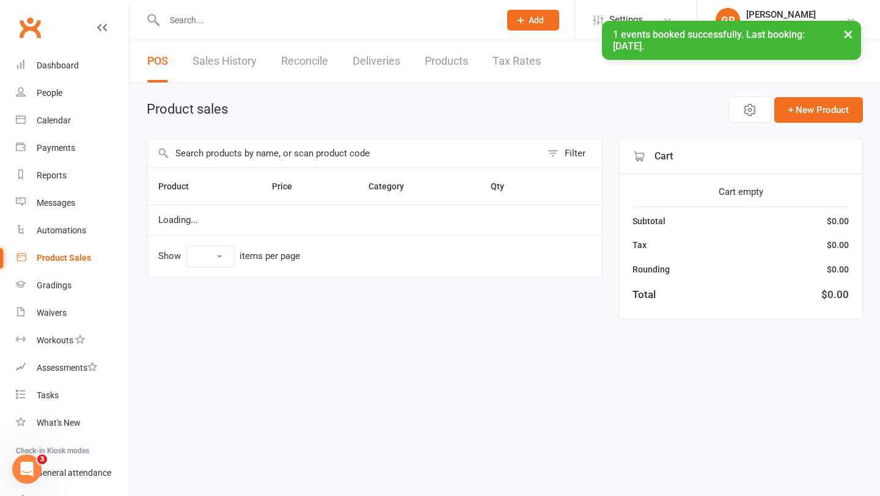
select select "100"
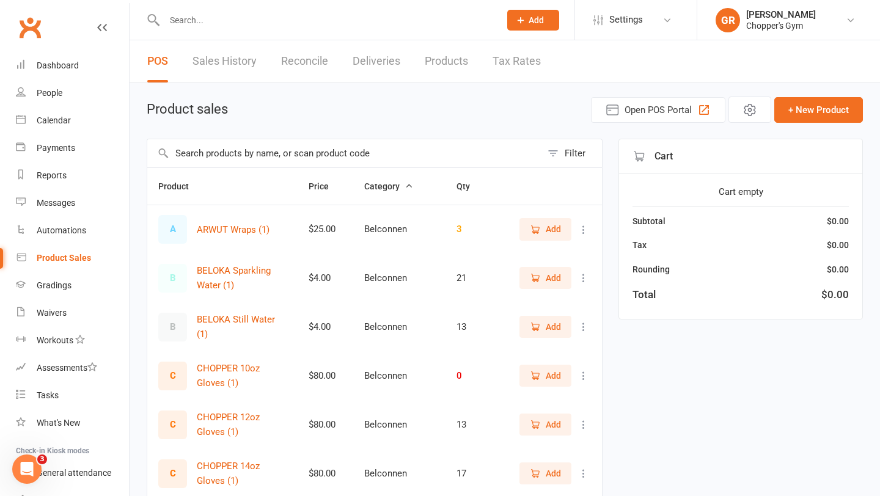
click at [271, 147] on input "text" at bounding box center [344, 153] width 394 height 28
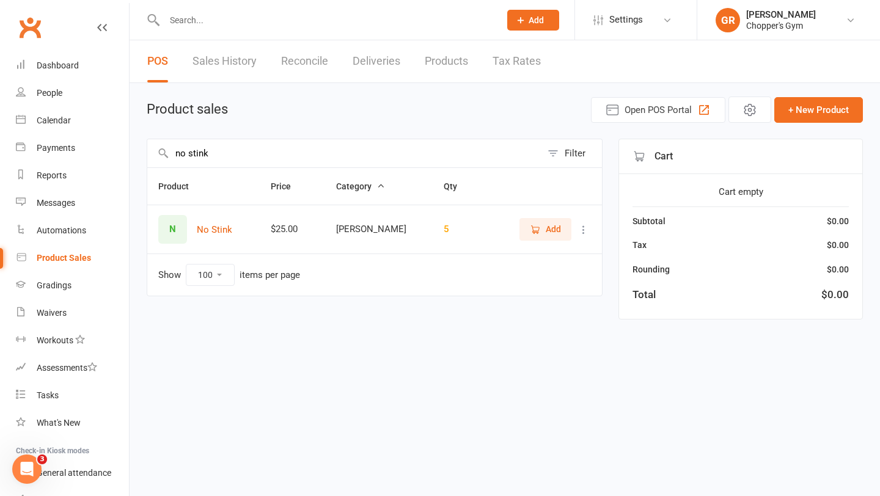
type input "no stink"
click at [48, 116] on div "Calendar" at bounding box center [54, 121] width 34 height 10
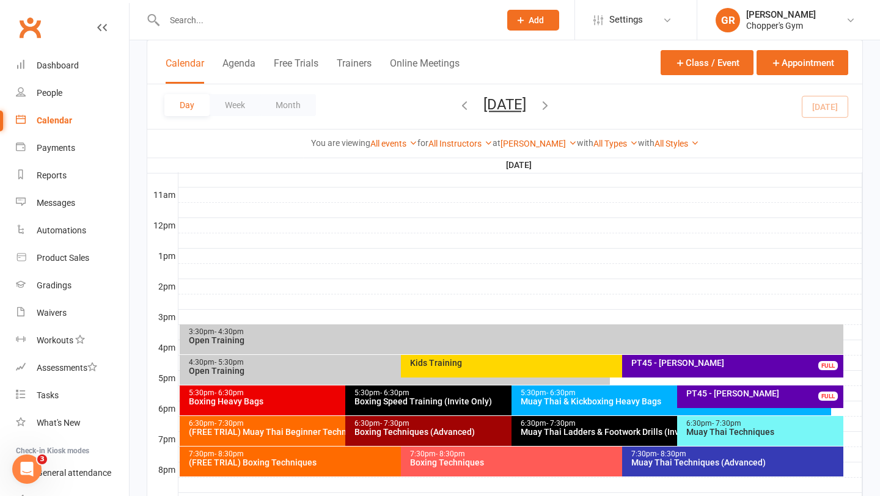
scroll to position [402, 0]
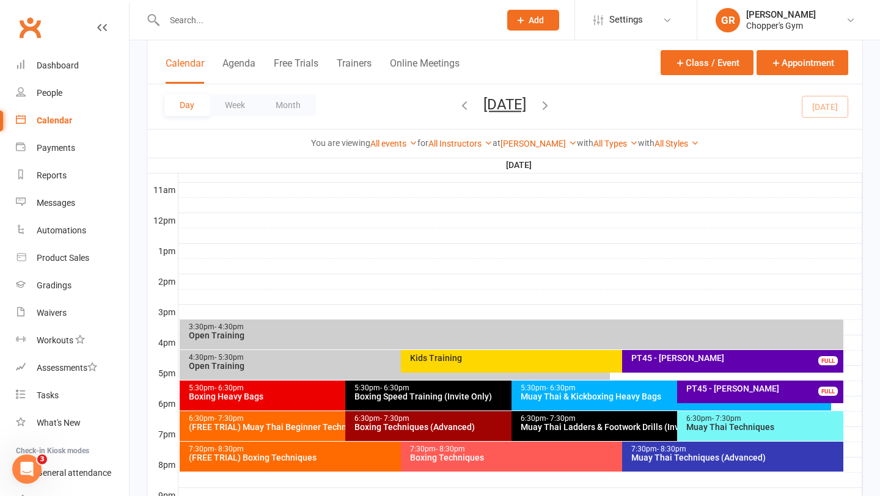
click at [282, 430] on div "(FREE TRIAL) Muay Thai Beginner Technique" at bounding box center [342, 427] width 309 height 9
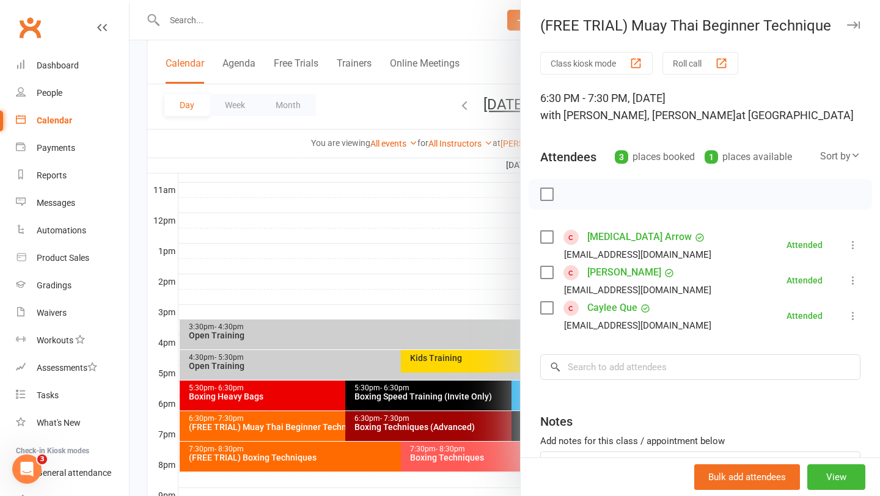
click at [595, 272] on link "YIFEI GAO" at bounding box center [624, 273] width 74 height 20
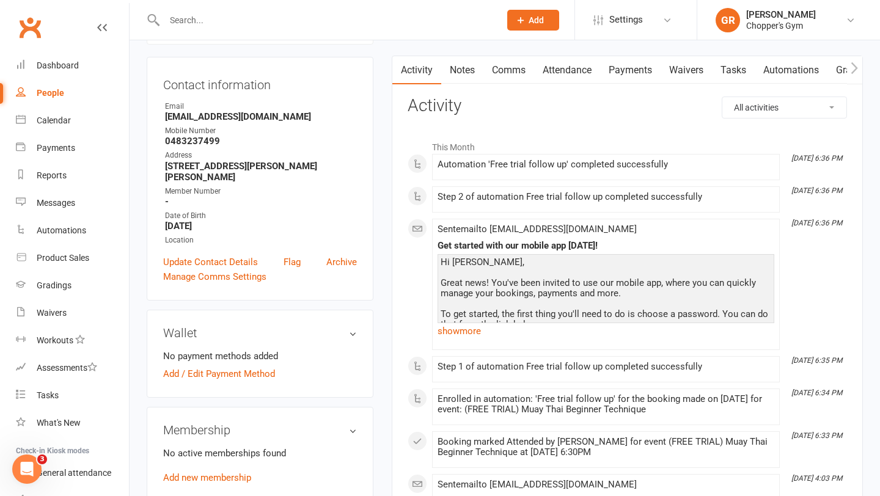
scroll to position [109, 0]
click at [241, 31] on div at bounding box center [319, 20] width 345 height 40
click at [231, 24] on input "text" at bounding box center [326, 20] width 331 height 17
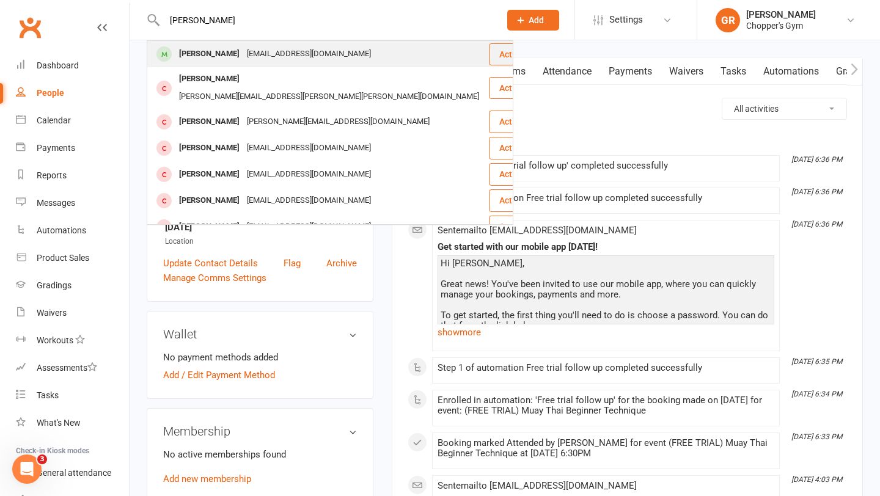
type input "paul chen"
click at [207, 54] on div "[PERSON_NAME]" at bounding box center [209, 54] width 68 height 18
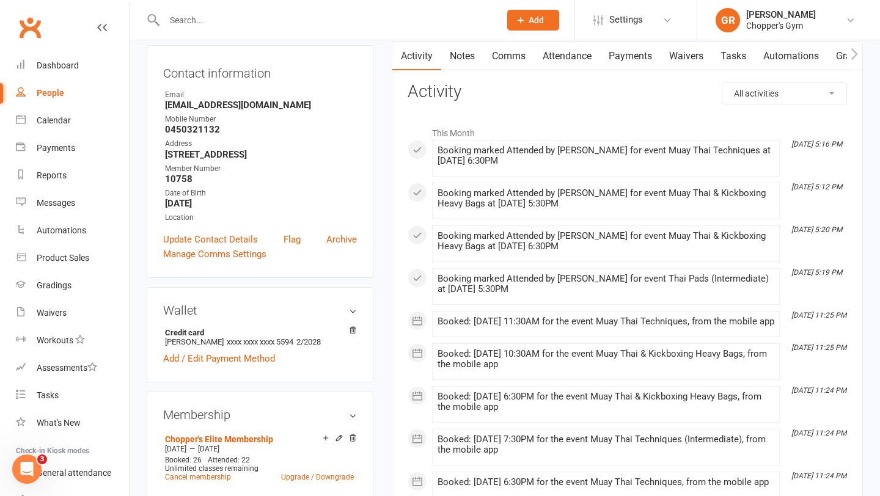
scroll to position [127, 0]
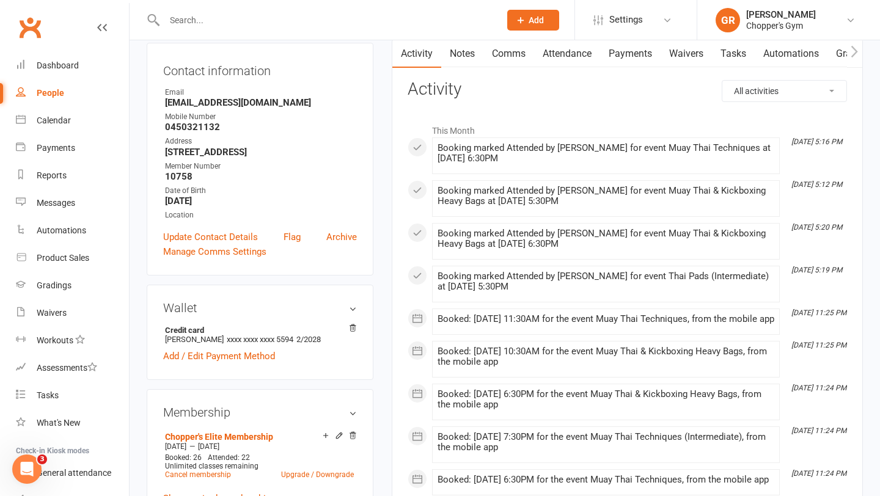
click at [230, 9] on div at bounding box center [319, 20] width 345 height 40
click at [229, 18] on input "text" at bounding box center [326, 20] width 331 height 17
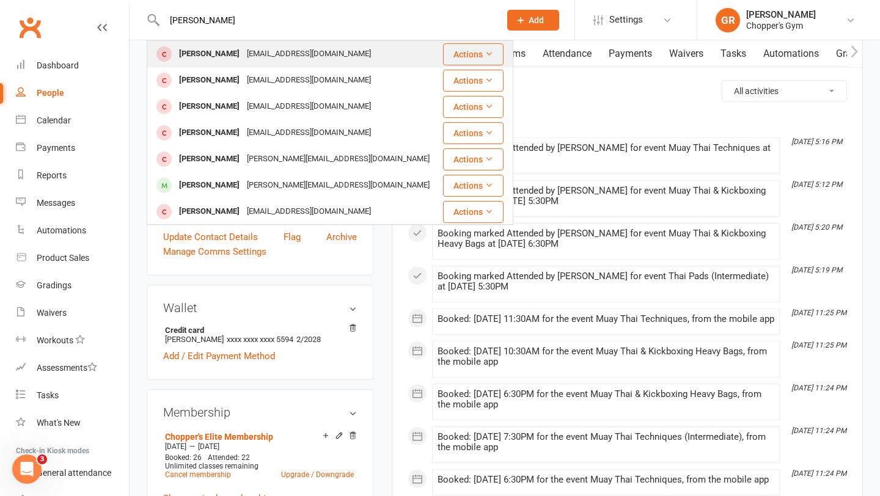
type input "[PERSON_NAME]"
click at [211, 54] on div "[PERSON_NAME]" at bounding box center [209, 54] width 68 height 18
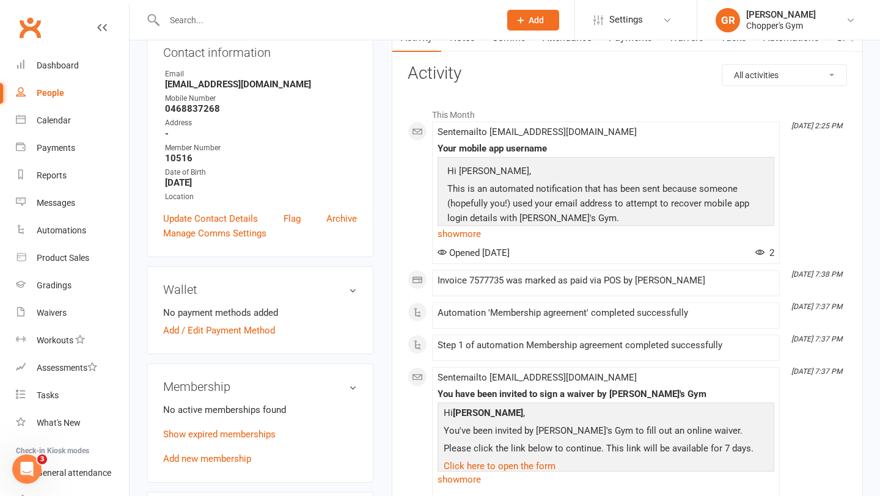
scroll to position [183, 0]
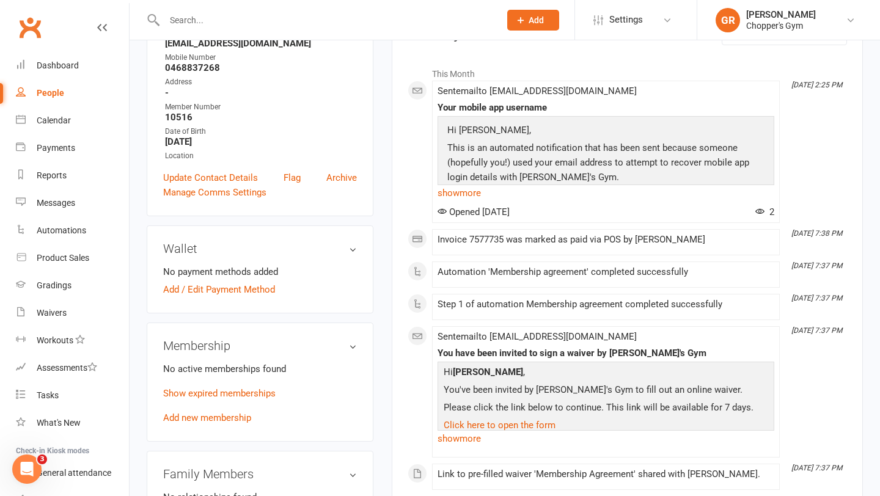
click at [220, 409] on div "No active memberships found Show expired memberships Add new membership" at bounding box center [260, 394] width 194 height 64
click at [215, 420] on link "Add new membership" at bounding box center [207, 418] width 88 height 11
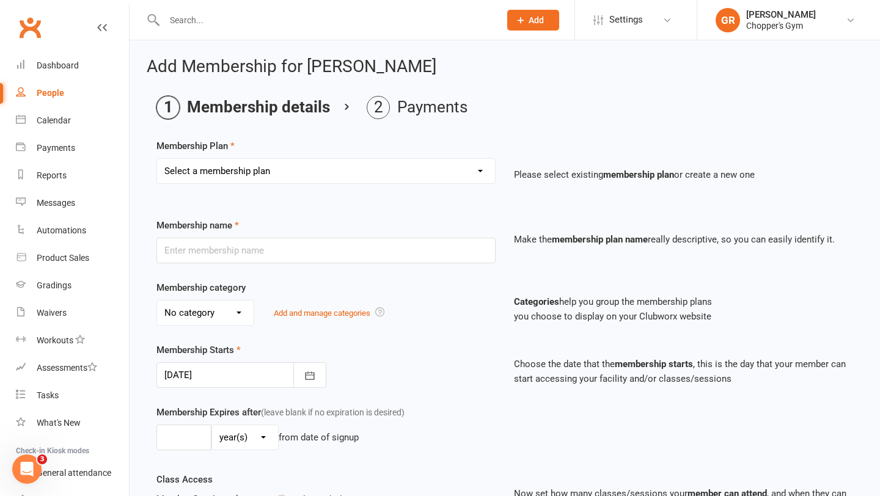
click at [443, 169] on select "Select a membership plan Create new Membership Plan Staff Membership Ongoing Un…" at bounding box center [326, 171] width 338 height 24
select select "6"
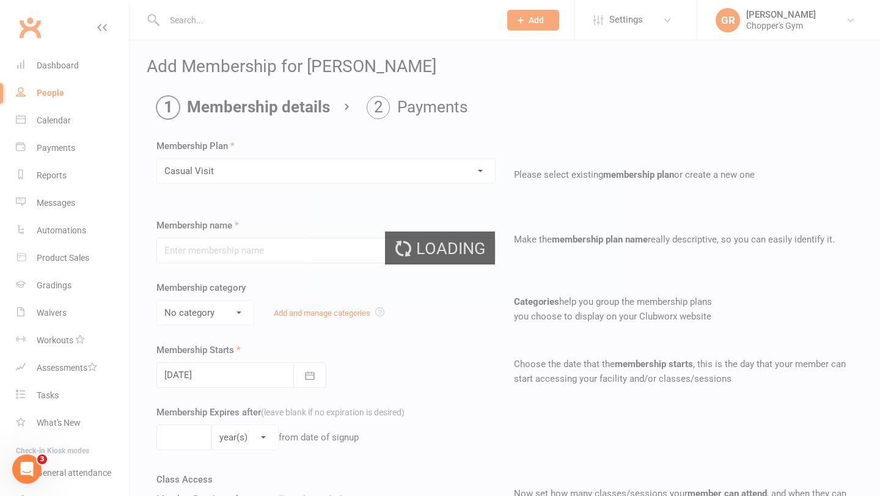
type input "Casual Visit"
type input "0"
type input "1"
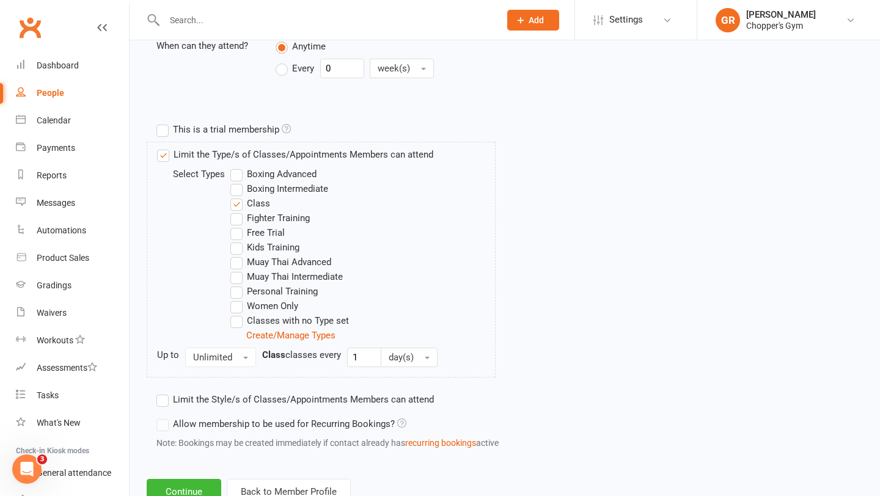
scroll to position [548, 0]
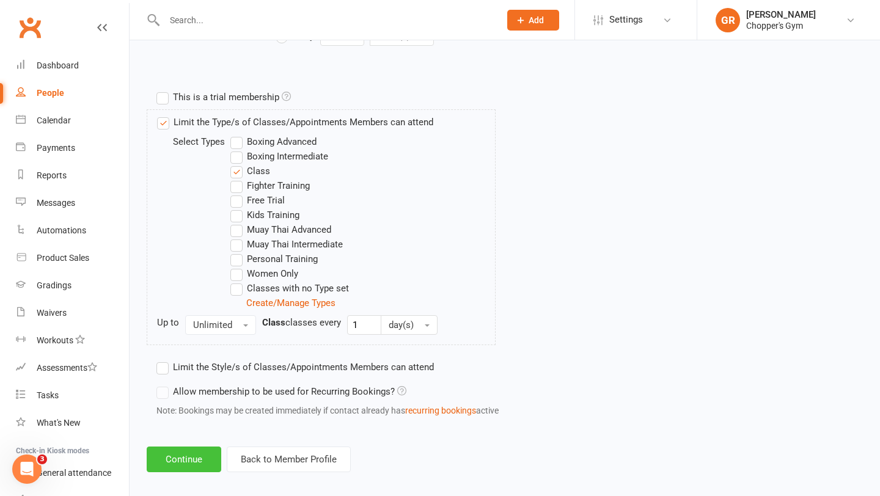
click at [176, 467] on button "Continue" at bounding box center [184, 460] width 75 height 26
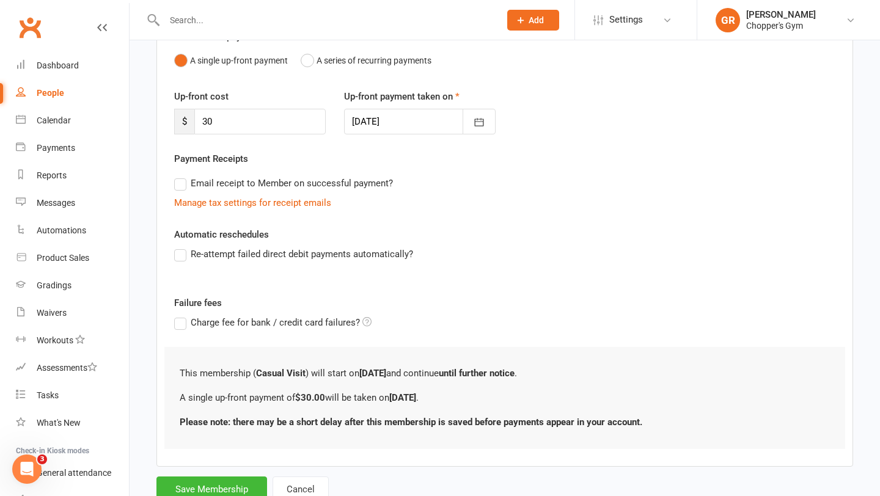
scroll to position [169, 0]
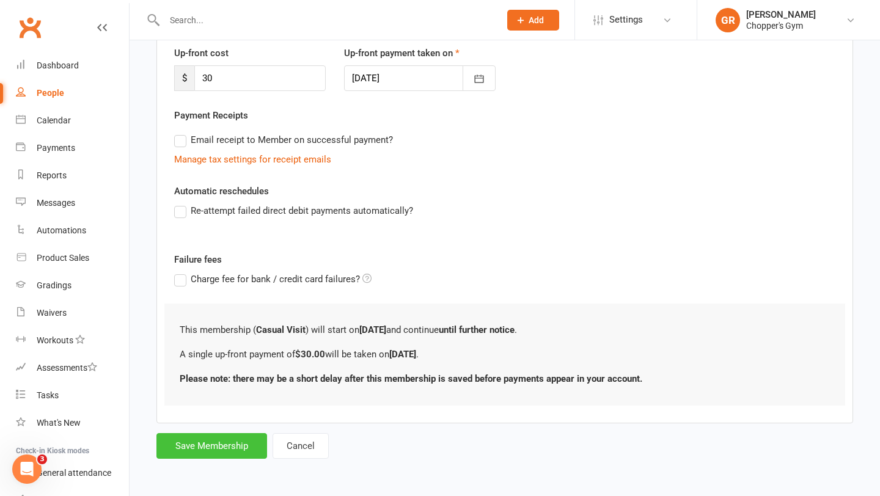
click at [208, 445] on button "Save Membership" at bounding box center [211, 446] width 111 height 26
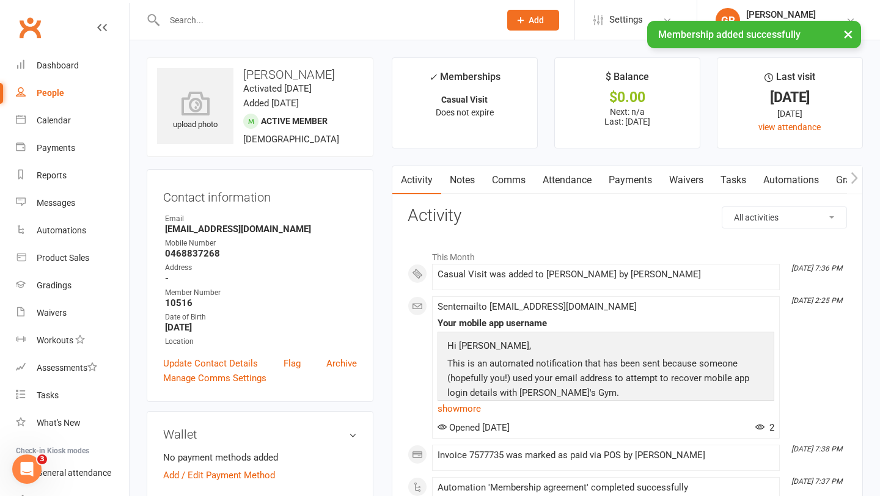
click at [617, 173] on link "Payments" at bounding box center [630, 180] width 61 height 28
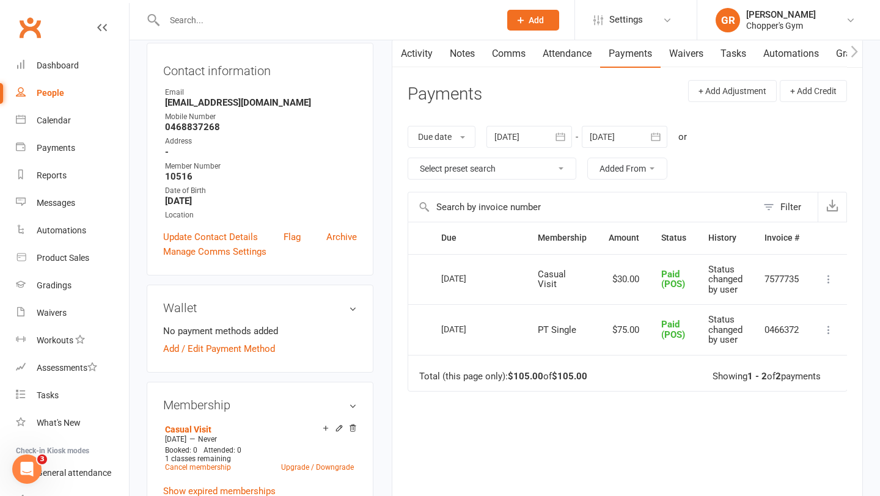
scroll to position [124, 0]
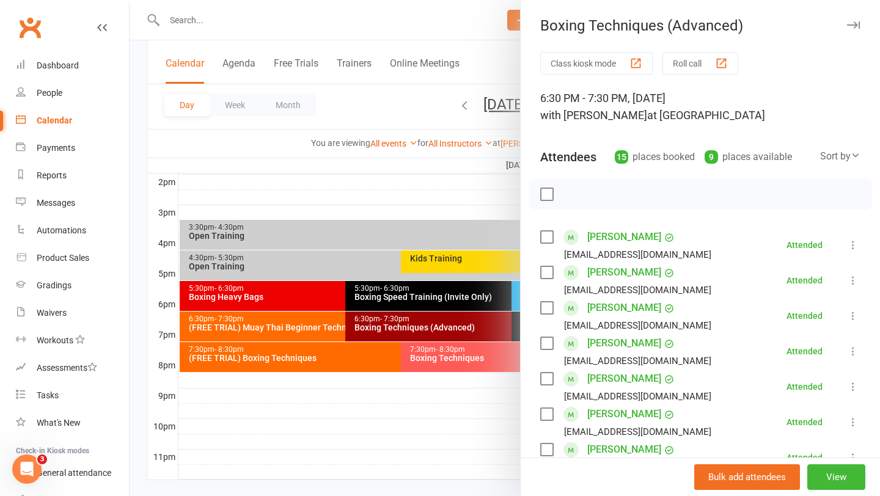
scroll to position [140, 0]
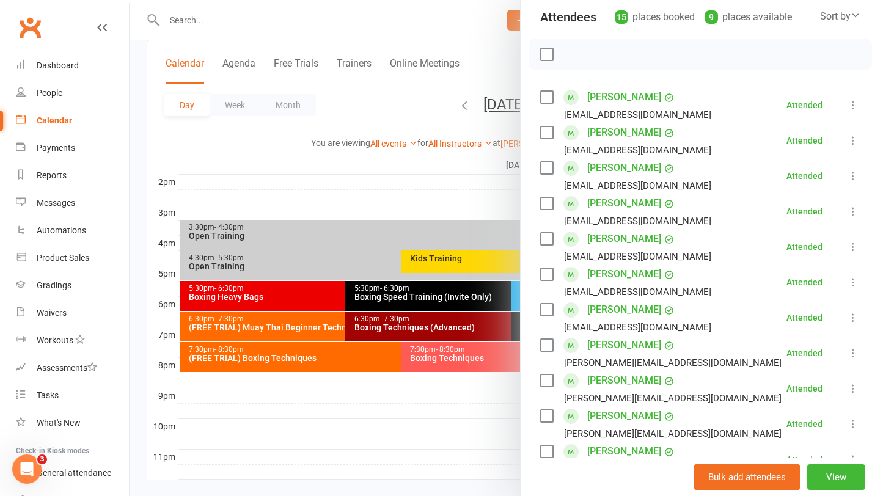
click at [267, 364] on div at bounding box center [505, 248] width 751 height 496
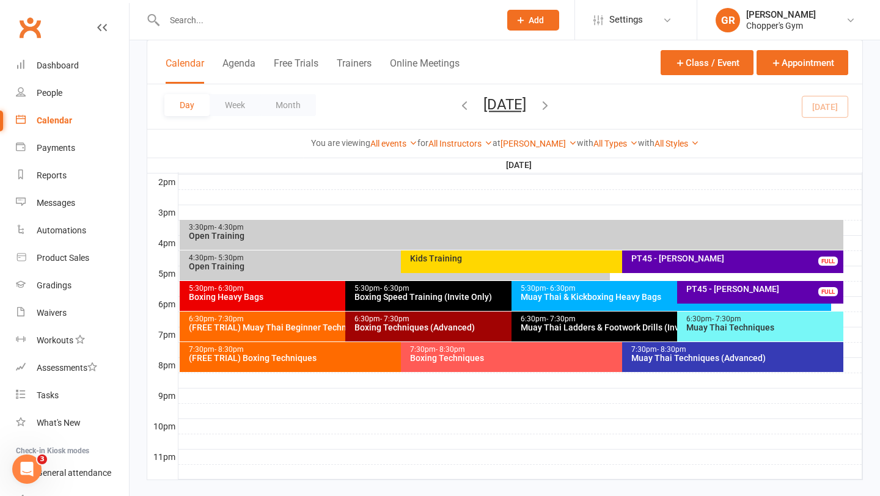
click at [287, 359] on div "(FREE TRIAL) Boxing Techniques" at bounding box center [397, 358] width 419 height 9
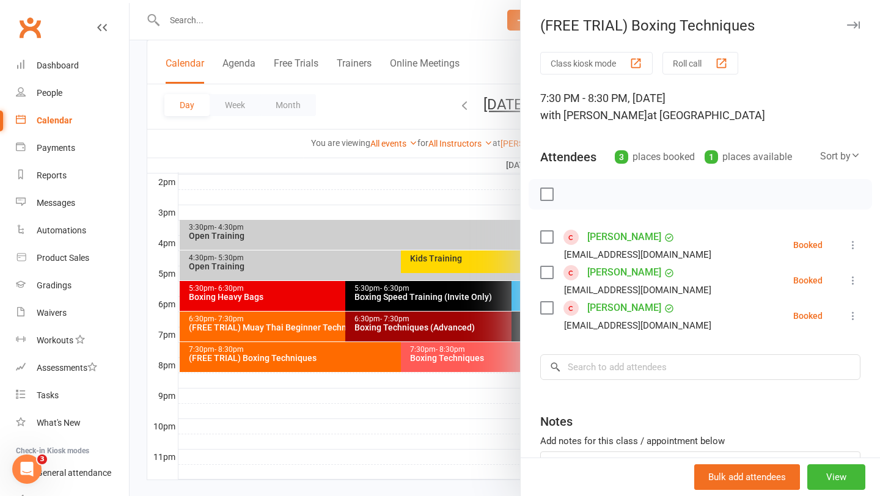
click at [438, 207] on div at bounding box center [505, 248] width 751 height 496
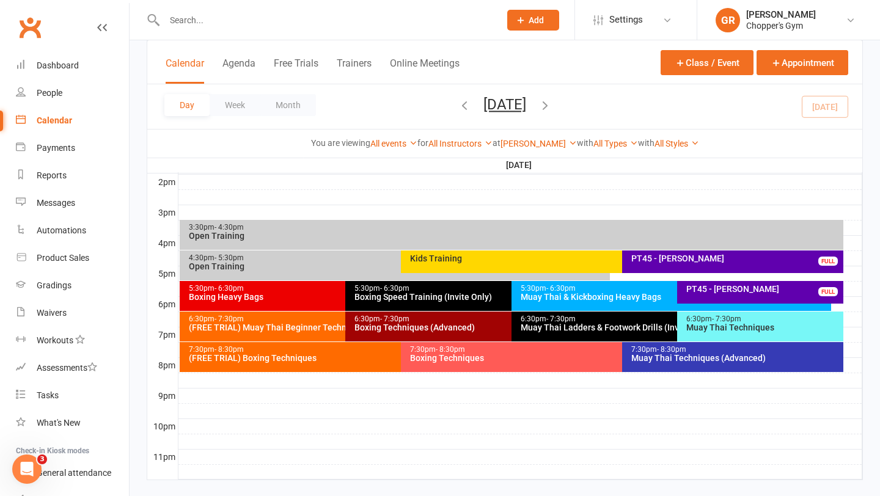
click at [552, 100] on icon "button" at bounding box center [544, 104] width 13 height 13
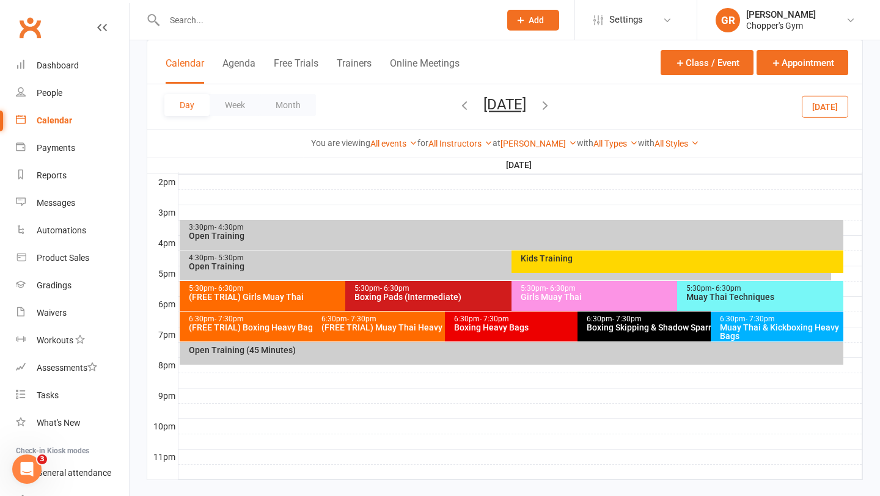
click at [458, 105] on icon "button" at bounding box center [464, 104] width 13 height 13
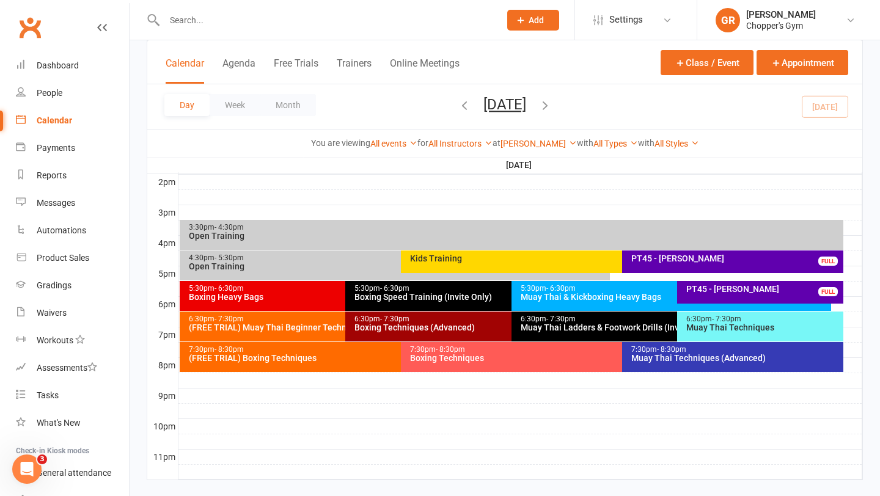
click at [271, 380] on div at bounding box center [520, 380] width 684 height 15
click at [332, 362] on div "(FREE TRIAL) Boxing Techniques" at bounding box center [397, 358] width 419 height 9
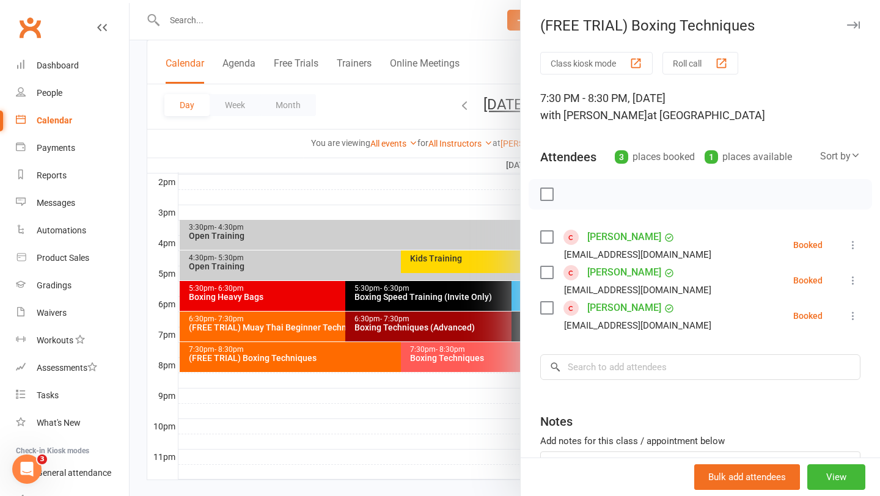
scroll to position [5, 0]
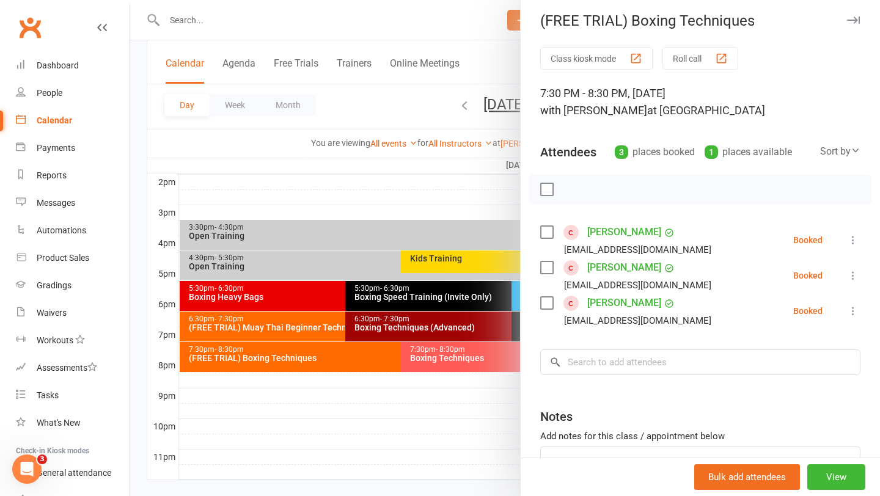
click at [426, 408] on div at bounding box center [505, 248] width 751 height 496
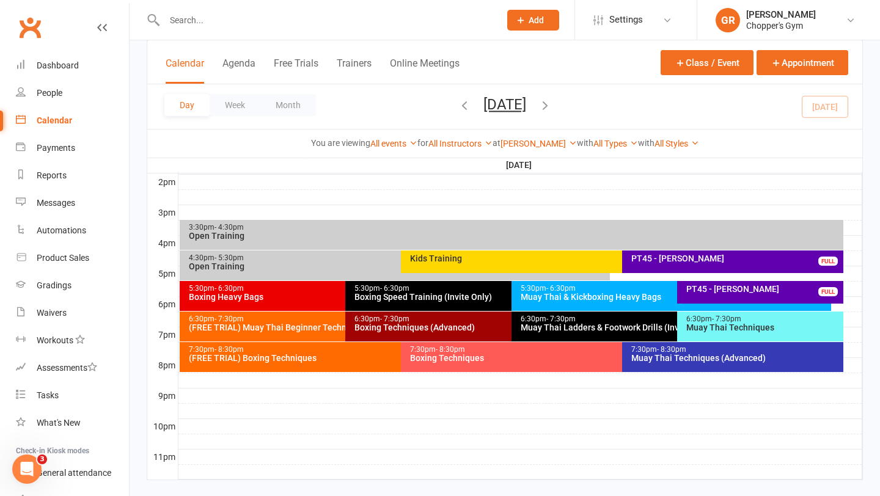
click at [738, 332] on div "6:30pm - 7:30pm Muay Thai Techniques" at bounding box center [760, 327] width 166 height 30
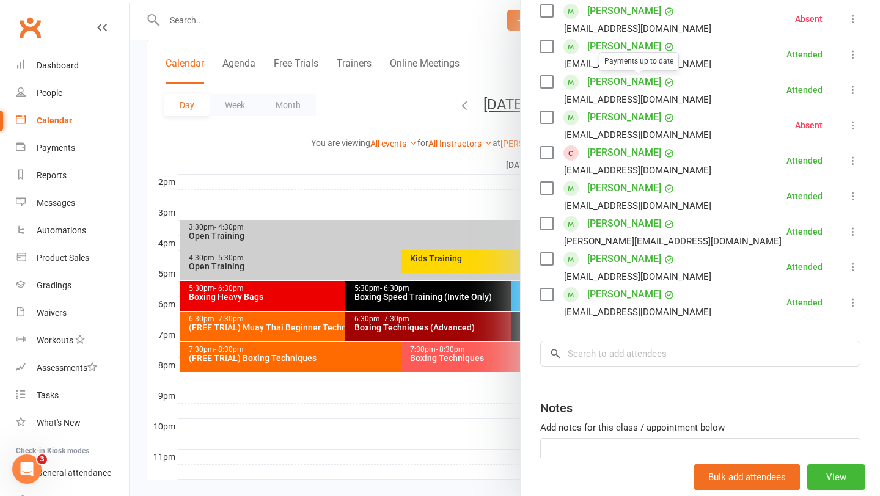
scroll to position [247, 0]
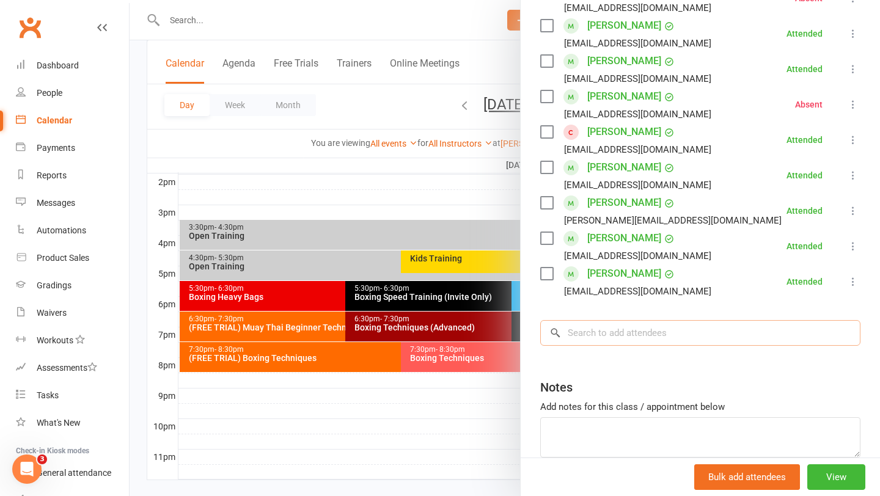
click at [617, 339] on input "search" at bounding box center [700, 333] width 320 height 26
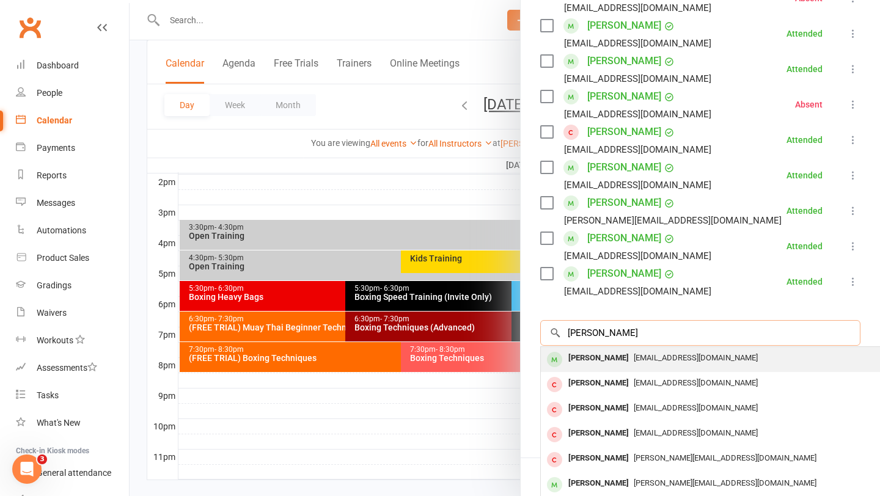
type input "[PERSON_NAME]"
click at [621, 353] on div "[PERSON_NAME]" at bounding box center [599, 359] width 70 height 18
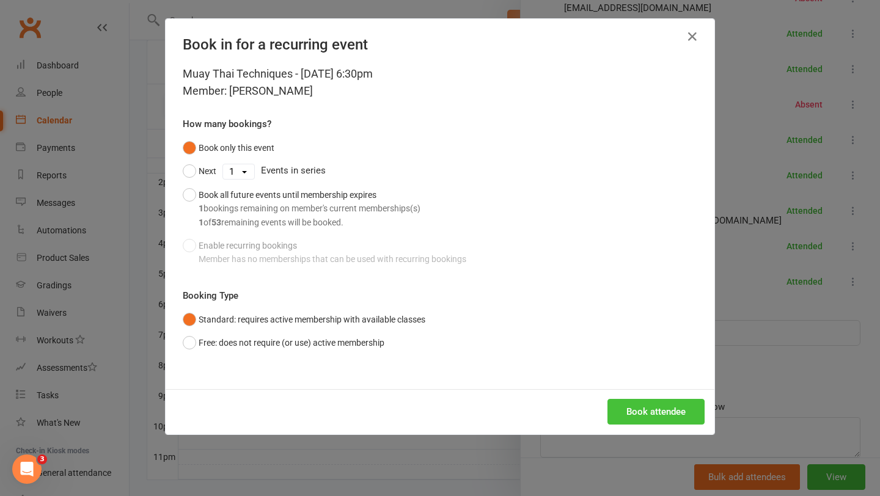
click at [659, 408] on button "Book attendee" at bounding box center [656, 412] width 97 height 26
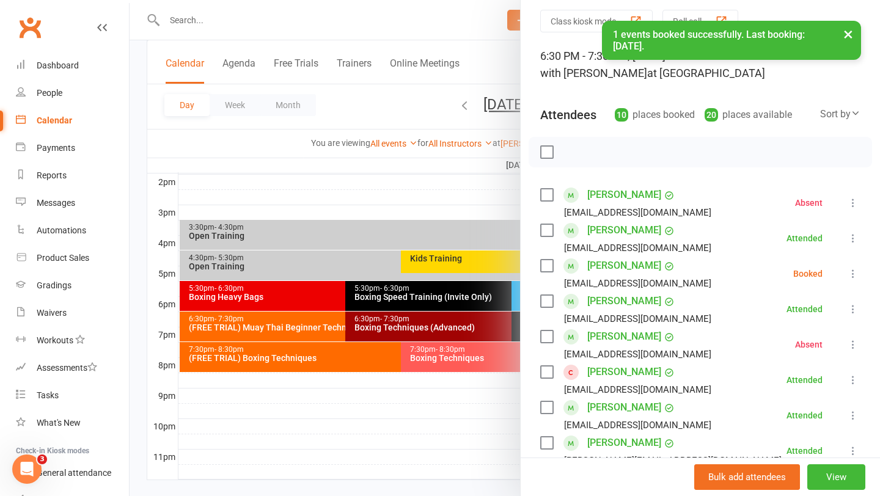
scroll to position [1, 0]
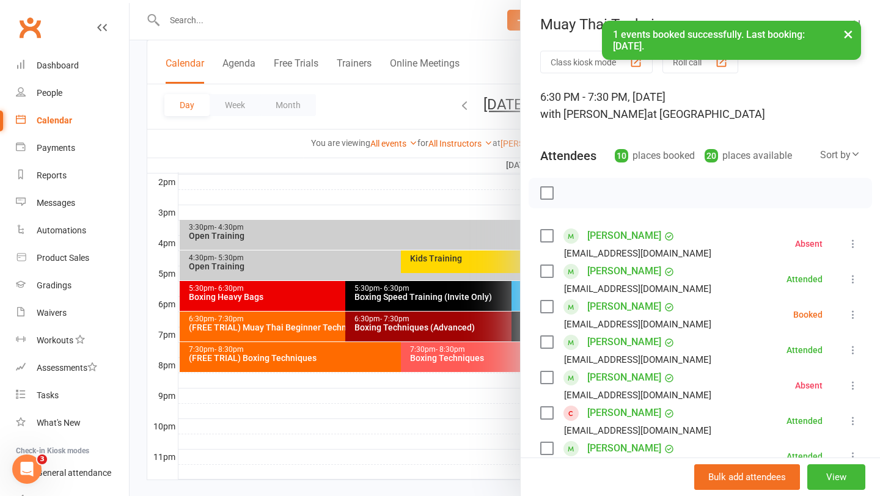
click at [546, 316] on div "[PERSON_NAME] [PERSON_NAME][EMAIL_ADDRESS][DOMAIN_NAME]" at bounding box center [628, 314] width 176 height 35
click at [547, 304] on label at bounding box center [546, 307] width 12 height 12
click at [570, 199] on icon "button" at bounding box center [573, 192] width 13 height 13
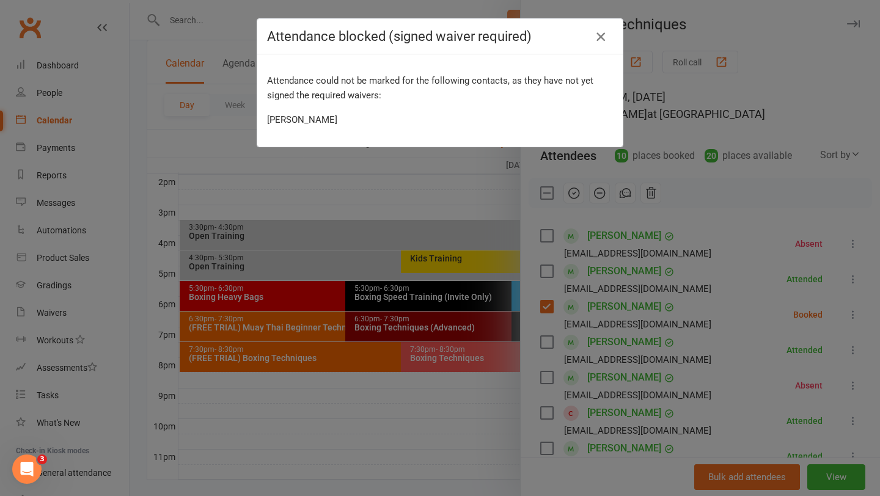
click at [601, 35] on icon "button" at bounding box center [600, 36] width 15 height 15
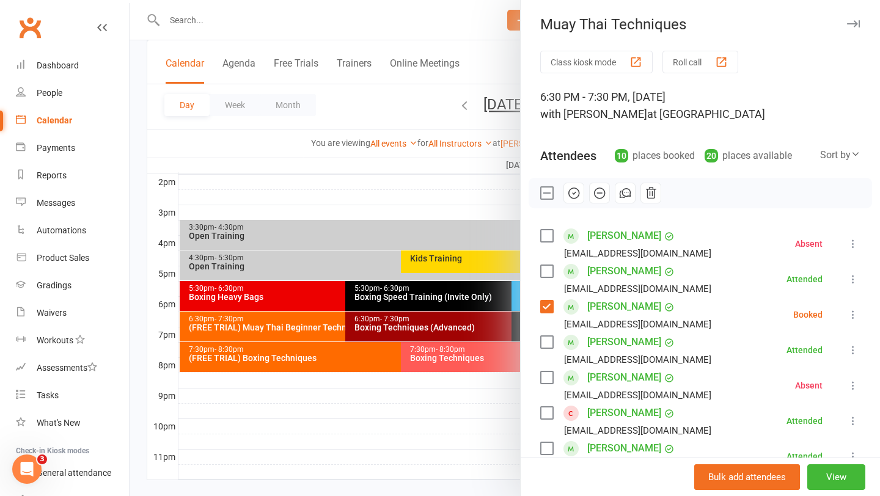
scroll to position [521, 0]
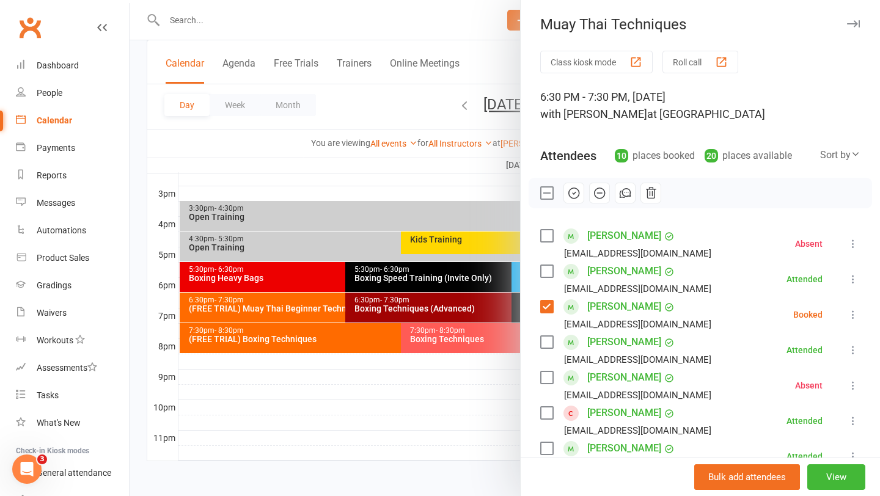
click at [406, 420] on div at bounding box center [505, 248] width 751 height 496
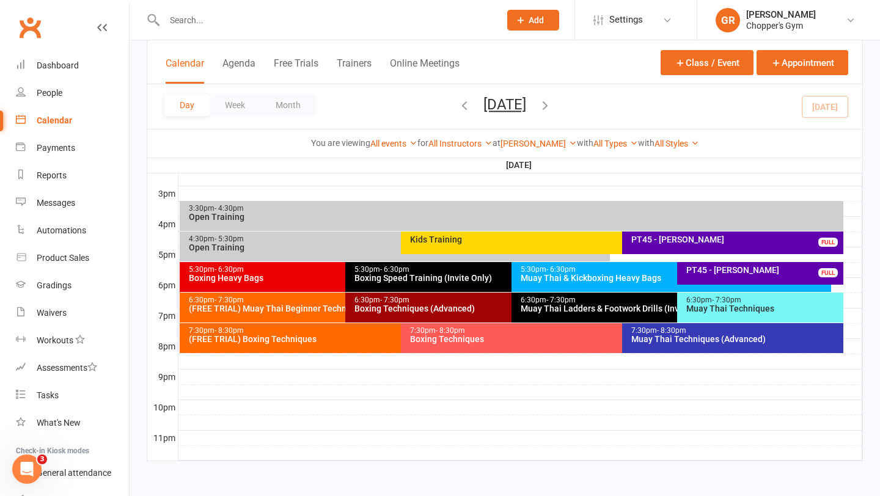
click at [673, 335] on div "Muay Thai Techniques (Advanced)" at bounding box center [736, 339] width 210 height 9
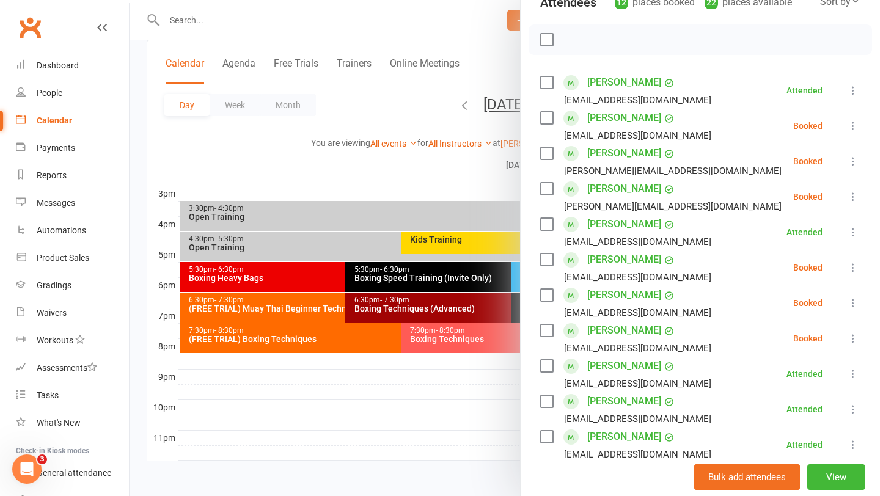
scroll to position [153, 0]
click at [502, 410] on div at bounding box center [505, 248] width 751 height 496
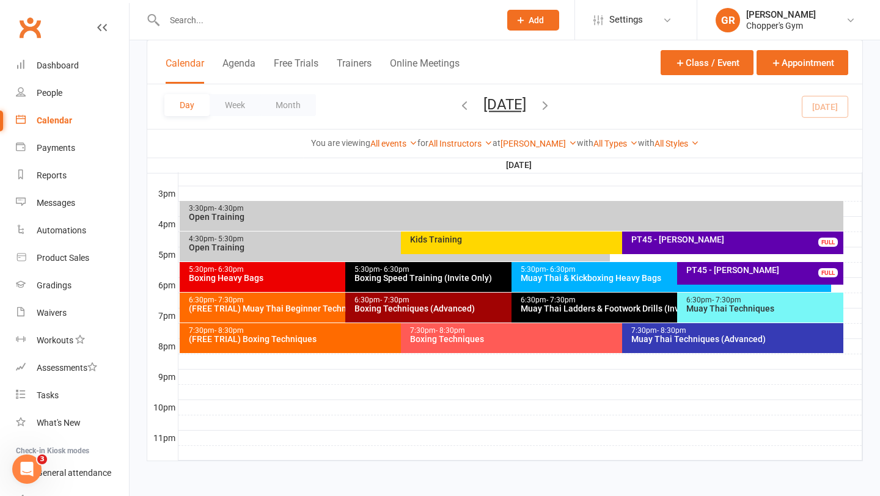
click at [281, 352] on div "7:30pm - 8:30pm (FREE TRIAL) Boxing Techniques" at bounding box center [395, 338] width 430 height 30
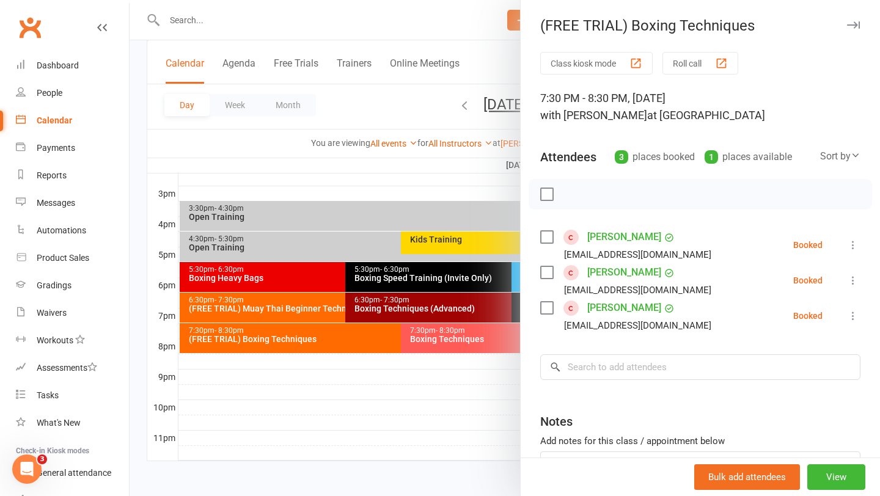
click at [853, 247] on icon at bounding box center [853, 245] width 12 height 12
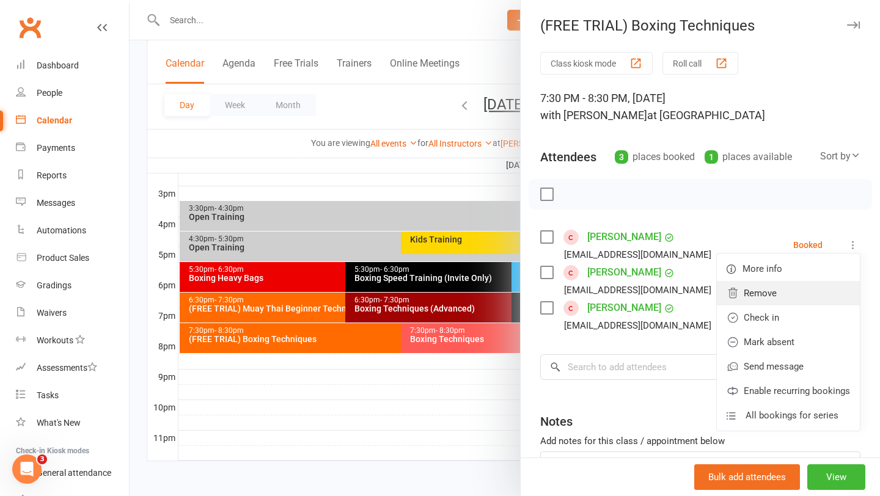
click at [807, 296] on link "Remove" at bounding box center [788, 293] width 143 height 24
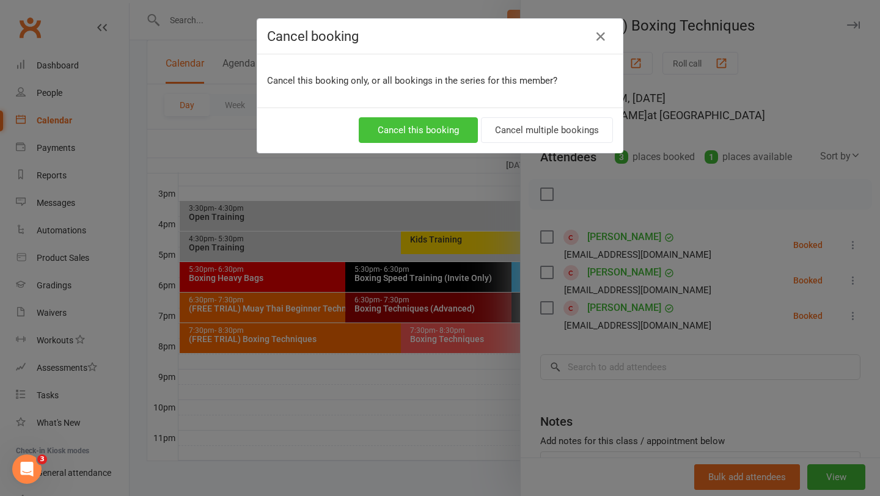
click at [452, 130] on button "Cancel this booking" at bounding box center [418, 130] width 119 height 26
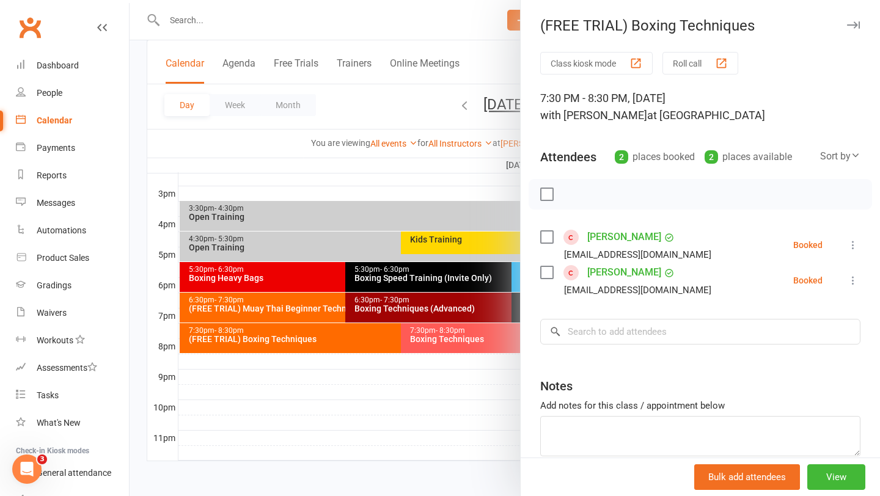
click at [549, 234] on label at bounding box center [546, 237] width 12 height 12
click at [569, 197] on icon "button" at bounding box center [573, 194] width 10 height 10
click at [307, 408] on div at bounding box center [505, 248] width 751 height 496
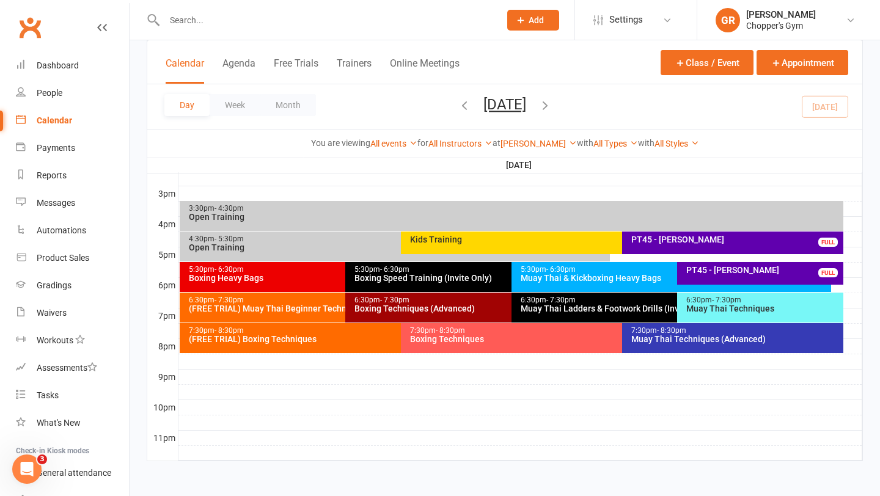
click at [473, 348] on div "7:30pm - 8:30pm Boxing Techniques" at bounding box center [616, 338] width 430 height 30
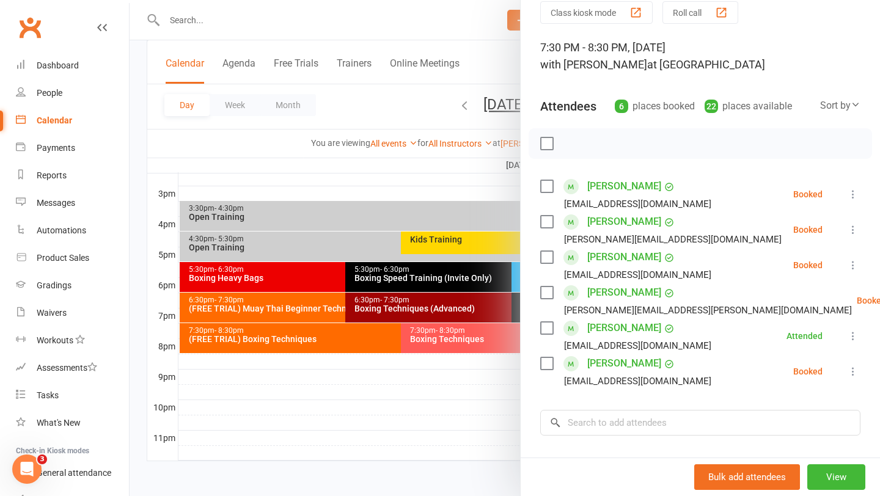
scroll to position [51, 0]
click at [549, 292] on label at bounding box center [546, 292] width 12 height 12
click at [550, 256] on label at bounding box center [546, 257] width 12 height 12
click at [545, 185] on label at bounding box center [546, 186] width 12 height 12
click at [551, 367] on label at bounding box center [546, 363] width 12 height 12
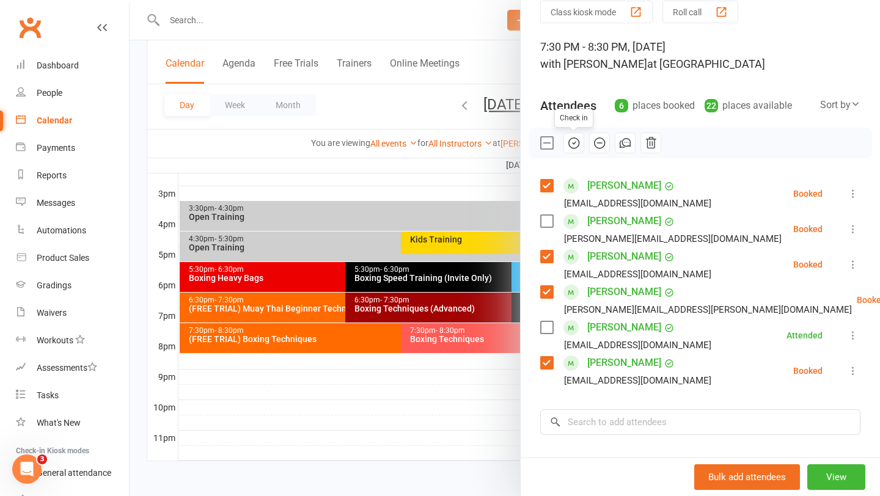
click at [573, 138] on icon "button" at bounding box center [573, 142] width 13 height 13
click at [422, 425] on div at bounding box center [505, 248] width 751 height 496
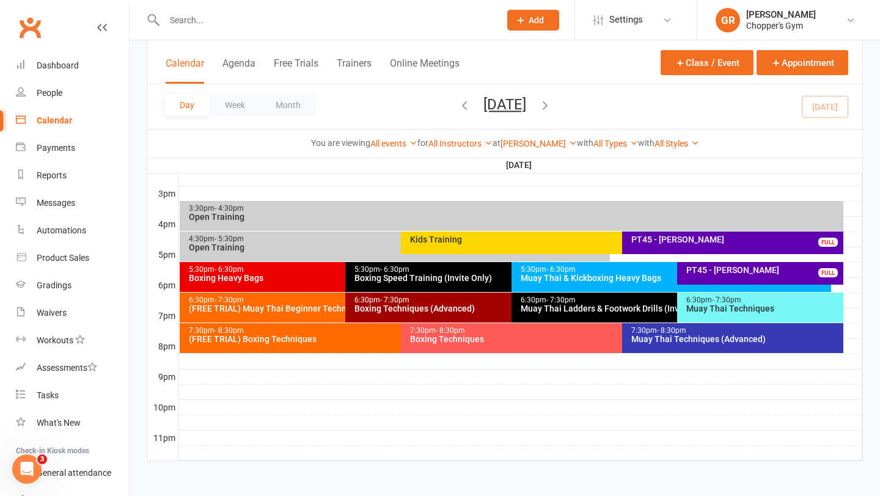
click at [555, 339] on div "Boxing Techniques" at bounding box center [618, 339] width 419 height 9
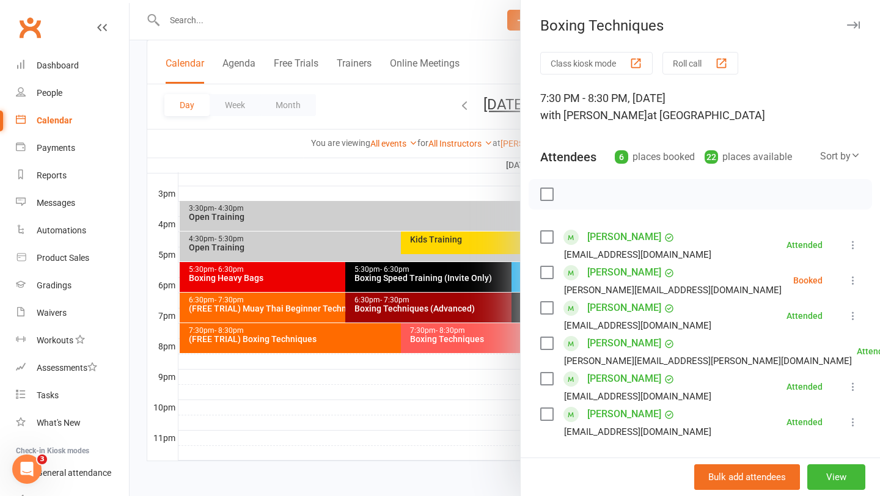
click at [462, 376] on div at bounding box center [505, 248] width 751 height 496
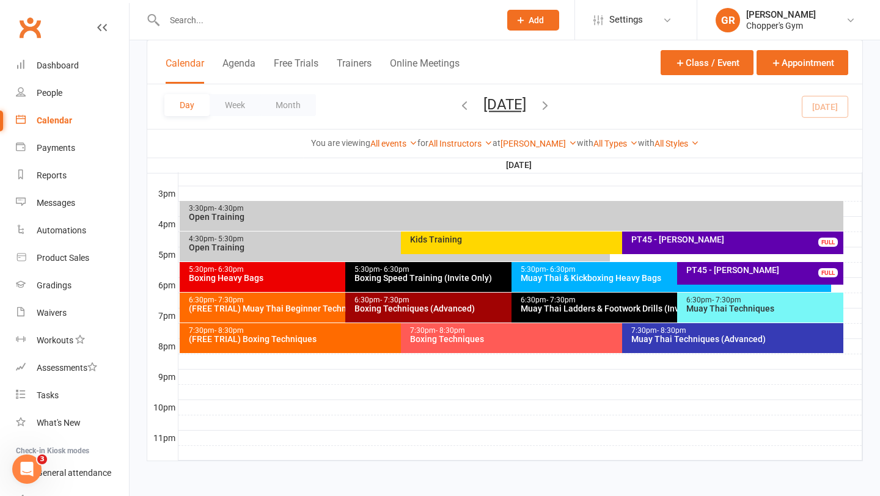
click at [709, 342] on div "Muay Thai Techniques (Advanced)" at bounding box center [736, 339] width 210 height 9
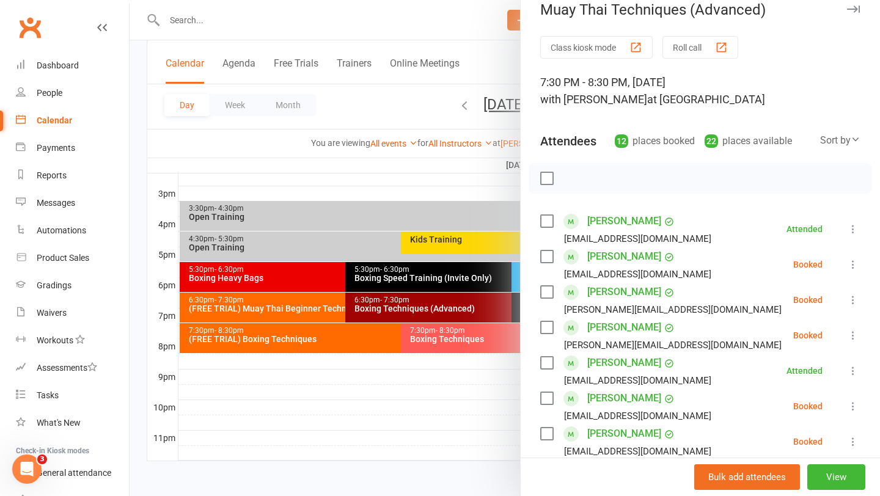
scroll to position [21, 0]
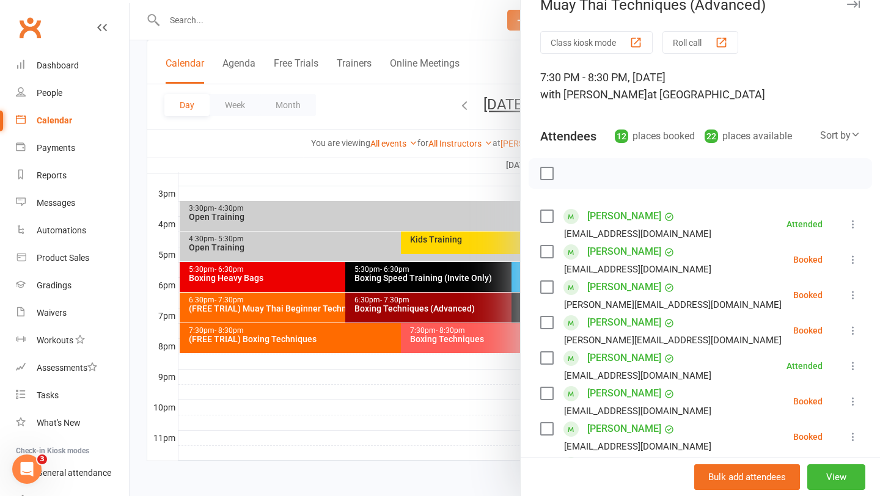
click at [546, 253] on label at bounding box center [546, 252] width 12 height 12
click at [543, 282] on label at bounding box center [546, 287] width 12 height 12
click at [548, 318] on label at bounding box center [546, 323] width 12 height 12
click at [547, 356] on label at bounding box center [546, 358] width 12 height 12
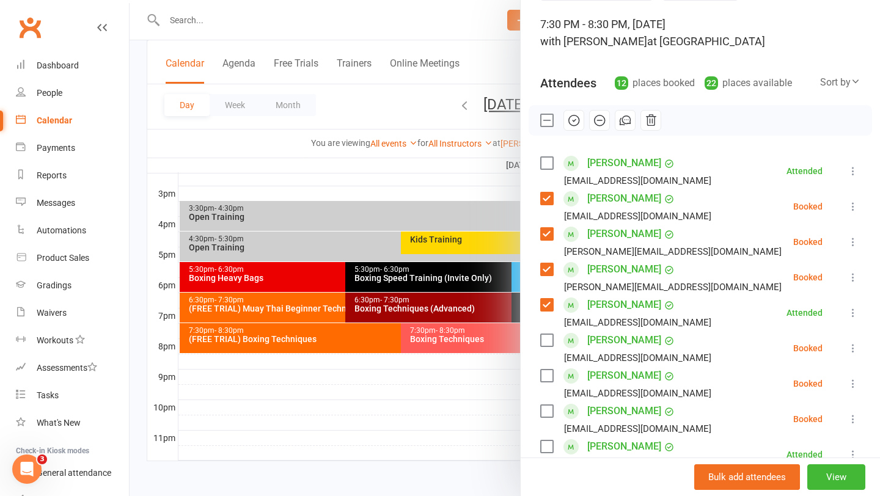
scroll to position [76, 0]
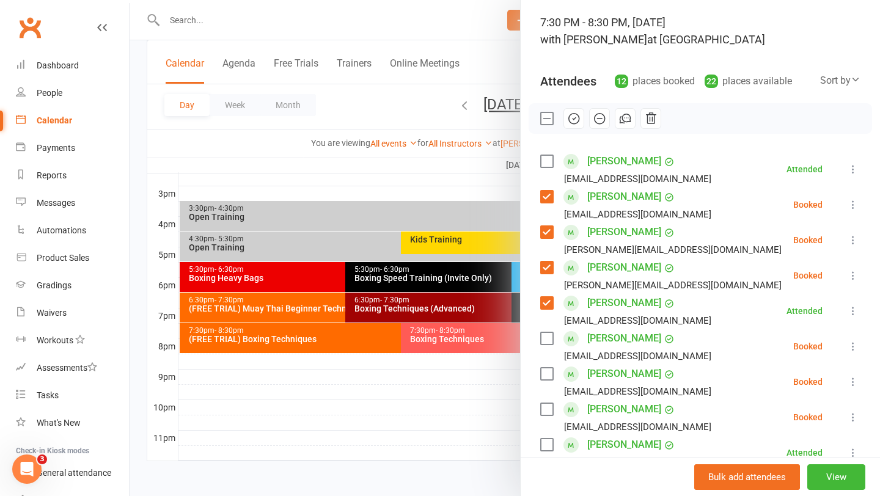
click at [544, 337] on label at bounding box center [546, 338] width 12 height 12
click at [544, 371] on label at bounding box center [546, 374] width 12 height 12
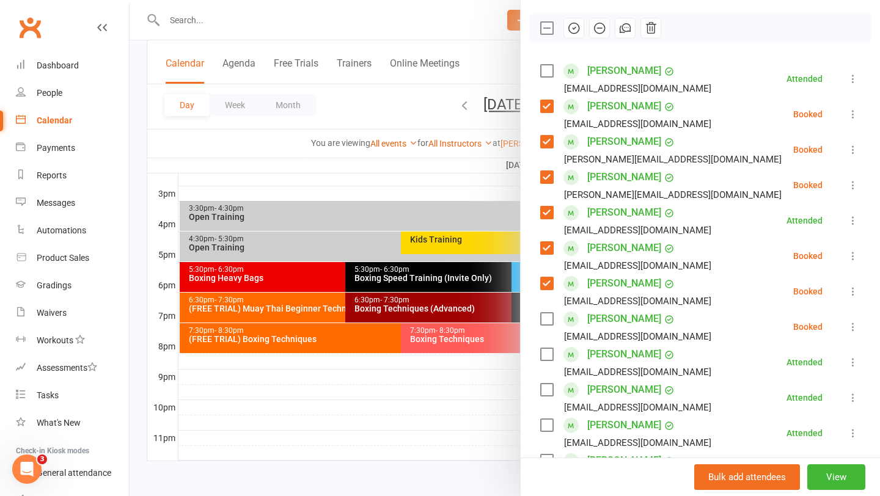
scroll to position [180, 0]
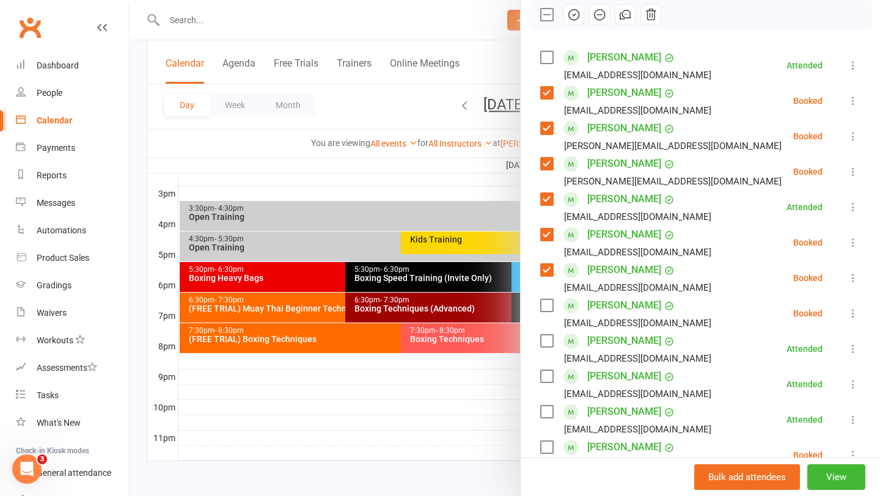
click at [548, 307] on label at bounding box center [546, 305] width 12 height 12
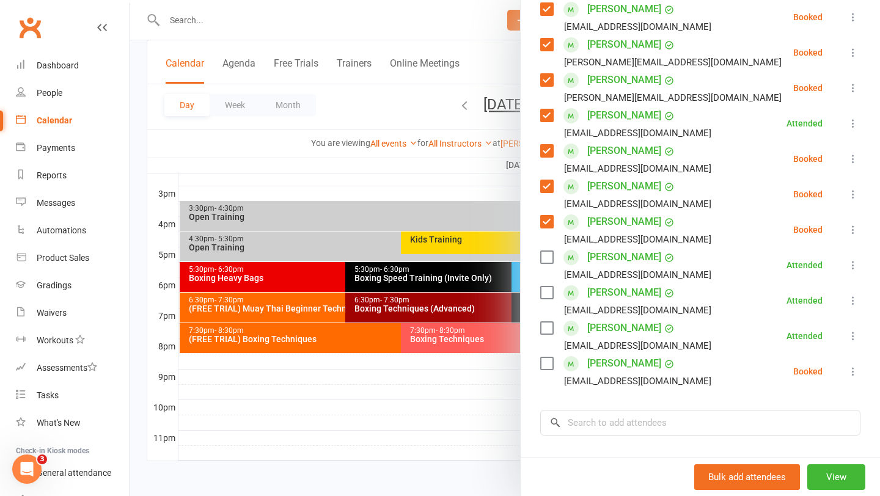
scroll to position [267, 0]
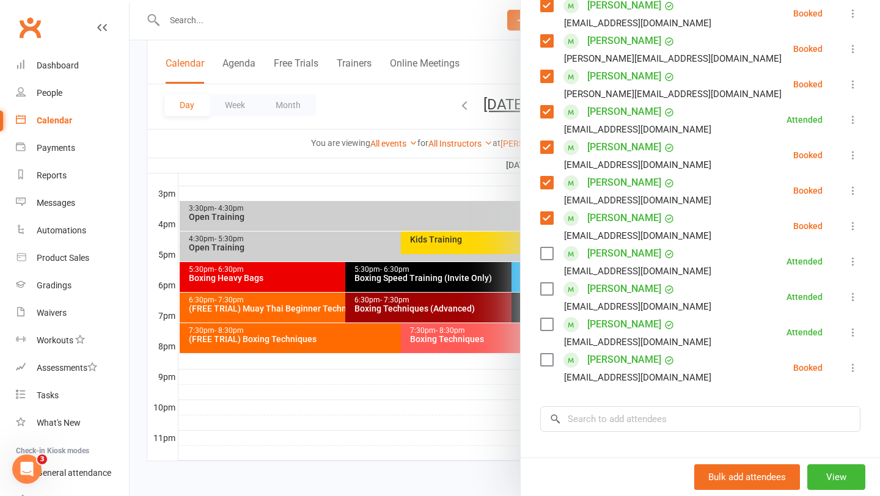
click at [545, 356] on label at bounding box center [546, 360] width 12 height 12
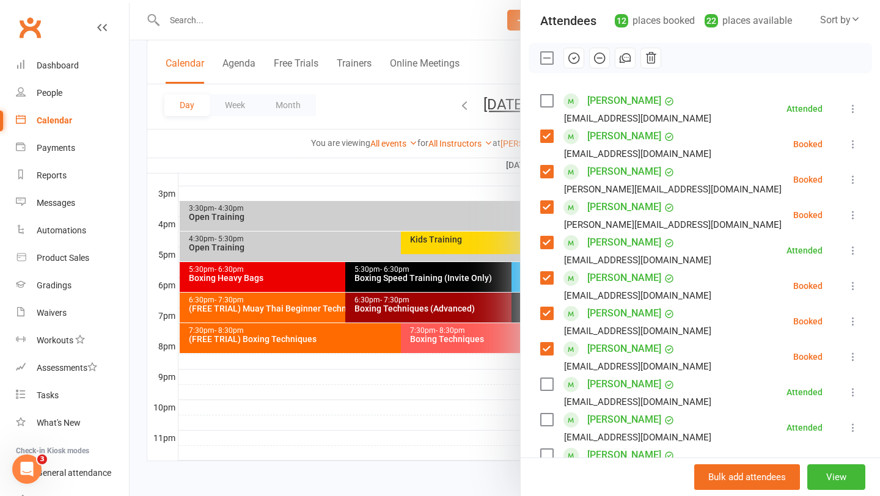
scroll to position [105, 0]
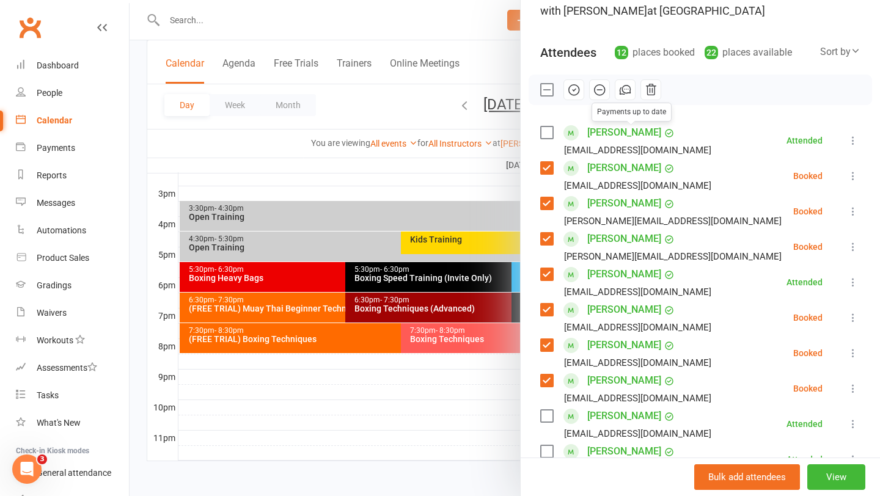
click at [575, 88] on icon "button" at bounding box center [573, 89] width 13 height 13
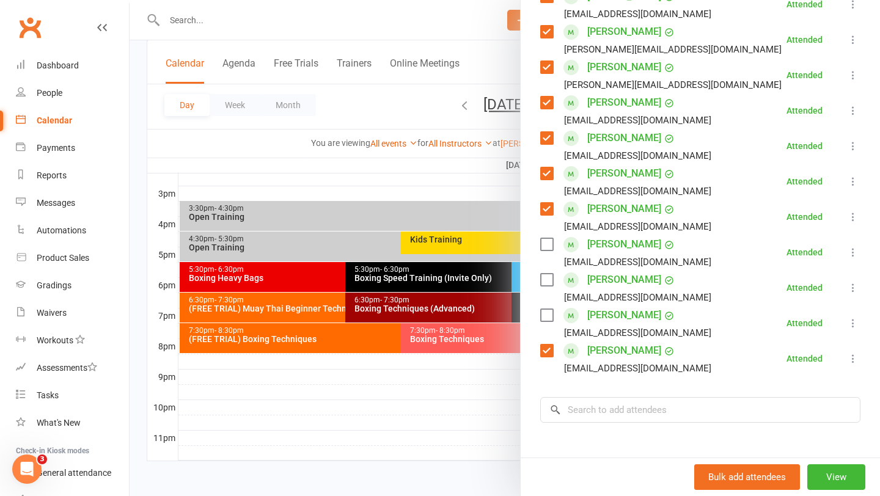
scroll to position [378, 0]
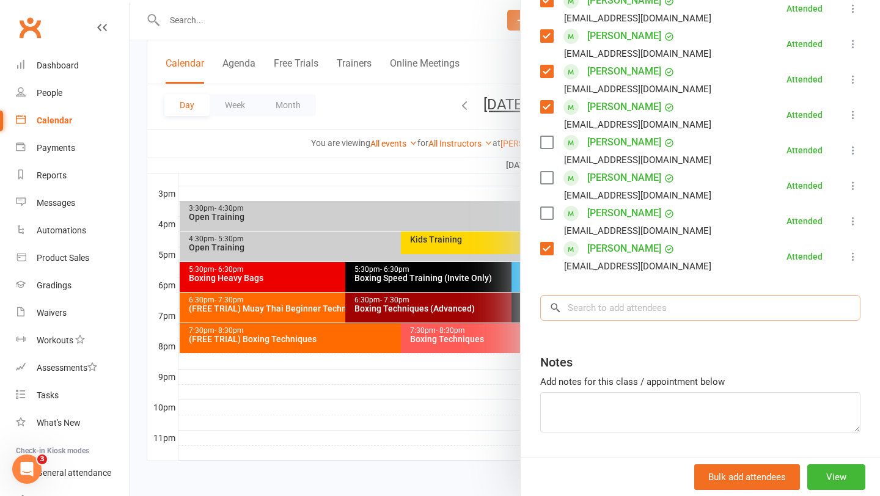
click at [597, 313] on input "search" at bounding box center [700, 308] width 320 height 26
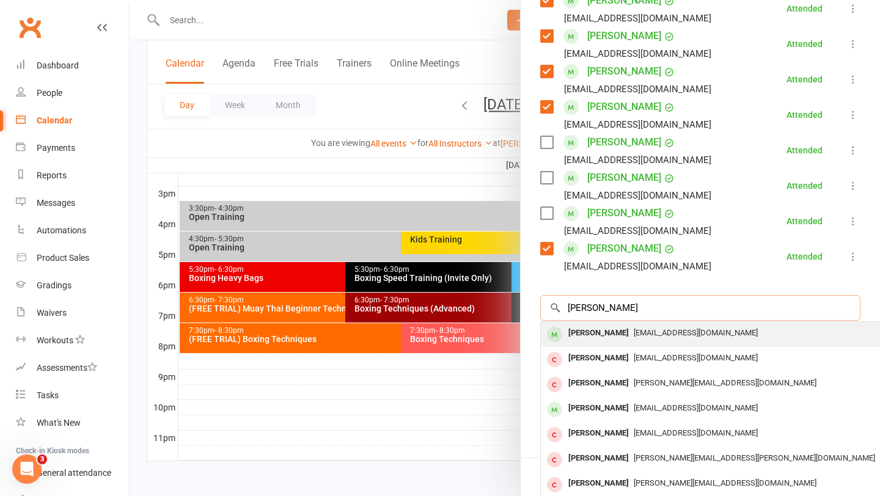
type input "jared corb"
click at [588, 328] on div "Jared Corbitt" at bounding box center [599, 334] width 70 height 18
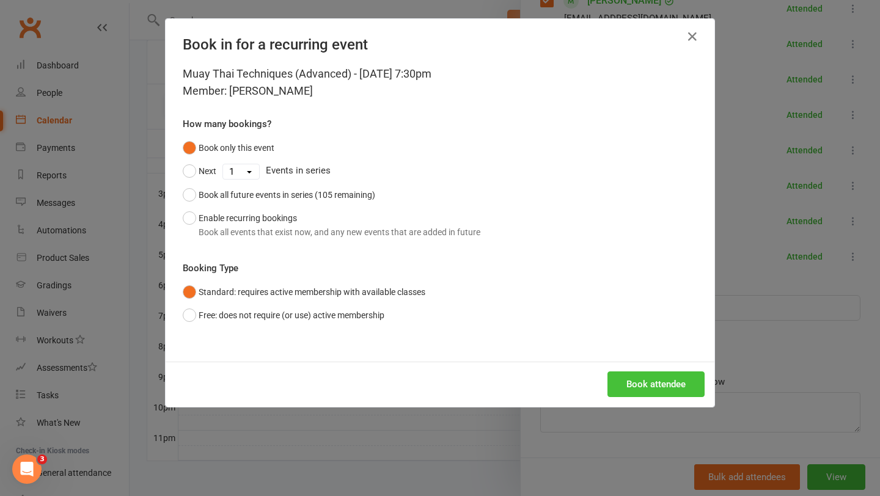
click at [659, 388] on button "Book attendee" at bounding box center [656, 385] width 97 height 26
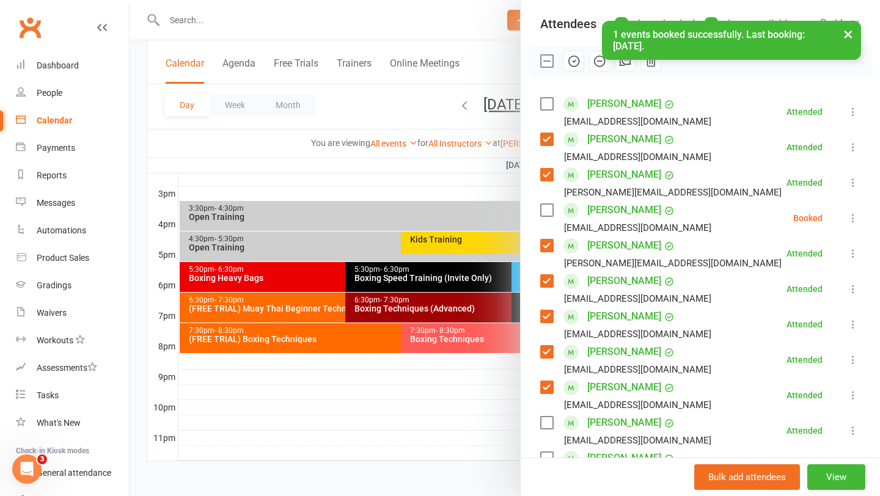
scroll to position [1, 0]
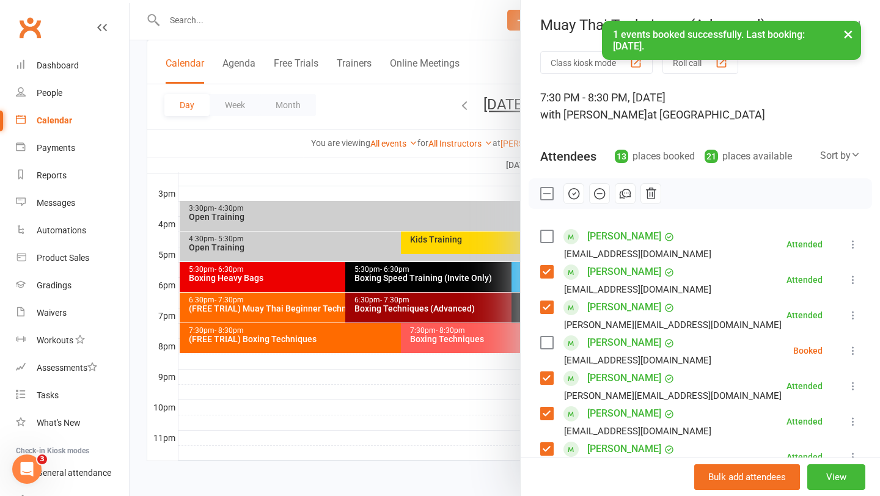
click at [551, 346] on label at bounding box center [546, 343] width 12 height 12
click at [611, 338] on link "Jared Corbitt" at bounding box center [624, 343] width 74 height 20
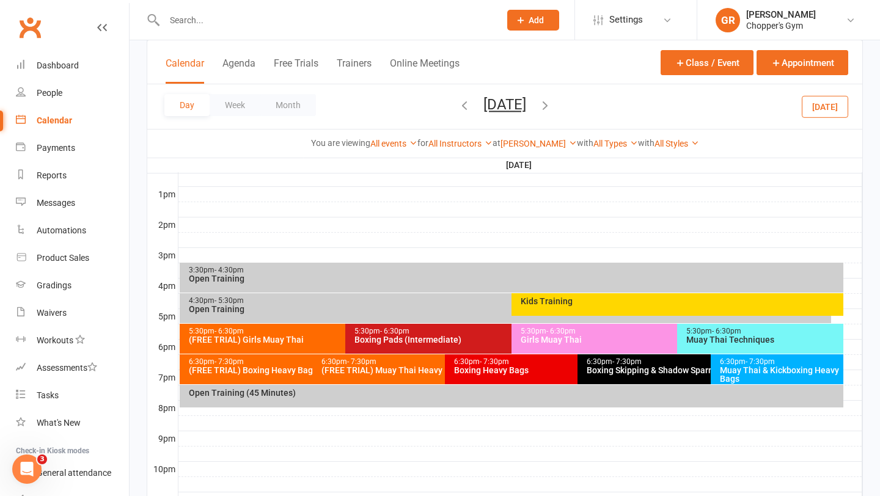
scroll to position [510, 0]
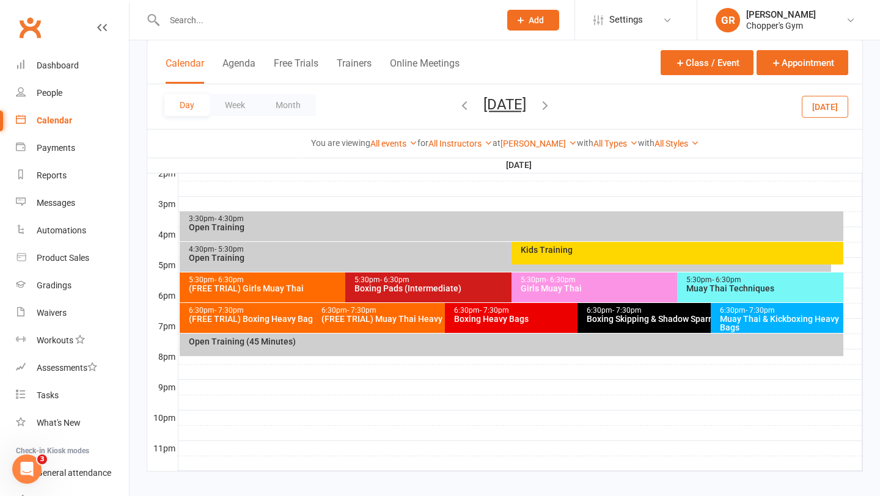
click at [458, 105] on icon "button" at bounding box center [464, 104] width 13 height 13
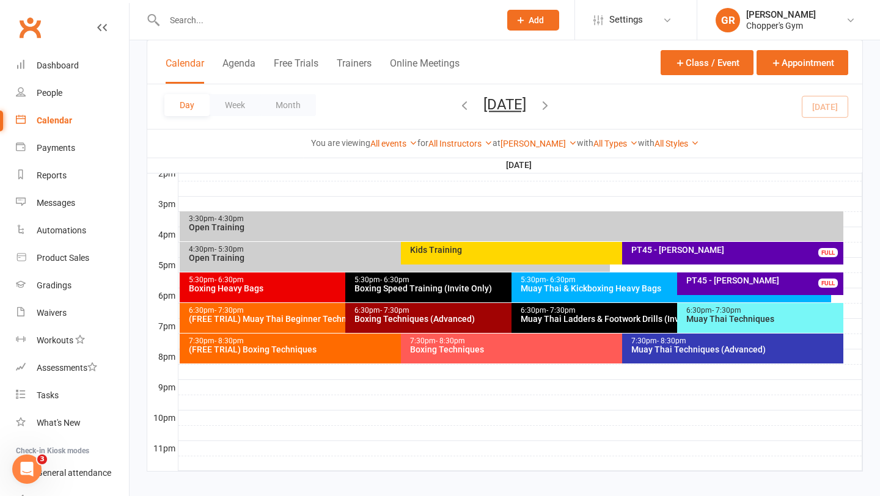
scroll to position [516, 0]
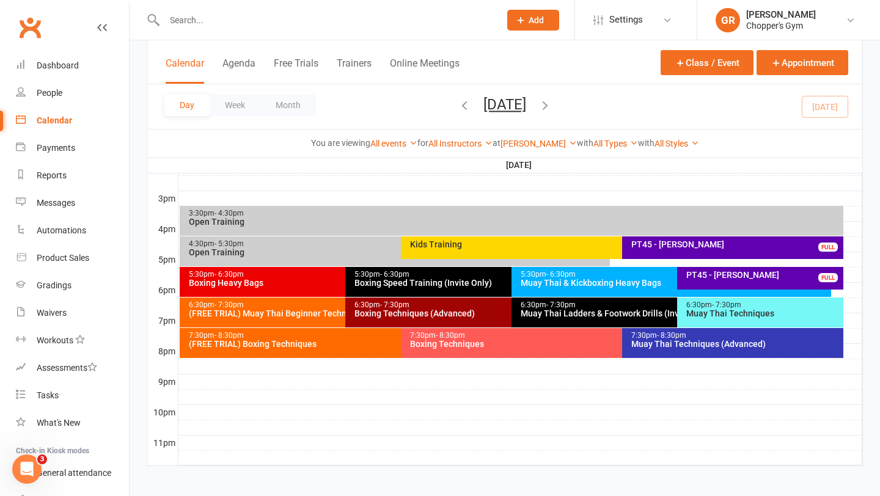
click at [710, 345] on div "Muay Thai Techniques (Advanced)" at bounding box center [736, 344] width 210 height 9
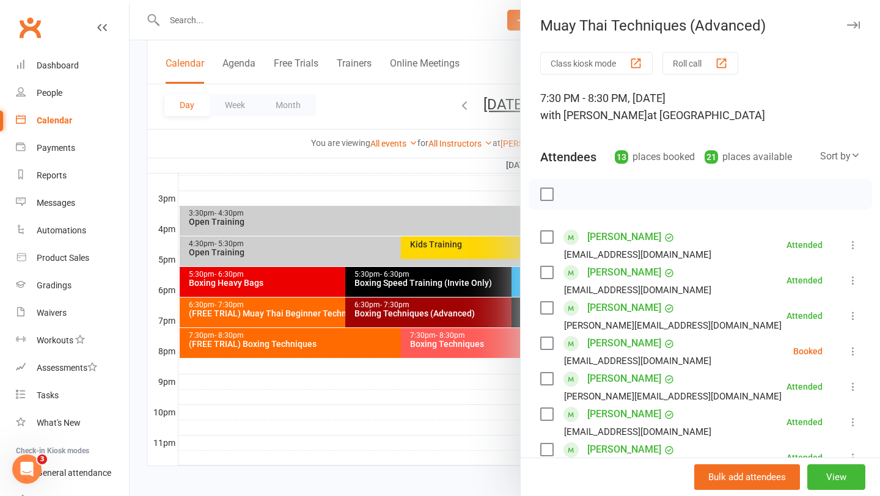
scroll to position [56, 0]
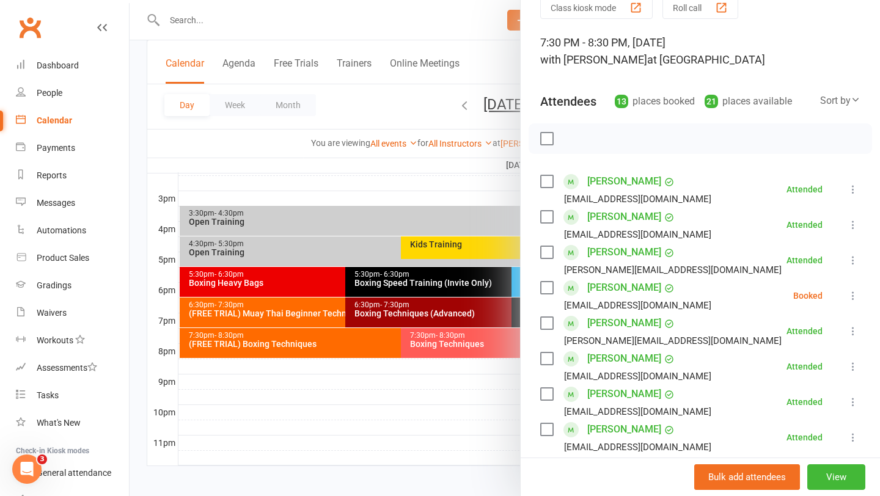
click at [608, 284] on link "Jared Corbitt" at bounding box center [624, 288] width 74 height 20
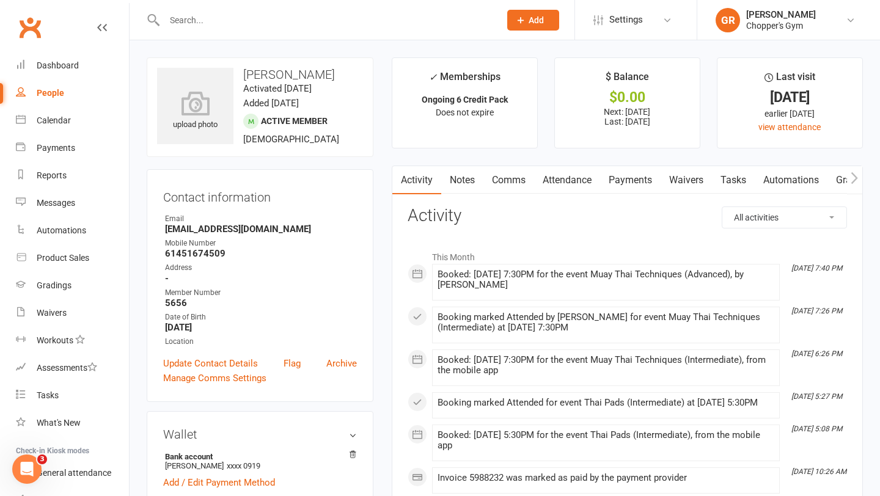
click at [573, 182] on link "Attendance" at bounding box center [567, 180] width 66 height 28
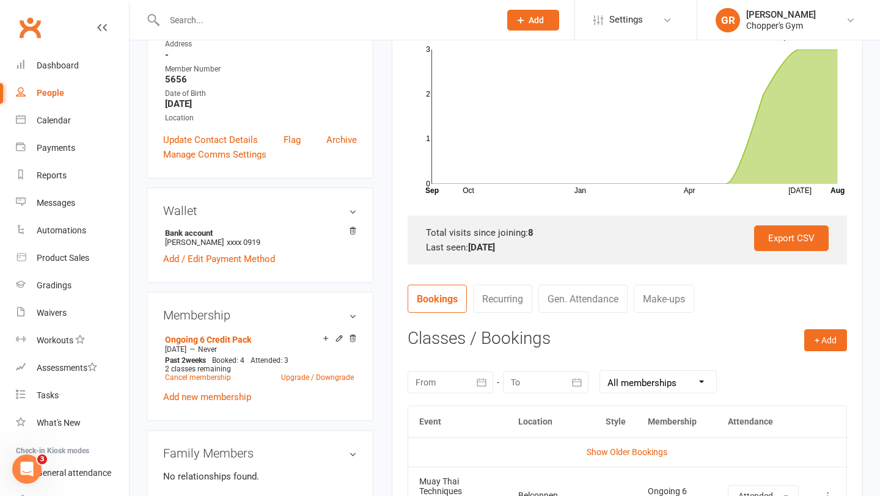
scroll to position [365, 0]
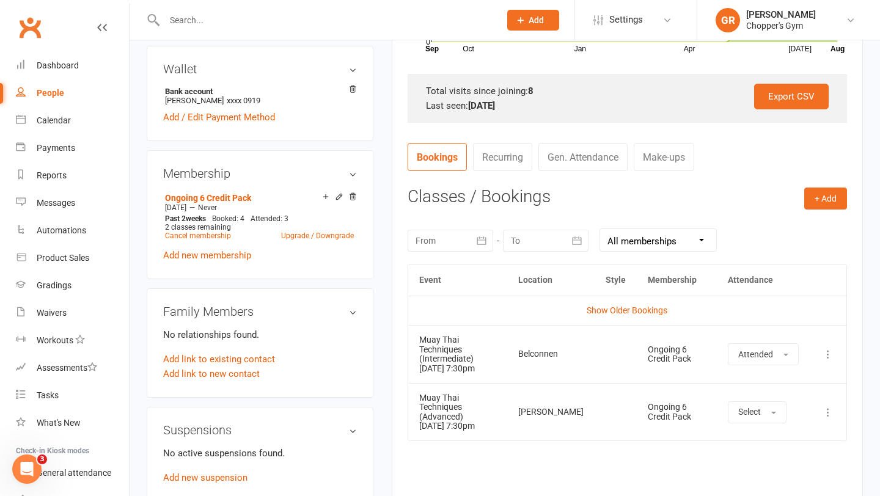
click at [829, 406] on icon at bounding box center [828, 412] width 12 height 12
click at [761, 474] on link "Remove booking" at bounding box center [774, 485] width 121 height 24
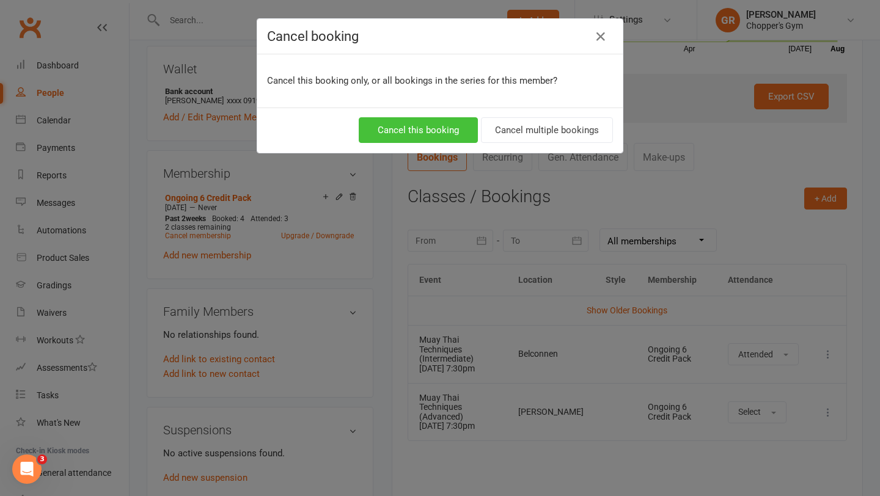
click at [422, 132] on button "Cancel this booking" at bounding box center [418, 130] width 119 height 26
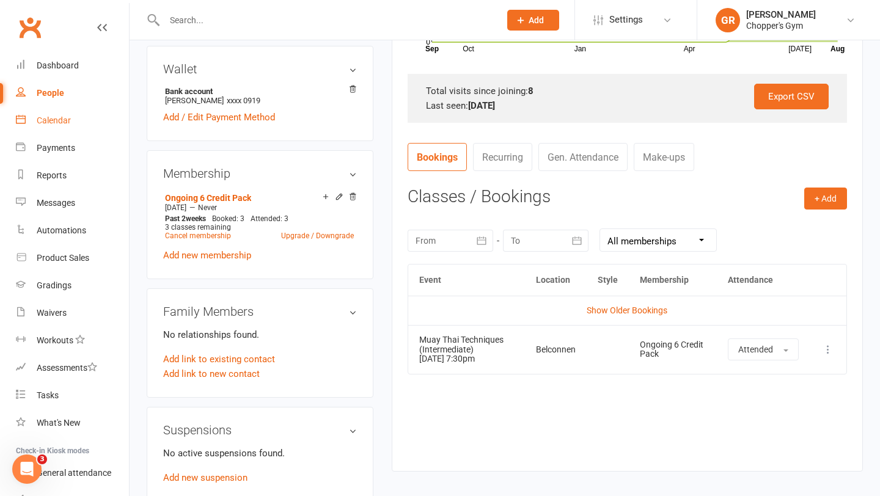
click at [65, 122] on div "Calendar" at bounding box center [54, 121] width 34 height 10
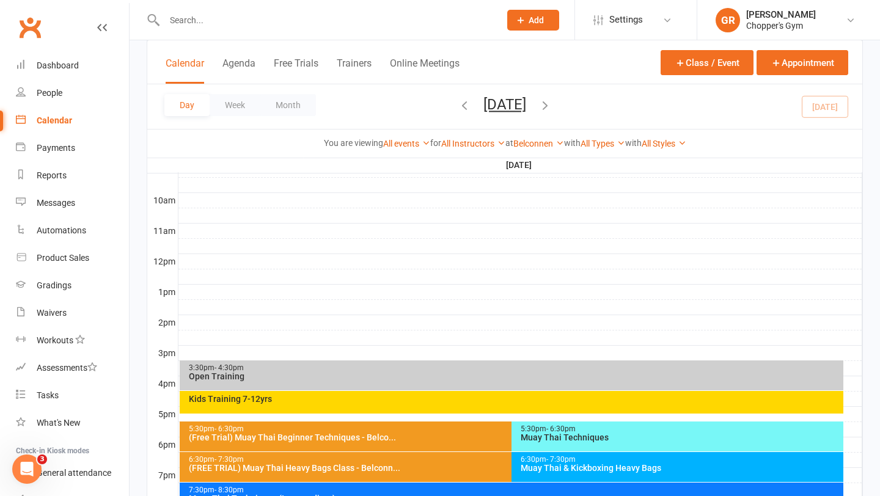
scroll to position [521, 0]
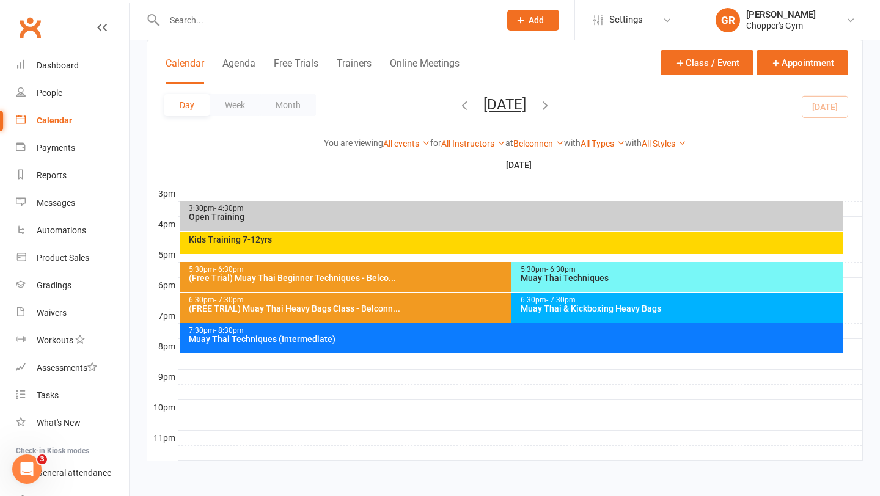
click at [547, 137] on div "Belconnen Show All Locations [Deactivated] Gym Area [Deactivated] Muay Thai Are…" at bounding box center [538, 143] width 51 height 13
click at [542, 144] on link "Belconnen" at bounding box center [538, 144] width 51 height 10
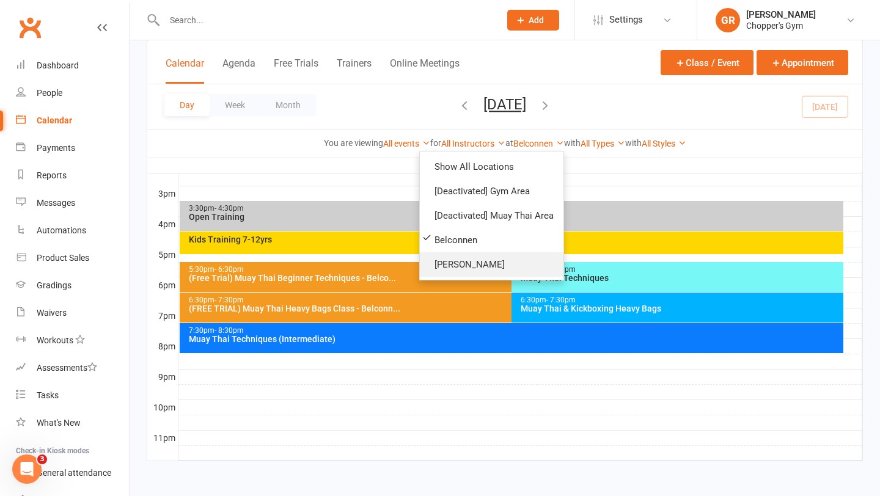
click at [490, 257] on link "[PERSON_NAME]" at bounding box center [492, 264] width 144 height 24
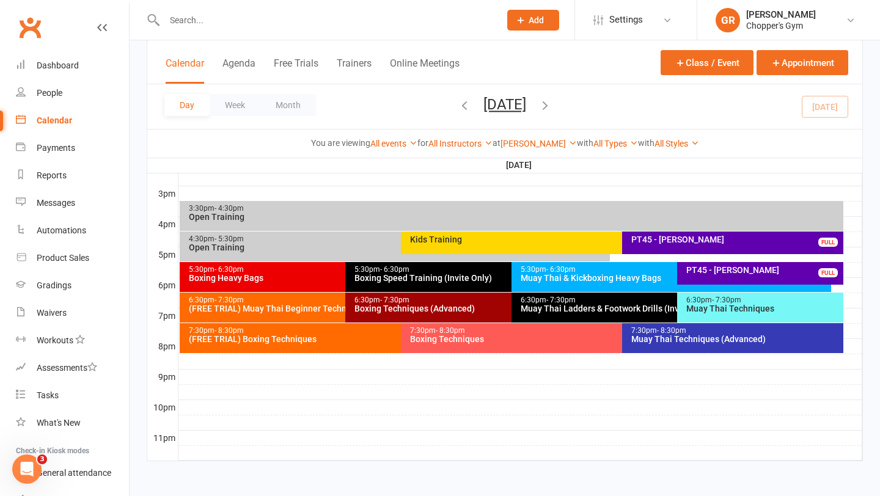
click at [645, 347] on div "7:30pm - 8:30pm Muay Thai Techniques (Advanced)" at bounding box center [732, 338] width 221 height 30
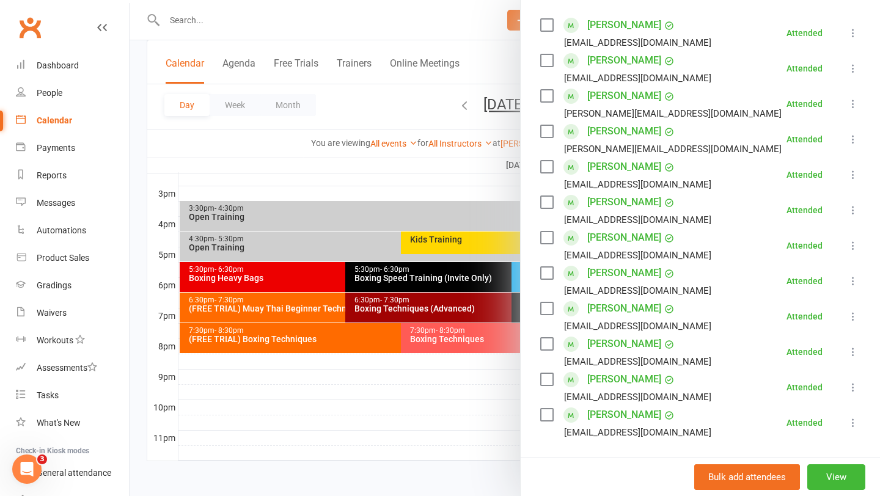
scroll to position [257, 0]
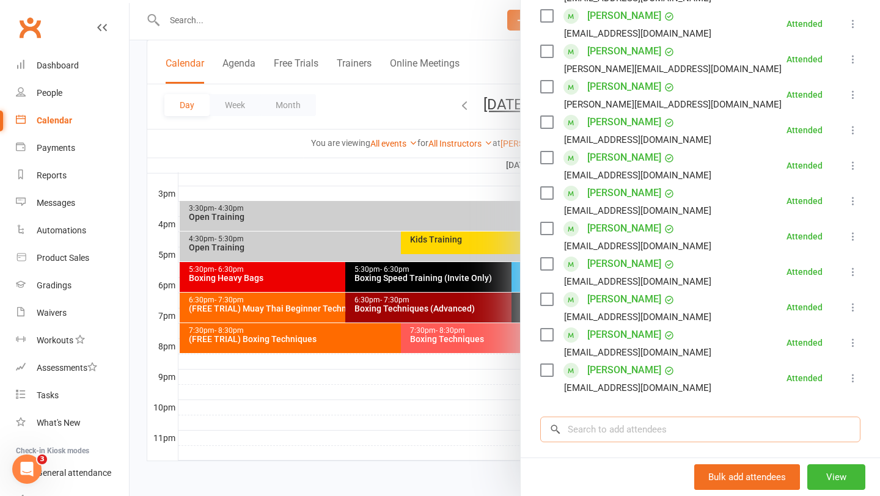
click at [592, 430] on input "search" at bounding box center [700, 430] width 320 height 26
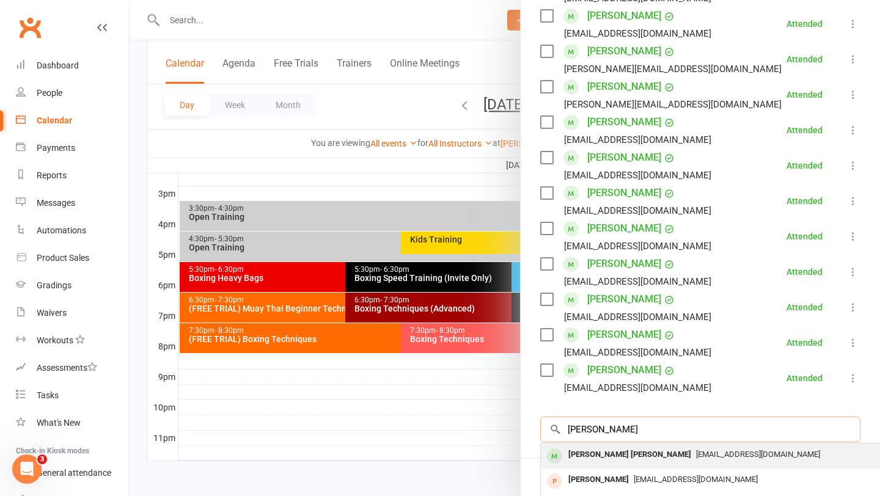
type input "conor mcne"
click at [586, 450] on div "[PERSON_NAME] [PERSON_NAME]" at bounding box center [630, 455] width 133 height 18
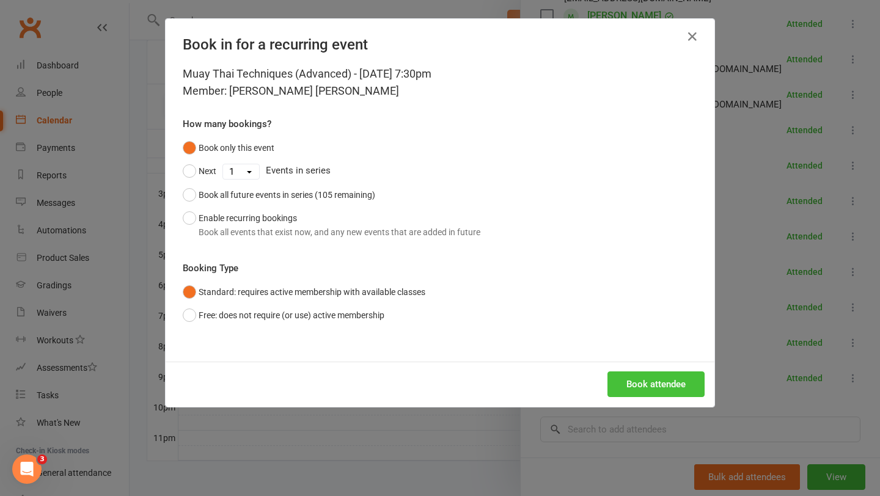
click at [668, 378] on button "Book attendee" at bounding box center [656, 385] width 97 height 26
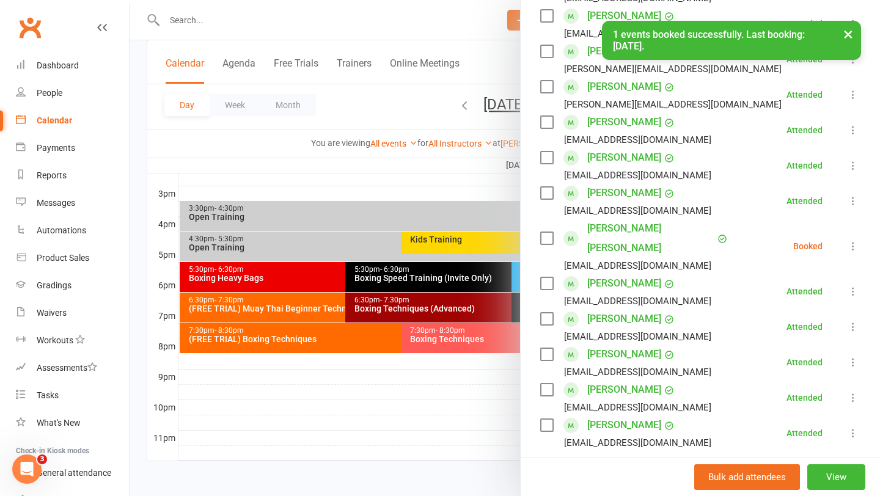
click at [546, 232] on label at bounding box center [546, 238] width 12 height 12
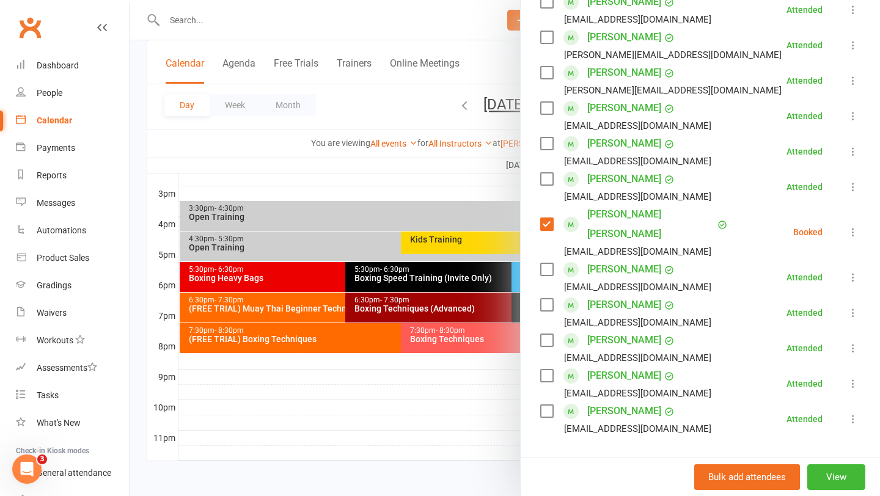
scroll to position [287, 0]
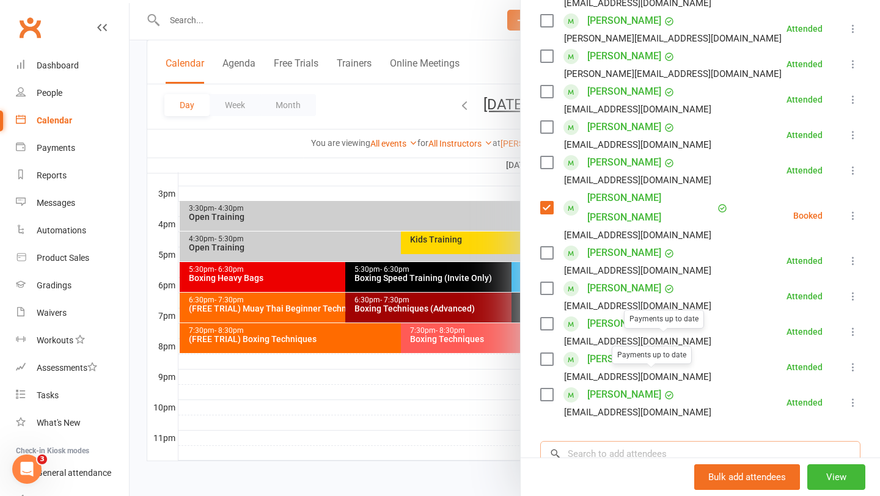
click at [623, 445] on input "search" at bounding box center [700, 454] width 320 height 26
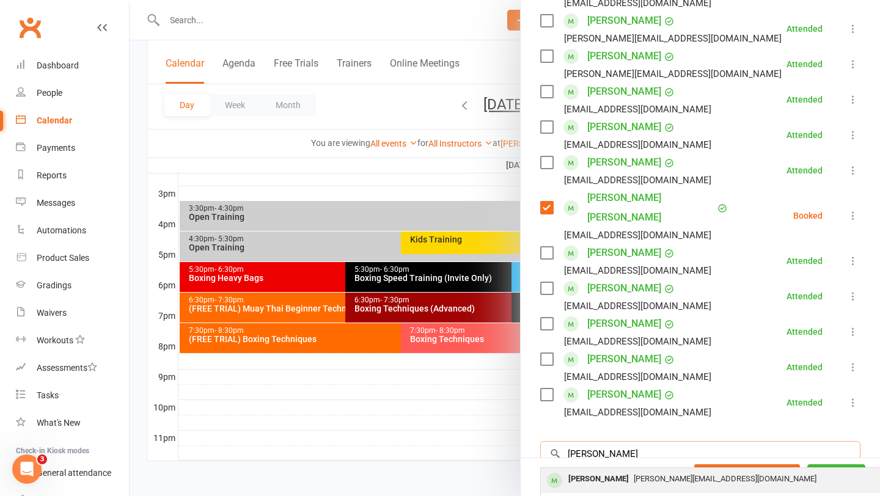
type input "mitch glar"
click at [634, 474] on span "[PERSON_NAME][EMAIL_ADDRESS][DOMAIN_NAME]" at bounding box center [725, 478] width 183 height 9
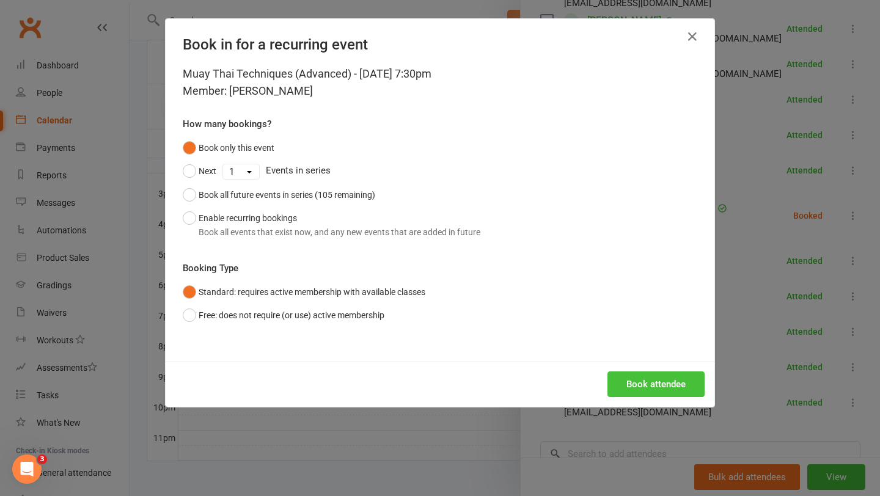
click at [667, 391] on button "Book attendee" at bounding box center [656, 385] width 97 height 26
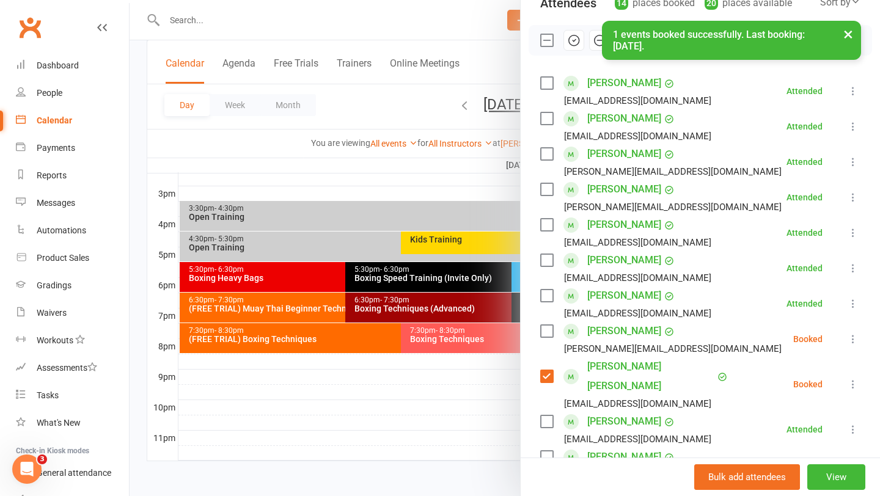
scroll to position [127, 0]
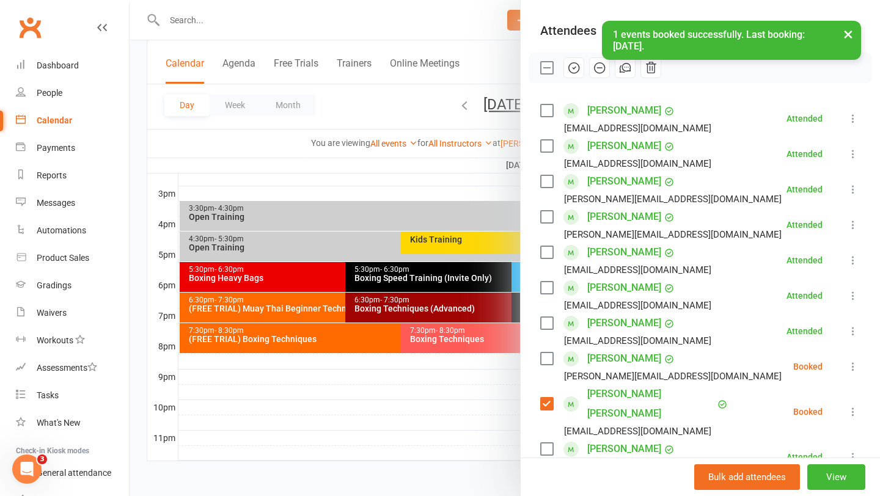
click at [545, 361] on label at bounding box center [546, 359] width 12 height 12
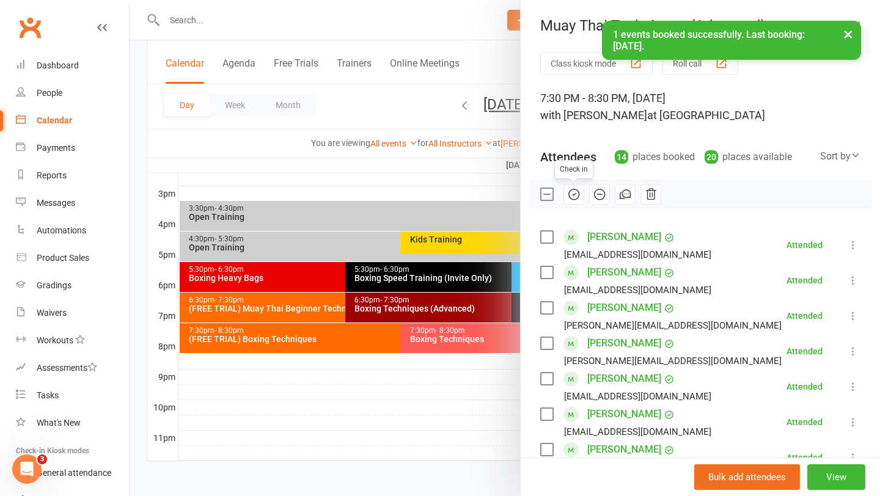
click at [571, 189] on icon "button" at bounding box center [573, 194] width 10 height 10
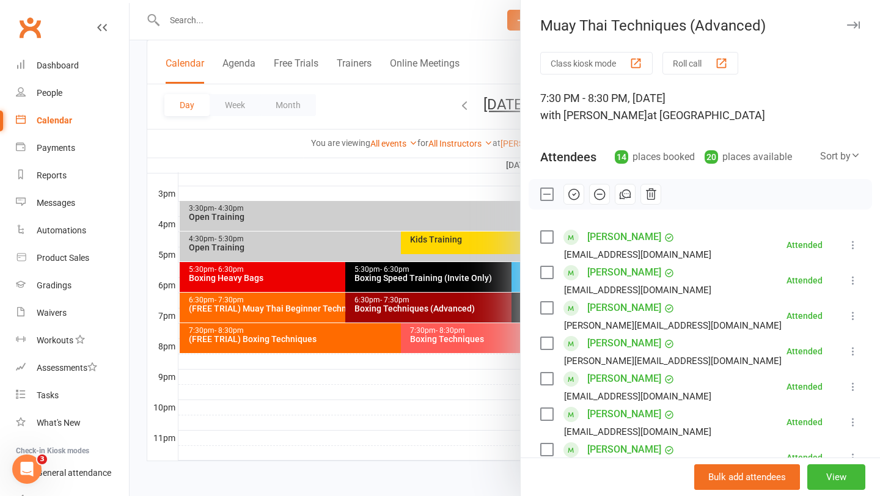
click at [363, 374] on div at bounding box center [505, 248] width 751 height 496
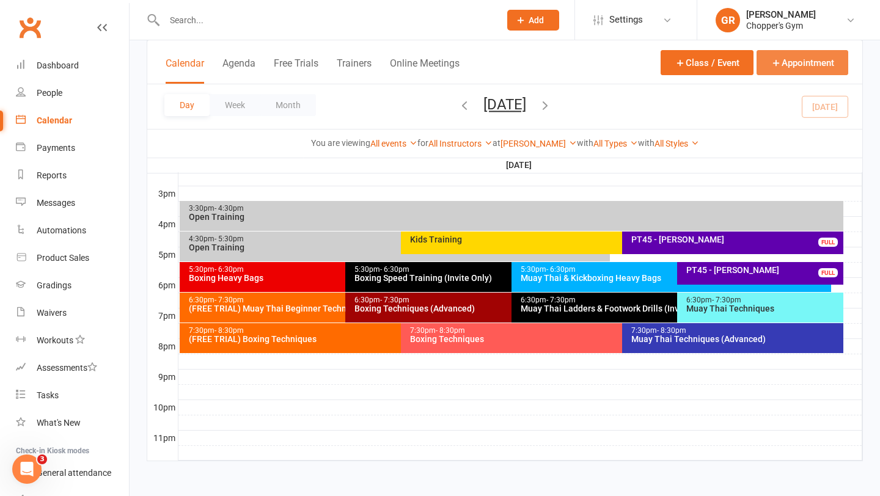
click at [790, 69] on button "Appointment" at bounding box center [803, 62] width 92 height 25
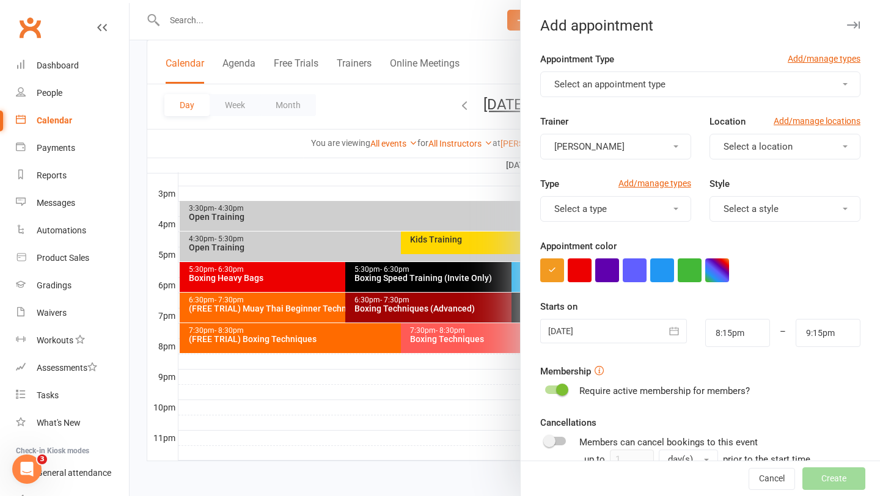
click at [640, 83] on span "Select an appointment type" at bounding box center [609, 84] width 111 height 11
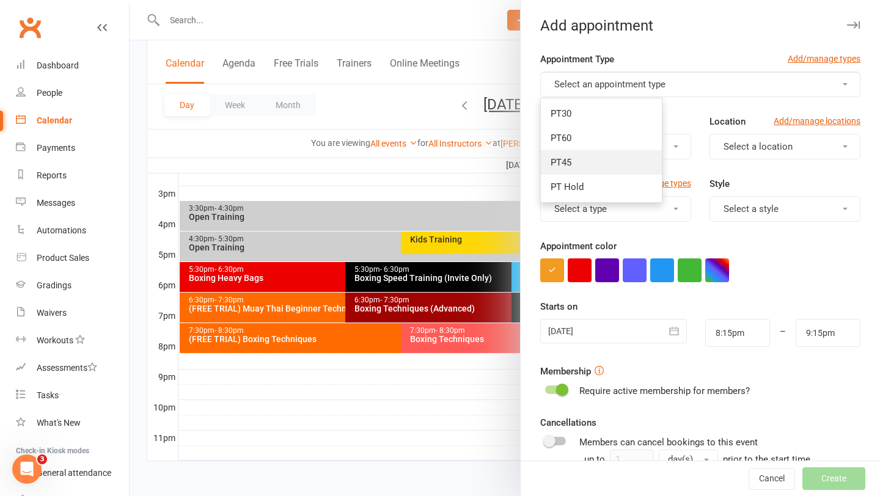
click at [589, 158] on link "PT45" at bounding box center [601, 162] width 121 height 24
type input "9:00pm"
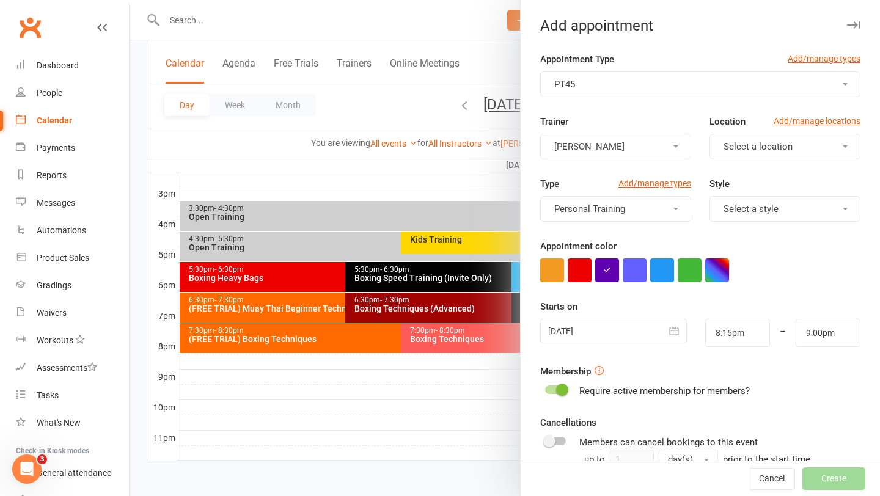
click at [647, 152] on button "[PERSON_NAME]" at bounding box center [615, 147] width 151 height 26
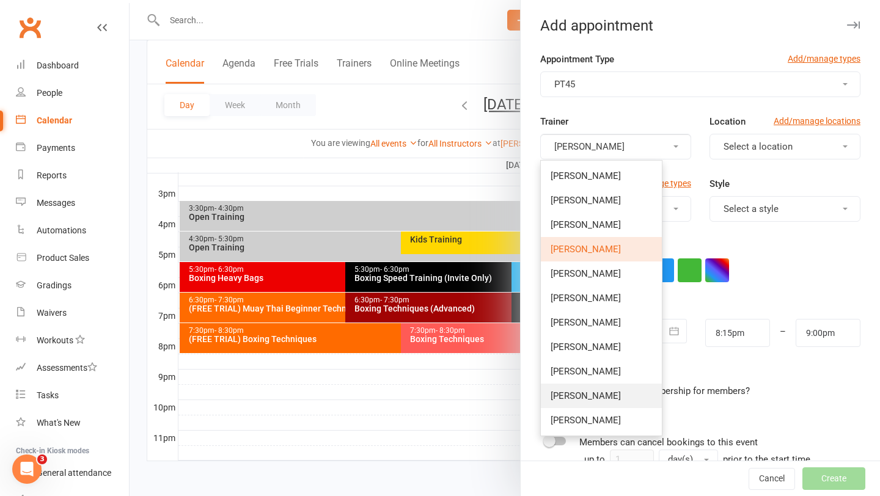
click at [593, 399] on span "[PERSON_NAME]" at bounding box center [586, 396] width 70 height 11
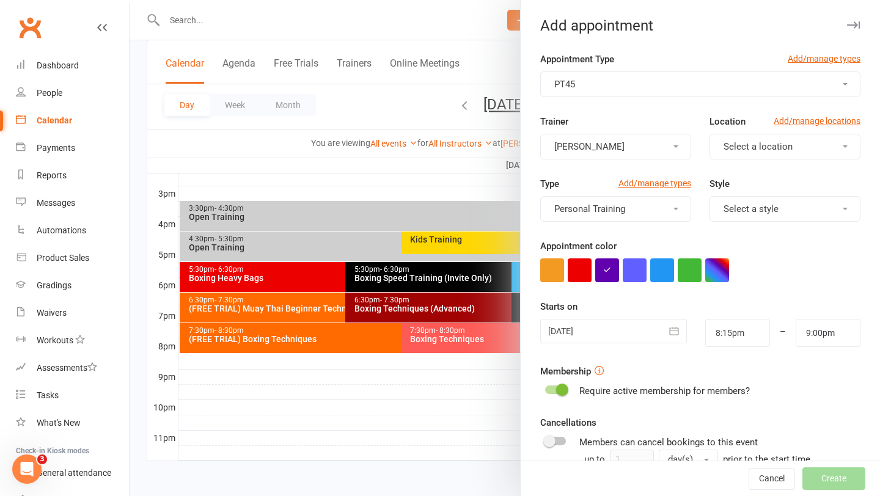
click at [843, 149] on button "Select a location" at bounding box center [785, 147] width 151 height 26
click at [780, 194] on link "[PERSON_NAME]" at bounding box center [770, 200] width 121 height 24
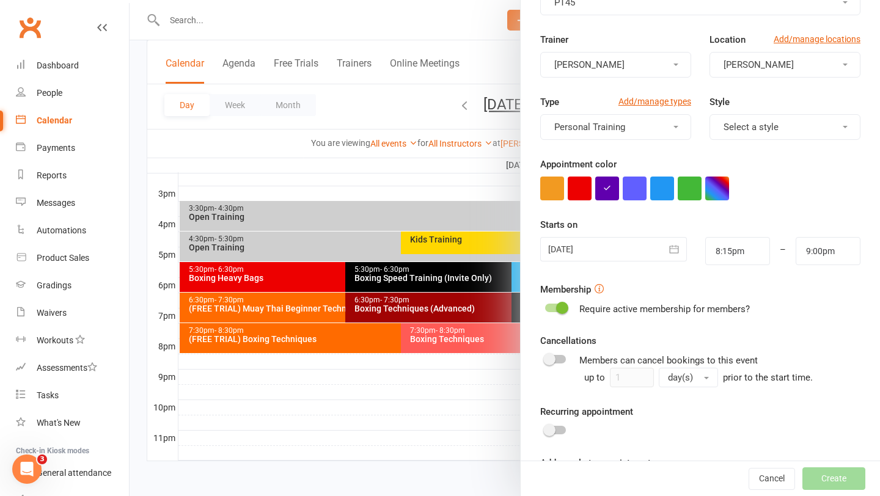
scroll to position [139, 0]
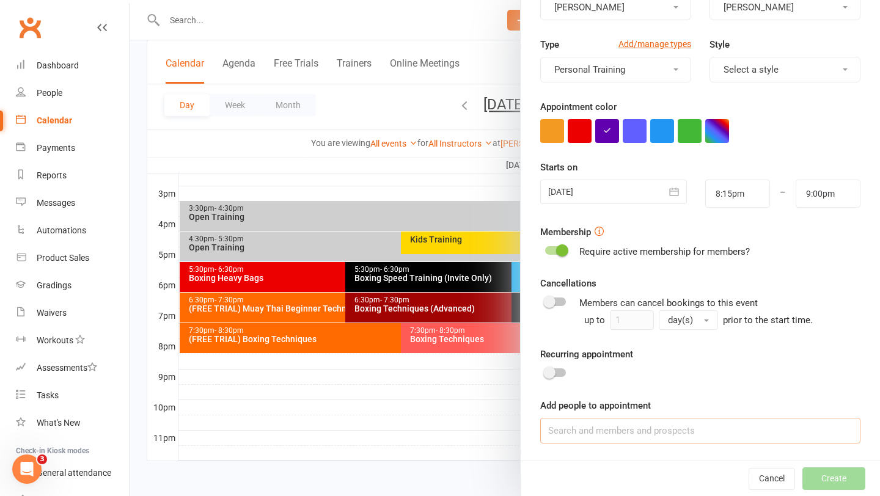
click at [602, 441] on input at bounding box center [700, 431] width 320 height 26
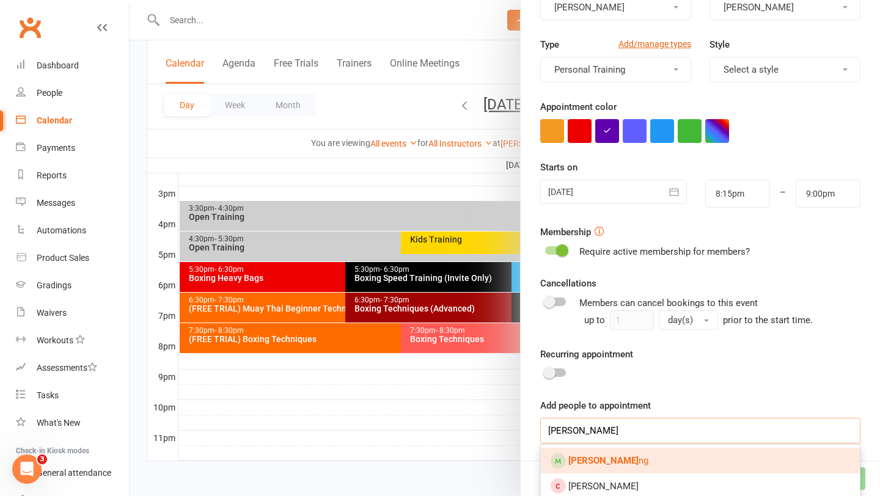
type input "anna cha"
click at [615, 458] on span "Anna Cha ng" at bounding box center [608, 460] width 80 height 11
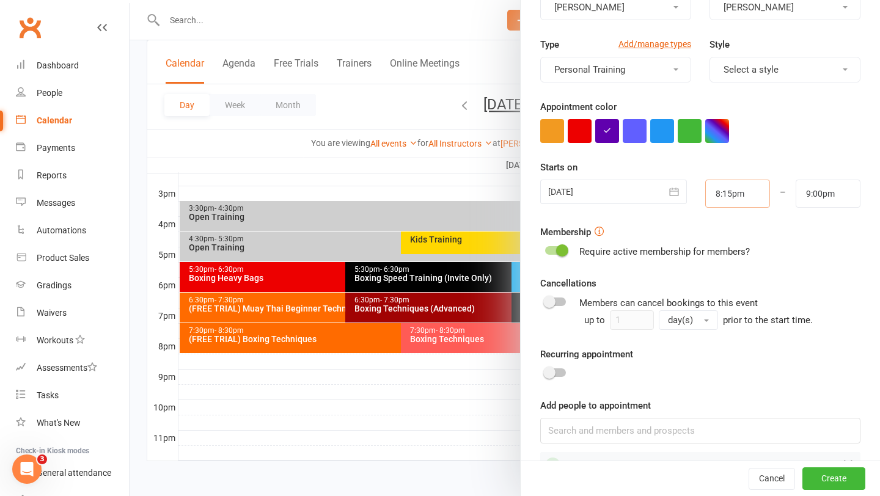
click at [719, 193] on input "8:15pm" at bounding box center [737, 194] width 65 height 28
type input "7:30pm"
click at [715, 241] on li "7:30pm" at bounding box center [735, 238] width 59 height 18
click at [812, 189] on input "9:00pm" at bounding box center [828, 194] width 65 height 28
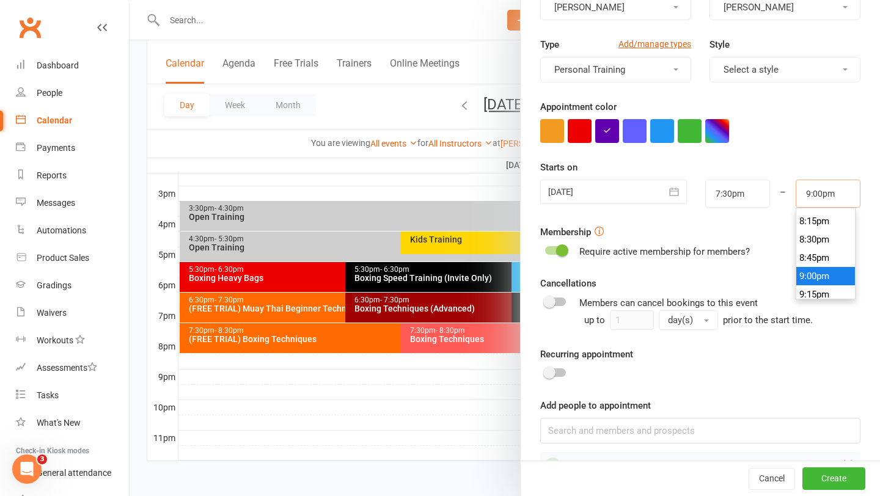
scroll to position [1465, 0]
type input "8:15pm"
click at [818, 242] on li "8:15pm" at bounding box center [825, 238] width 59 height 18
click at [836, 479] on button "Create" at bounding box center [833, 479] width 63 height 22
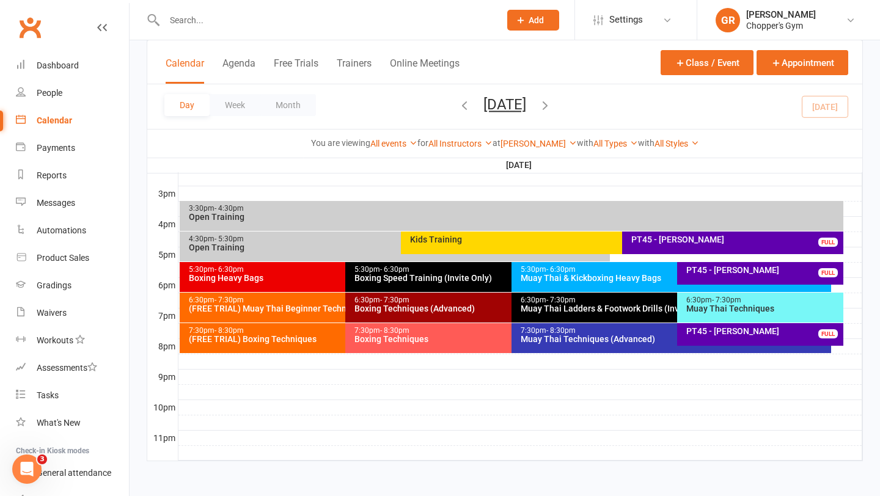
click at [738, 336] on div "PT45 - Anna Chang FULL" at bounding box center [760, 334] width 166 height 23
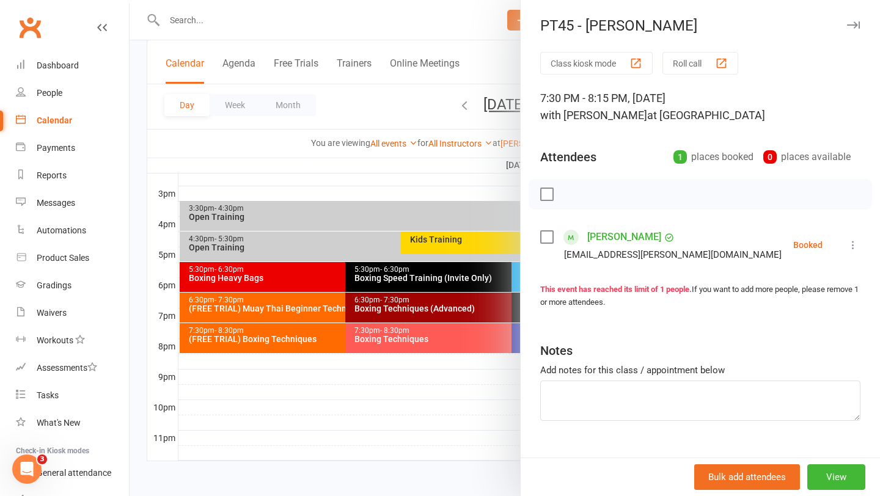
click at [542, 238] on label at bounding box center [546, 237] width 12 height 12
click at [573, 201] on button "button" at bounding box center [574, 194] width 21 height 21
click at [447, 380] on div at bounding box center [505, 248] width 751 height 496
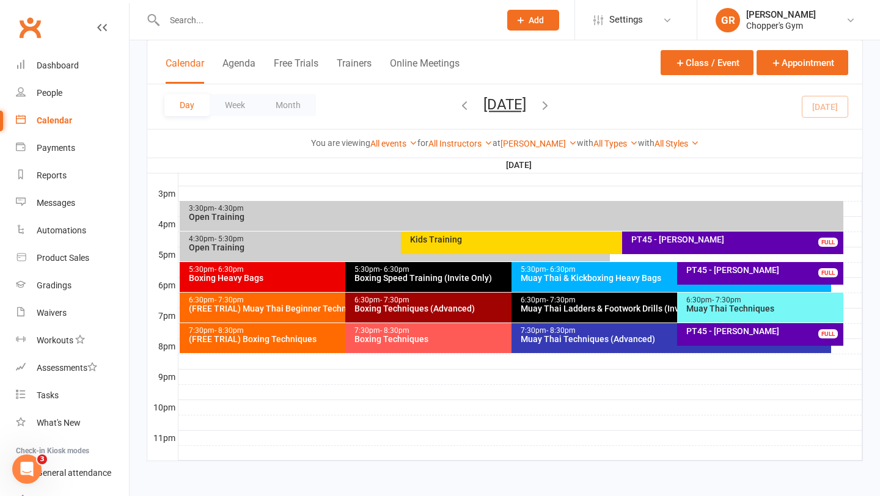
click at [609, 340] on div "Muay Thai Techniques (Advanced)" at bounding box center [674, 339] width 309 height 9
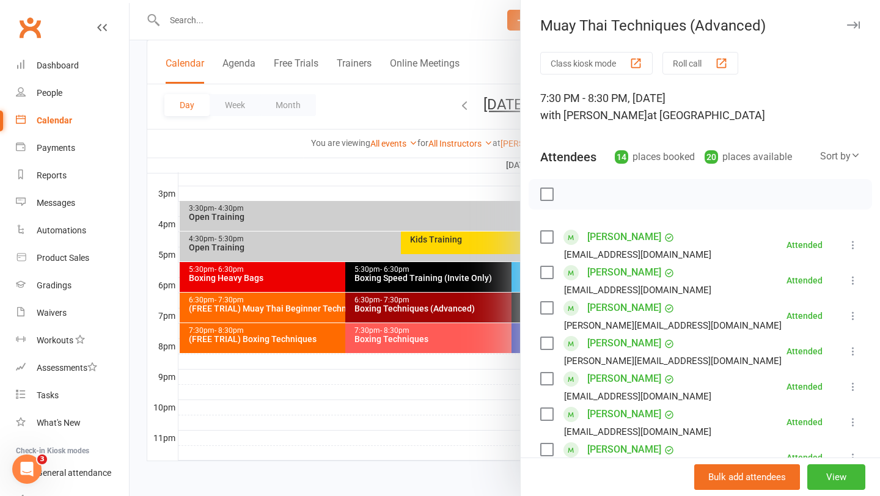
click at [457, 391] on div at bounding box center [505, 248] width 751 height 496
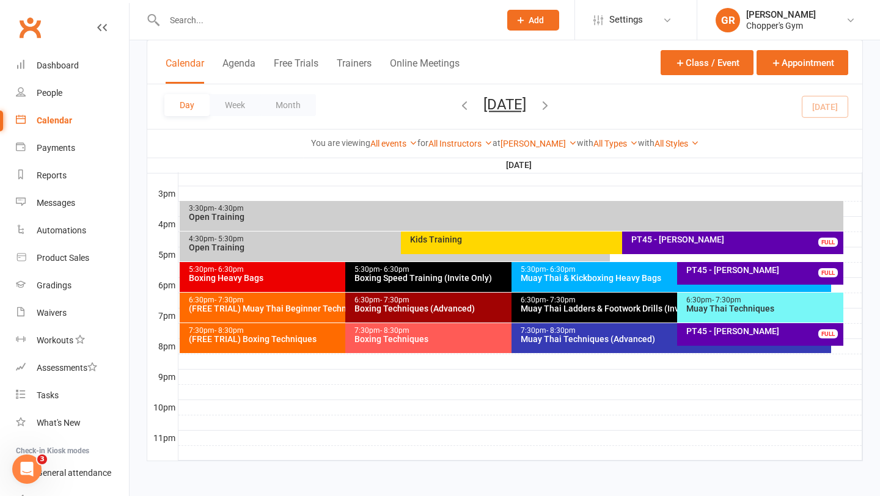
click at [457, 335] on div "Boxing Techniques" at bounding box center [508, 339] width 309 height 9
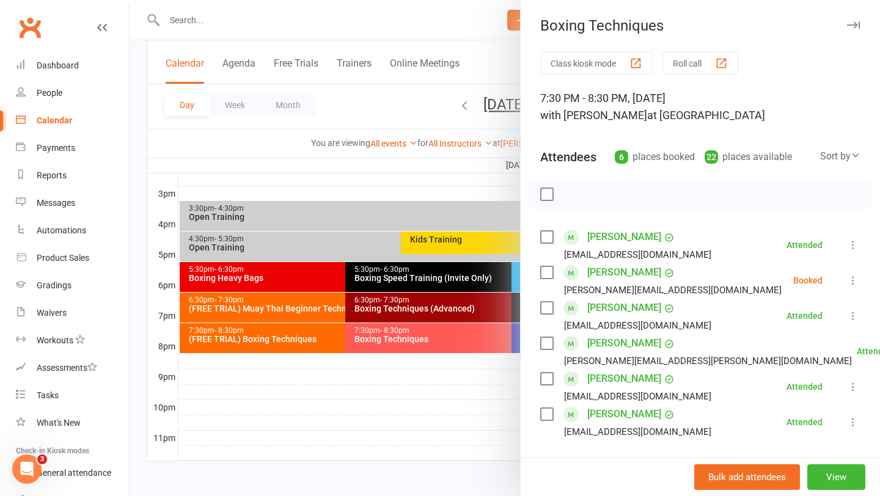
click at [420, 381] on div at bounding box center [505, 248] width 751 height 496
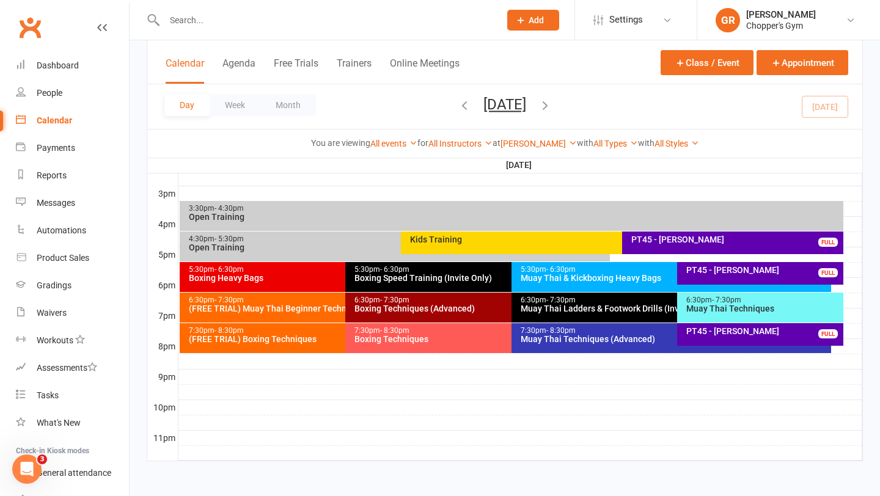
click at [302, 17] on input "text" at bounding box center [326, 20] width 331 height 17
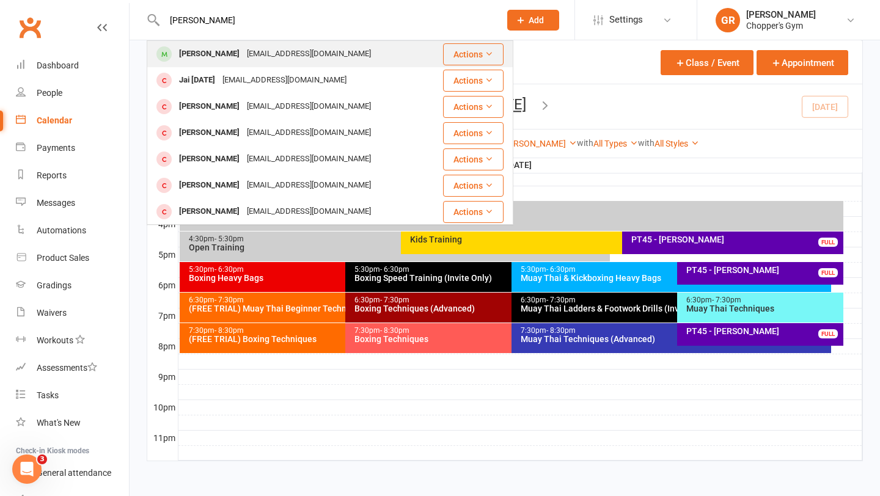
type input "jaisal"
click at [227, 53] on div "Jaisal Bhana" at bounding box center [209, 54] width 68 height 18
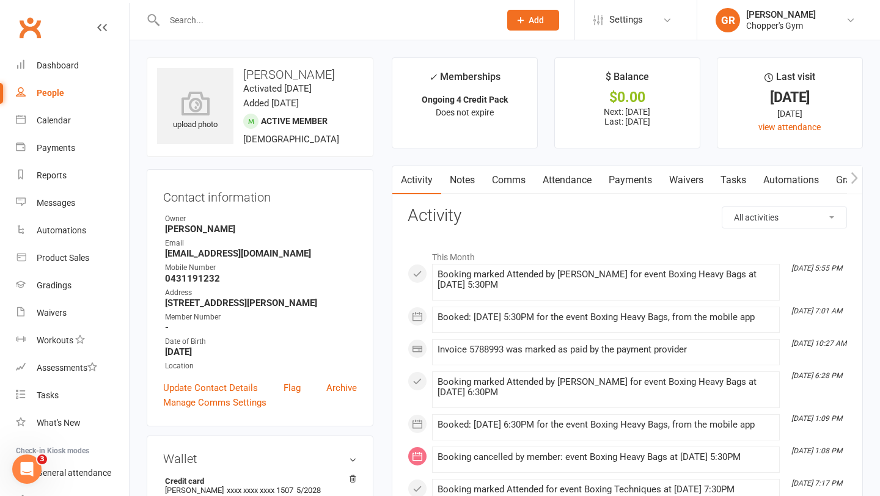
click at [615, 183] on link "Payments" at bounding box center [630, 180] width 61 height 28
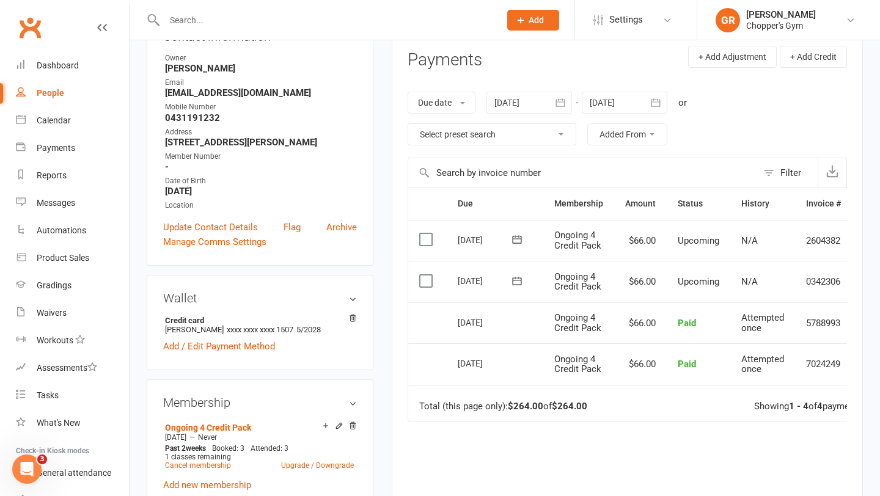
scroll to position [166, 0]
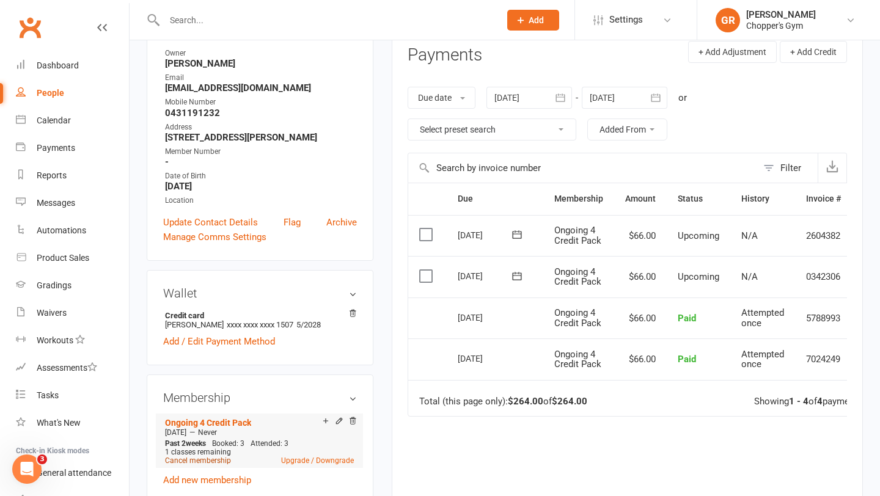
click at [204, 458] on link "Cancel membership" at bounding box center [198, 461] width 66 height 9
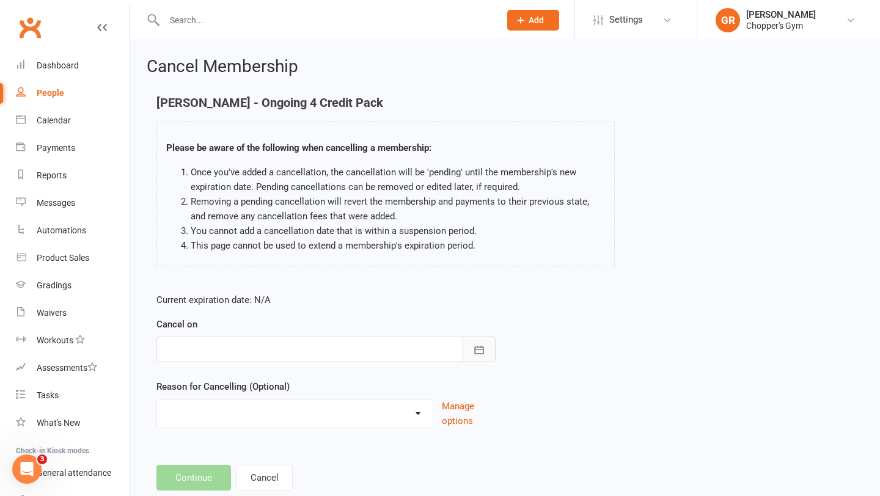
click at [479, 350] on icon "button" at bounding box center [479, 350] width 12 height 12
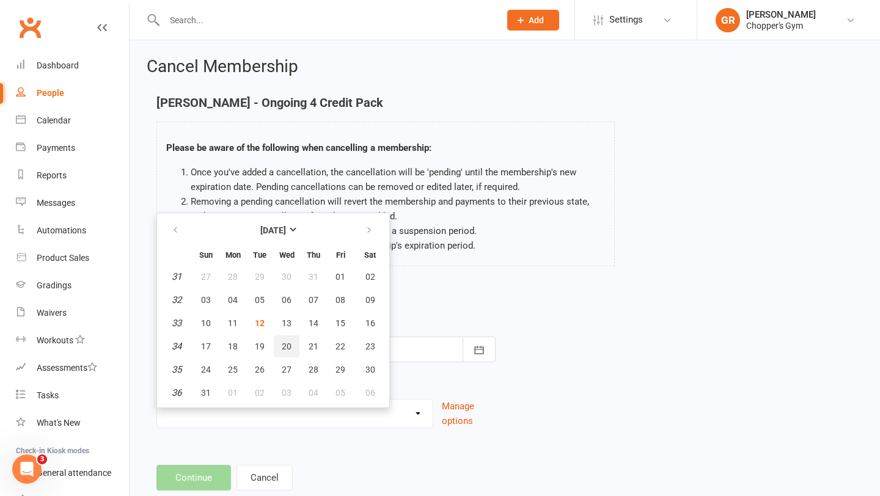
click at [287, 347] on span "20" at bounding box center [287, 347] width 10 height 10
type input "20 Aug 2025"
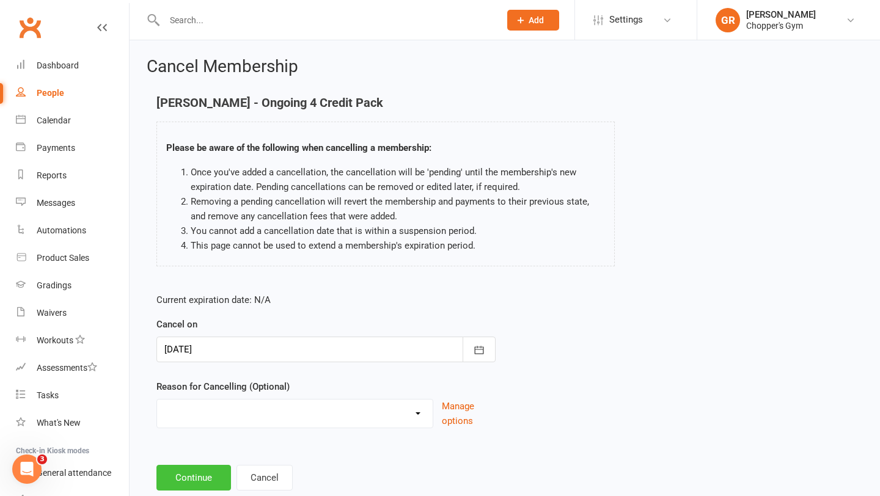
click at [200, 472] on button "Continue" at bounding box center [193, 478] width 75 height 26
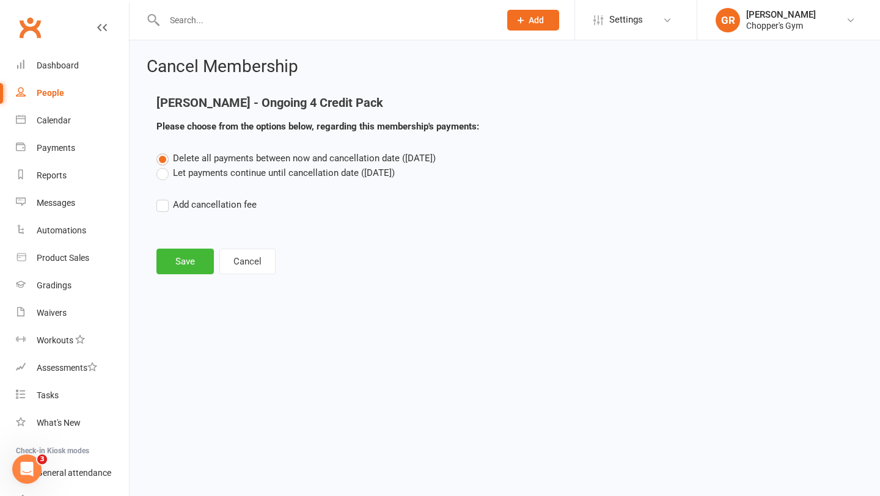
click at [165, 174] on label "Let payments continue until cancellation date (Aug 20, 2025)" at bounding box center [275, 173] width 238 height 15
click at [164, 166] on input "Let payments continue until cancellation date (Aug 20, 2025)" at bounding box center [160, 166] width 8 height 0
click at [182, 265] on button "Save" at bounding box center [184, 262] width 57 height 26
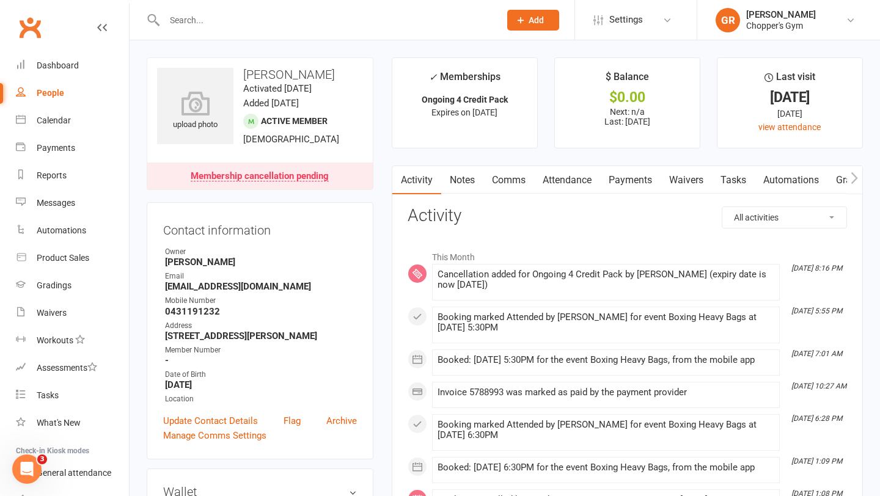
click at [636, 181] on link "Payments" at bounding box center [630, 180] width 61 height 28
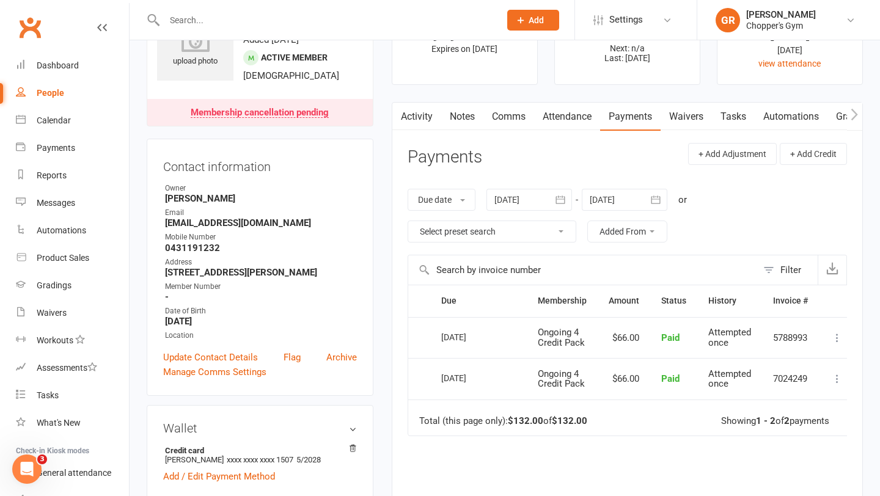
scroll to position [73, 0]
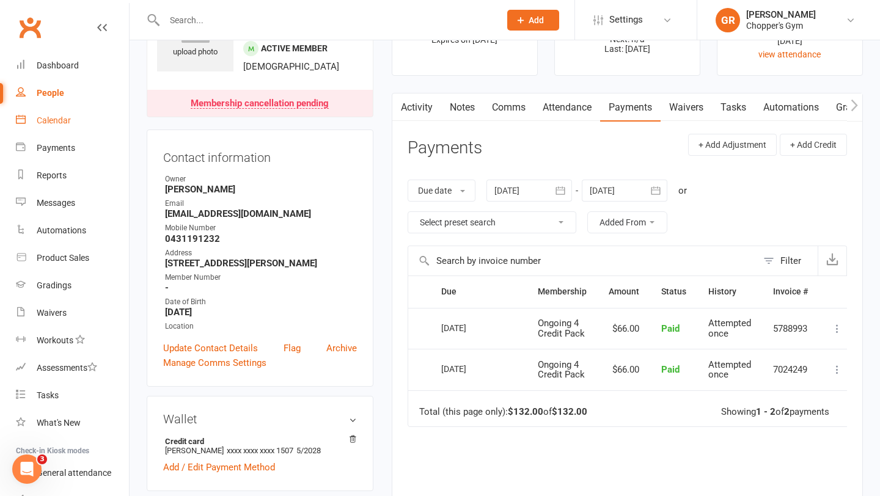
click at [51, 123] on div "Calendar" at bounding box center [54, 121] width 34 height 10
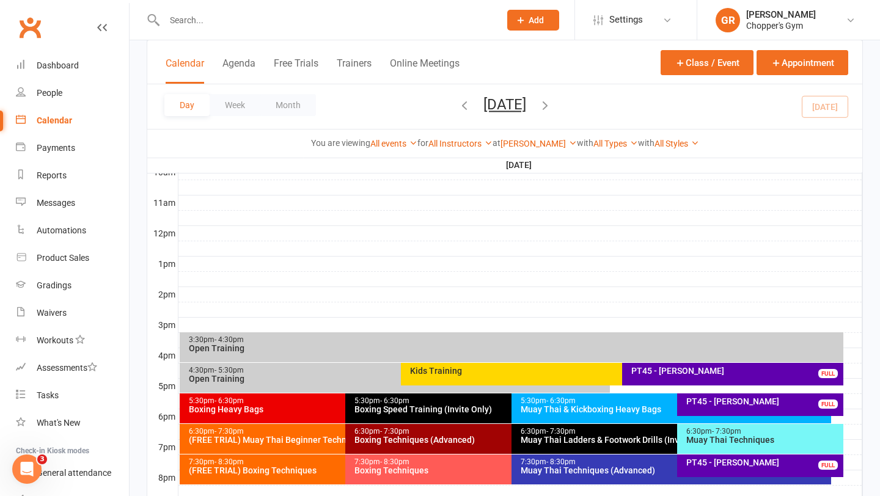
scroll to position [392, 0]
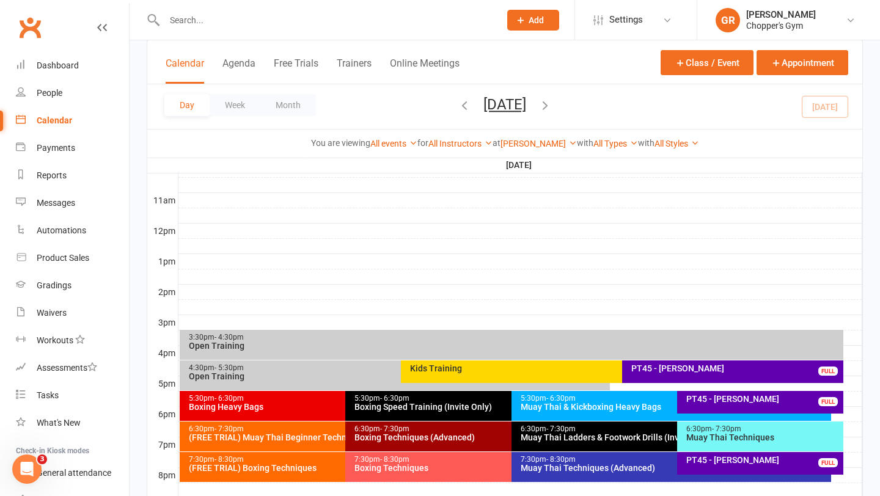
click at [585, 466] on div "Muay Thai Techniques (Advanced)" at bounding box center [674, 468] width 309 height 9
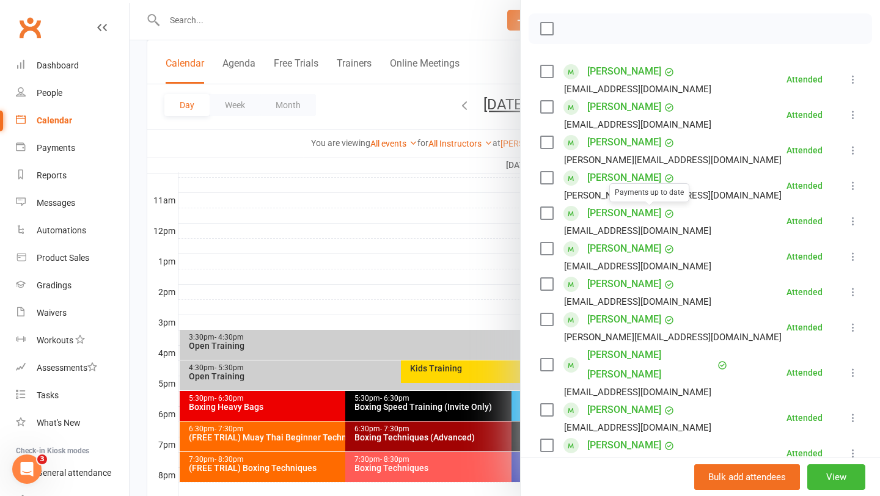
scroll to position [171, 0]
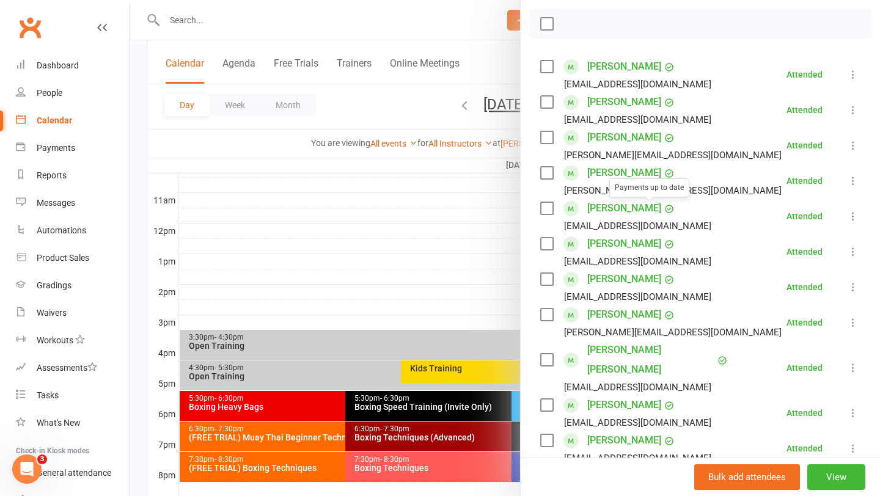
click at [408, 234] on div at bounding box center [505, 248] width 751 height 496
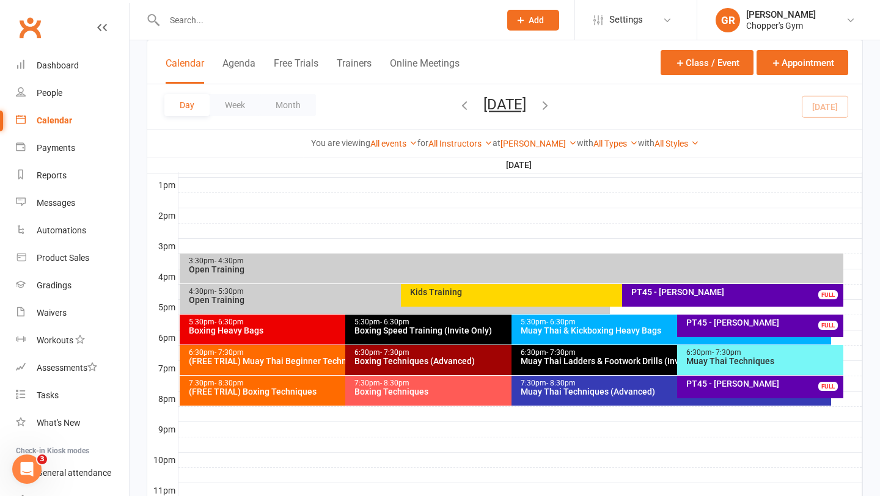
scroll to position [472, 0]
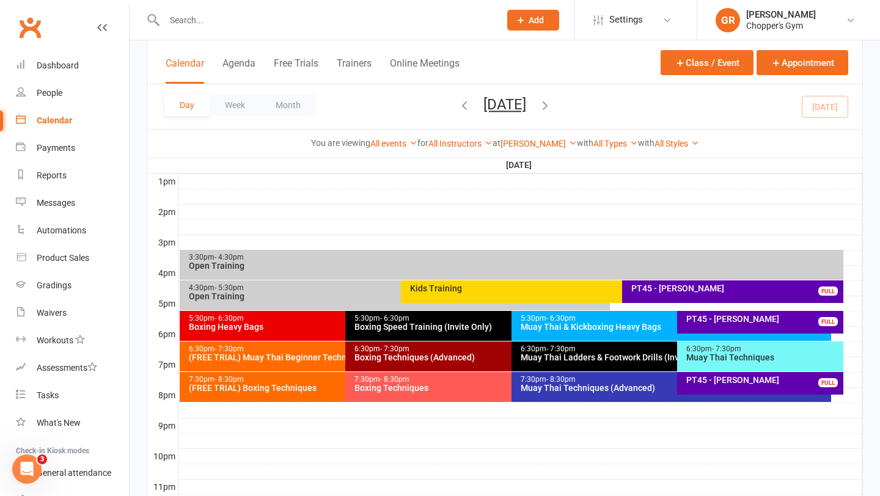
click at [408, 371] on div "6:30pm - 7:30pm Boxing Techniques (Advanced)" at bounding box center [505, 357] width 320 height 30
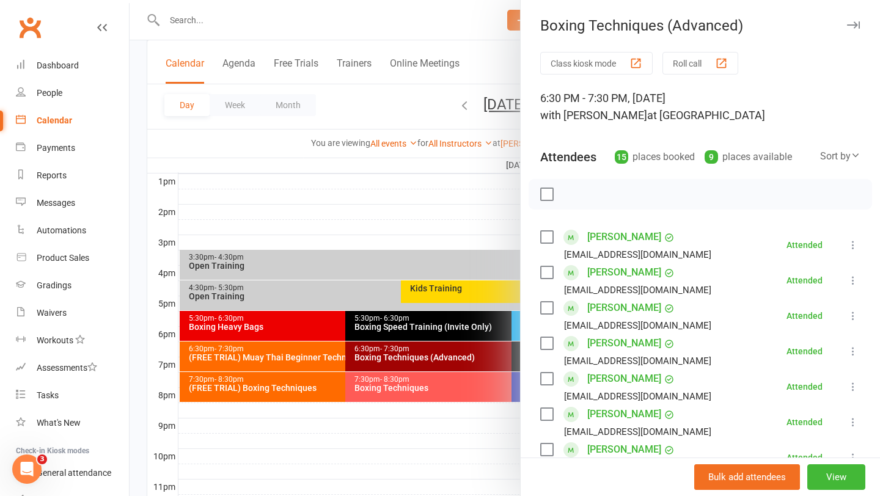
click at [407, 393] on div at bounding box center [505, 248] width 751 height 496
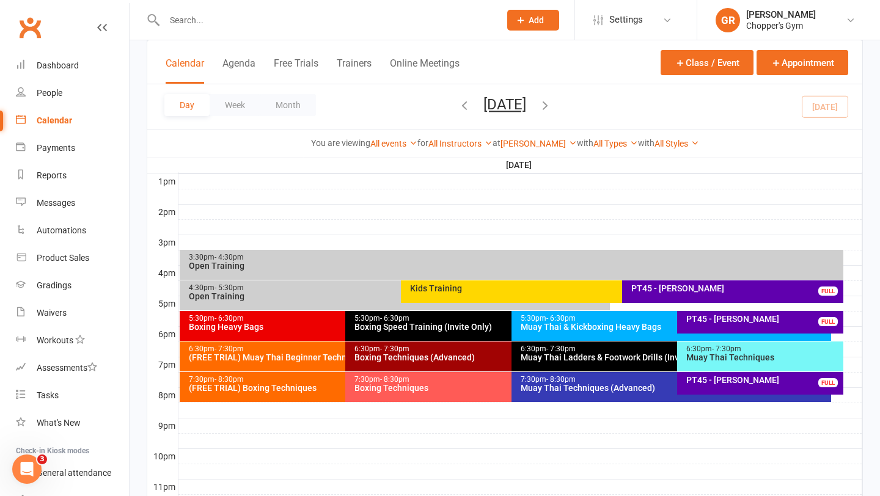
click at [407, 393] on div "7:30pm - 8:30pm Boxing Techniques" at bounding box center [505, 387] width 320 height 30
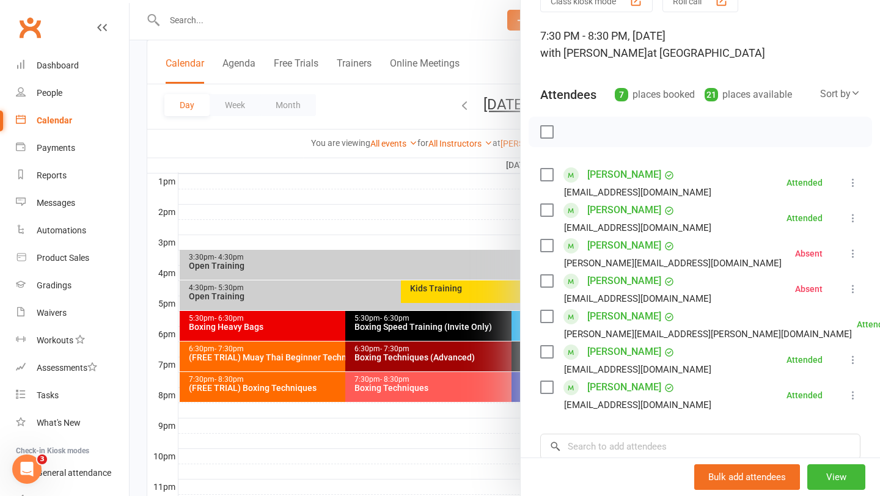
scroll to position [95, 0]
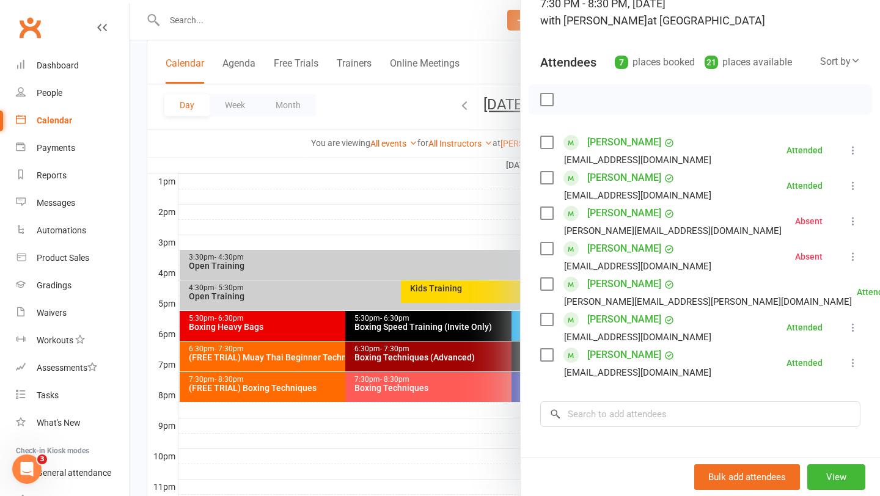
click at [291, 232] on div at bounding box center [505, 248] width 751 height 496
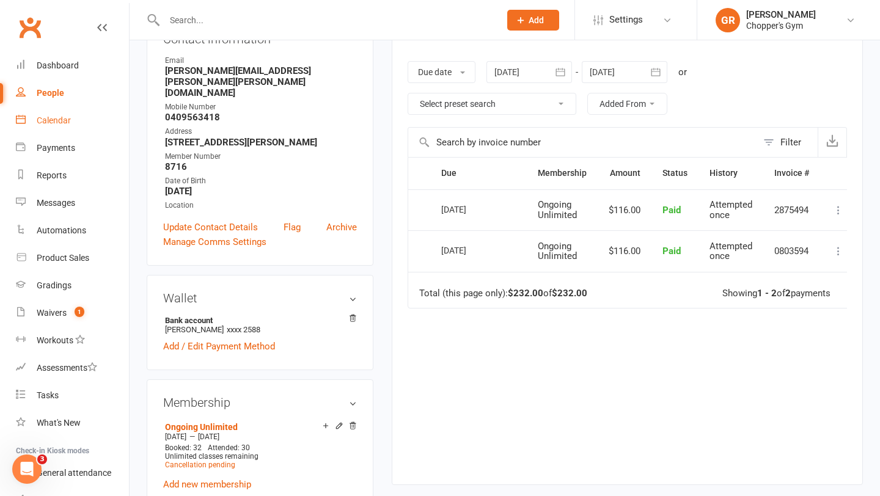
click at [64, 128] on link "Calendar" at bounding box center [72, 121] width 113 height 28
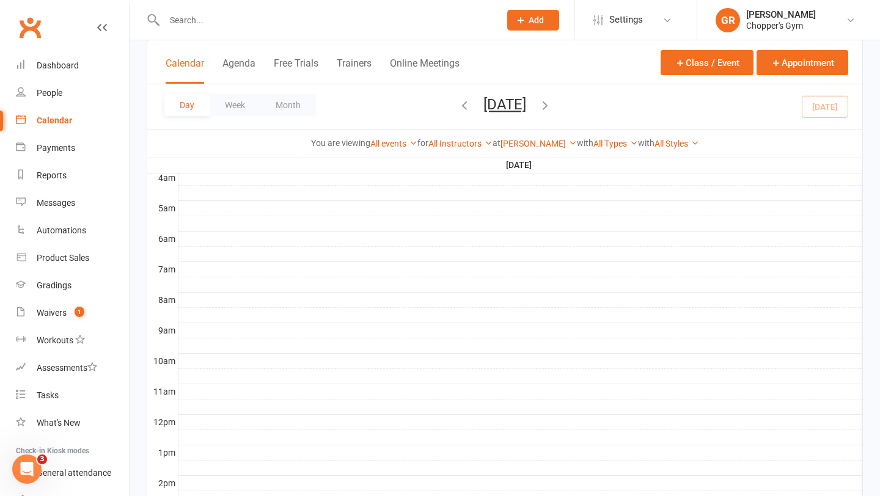
scroll to position [402, 0]
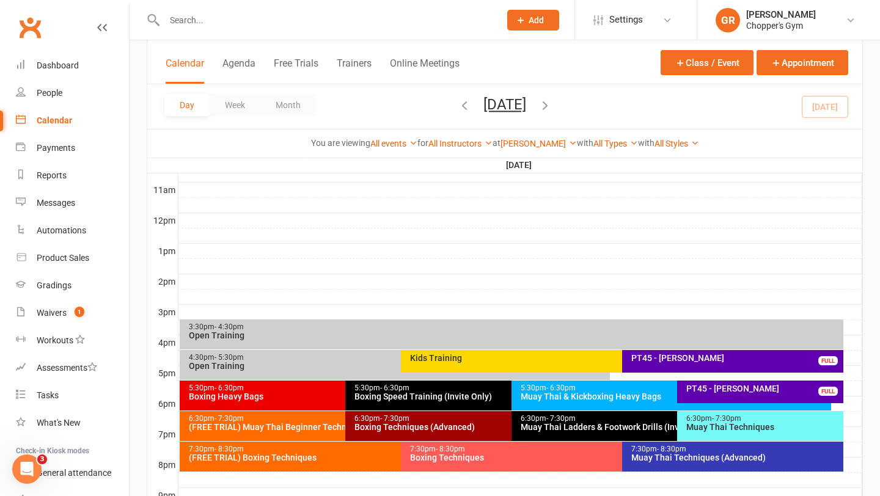
click at [710, 358] on div "PT45 - [PERSON_NAME]" at bounding box center [736, 358] width 210 height 9
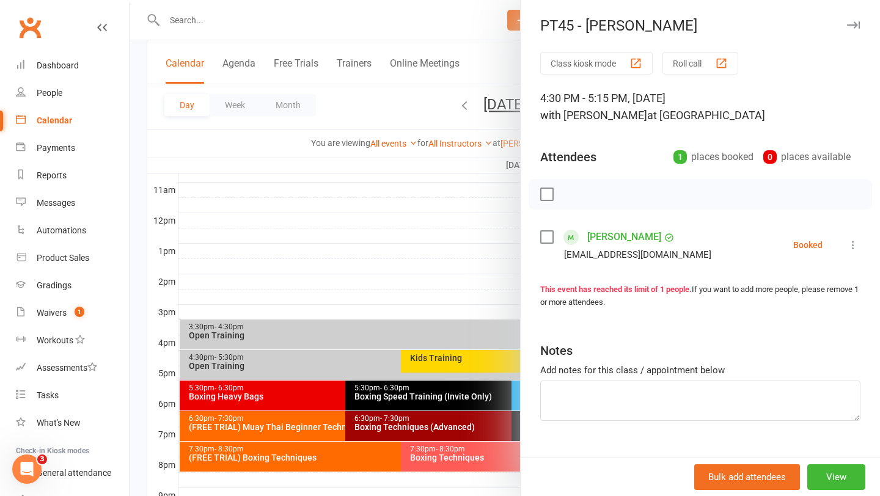
click at [628, 231] on link "[PERSON_NAME]" at bounding box center [624, 237] width 74 height 20
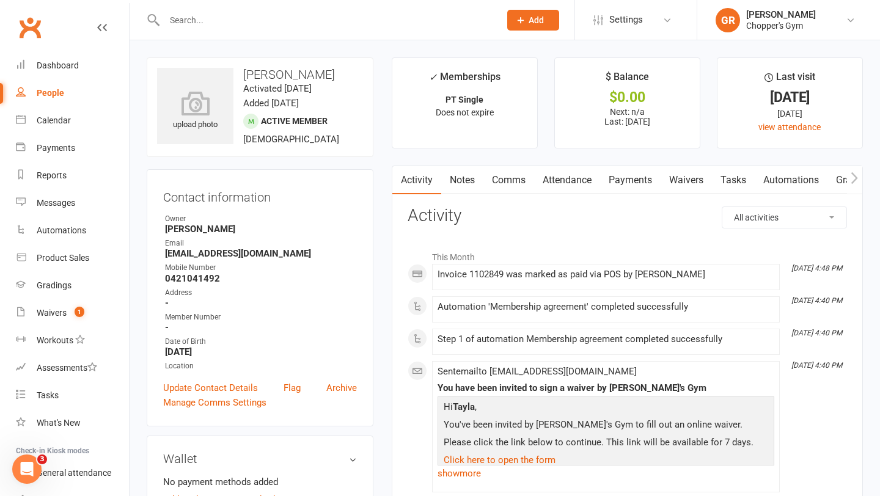
click at [636, 179] on link "Payments" at bounding box center [630, 180] width 61 height 28
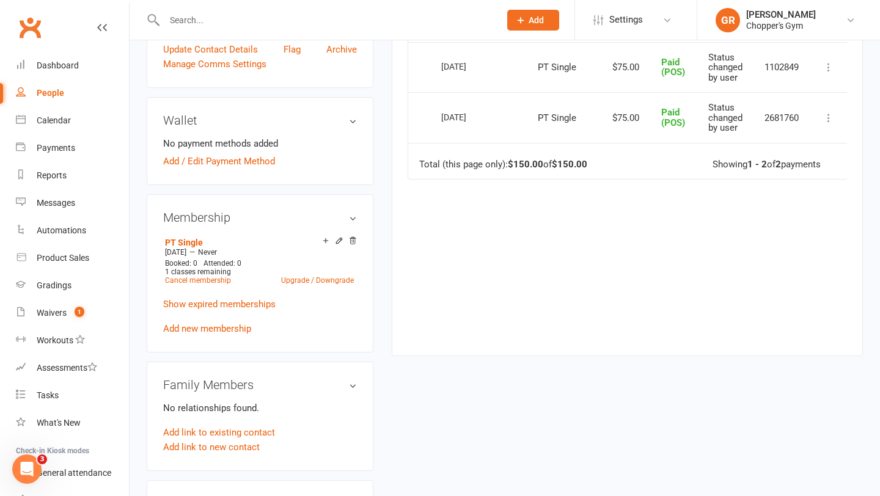
scroll to position [362, 0]
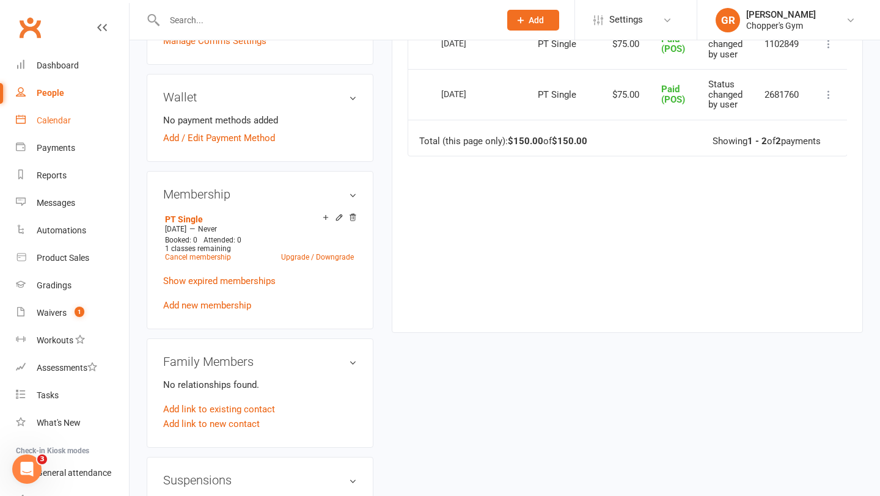
click at [55, 116] on div "Calendar" at bounding box center [54, 121] width 34 height 10
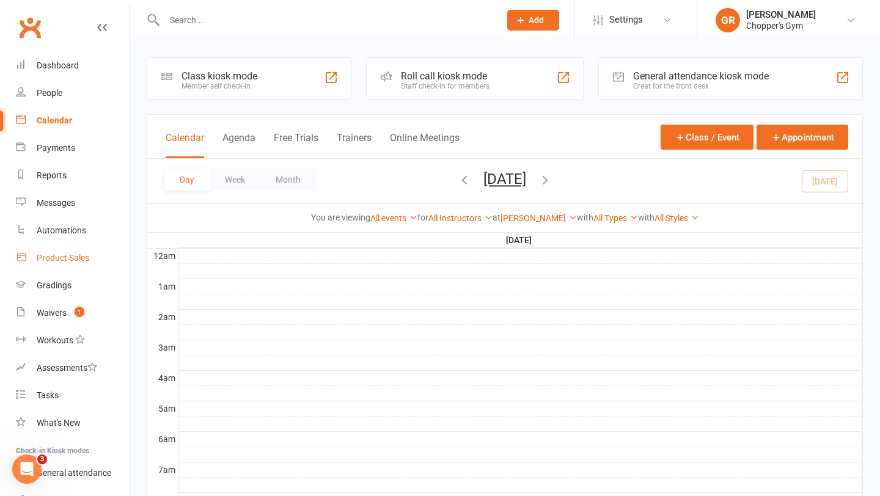
click at [67, 252] on link "Product Sales" at bounding box center [72, 258] width 113 height 28
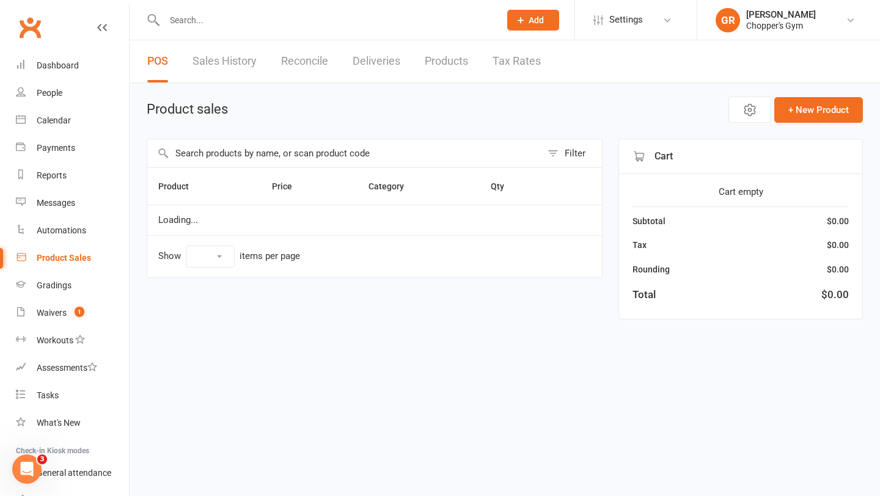
select select "100"
click at [276, 150] on input "text" at bounding box center [344, 153] width 394 height 28
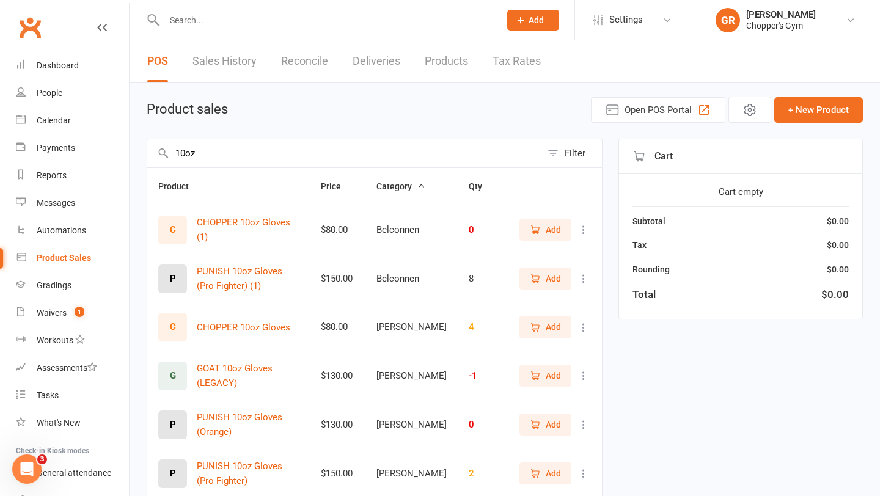
scroll to position [14, 0]
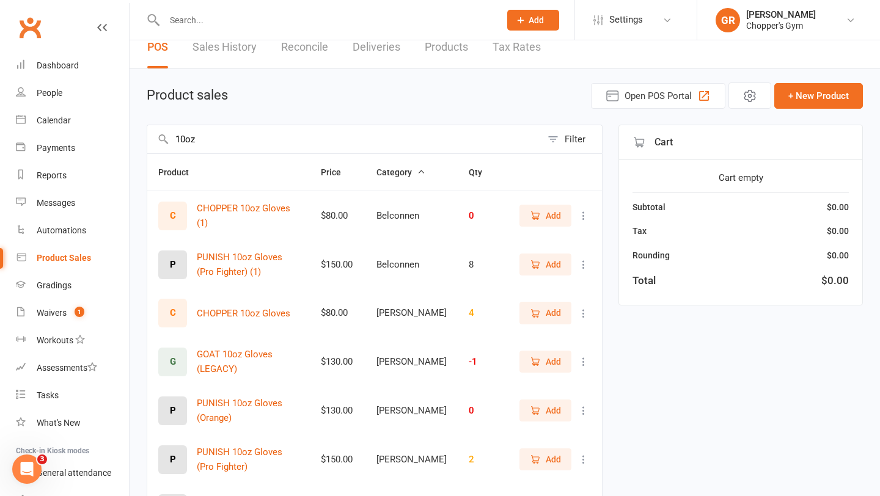
type input "10oz"
click at [540, 316] on icon "button" at bounding box center [535, 313] width 11 height 11
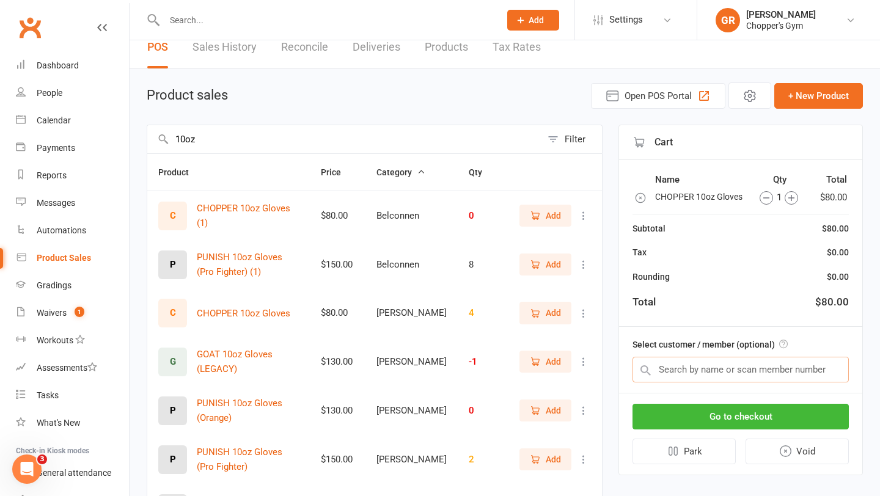
click at [710, 374] on input "text" at bounding box center [741, 370] width 216 height 26
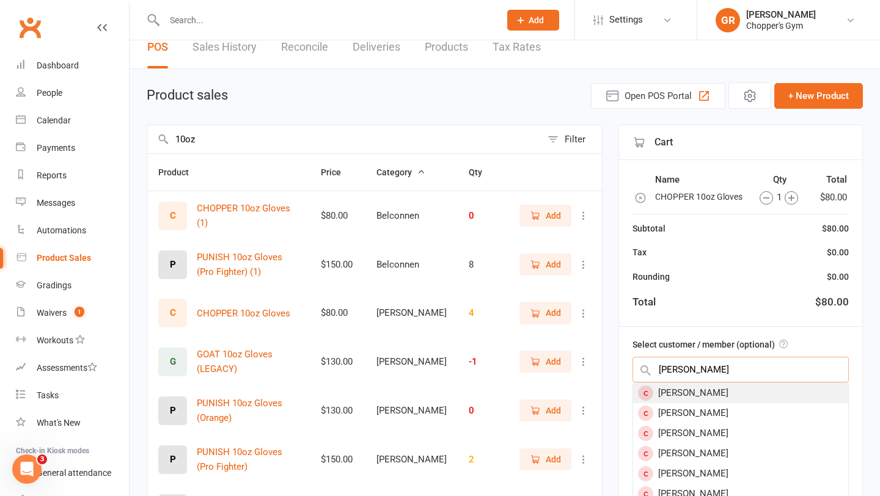
type input "[PERSON_NAME]"
click at [710, 389] on div "[PERSON_NAME]" at bounding box center [740, 393] width 215 height 20
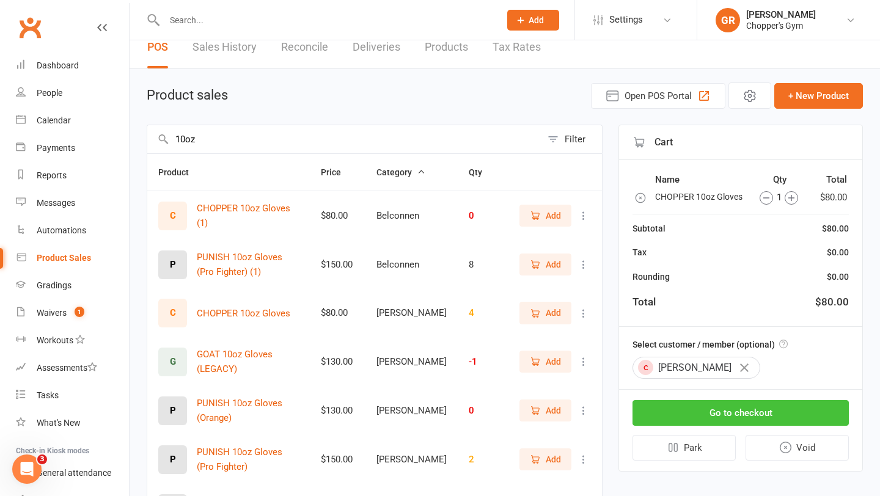
click at [711, 406] on button "Go to checkout" at bounding box center [741, 413] width 216 height 26
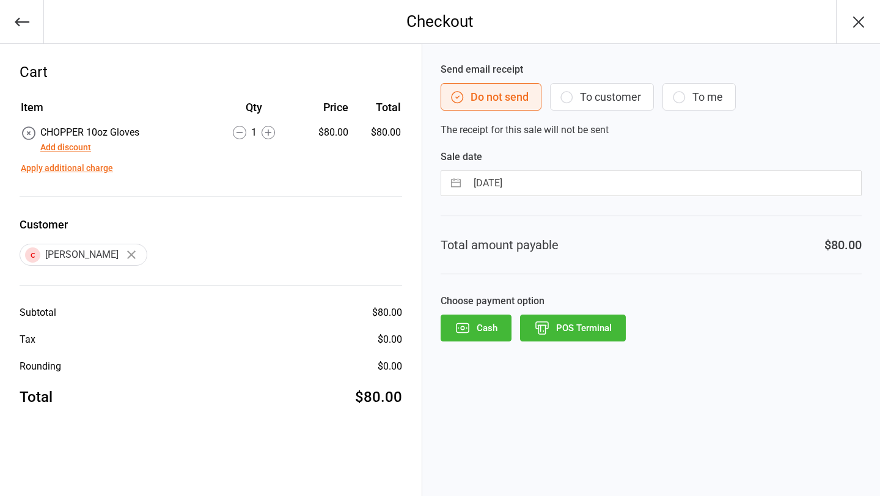
click at [578, 335] on button "POS Terminal" at bounding box center [573, 328] width 106 height 27
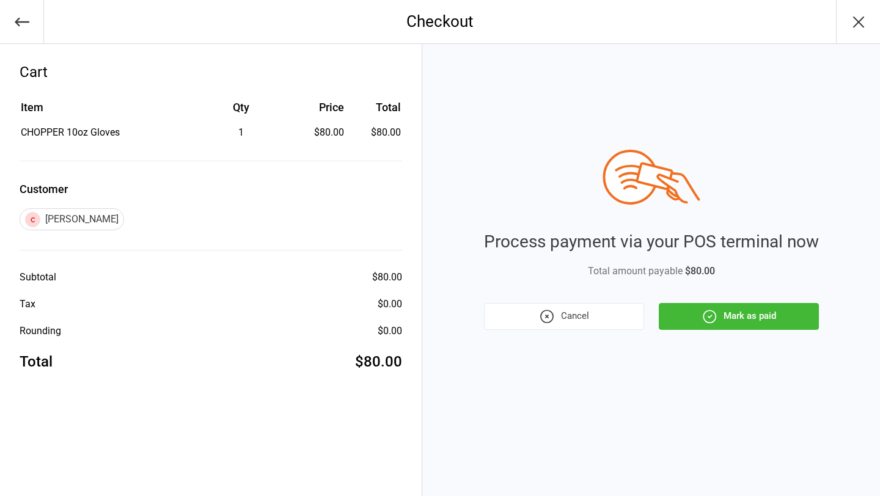
click at [729, 314] on button "Mark as paid" at bounding box center [739, 316] width 160 height 27
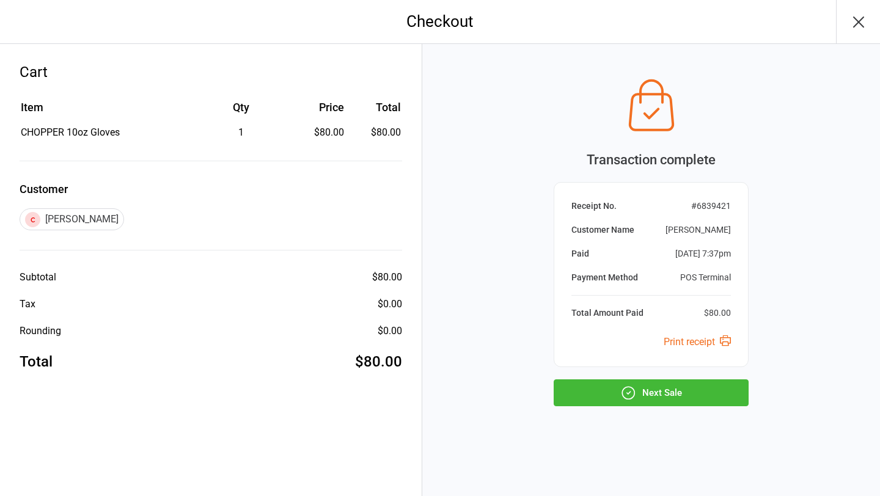
click at [678, 395] on button "Next Sale" at bounding box center [651, 393] width 195 height 27
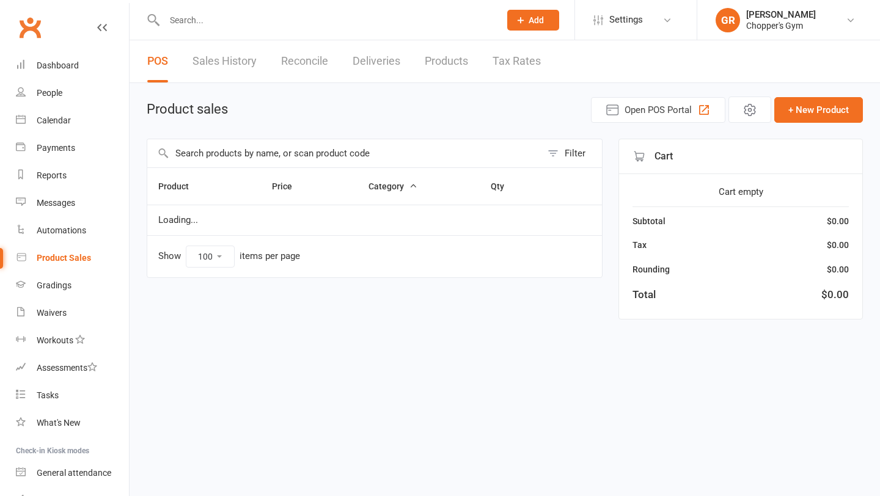
select select "100"
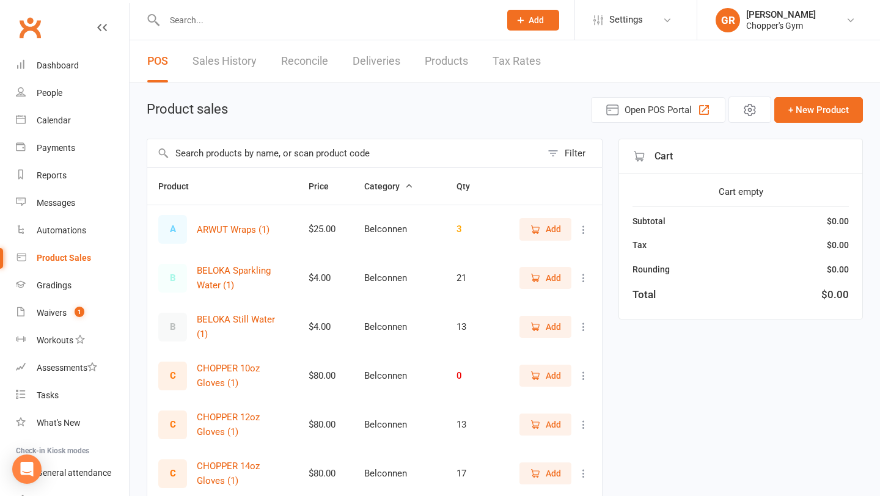
click at [255, 151] on input "text" at bounding box center [344, 153] width 394 height 28
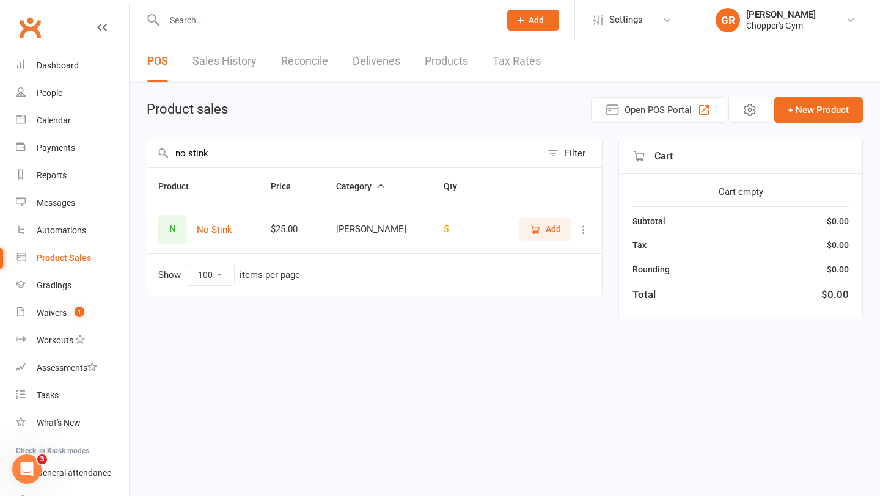
type input "no stink"
click at [538, 229] on icon "button" at bounding box center [535, 229] width 11 height 11
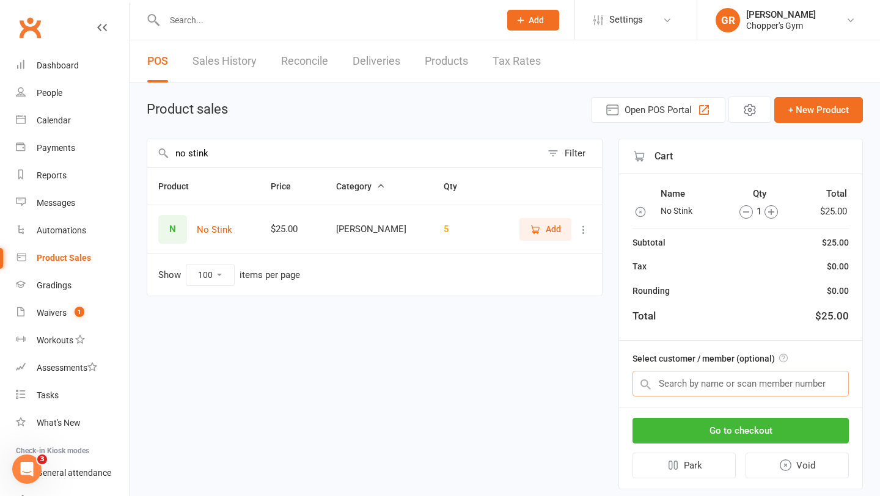
click at [780, 387] on input "text" at bounding box center [741, 384] width 216 height 26
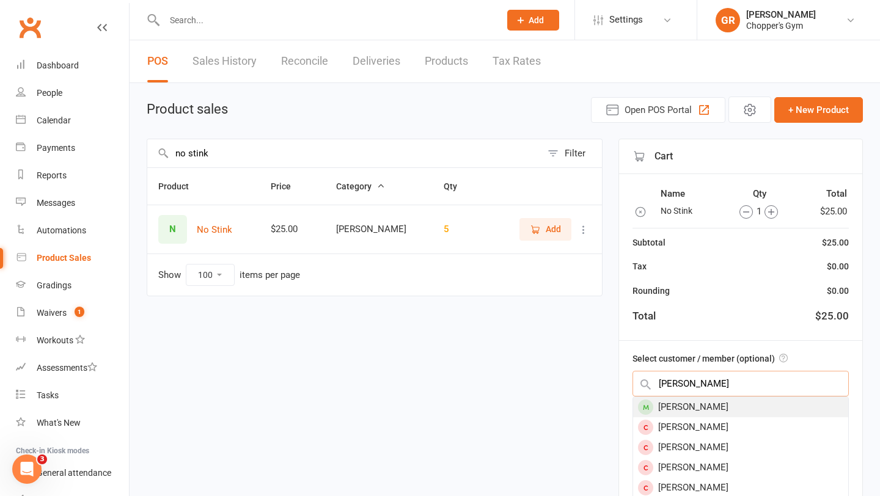
type input "[PERSON_NAME]"
click at [768, 413] on div "[PERSON_NAME]" at bounding box center [740, 407] width 215 height 20
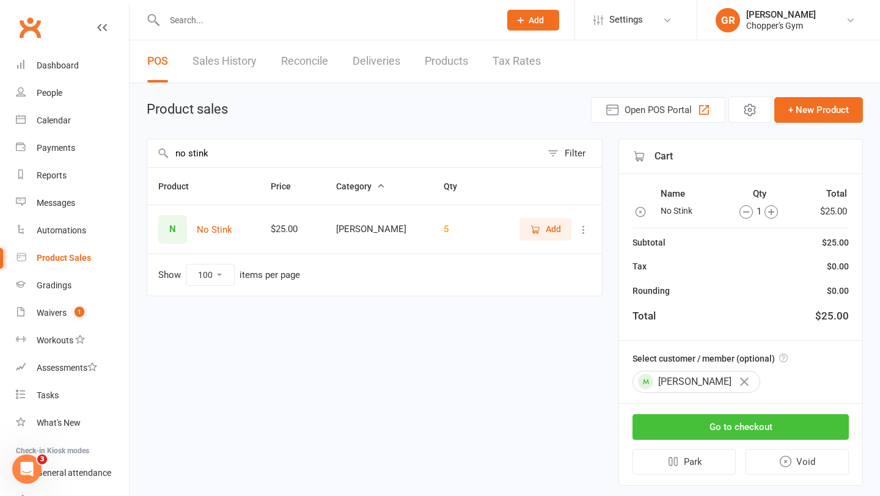
click at [744, 431] on button "Go to checkout" at bounding box center [741, 427] width 216 height 26
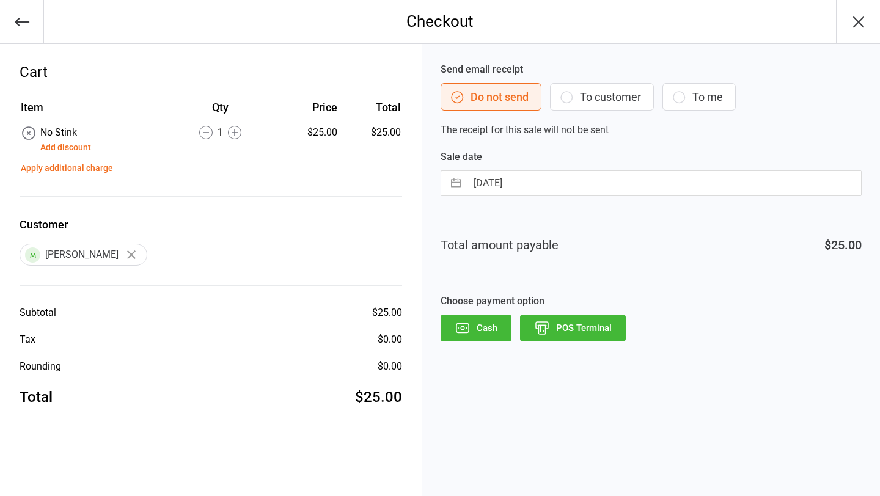
click at [566, 337] on button "POS Terminal" at bounding box center [573, 328] width 106 height 27
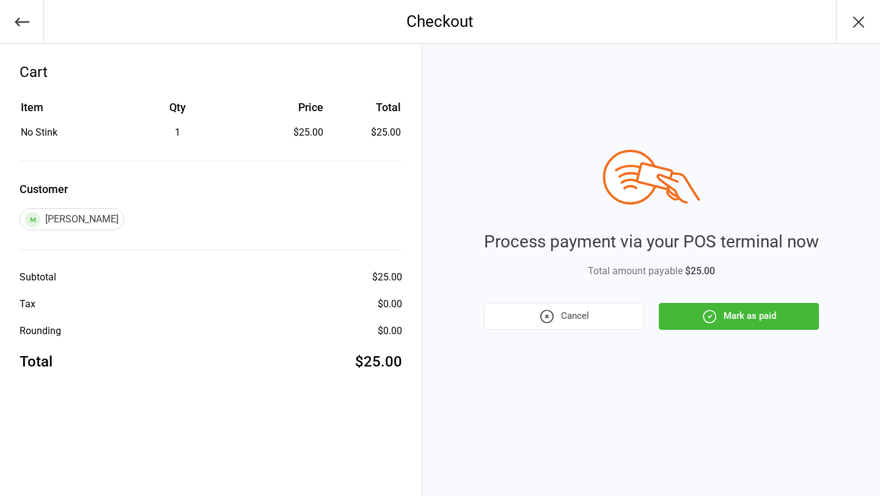
click at [699, 315] on button "Mark as paid" at bounding box center [739, 316] width 160 height 27
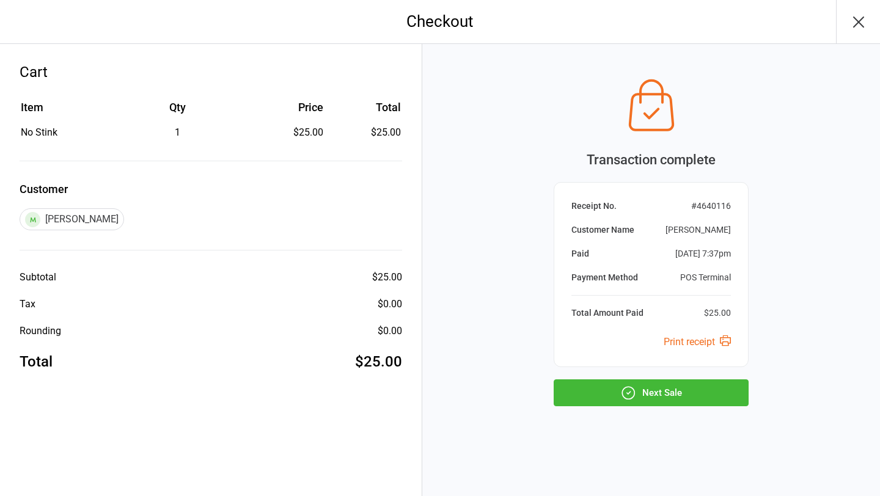
click at [646, 386] on button "Next Sale" at bounding box center [651, 393] width 195 height 27
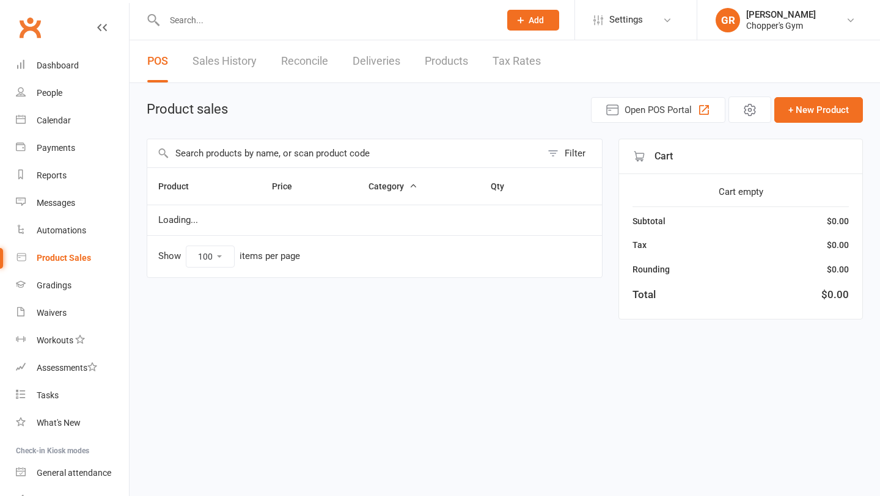
select select "100"
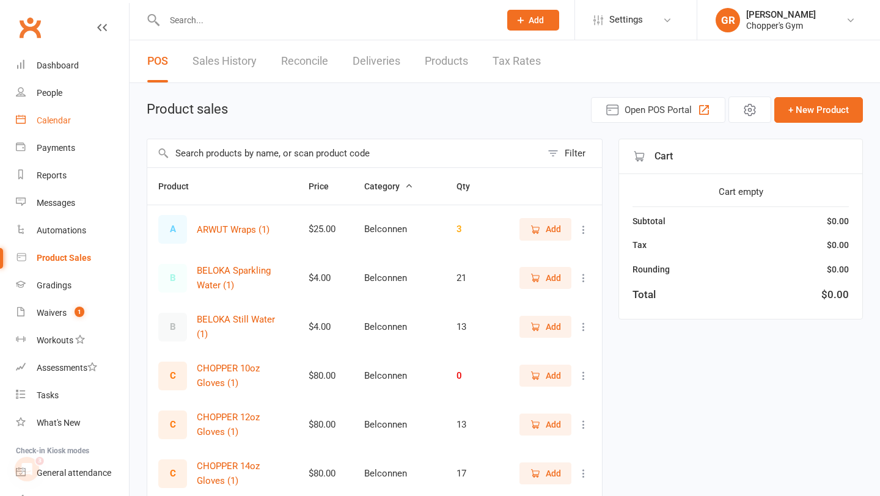
click at [74, 118] on link "Calendar" at bounding box center [72, 121] width 113 height 28
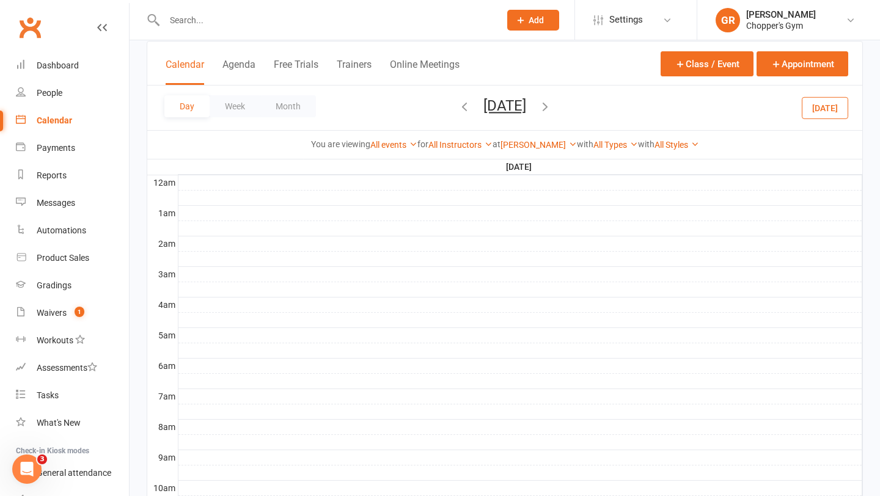
scroll to position [77, 0]
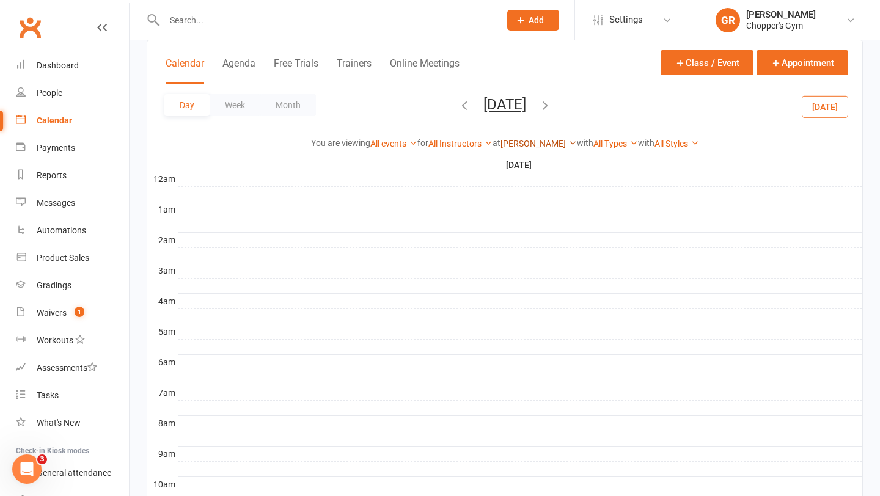
click at [531, 144] on link "[PERSON_NAME]" at bounding box center [539, 144] width 76 height 10
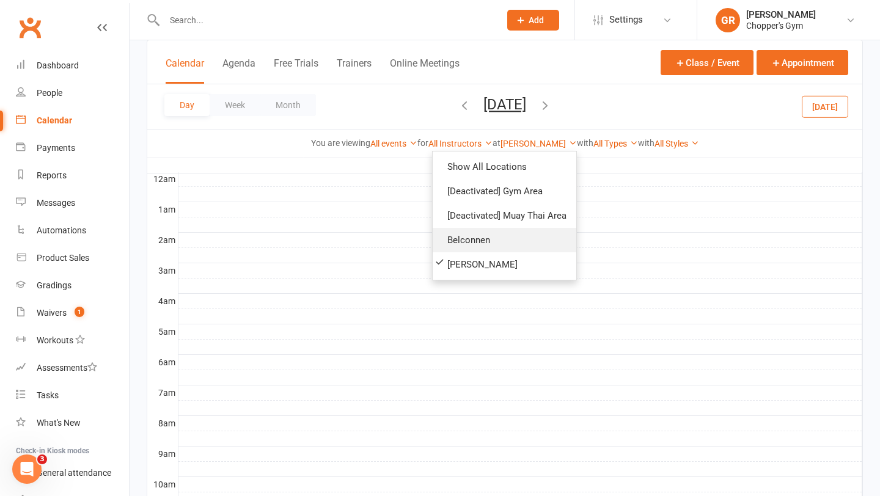
click at [475, 231] on link "Belconnen" at bounding box center [505, 240] width 144 height 24
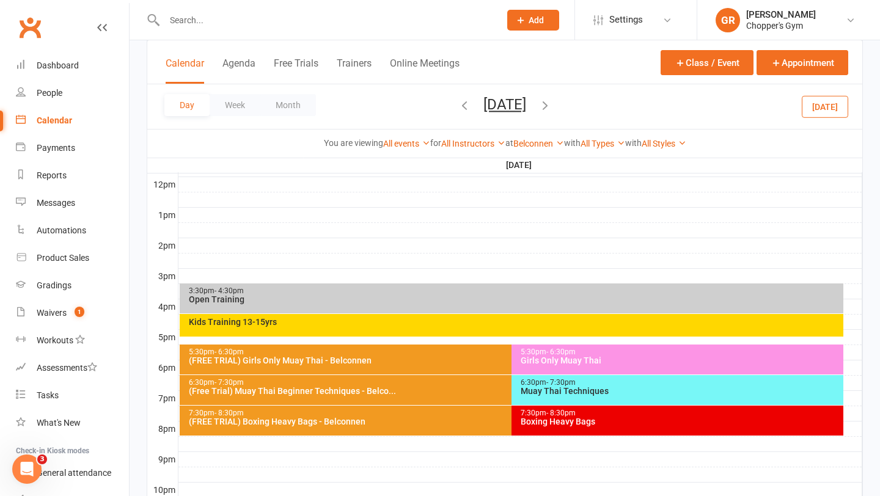
scroll to position [439, 0]
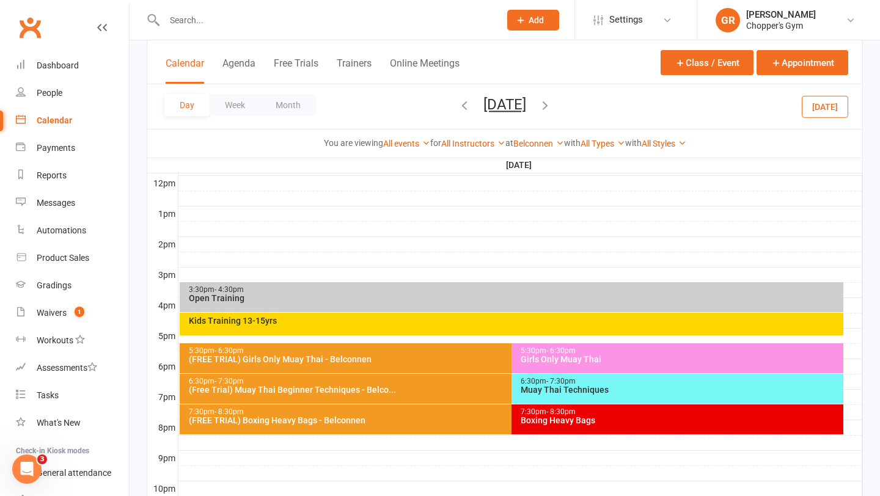
click at [552, 106] on icon "button" at bounding box center [544, 104] width 13 height 13
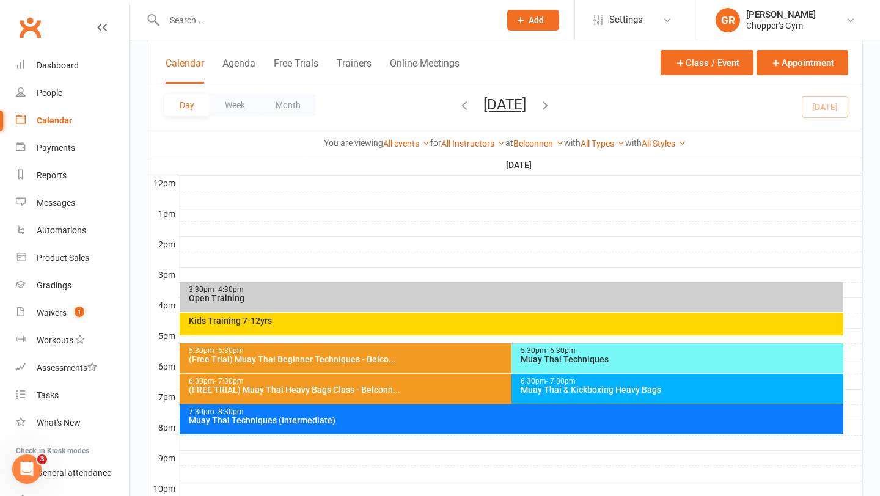
click at [509, 424] on div "Muay Thai Techniques (Intermediate)" at bounding box center [514, 420] width 653 height 9
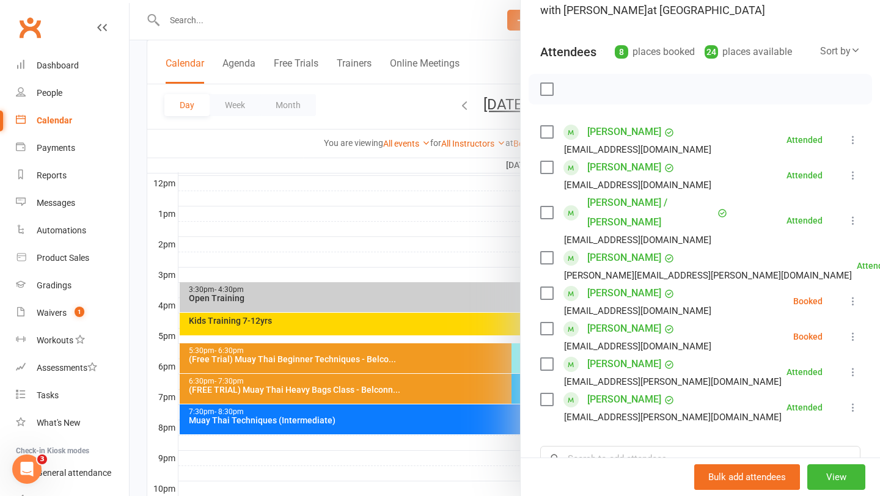
scroll to position [106, 0]
click at [452, 257] on div at bounding box center [505, 248] width 751 height 496
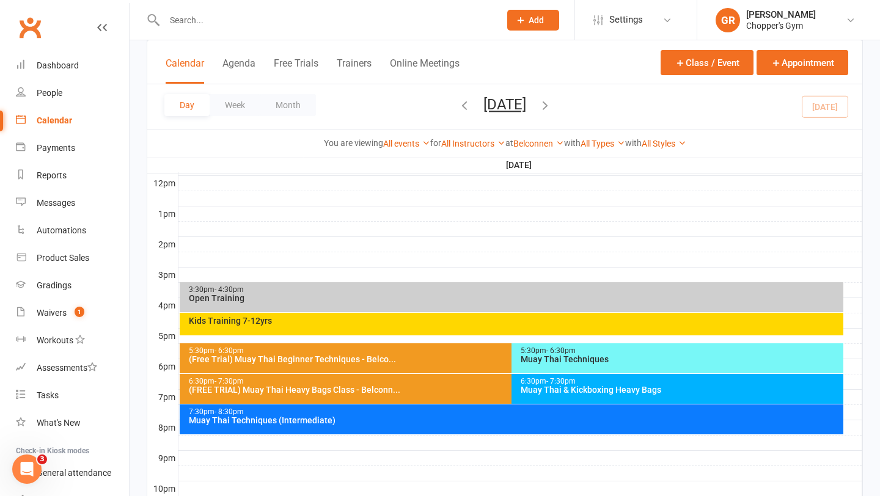
click at [568, 386] on div "Muay Thai & Kickboxing Heavy Bags" at bounding box center [680, 390] width 321 height 9
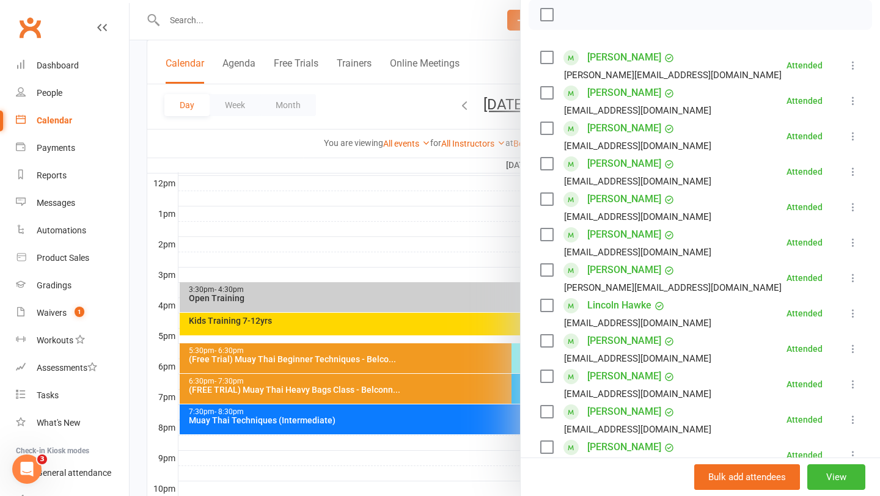
scroll to position [205, 0]
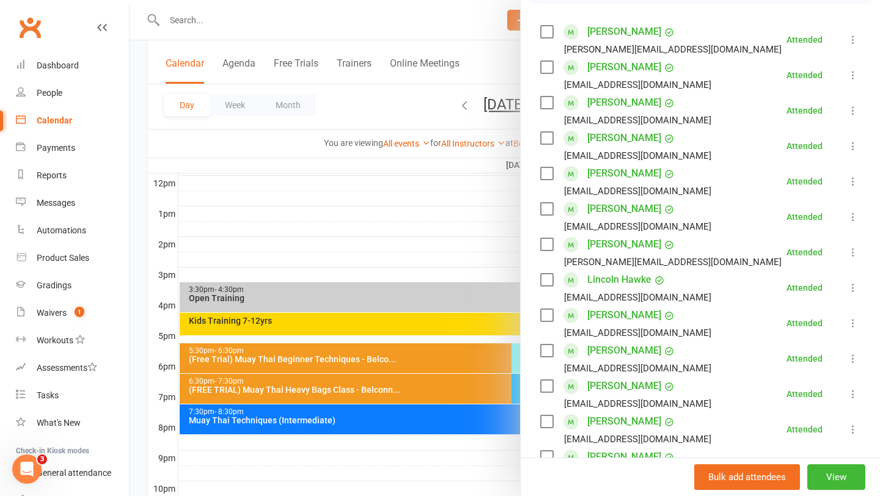
click at [438, 226] on div at bounding box center [505, 248] width 751 height 496
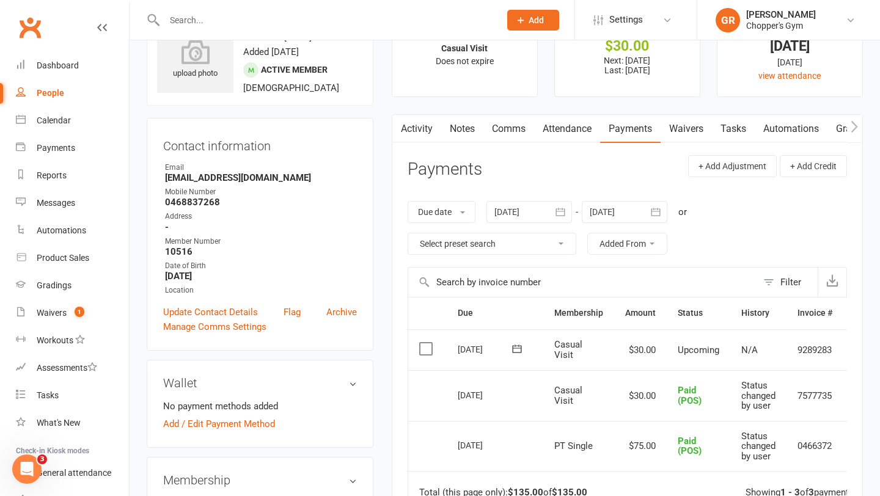
scroll to position [59, 0]
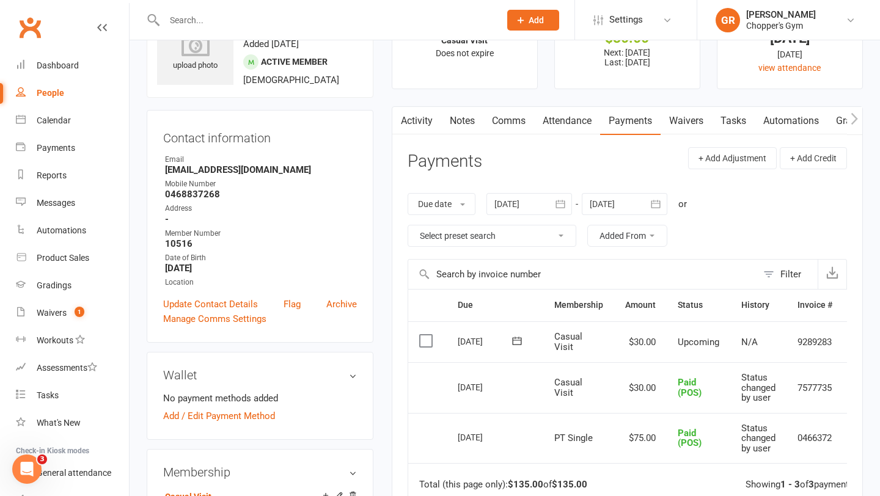
click at [420, 339] on label at bounding box center [427, 341] width 17 height 12
click at [420, 335] on input "checkbox" at bounding box center [423, 335] width 8 height 0
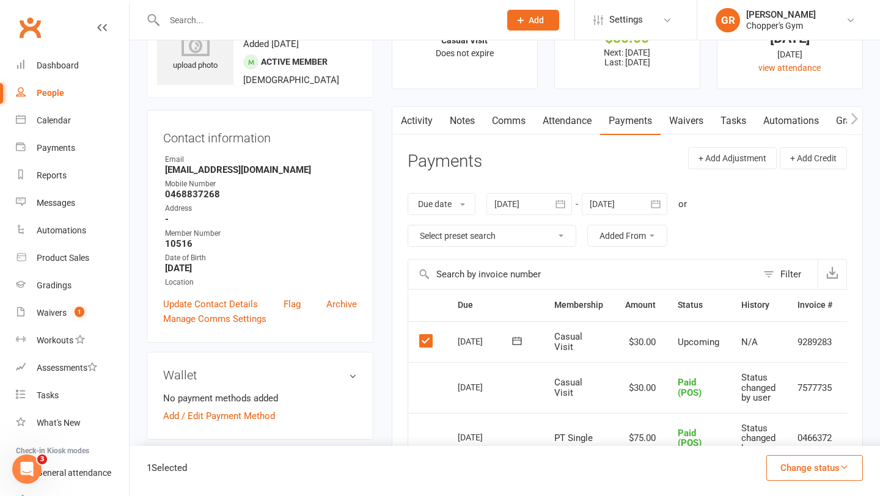
click at [799, 464] on button "Change status" at bounding box center [814, 468] width 97 height 26
click at [791, 384] on link "Paid (POS)" at bounding box center [801, 386] width 121 height 24
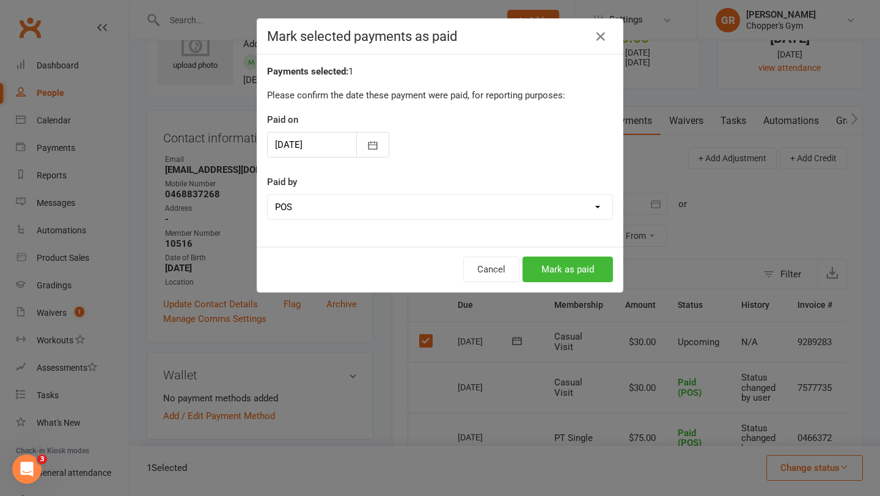
click at [582, 284] on div "Cancel Mark as paid" at bounding box center [439, 269] width 365 height 45
click at [576, 271] on button "Mark as paid" at bounding box center [568, 270] width 90 height 26
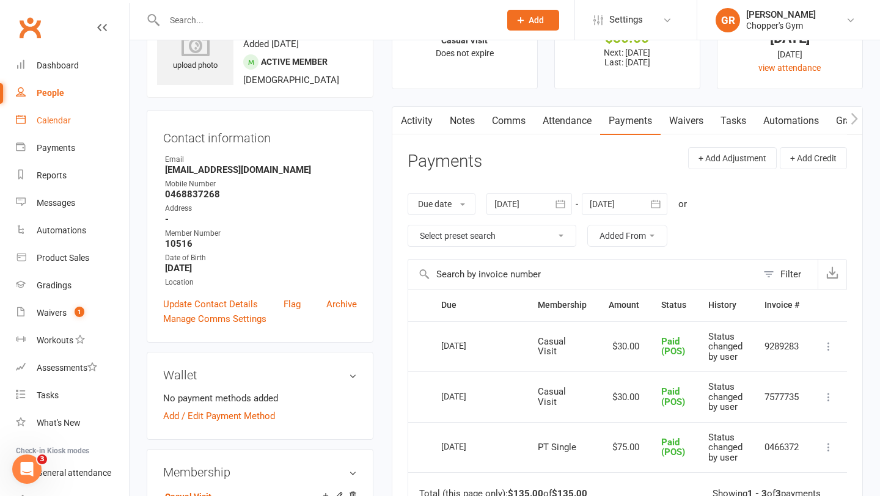
click at [47, 119] on div "Calendar" at bounding box center [54, 121] width 34 height 10
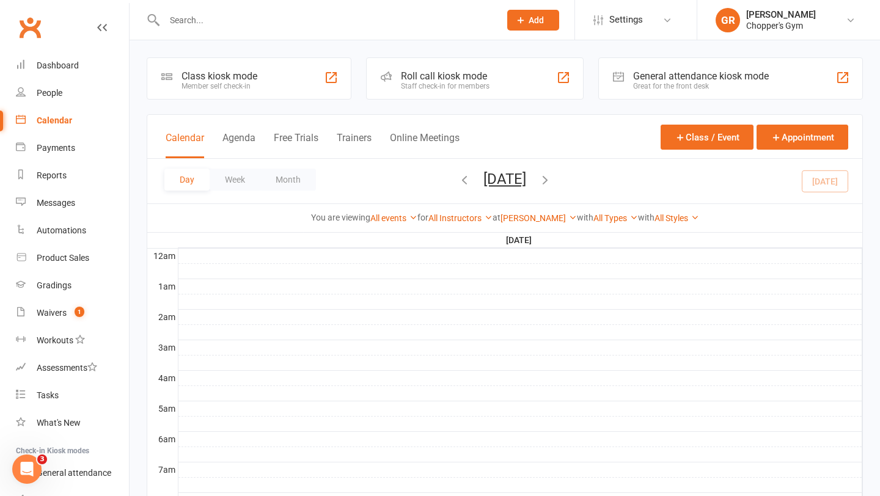
click at [552, 181] on icon "button" at bounding box center [544, 179] width 13 height 13
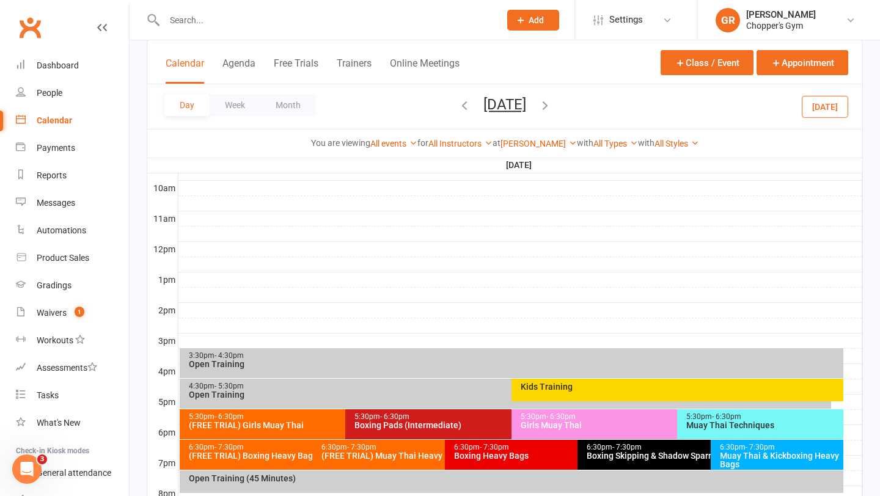
scroll to position [461, 0]
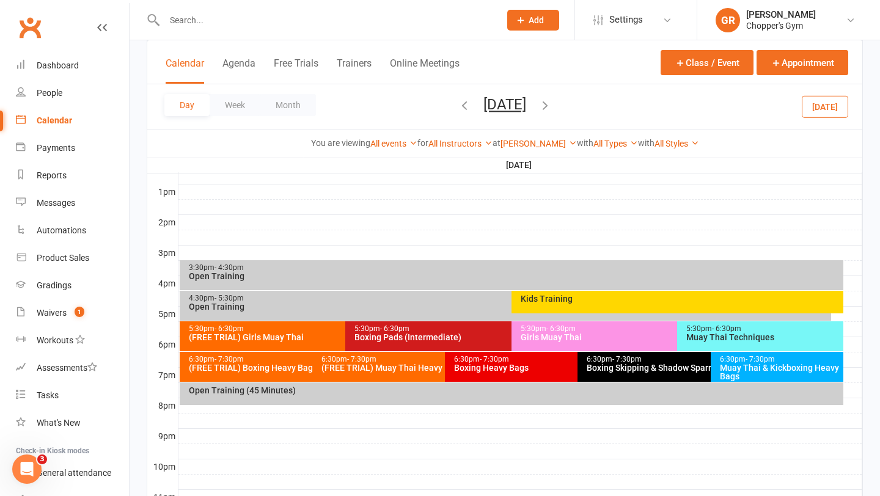
click at [246, 370] on div "(FREE TRIAL) Boxing Heavy Bags" at bounding box center [309, 368] width 243 height 9
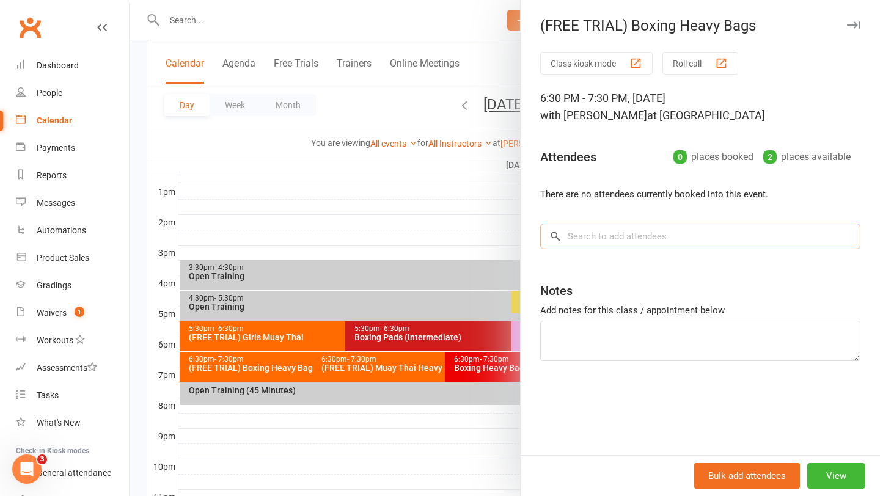
click at [609, 238] on input "search" at bounding box center [700, 237] width 320 height 26
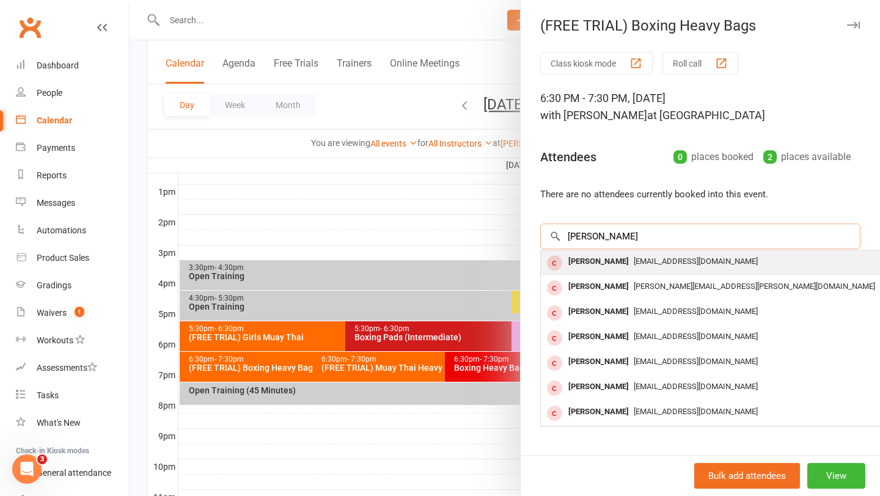
type input "[PERSON_NAME]"
click at [620, 263] on div "[PERSON_NAME]" at bounding box center [599, 262] width 70 height 18
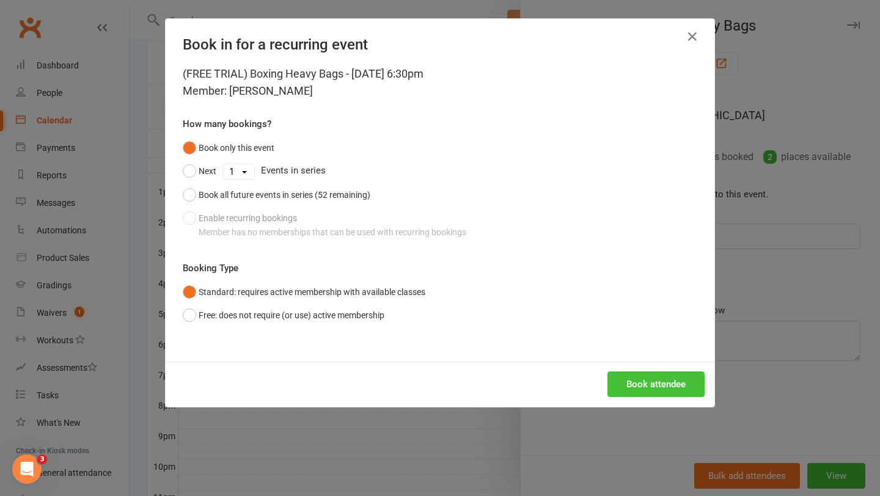
click at [634, 383] on button "Book attendee" at bounding box center [656, 385] width 97 height 26
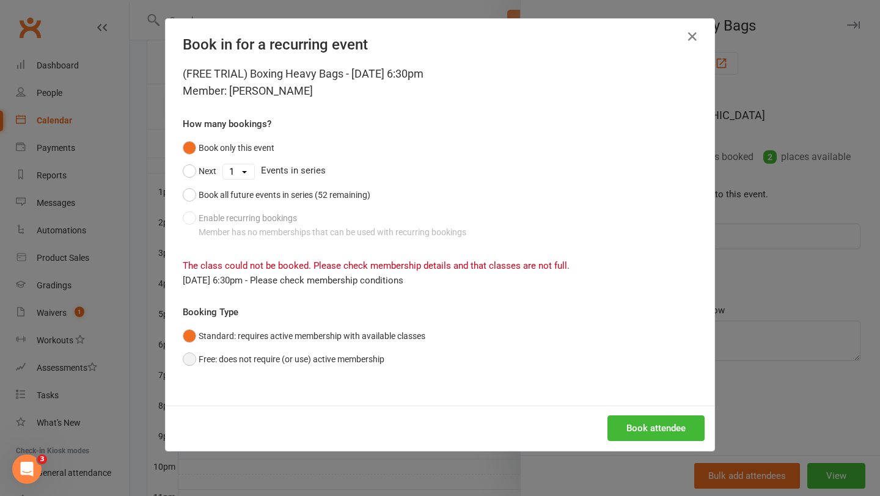
click at [188, 361] on button "Free: does not require (or use) active membership" at bounding box center [284, 359] width 202 height 23
click at [636, 420] on button "Book attendee" at bounding box center [656, 429] width 97 height 26
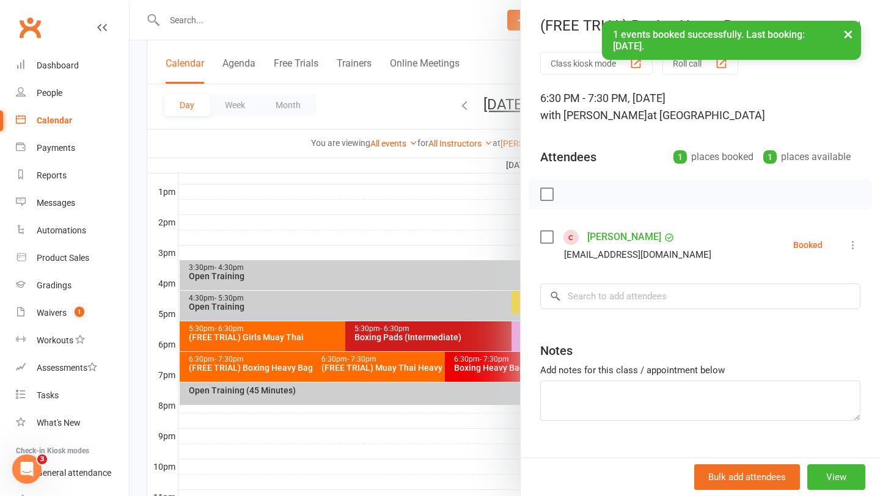
click at [318, 193] on div at bounding box center [505, 248] width 751 height 496
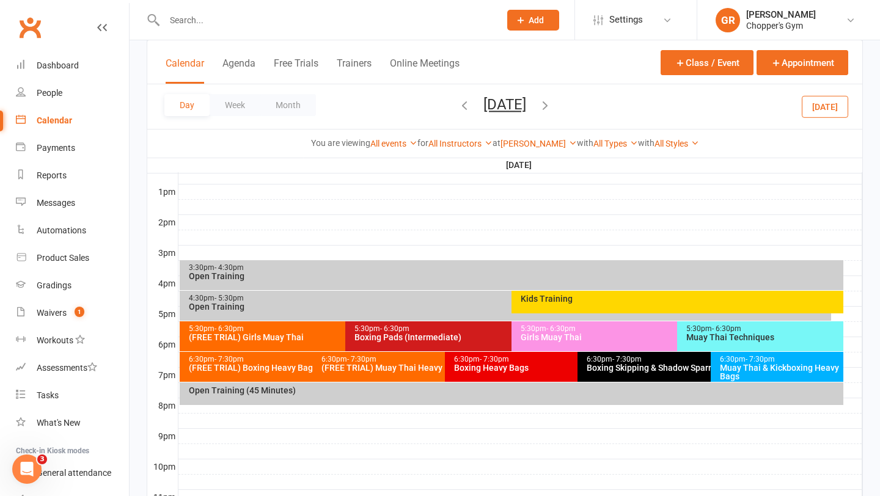
click at [458, 105] on icon "button" at bounding box center [464, 104] width 13 height 13
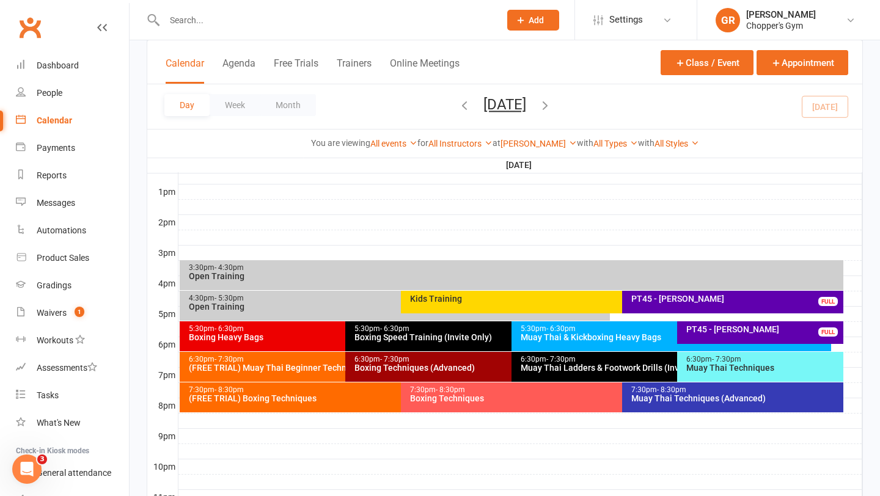
click at [471, 103] on span "[DATE] [DATE] Sun Mon Tue Wed Thu Fri Sat 27 28 29 30 31 01 02 03 04 05 06 07 0…" at bounding box center [504, 106] width 67 height 21
click at [458, 105] on icon "button" at bounding box center [464, 104] width 13 height 13
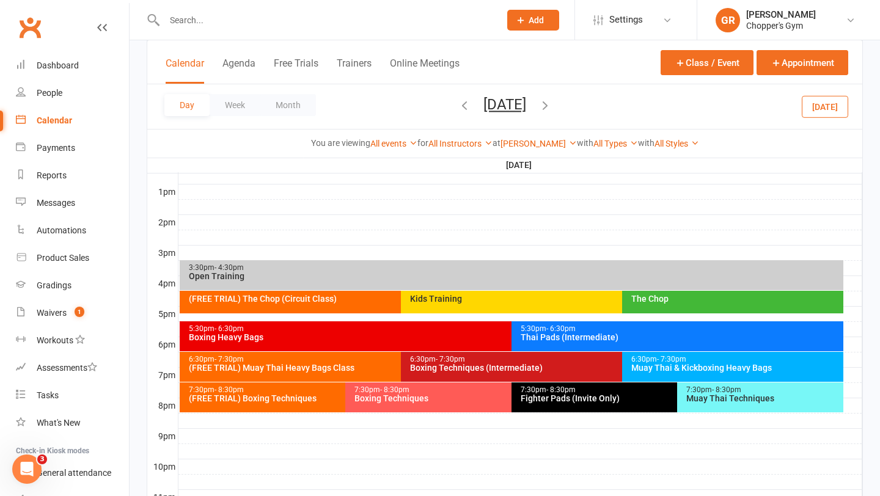
click at [715, 394] on div "Muay Thai Techniques" at bounding box center [763, 398] width 155 height 9
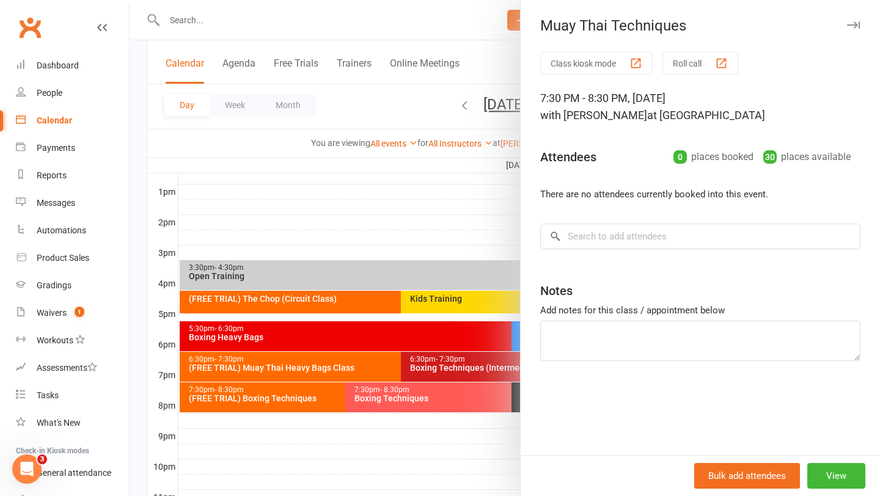
scroll to position [466, 0]
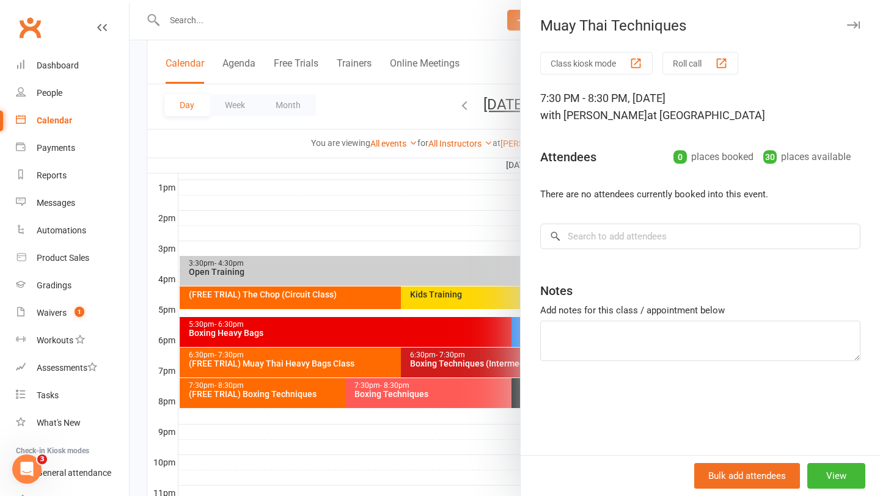
click at [479, 446] on div at bounding box center [505, 248] width 751 height 496
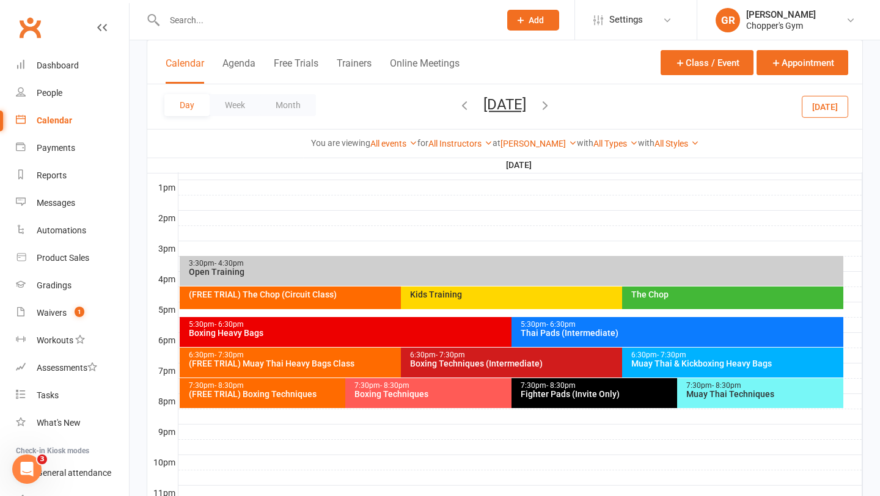
click at [699, 362] on div "Muay Thai & Kickboxing Heavy Bags" at bounding box center [736, 363] width 210 height 9
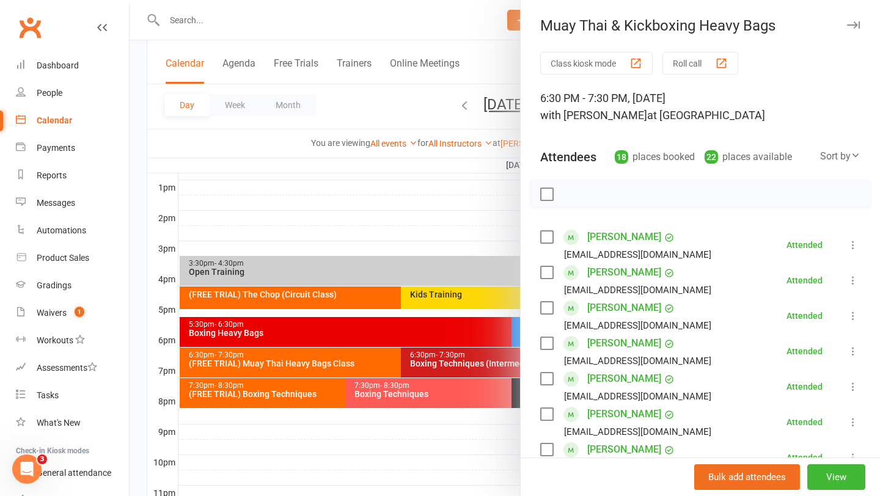
click at [491, 321] on div at bounding box center [505, 248] width 751 height 496
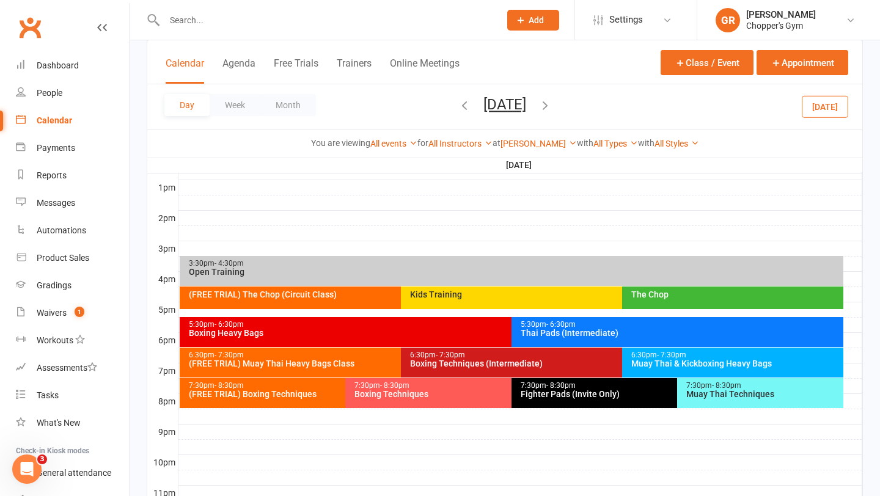
click at [566, 335] on div "Thai Pads (Intermediate)" at bounding box center [680, 333] width 321 height 9
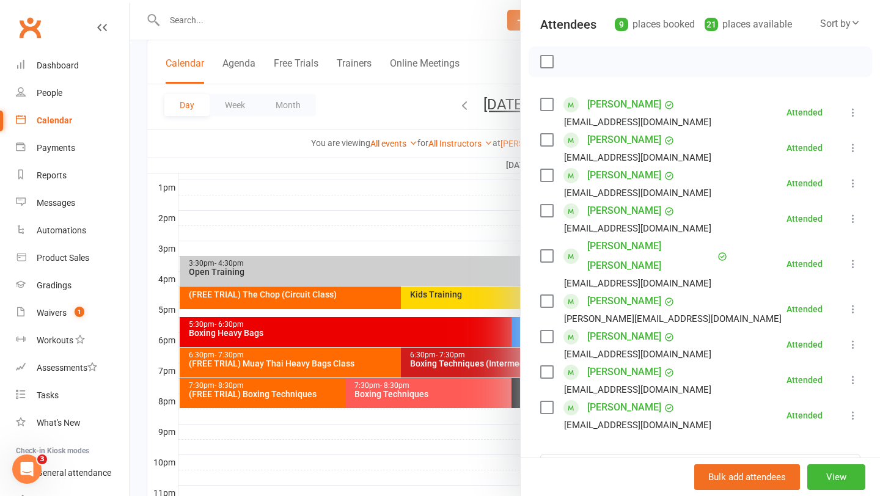
scroll to position [98, 0]
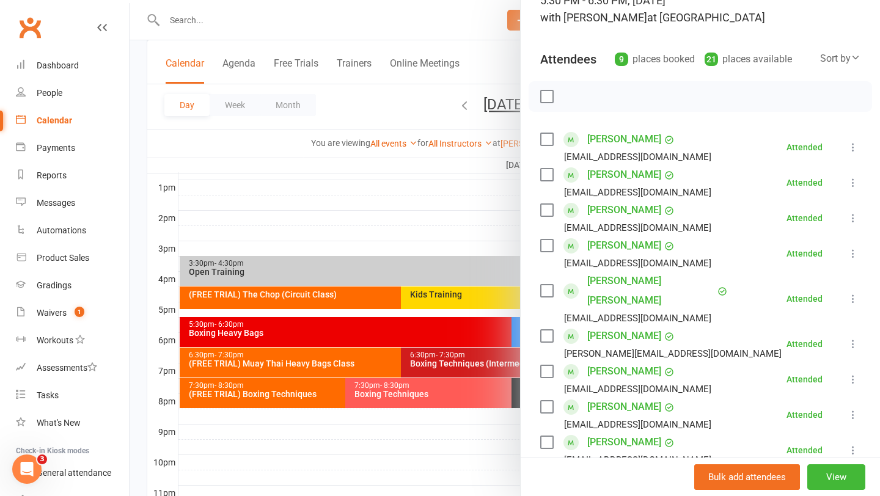
click at [620, 285] on link "[PERSON_NAME] [PERSON_NAME]" at bounding box center [650, 290] width 127 height 39
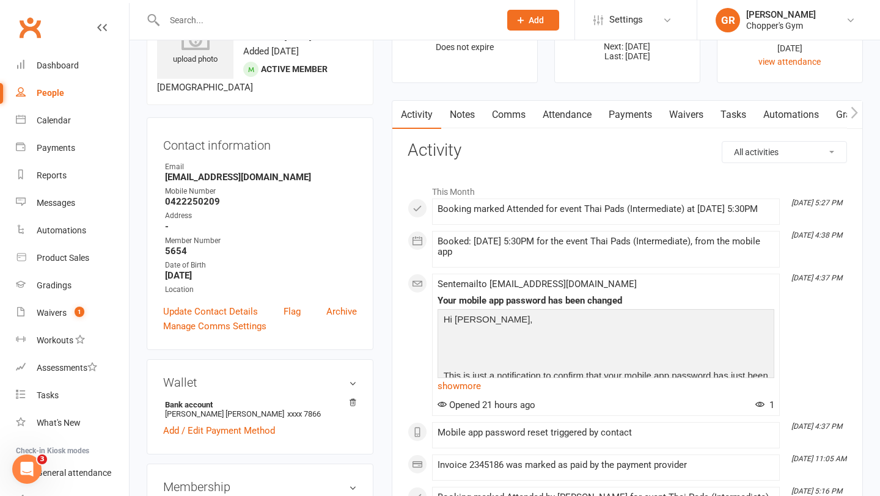
scroll to position [40, 0]
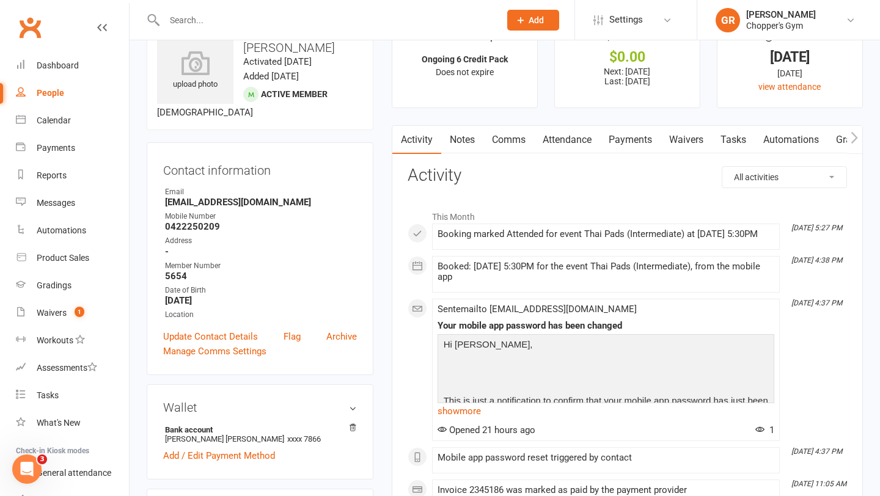
click at [467, 143] on link "Notes" at bounding box center [462, 140] width 42 height 28
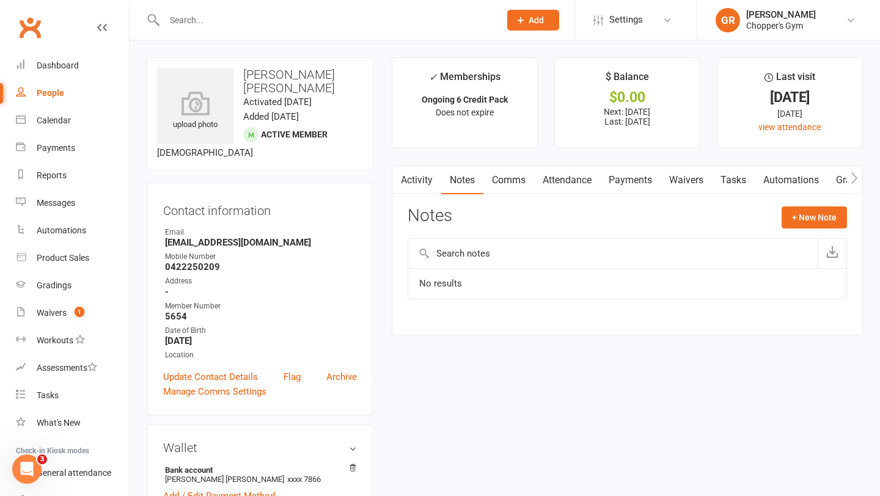
click at [549, 183] on link "Attendance" at bounding box center [567, 180] width 66 height 28
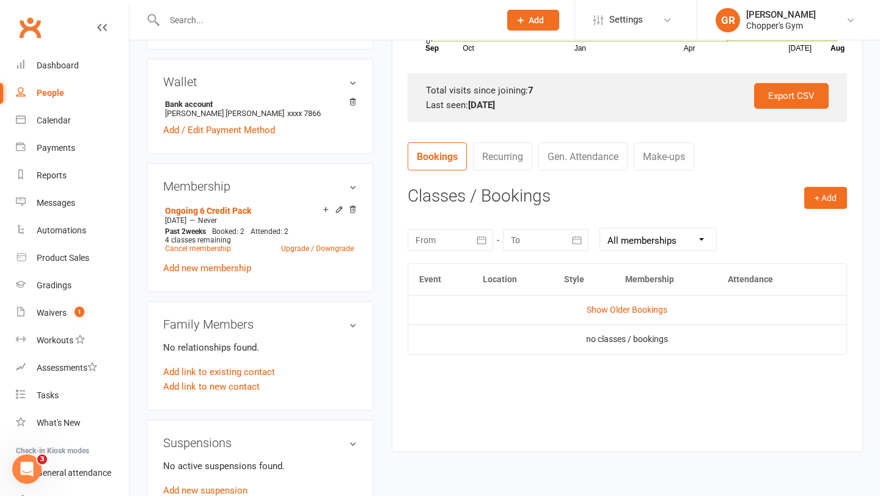
scroll to position [380, 0]
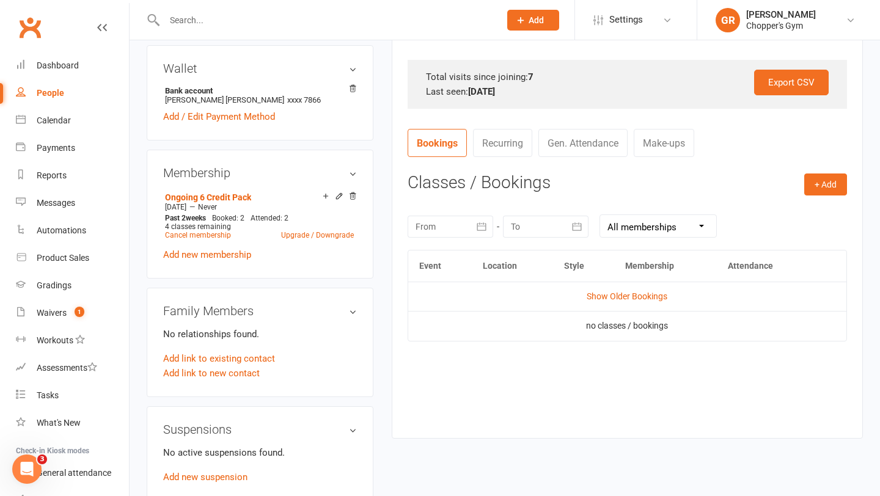
click at [624, 304] on td "Show Older Bookings" at bounding box center [627, 296] width 438 height 29
click at [613, 299] on link "Show Older Bookings" at bounding box center [627, 297] width 81 height 10
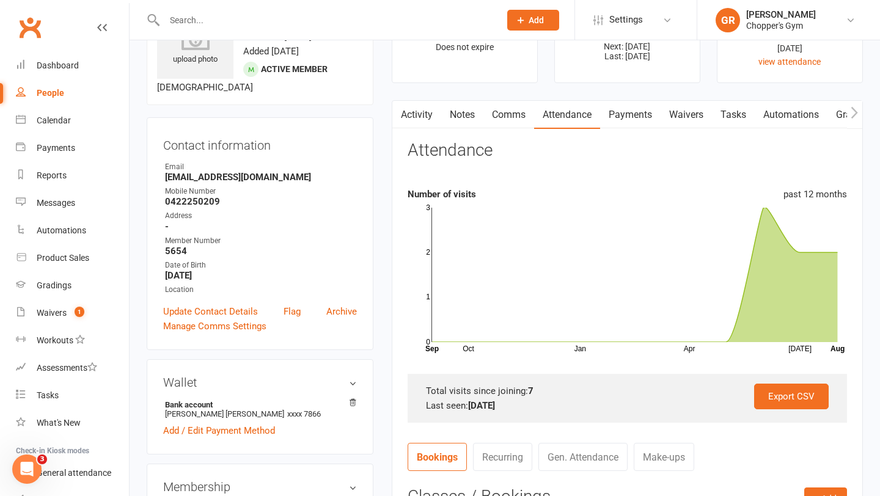
scroll to position [0, 0]
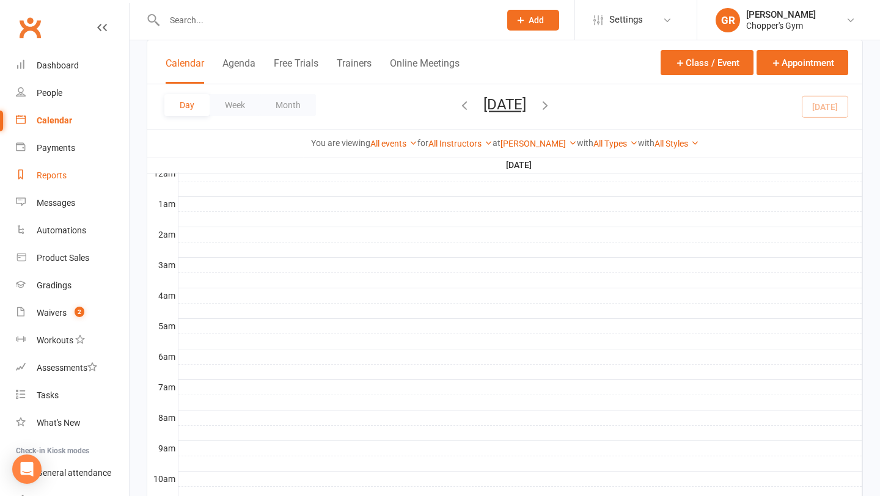
click at [53, 177] on div "Reports" at bounding box center [52, 176] width 30 height 10
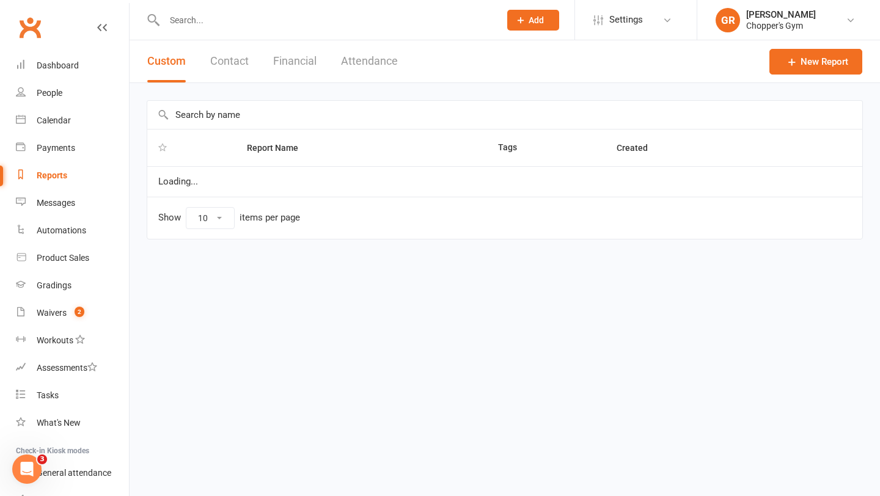
select select "100"
click at [286, 65] on button "Financial" at bounding box center [294, 61] width 43 height 42
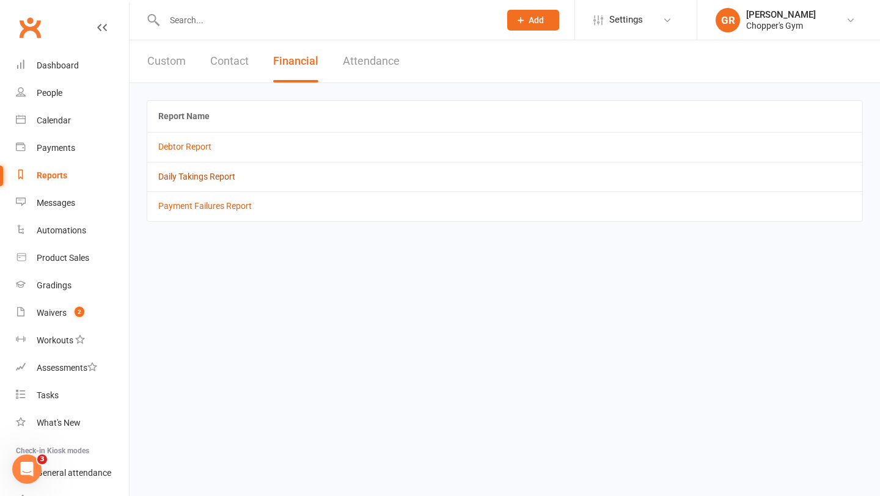
click at [221, 180] on link "Daily Takings Report" at bounding box center [196, 177] width 77 height 10
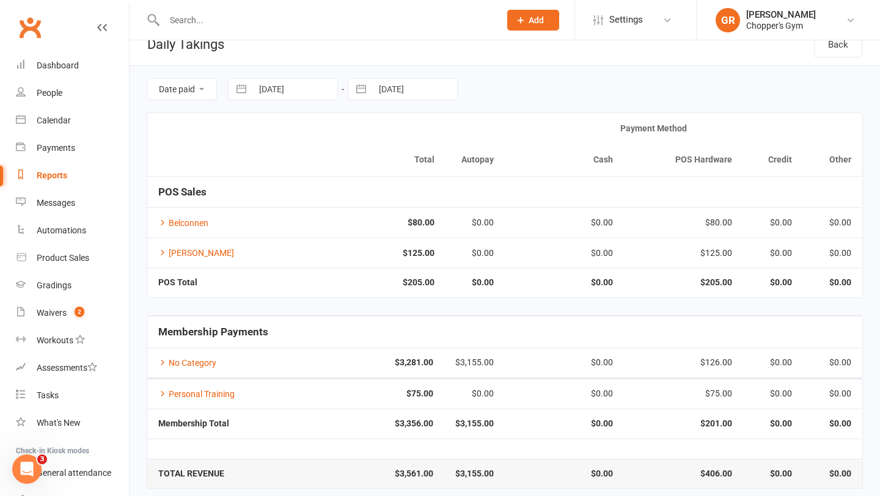
scroll to position [28, 0]
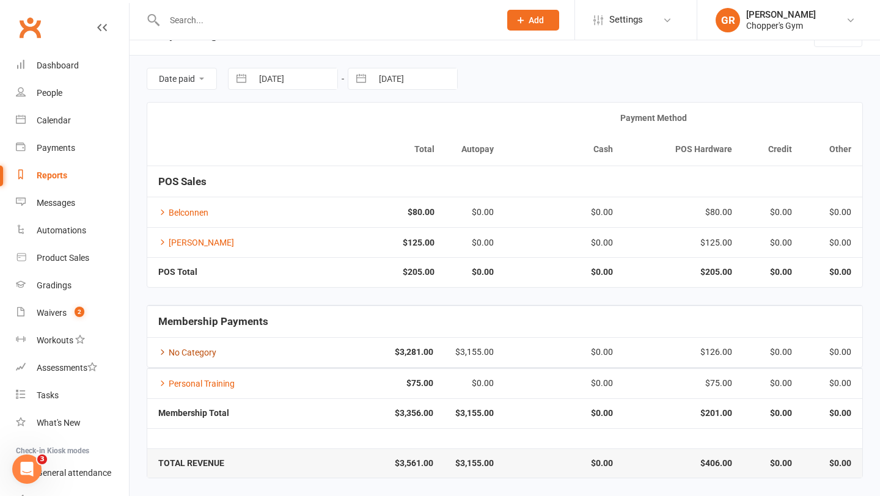
click at [161, 354] on icon at bounding box center [162, 352] width 9 height 9
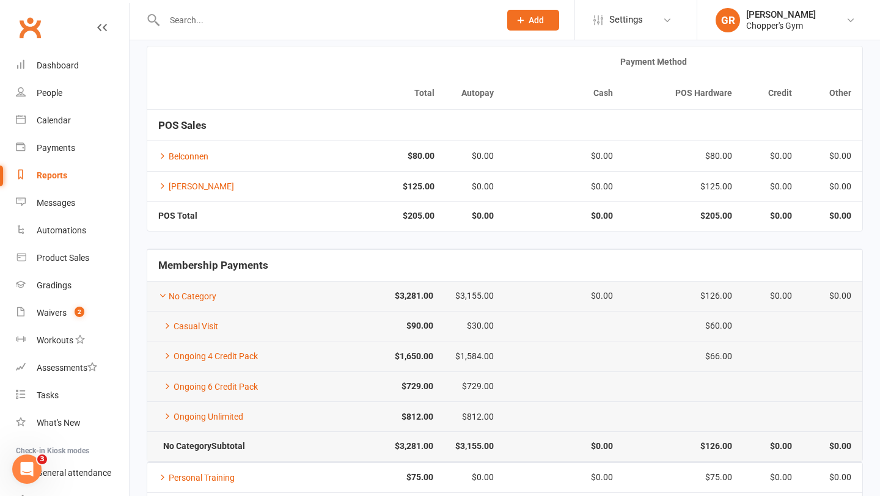
scroll to position [86, 0]
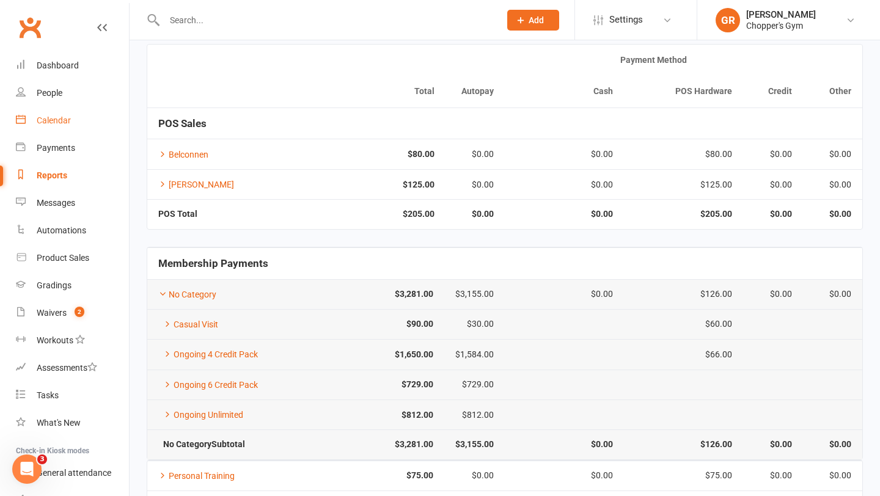
click at [53, 128] on link "Calendar" at bounding box center [72, 121] width 113 height 28
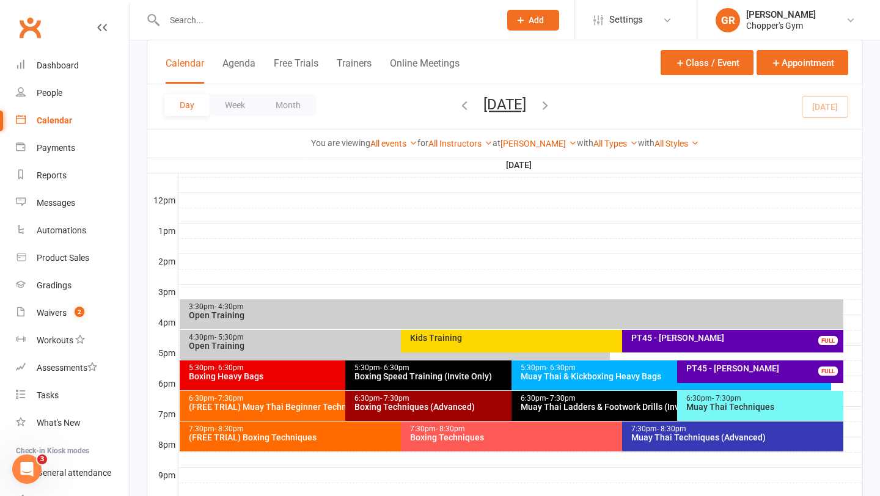
scroll to position [424, 0]
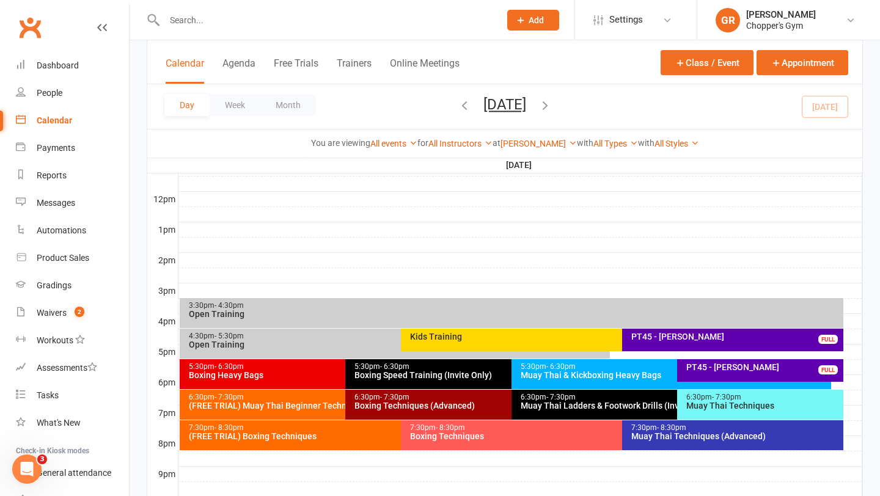
click at [729, 443] on div "7:30pm - 8:30pm Muay Thai Techniques (Advanced)" at bounding box center [732, 435] width 221 height 30
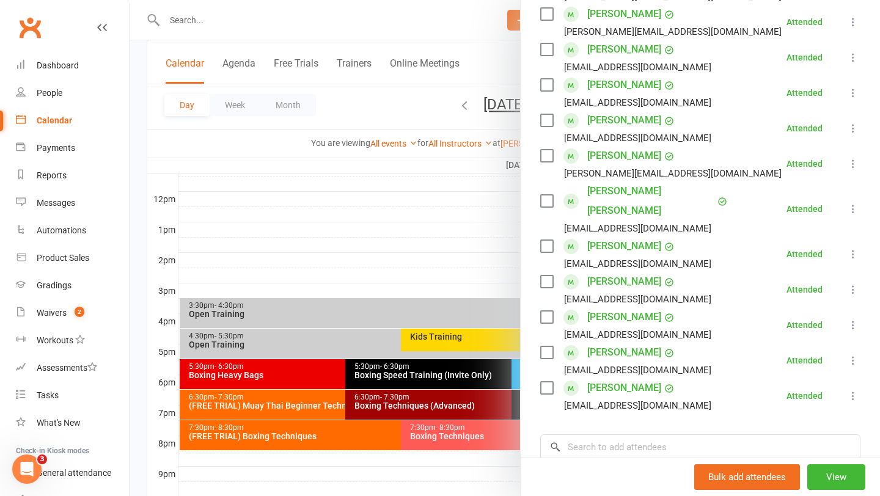
scroll to position [359, 0]
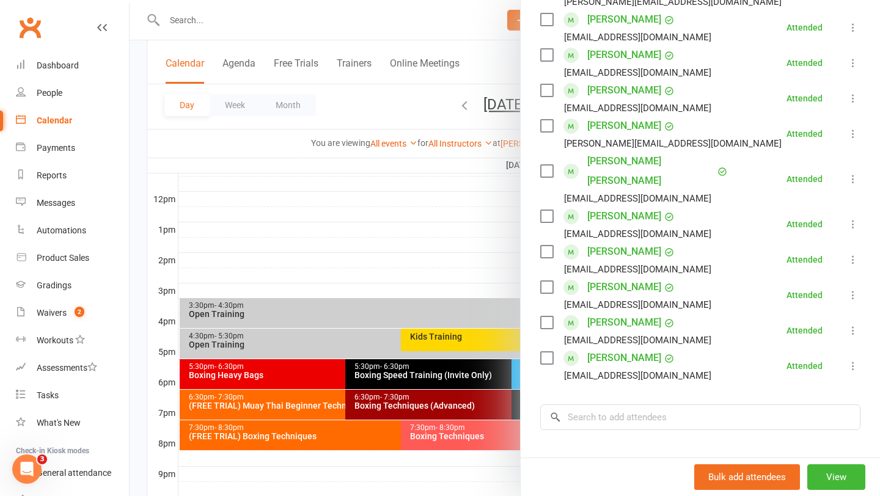
click at [425, 233] on div at bounding box center [505, 248] width 751 height 496
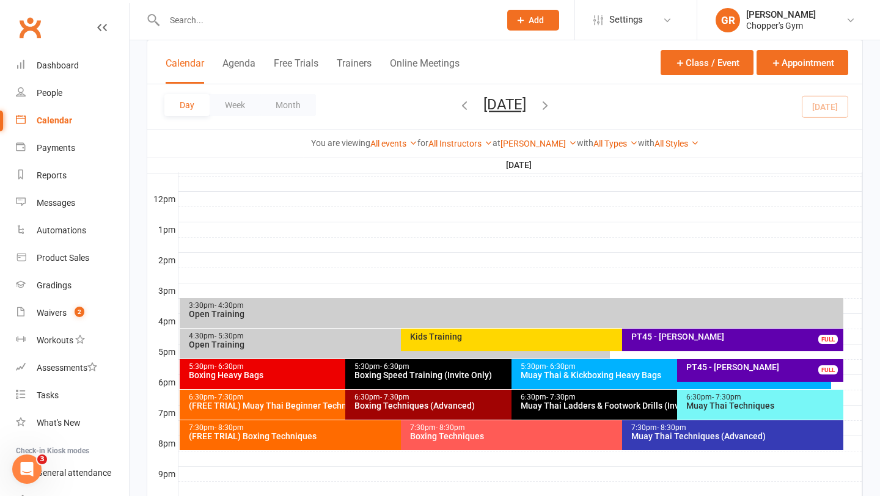
click at [491, 436] on div "Boxing Techniques" at bounding box center [618, 436] width 419 height 9
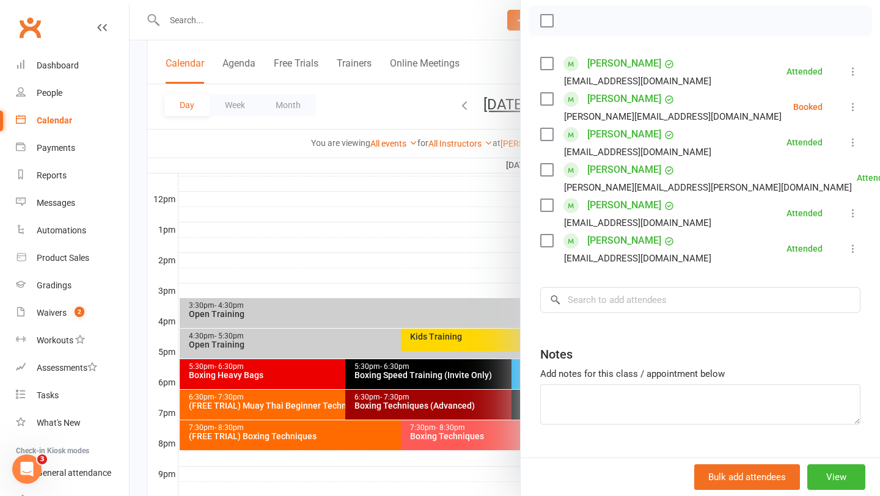
scroll to position [175, 0]
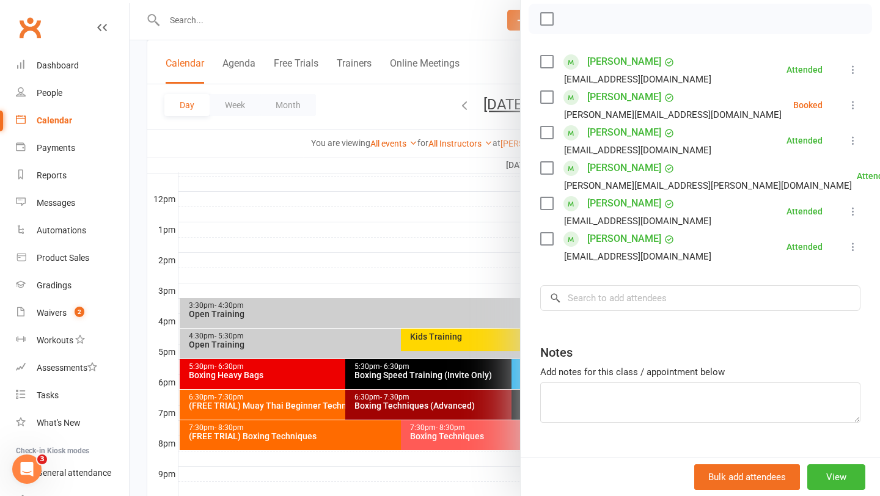
click at [350, 224] on div at bounding box center [505, 248] width 751 height 496
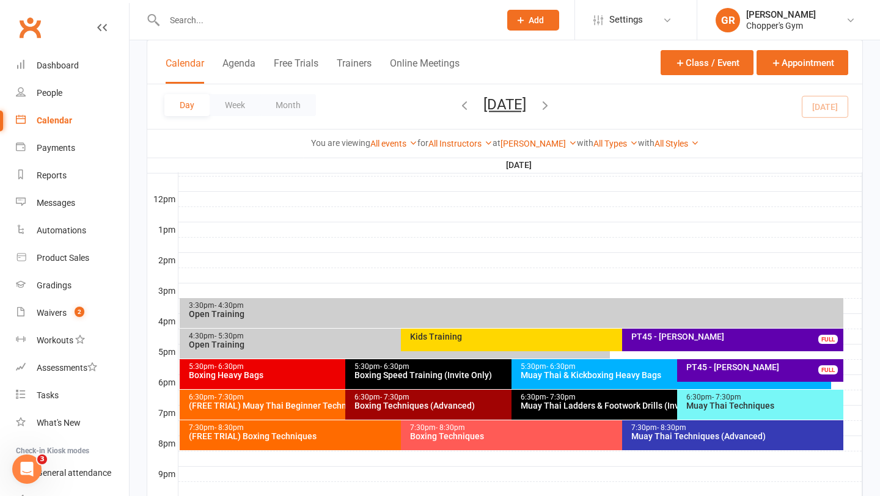
click at [272, 430] on div "7:30pm - 8:30pm" at bounding box center [397, 428] width 419 height 8
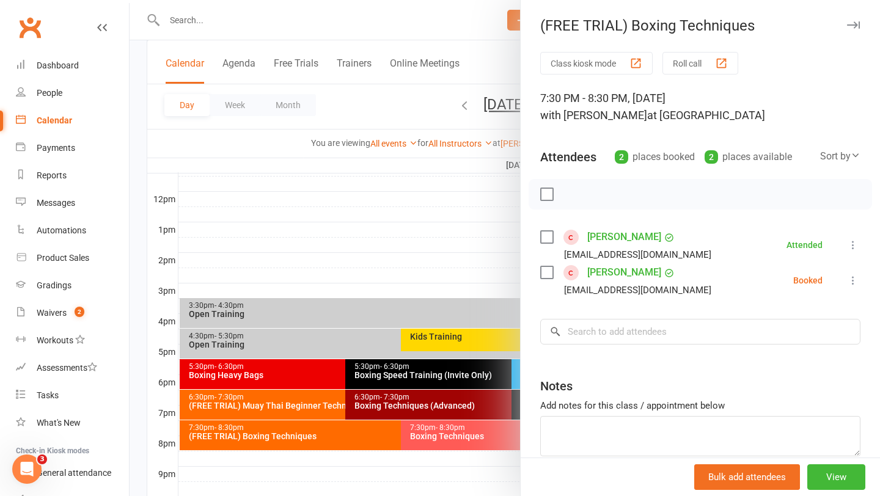
click at [381, 262] on div at bounding box center [505, 248] width 751 height 496
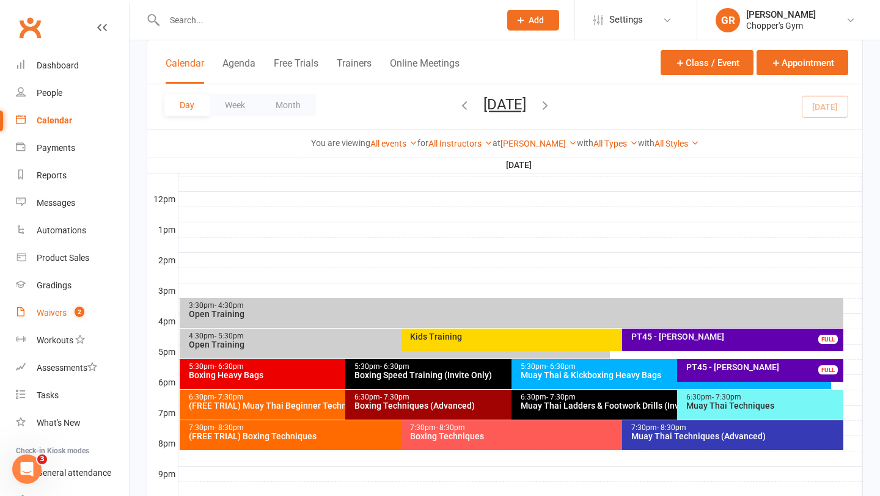
click at [57, 310] on div "Waivers" at bounding box center [52, 313] width 30 height 10
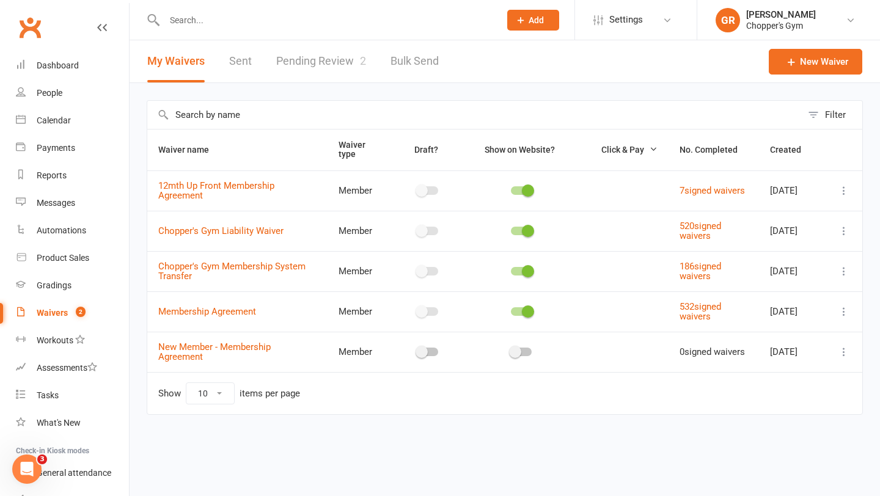
click at [299, 55] on link "Pending Review 2" at bounding box center [321, 61] width 90 height 42
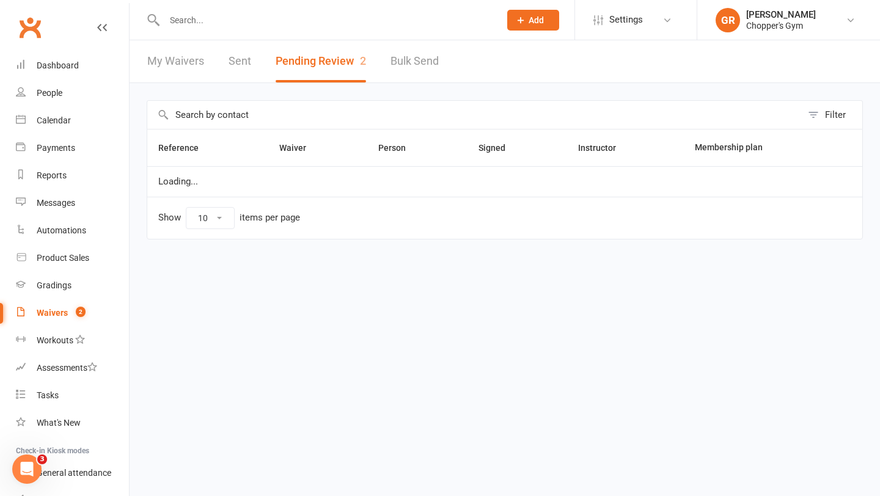
select select "50"
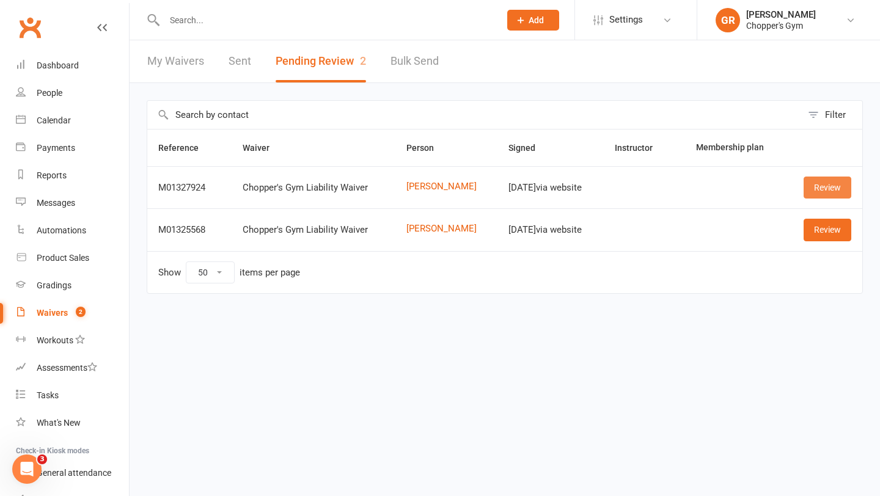
click at [817, 196] on link "Review" at bounding box center [828, 188] width 48 height 22
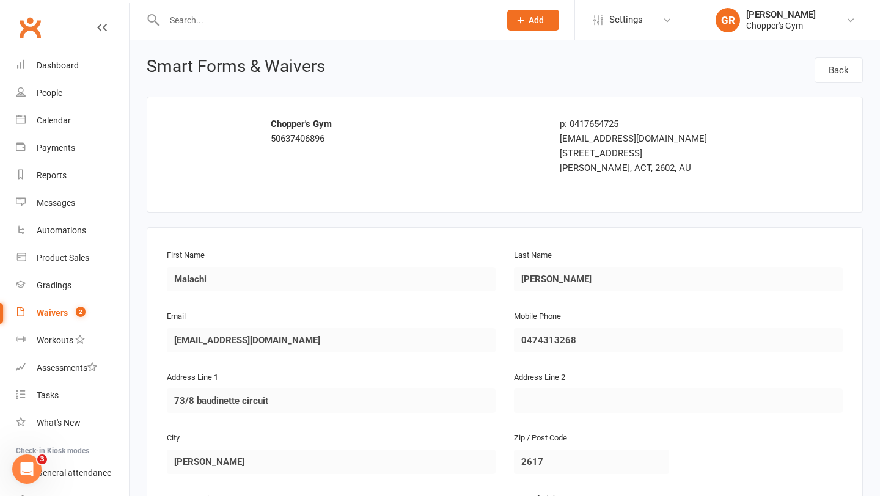
select select "50"
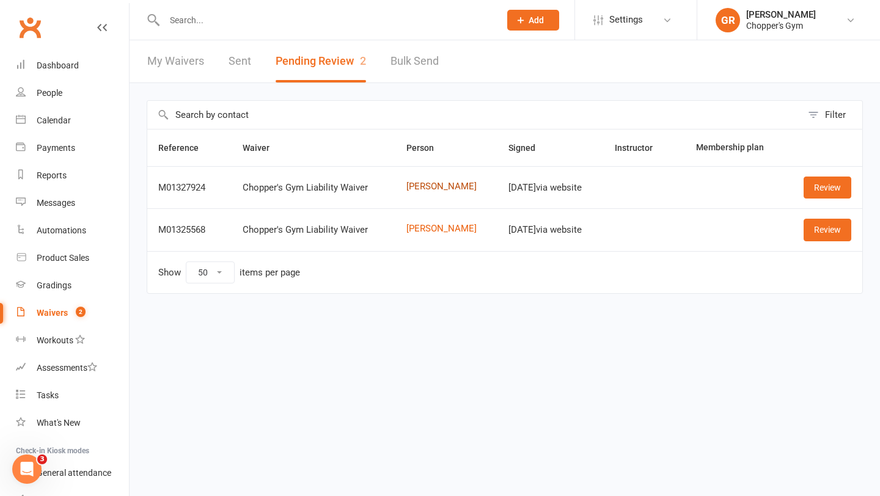
click at [414, 191] on link "[PERSON_NAME]" at bounding box center [446, 187] width 81 height 10
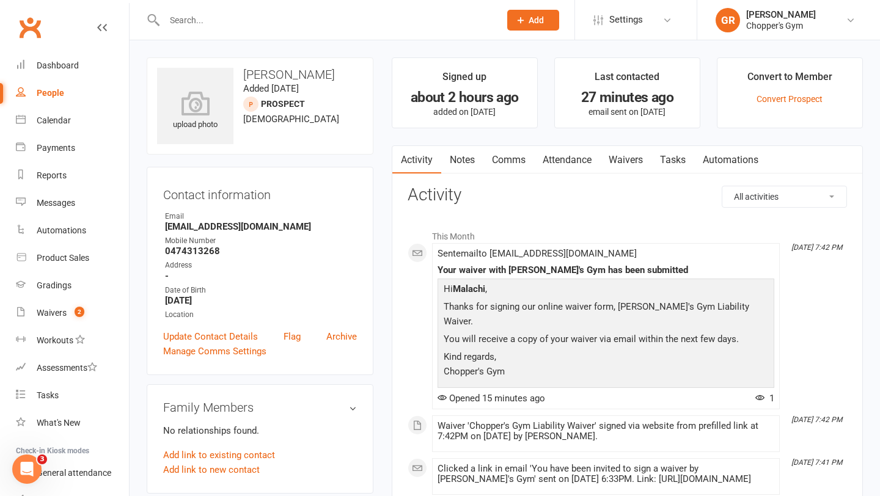
select select "50"
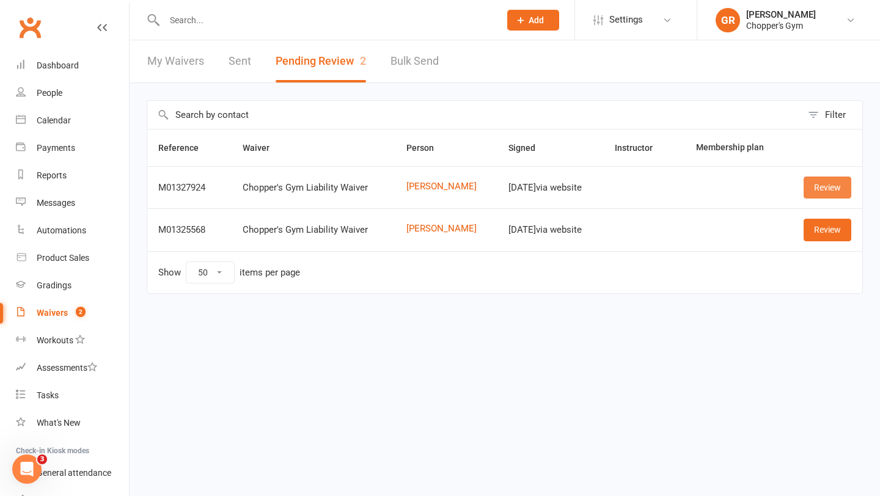
click at [823, 187] on link "Review" at bounding box center [828, 188] width 48 height 22
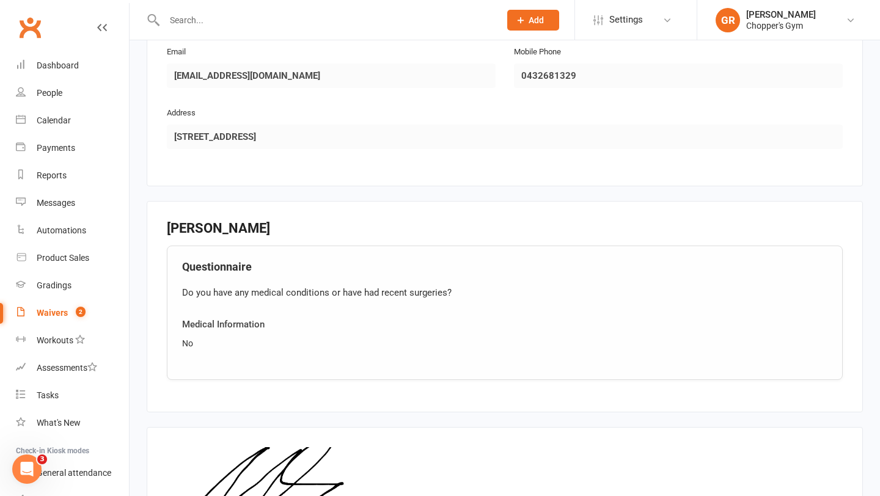
scroll to position [818, 0]
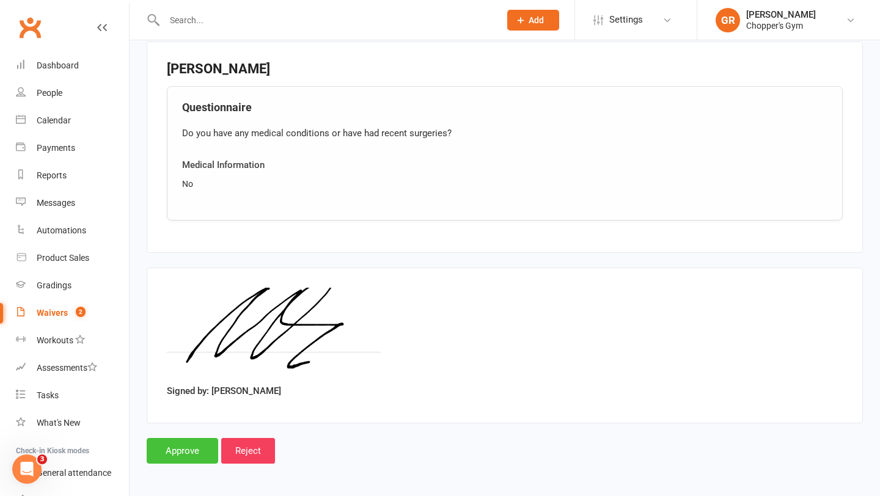
click at [174, 442] on input "Approve" at bounding box center [183, 451] width 72 height 26
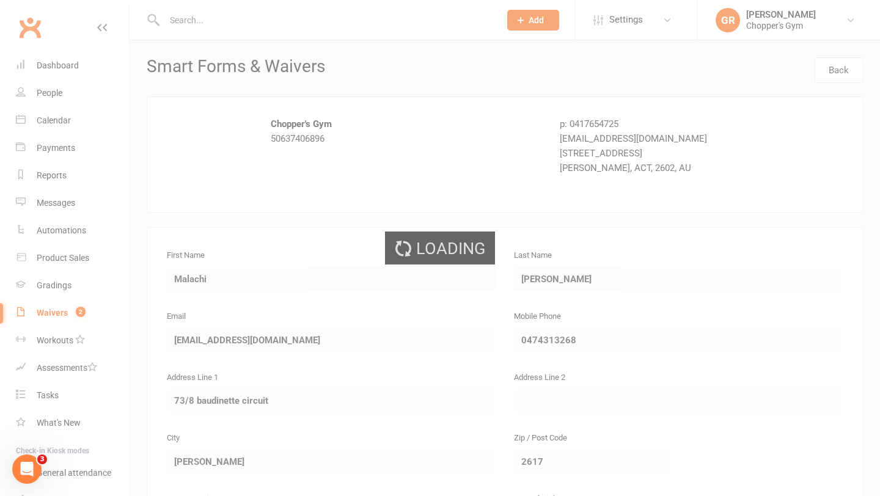
select select "50"
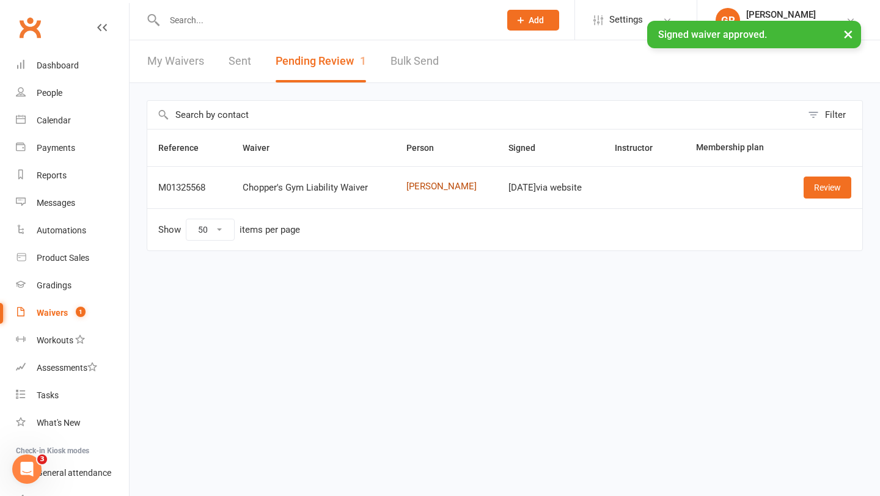
click at [422, 191] on link "[PERSON_NAME]" at bounding box center [446, 187] width 81 height 10
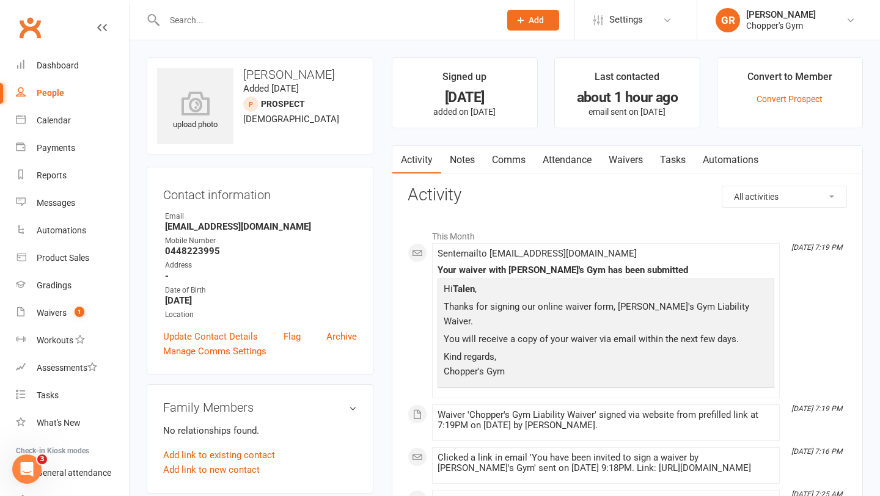
select select "50"
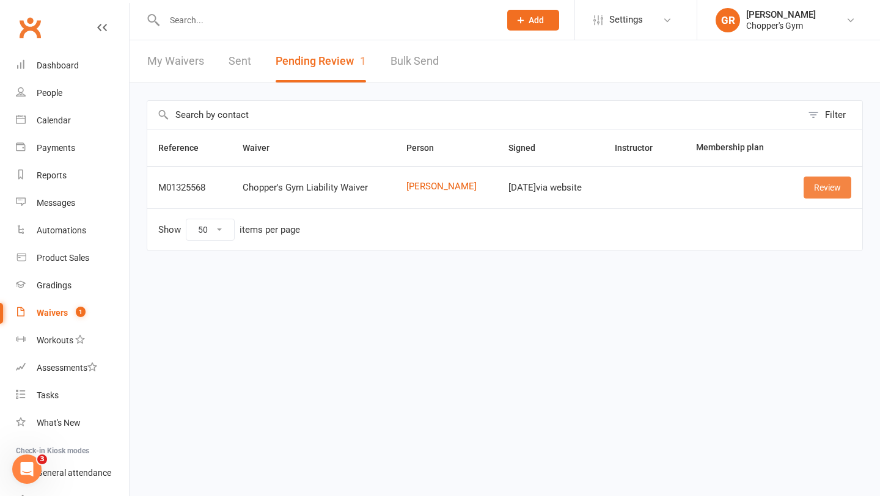
click at [818, 188] on link "Review" at bounding box center [828, 188] width 48 height 22
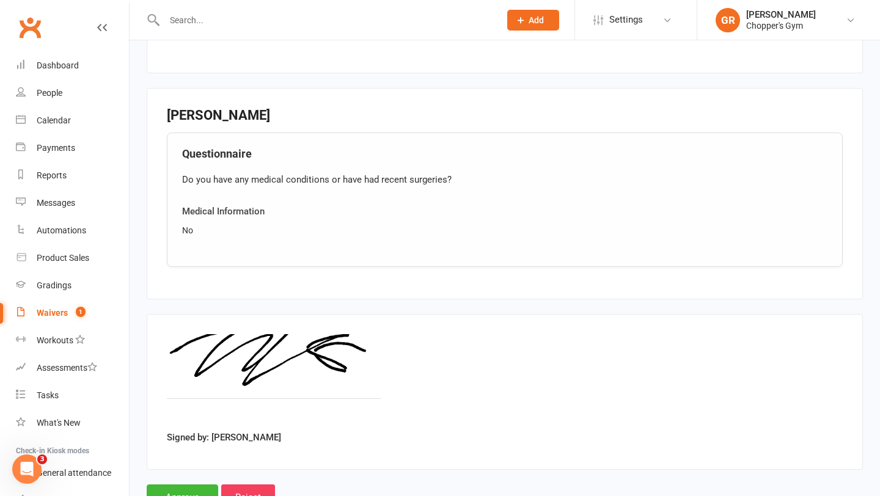
scroll to position [818, 0]
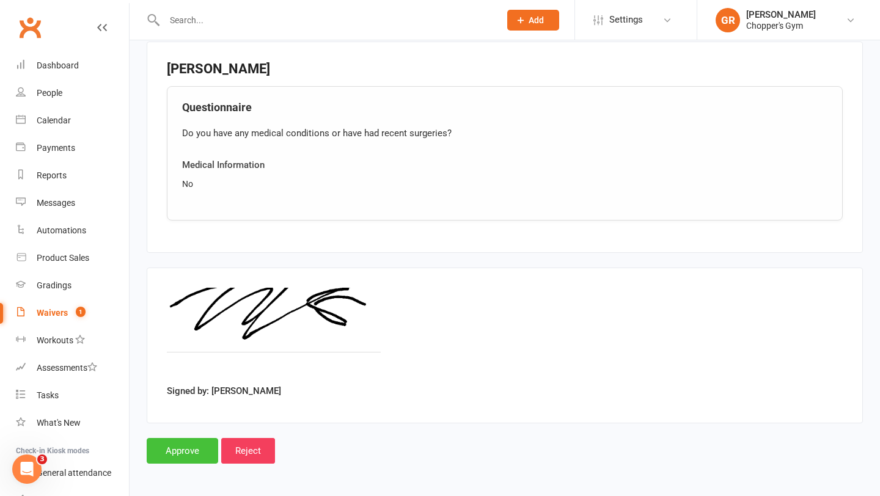
click at [192, 447] on input "Approve" at bounding box center [183, 451] width 72 height 26
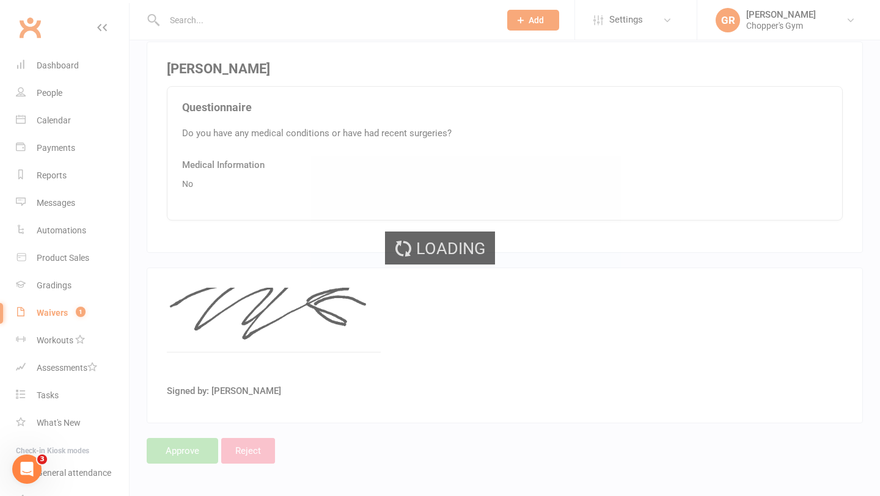
select select "50"
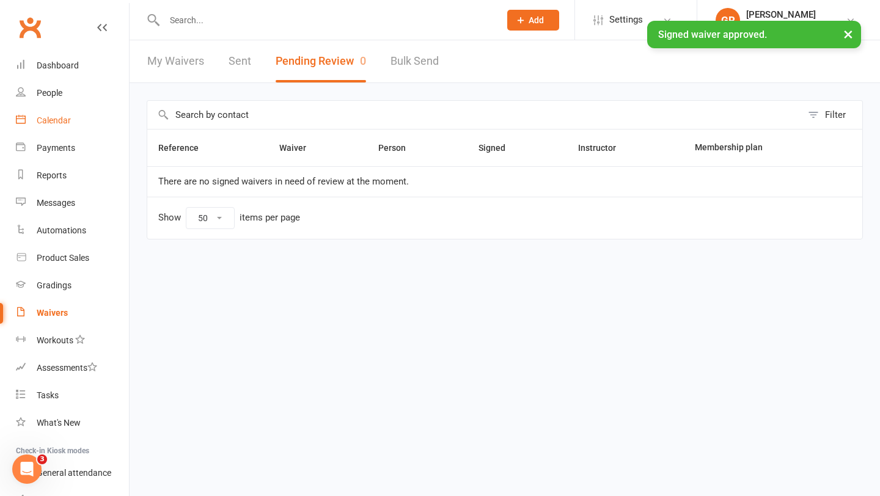
click at [51, 116] on div "Calendar" at bounding box center [54, 121] width 34 height 10
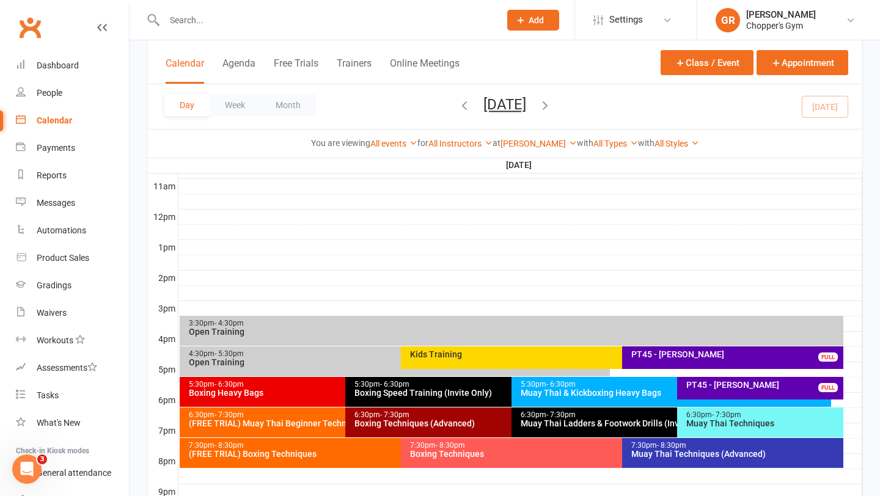
scroll to position [422, 0]
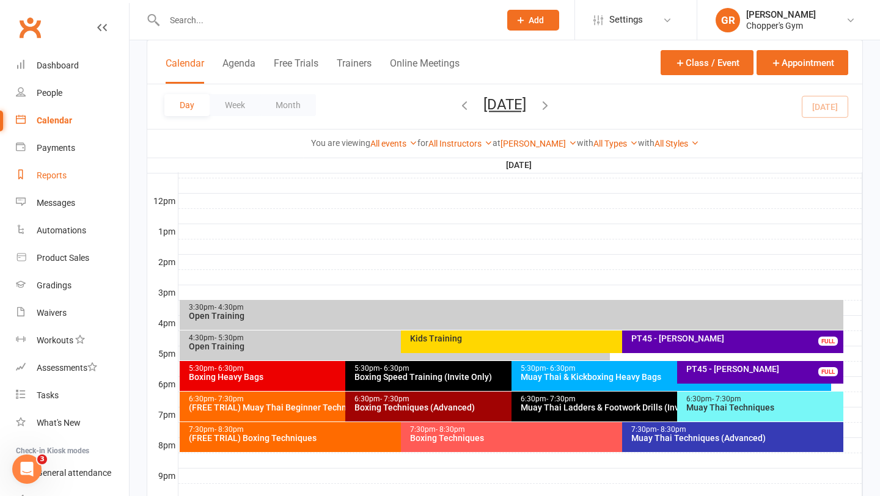
click at [57, 184] on link "Reports" at bounding box center [72, 176] width 113 height 28
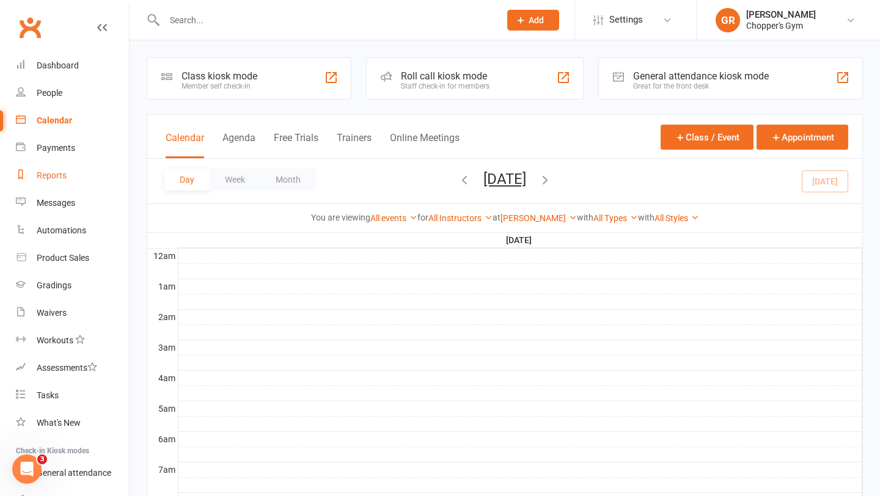
select select "100"
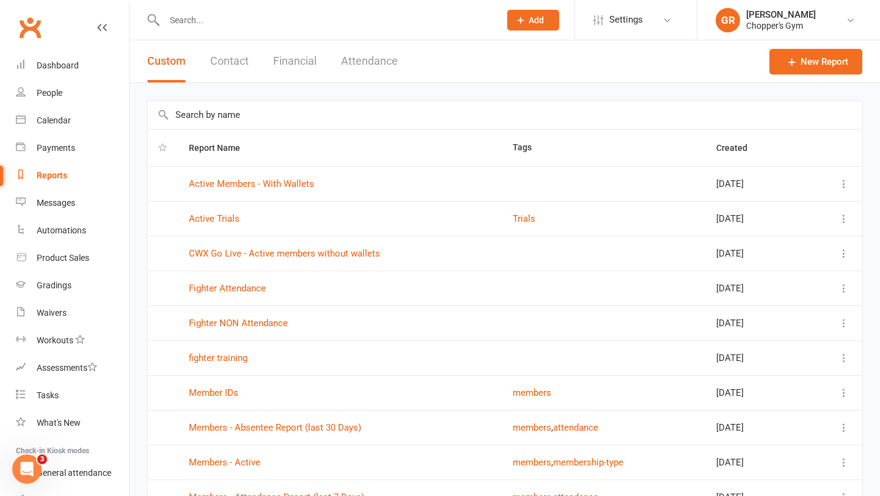
click at [285, 59] on button "Financial" at bounding box center [294, 61] width 43 height 42
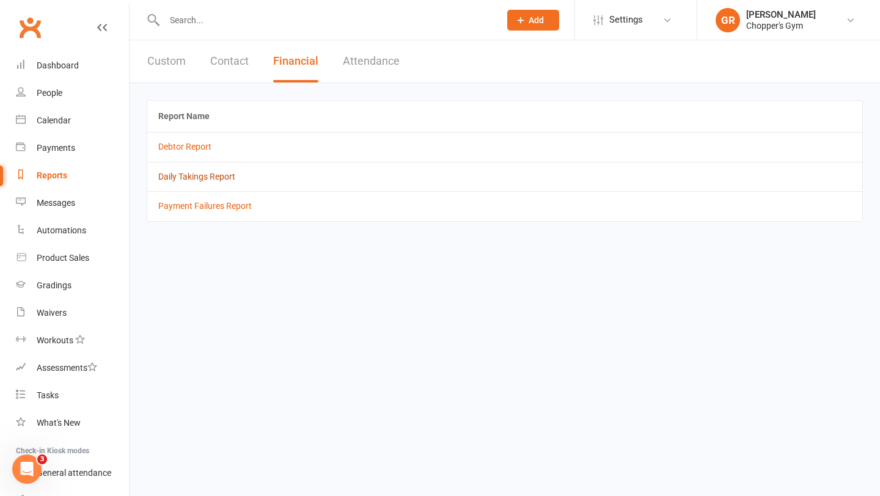
click at [201, 174] on link "Daily Takings Report" at bounding box center [196, 177] width 77 height 10
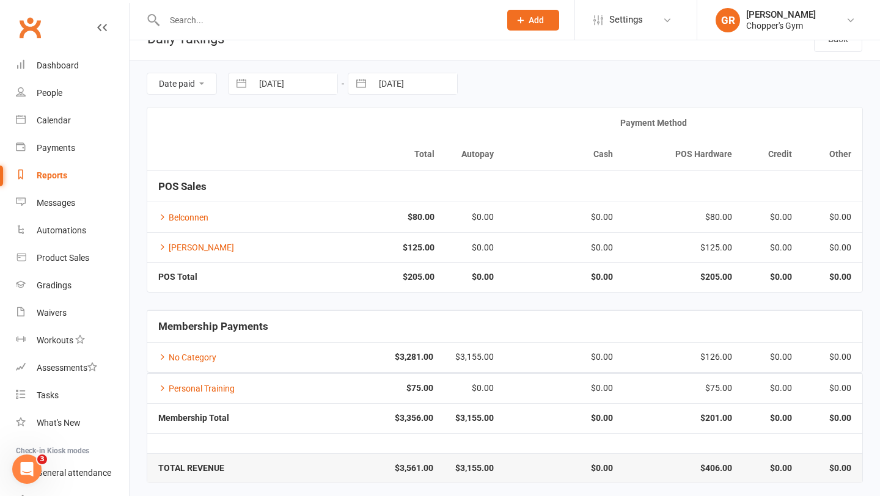
scroll to position [21, 0]
click at [56, 124] on div "Calendar" at bounding box center [54, 121] width 34 height 10
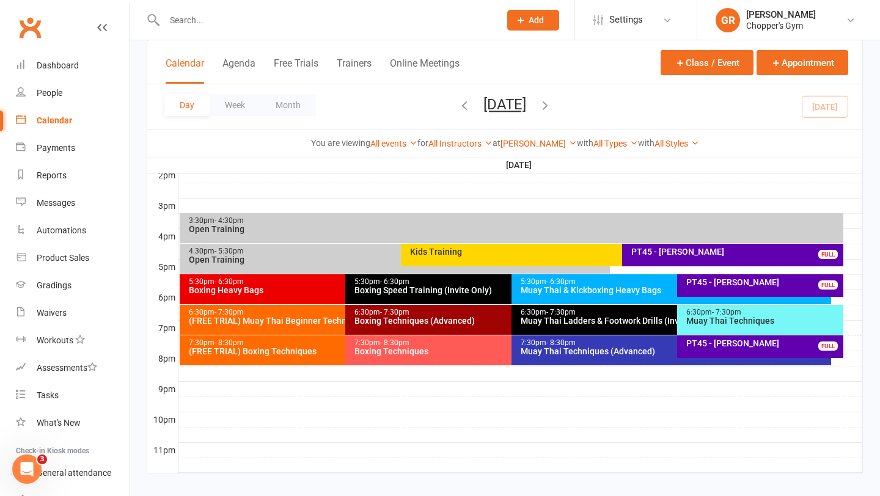
scroll to position [507, 0]
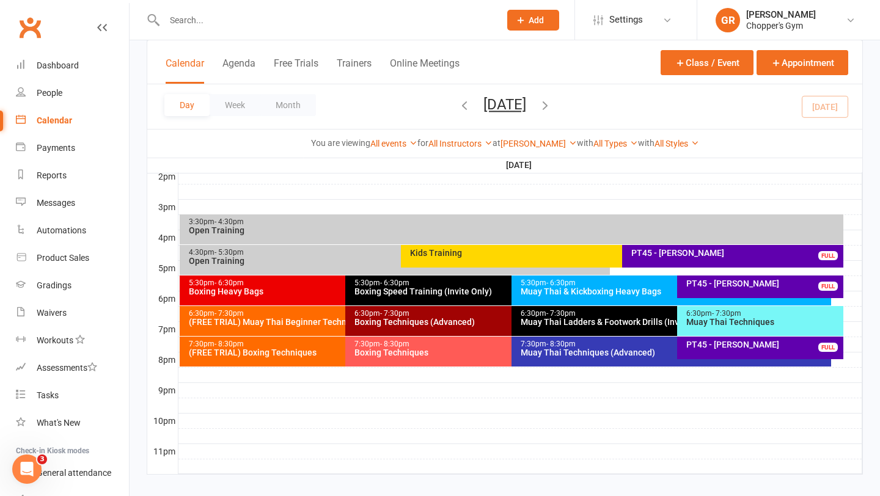
click at [416, 348] on div "Boxing Techniques" at bounding box center [508, 352] width 309 height 9
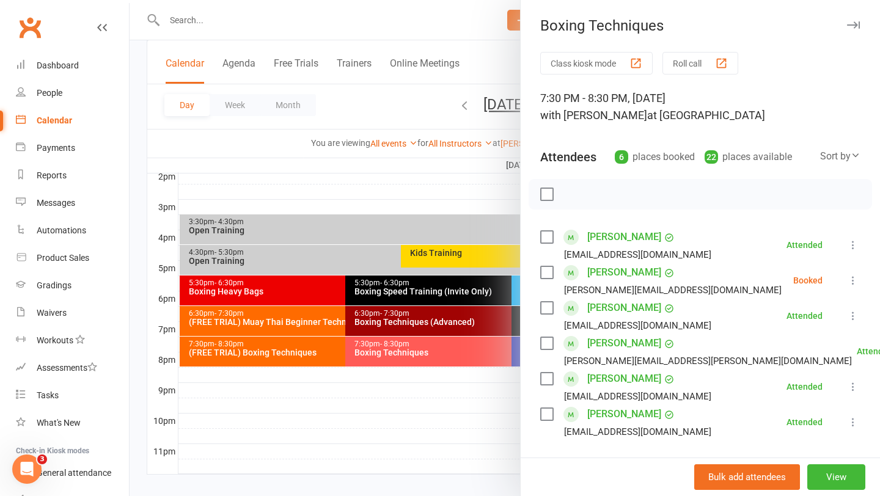
scroll to position [4, 0]
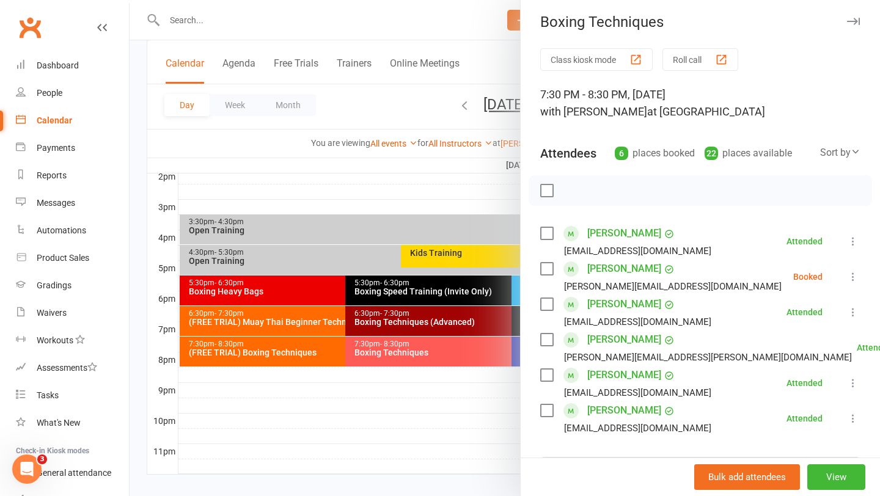
click at [608, 341] on link "[PERSON_NAME]" at bounding box center [624, 340] width 74 height 20
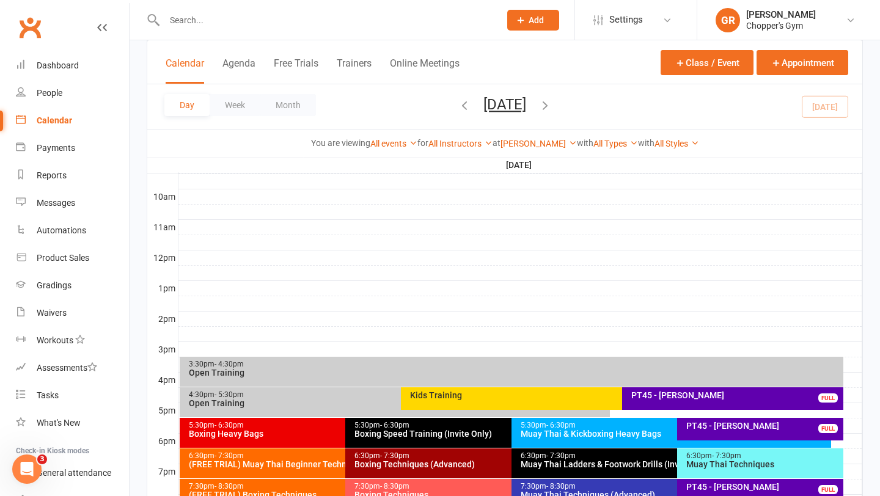
scroll to position [507, 0]
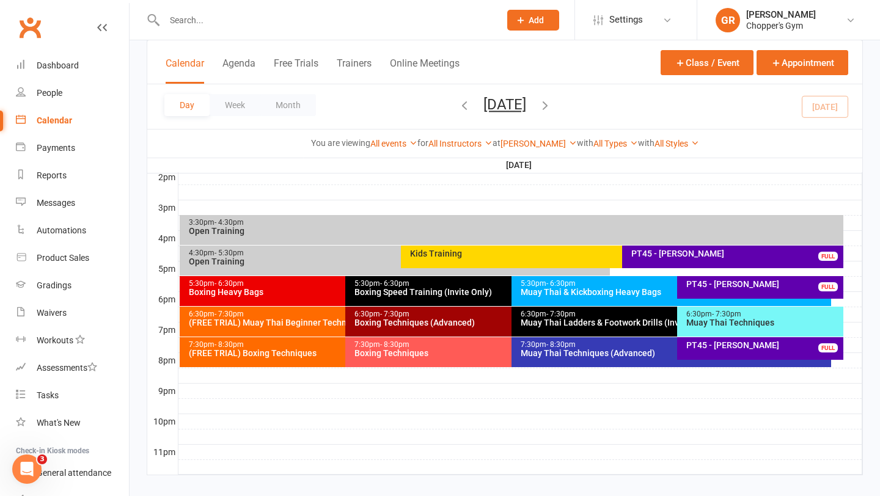
click at [404, 355] on div "Boxing Techniques" at bounding box center [508, 353] width 309 height 9
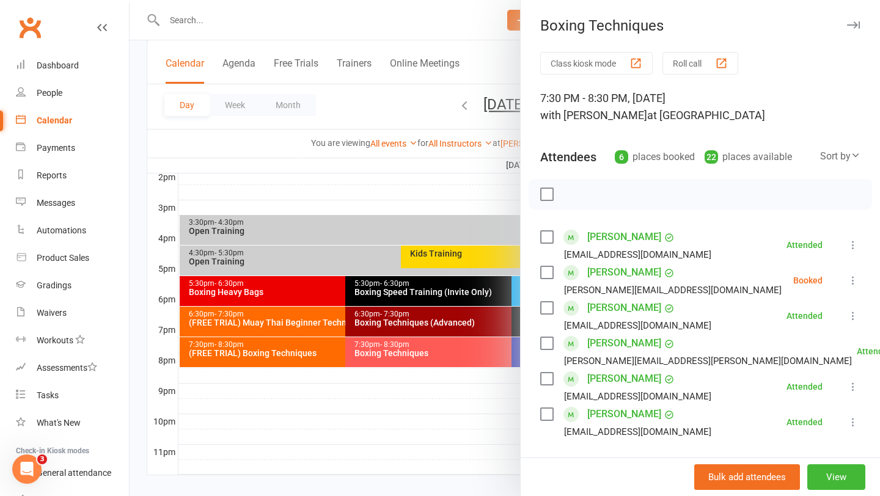
click at [617, 312] on link "[PERSON_NAME]" at bounding box center [624, 308] width 74 height 20
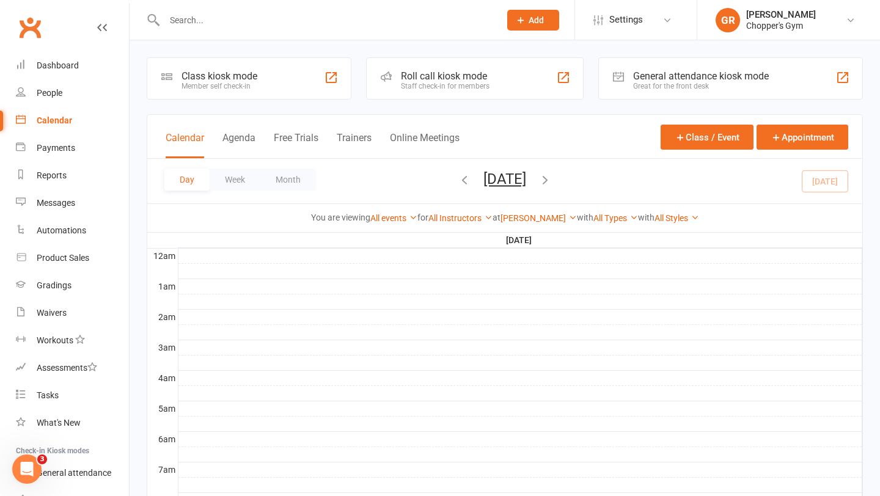
scroll to position [521, 0]
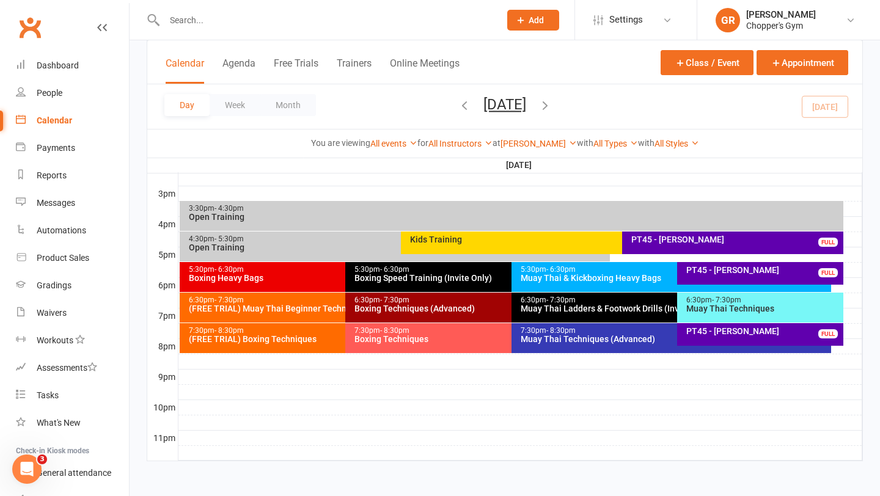
click at [446, 343] on div "7:30pm - 8:30pm Boxing Techniques" at bounding box center [505, 338] width 320 height 30
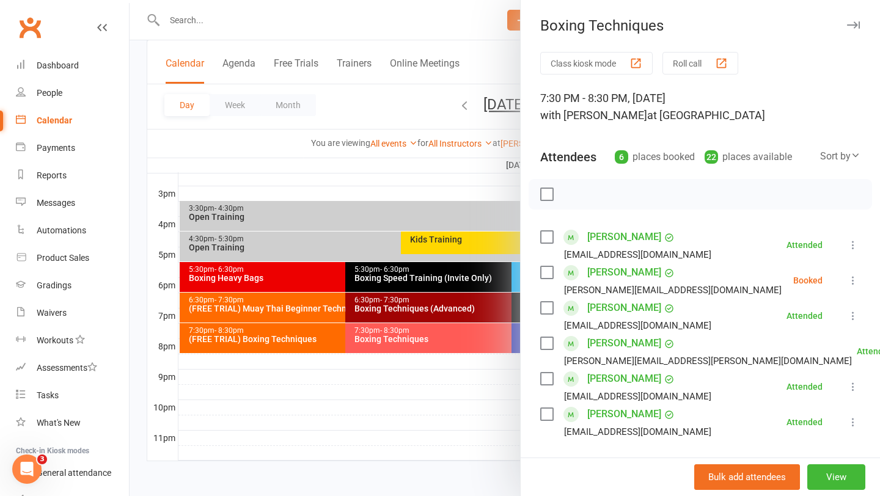
click at [601, 235] on link "[PERSON_NAME]" at bounding box center [624, 237] width 74 height 20
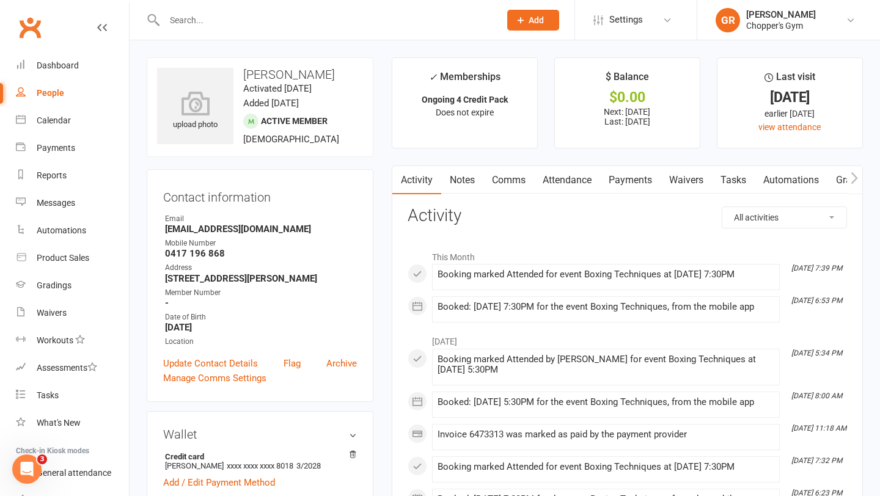
click at [471, 175] on link "Notes" at bounding box center [462, 180] width 42 height 28
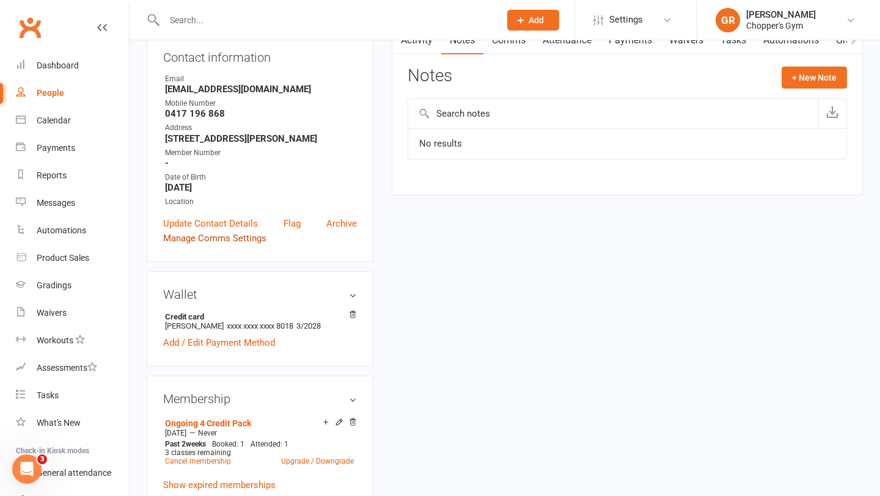
scroll to position [156, 0]
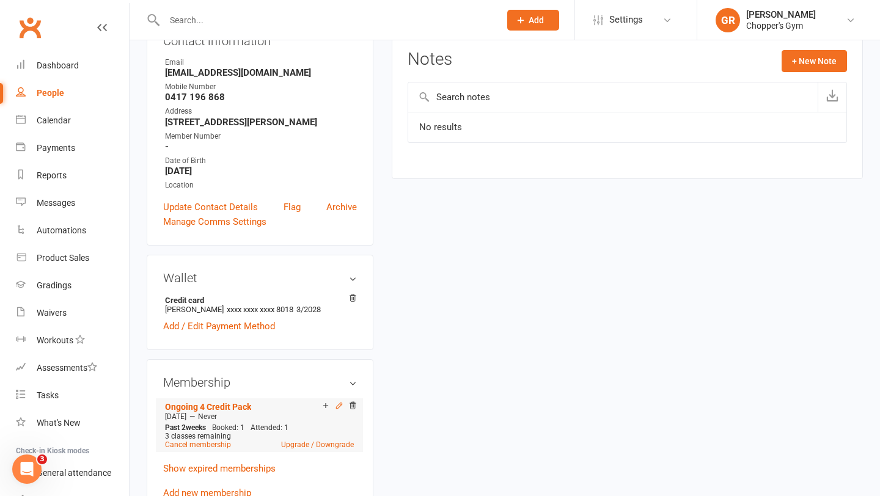
click at [336, 408] on icon at bounding box center [339, 406] width 9 height 9
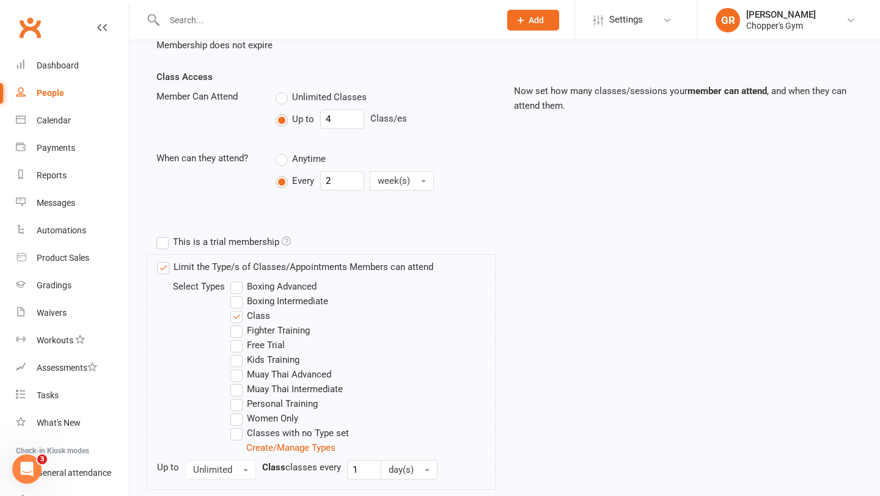
scroll to position [257, 0]
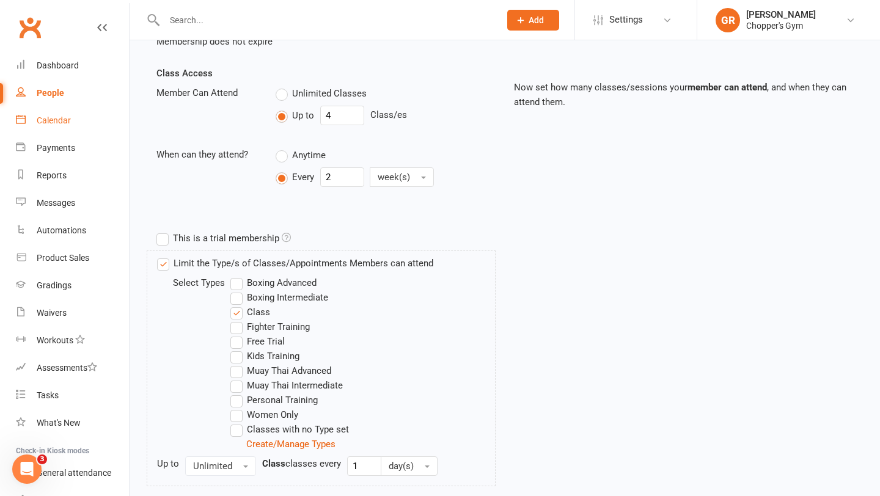
click at [45, 112] on link "Calendar" at bounding box center [72, 121] width 113 height 28
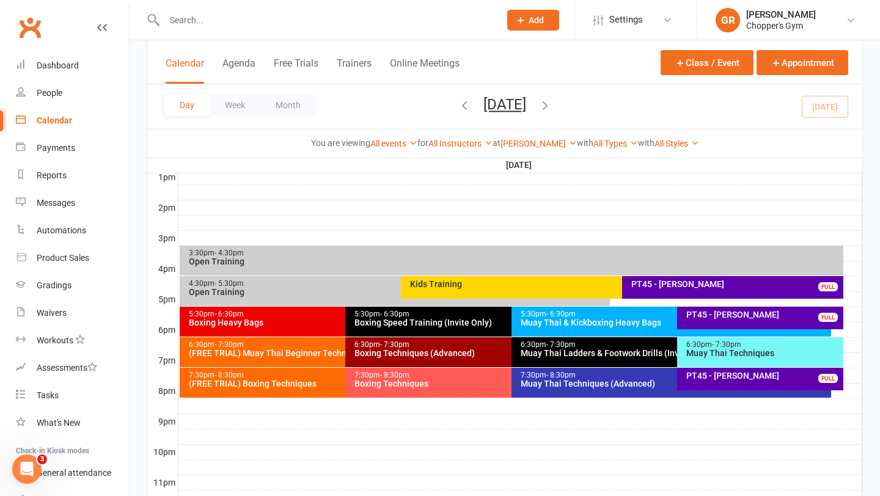
scroll to position [480, 0]
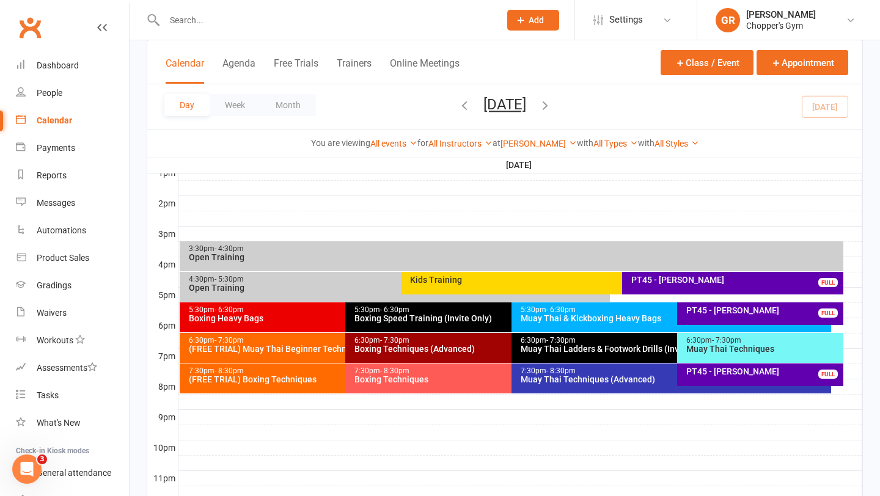
click at [387, 375] on div "Boxing Techniques" at bounding box center [508, 379] width 309 height 9
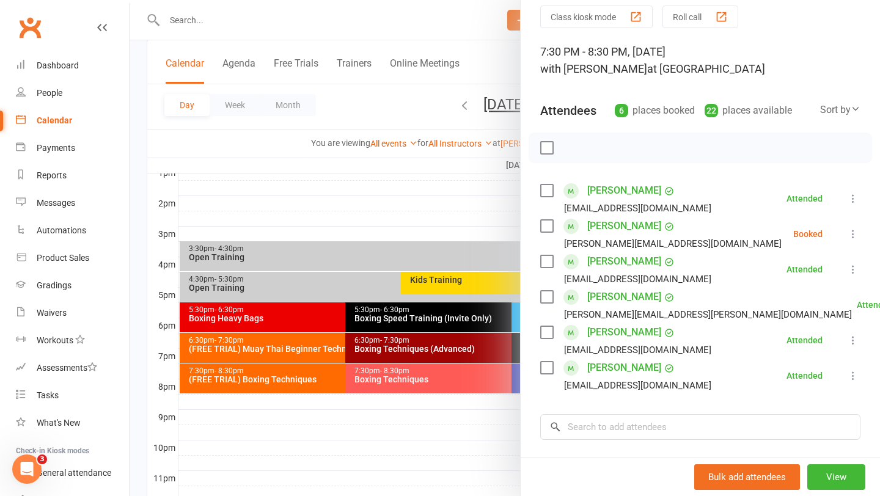
scroll to position [53, 0]
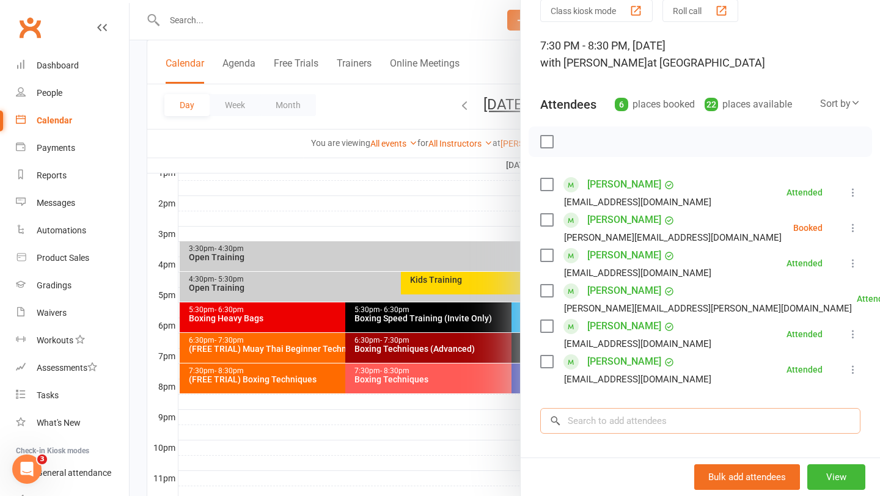
click at [576, 430] on input "search" at bounding box center [700, 421] width 320 height 26
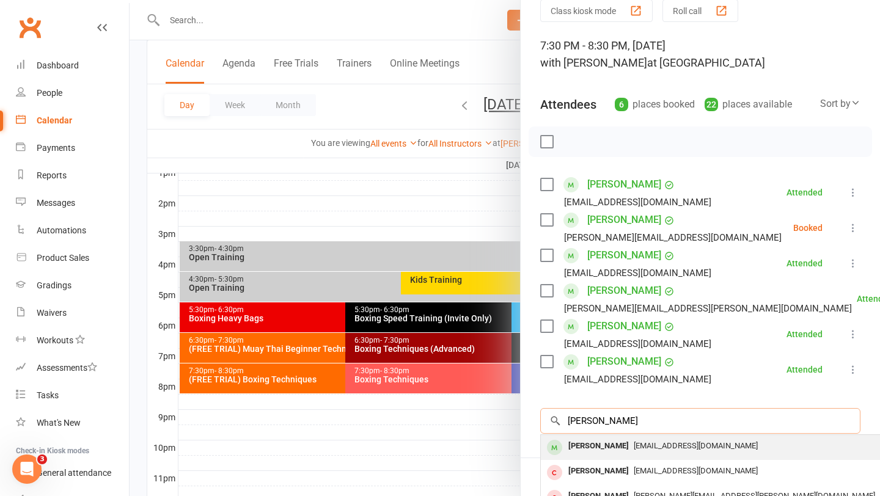
type input "[PERSON_NAME]"
click at [593, 444] on div "[PERSON_NAME]" at bounding box center [599, 447] width 70 height 18
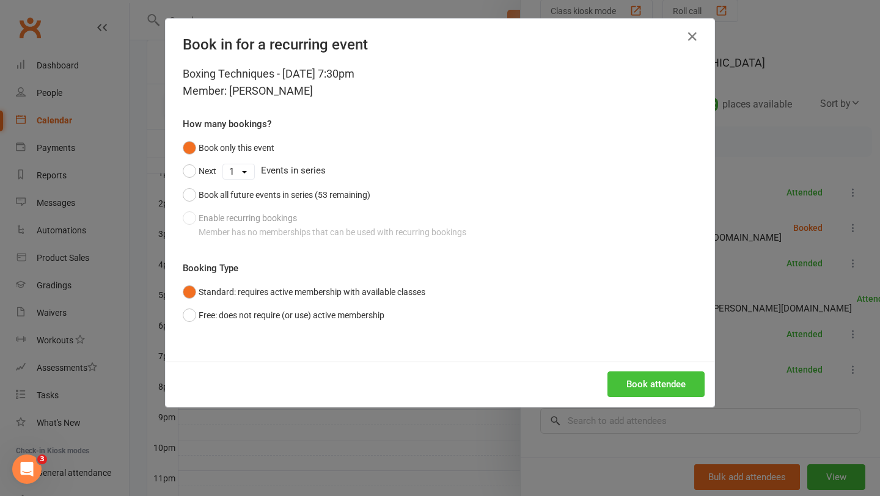
click at [658, 377] on button "Book attendee" at bounding box center [656, 385] width 97 height 26
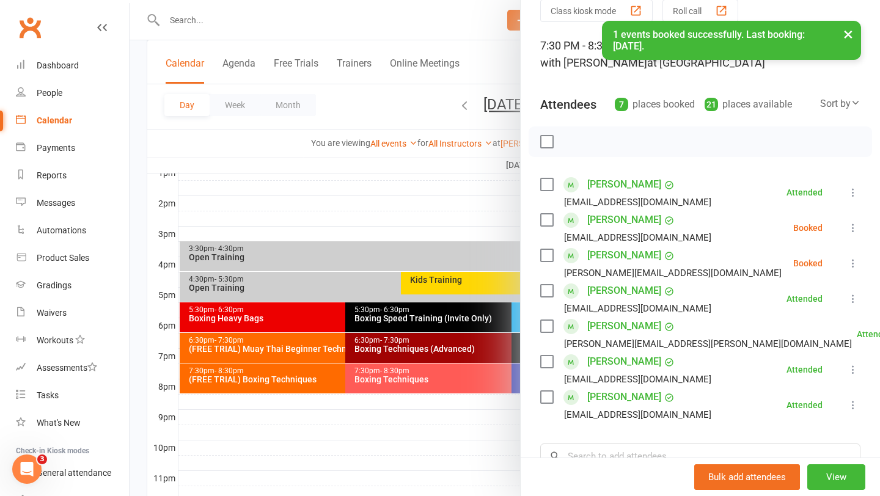
click at [551, 221] on label at bounding box center [546, 220] width 12 height 12
click at [573, 149] on button "button" at bounding box center [574, 141] width 21 height 21
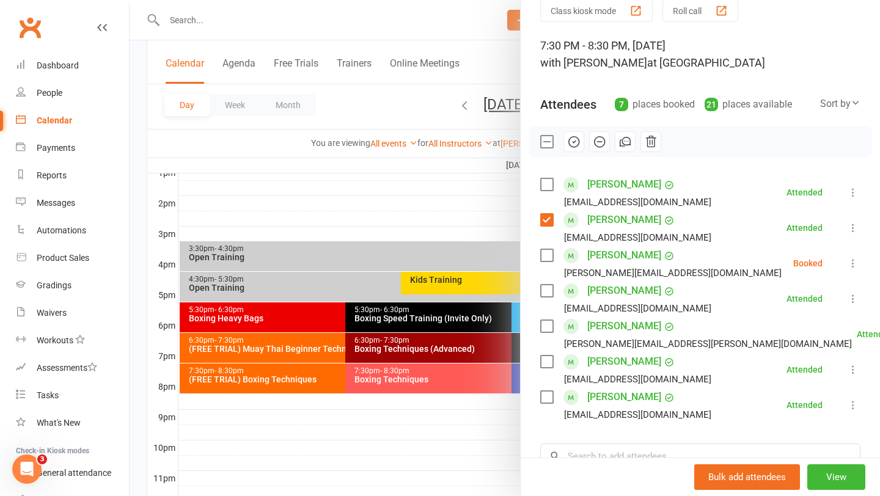
click at [552, 290] on label at bounding box center [546, 291] width 12 height 12
click at [600, 150] on button "button" at bounding box center [599, 141] width 21 height 21
click at [604, 254] on link "[PERSON_NAME]" at bounding box center [624, 256] width 74 height 20
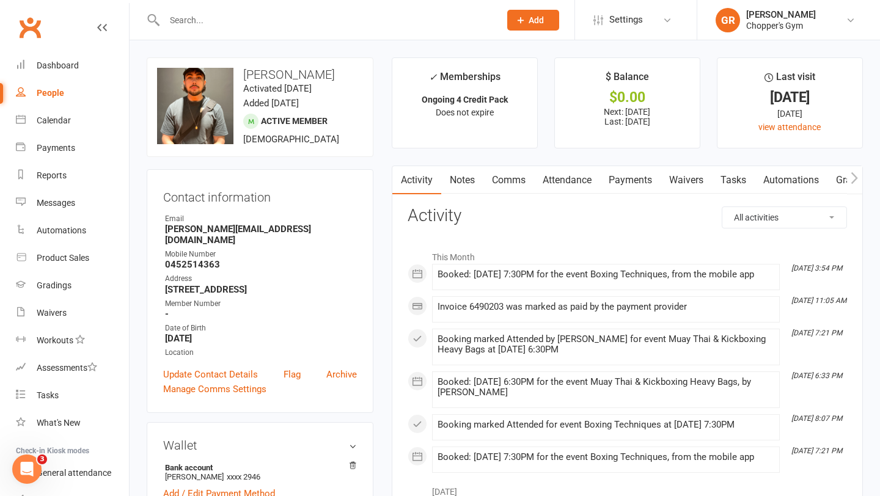
click at [624, 181] on link "Payments" at bounding box center [630, 180] width 61 height 28
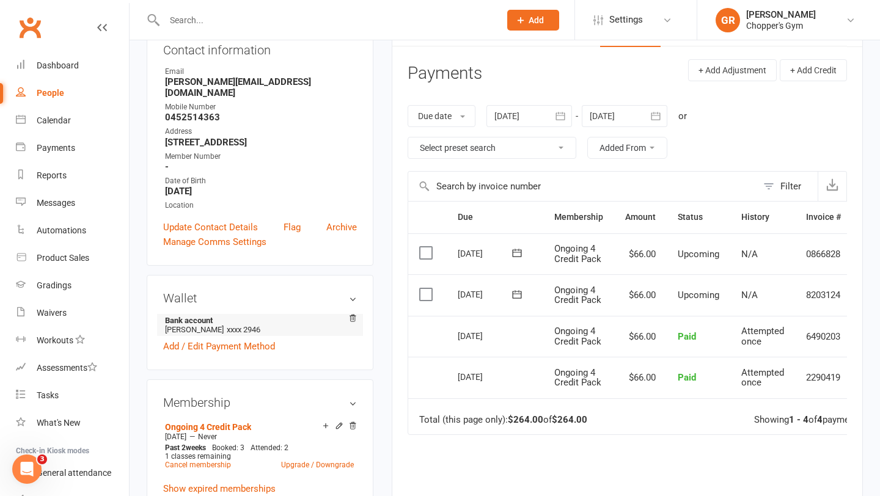
scroll to position [149, 0]
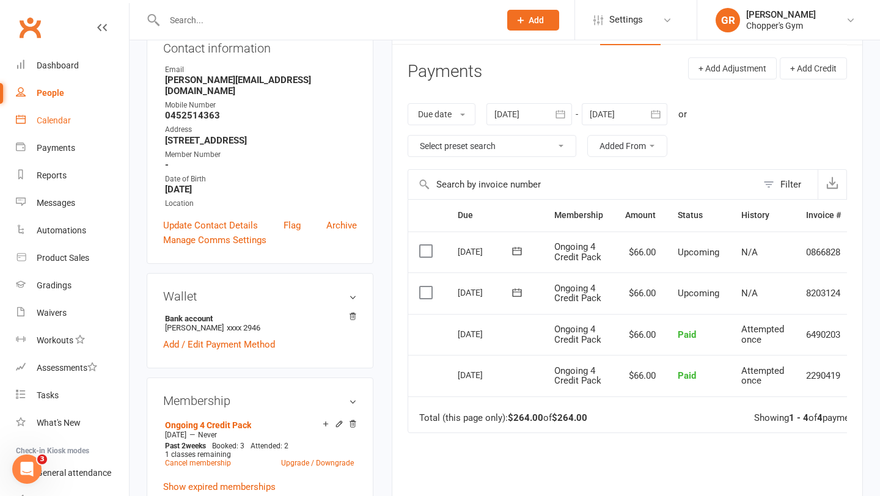
click at [53, 131] on link "Calendar" at bounding box center [72, 121] width 113 height 28
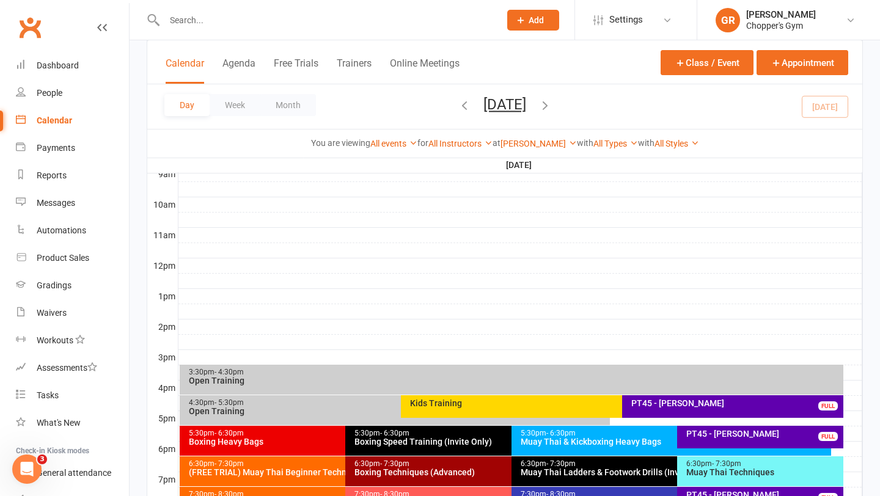
scroll to position [405, 0]
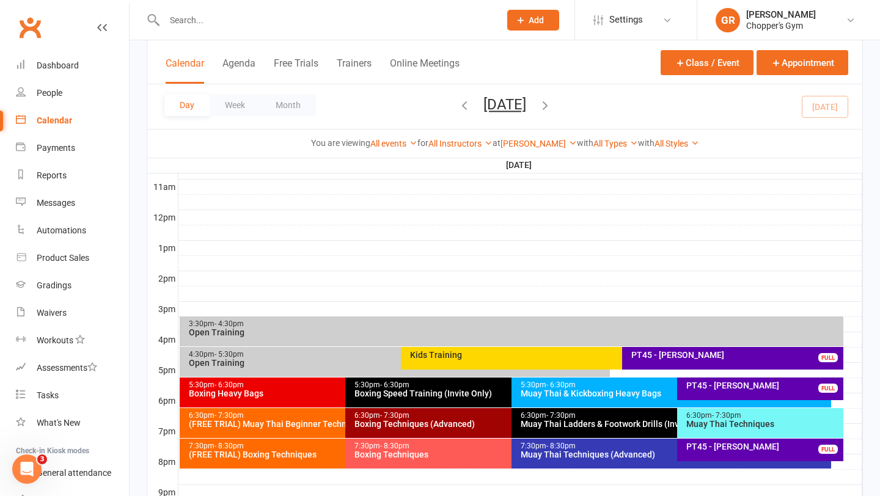
click at [471, 452] on div "Boxing Techniques" at bounding box center [508, 454] width 309 height 9
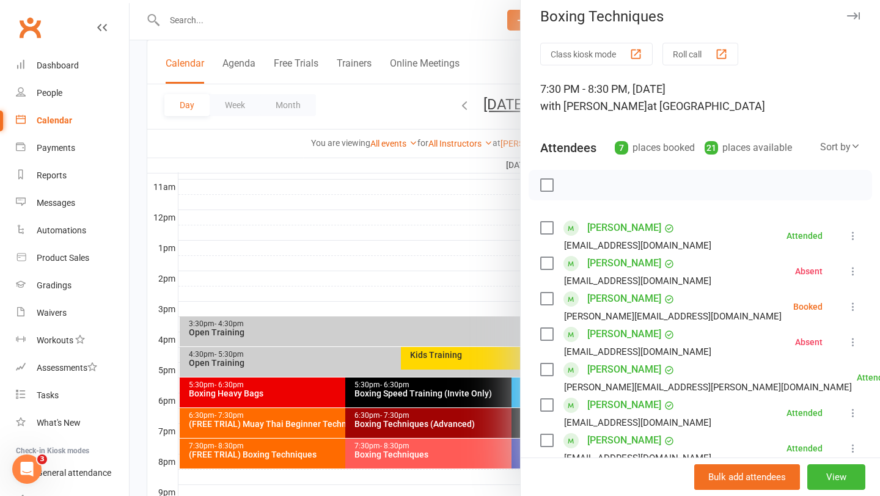
scroll to position [10, 0]
click at [852, 304] on icon at bounding box center [853, 305] width 12 height 12
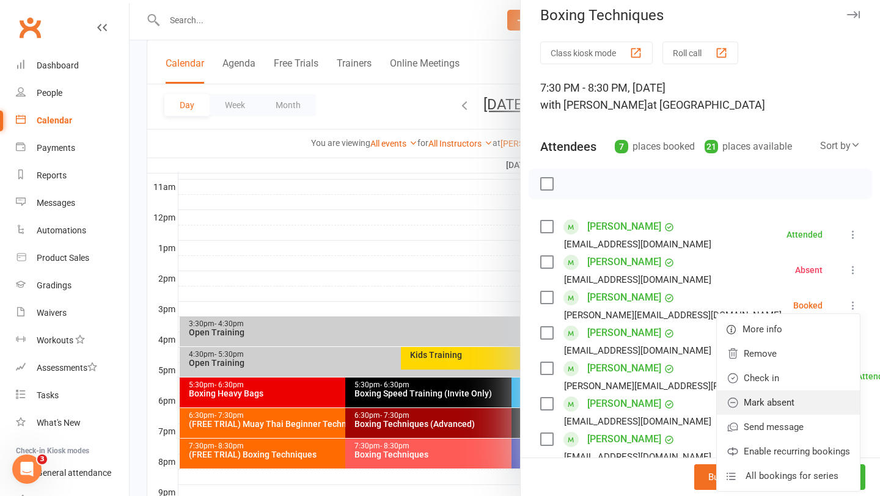
click at [776, 402] on link "Mark absent" at bounding box center [788, 403] width 143 height 24
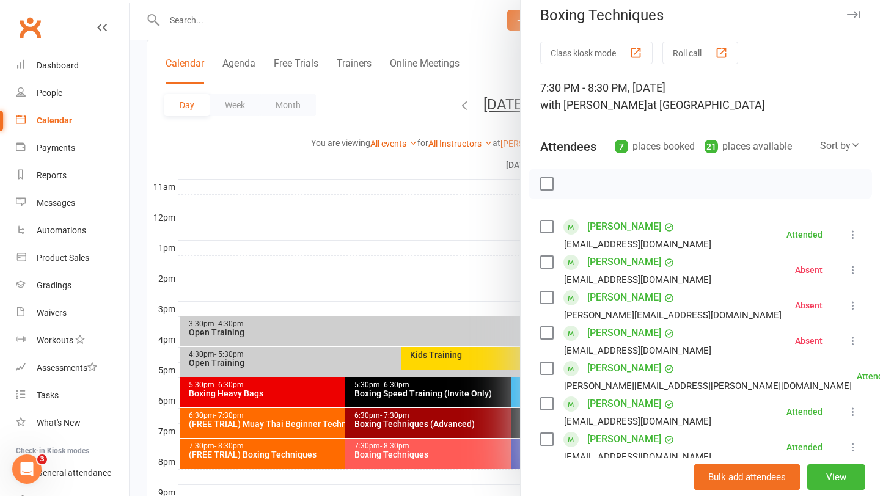
click at [853, 264] on icon at bounding box center [853, 270] width 12 height 12
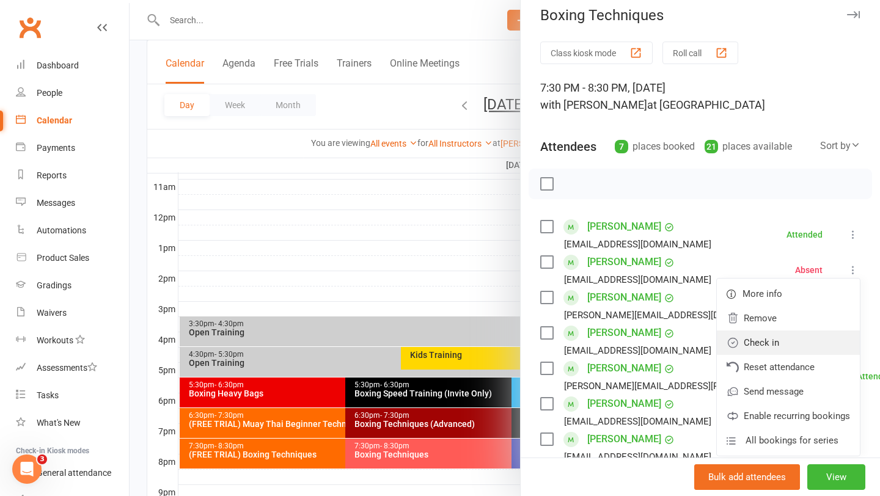
click at [766, 345] on link "Check in" at bounding box center [788, 343] width 143 height 24
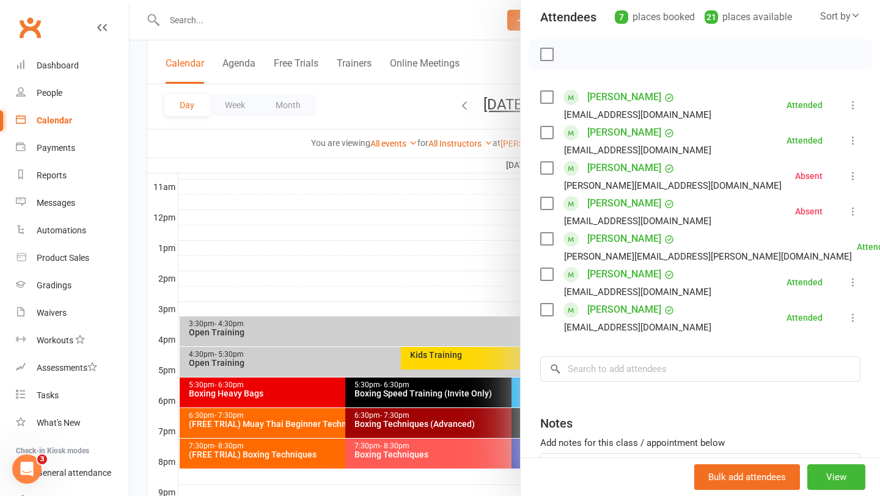
scroll to position [139, 0]
click at [398, 288] on div at bounding box center [505, 248] width 751 height 496
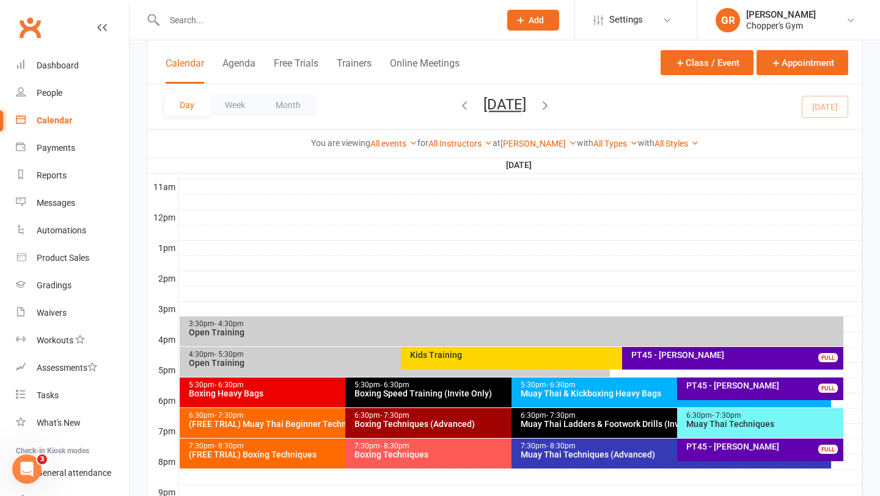
click at [269, 447] on div "7:30pm - 8:30pm" at bounding box center [342, 446] width 309 height 8
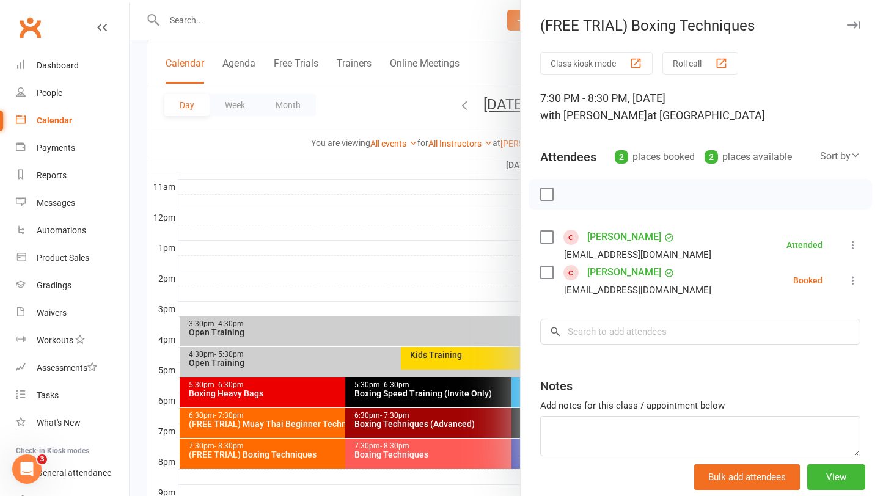
click at [226, 18] on div at bounding box center [505, 248] width 751 height 496
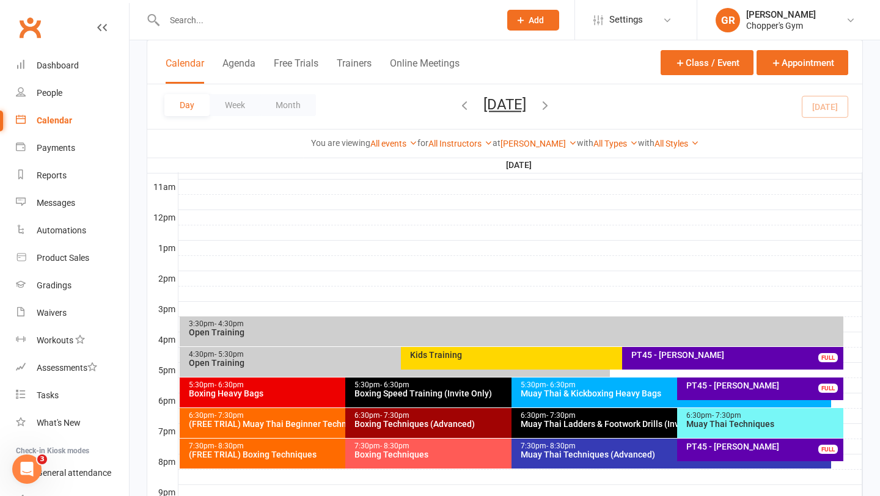
click at [219, 18] on input "text" at bounding box center [326, 20] width 331 height 17
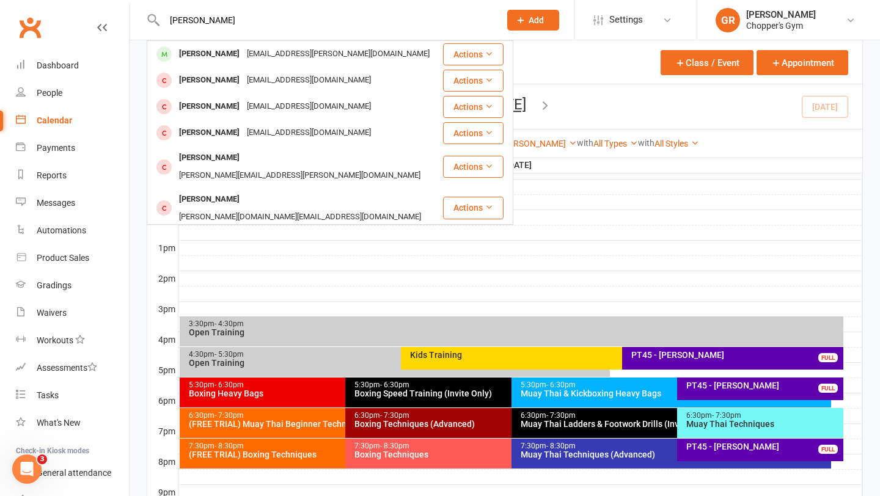
type input "samson kumar"
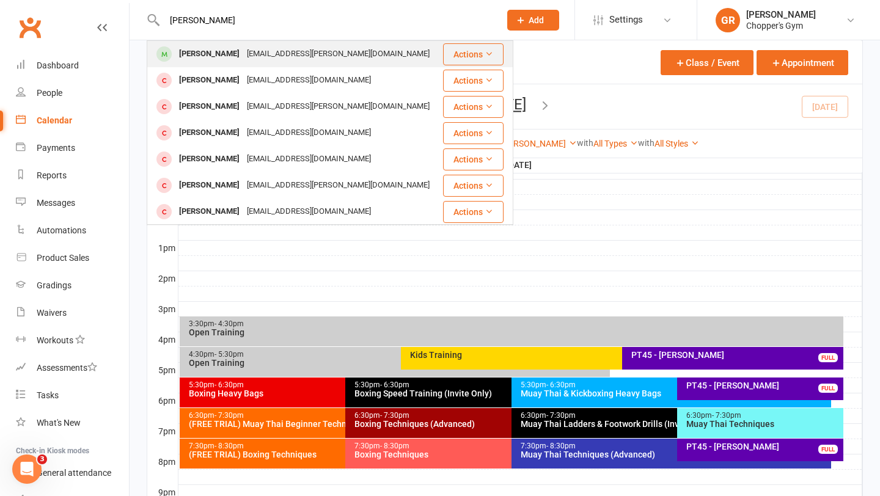
click at [205, 49] on div "Samson Kumar" at bounding box center [209, 54] width 68 height 18
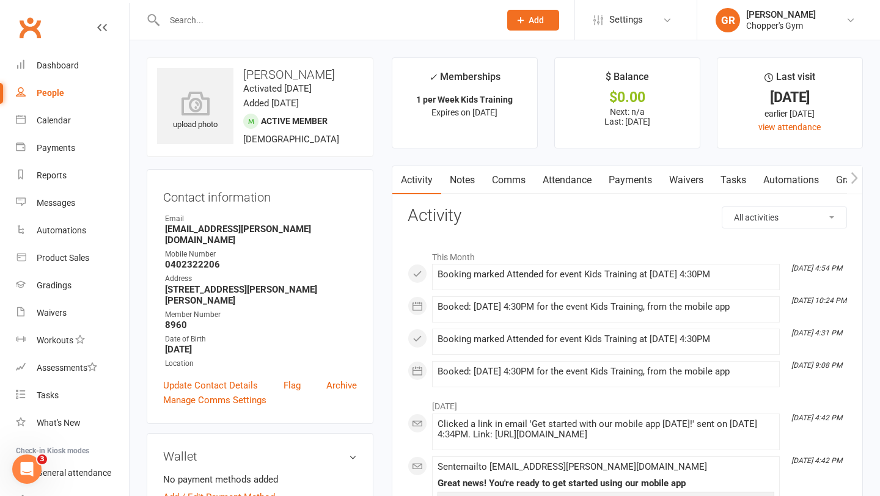
click at [458, 185] on link "Notes" at bounding box center [462, 180] width 42 height 28
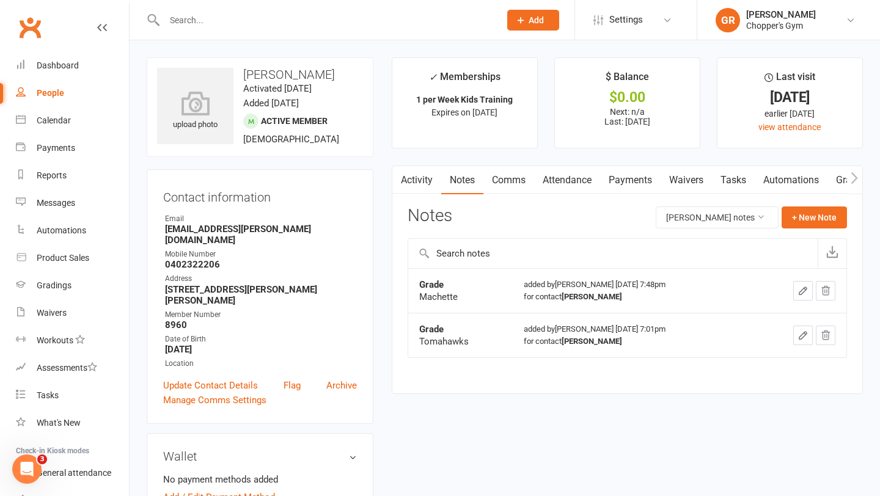
scroll to position [7, 0]
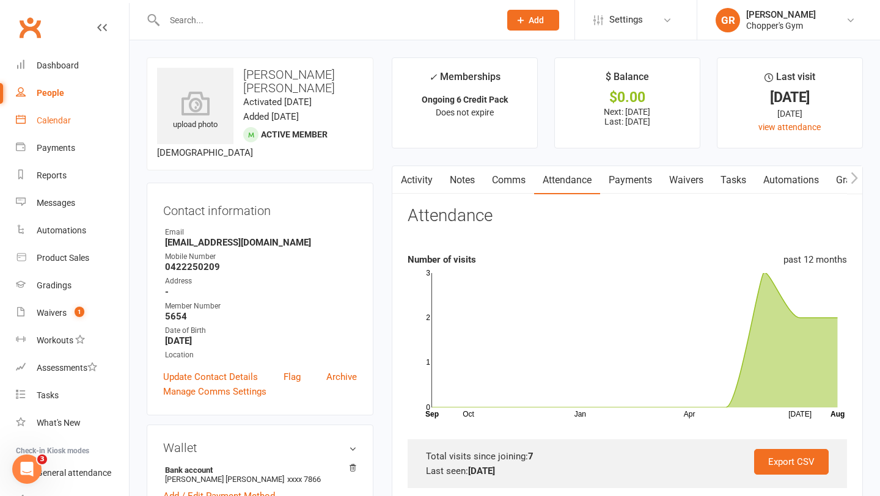
click at [62, 119] on div "Calendar" at bounding box center [54, 121] width 34 height 10
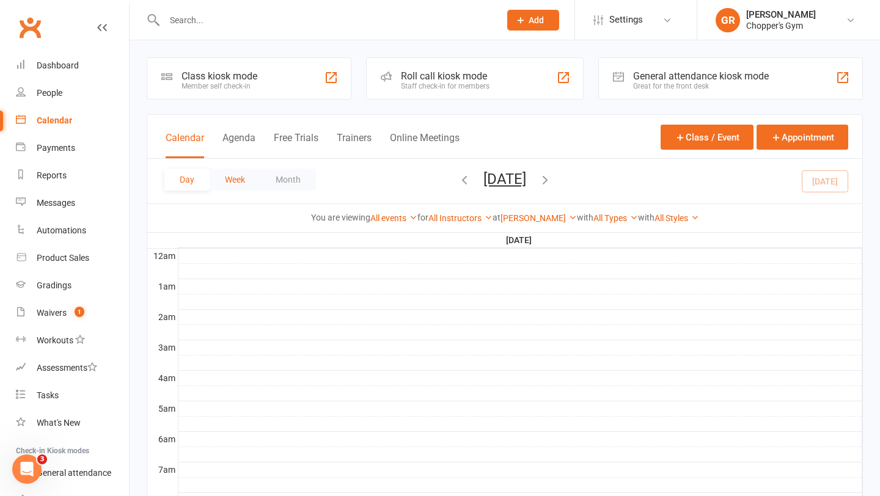
click at [229, 178] on button "Week" at bounding box center [235, 180] width 51 height 22
click at [427, 182] on icon "button" at bounding box center [433, 179] width 13 height 13
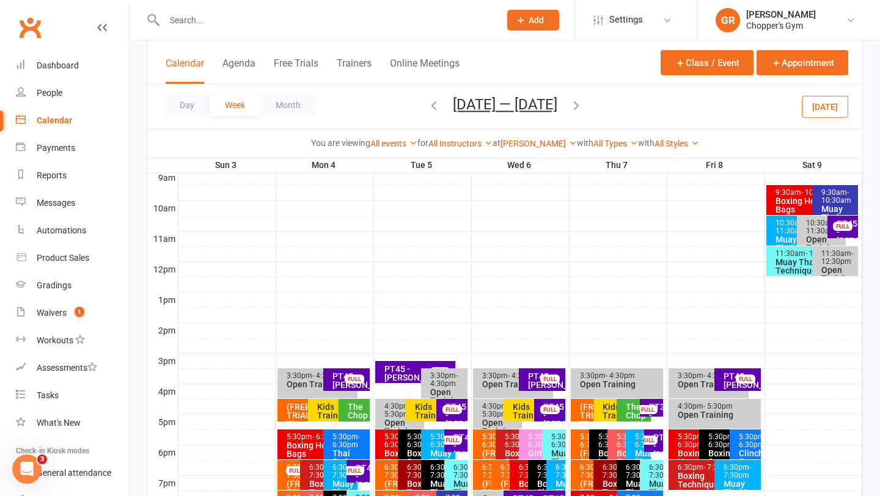
scroll to position [362, 0]
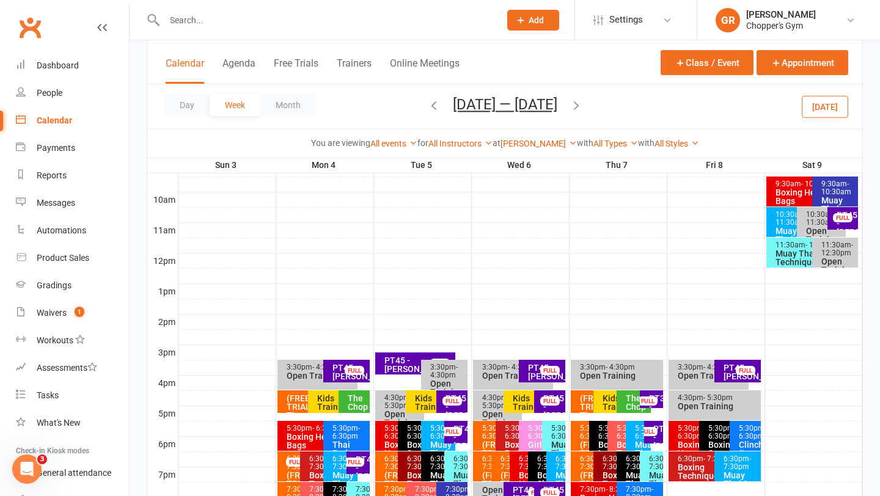
click at [465, 433] on div "PT45 - [PERSON_NAME]" at bounding box center [459, 438] width 12 height 26
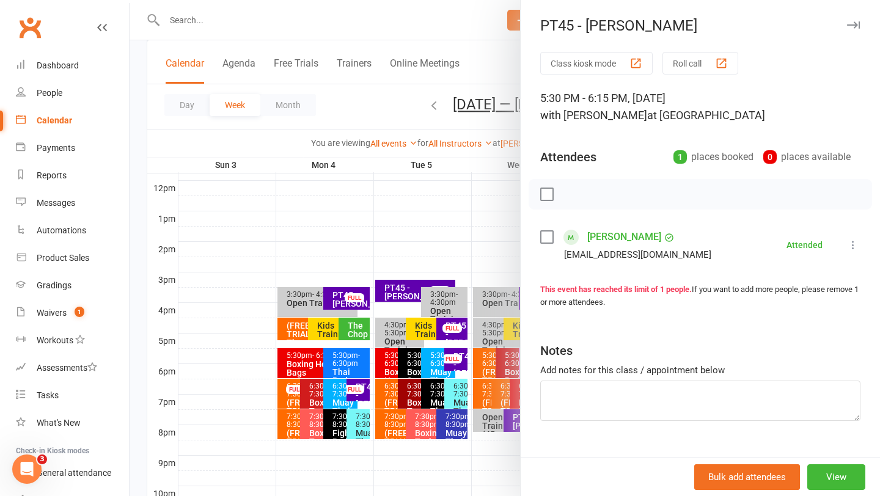
scroll to position [442, 0]
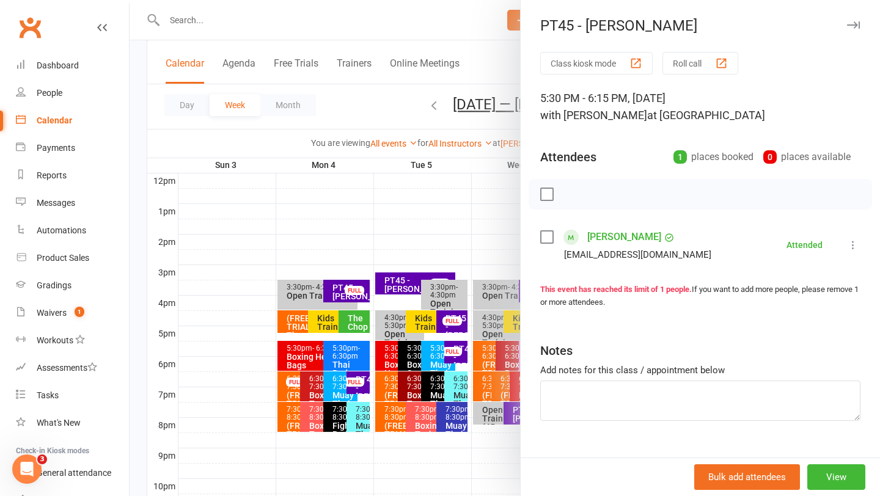
click at [394, 216] on div at bounding box center [505, 248] width 751 height 496
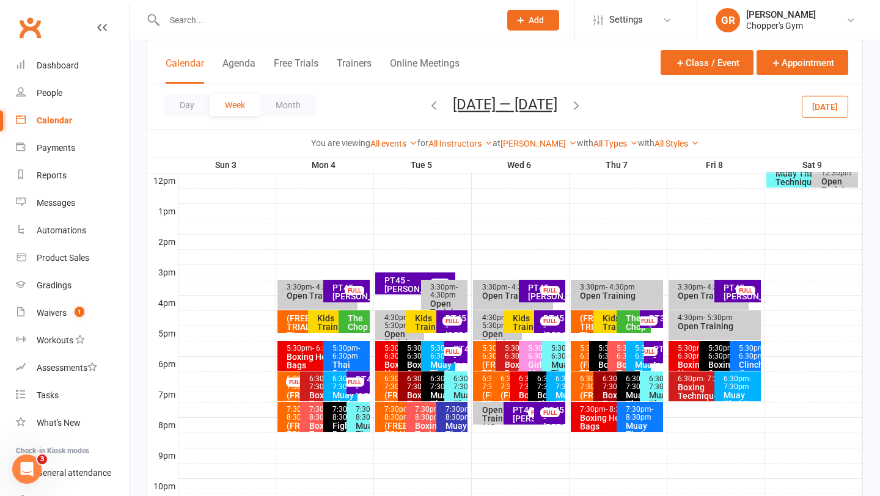
click at [516, 418] on div "PT45 - [PERSON_NAME]" at bounding box center [531, 414] width 39 height 17
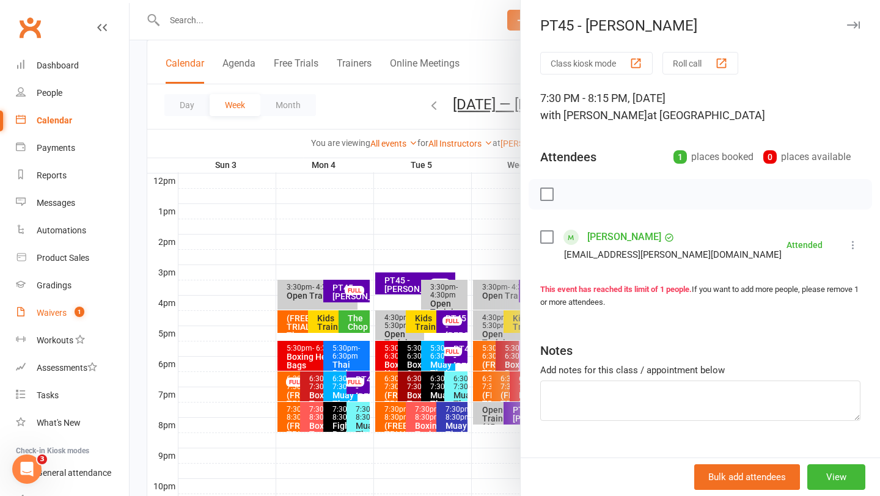
click at [75, 309] on count-badge "1" at bounding box center [76, 313] width 16 height 10
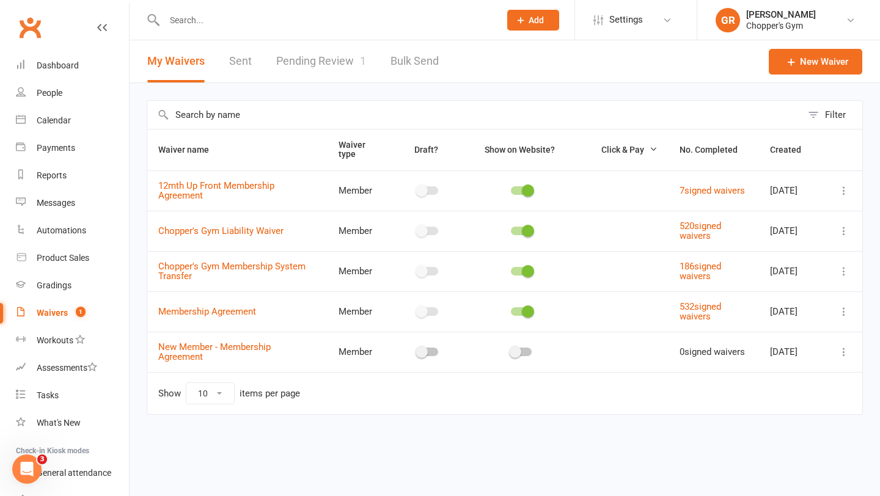
click at [318, 51] on link "Pending Review 1" at bounding box center [321, 61] width 90 height 42
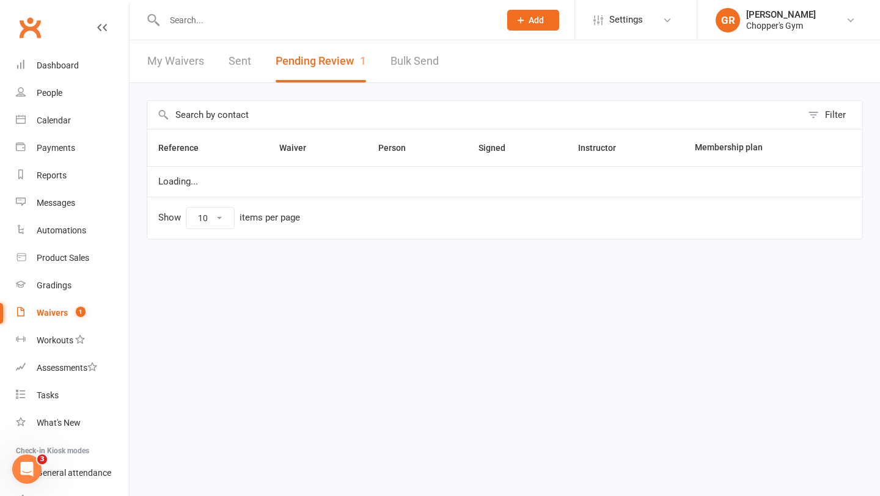
select select "50"
click at [60, 111] on link "Calendar" at bounding box center [72, 121] width 113 height 28
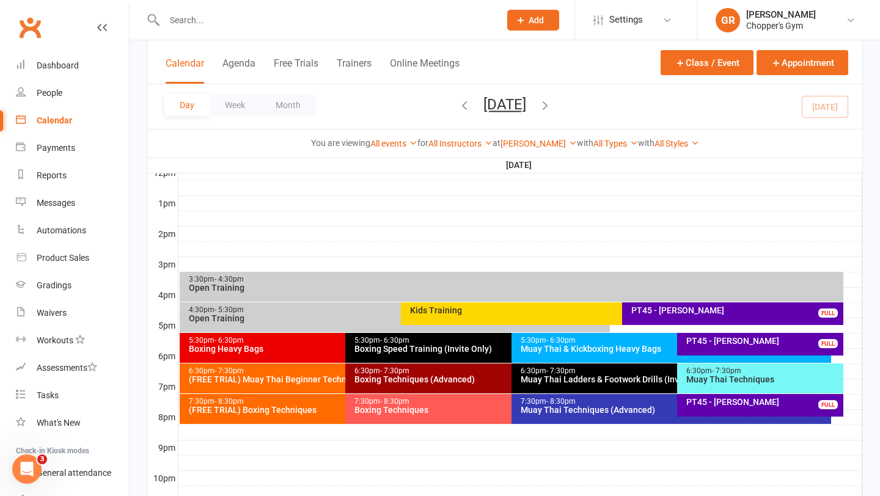
scroll to position [452, 0]
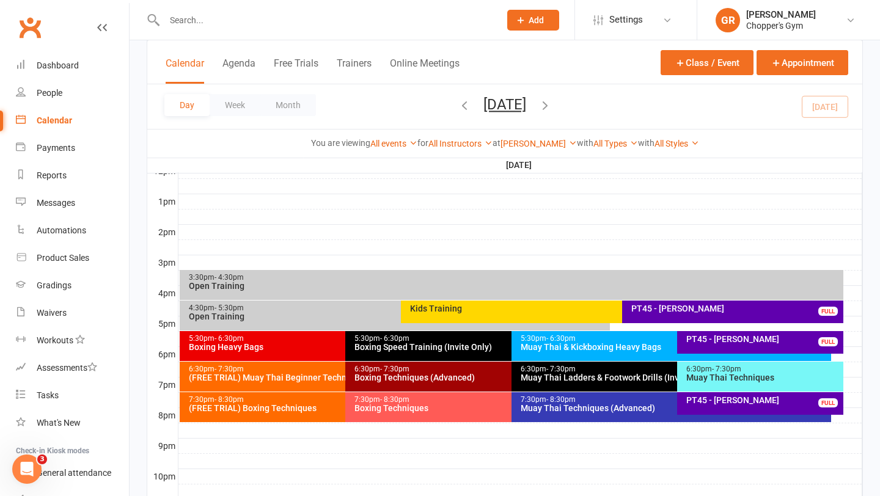
click at [416, 406] on div "Boxing Techniques" at bounding box center [508, 408] width 309 height 9
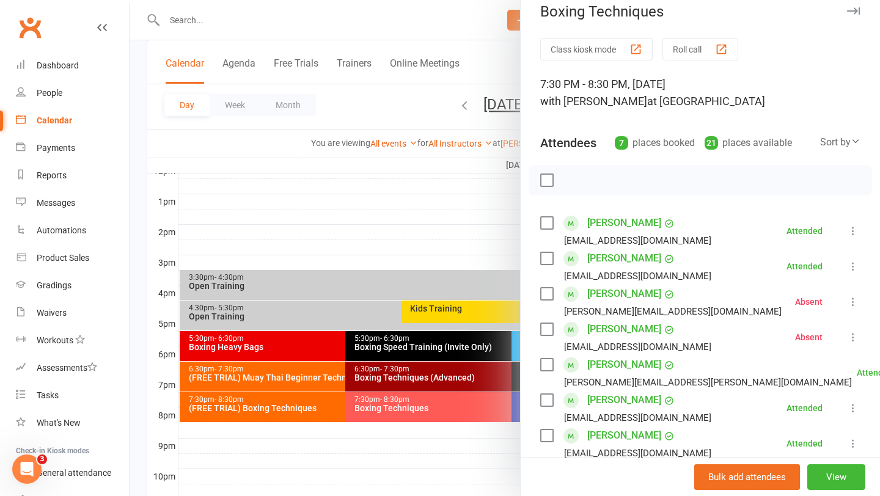
scroll to position [18, 0]
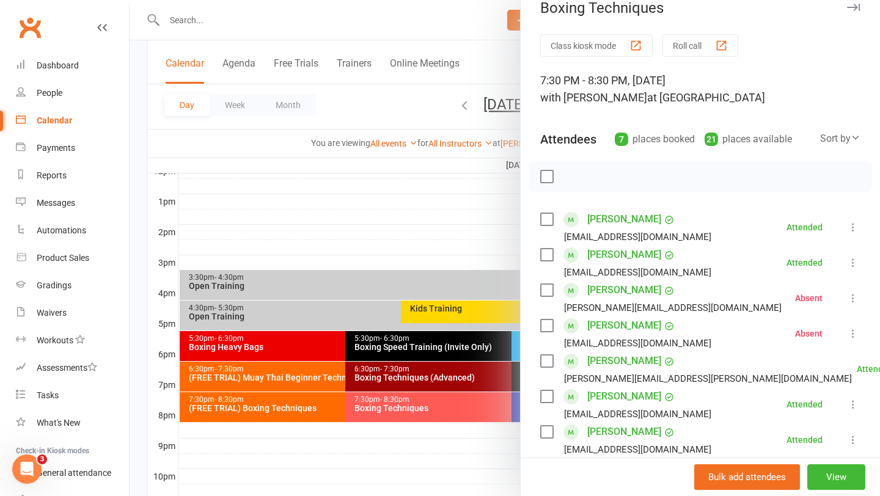
click at [602, 363] on link "[PERSON_NAME]" at bounding box center [624, 361] width 74 height 20
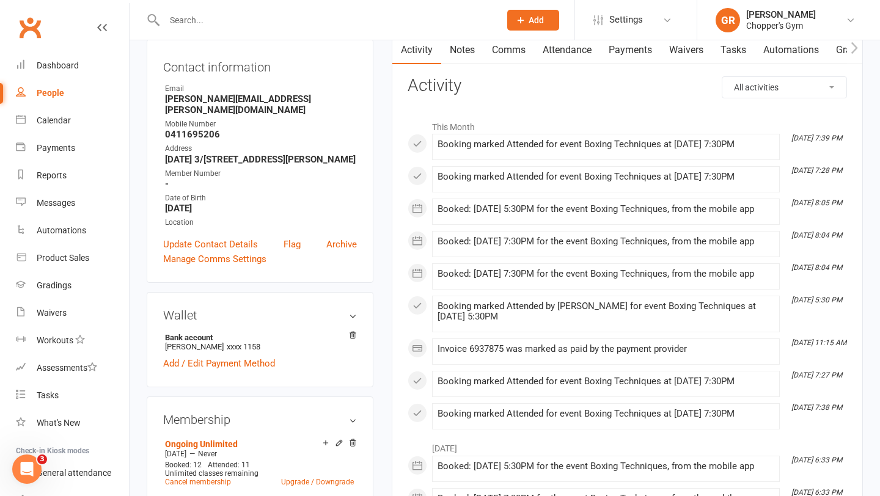
scroll to position [131, 0]
click at [338, 438] on icon at bounding box center [339, 442] width 9 height 9
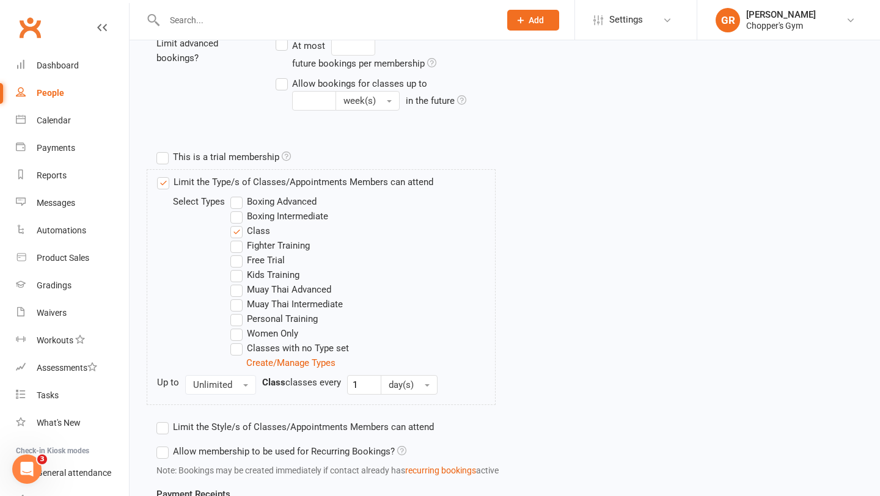
scroll to position [391, 0]
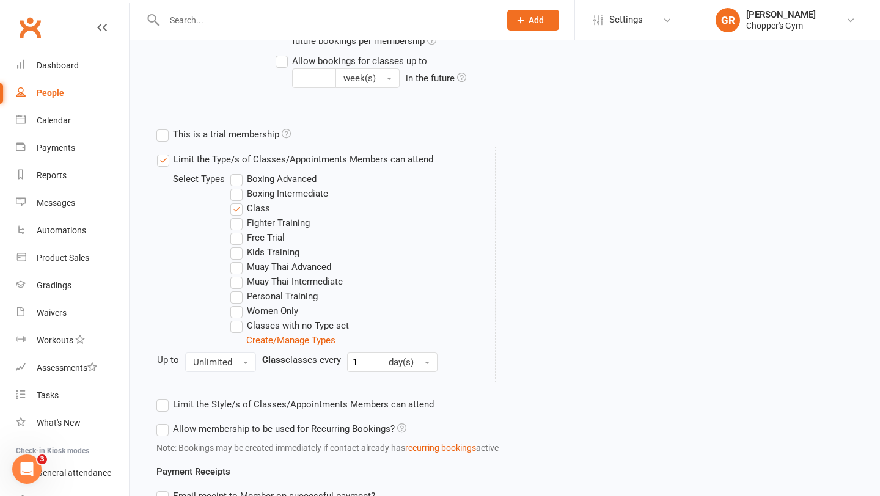
click at [234, 196] on label "Boxing Intermediate" at bounding box center [279, 193] width 98 height 15
click at [234, 186] on input "Boxing Intermediate" at bounding box center [234, 186] width 8 height 0
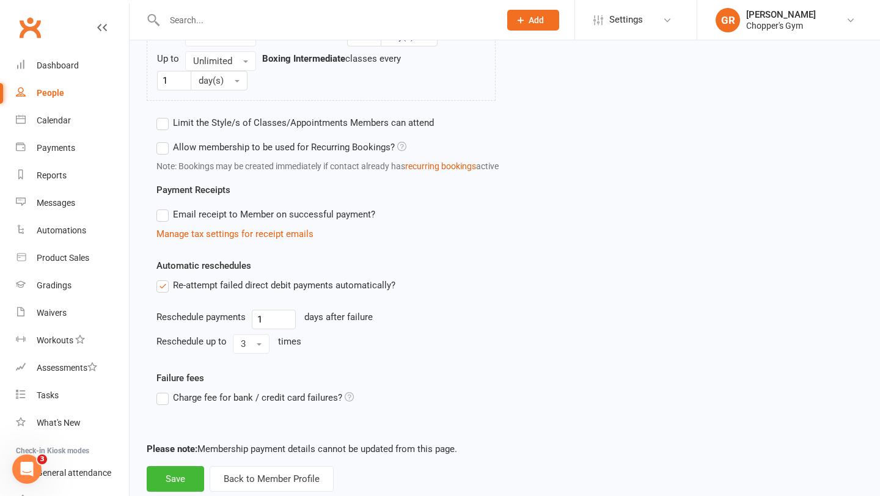
scroll to position [747, 0]
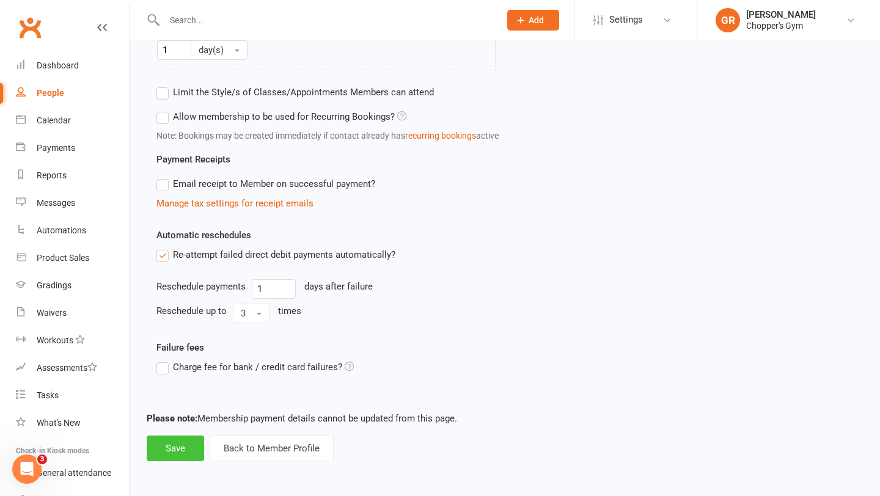
click at [170, 443] on button "Save" at bounding box center [175, 449] width 57 height 26
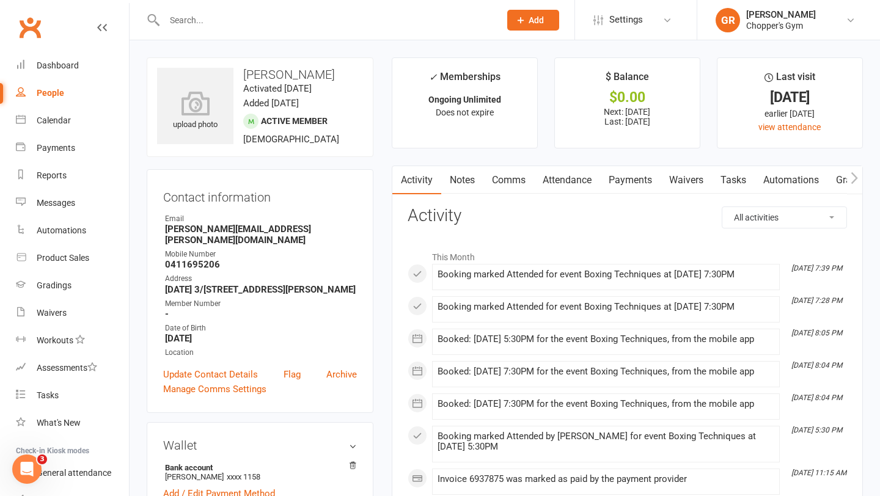
click at [464, 182] on link "Notes" at bounding box center [462, 180] width 42 height 28
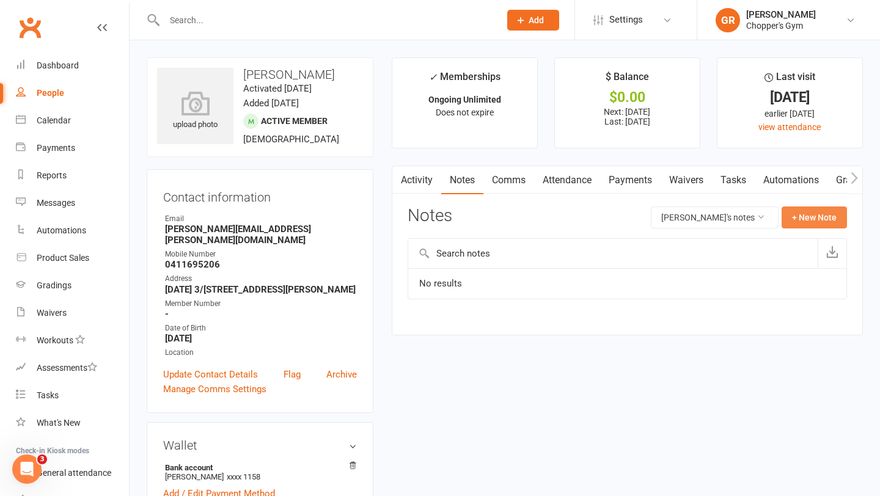
click at [789, 215] on button "+ New Note" at bounding box center [814, 218] width 65 height 22
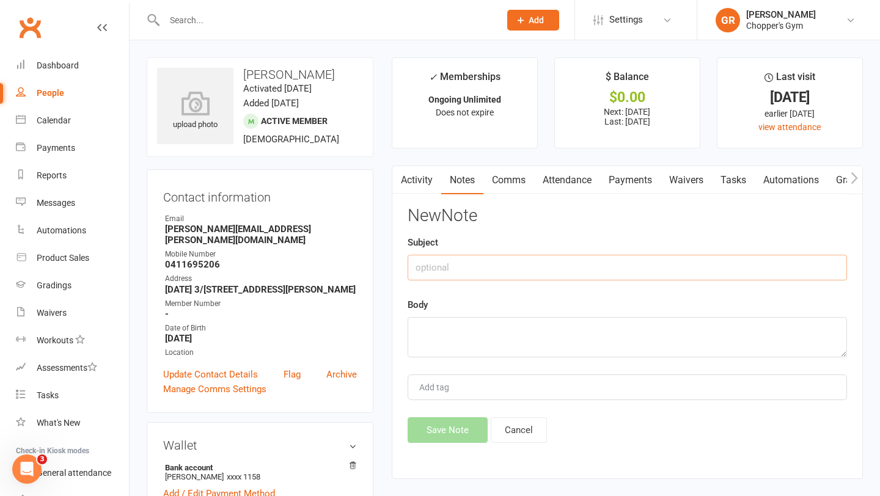
click at [485, 263] on input "text" at bounding box center [627, 268] width 439 height 26
type input "grading"
click at [447, 335] on textarea at bounding box center [627, 337] width 439 height 40
type textarea "intermediate boxing"
click at [457, 436] on button "Save Note" at bounding box center [448, 430] width 80 height 26
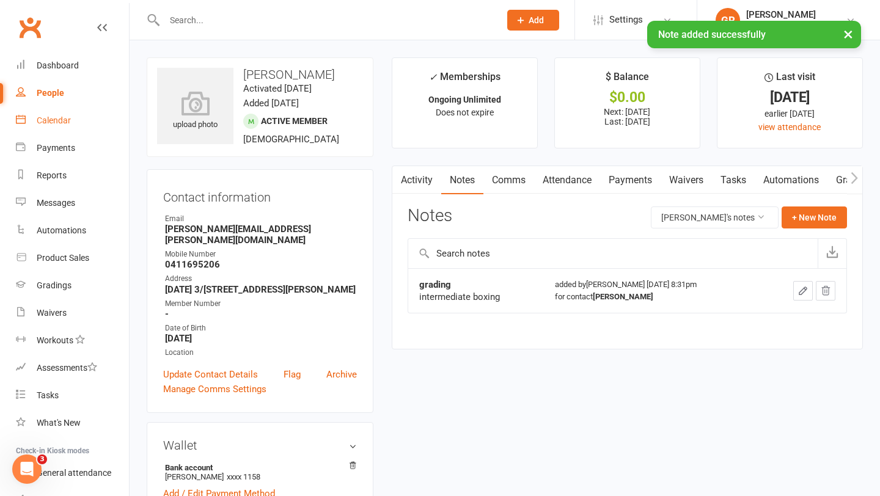
click at [73, 125] on link "Calendar" at bounding box center [72, 121] width 113 height 28
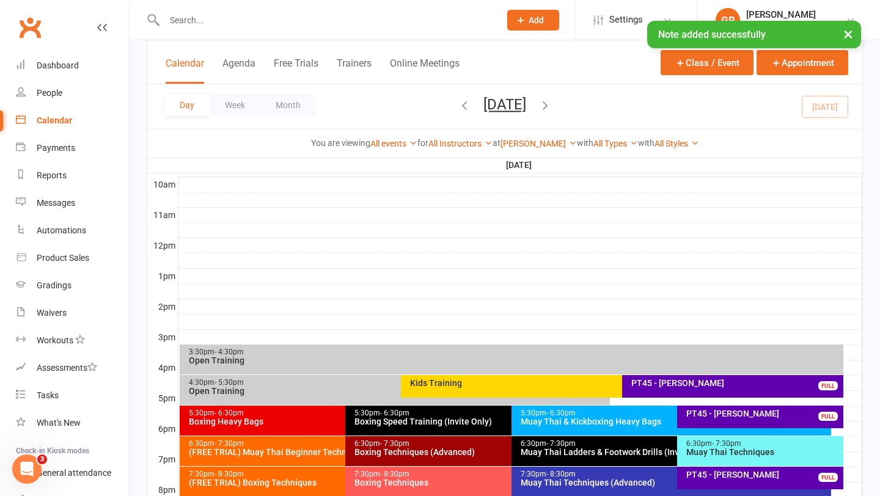
scroll to position [416, 0]
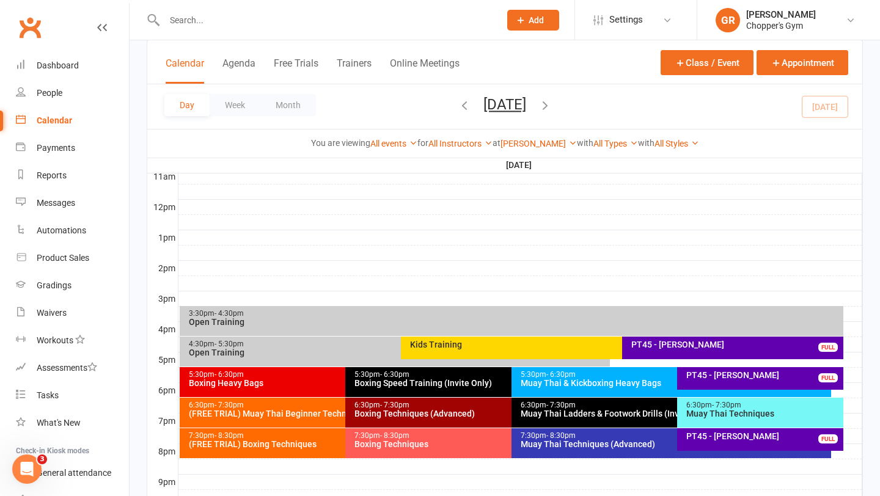
click at [422, 432] on div "7:30pm - 8:30pm" at bounding box center [508, 436] width 309 height 8
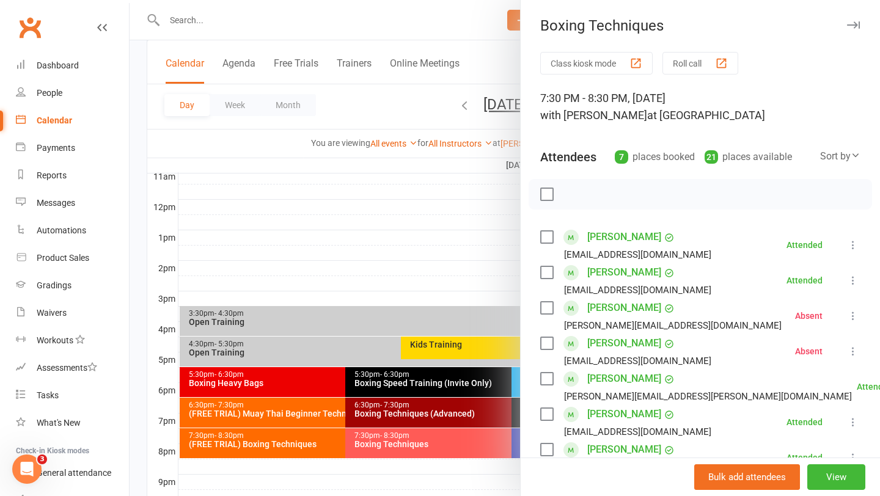
click at [609, 236] on link "[PERSON_NAME]" at bounding box center [624, 237] width 74 height 20
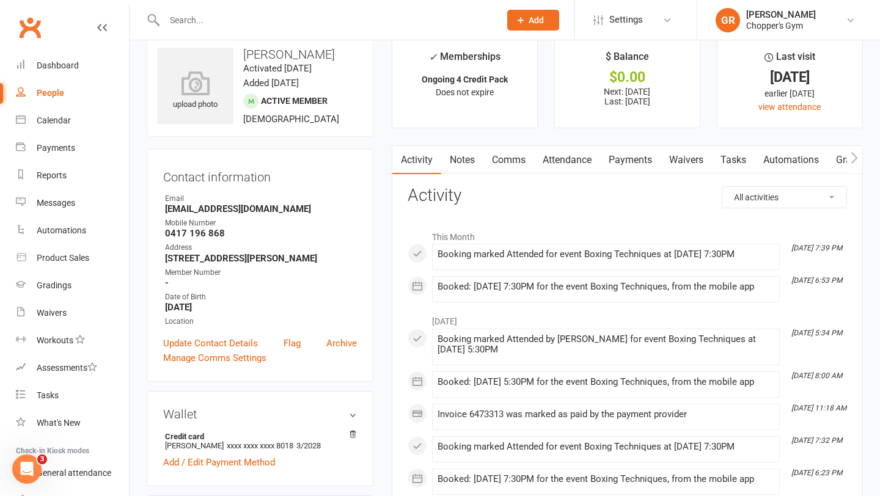
scroll to position [33, 0]
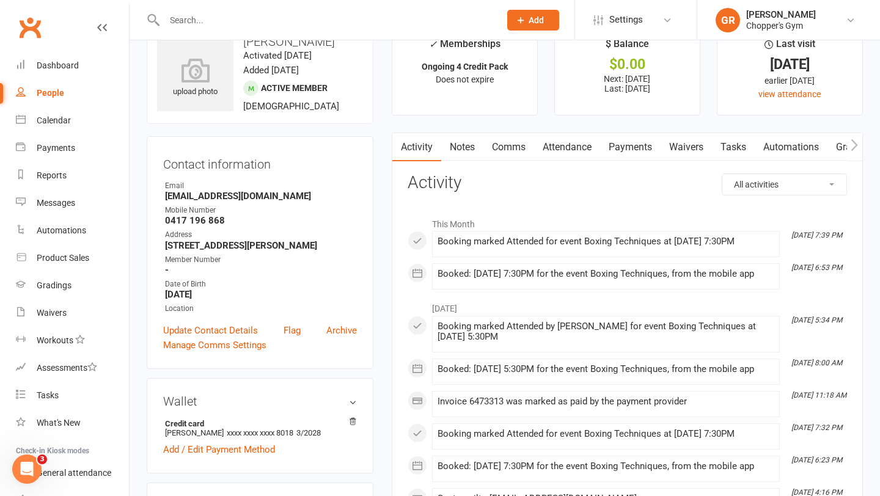
click at [469, 145] on link "Notes" at bounding box center [462, 147] width 42 height 28
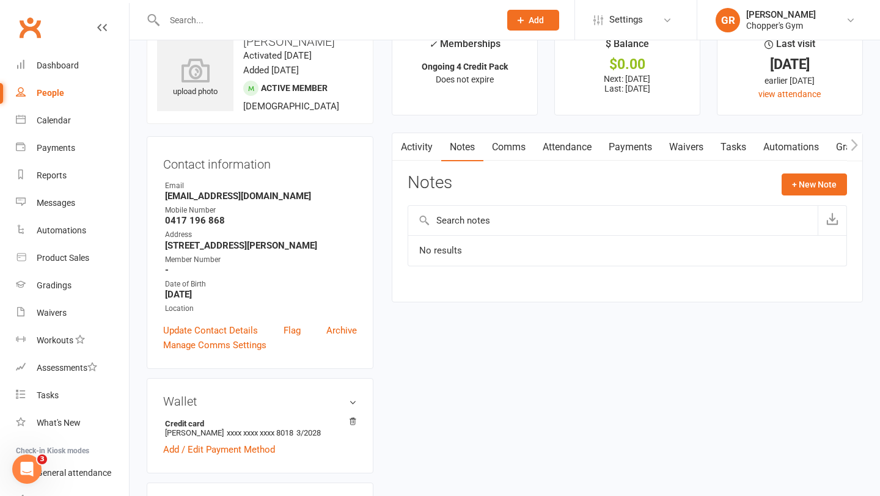
click at [801, 197] on div "Notes + New Note" at bounding box center [627, 190] width 439 height 32
click at [798, 185] on button "+ New Note" at bounding box center [814, 185] width 65 height 22
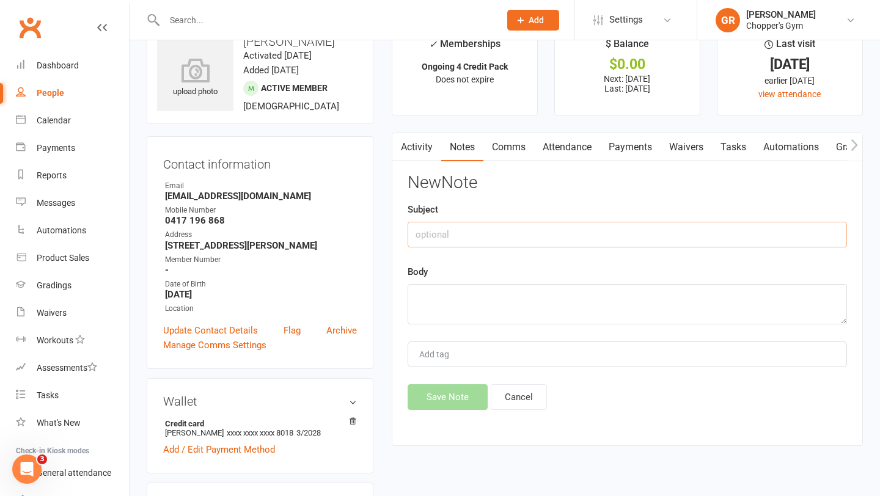
click at [509, 235] on input "text" at bounding box center [627, 235] width 439 height 26
type input "grading"
click at [472, 292] on textarea at bounding box center [627, 304] width 439 height 40
type textarea "boxing intermediate"
click at [458, 393] on button "Save Note" at bounding box center [448, 397] width 80 height 26
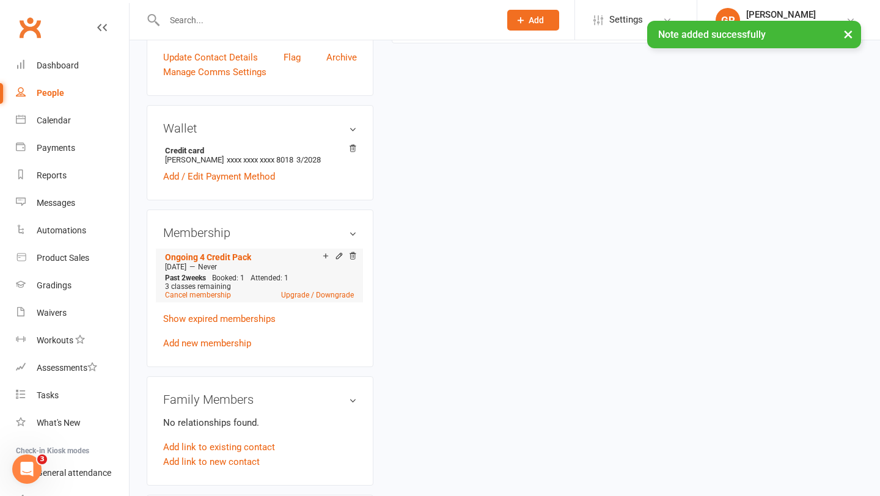
scroll to position [299, 0]
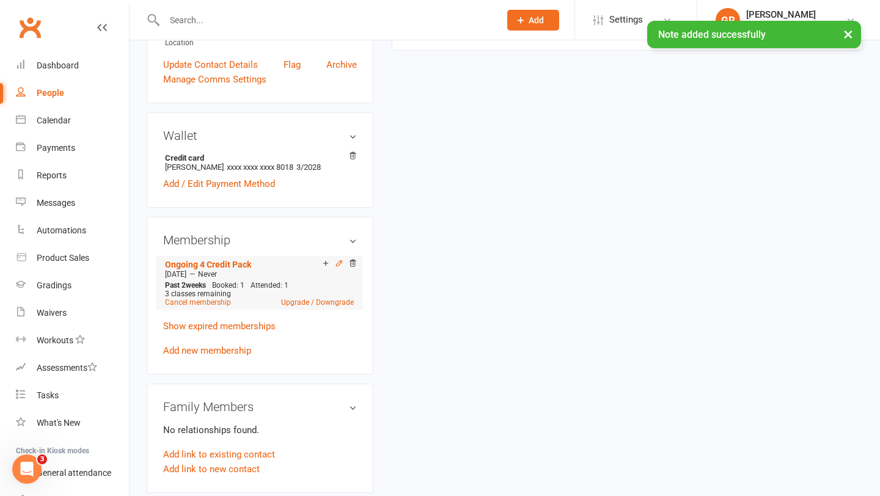
click at [339, 264] on icon at bounding box center [339, 263] width 9 height 9
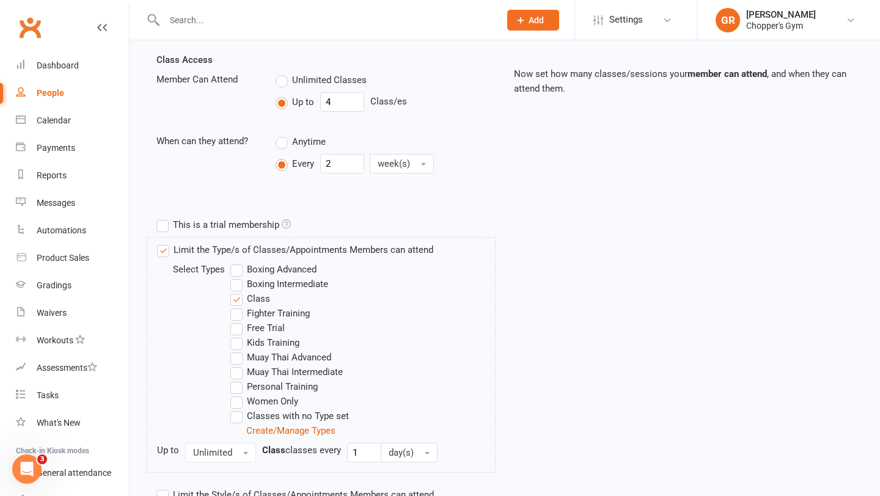
scroll to position [299, 0]
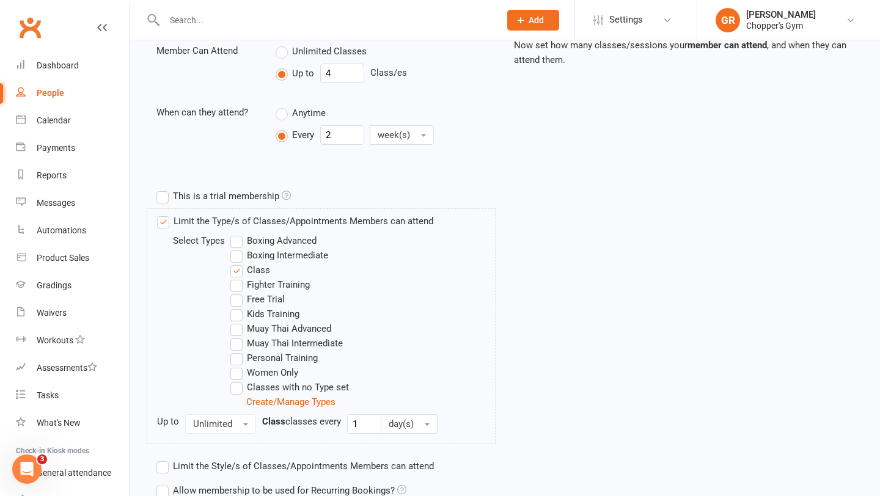
click at [238, 254] on label "Boxing Intermediate" at bounding box center [279, 255] width 98 height 15
click at [238, 248] on input "Boxing Intermediate" at bounding box center [234, 248] width 8 height 0
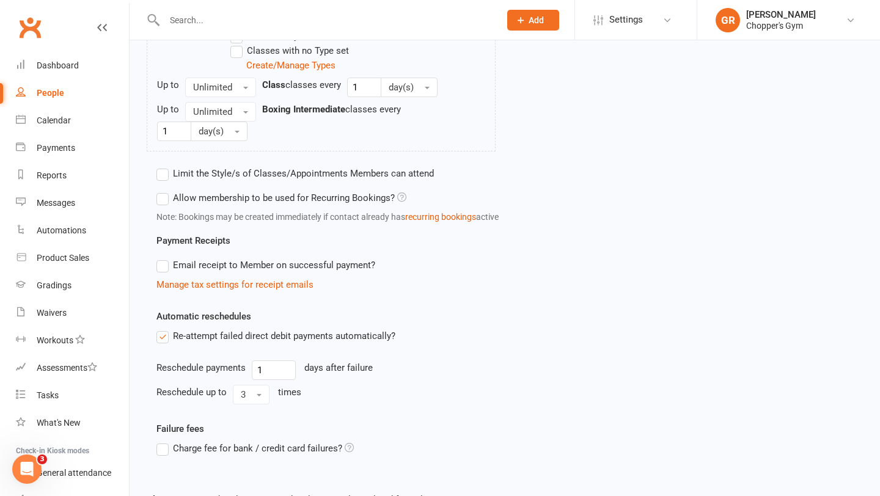
scroll to position [716, 0]
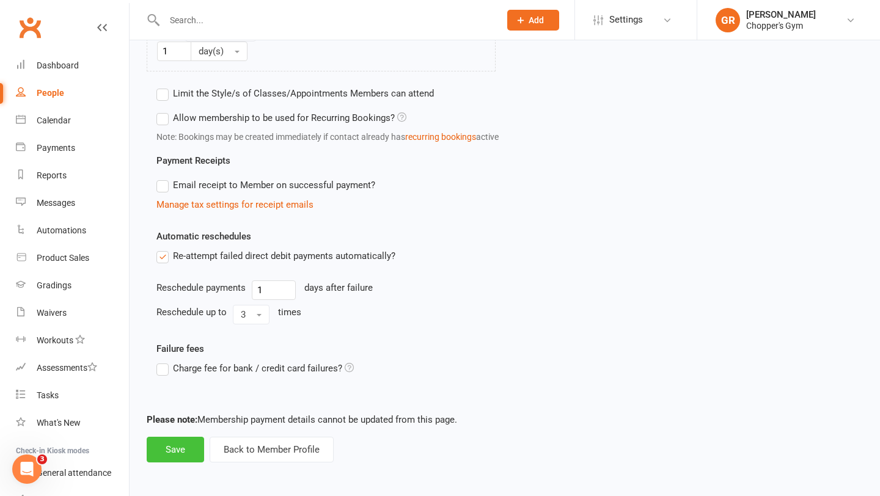
click at [177, 449] on button "Save" at bounding box center [175, 450] width 57 height 26
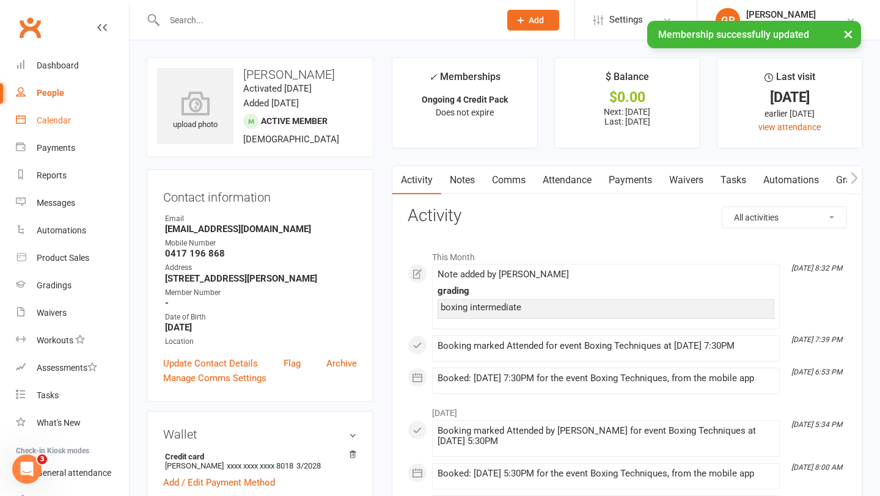
click at [50, 117] on div "Calendar" at bounding box center [54, 121] width 34 height 10
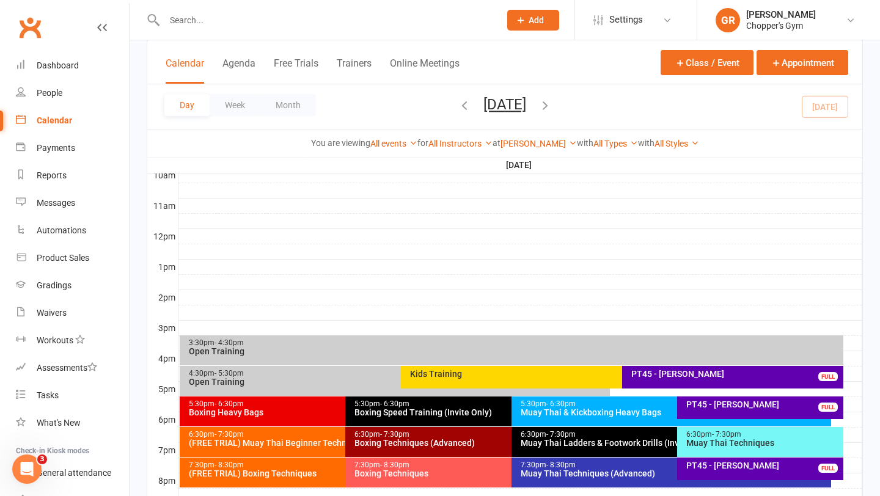
scroll to position [394, 0]
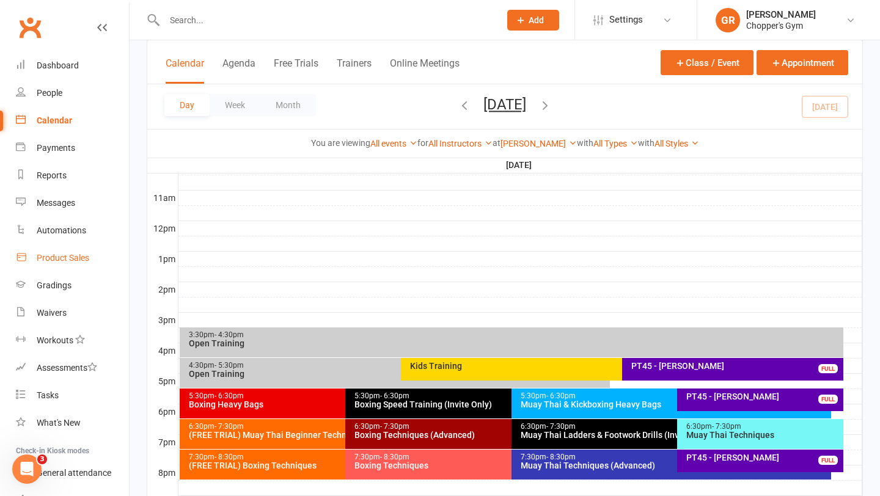
click at [54, 255] on div "Product Sales" at bounding box center [63, 258] width 53 height 10
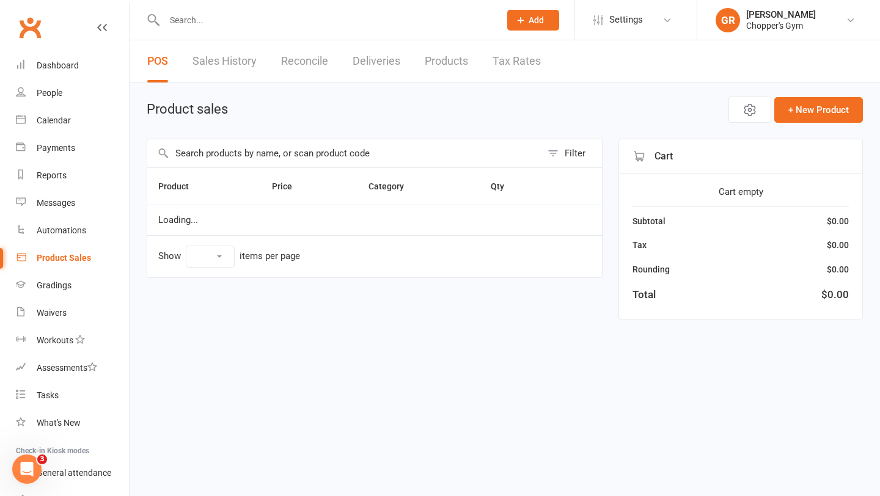
select select "100"
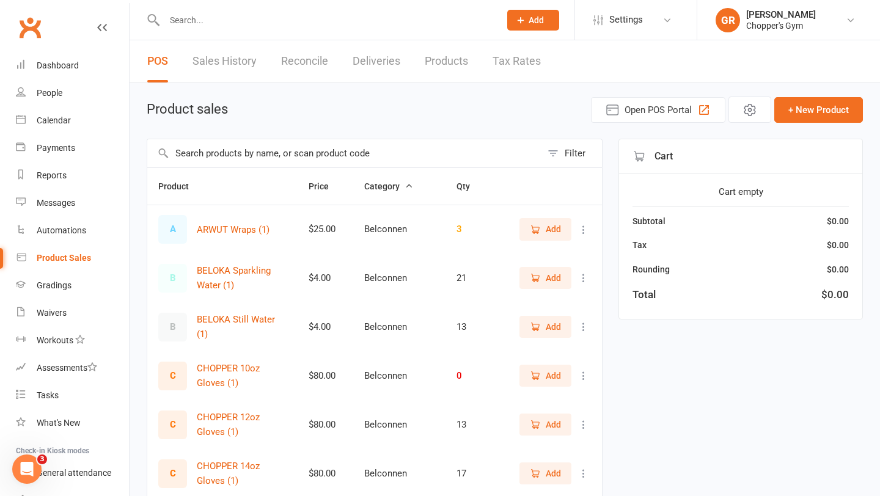
click at [259, 152] on input "text" at bounding box center [344, 153] width 394 height 28
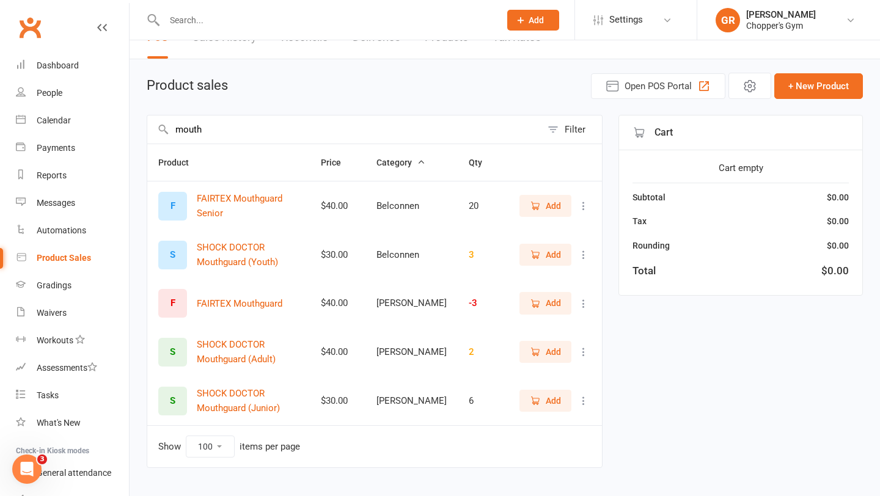
scroll to position [25, 0]
type input "mouth"
click at [49, 120] on div "Calendar" at bounding box center [54, 121] width 34 height 10
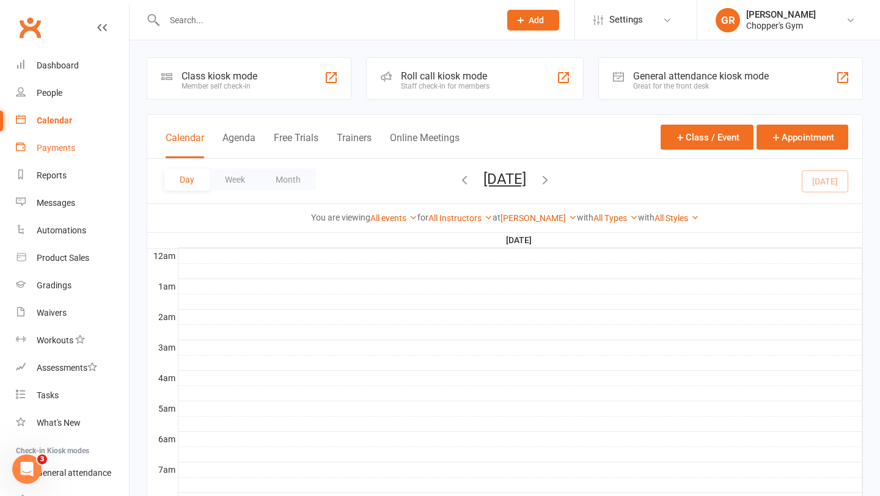
click at [57, 149] on div "Payments" at bounding box center [56, 148] width 39 height 10
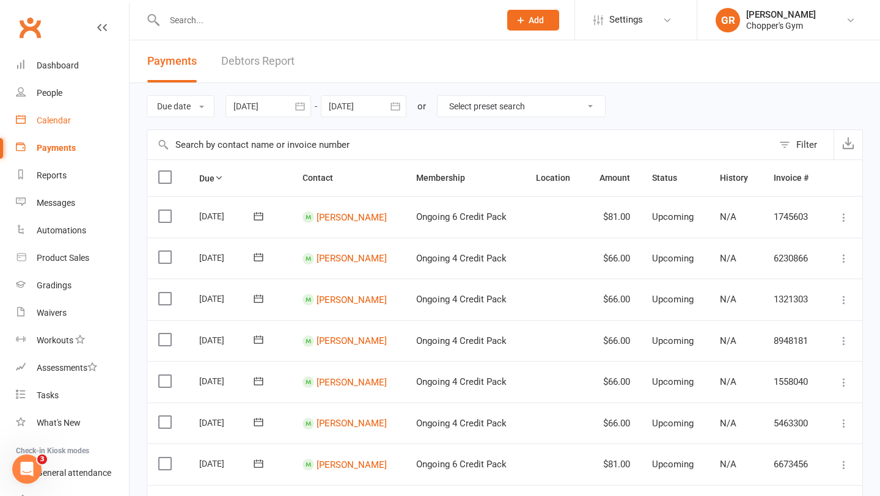
click at [56, 117] on div "Calendar" at bounding box center [54, 121] width 34 height 10
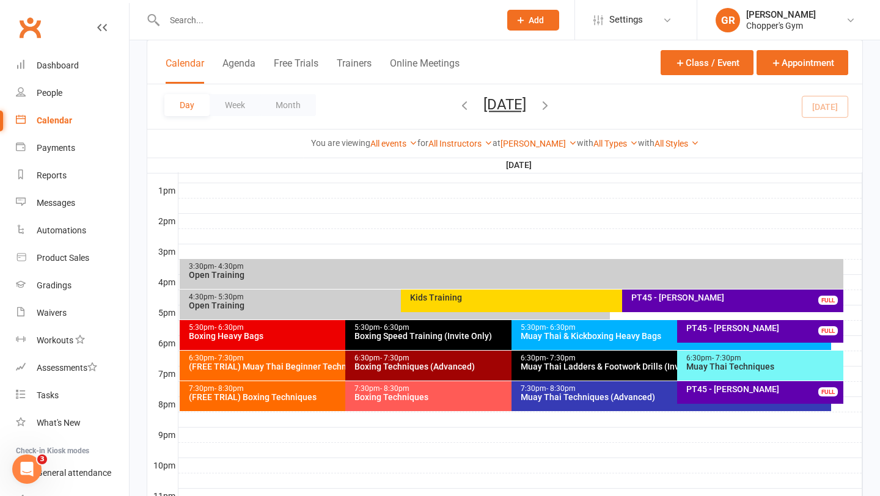
scroll to position [478, 0]
